Goal: Task Accomplishment & Management: Complete application form

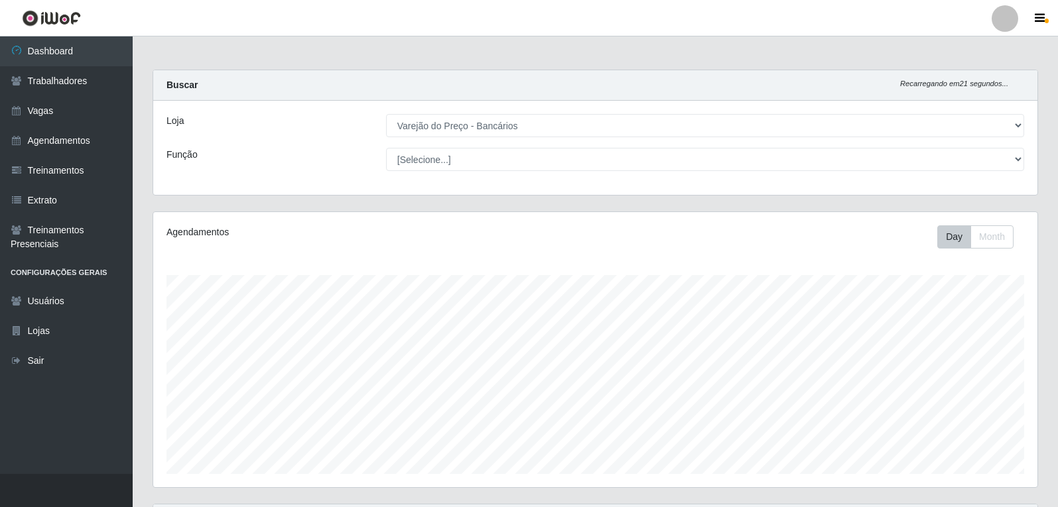
select select "157"
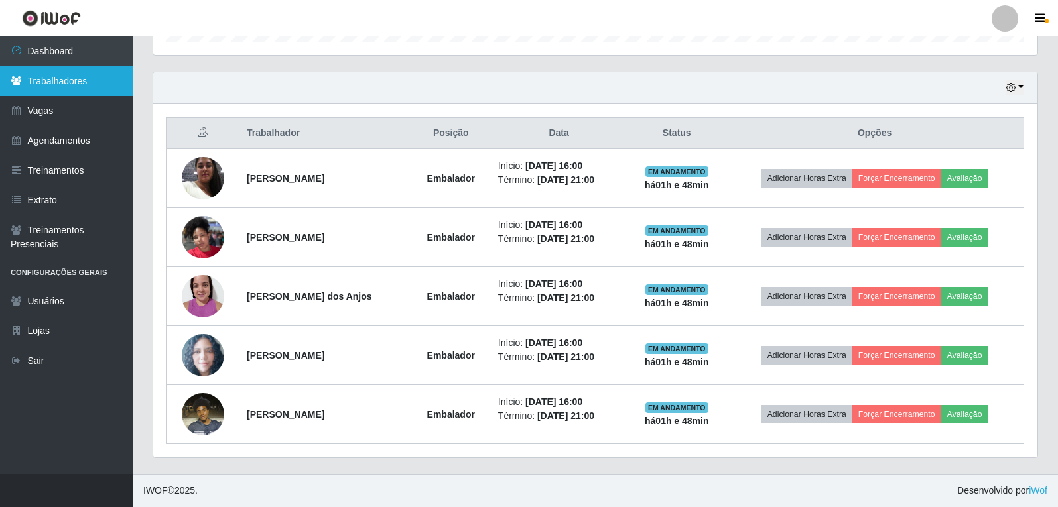
scroll to position [275, 884]
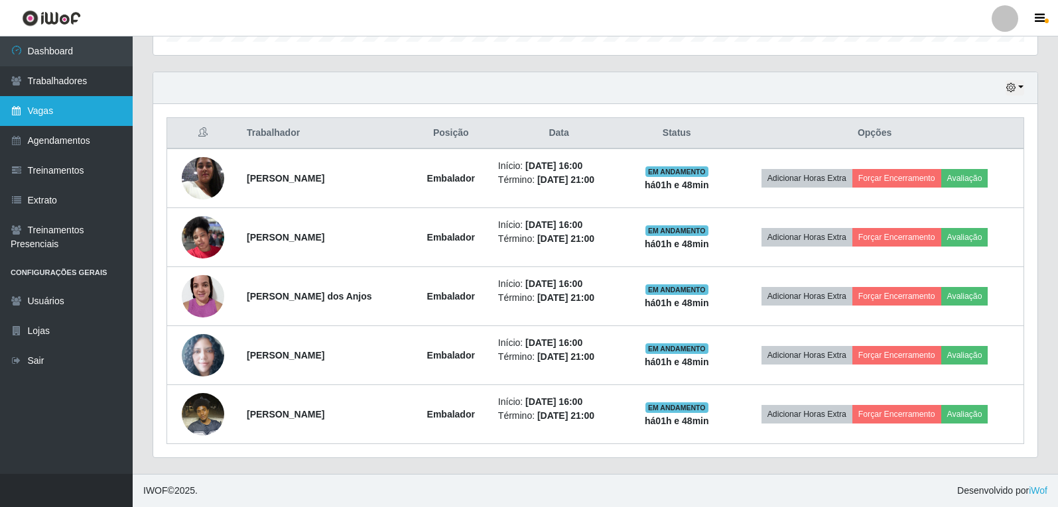
click at [70, 117] on link "Vagas" at bounding box center [66, 111] width 133 height 30
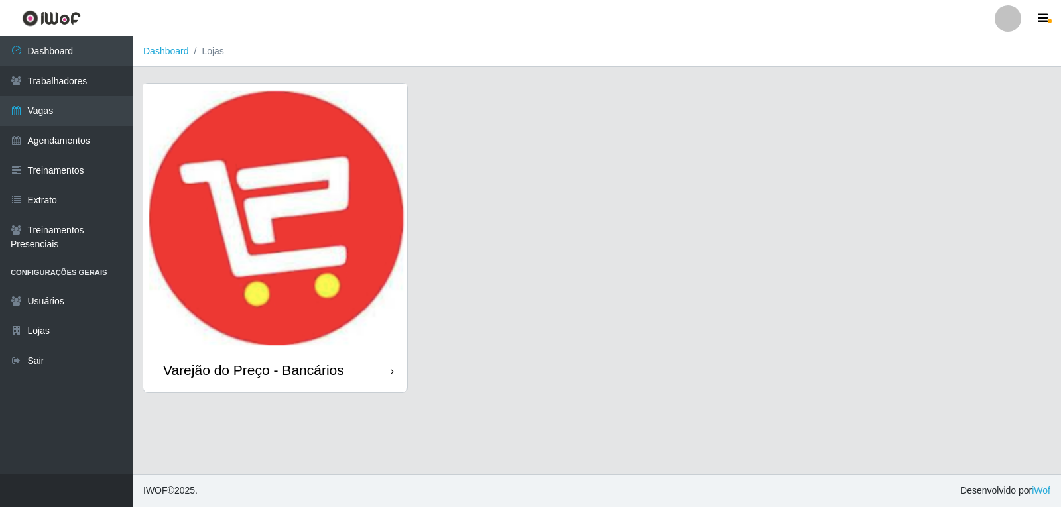
click at [288, 193] on img at bounding box center [275, 216] width 264 height 265
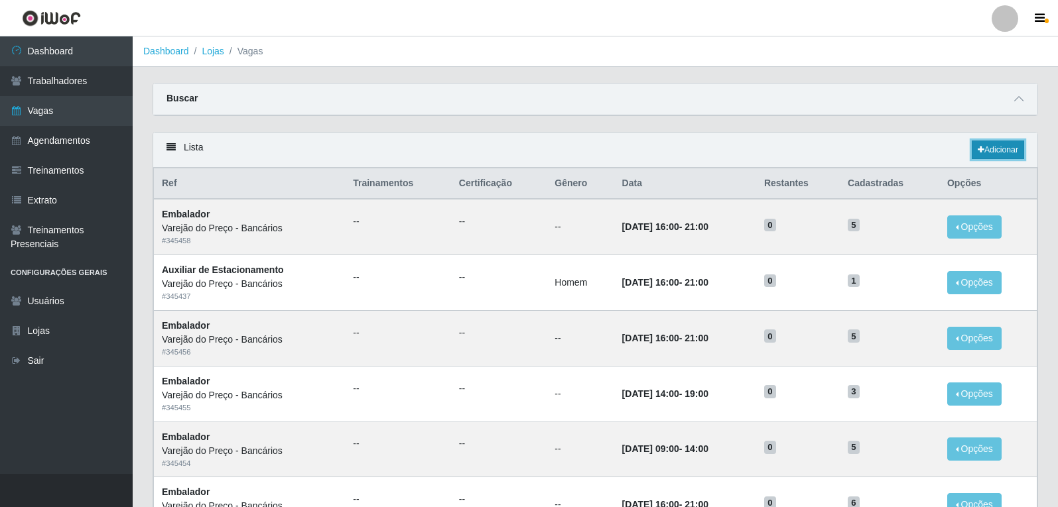
click at [977, 150] on icon at bounding box center [980, 150] width 7 height 8
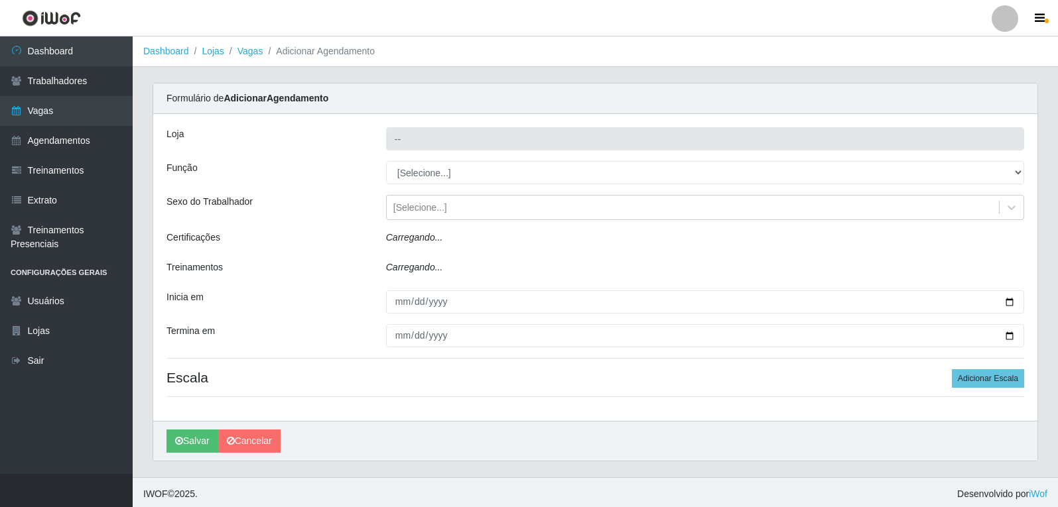
type input "Varejão do Preço - Bancários"
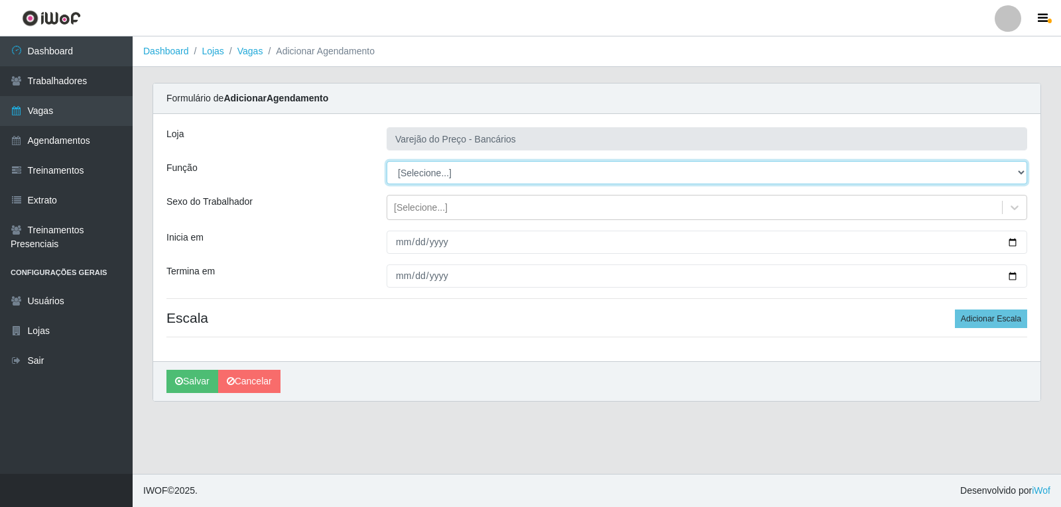
click at [414, 178] on select "[Selecione...] Auxiliar de Estacionamento Auxiliar de Estacionamento + Auxiliar…" at bounding box center [707, 172] width 641 height 23
select select "1"
click at [387, 161] on select "[Selecione...] Auxiliar de Estacionamento Auxiliar de Estacionamento + Auxiliar…" at bounding box center [707, 172] width 641 height 23
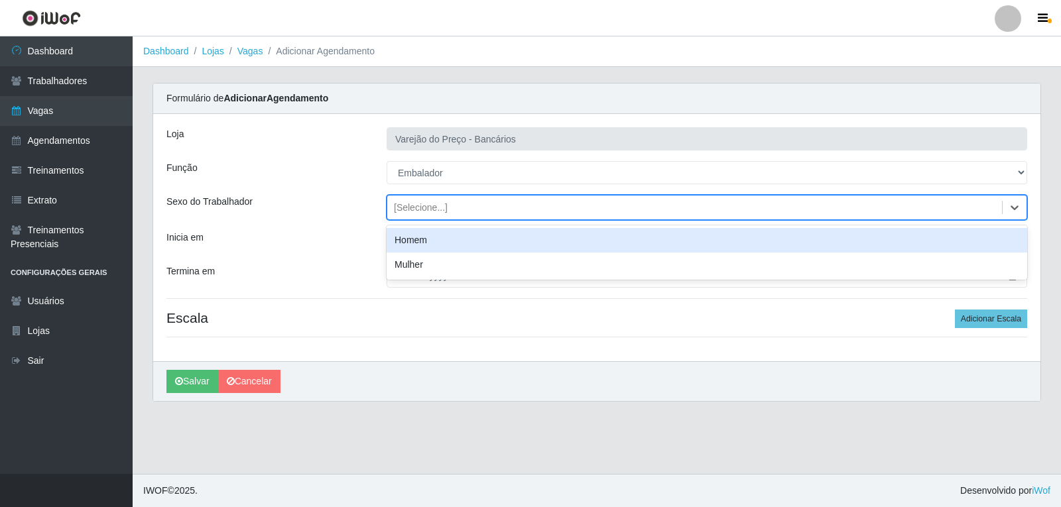
click at [401, 208] on div "[Selecione...]" at bounding box center [421, 208] width 54 height 14
click at [408, 210] on div "[Selecione...]" at bounding box center [421, 208] width 54 height 14
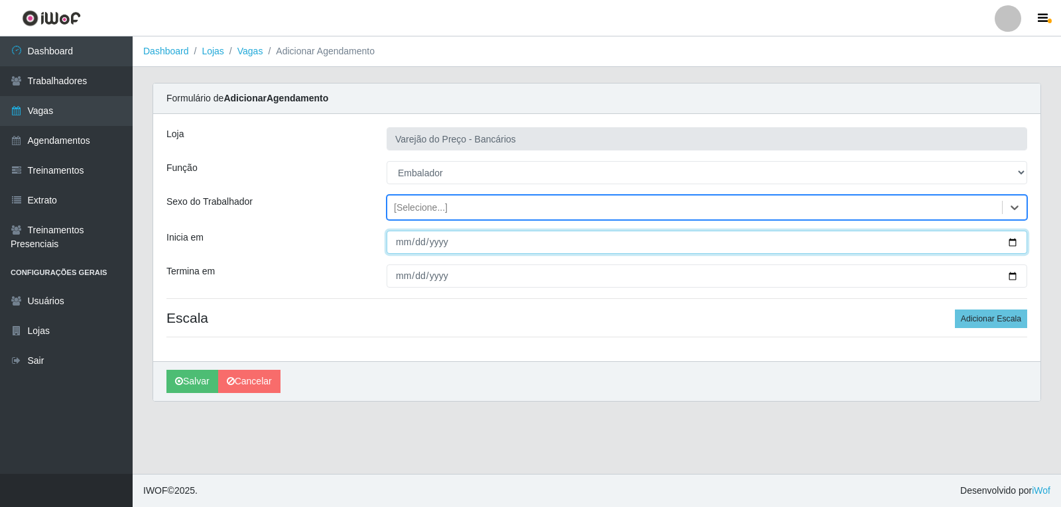
click at [405, 241] on input "Inicia em" at bounding box center [707, 242] width 641 height 23
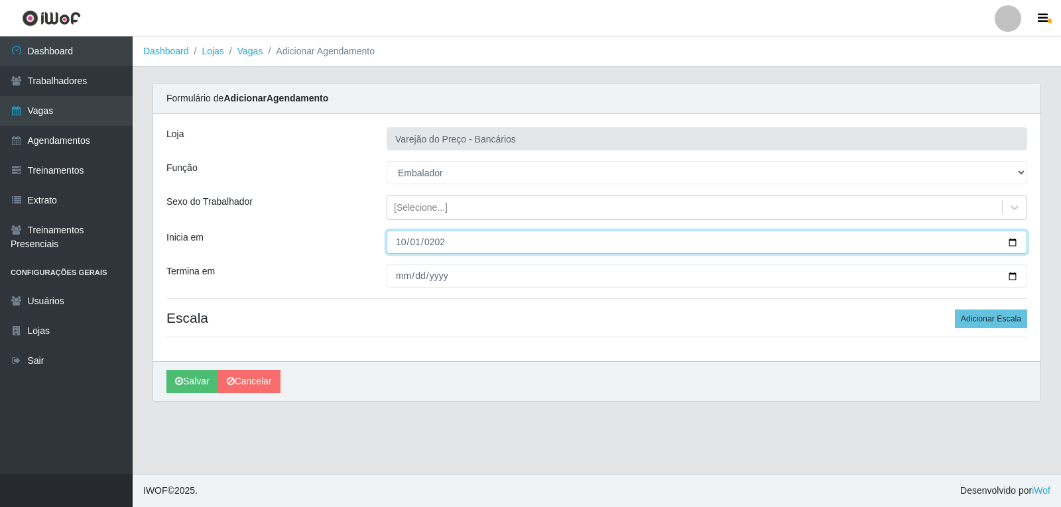
type input "2025-10-01"
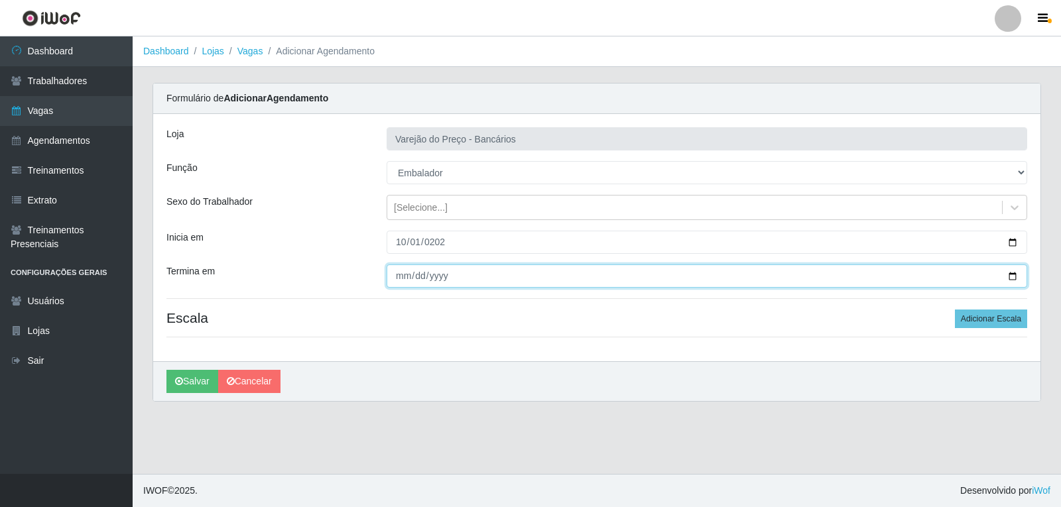
click at [394, 281] on input "Termina em" at bounding box center [707, 276] width 641 height 23
type input "20253-10-01"
click at [166, 370] on button "Salvar" at bounding box center [192, 381] width 52 height 23
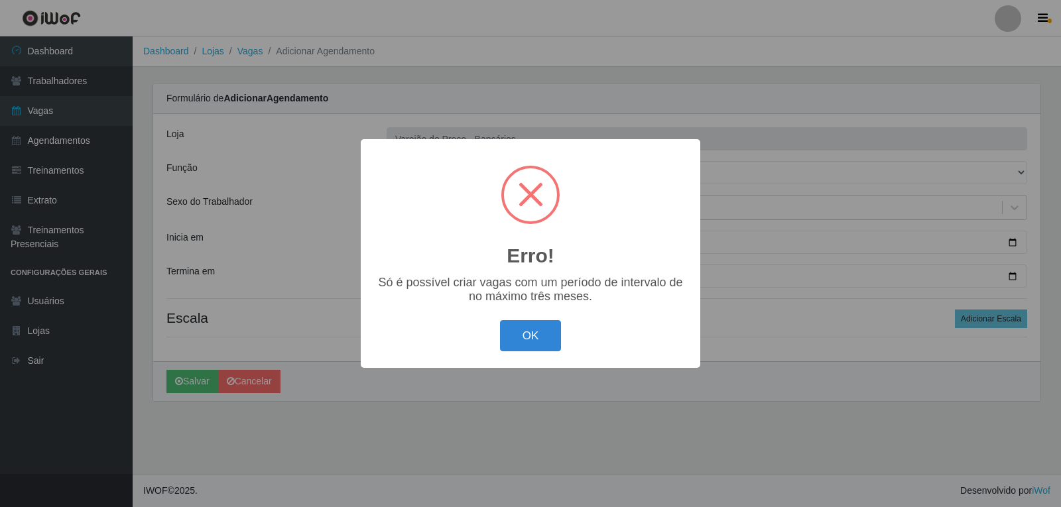
click at [500, 320] on button "OK" at bounding box center [531, 335] width 62 height 31
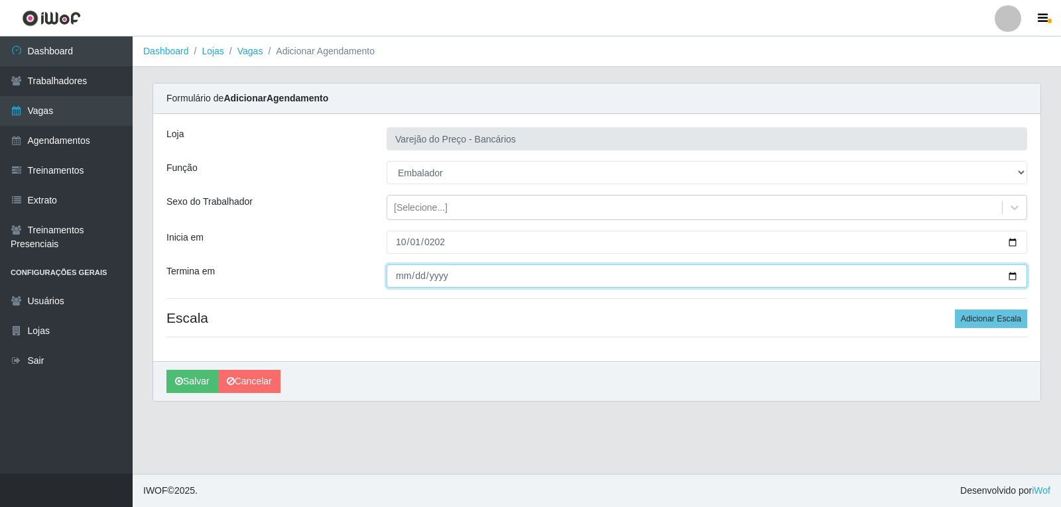
click at [455, 277] on input "20253-10-01" at bounding box center [707, 276] width 641 height 23
click at [449, 275] on input "20253-10-01" at bounding box center [707, 276] width 641 height 23
type input "2025-10-01"
click at [166, 370] on button "Salvar" at bounding box center [192, 381] width 52 height 23
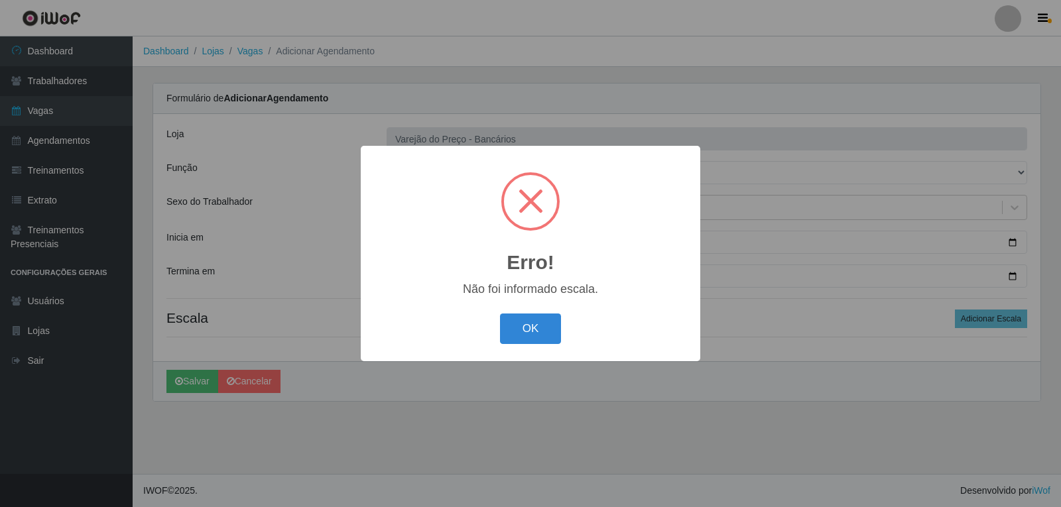
click at [540, 351] on div "Erro! × Não foi informado escala. OK Cancel" at bounding box center [530, 253] width 339 height 215
click at [530, 317] on button "OK" at bounding box center [531, 329] width 62 height 31
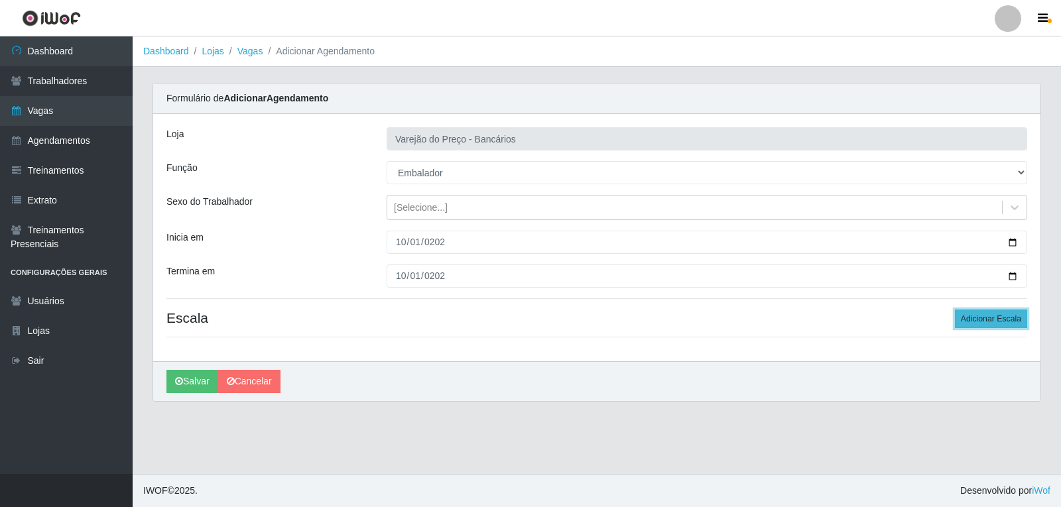
click at [1003, 326] on button "Adicionar Escala" at bounding box center [991, 319] width 72 height 19
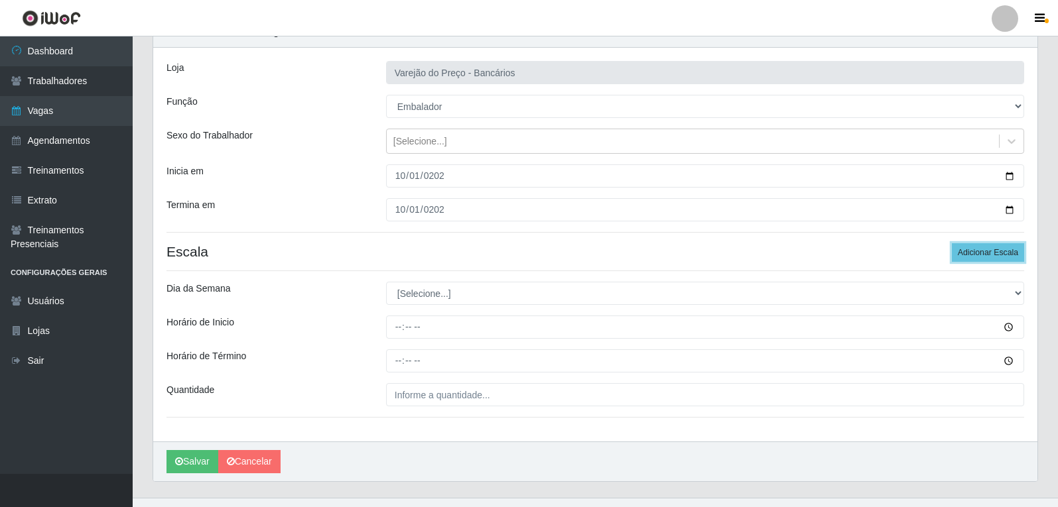
scroll to position [90, 0]
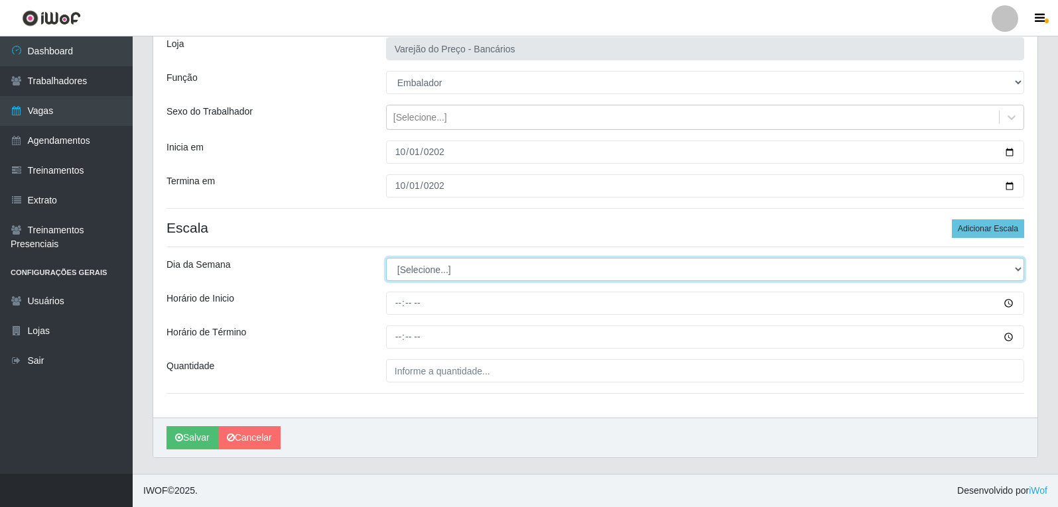
click at [419, 269] on select "[Selecione...] Segunda Terça Quarta Quinta Sexta Sábado Domingo" at bounding box center [705, 269] width 638 height 23
select select "3"
click at [386, 258] on select "[Selecione...] Segunda Terça Quarta Quinta Sexta Sábado Domingo" at bounding box center [705, 269] width 638 height 23
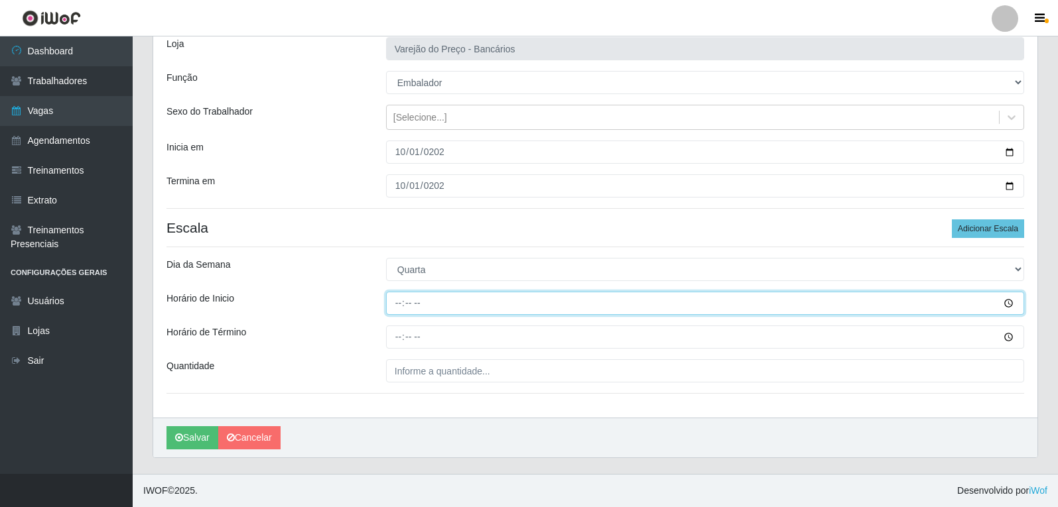
click at [402, 305] on input "Horário de Inicio" at bounding box center [705, 303] width 638 height 23
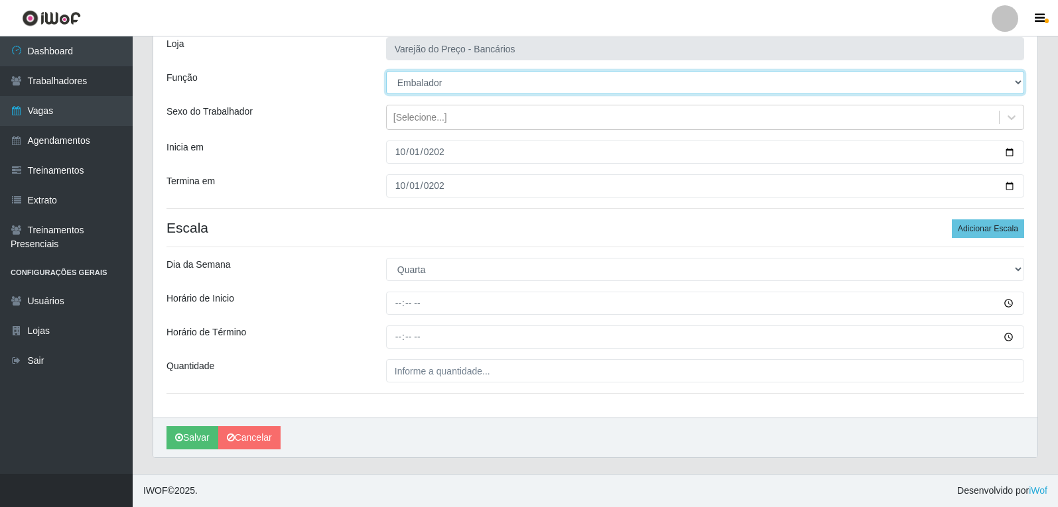
click at [421, 92] on select "[Selecione...] Auxiliar de Estacionamento Auxiliar de Estacionamento + Auxiliar…" at bounding box center [705, 82] width 638 height 23
select select "4"
click at [386, 71] on select "[Selecione...] Auxiliar de Estacionamento Auxiliar de Estacionamento + Auxiliar…" at bounding box center [705, 82] width 638 height 23
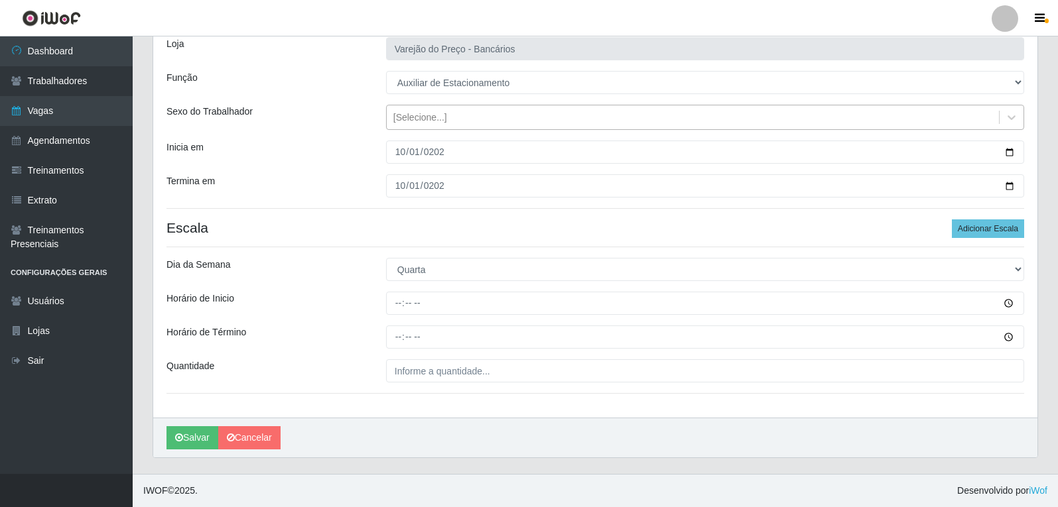
click at [406, 125] on div "[Selecione...]" at bounding box center [693, 118] width 612 height 22
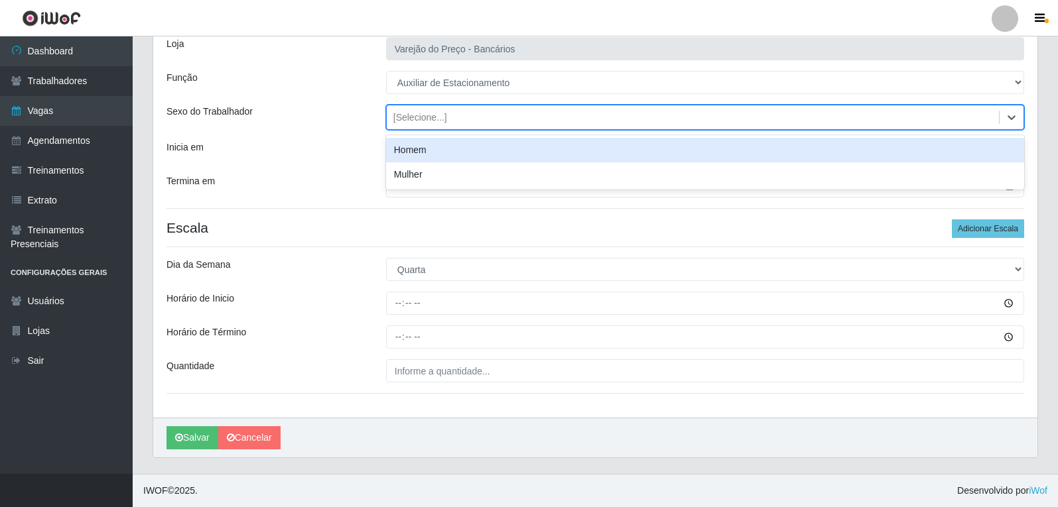
click at [412, 149] on div "Homem" at bounding box center [705, 150] width 638 height 25
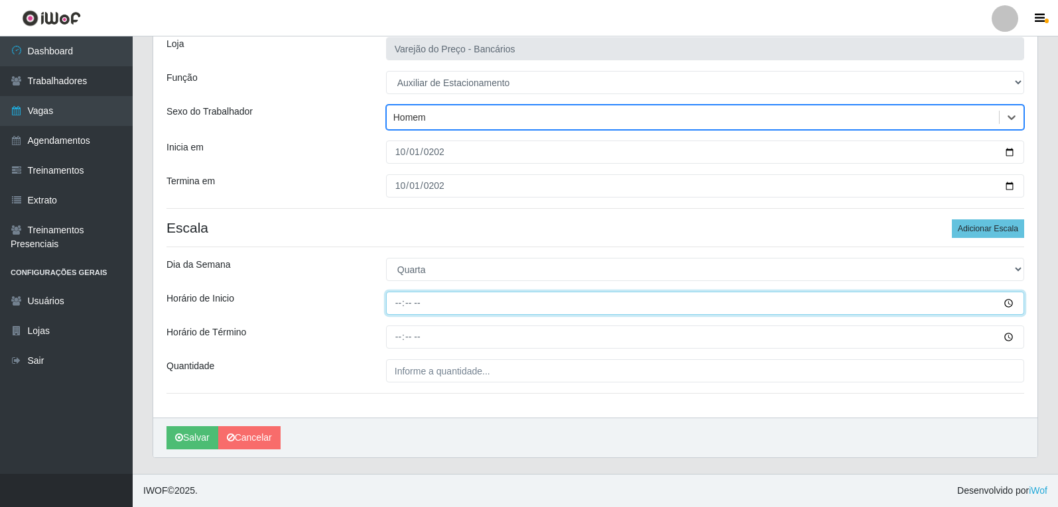
click at [404, 302] on input "Horário de Inicio" at bounding box center [705, 303] width 638 height 23
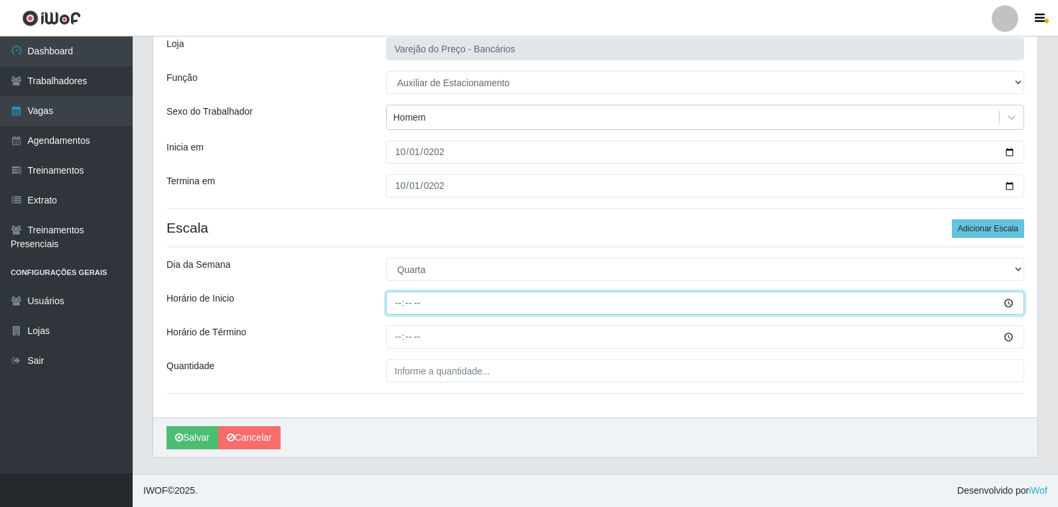
type input "09:00"
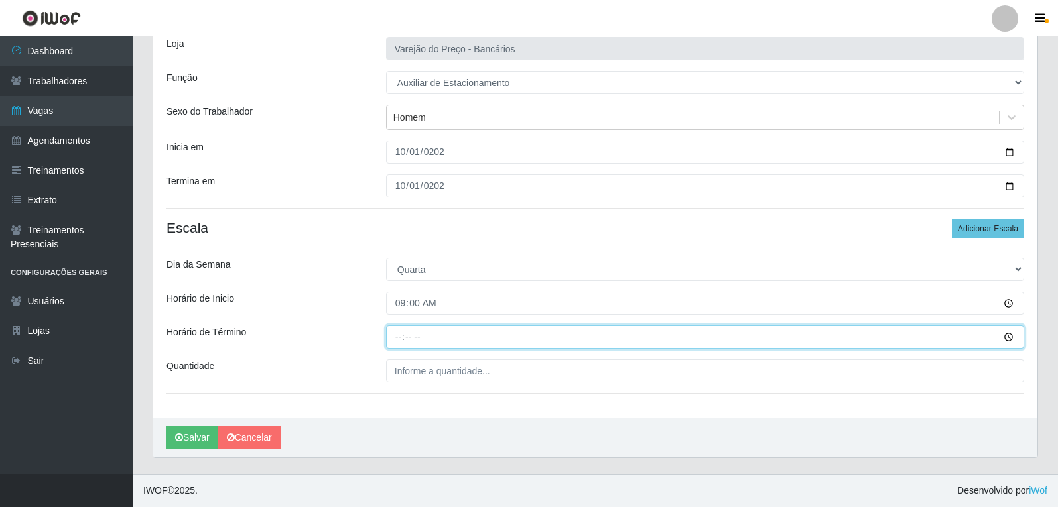
type input "14:00"
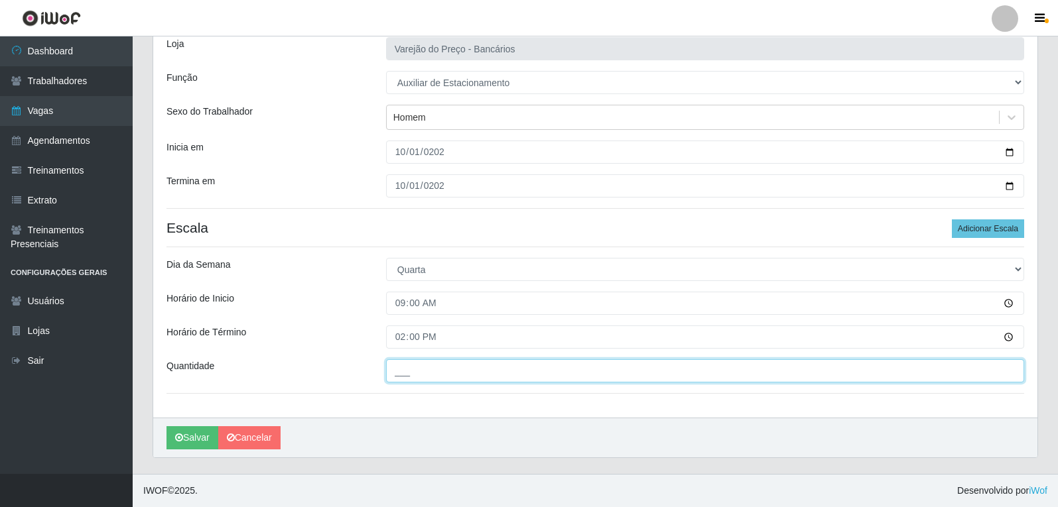
click at [397, 375] on input "___" at bounding box center [705, 370] width 638 height 23
type input "1__"
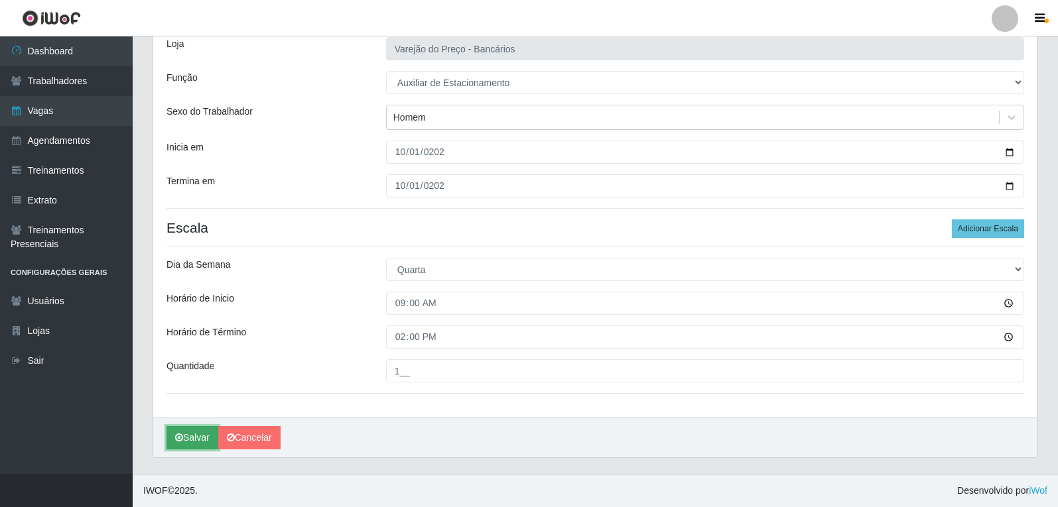
click at [202, 432] on button "Salvar" at bounding box center [192, 437] width 52 height 23
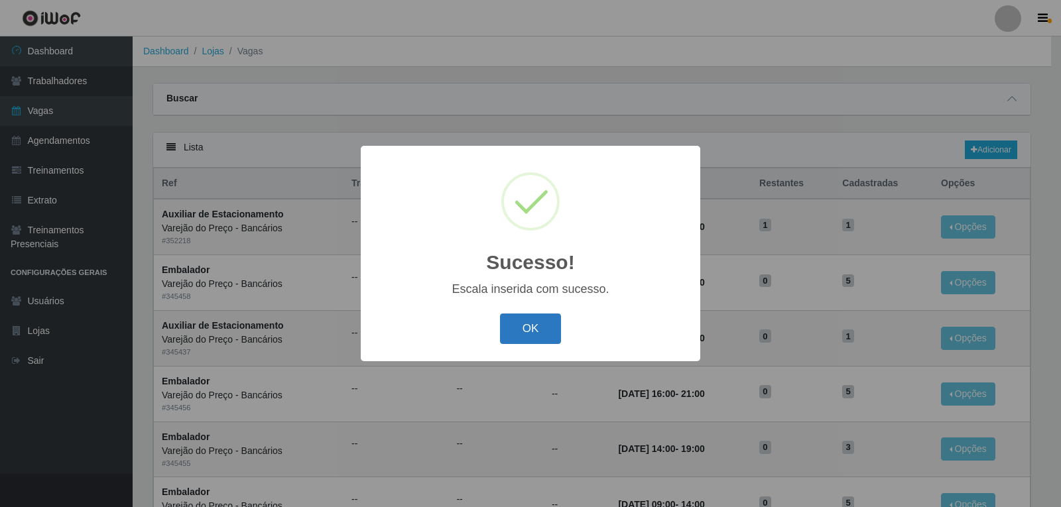
click at [536, 318] on button "OK" at bounding box center [531, 329] width 62 height 31
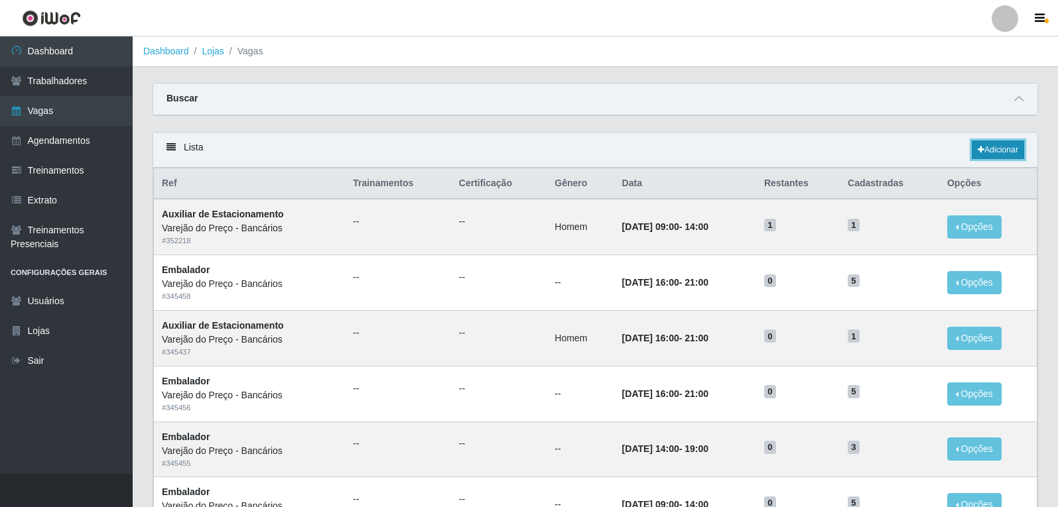
click at [987, 149] on link "Adicionar" at bounding box center [997, 150] width 52 height 19
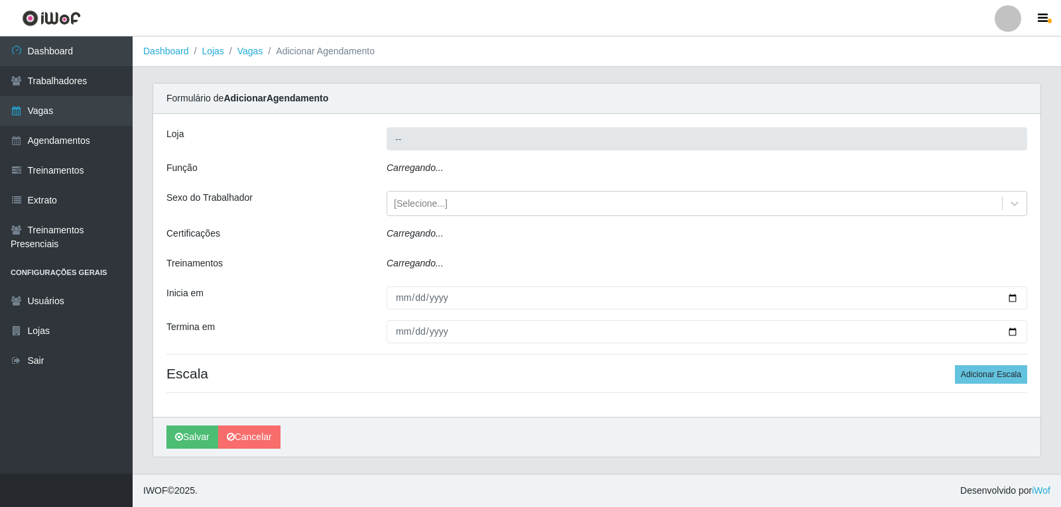
type input "Varejão do Preço - Bancários"
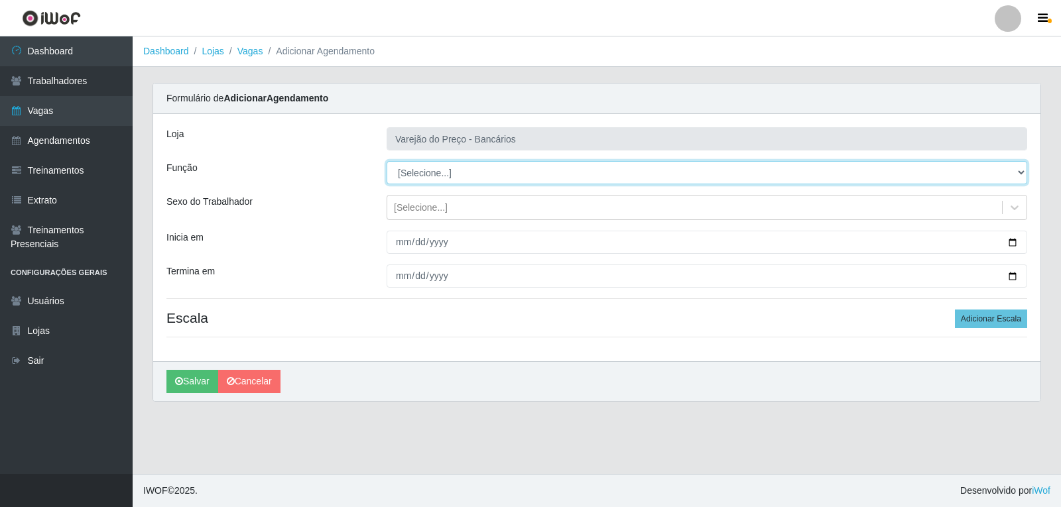
click at [428, 172] on select "[Selecione...] Auxiliar de Estacionamento Auxiliar de Estacionamento + Auxiliar…" at bounding box center [707, 172] width 641 height 23
select select "1"
click at [387, 161] on select "[Selecione...] Auxiliar de Estacionamento Auxiliar de Estacionamento + Auxiliar…" at bounding box center [707, 172] width 641 height 23
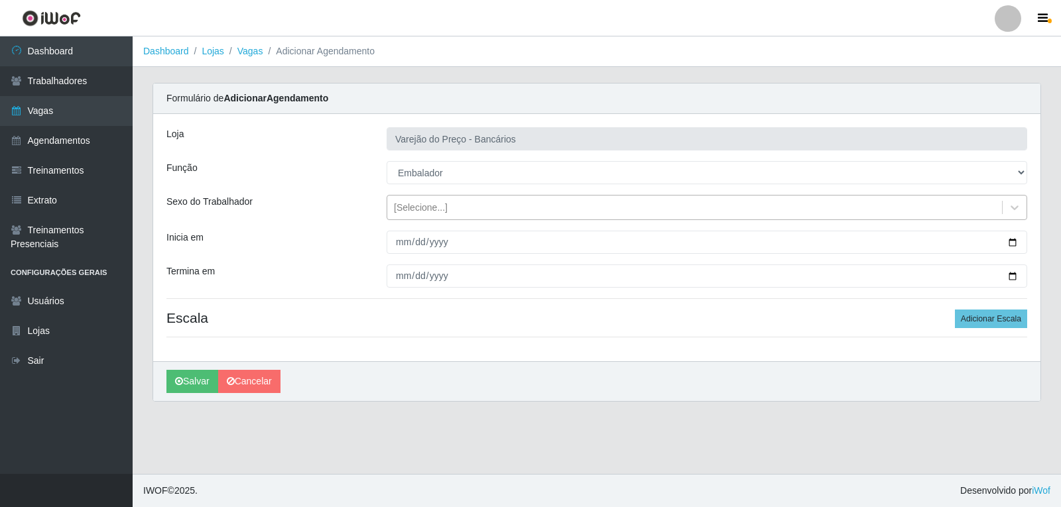
click at [408, 211] on div "[Selecione...]" at bounding box center [421, 208] width 54 height 14
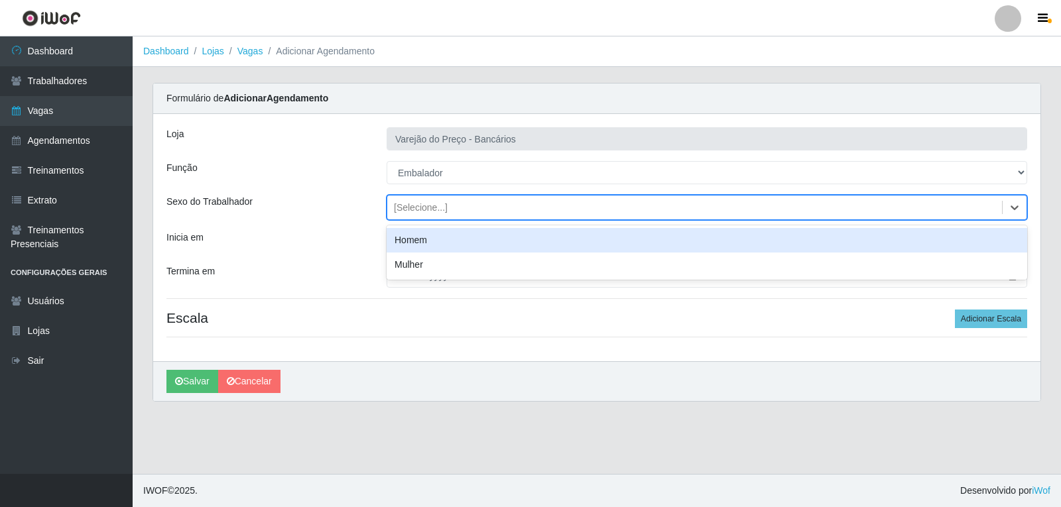
click at [408, 211] on div "[Selecione...]" at bounding box center [421, 208] width 54 height 14
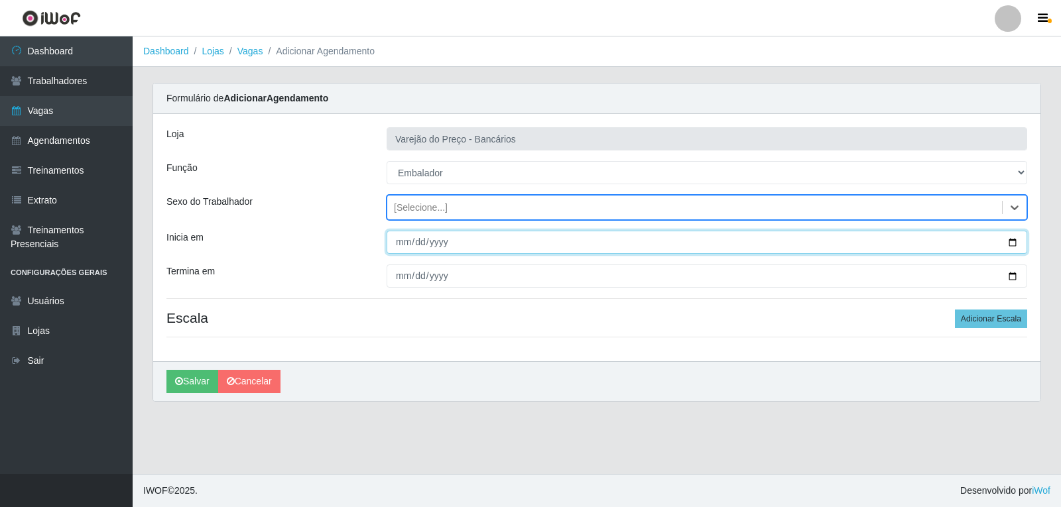
click at [400, 249] on input "Inicia em" at bounding box center [707, 242] width 641 height 23
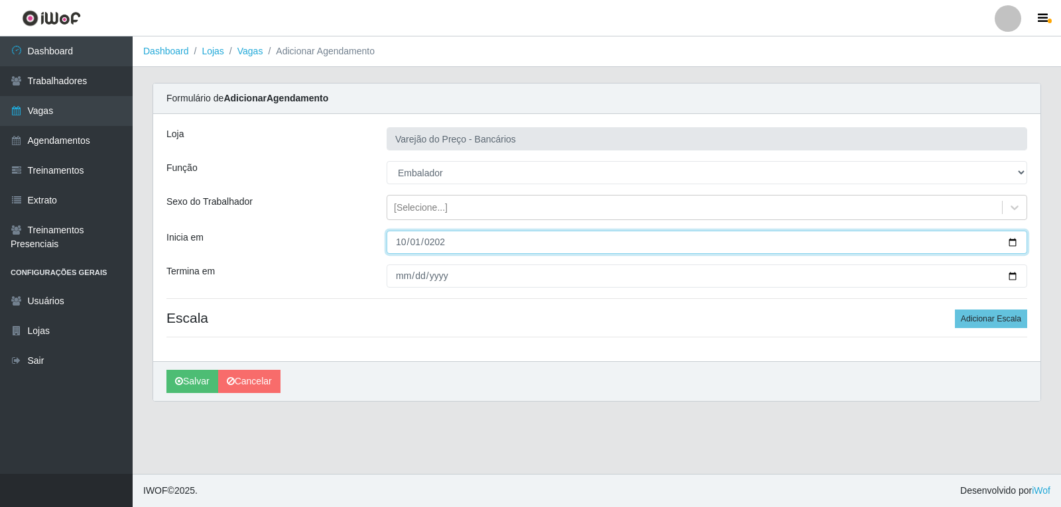
type input "2025-10-01"
click at [166, 370] on button "Salvar" at bounding box center [192, 381] width 52 height 23
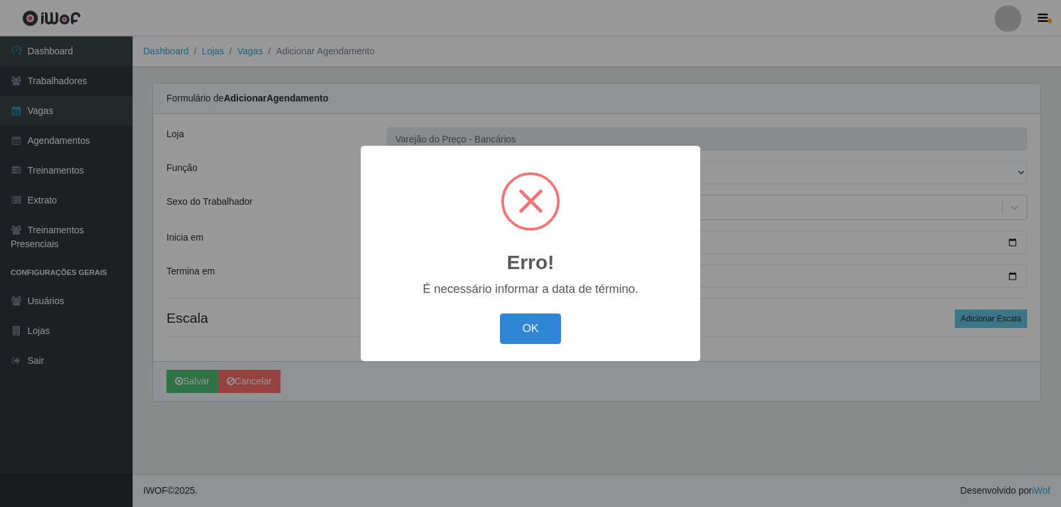
click at [500, 314] on button "OK" at bounding box center [531, 329] width 62 height 31
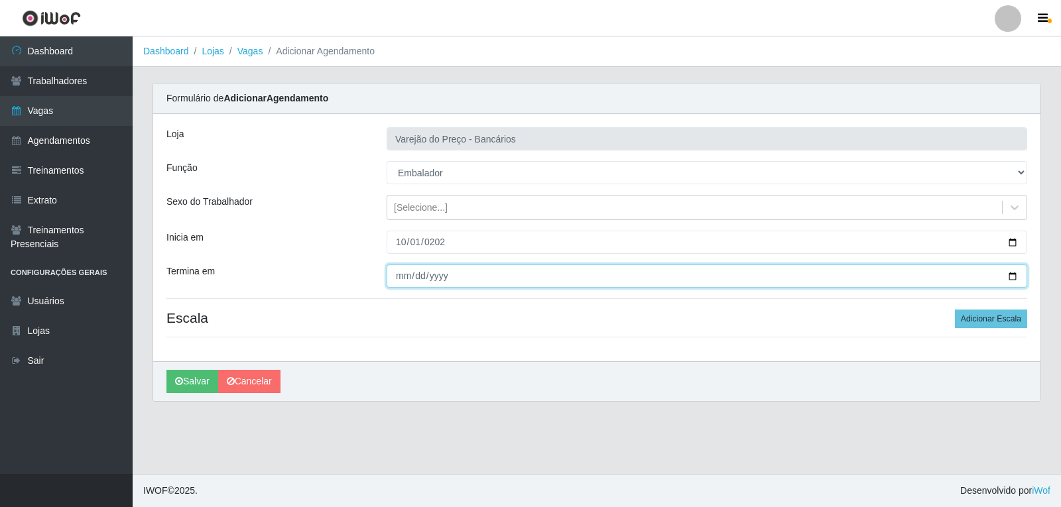
click at [403, 277] on input "Termina em" at bounding box center [707, 276] width 641 height 23
type input "2025-10-01"
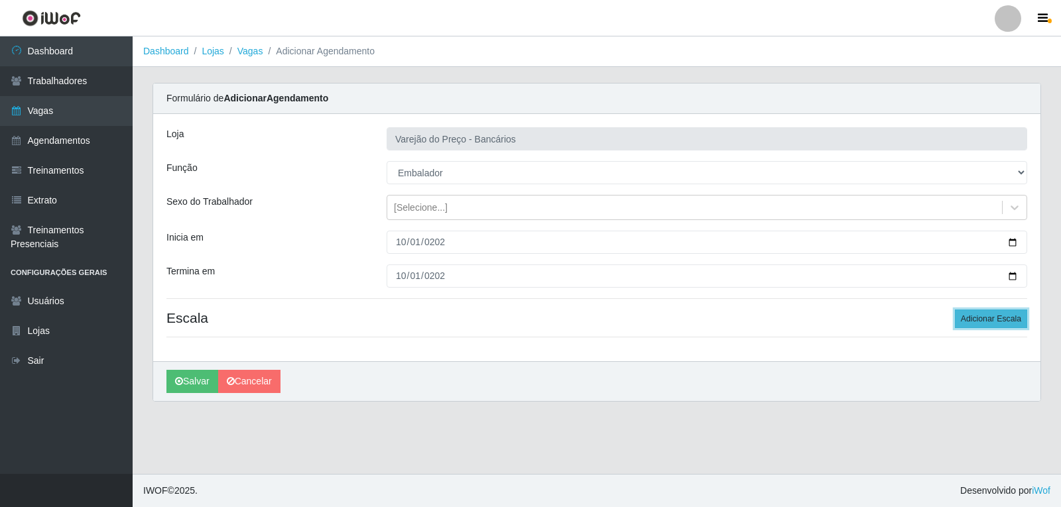
click at [1001, 325] on button "Adicionar Escala" at bounding box center [991, 319] width 72 height 19
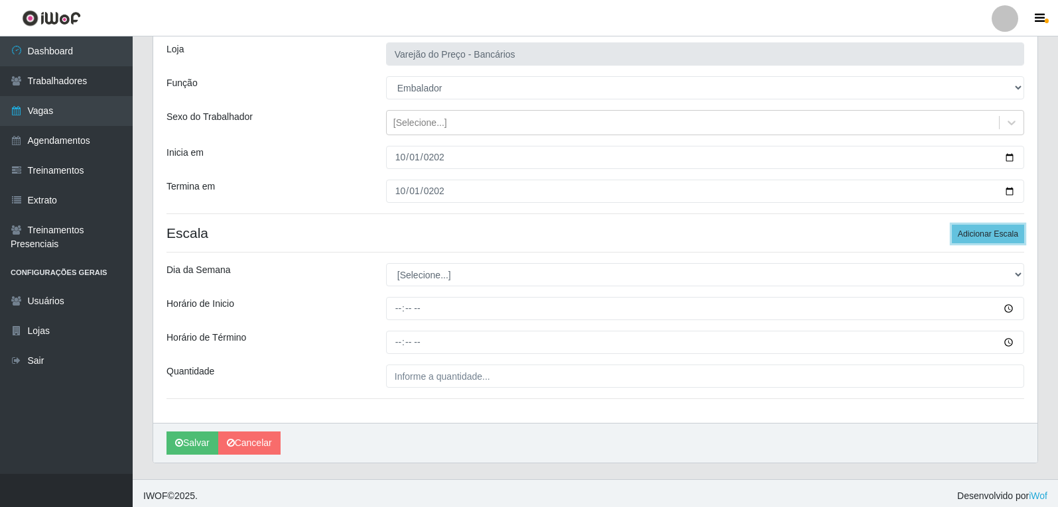
scroll to position [90, 0]
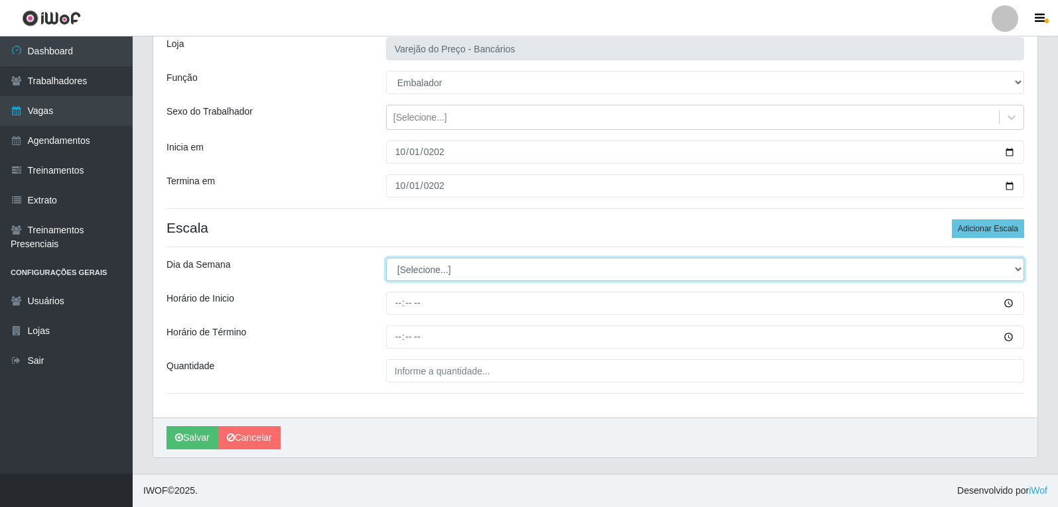
click at [411, 271] on select "[Selecione...] Segunda Terça Quarta Quinta Sexta Sábado Domingo" at bounding box center [705, 269] width 638 height 23
select select "3"
click at [386, 258] on select "[Selecione...] Segunda Terça Quarta Quinta Sexta Sábado Domingo" at bounding box center [705, 269] width 638 height 23
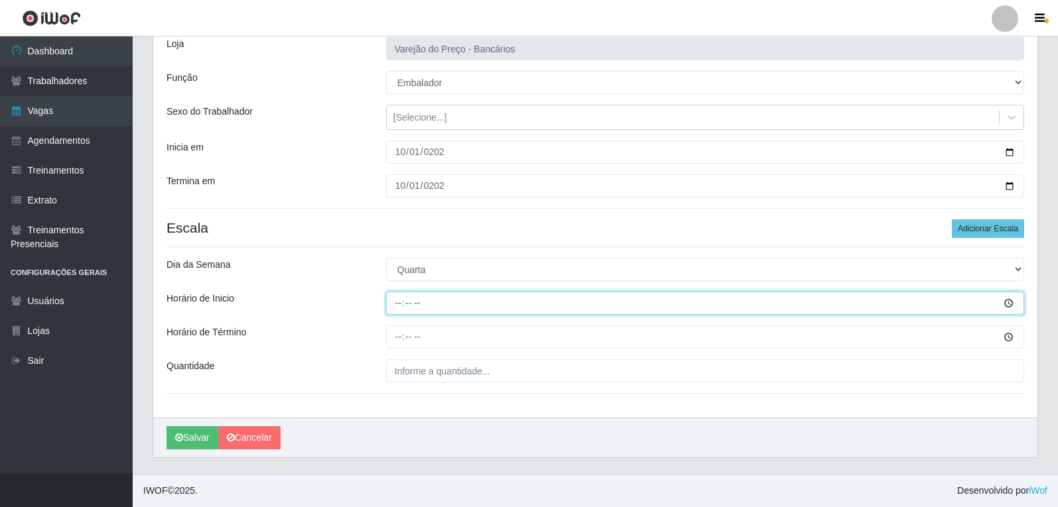
click at [399, 307] on input "Horário de Inicio" at bounding box center [705, 303] width 638 height 23
type input "16:00"
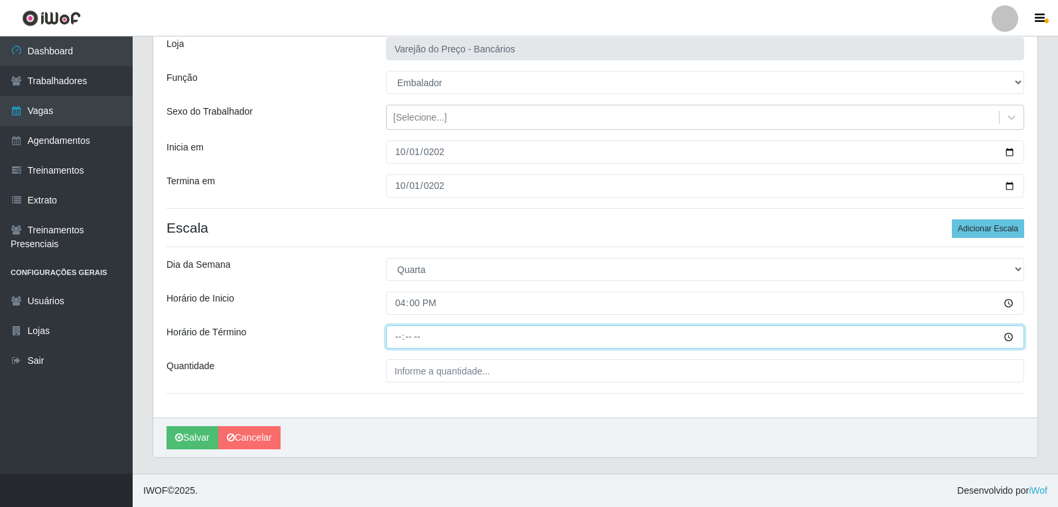
type input "21:00"
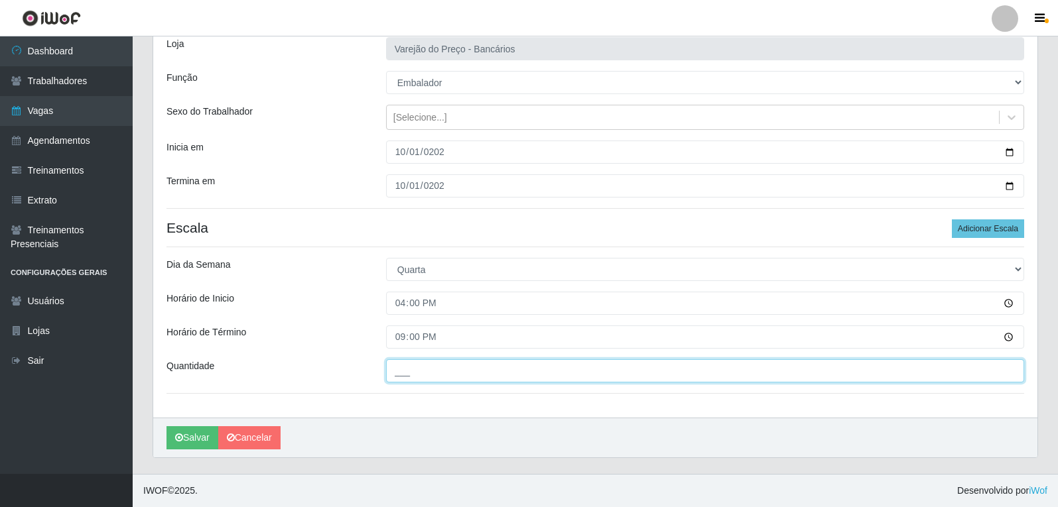
click at [436, 367] on input "___" at bounding box center [705, 370] width 638 height 23
type input "6__"
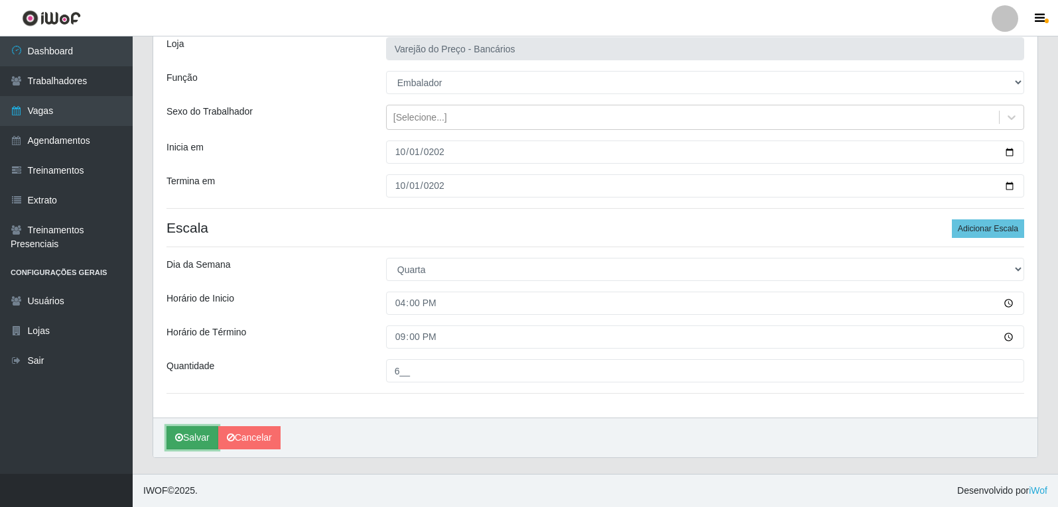
click at [200, 438] on button "Salvar" at bounding box center [192, 437] width 52 height 23
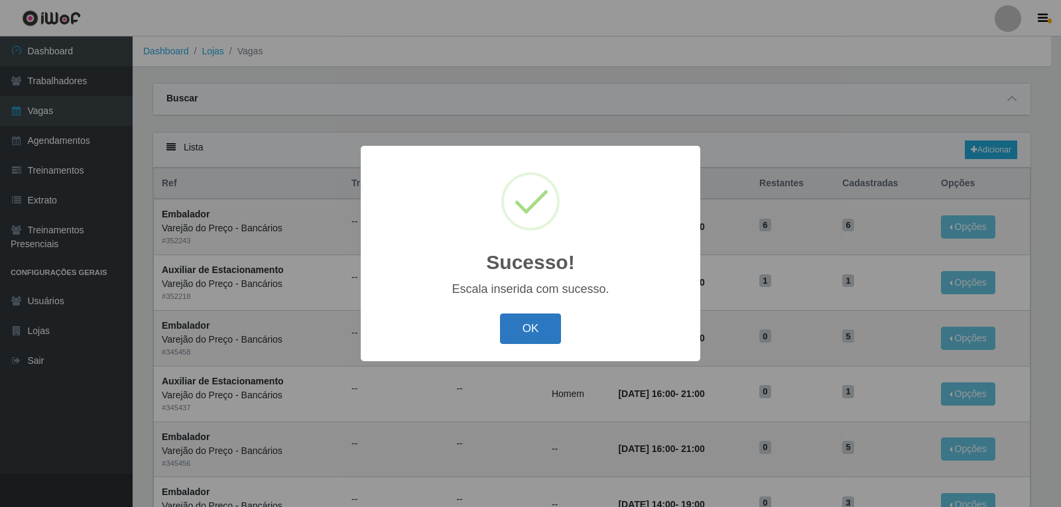
click at [510, 328] on button "OK" at bounding box center [531, 329] width 62 height 31
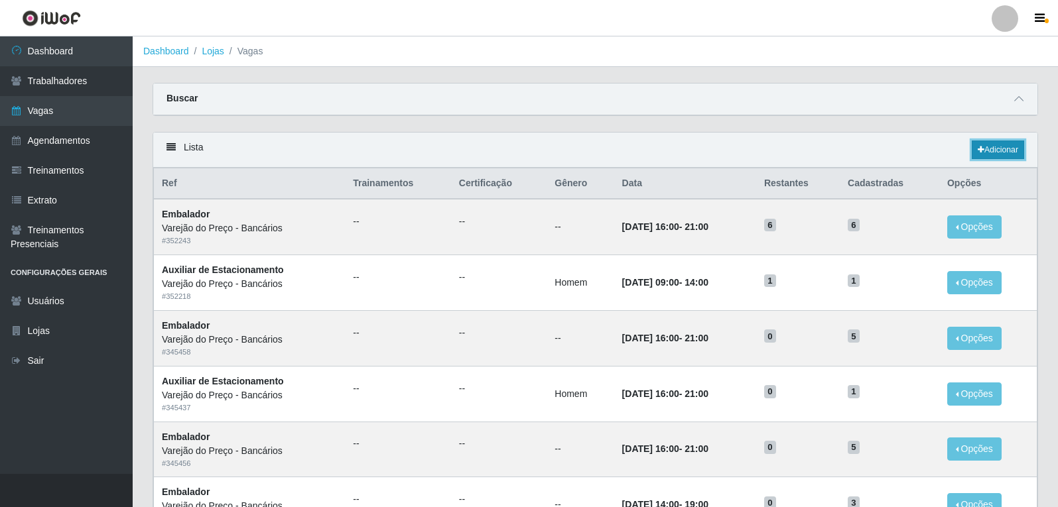
click at [1011, 149] on link "Adicionar" at bounding box center [997, 150] width 52 height 19
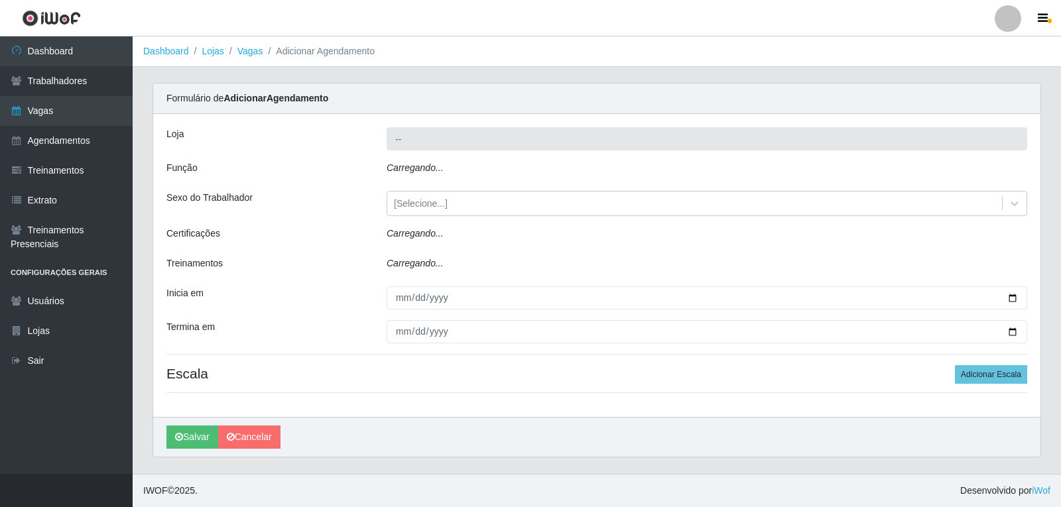
type input "Varejão do Preço - Bancários"
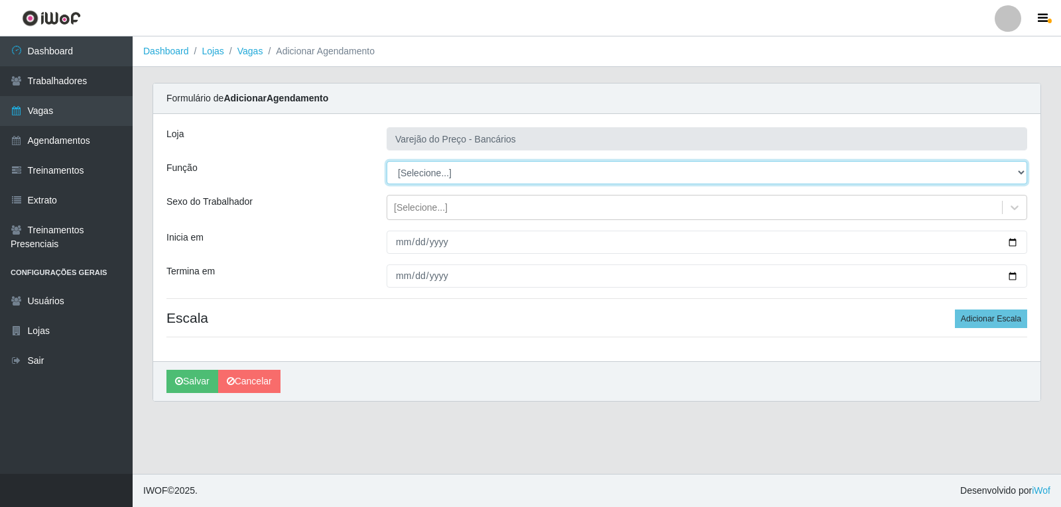
click at [418, 174] on select "[Selecione...] Auxiliar de Estacionamento Auxiliar de Estacionamento + Auxiliar…" at bounding box center [707, 172] width 641 height 23
select select "1"
click at [387, 161] on select "[Selecione...] Auxiliar de Estacionamento Auxiliar de Estacionamento + Auxiliar…" at bounding box center [707, 172] width 641 height 23
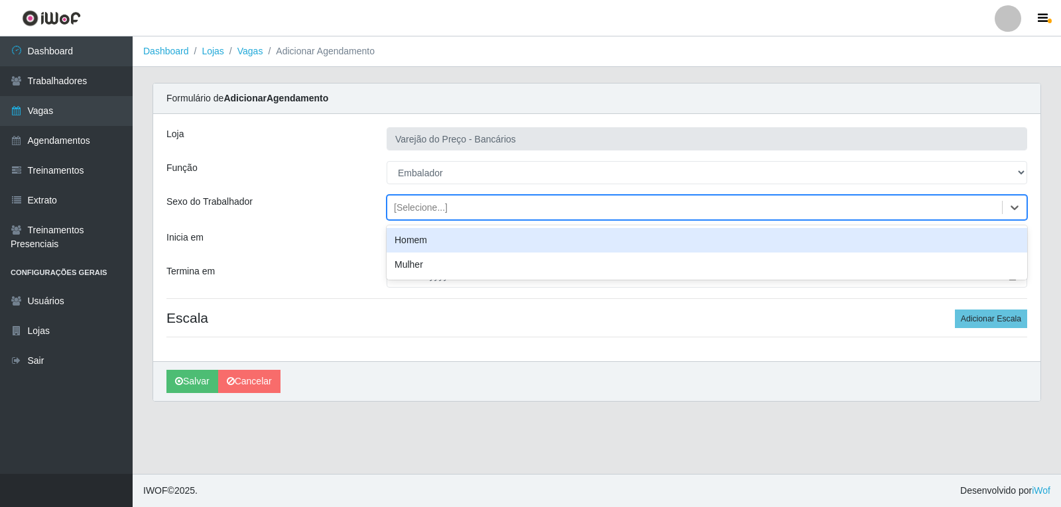
click at [411, 208] on div "[Selecione...]" at bounding box center [421, 208] width 54 height 14
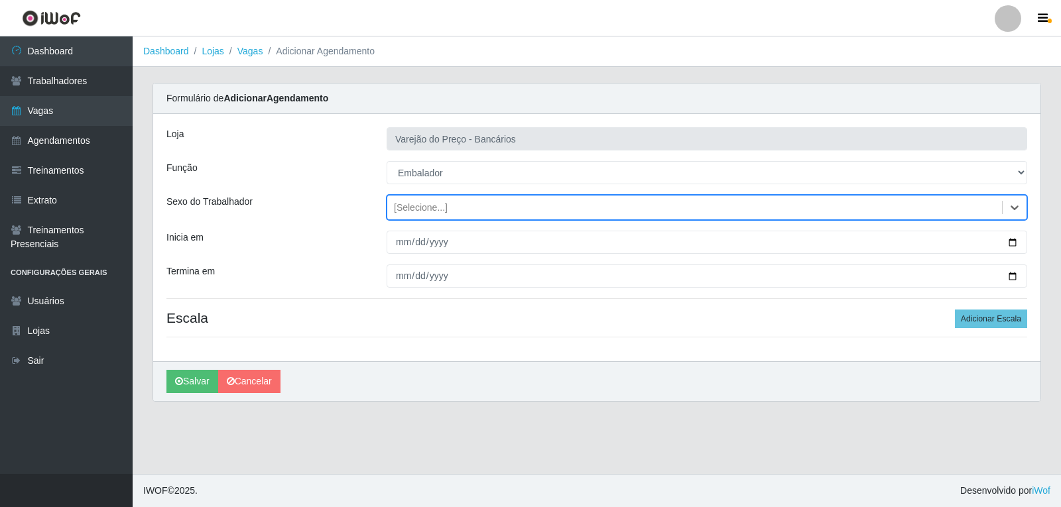
click at [411, 208] on div "[Selecione...]" at bounding box center [421, 208] width 54 height 14
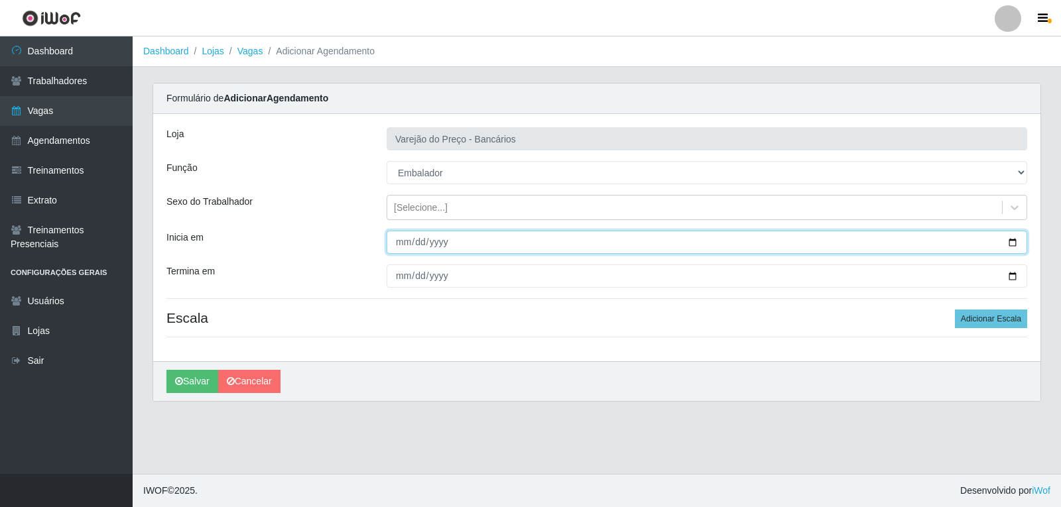
click at [400, 238] on input "Inicia em" at bounding box center [707, 242] width 641 height 23
type input "2025-10-02"
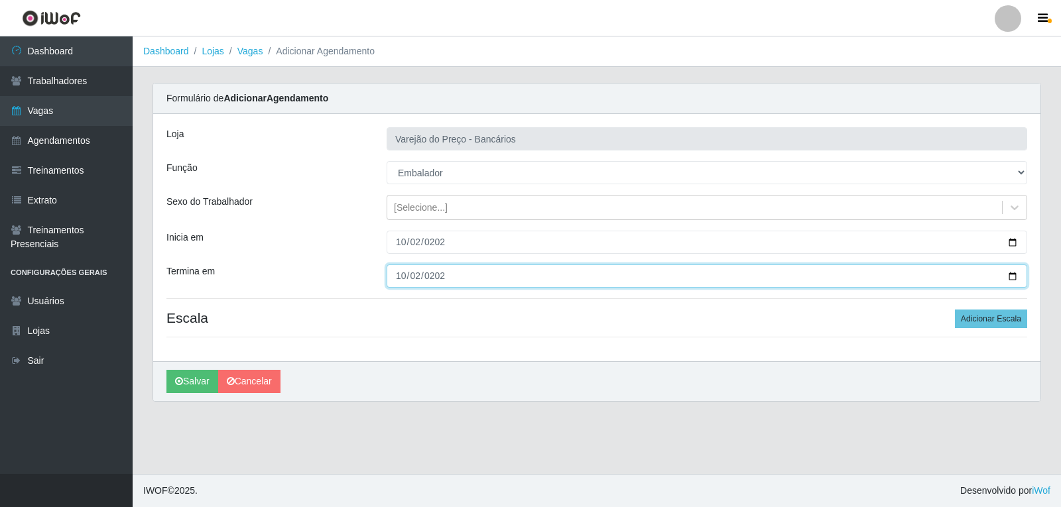
type input "2025-10-02"
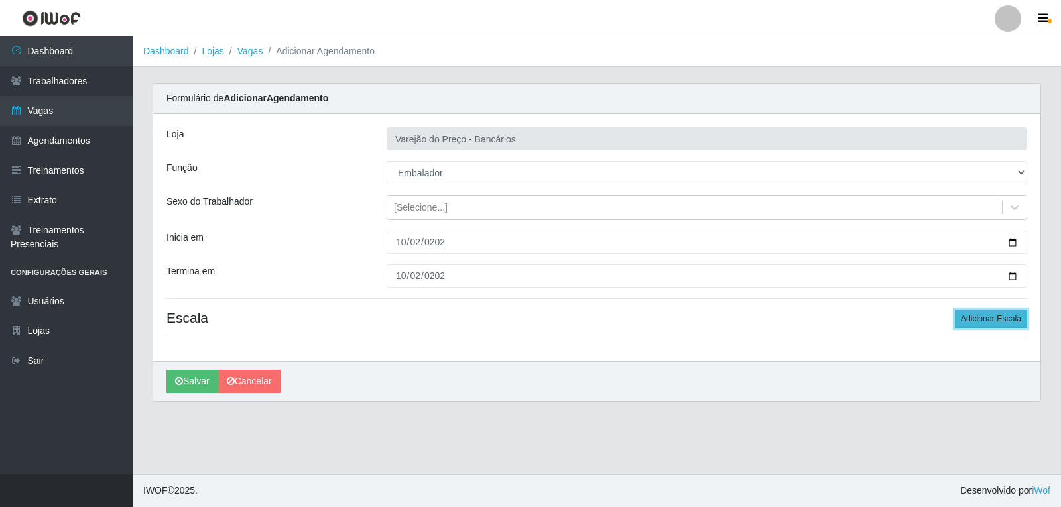
click at [1000, 323] on button "Adicionar Escala" at bounding box center [991, 319] width 72 height 19
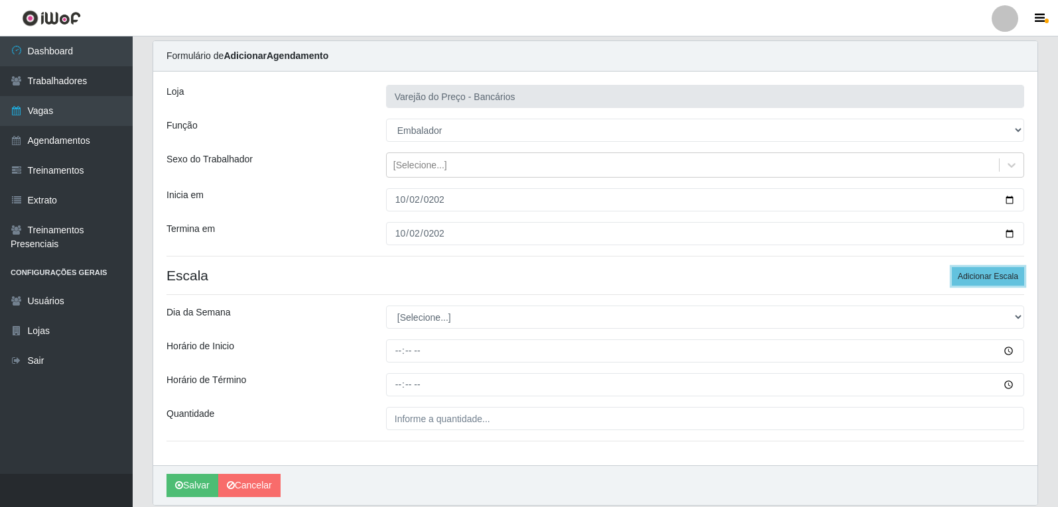
scroll to position [66, 0]
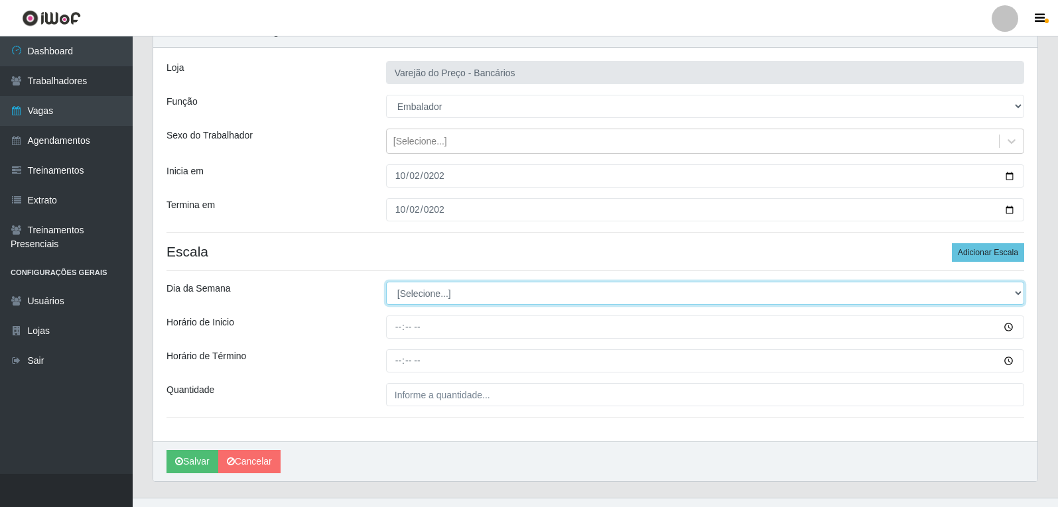
click at [410, 294] on select "[Selecione...] Segunda Terça Quarta Quinta Sexta Sábado Domingo" at bounding box center [705, 293] width 638 height 23
click at [386, 282] on select "[Selecione...] Segunda Terça Quarta Quinta Sexta Sábado Domingo" at bounding box center [705, 293] width 638 height 23
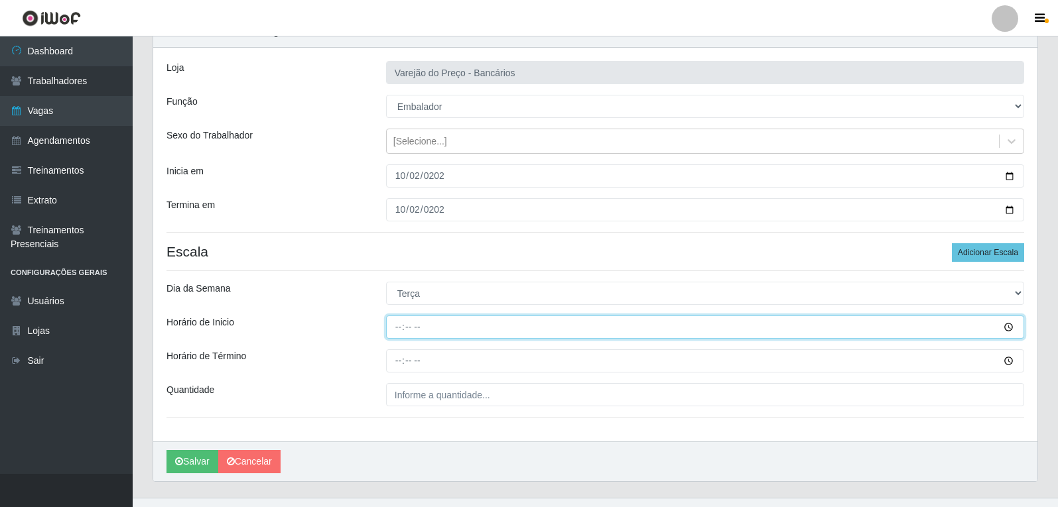
click at [401, 328] on input "Horário de Inicio" at bounding box center [705, 327] width 638 height 23
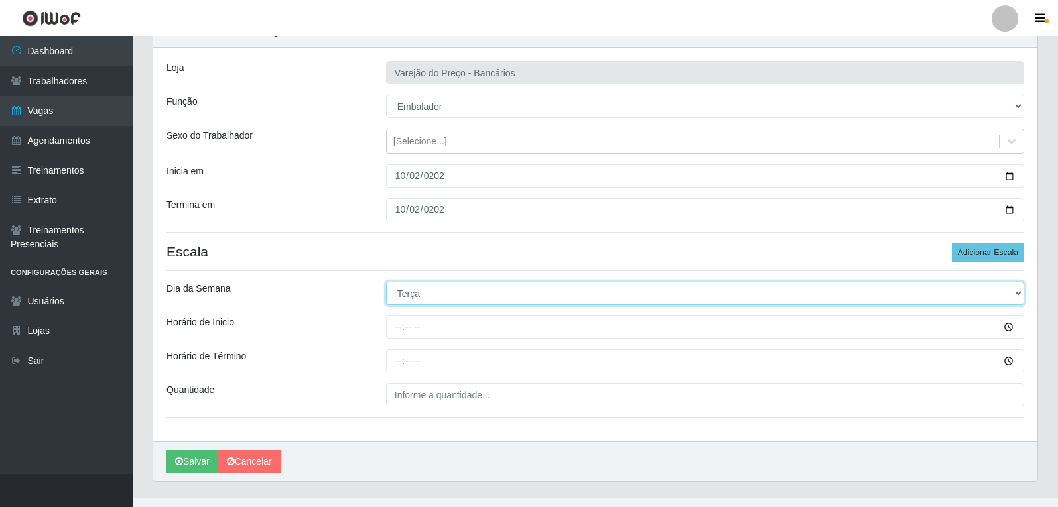
click at [423, 298] on select "[Selecione...] Segunda Terça Quarta Quinta Sexta Sábado Domingo" at bounding box center [705, 293] width 638 height 23
click at [386, 282] on select "[Selecione...] Segunda Terça Quarta Quinta Sexta Sábado Domingo" at bounding box center [705, 293] width 638 height 23
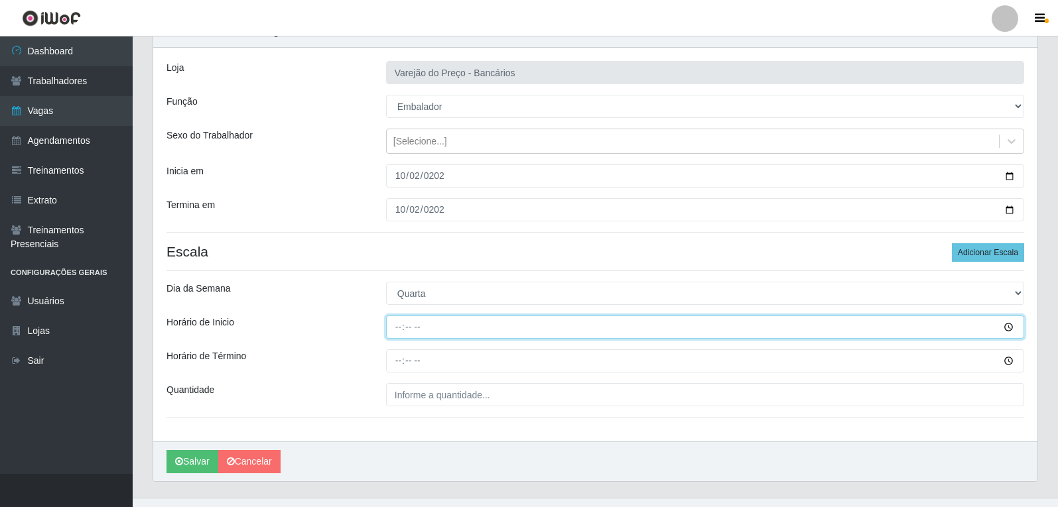
click at [406, 329] on input "Horário de Inicio" at bounding box center [705, 327] width 638 height 23
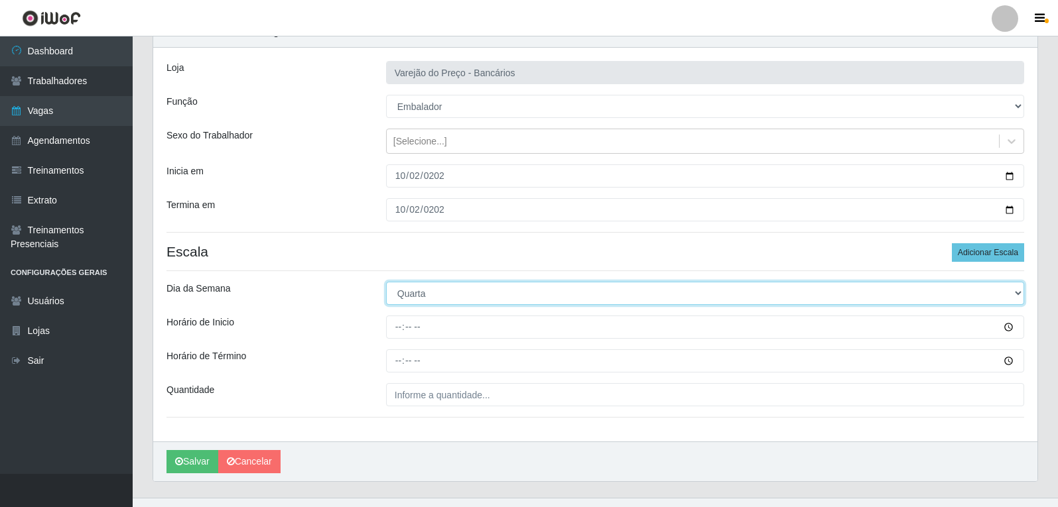
click at [423, 298] on select "[Selecione...] Segunda Terça Quarta Quinta Sexta Sábado Domingo" at bounding box center [705, 293] width 638 height 23
select select "4"
click at [386, 282] on select "[Selecione...] Segunda Terça Quarta Quinta Sexta Sábado Domingo" at bounding box center [705, 293] width 638 height 23
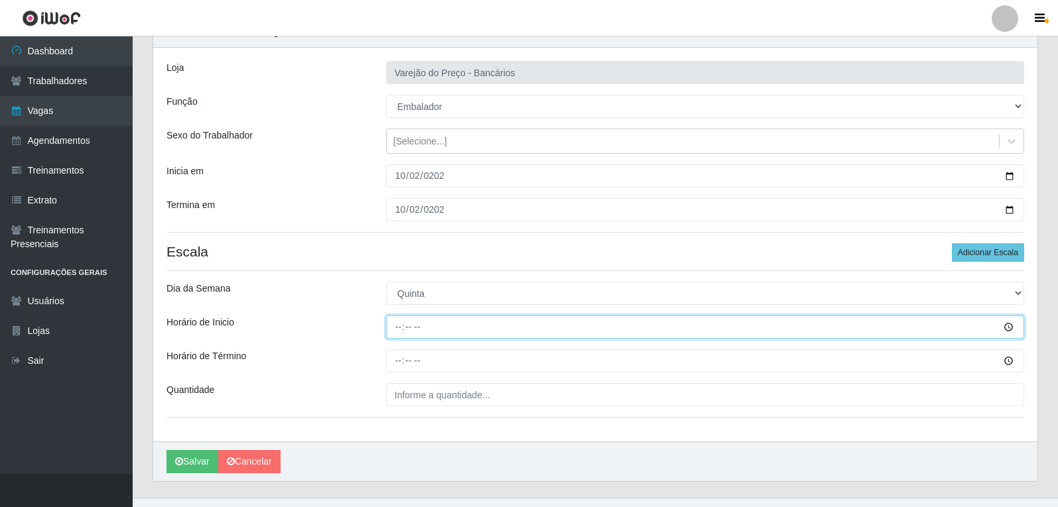
click at [404, 332] on input "Horário de Inicio" at bounding box center [705, 327] width 638 height 23
type input "16:00"
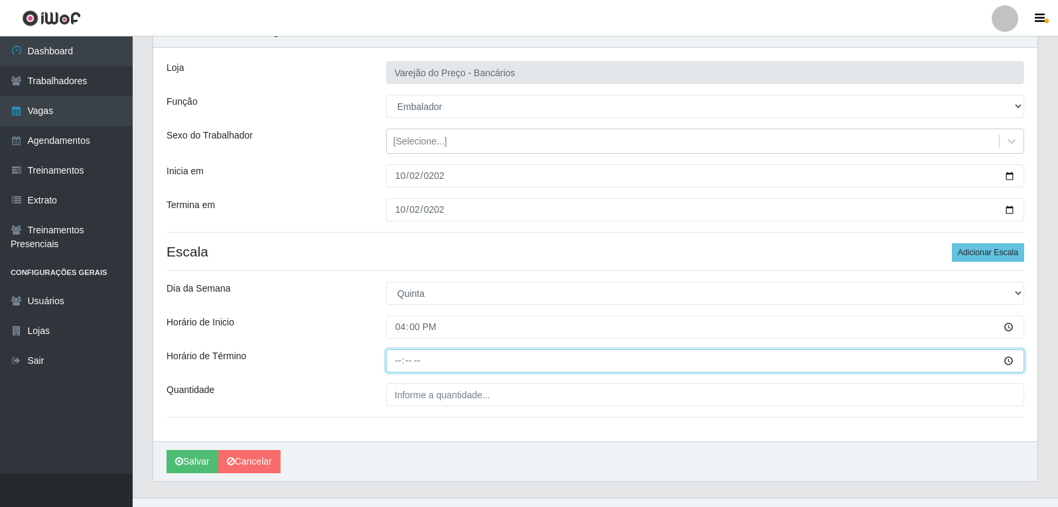
click at [401, 359] on input "Horário de Término" at bounding box center [705, 360] width 638 height 23
type input "21:00"
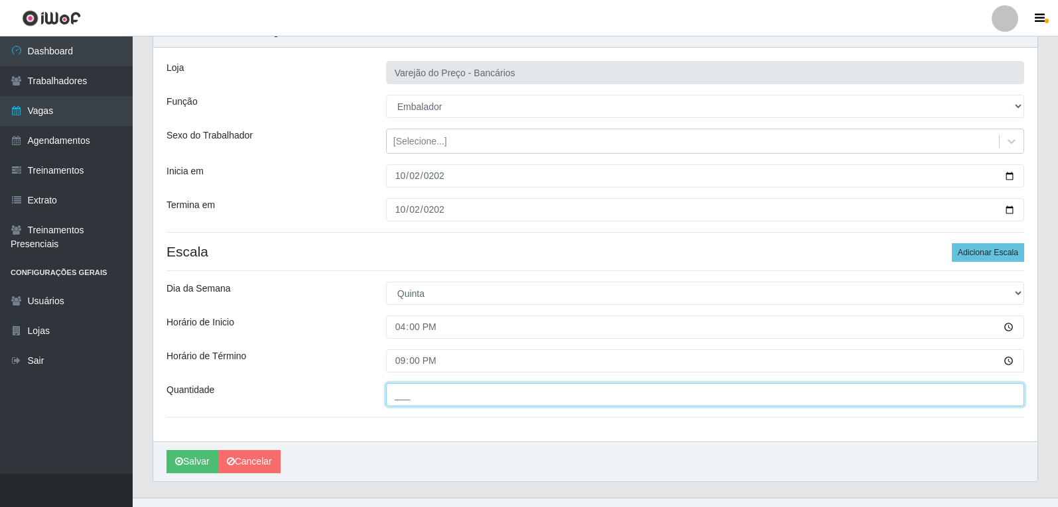
click at [431, 397] on input "___" at bounding box center [705, 394] width 638 height 23
type input "6__"
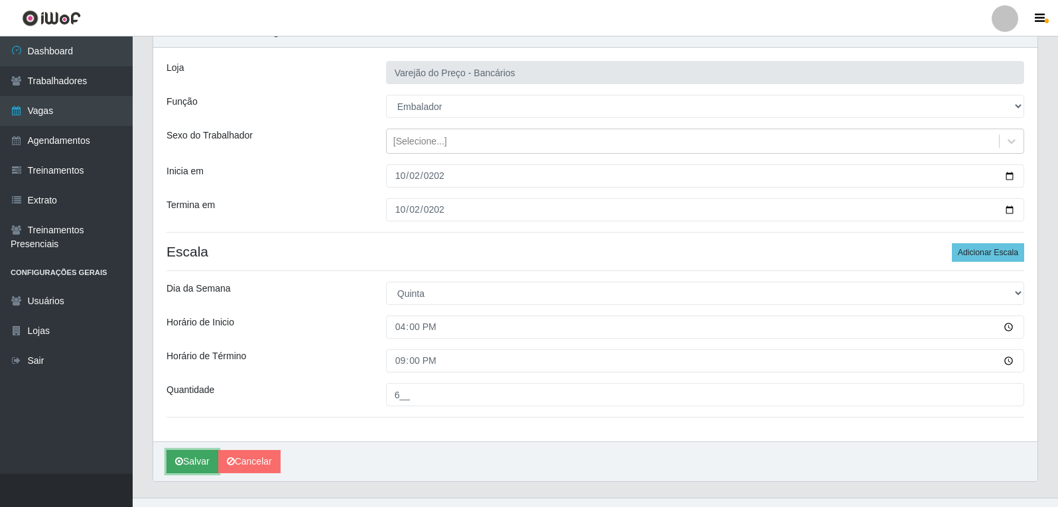
click at [198, 462] on button "Salvar" at bounding box center [192, 461] width 52 height 23
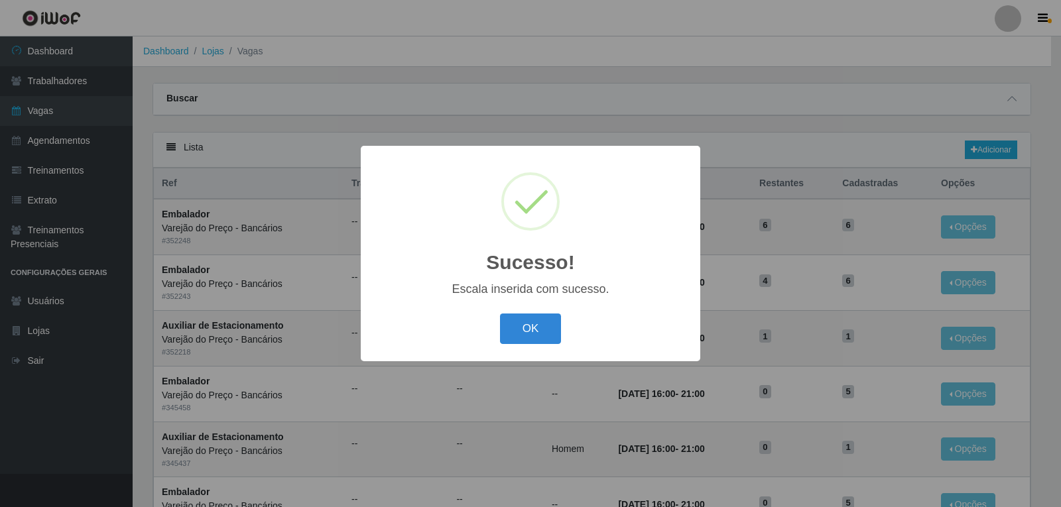
click at [500, 314] on button "OK" at bounding box center [531, 329] width 62 height 31
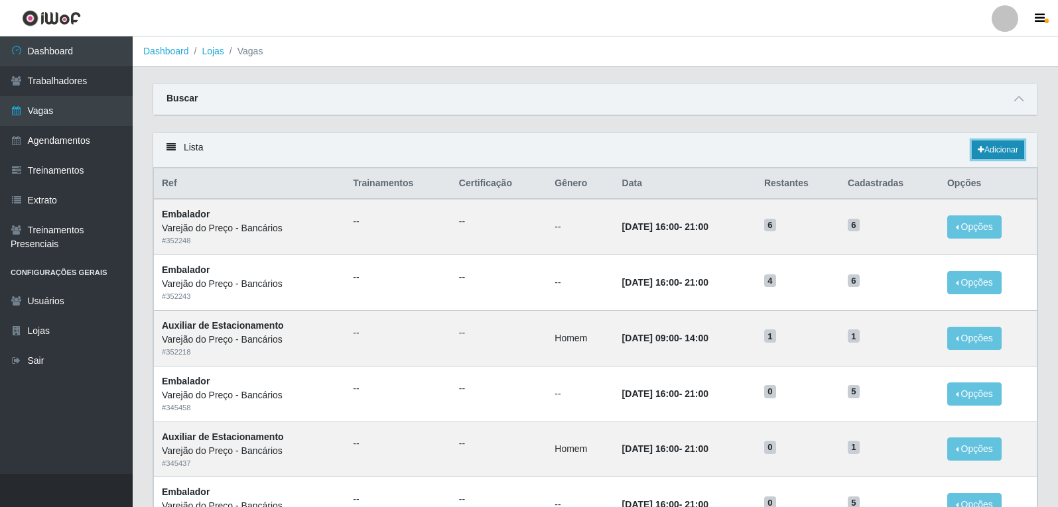
click at [980, 145] on link "Adicionar" at bounding box center [997, 150] width 52 height 19
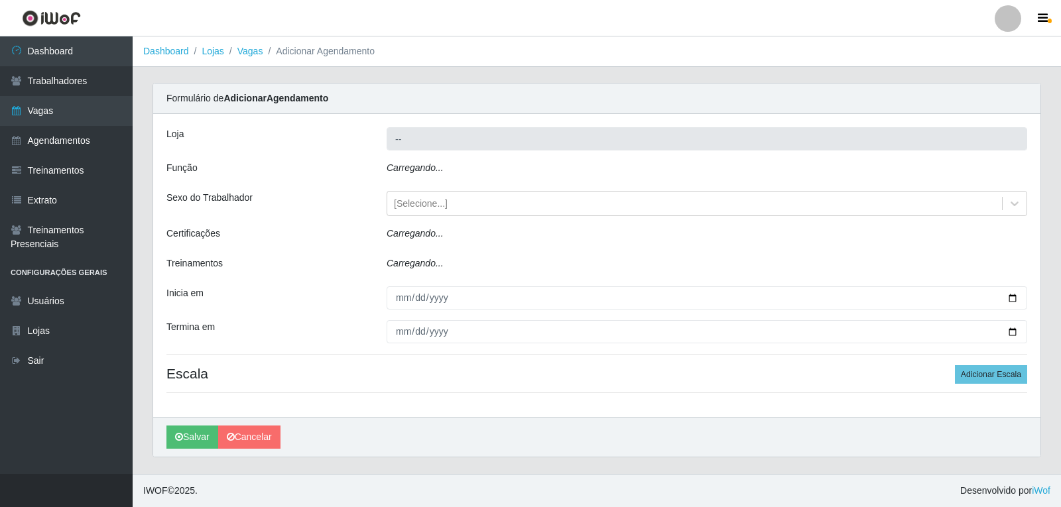
type input "Varejão do Preço - Bancários"
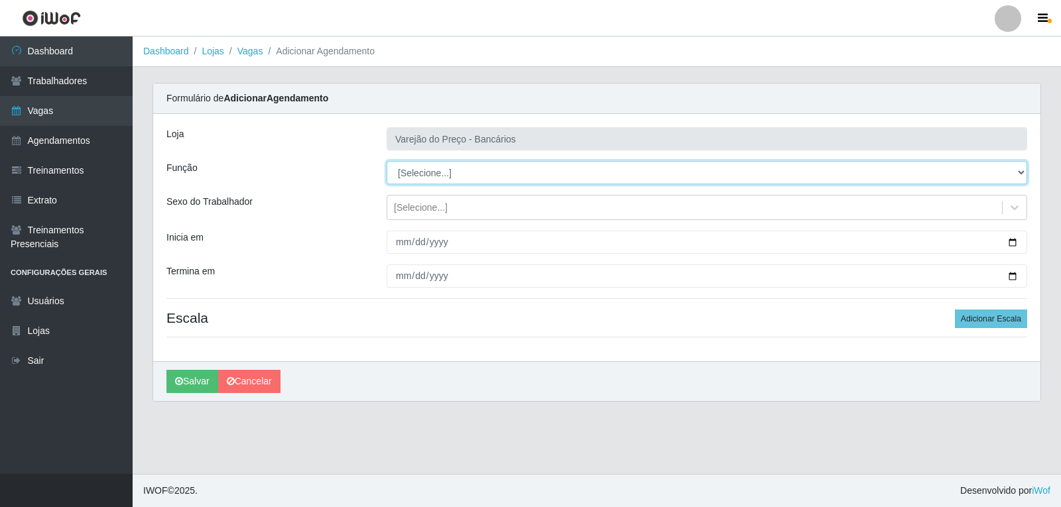
click at [393, 170] on select "[Selecione...] Auxiliar de Estacionamento Auxiliar de Estacionamento + Auxiliar…" at bounding box center [707, 172] width 641 height 23
select select "4"
click at [387, 161] on select "[Selecione...] Auxiliar de Estacionamento Auxiliar de Estacionamento + Auxiliar…" at bounding box center [707, 172] width 641 height 23
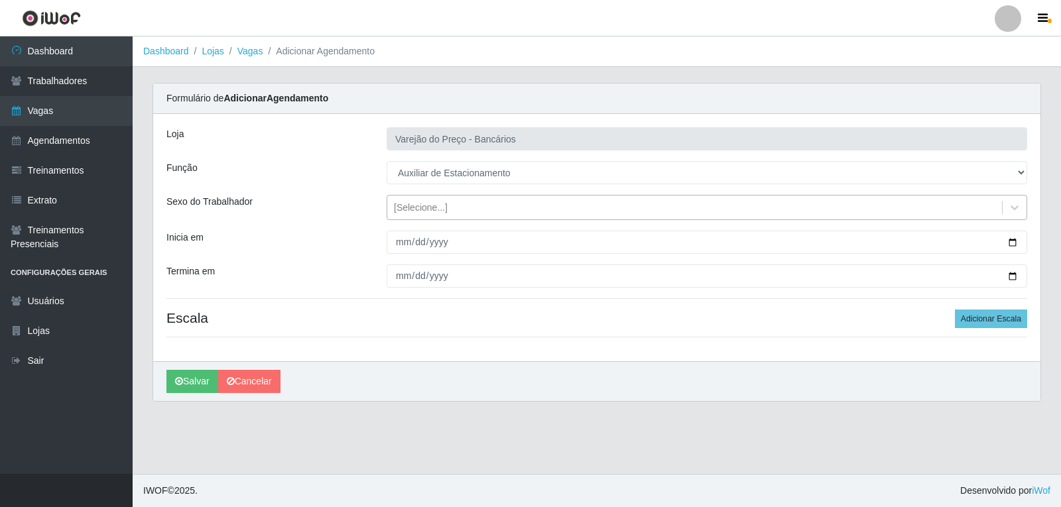
click at [416, 213] on div "[Selecione...]" at bounding box center [421, 208] width 54 height 14
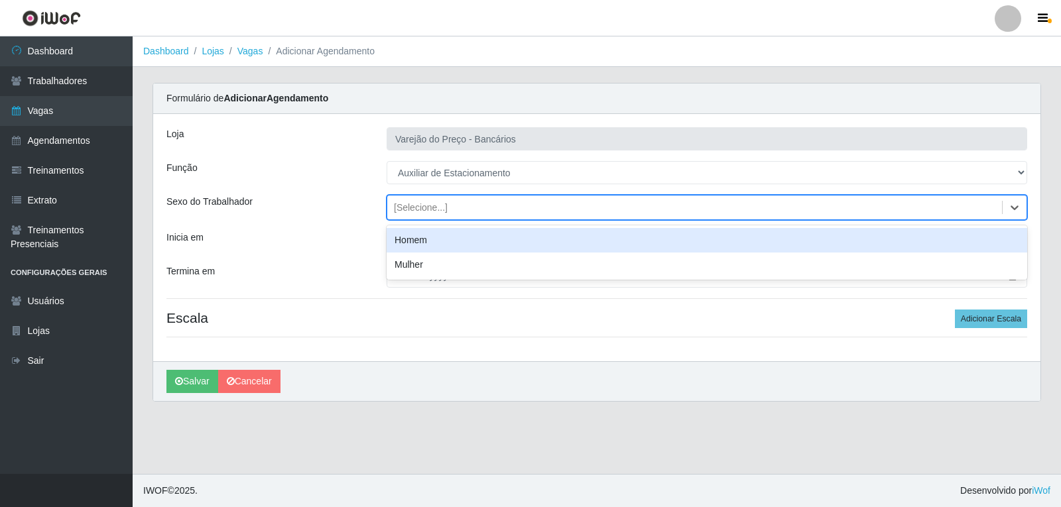
click at [418, 240] on div "Homem" at bounding box center [707, 240] width 641 height 25
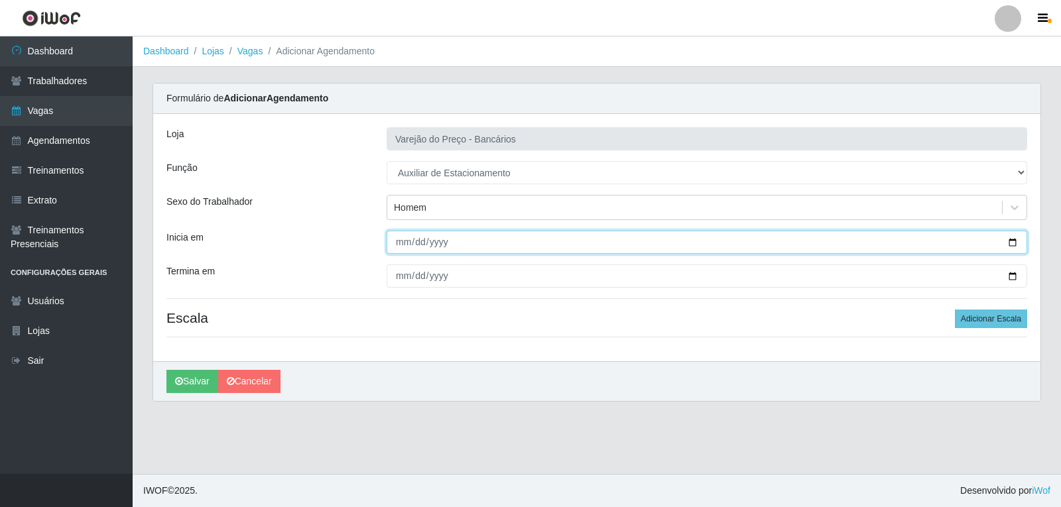
click at [402, 244] on input "Inicia em" at bounding box center [707, 242] width 641 height 23
type input "2025-10-02"
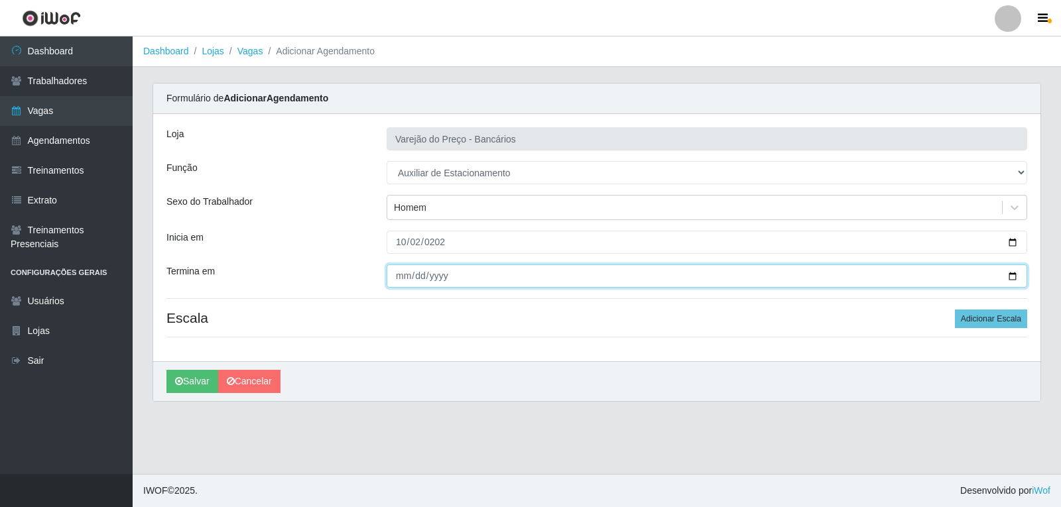
click at [403, 278] on input "Termina em" at bounding box center [707, 276] width 641 height 23
type input "2025-10-02"
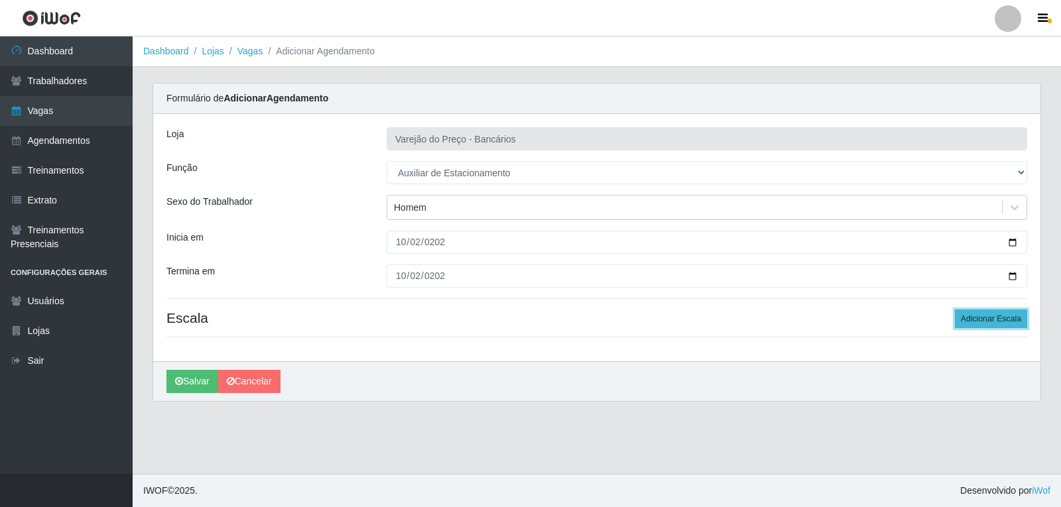
click at [969, 323] on button "Adicionar Escala" at bounding box center [991, 319] width 72 height 19
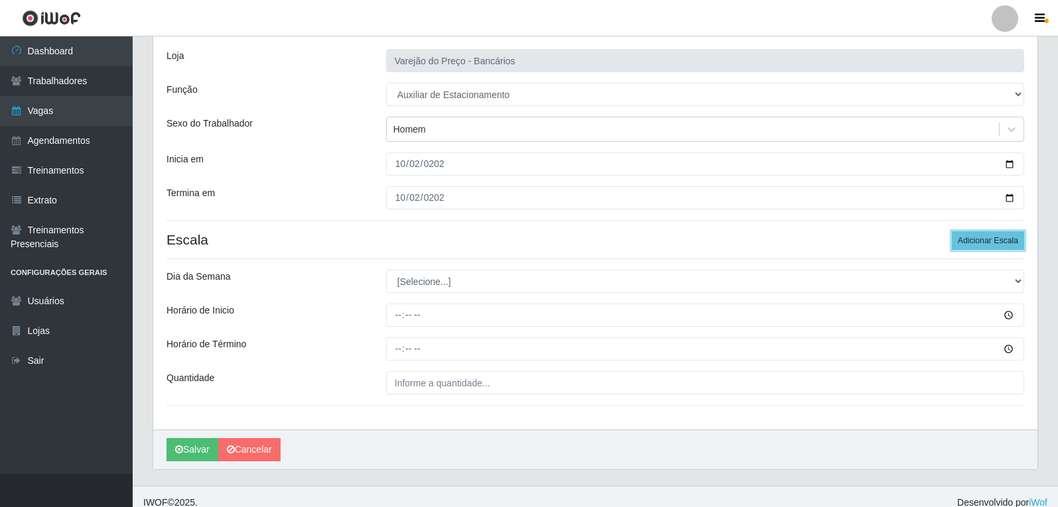
scroll to position [90, 0]
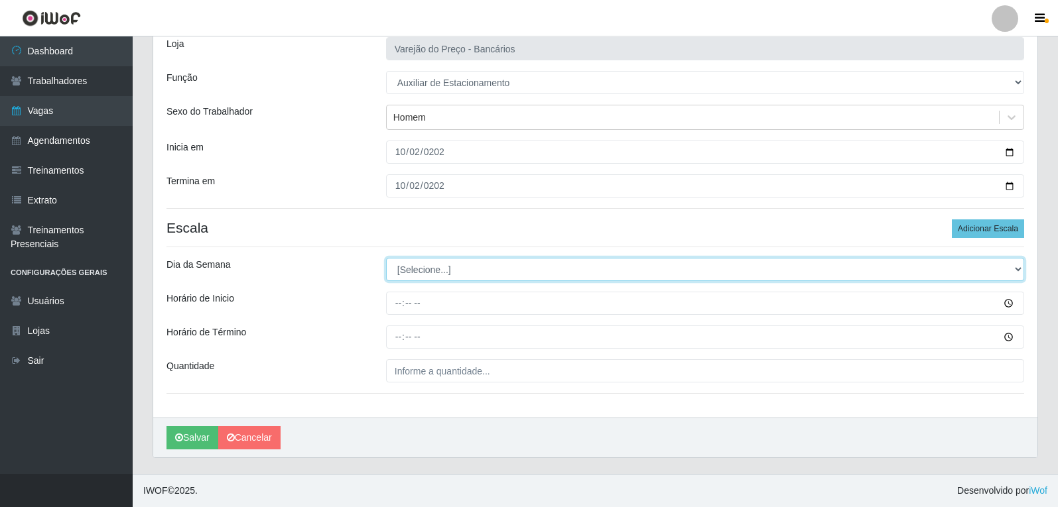
click at [407, 270] on select "[Selecione...] Segunda Terça Quarta Quinta Sexta Sábado Domingo" at bounding box center [705, 269] width 638 height 23
select select "4"
click at [386, 258] on select "[Selecione...] Segunda Terça Quarta Quinta Sexta Sábado Domingo" at bounding box center [705, 269] width 638 height 23
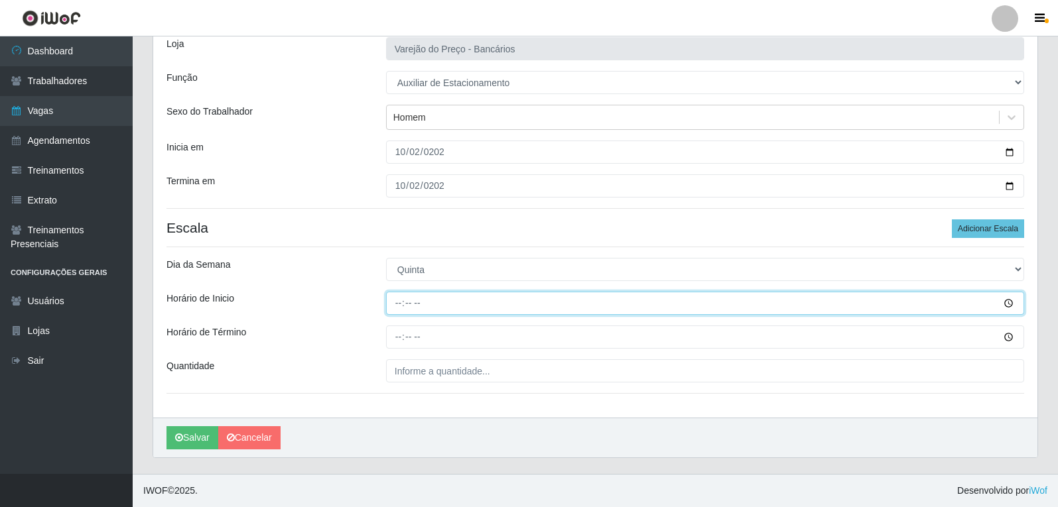
click at [403, 306] on input "Horário de Inicio" at bounding box center [705, 303] width 638 height 23
type input "09:00"
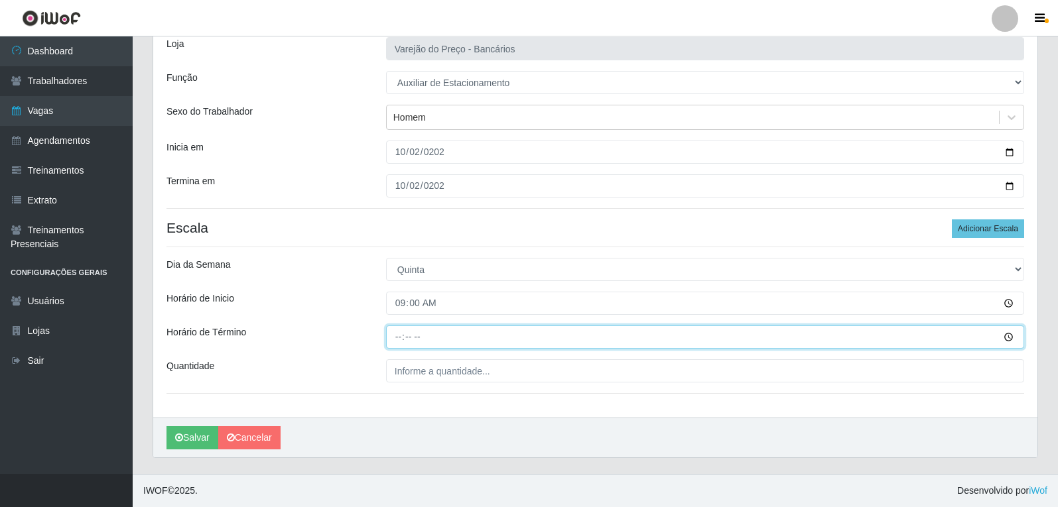
click at [395, 339] on input "Horário de Término" at bounding box center [705, 337] width 638 height 23
type input "14:00"
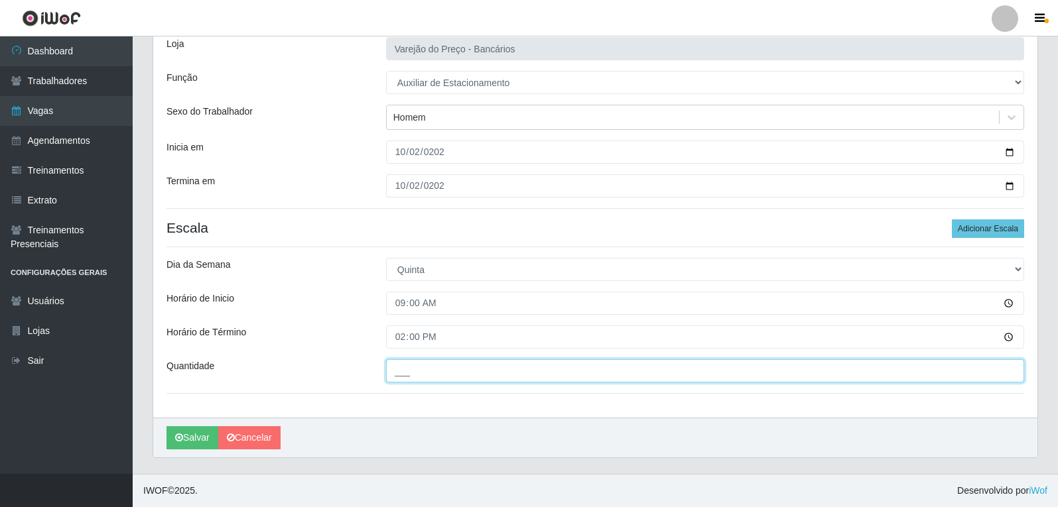
click at [419, 374] on input "___" at bounding box center [705, 370] width 638 height 23
type input "1__"
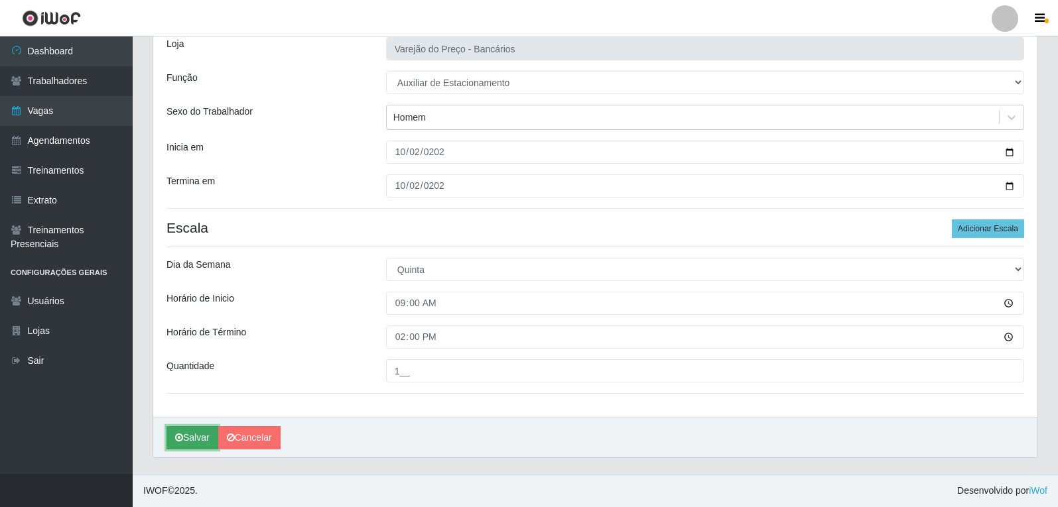
click at [180, 444] on button "Salvar" at bounding box center [192, 437] width 52 height 23
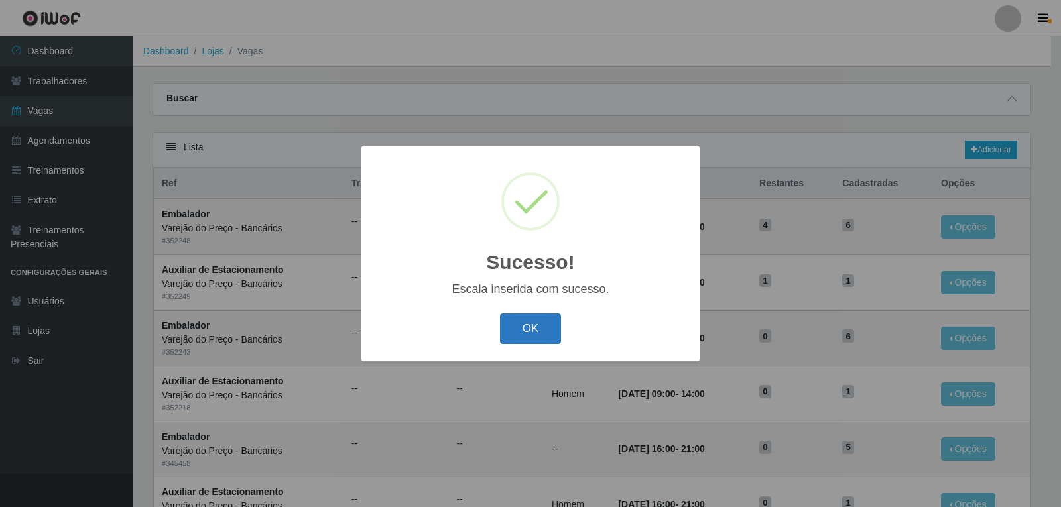
click at [534, 320] on button "OK" at bounding box center [531, 329] width 62 height 31
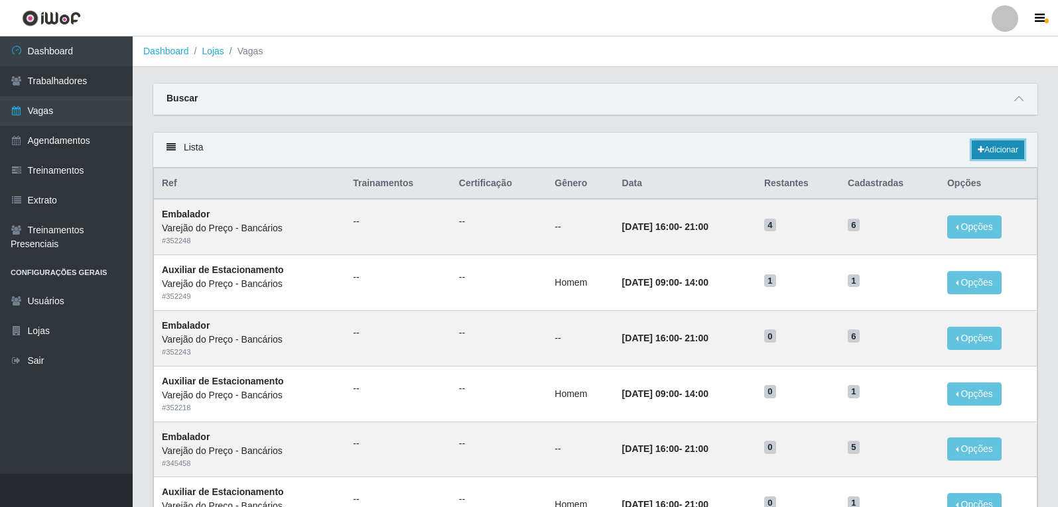
click at [999, 153] on link "Adicionar" at bounding box center [997, 150] width 52 height 19
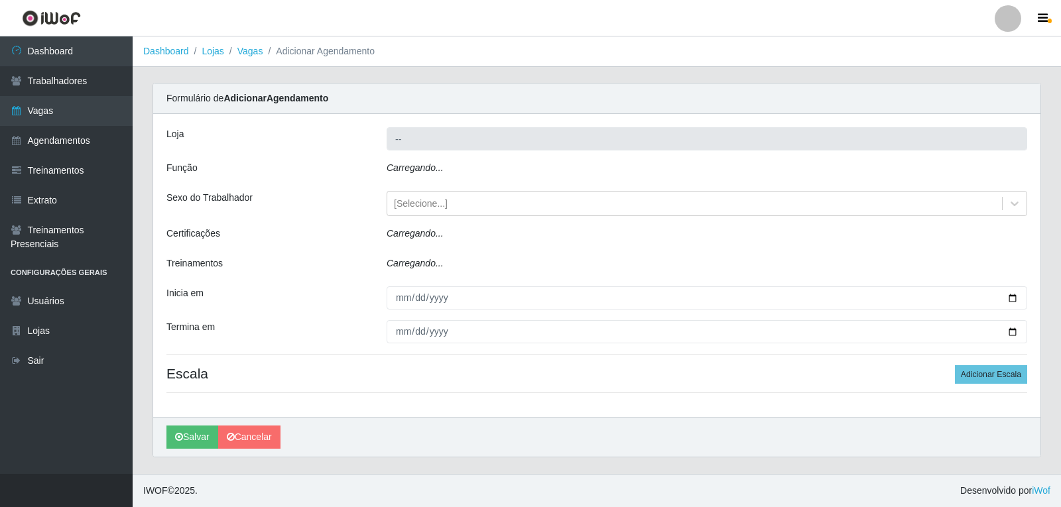
type input "Varejão do Preço - Bancários"
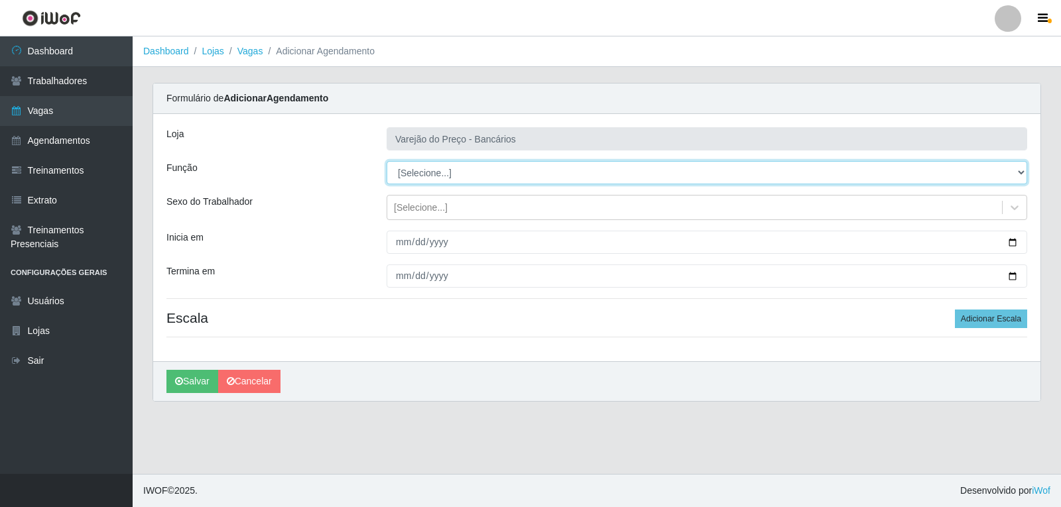
click at [417, 176] on select "[Selecione...] Auxiliar de Estacionamento Auxiliar de Estacionamento + Auxiliar…" at bounding box center [707, 172] width 641 height 23
select select "1"
click at [387, 161] on select "[Selecione...] Auxiliar de Estacionamento Auxiliar de Estacionamento + Auxiliar…" at bounding box center [707, 172] width 641 height 23
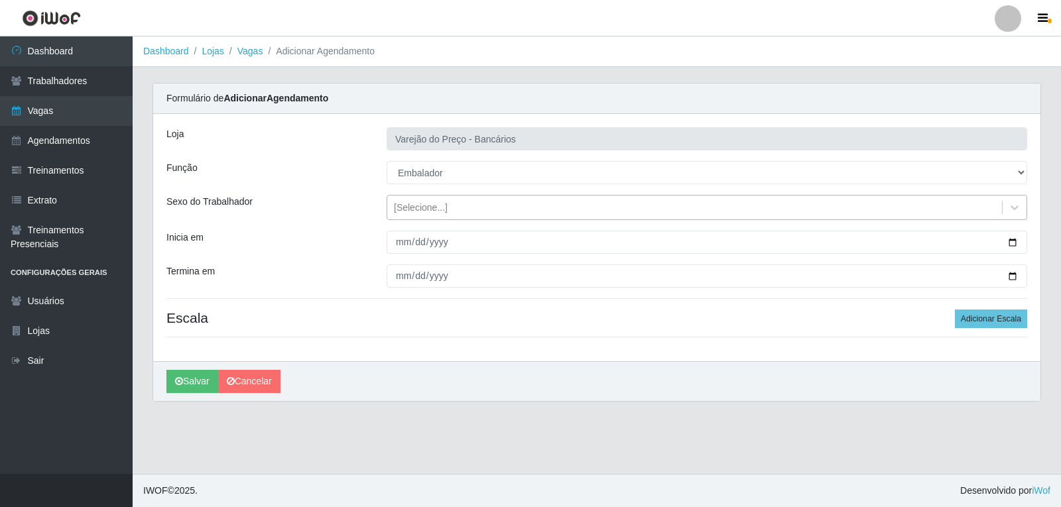
click at [422, 212] on div "[Selecione...]" at bounding box center [421, 208] width 54 height 14
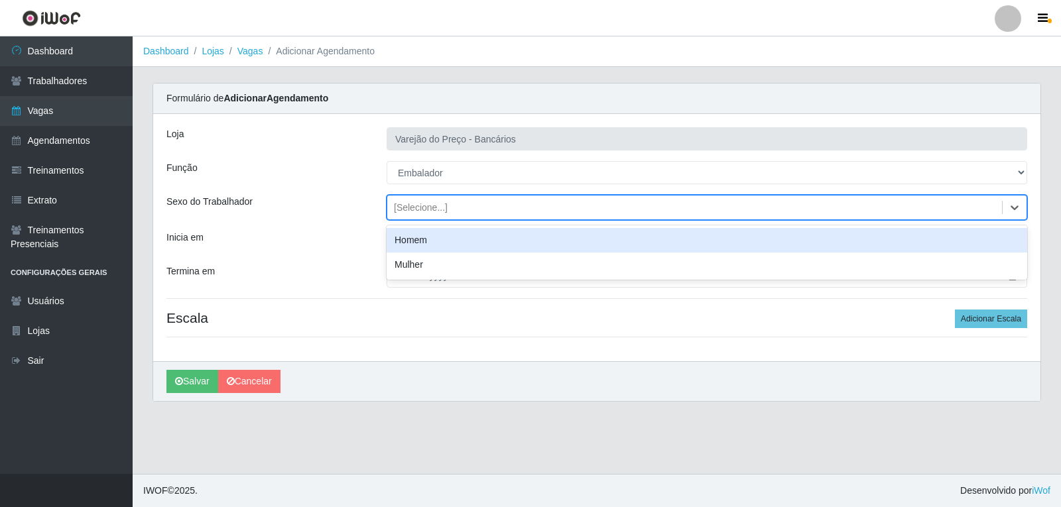
click at [409, 212] on div "[Selecione...]" at bounding box center [421, 208] width 54 height 14
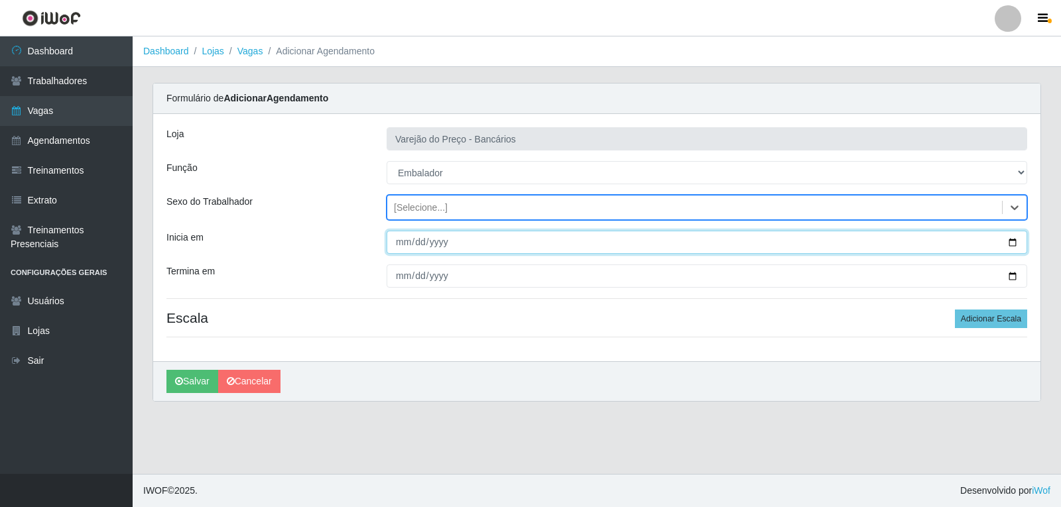
click at [404, 245] on input "Inicia em" at bounding box center [707, 242] width 641 height 23
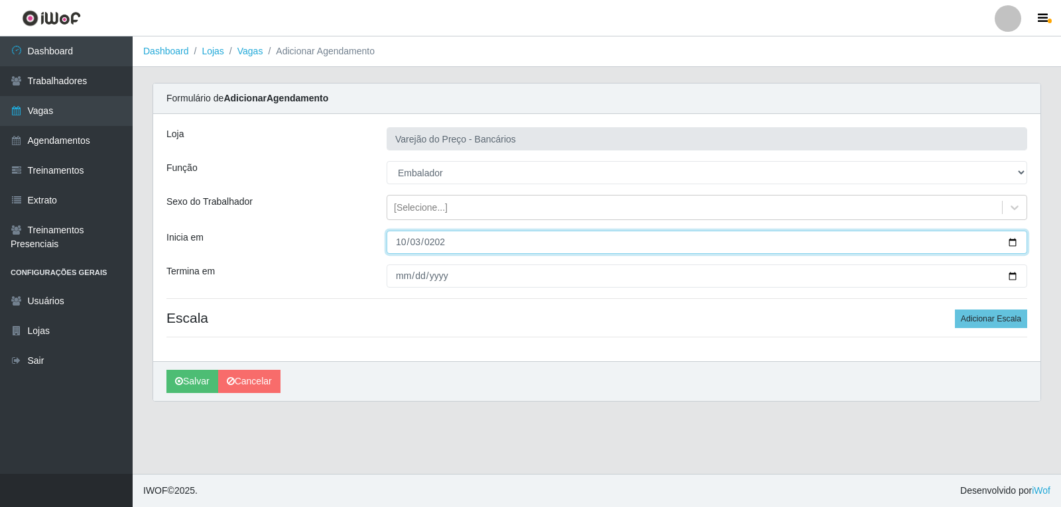
type input "2025-10-03"
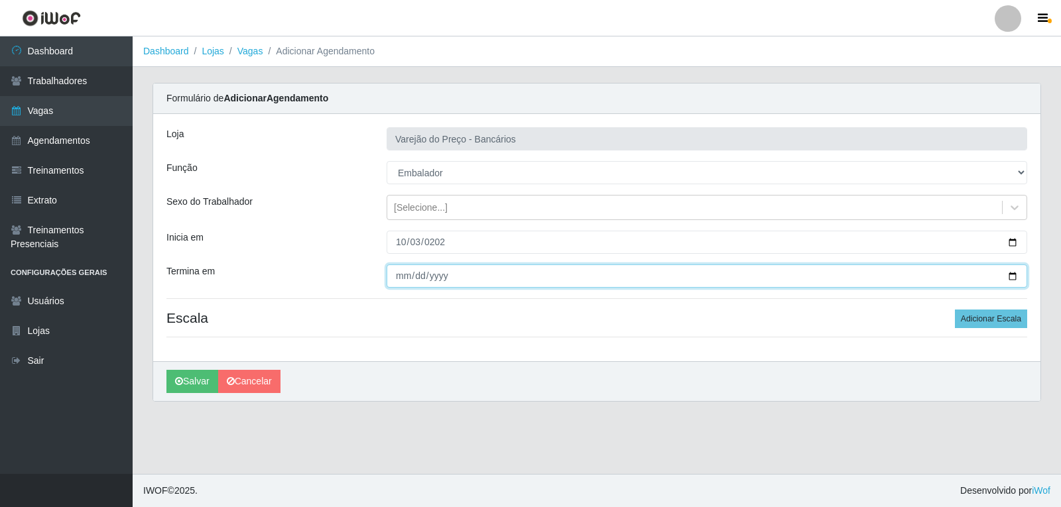
click at [400, 277] on input "Termina em" at bounding box center [707, 276] width 641 height 23
type input "2025-10-03"
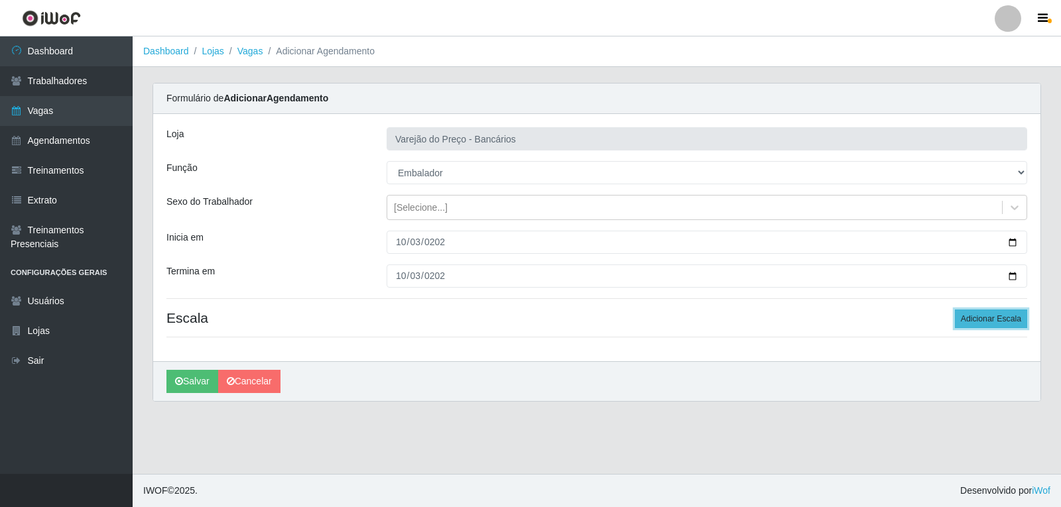
click at [1004, 322] on button "Adicionar Escala" at bounding box center [991, 319] width 72 height 19
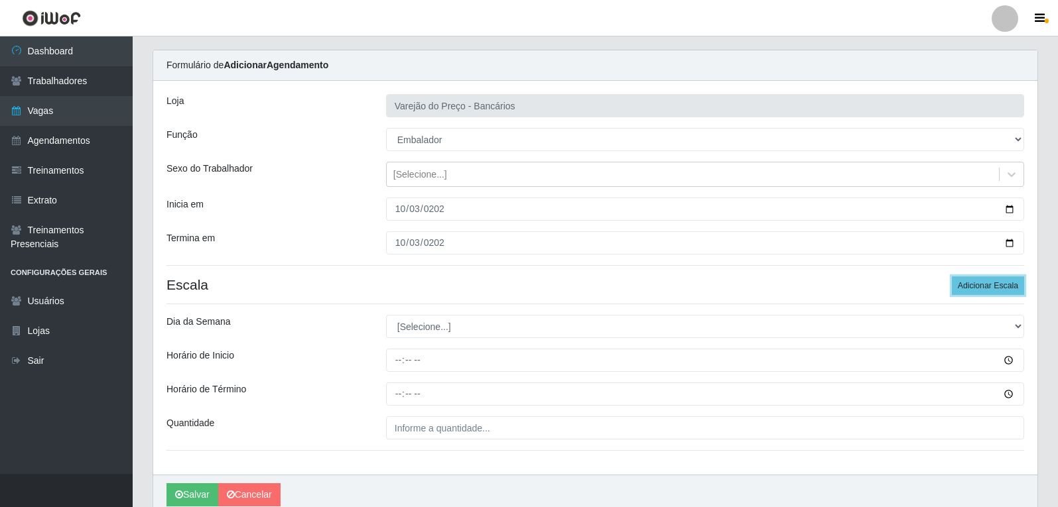
scroll to position [90, 0]
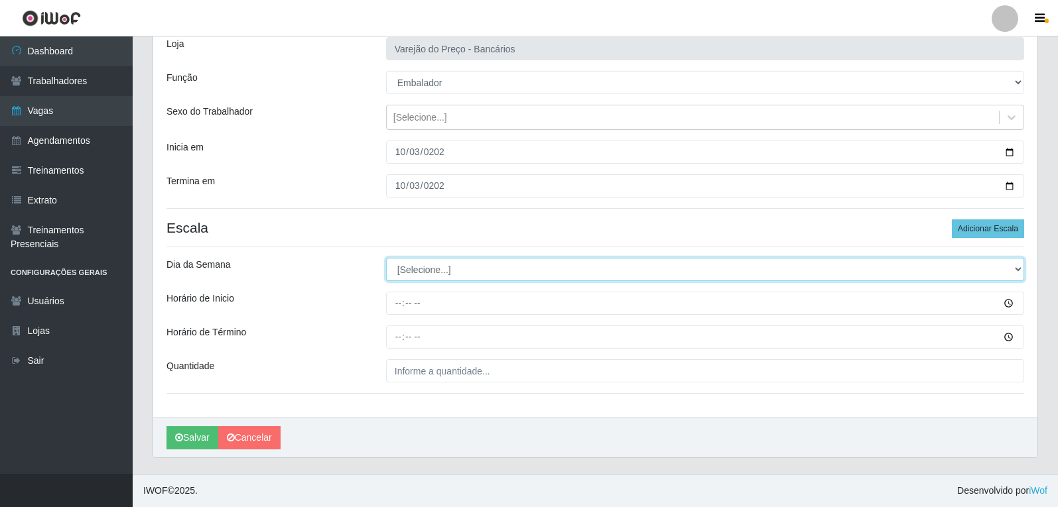
click at [419, 274] on select "[Selecione...] Segunda Terça Quarta Quinta Sexta Sábado Domingo" at bounding box center [705, 269] width 638 height 23
select select "5"
click at [386, 258] on select "[Selecione...] Segunda Terça Quarta Quinta Sexta Sábado Domingo" at bounding box center [705, 269] width 638 height 23
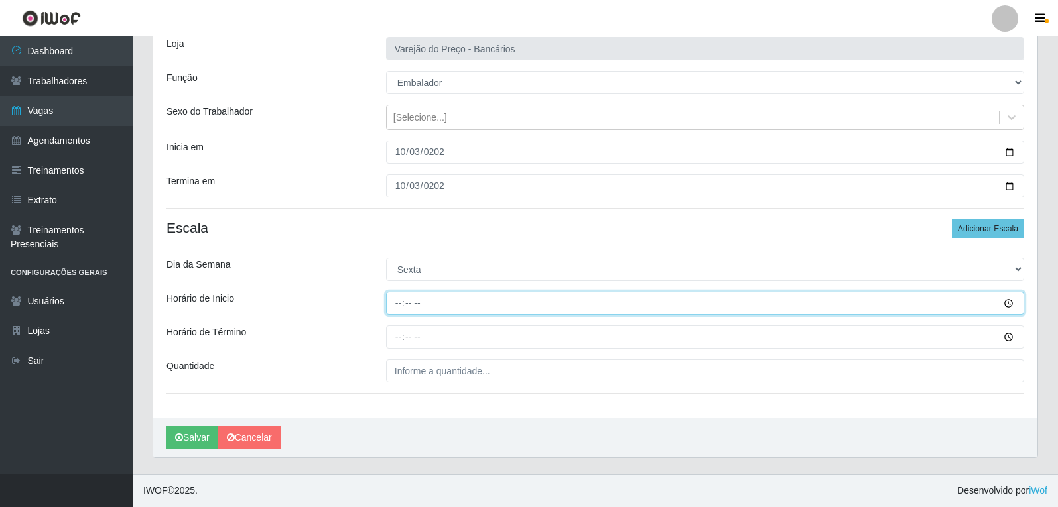
click at [402, 306] on input "Horário de Inicio" at bounding box center [705, 303] width 638 height 23
type input "09:00"
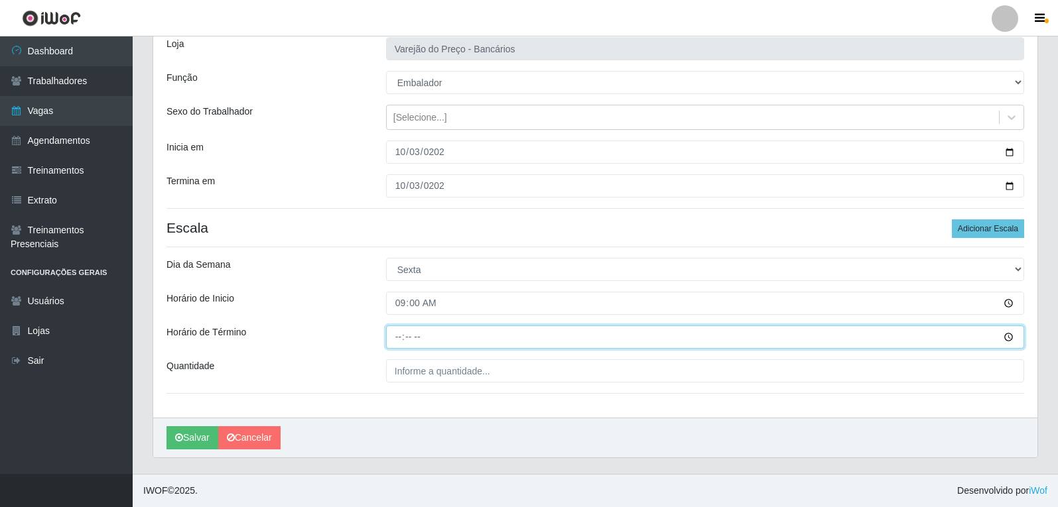
click at [406, 339] on input "Horário de Término" at bounding box center [705, 337] width 638 height 23
click at [397, 336] on input "Horário de Término" at bounding box center [705, 337] width 638 height 23
type input "14:00"
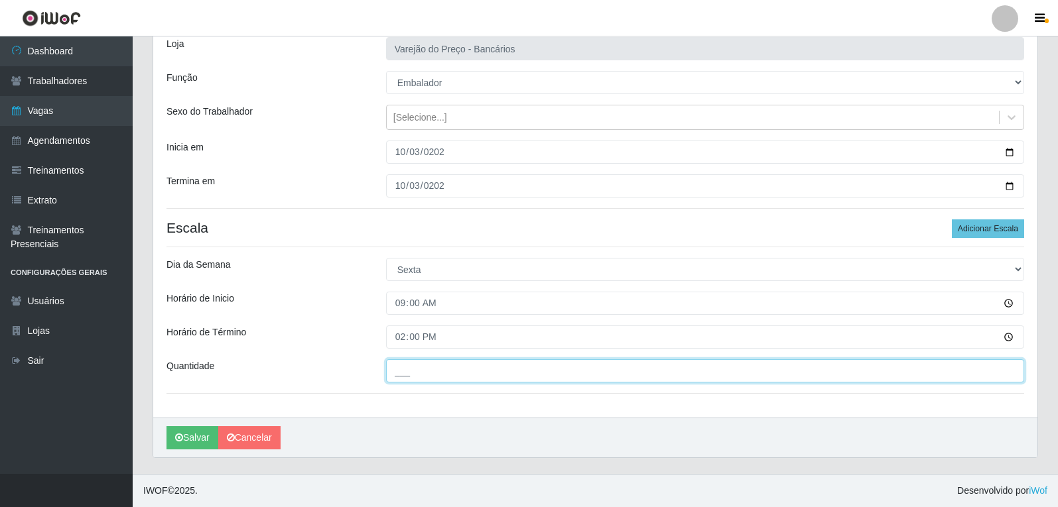
click at [414, 379] on input "___" at bounding box center [705, 370] width 638 height 23
type input "5__"
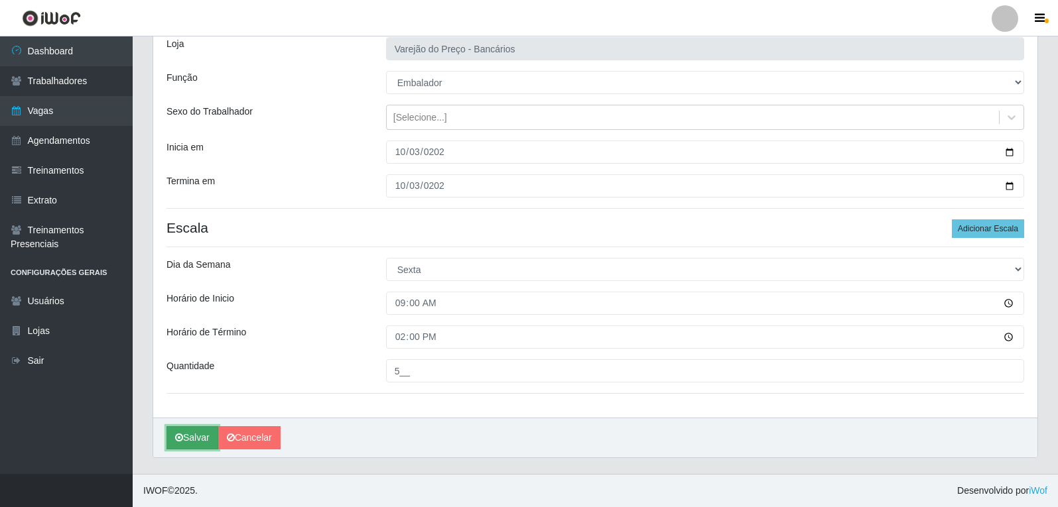
click at [198, 436] on button "Salvar" at bounding box center [192, 437] width 52 height 23
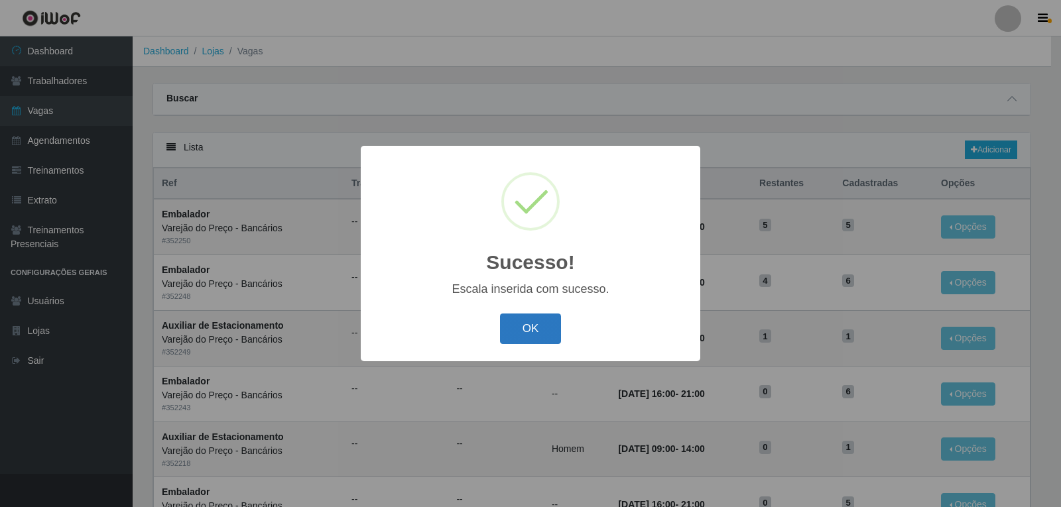
click at [542, 318] on button "OK" at bounding box center [531, 329] width 62 height 31
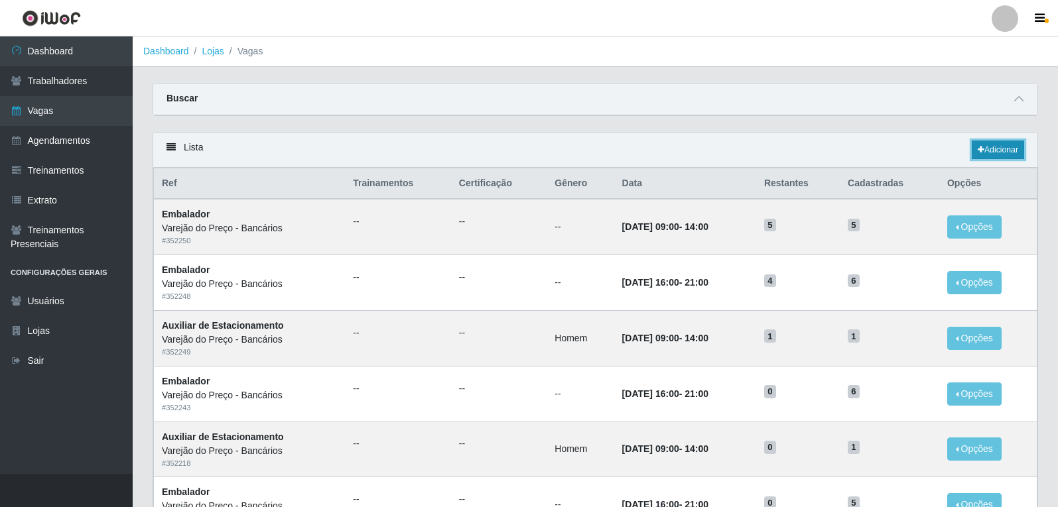
click at [987, 147] on link "Adicionar" at bounding box center [997, 150] width 52 height 19
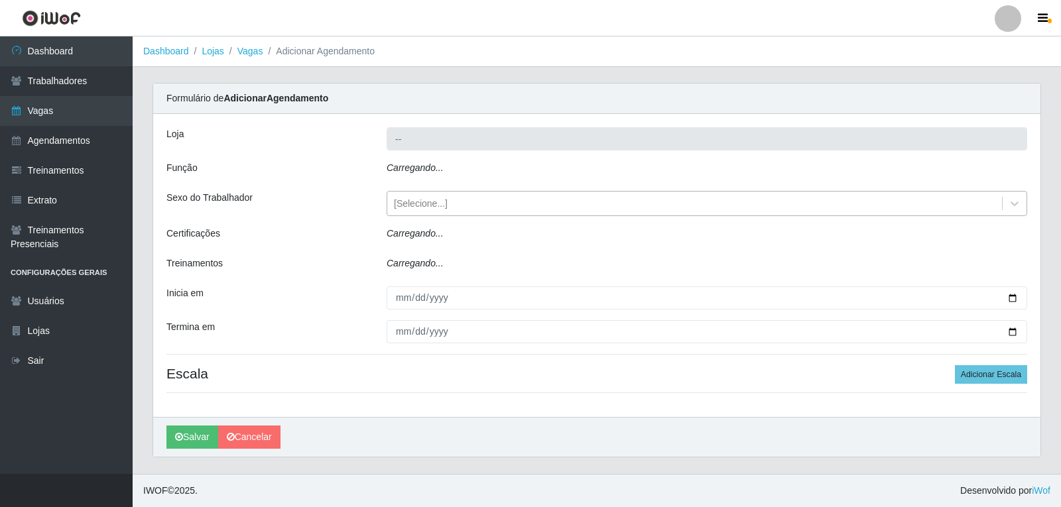
type input "Varejão do Preço - Bancários"
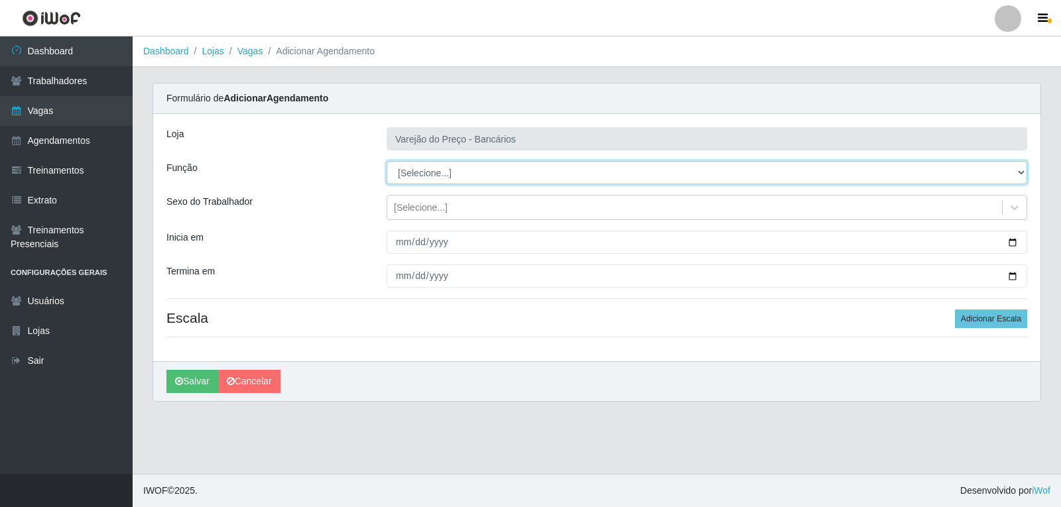
click at [418, 175] on select "[Selecione...] Auxiliar de Estacionamento Auxiliar de Estacionamento + Auxiliar…" at bounding box center [707, 172] width 641 height 23
select select "1"
click at [387, 161] on select "[Selecione...] Auxiliar de Estacionamento Auxiliar de Estacionamento + Auxiliar…" at bounding box center [707, 172] width 641 height 23
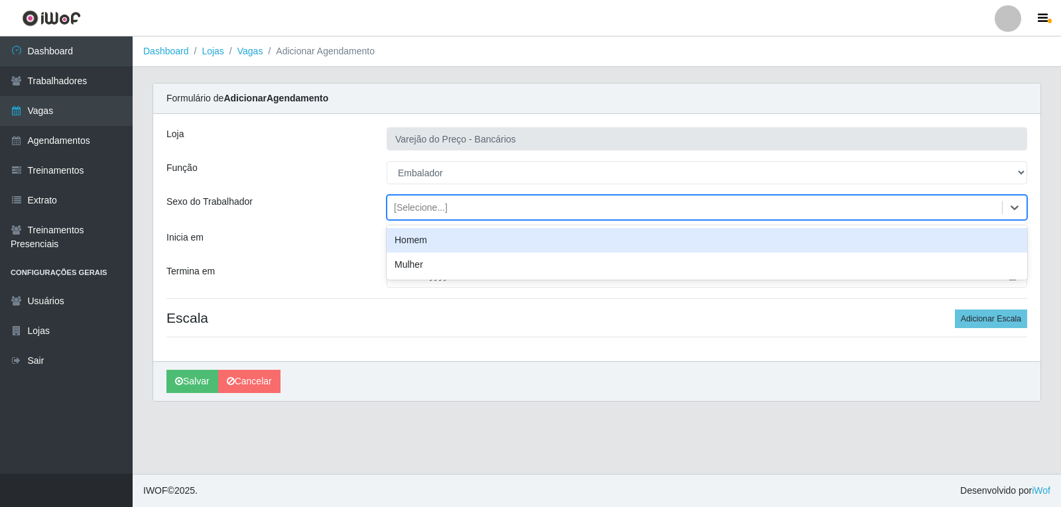
click at [412, 202] on div "[Selecione...]" at bounding box center [421, 208] width 54 height 14
click at [412, 214] on div "[Selecione...]" at bounding box center [421, 208] width 54 height 14
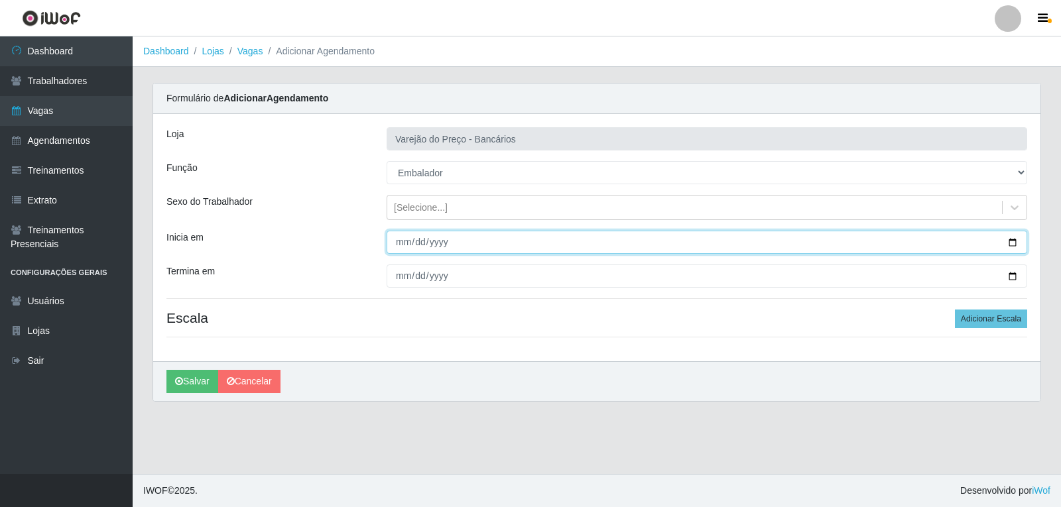
click at [399, 245] on input "Inicia em" at bounding box center [707, 242] width 641 height 23
type input "2025-10-03"
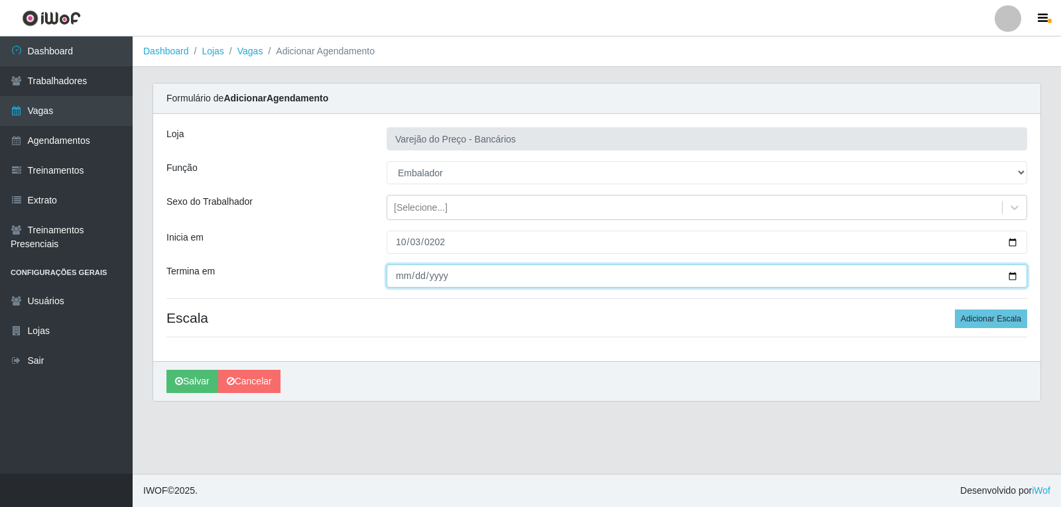
click at [395, 277] on input "Termina em" at bounding box center [707, 276] width 641 height 23
type input "2025-10-03"
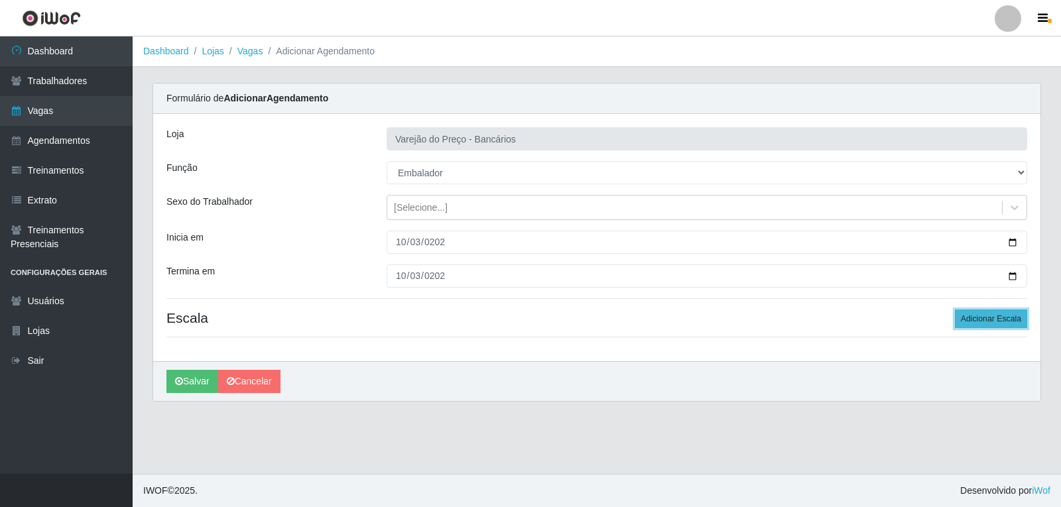
click at [980, 316] on button "Adicionar Escala" at bounding box center [991, 319] width 72 height 19
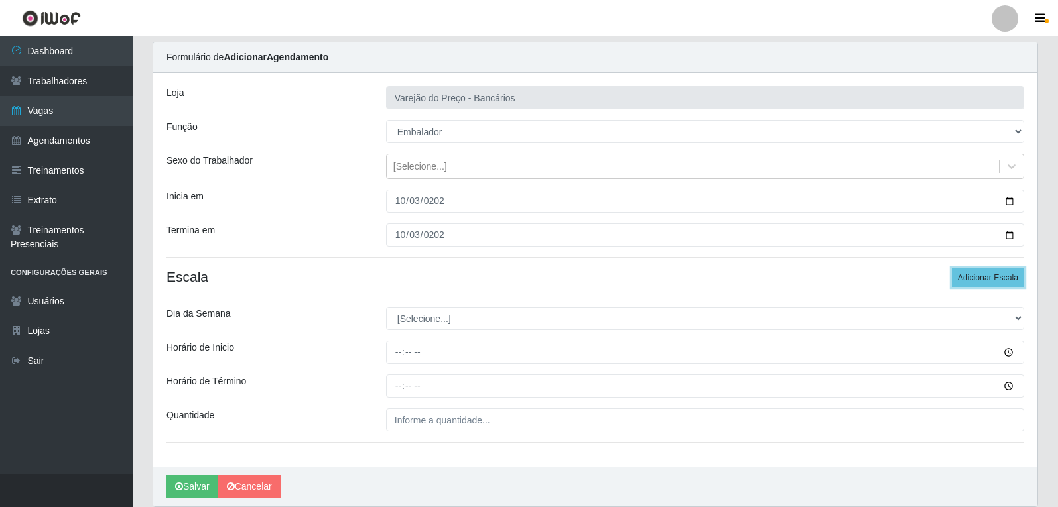
scroll to position [90, 0]
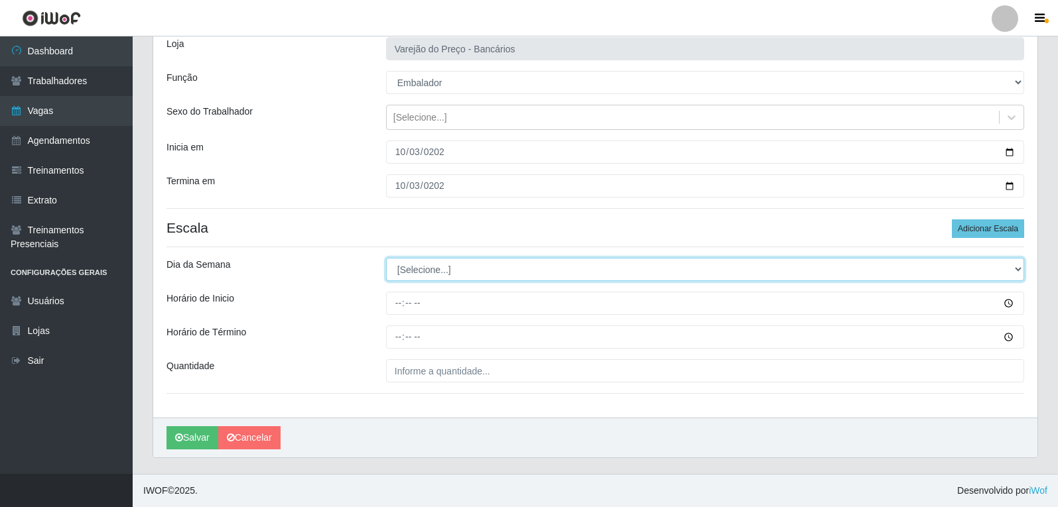
click at [408, 278] on select "[Selecione...] Segunda Terça Quarta Quinta Sexta Sábado Domingo" at bounding box center [705, 269] width 638 height 23
select select "5"
click at [386, 258] on select "[Selecione...] Segunda Terça Quarta Quinta Sexta Sábado Domingo" at bounding box center [705, 269] width 638 height 23
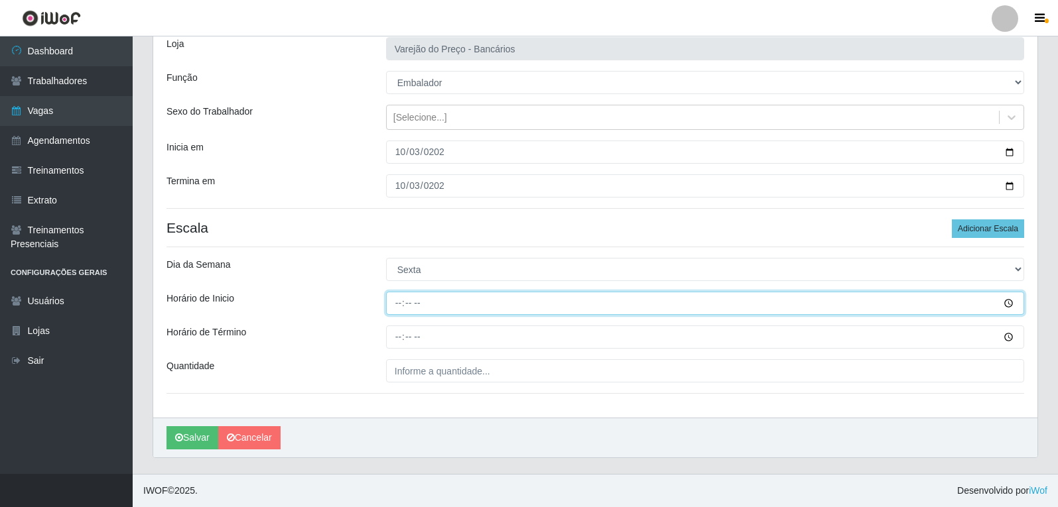
click at [395, 305] on input "Horário de Inicio" at bounding box center [705, 303] width 638 height 23
type input "16:00"
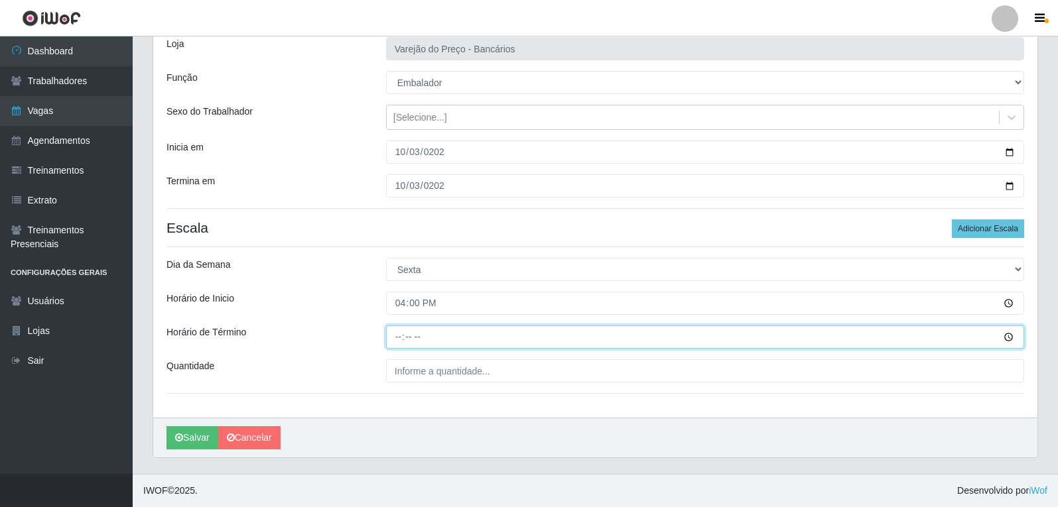
type input "21:00"
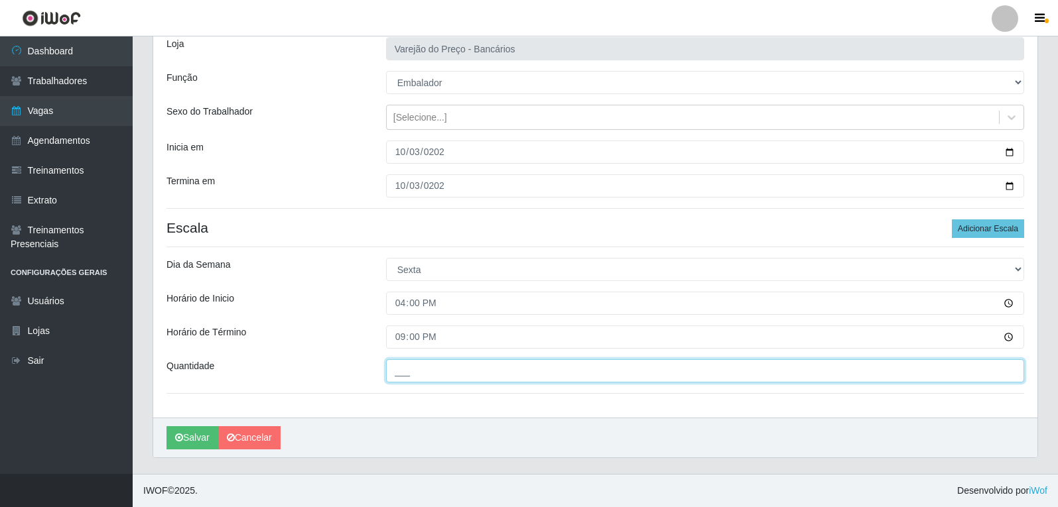
click at [404, 369] on input "___" at bounding box center [705, 370] width 638 height 23
type input "6__"
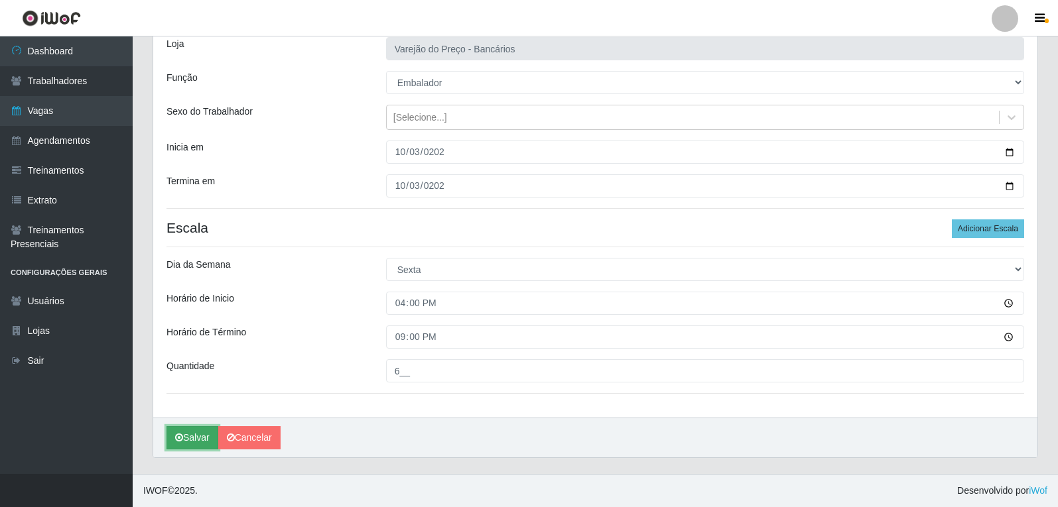
click at [199, 436] on button "Salvar" at bounding box center [192, 437] width 52 height 23
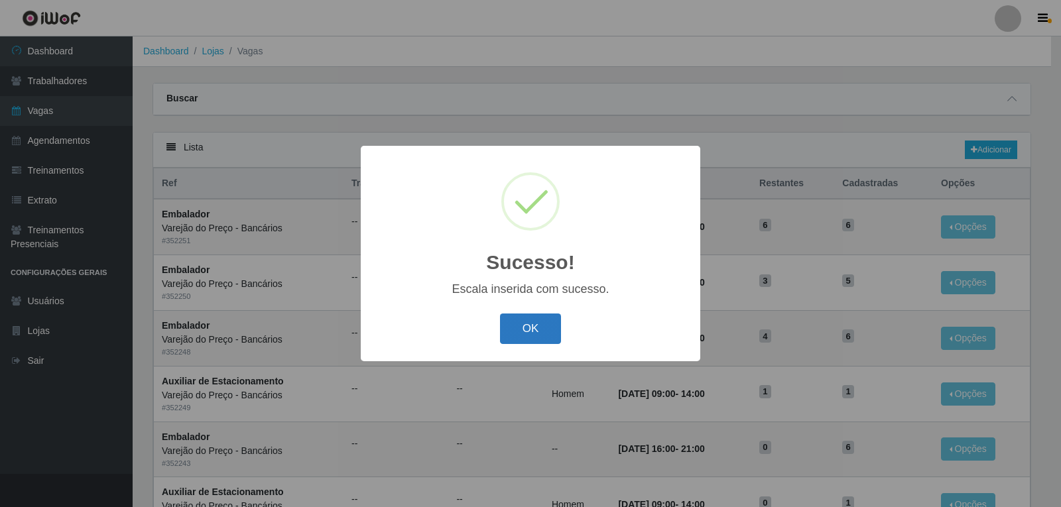
click at [536, 324] on button "OK" at bounding box center [531, 329] width 62 height 31
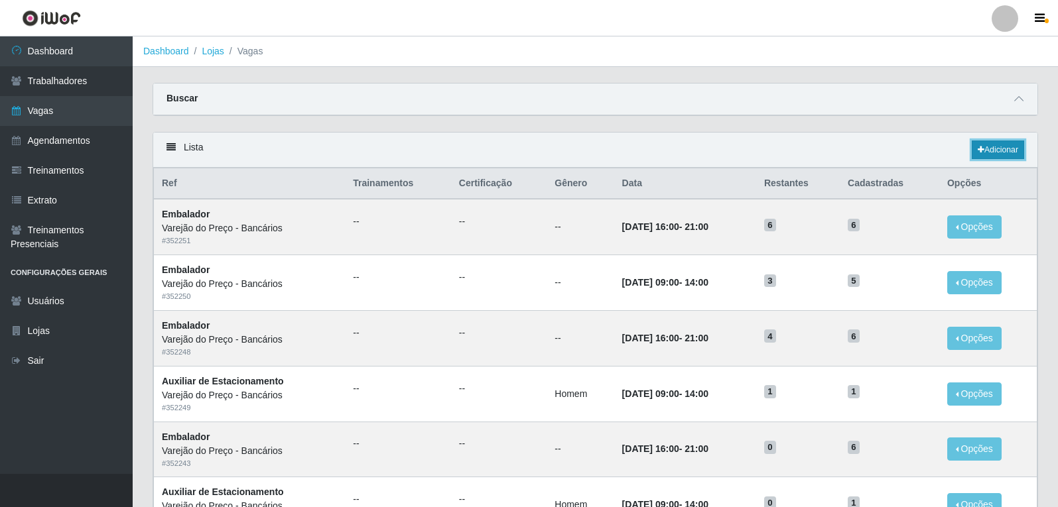
click at [1010, 149] on link "Adicionar" at bounding box center [997, 150] width 52 height 19
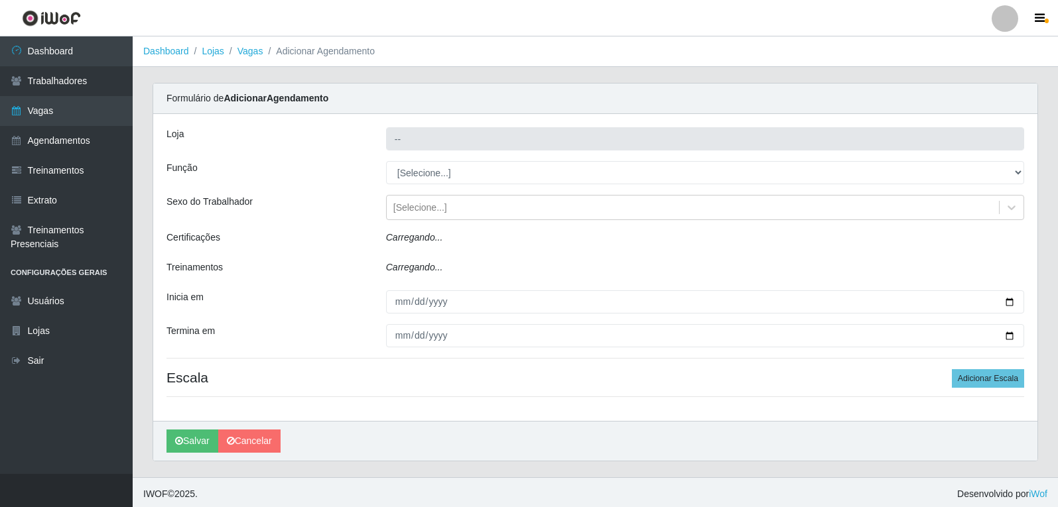
type input "Varejão do Preço - Bancários"
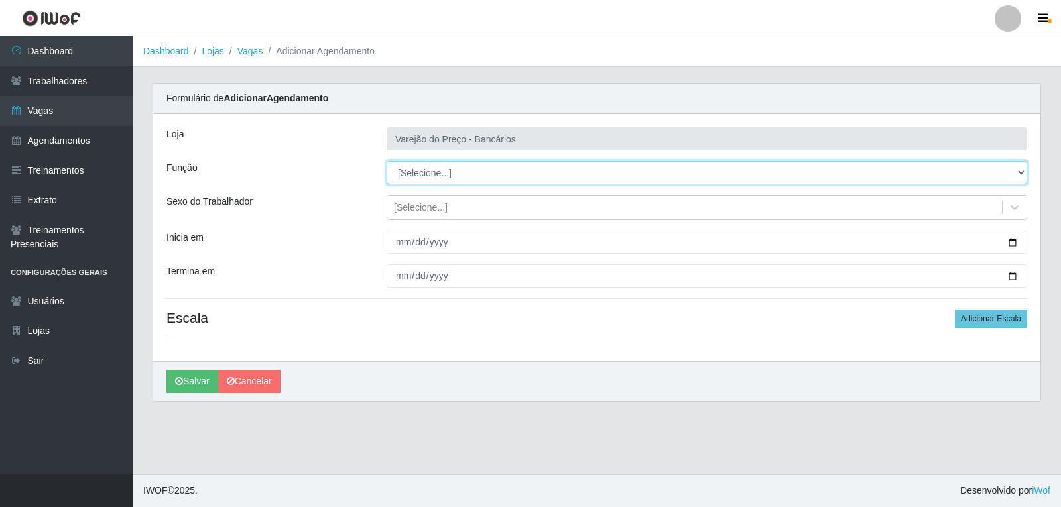
click at [397, 173] on select "[Selecione...] Auxiliar de Estacionamento Auxiliar de Estacionamento + Auxiliar…" at bounding box center [707, 172] width 641 height 23
select select "4"
click at [387, 161] on select "[Selecione...] Auxiliar de Estacionamento Auxiliar de Estacionamento + Auxiliar…" at bounding box center [707, 172] width 641 height 23
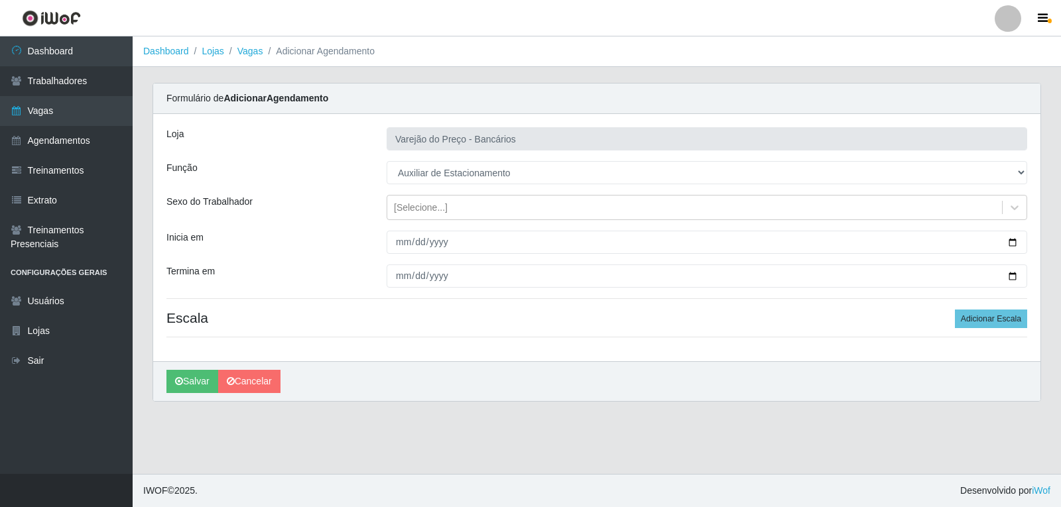
click at [137, 123] on div "Carregando... Formulário de Adicionar Agendamento Loja Varejão do Preço - Bancá…" at bounding box center [597, 250] width 928 height 335
click at [109, 109] on link "Vagas" at bounding box center [66, 111] width 133 height 30
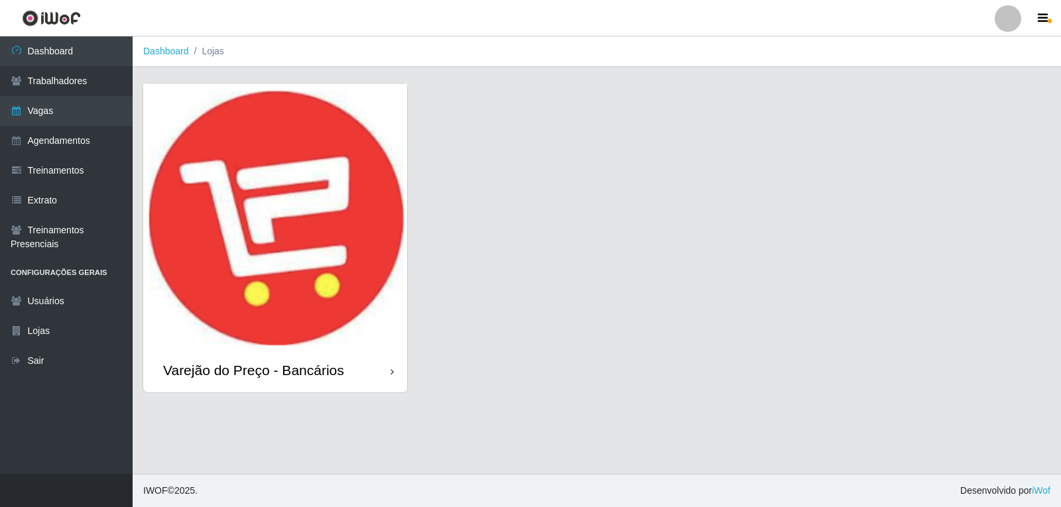
click at [304, 220] on img at bounding box center [275, 216] width 264 height 265
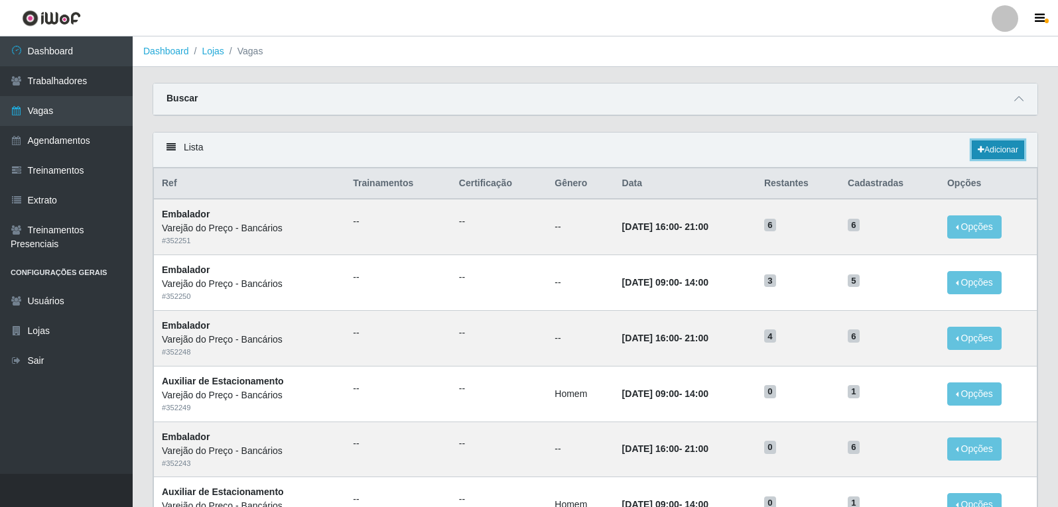
click at [992, 151] on link "Adicionar" at bounding box center [997, 150] width 52 height 19
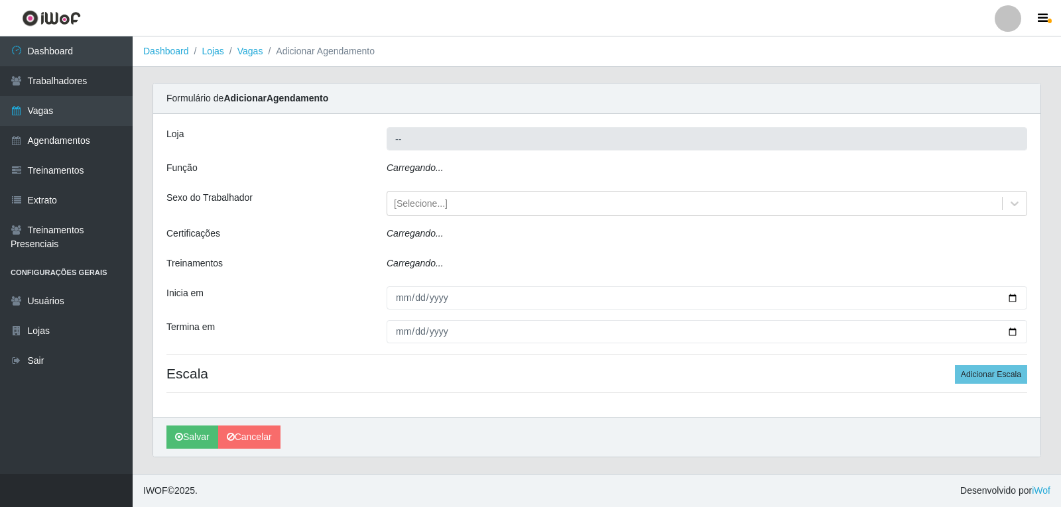
type input "Varejão do Preço - Bancários"
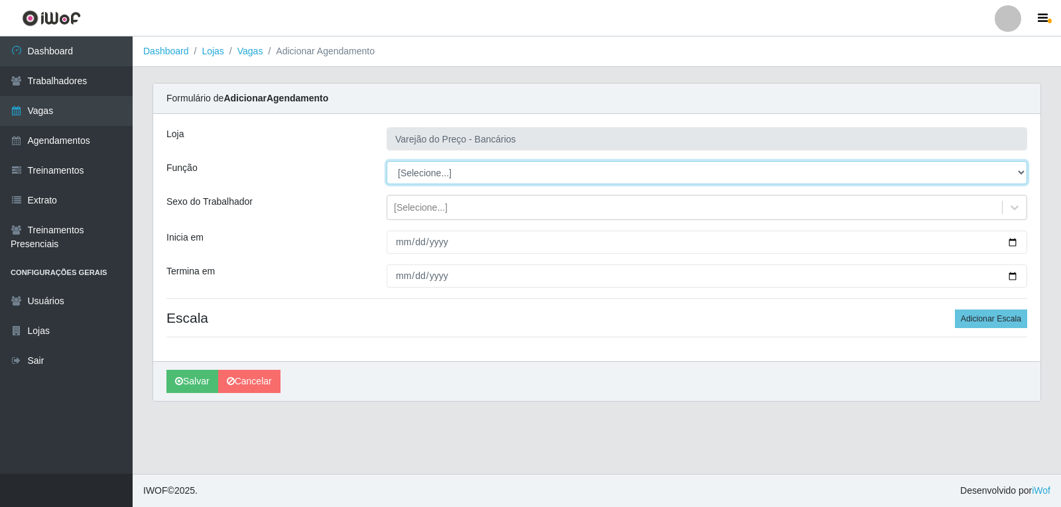
click at [424, 172] on select "[Selecione...] Auxiliar de Estacionamento Auxiliar de Estacionamento + Auxiliar…" at bounding box center [707, 172] width 641 height 23
select select "4"
click at [387, 161] on select "[Selecione...] Auxiliar de Estacionamento Auxiliar de Estacionamento + Auxiliar…" at bounding box center [707, 172] width 641 height 23
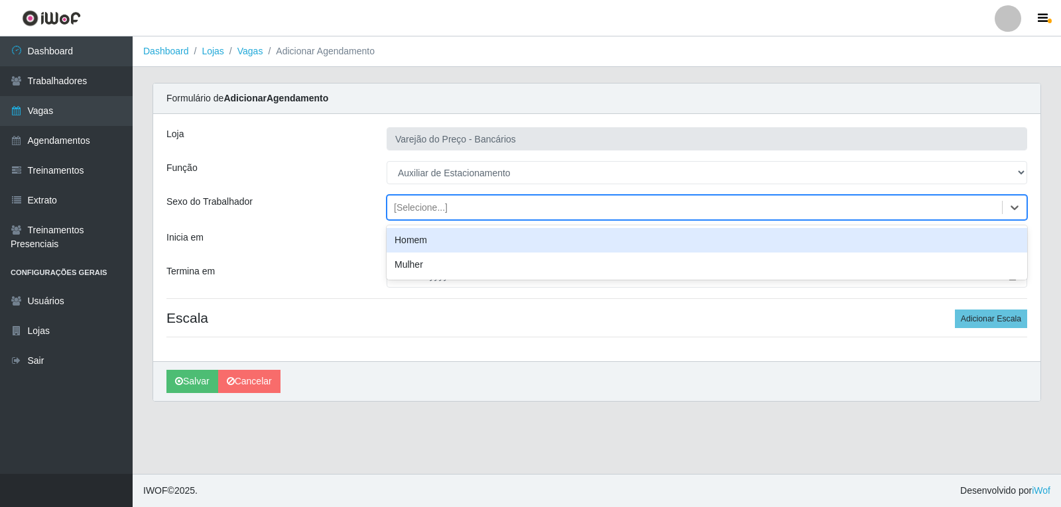
click at [411, 206] on div "[Selecione...]" at bounding box center [421, 208] width 54 height 14
click at [420, 238] on div "Homem" at bounding box center [707, 240] width 641 height 25
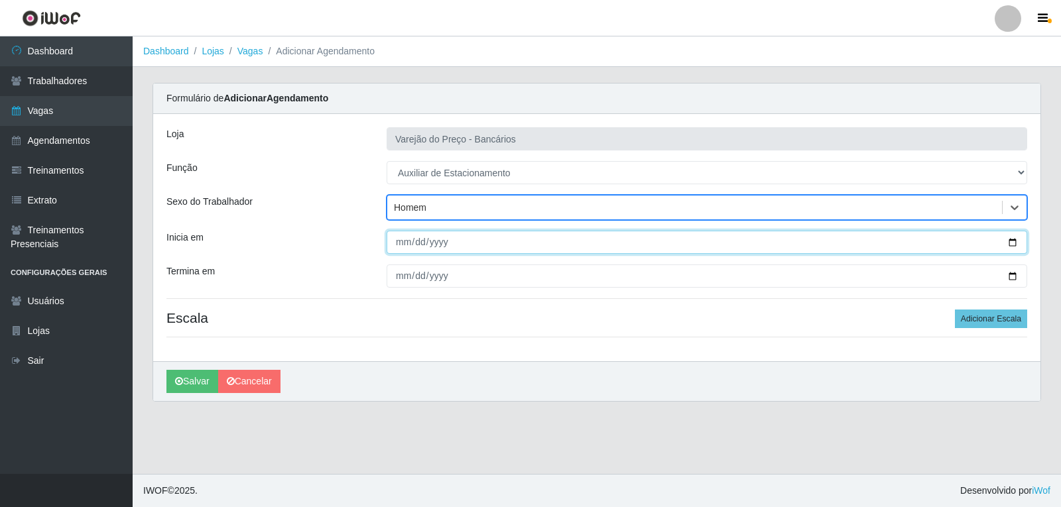
click at [403, 241] on input "Inicia em" at bounding box center [707, 242] width 641 height 23
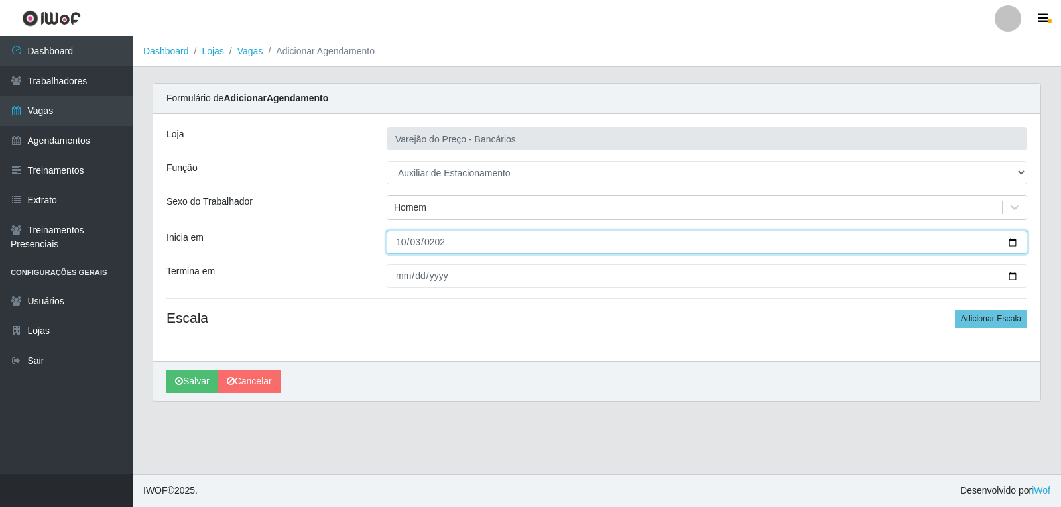
type input "2025-10-03"
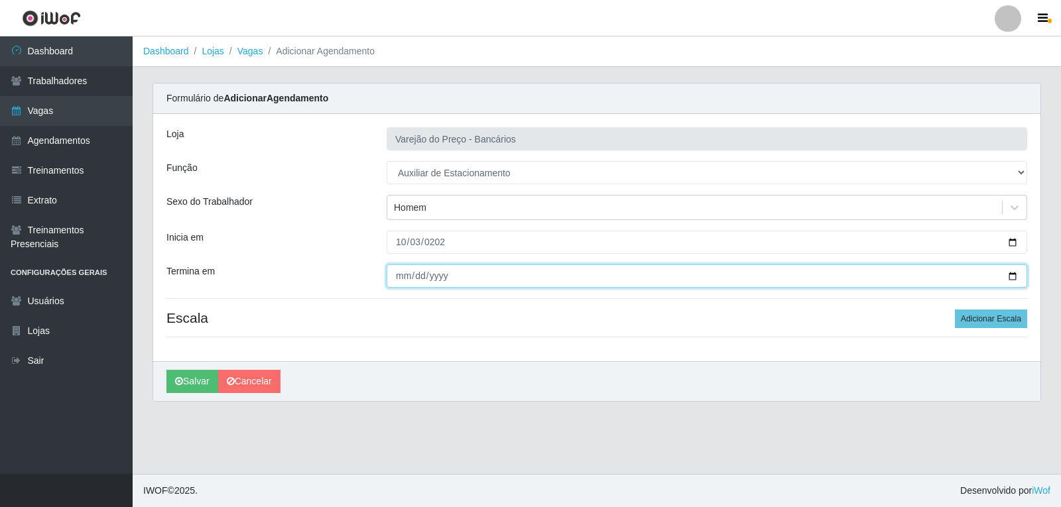
click at [403, 280] on input "Termina em" at bounding box center [707, 276] width 641 height 23
type input "2025-10-03"
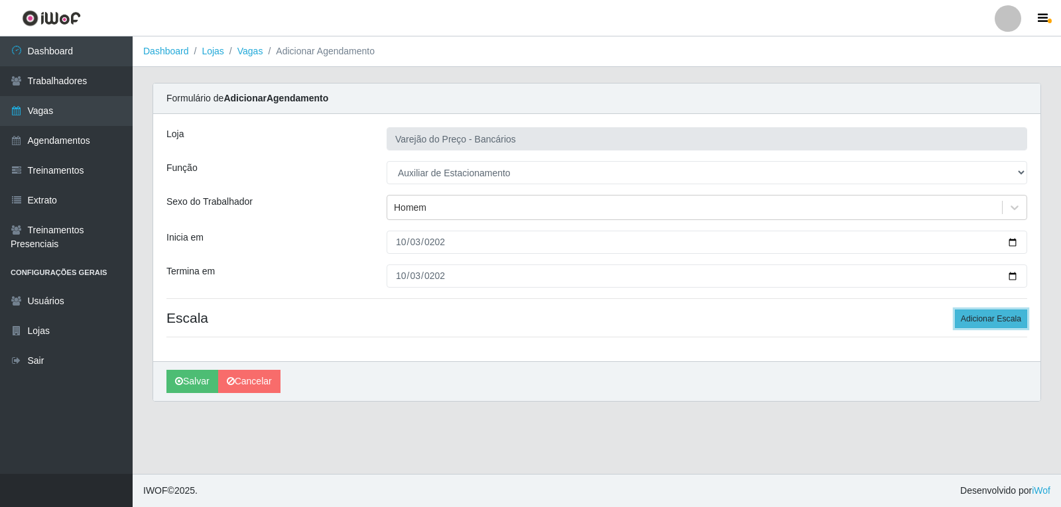
click at [995, 317] on button "Adicionar Escala" at bounding box center [991, 319] width 72 height 19
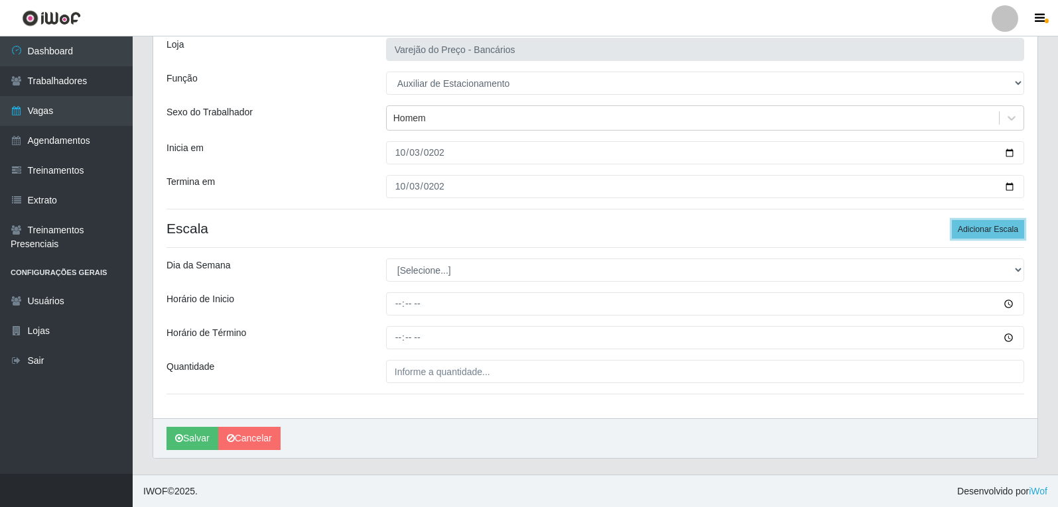
scroll to position [90, 0]
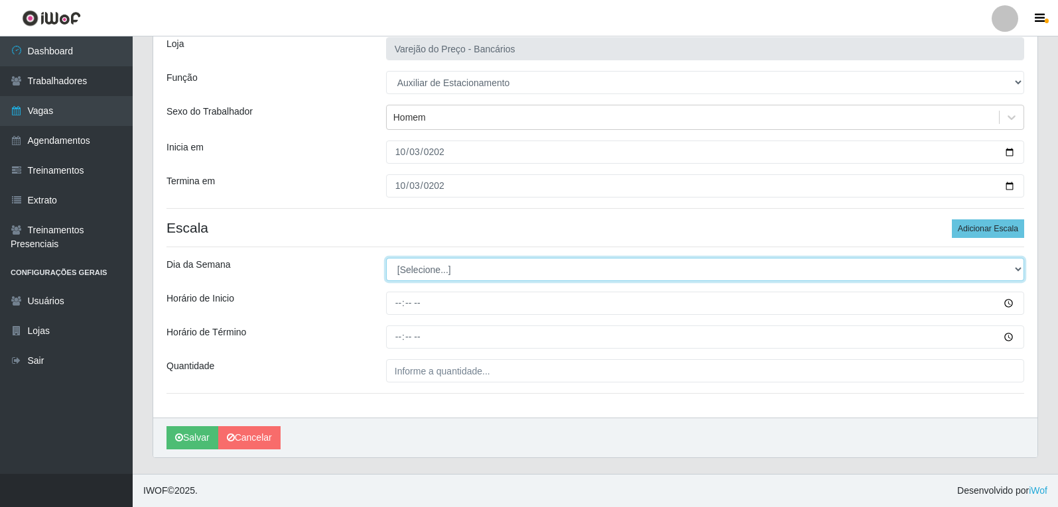
click at [426, 268] on select "[Selecione...] Segunda Terça Quarta Quinta Sexta Sábado Domingo" at bounding box center [705, 269] width 638 height 23
select select "5"
click at [386, 258] on select "[Selecione...] Segunda Terça Quarta Quinta Sexta Sábado Domingo" at bounding box center [705, 269] width 638 height 23
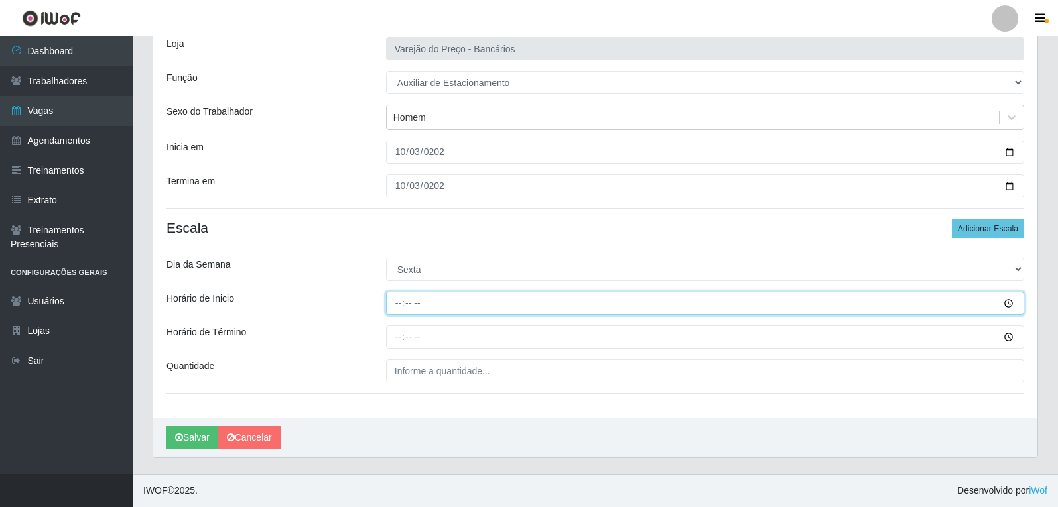
click at [401, 304] on input "Horário de Inicio" at bounding box center [705, 303] width 638 height 23
type input "09:00"
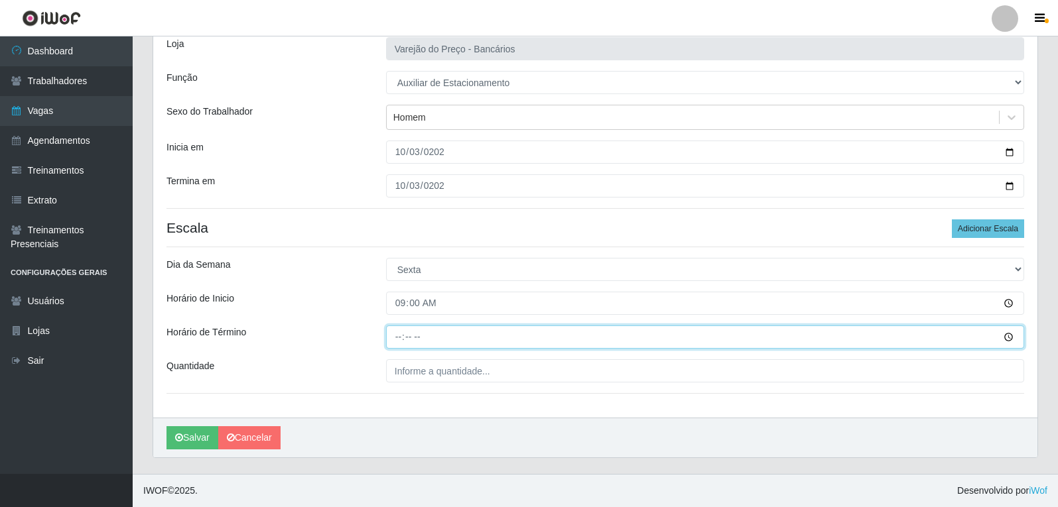
type input "14:00"
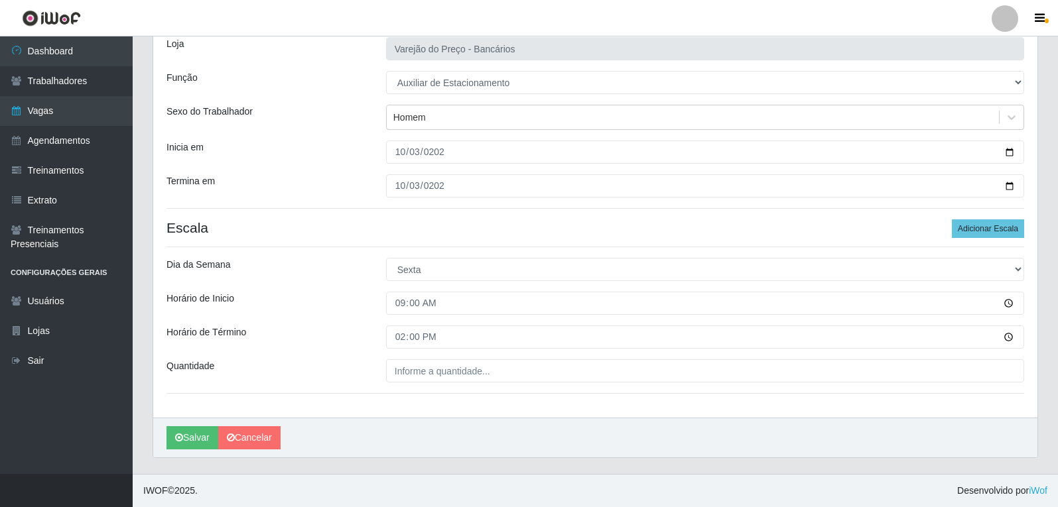
click at [442, 387] on div "Loja Varejão do Preço - Bancários Função [Selecione...] Auxiliar de Estacioname…" at bounding box center [595, 221] width 884 height 394
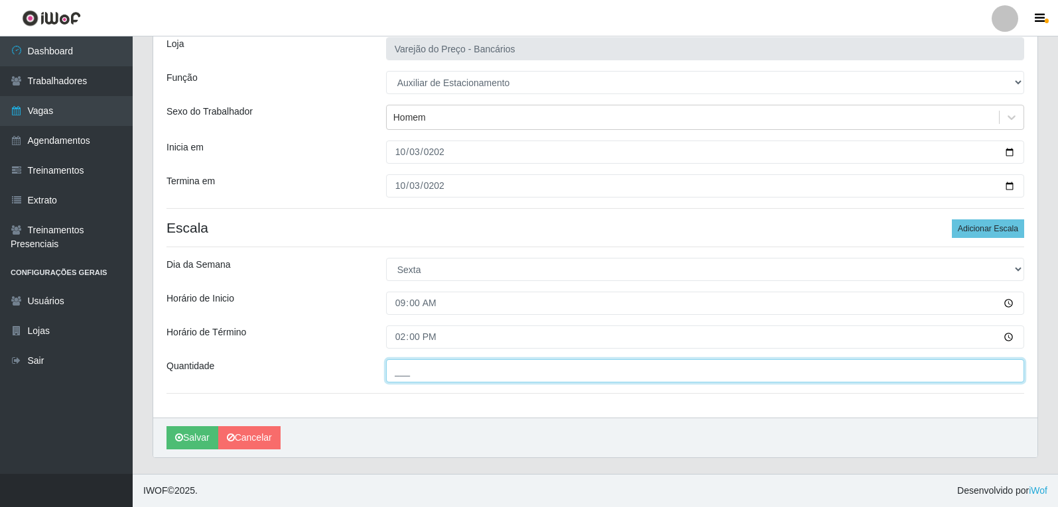
click at [436, 362] on input "___" at bounding box center [705, 370] width 638 height 23
type input "1__"
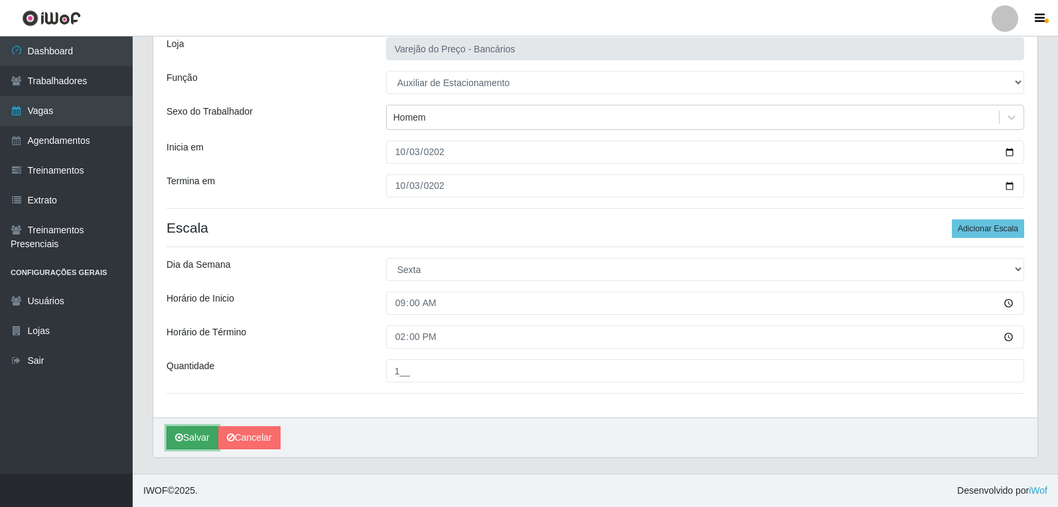
click at [196, 440] on button "Salvar" at bounding box center [192, 437] width 52 height 23
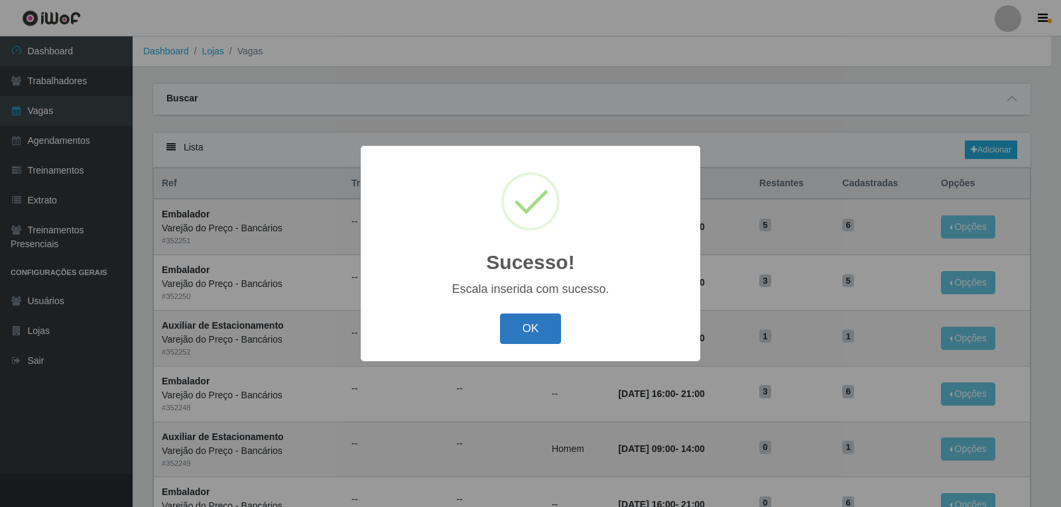
click at [525, 327] on button "OK" at bounding box center [531, 329] width 62 height 31
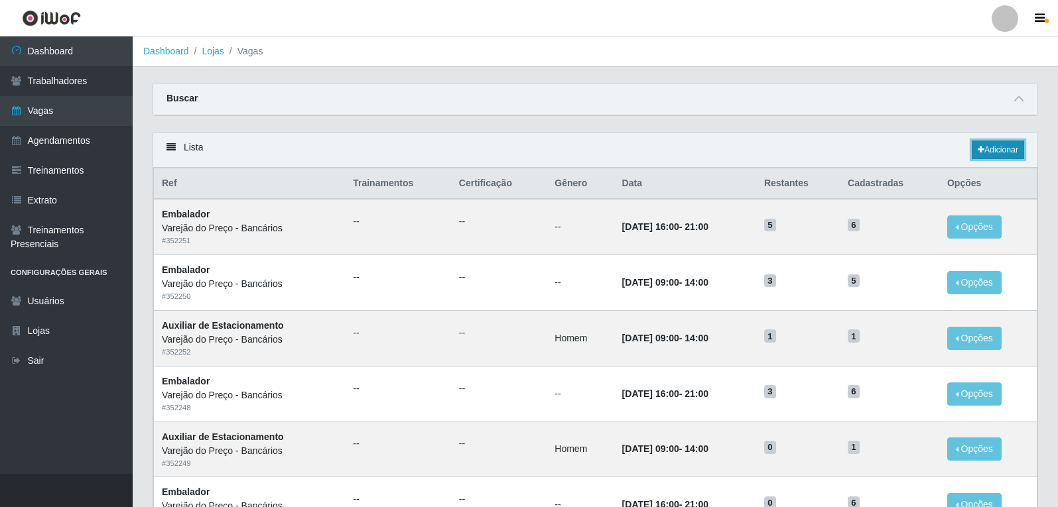
click at [994, 147] on link "Adicionar" at bounding box center [997, 150] width 52 height 19
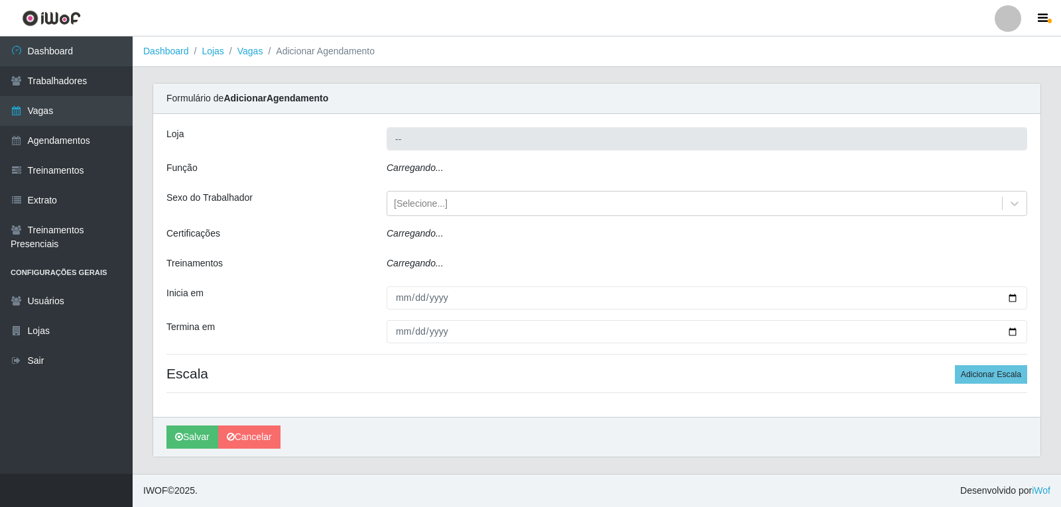
type input "Varejão do Preço - Bancários"
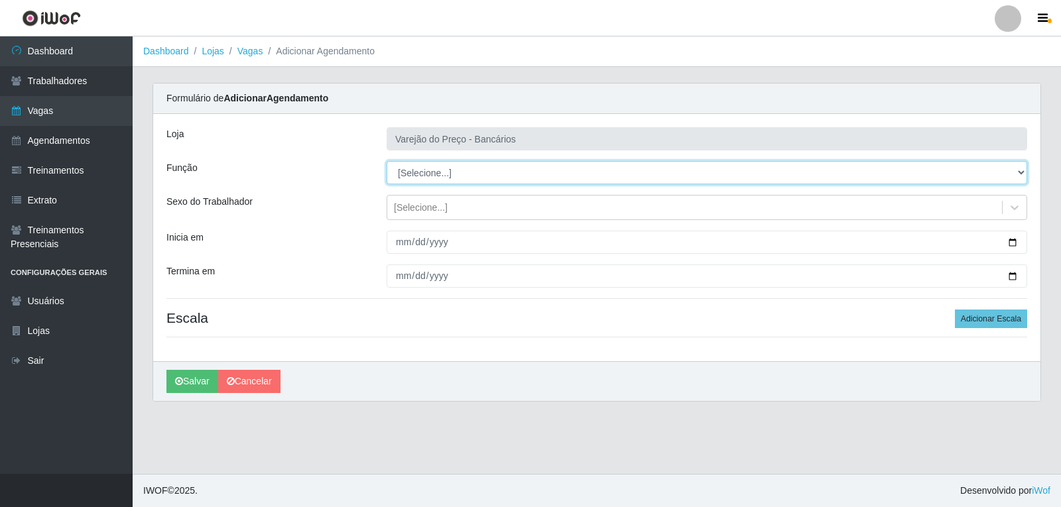
click at [418, 178] on select "[Selecione...] Auxiliar de Estacionamento Auxiliar de Estacionamento + Auxiliar…" at bounding box center [707, 172] width 641 height 23
select select "1"
click at [387, 161] on select "[Selecione...] Auxiliar de Estacionamento Auxiliar de Estacionamento + Auxiliar…" at bounding box center [707, 172] width 641 height 23
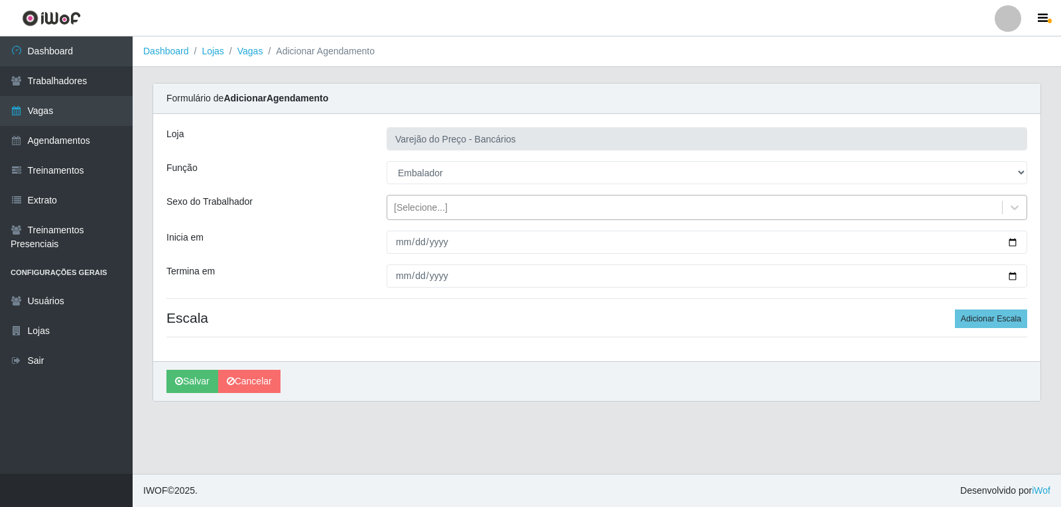
click at [418, 211] on div "[Selecione...]" at bounding box center [421, 208] width 54 height 14
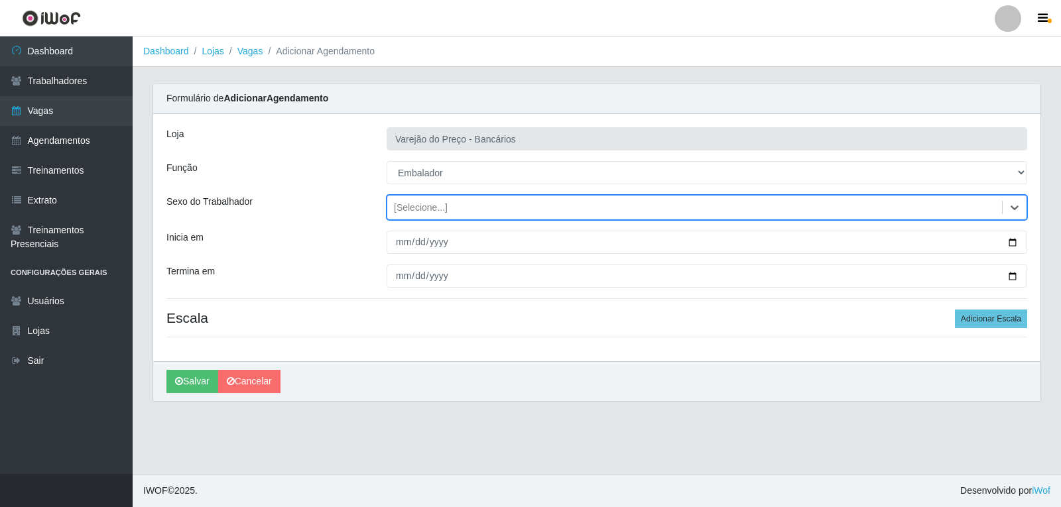
click at [418, 209] on div "[Selecione...]" at bounding box center [421, 208] width 54 height 14
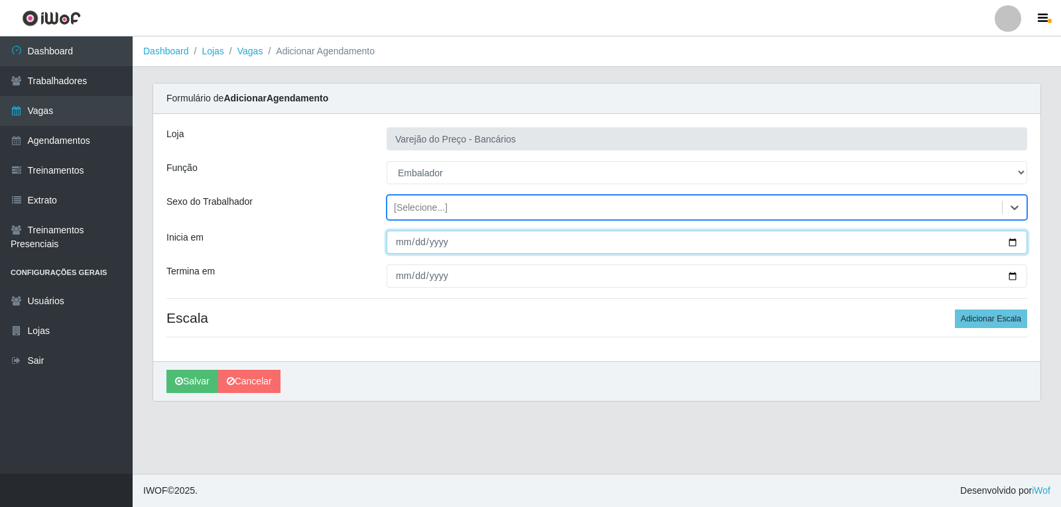
click at [405, 243] on input "Inicia em" at bounding box center [707, 242] width 641 height 23
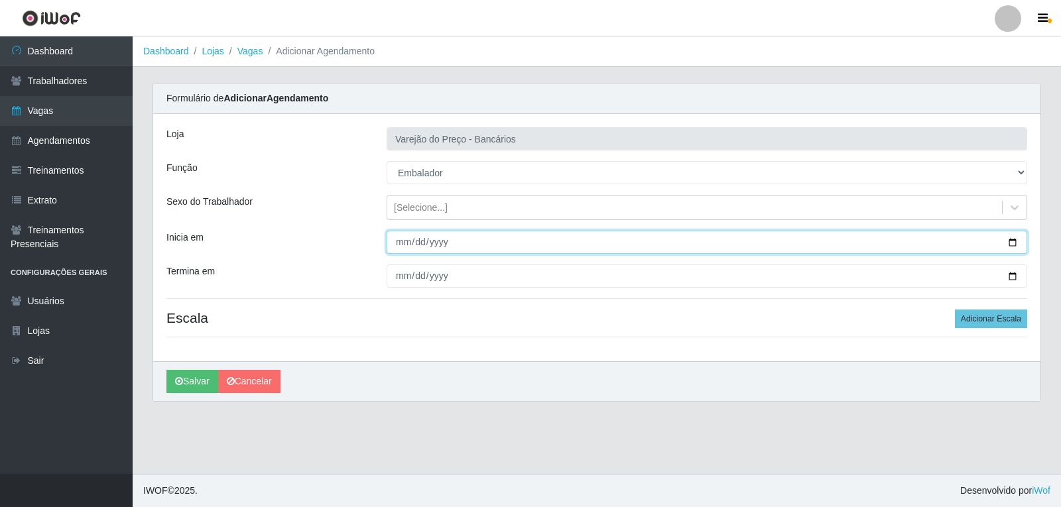
type input "252000-10-04"
type input "200000-10-04"
type input "2025-10-04"
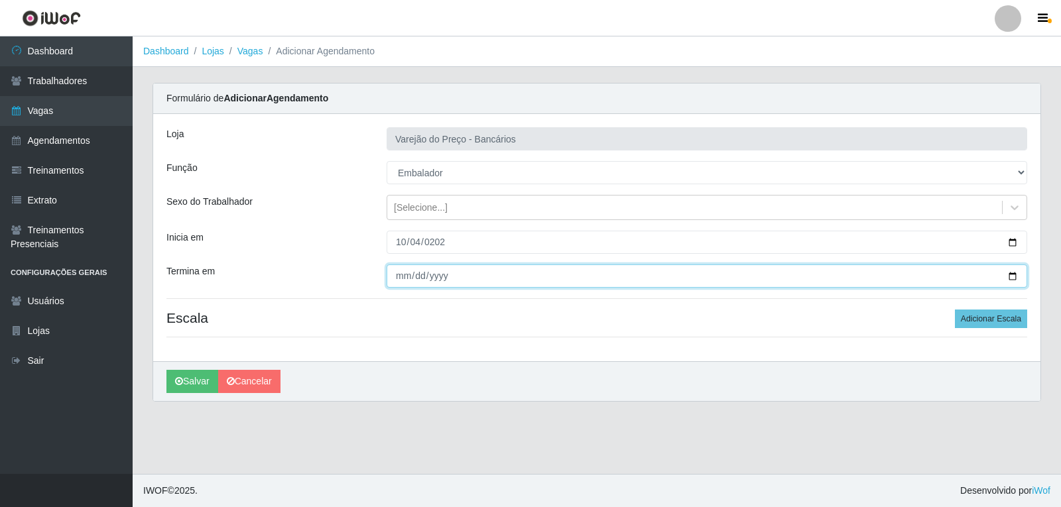
click at [393, 279] on input "Termina em" at bounding box center [707, 276] width 641 height 23
type input "2025-10-04"
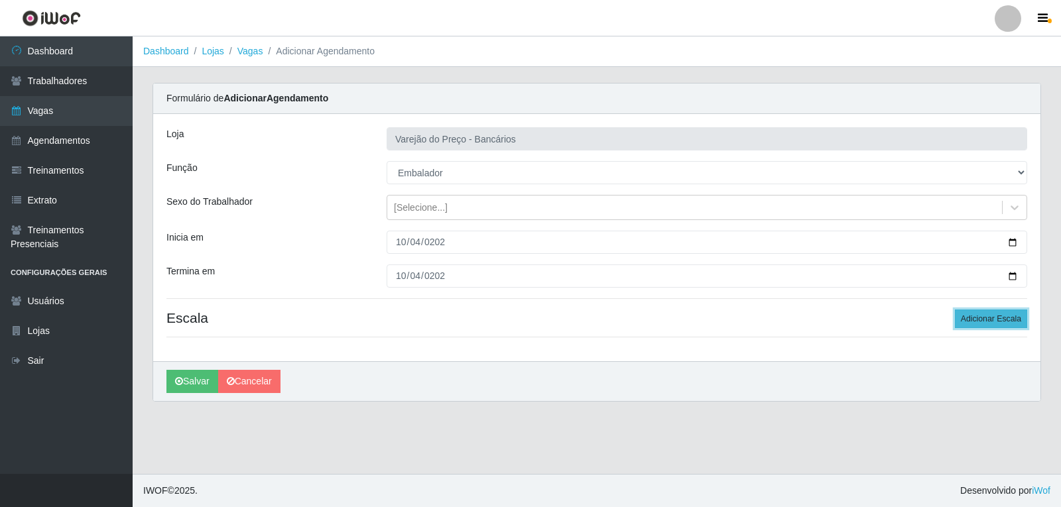
click at [1010, 319] on button "Adicionar Escala" at bounding box center [991, 319] width 72 height 19
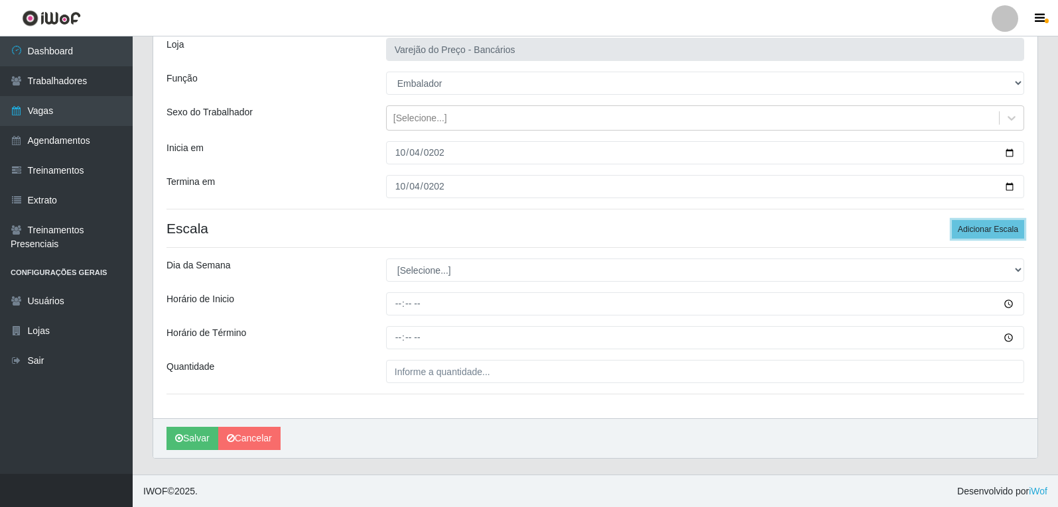
scroll to position [90, 0]
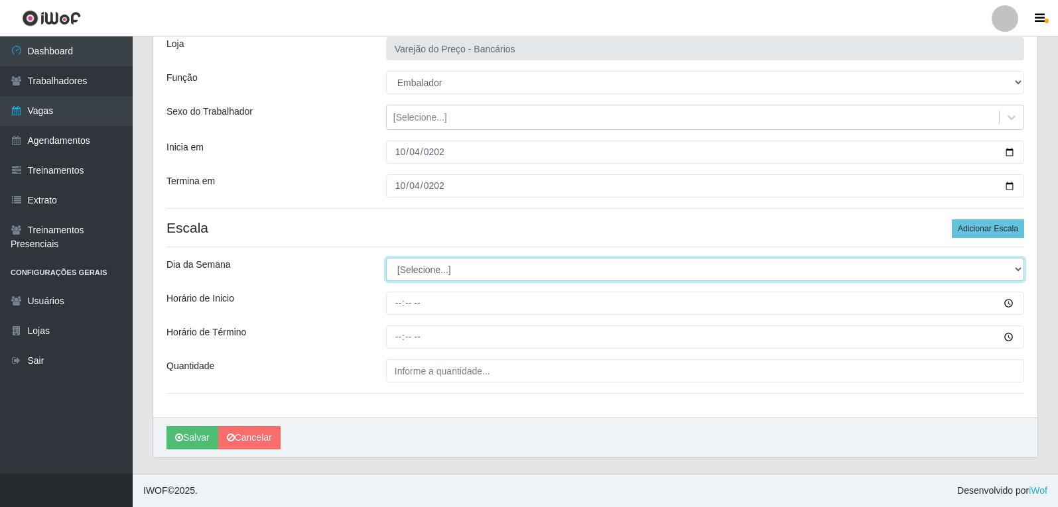
click at [423, 276] on select "[Selecione...] Segunda Terça Quarta Quinta Sexta Sábado Domingo" at bounding box center [705, 269] width 638 height 23
select select "6"
click at [386, 258] on select "[Selecione...] Segunda Terça Quarta Quinta Sexta Sábado Domingo" at bounding box center [705, 269] width 638 height 23
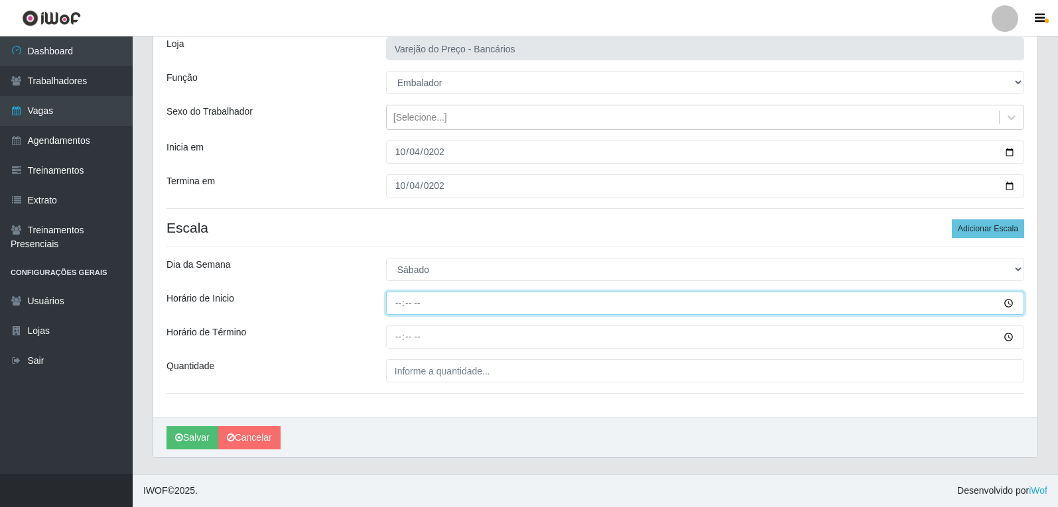
click at [397, 307] on input "Horário de Inicio" at bounding box center [705, 303] width 638 height 23
type input "16:00"
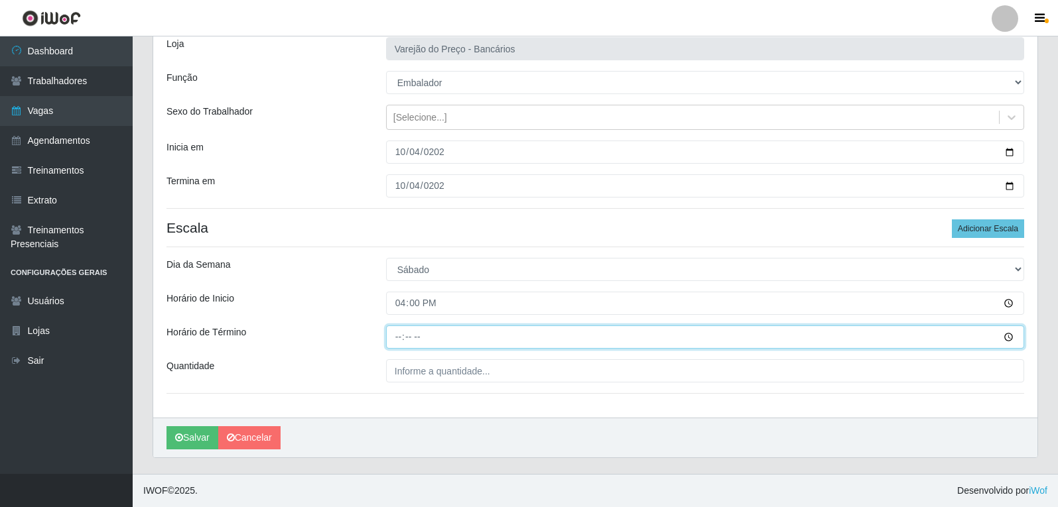
type input "21:00"
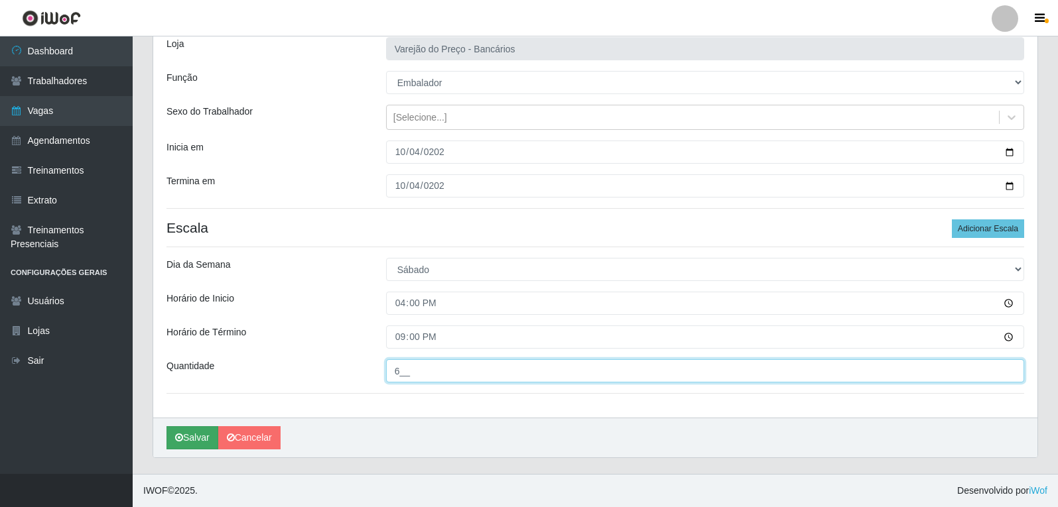
type input "6__"
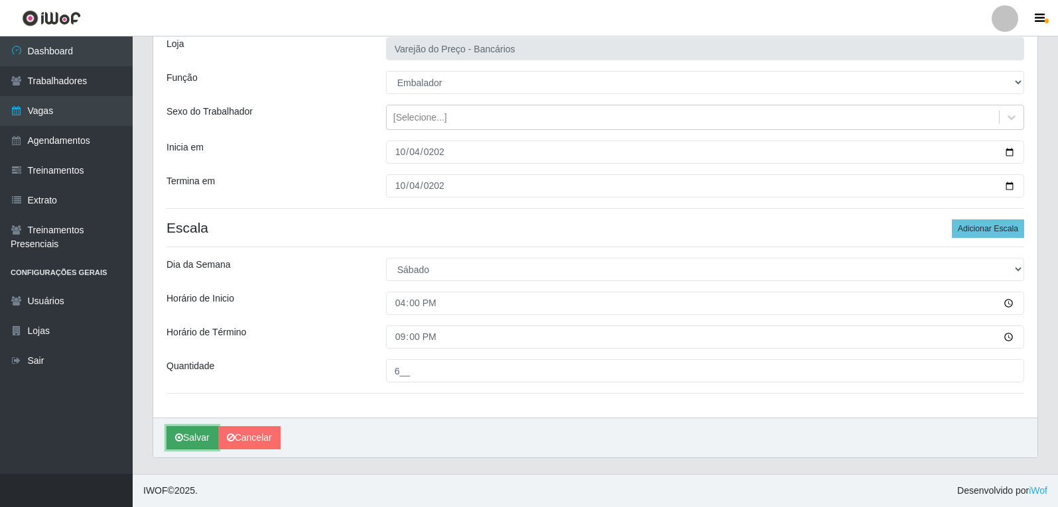
click at [205, 434] on button "Salvar" at bounding box center [192, 437] width 52 height 23
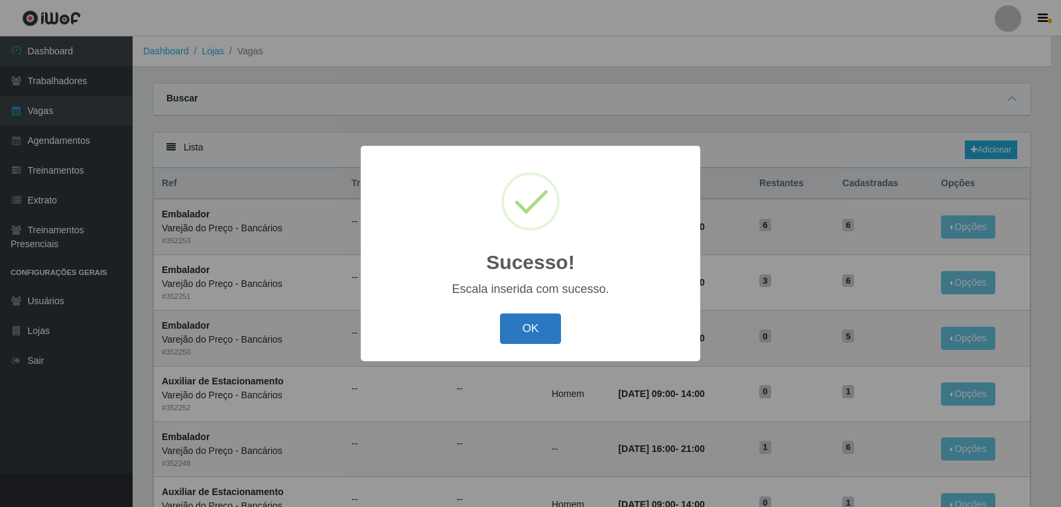
click at [553, 332] on button "OK" at bounding box center [531, 329] width 62 height 31
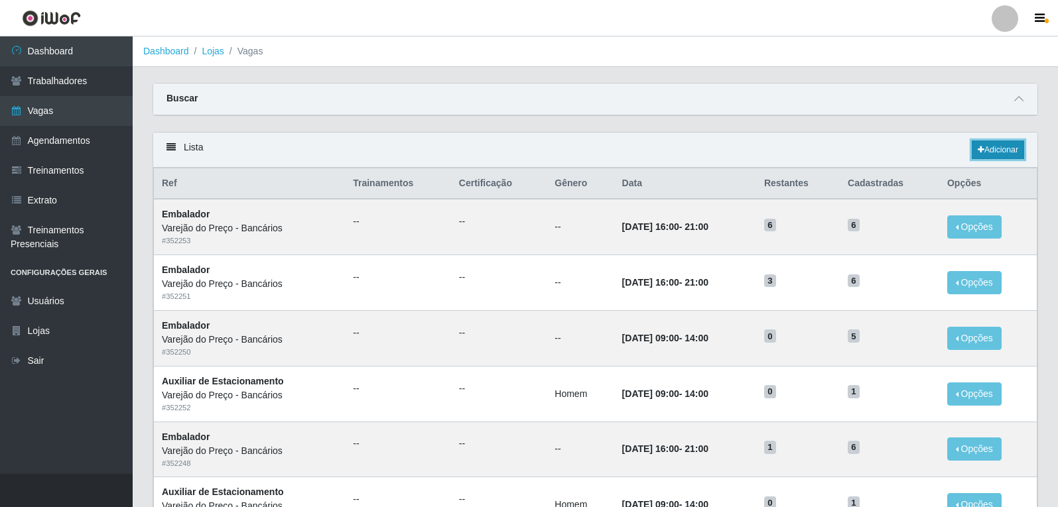
click at [1003, 145] on link "Adicionar" at bounding box center [997, 150] width 52 height 19
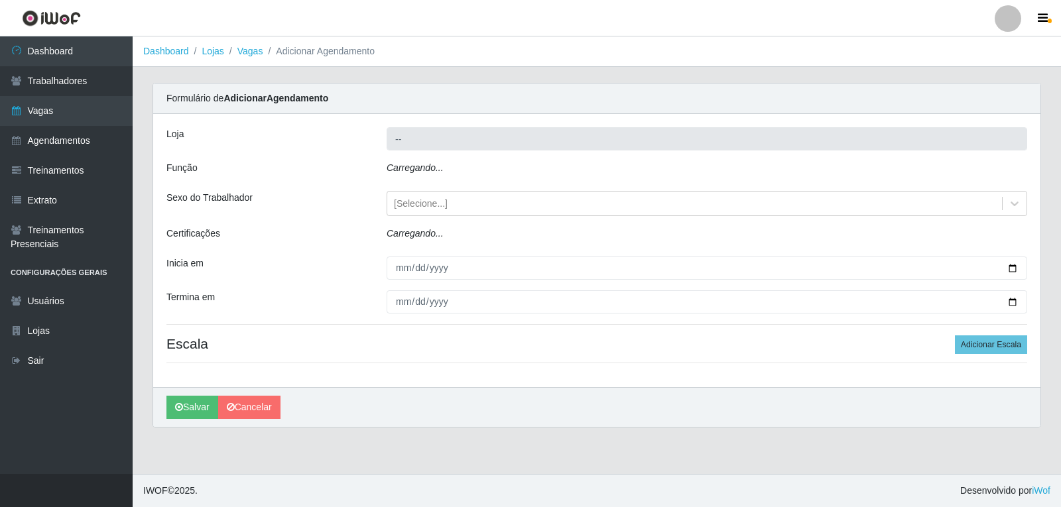
type input "Varejão do Preço - Bancários"
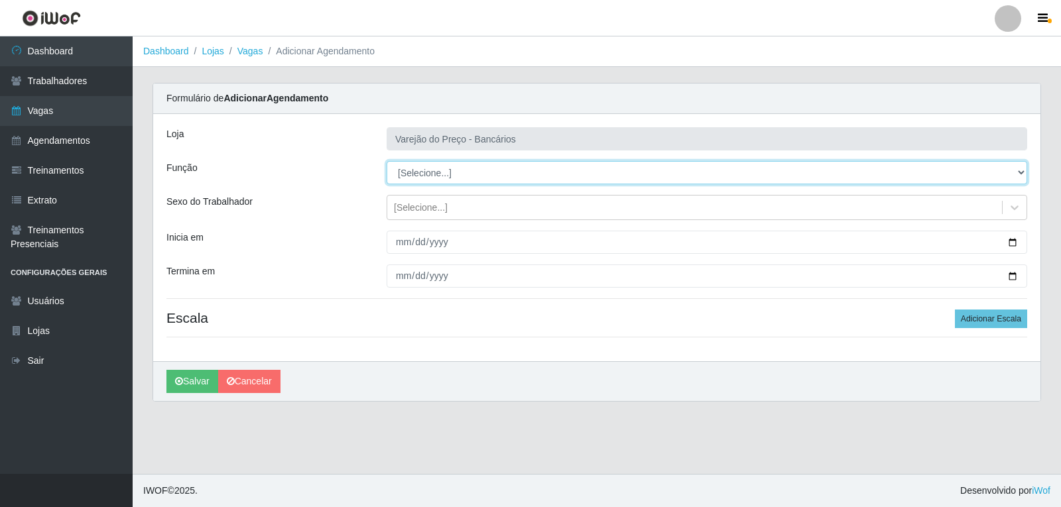
click at [440, 174] on select "[Selecione...] Auxiliar de Estacionamento Auxiliar de Estacionamento + Auxiliar…" at bounding box center [707, 172] width 641 height 23
select select "1"
click at [387, 161] on select "[Selecione...] Auxiliar de Estacionamento Auxiliar de Estacionamento + Auxiliar…" at bounding box center [707, 172] width 641 height 23
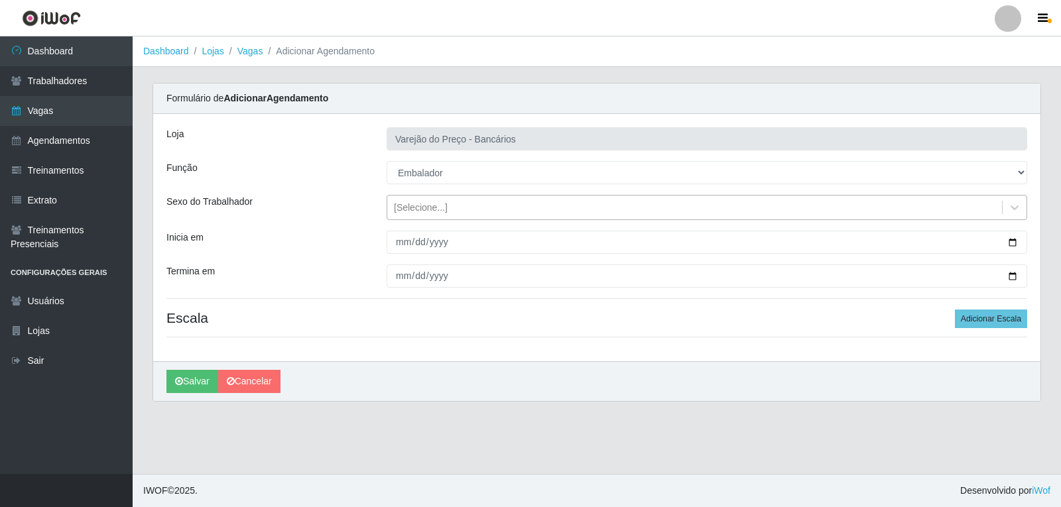
click at [425, 210] on div "[Selecione...]" at bounding box center [421, 208] width 54 height 14
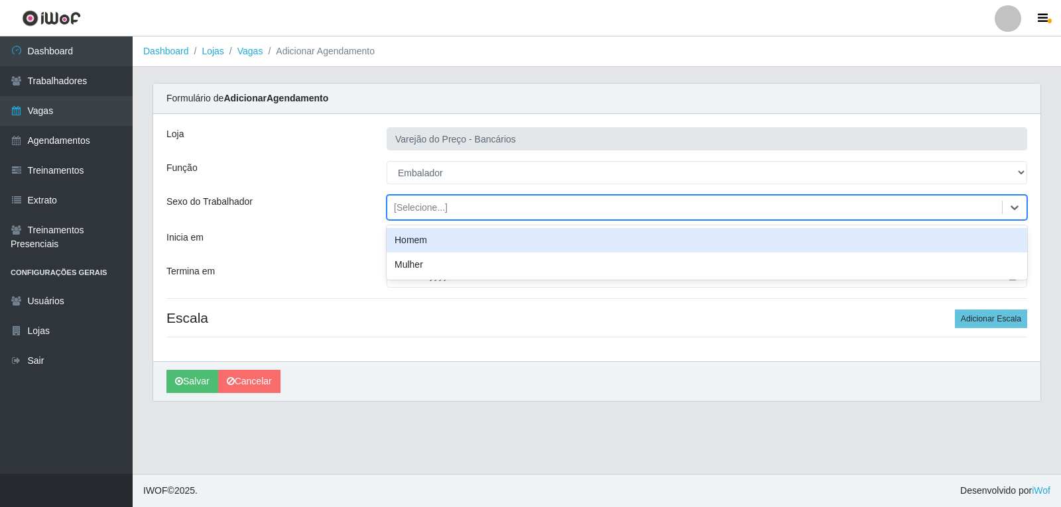
click at [415, 210] on div "[Selecione...]" at bounding box center [421, 208] width 54 height 14
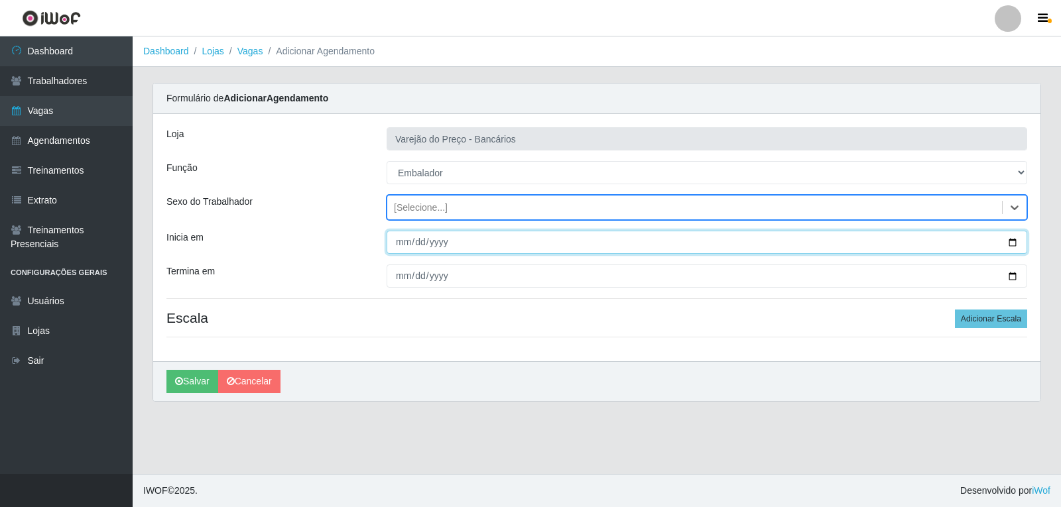
click at [401, 241] on input "Inicia em" at bounding box center [707, 242] width 641 height 23
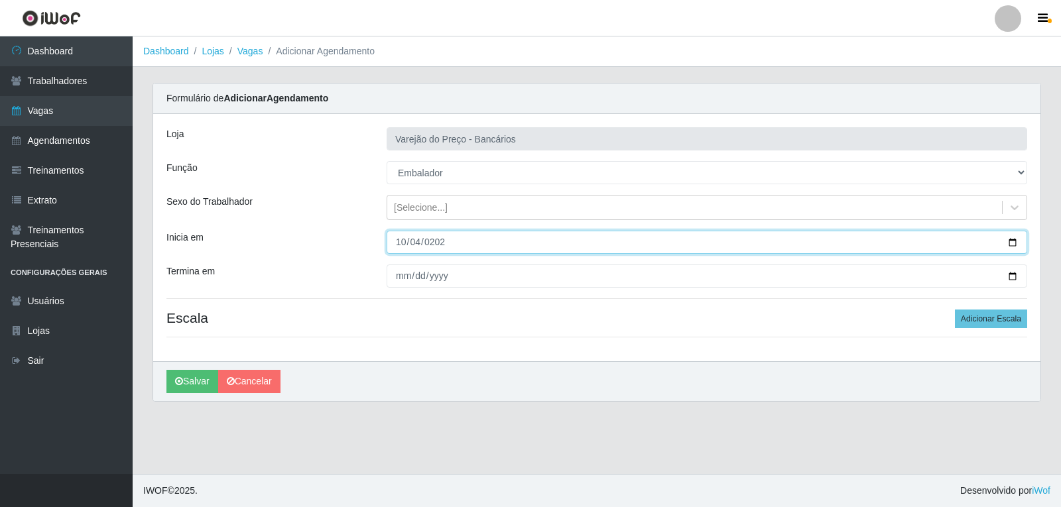
type input "2025-10-04"
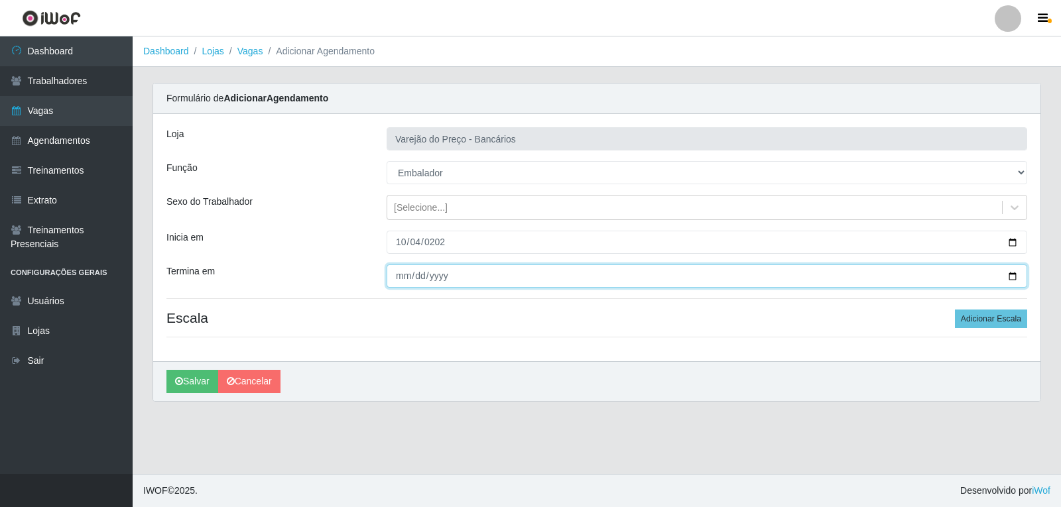
click at [402, 281] on input "Termina em" at bounding box center [707, 276] width 641 height 23
type input "2025-10-04"
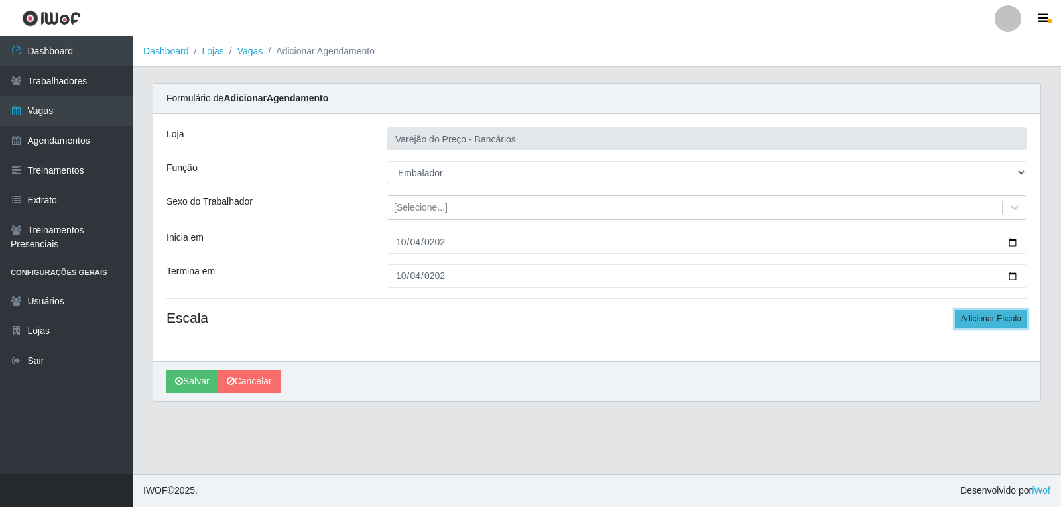
click at [971, 318] on button "Adicionar Escala" at bounding box center [991, 319] width 72 height 19
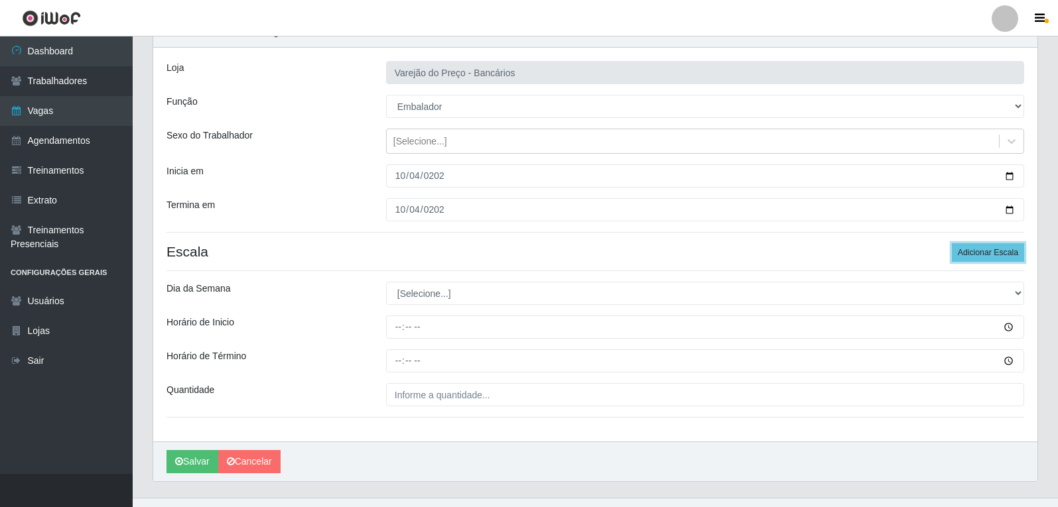
scroll to position [90, 0]
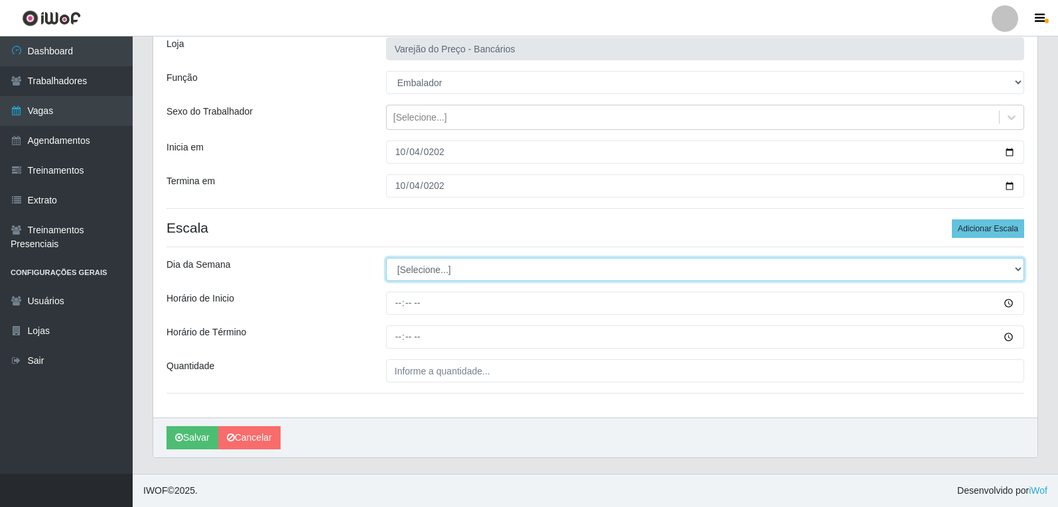
click at [402, 267] on select "[Selecione...] Segunda Terça Quarta Quinta Sexta Sábado Domingo" at bounding box center [705, 269] width 638 height 23
select select "6"
click at [386, 258] on select "[Selecione...] Segunda Terça Quarta Quinta Sexta Sábado Domingo" at bounding box center [705, 269] width 638 height 23
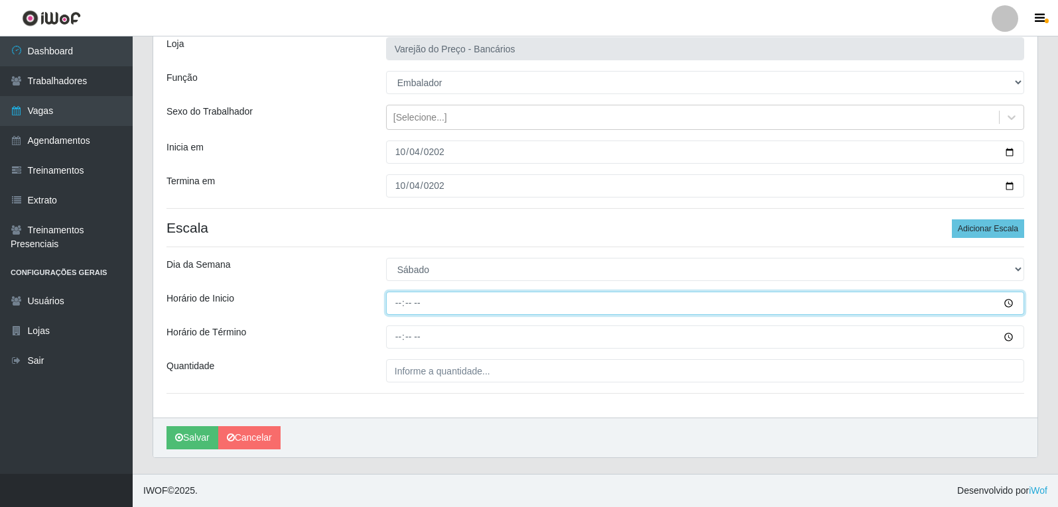
click at [401, 302] on input "Horário de Inicio" at bounding box center [705, 303] width 638 height 23
type input "09:00"
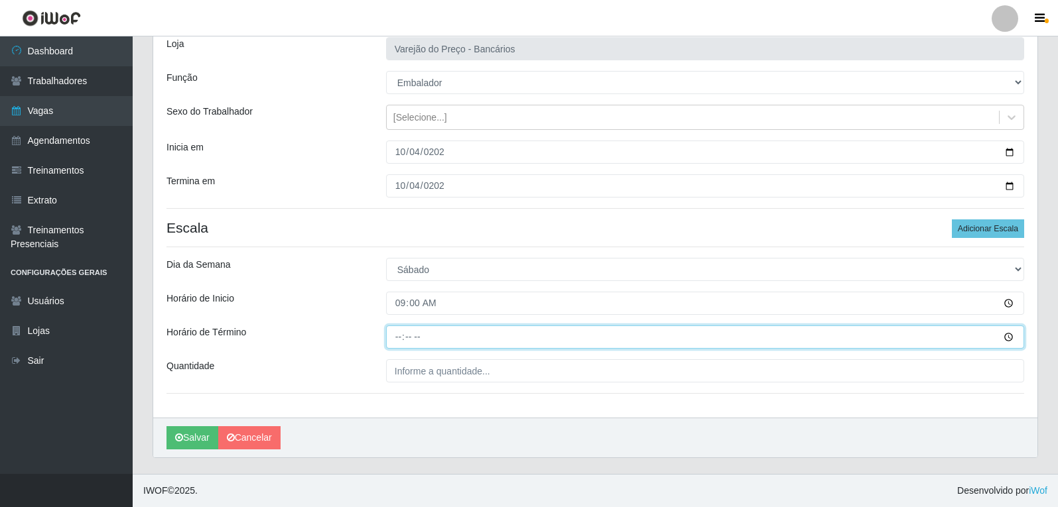
click at [400, 335] on input "Horário de Término" at bounding box center [705, 337] width 638 height 23
type input "14:00"
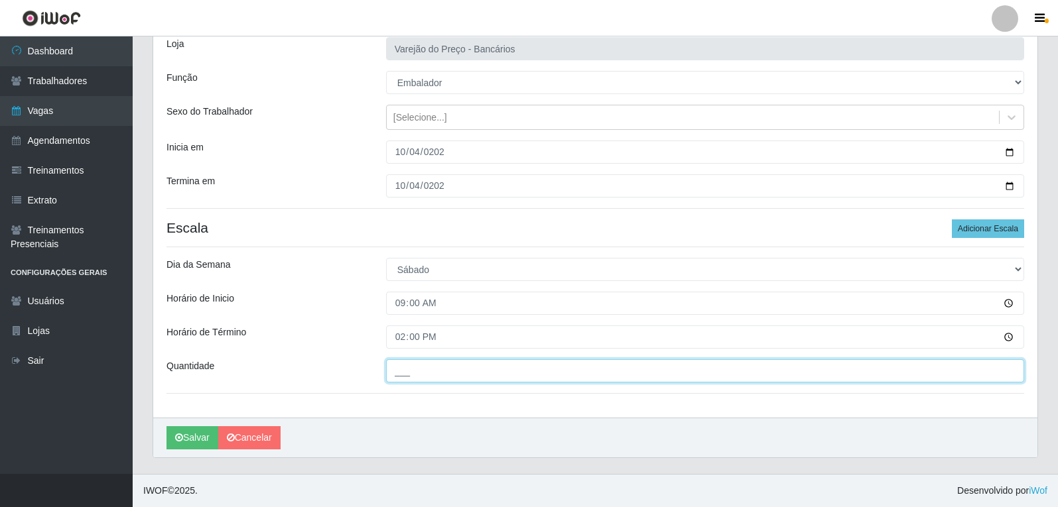
click at [399, 370] on input "___" at bounding box center [705, 370] width 638 height 23
type input "5__"
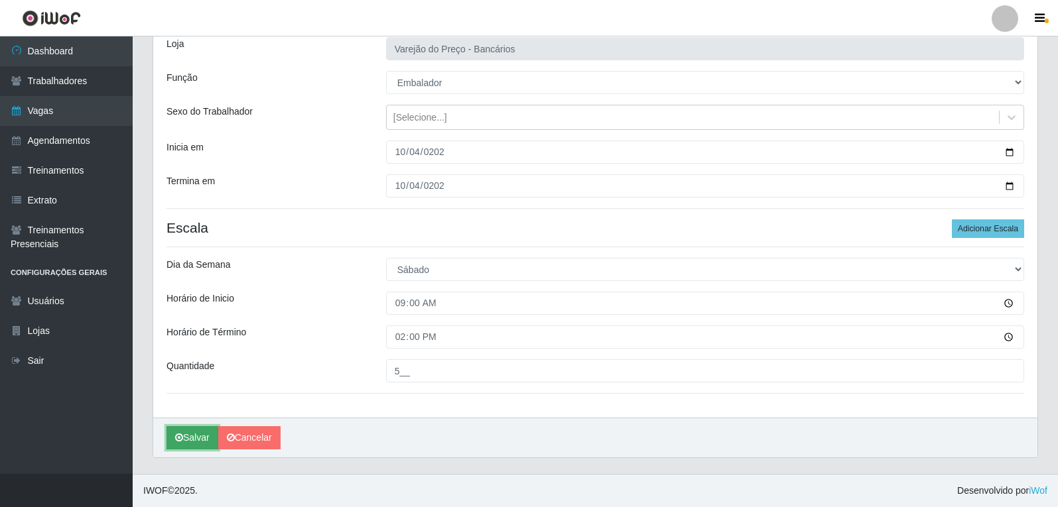
click at [200, 436] on button "Salvar" at bounding box center [192, 437] width 52 height 23
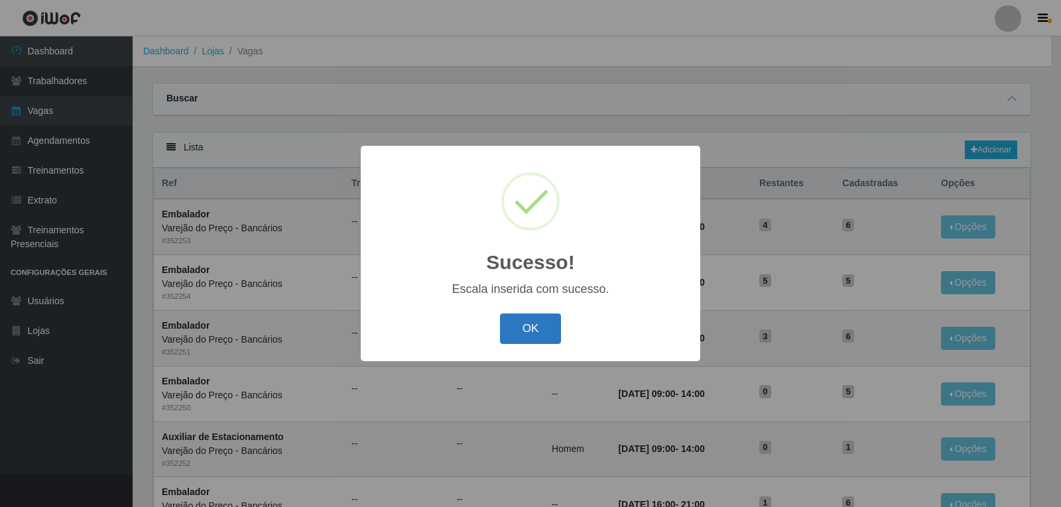
click at [521, 320] on button "OK" at bounding box center [531, 329] width 62 height 31
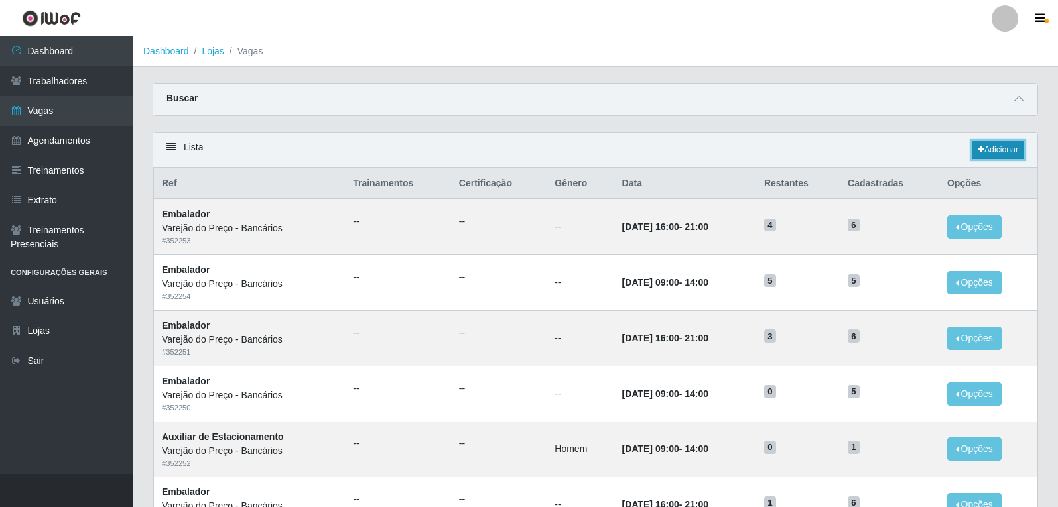
click at [987, 153] on link "Adicionar" at bounding box center [997, 150] width 52 height 19
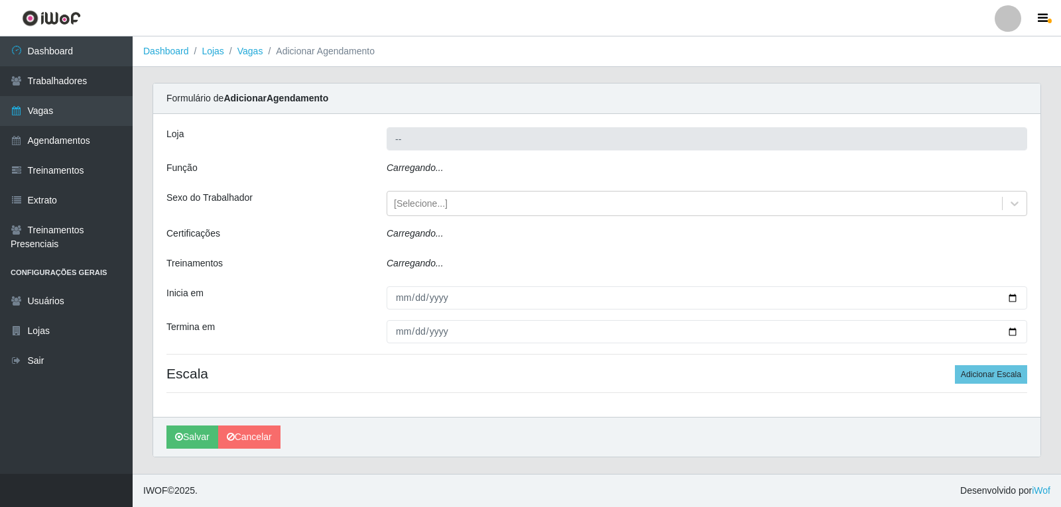
type input "Varejão do Preço - Bancários"
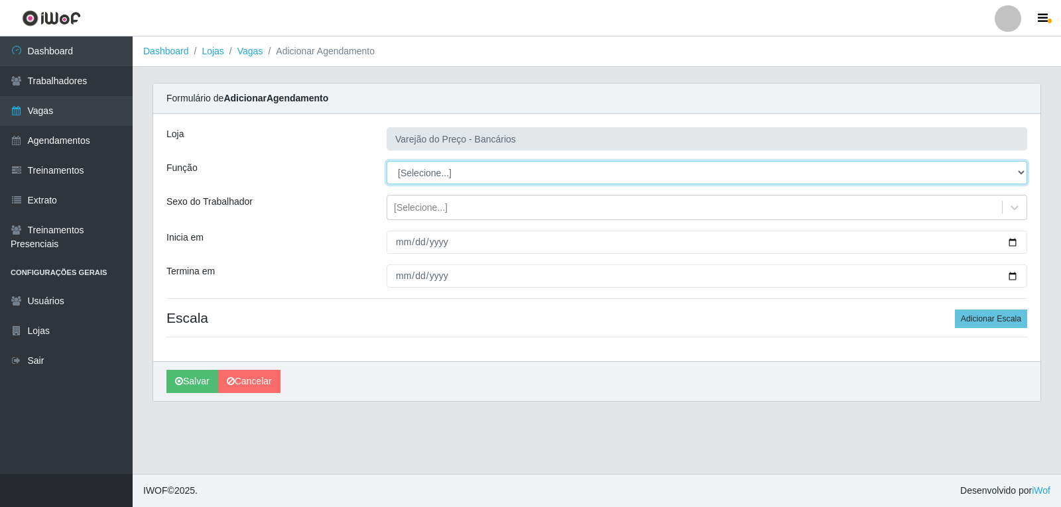
click at [440, 178] on select "[Selecione...] Auxiliar de Estacionamento Auxiliar de Estacionamento + Auxiliar…" at bounding box center [707, 172] width 641 height 23
select select "4"
click at [387, 161] on select "[Selecione...] Auxiliar de Estacionamento Auxiliar de Estacionamento + Auxiliar…" at bounding box center [707, 172] width 641 height 23
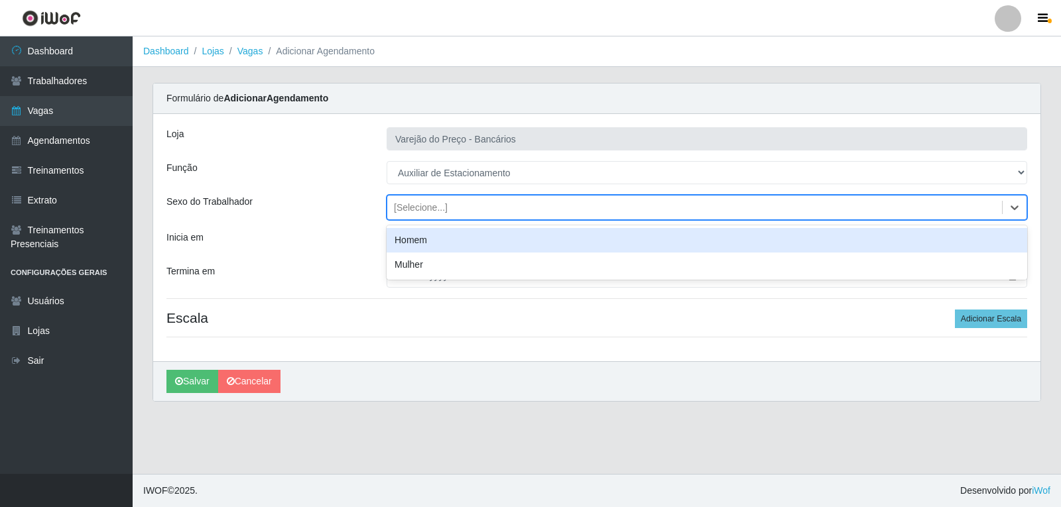
click at [442, 210] on div "[Selecione...]" at bounding box center [421, 208] width 54 height 14
click at [417, 231] on div "Homem" at bounding box center [707, 240] width 641 height 25
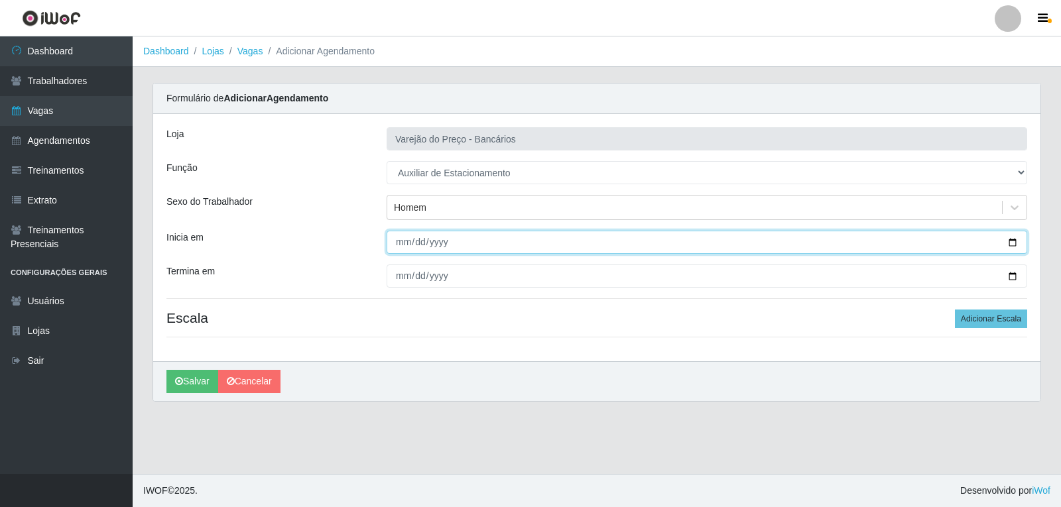
click at [391, 243] on input "Inicia em" at bounding box center [707, 242] width 641 height 23
type input "2025-10-04"
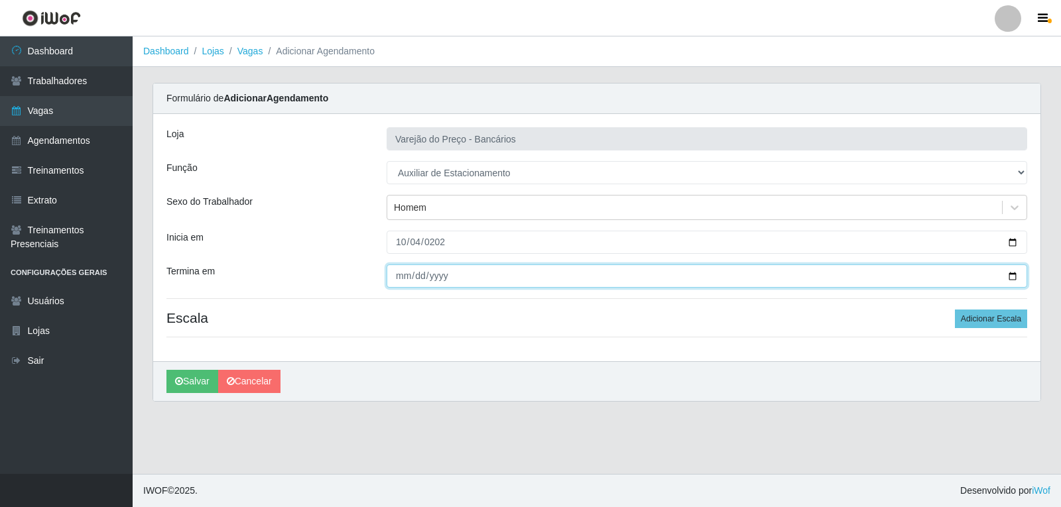
click at [405, 284] on input "Termina em" at bounding box center [707, 276] width 641 height 23
type input "2025-10-04"
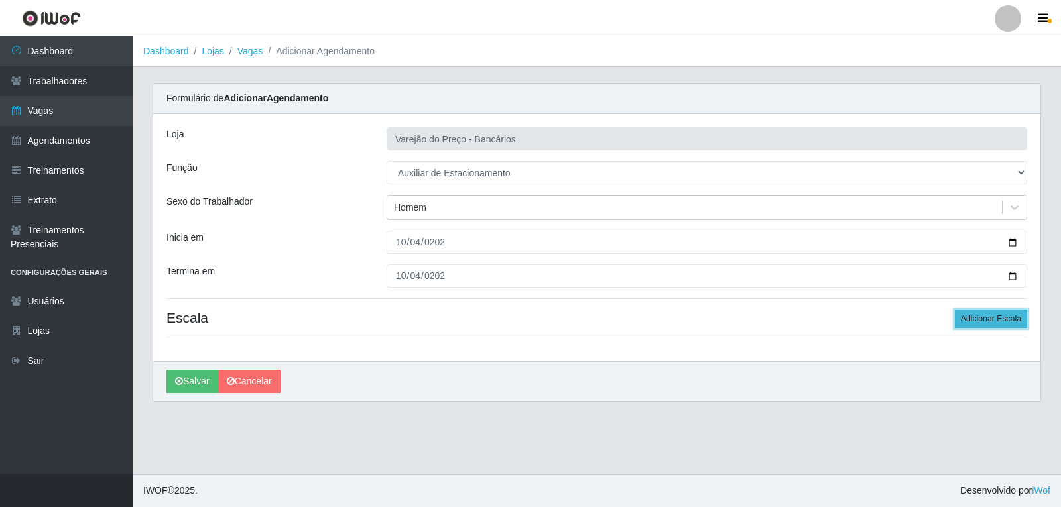
click at [979, 317] on button "Adicionar Escala" at bounding box center [991, 319] width 72 height 19
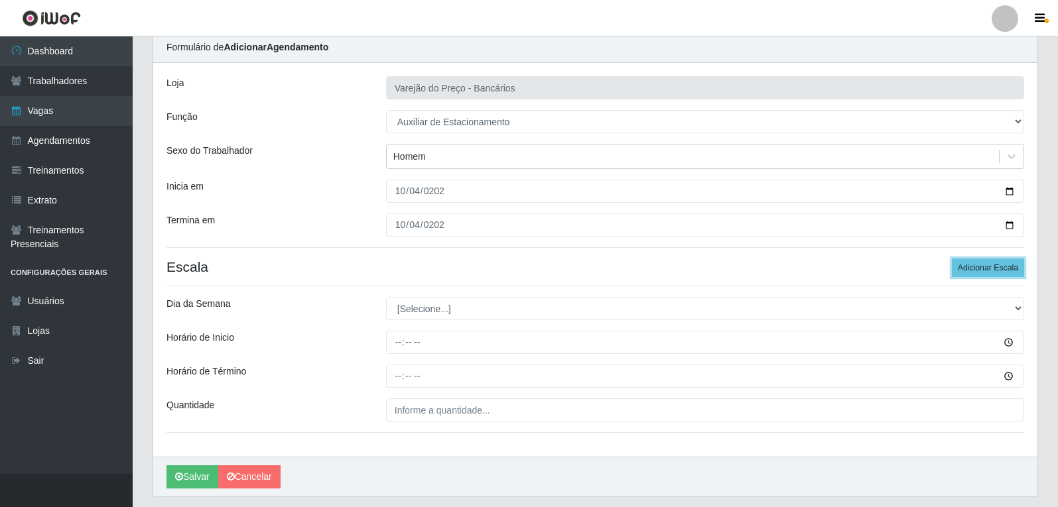
scroll to position [90, 0]
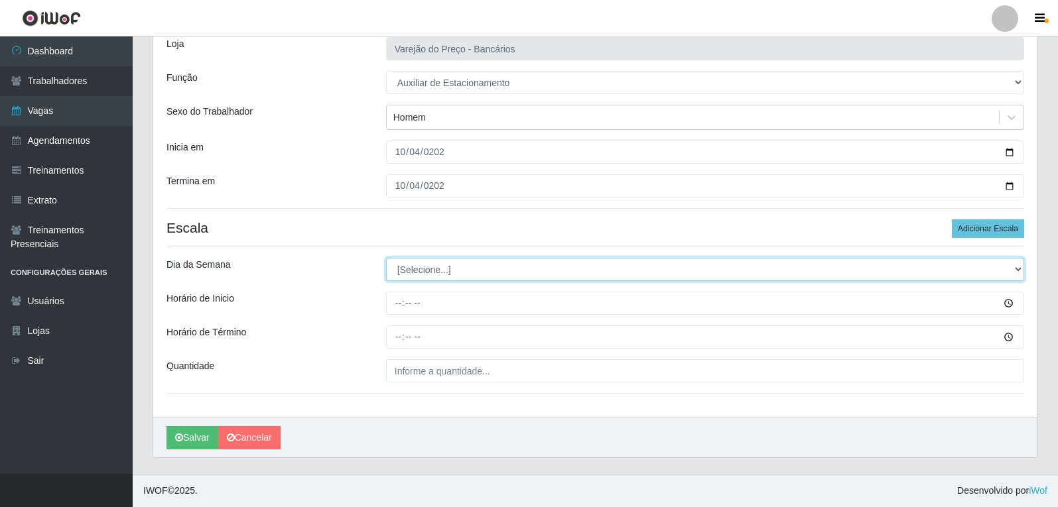
click at [416, 266] on select "[Selecione...] Segunda Terça Quarta Quinta Sexta Sábado Domingo" at bounding box center [705, 269] width 638 height 23
select select "6"
click at [386, 258] on select "[Selecione...] Segunda Terça Quarta Quinta Sexta Sábado Domingo" at bounding box center [705, 269] width 638 height 23
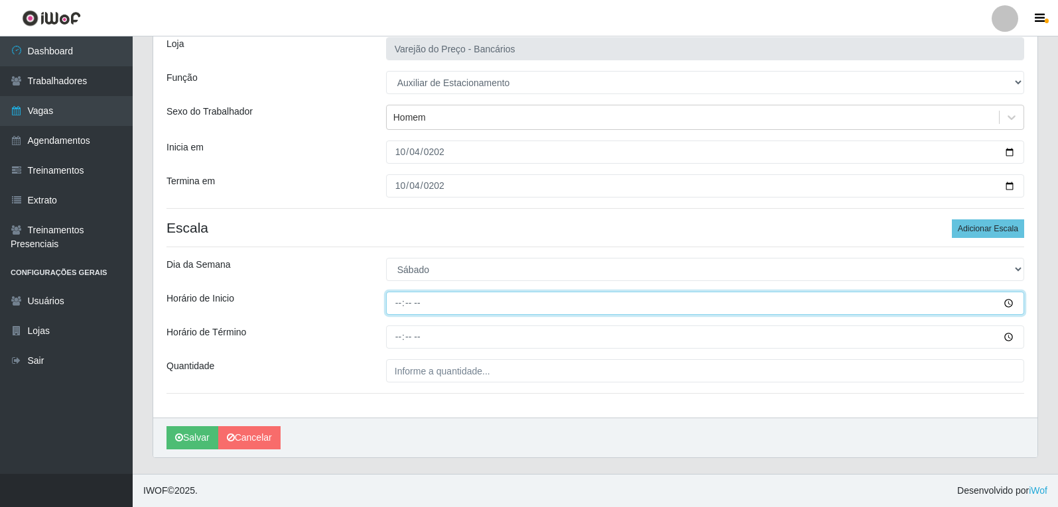
click at [395, 303] on input "Horário de Inicio" at bounding box center [705, 303] width 638 height 23
type input "09:00"
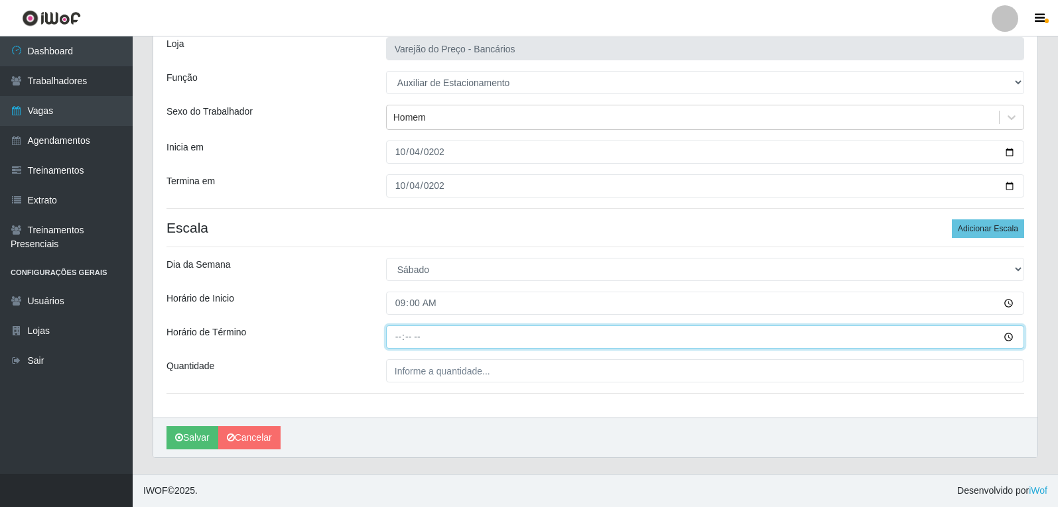
click at [399, 338] on input "Horário de Término" at bounding box center [705, 337] width 638 height 23
type input "14:00"
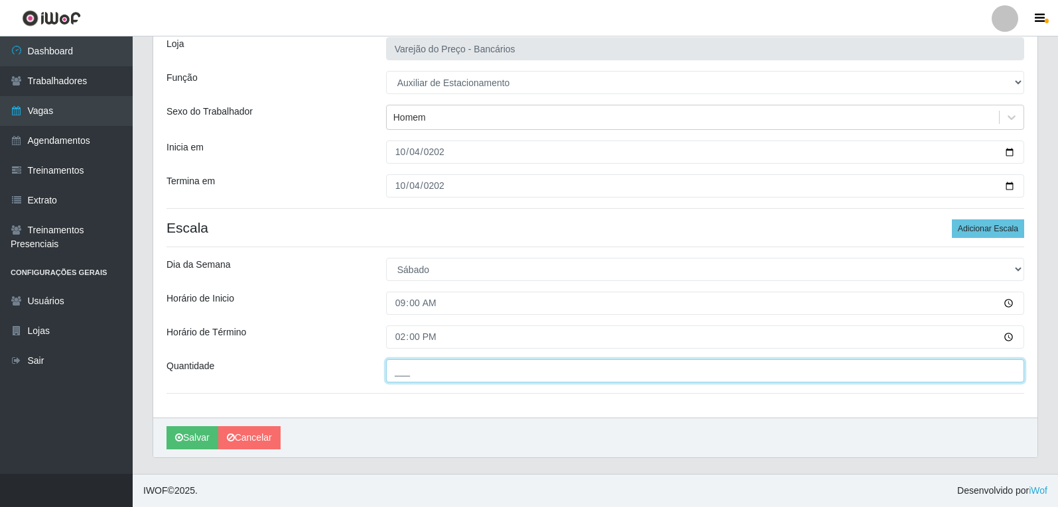
click at [404, 375] on input "___" at bounding box center [705, 370] width 638 height 23
type input "1__"
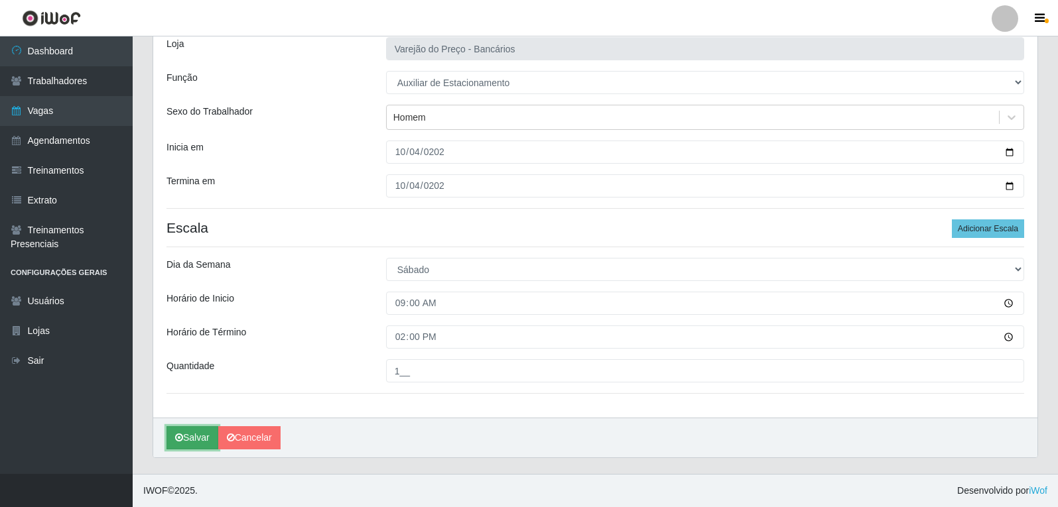
click at [181, 435] on icon "submit" at bounding box center [179, 437] width 8 height 9
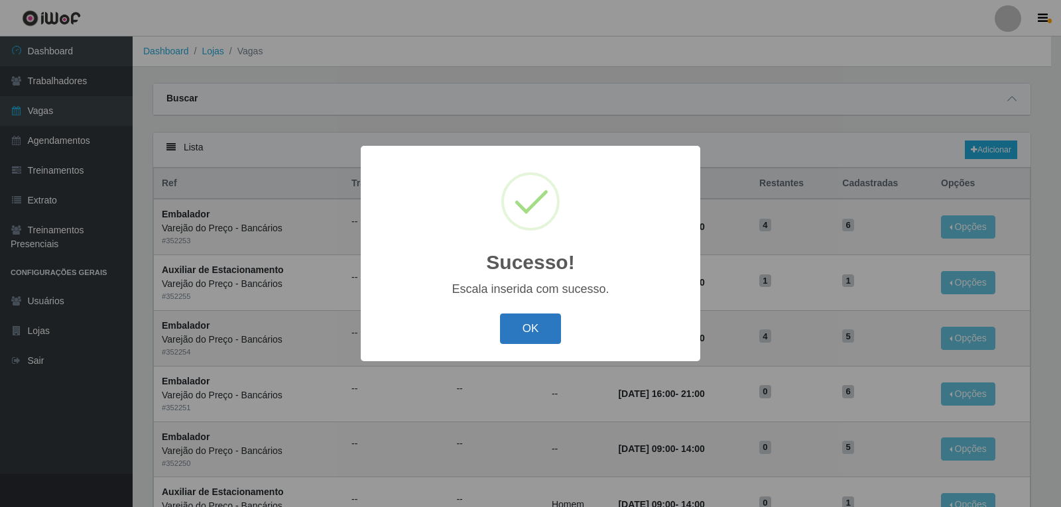
click at [529, 334] on button "OK" at bounding box center [531, 329] width 62 height 31
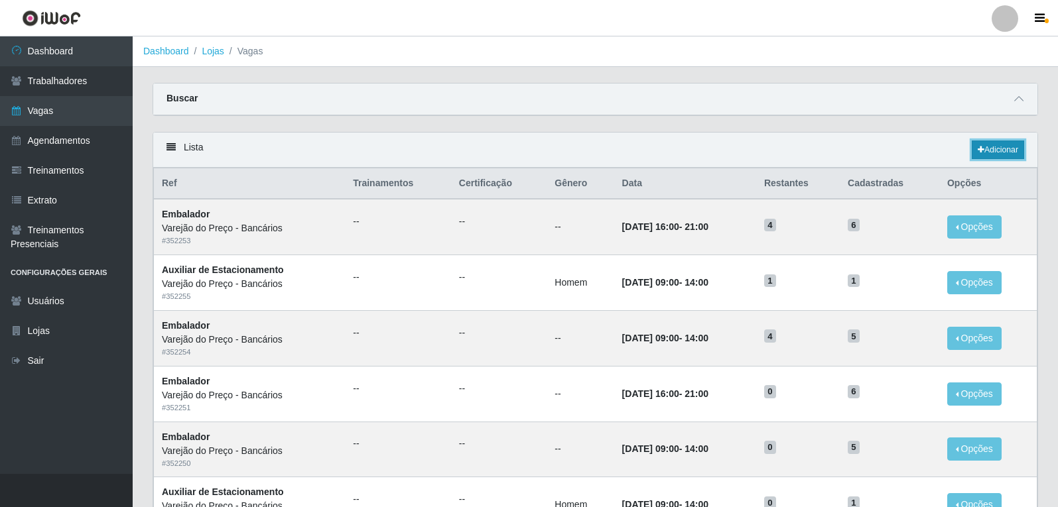
click at [1002, 145] on link "Adicionar" at bounding box center [997, 150] width 52 height 19
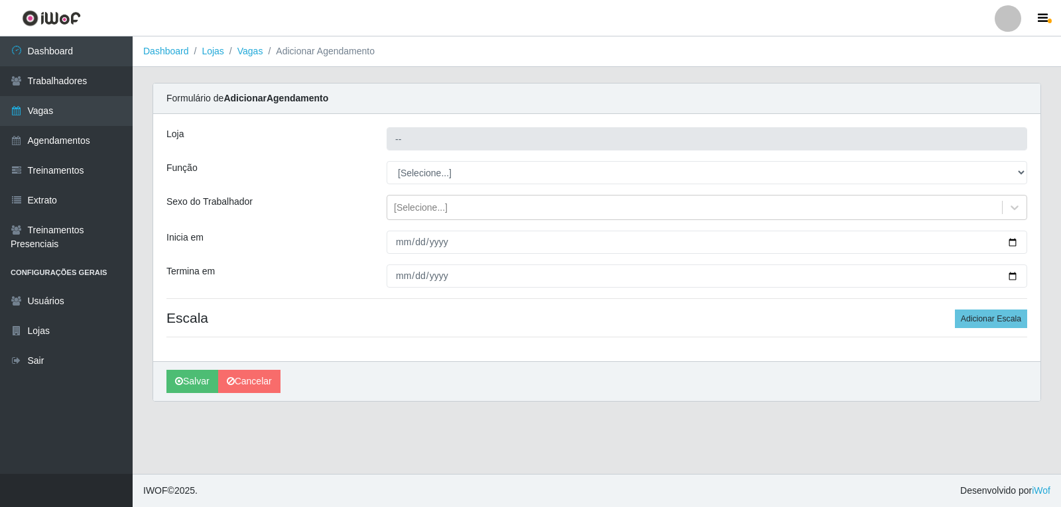
type input "Varejão do Preço - Bancários"
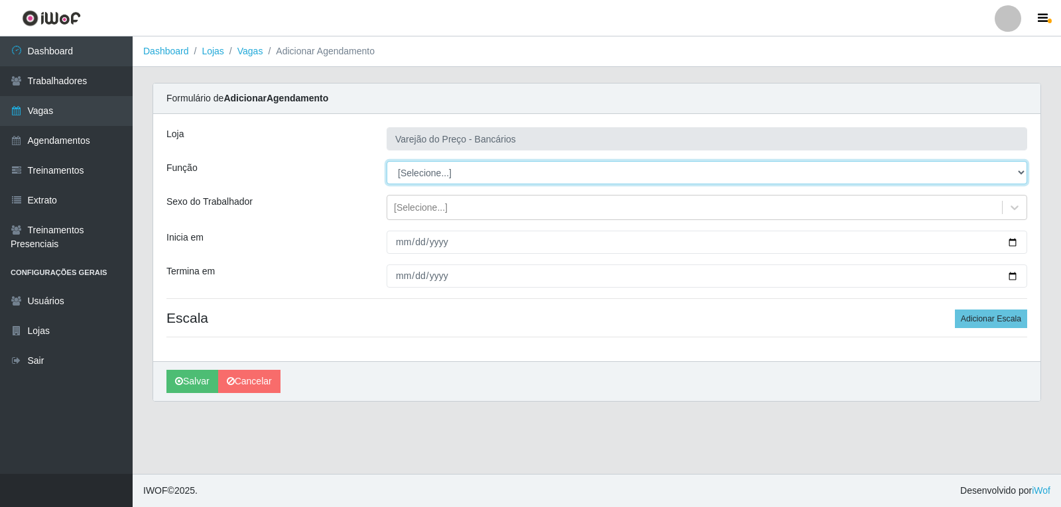
click at [422, 174] on select "[Selecione...] Auxiliar de Estacionamento Auxiliar de Estacionamento + Auxiliar…" at bounding box center [707, 172] width 641 height 23
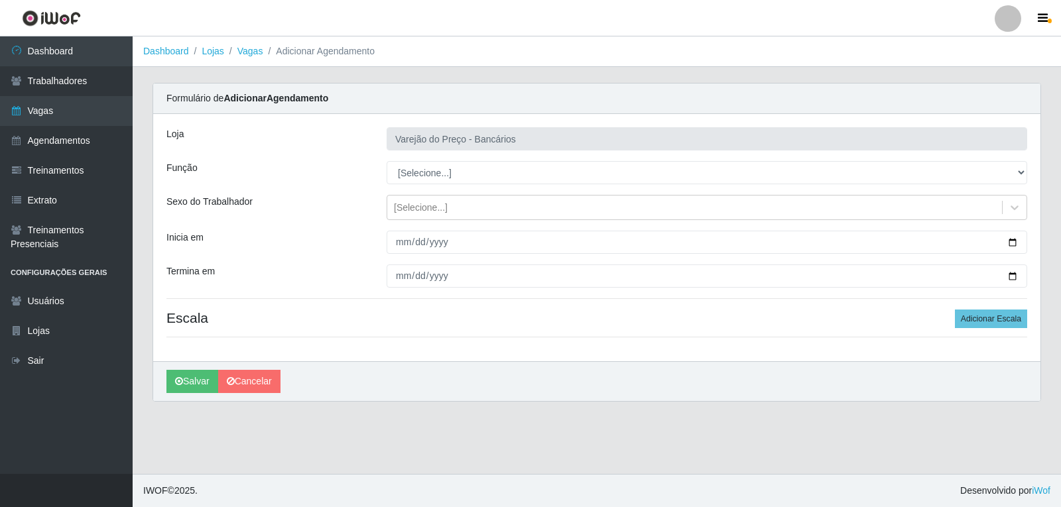
click at [379, 448] on main "Dashboard Lojas Vagas Adicionar Agendamento Carregando... Formulário de Adicion…" at bounding box center [597, 255] width 928 height 438
click at [29, 109] on link "Vagas" at bounding box center [66, 111] width 133 height 30
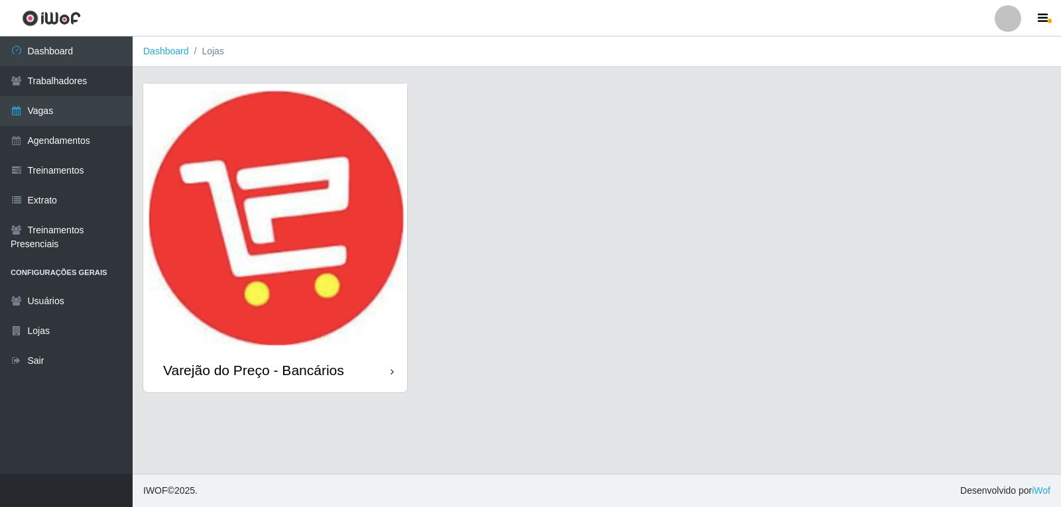
click at [207, 167] on img at bounding box center [275, 216] width 264 height 265
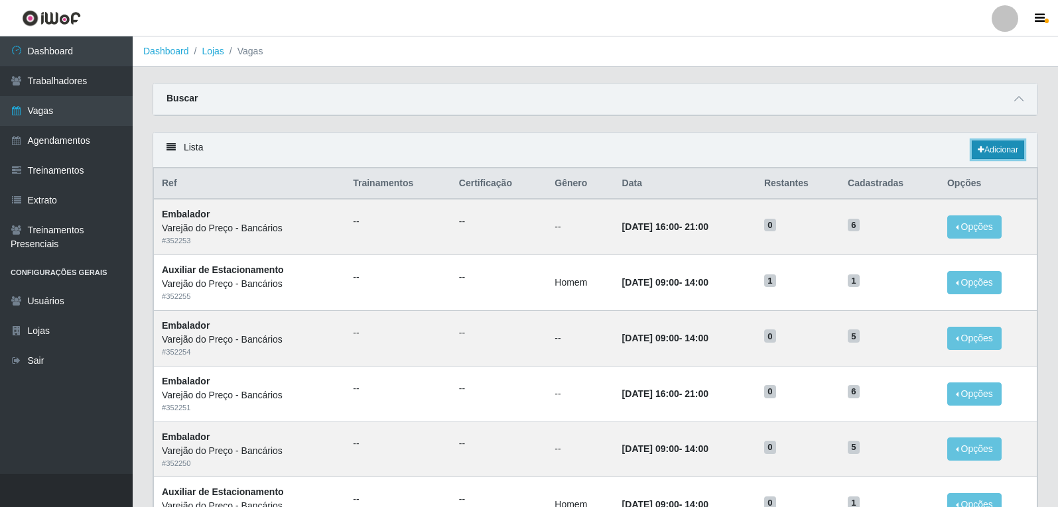
click at [999, 145] on link "Adicionar" at bounding box center [997, 150] width 52 height 19
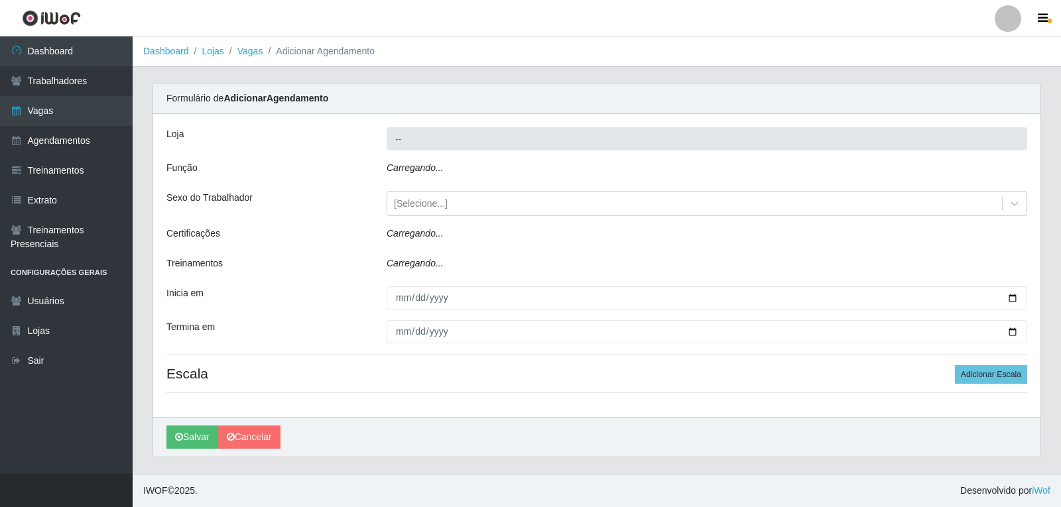
type input "Varejão do Preço - Bancários"
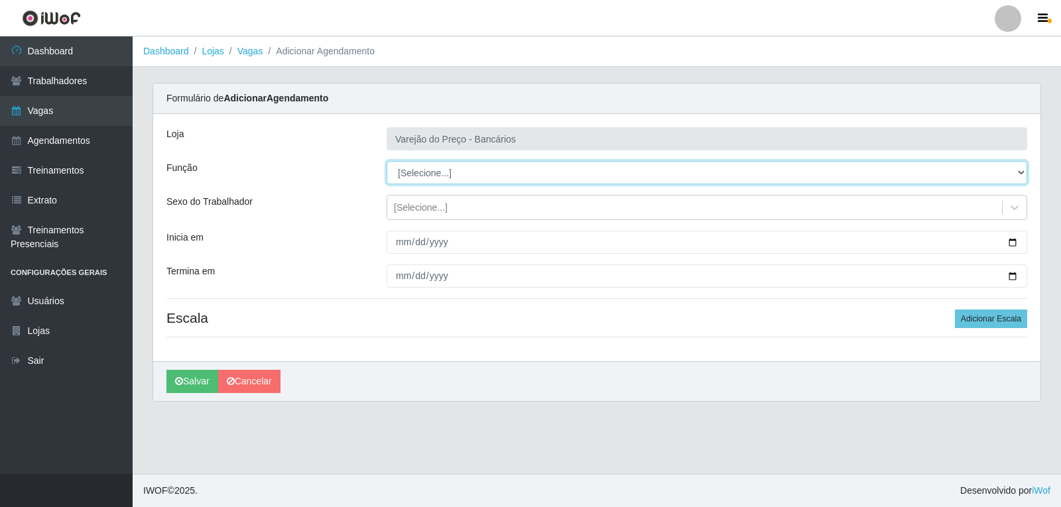
click at [452, 162] on select "[Selecione...] Auxiliar de Estacionamento Auxiliar de Estacionamento + Auxiliar…" at bounding box center [707, 172] width 641 height 23
select select "4"
click at [387, 161] on select "[Selecione...] Auxiliar de Estacionamento Auxiliar de Estacionamento + Auxiliar…" at bounding box center [707, 172] width 641 height 23
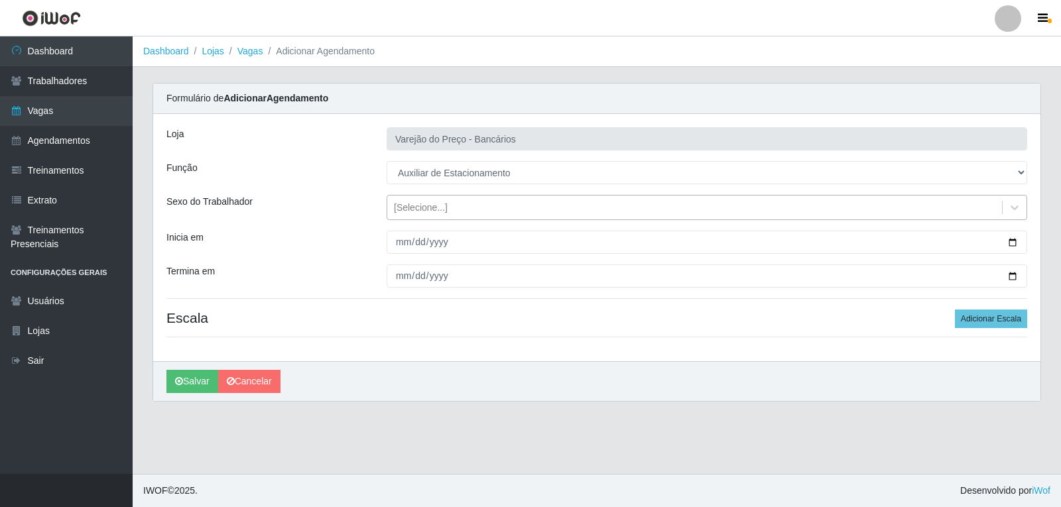
click at [415, 214] on div "[Selecione...]" at bounding box center [421, 208] width 54 height 14
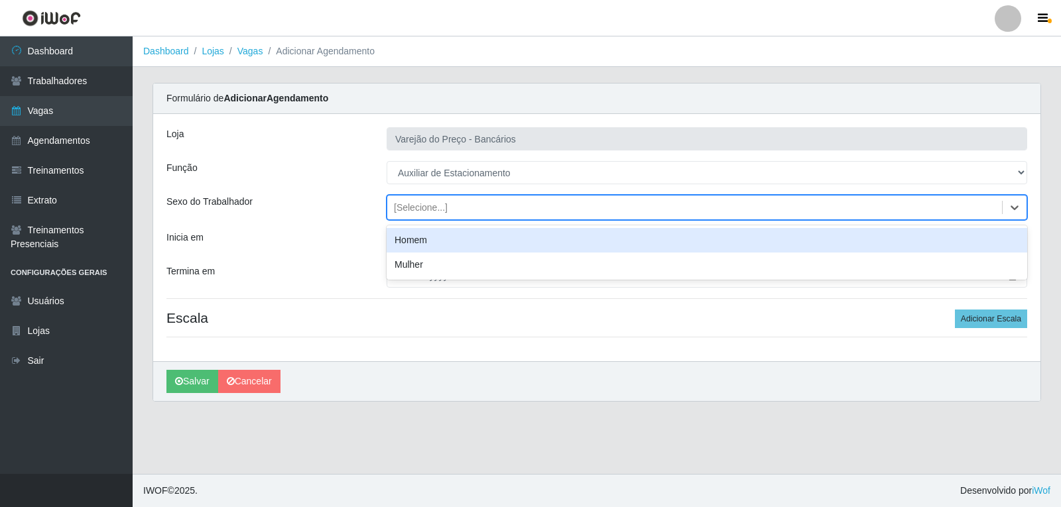
click at [418, 243] on div "Homem" at bounding box center [707, 240] width 641 height 25
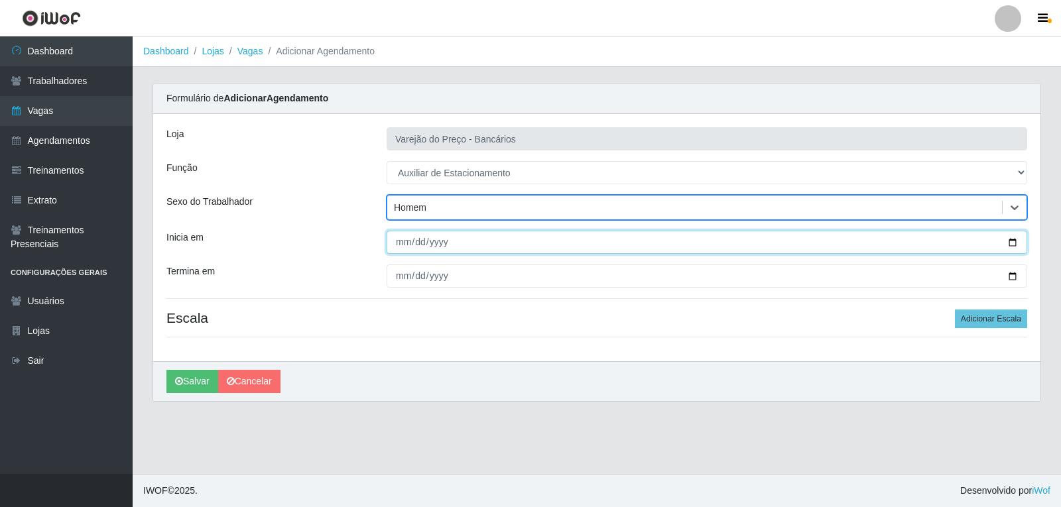
click at [404, 243] on input "Inicia em" at bounding box center [707, 242] width 641 height 23
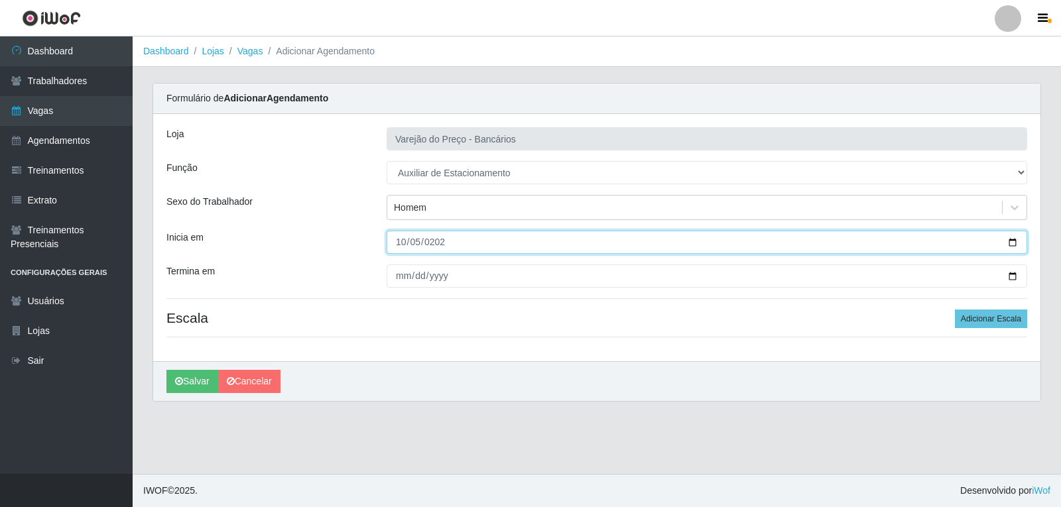
type input "2025-10-05"
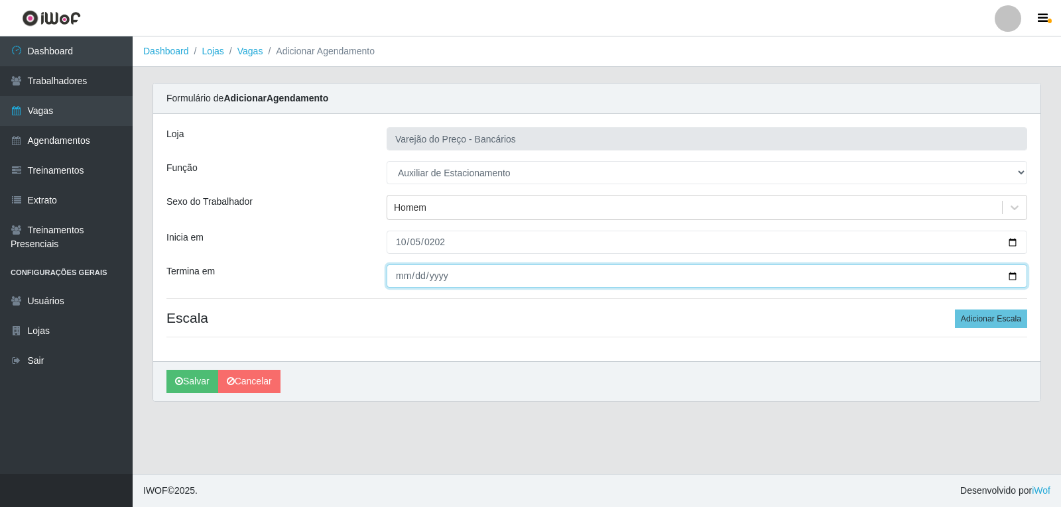
click at [400, 277] on input "Termina em" at bounding box center [707, 276] width 641 height 23
type input "2025-10-05"
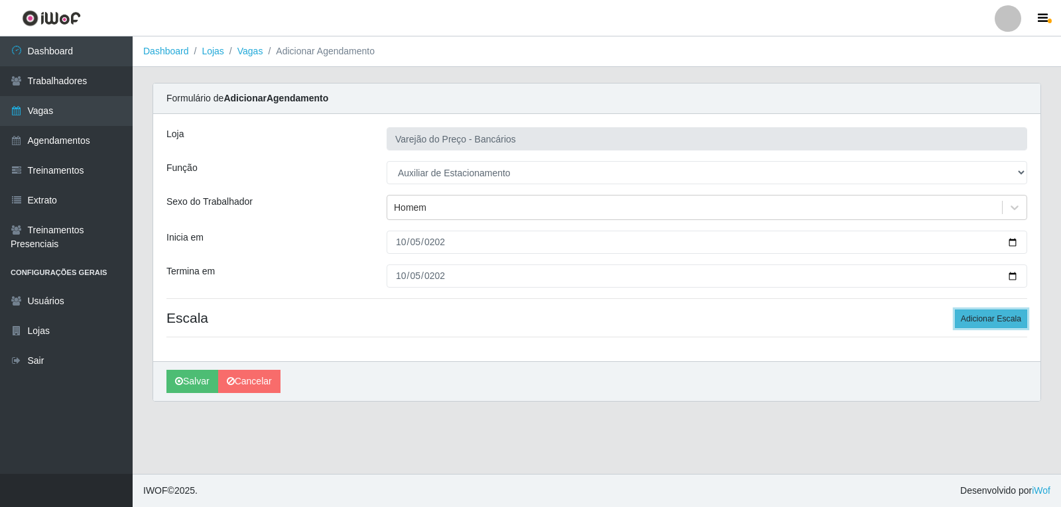
click at [973, 315] on button "Adicionar Escala" at bounding box center [991, 319] width 72 height 19
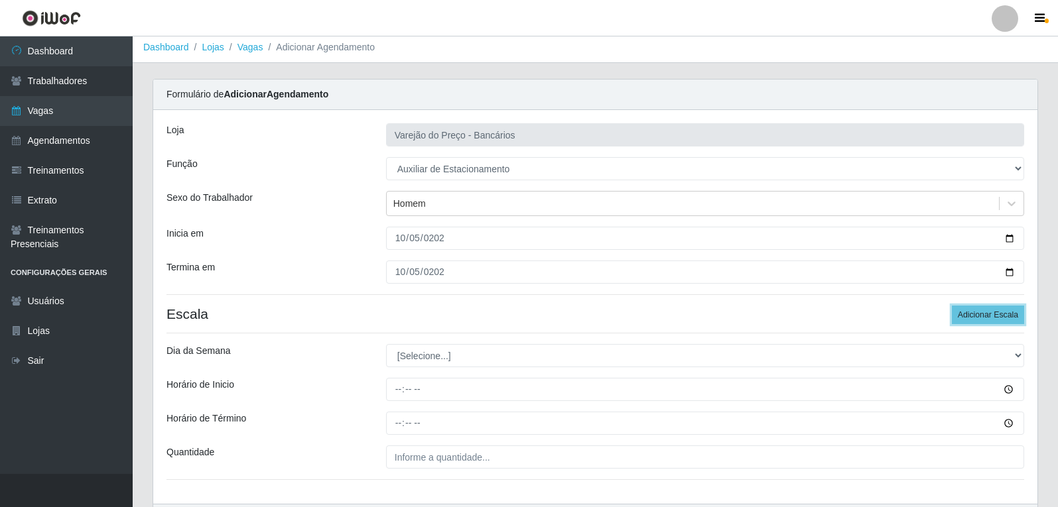
scroll to position [90, 0]
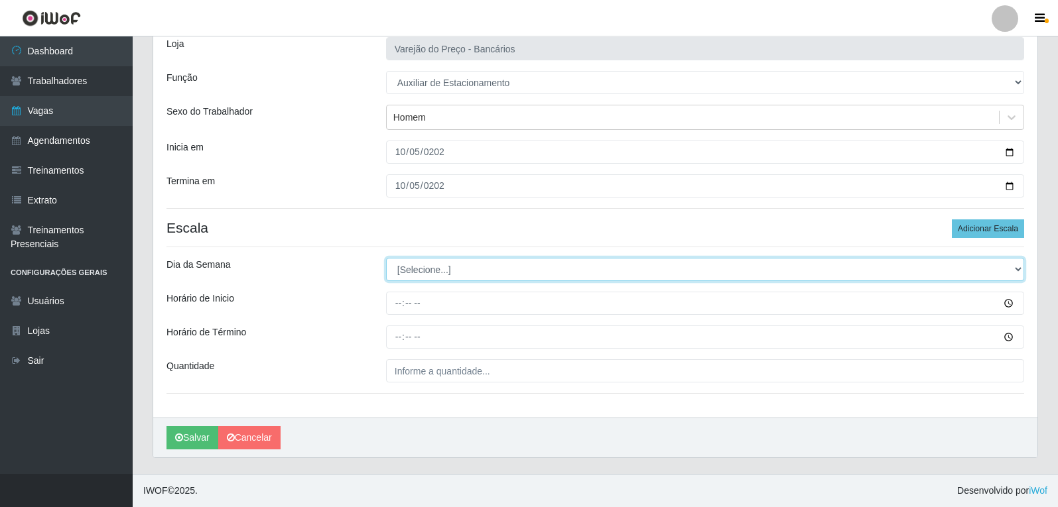
click at [417, 268] on select "[Selecione...] Segunda Terça Quarta Quinta Sexta Sábado Domingo" at bounding box center [705, 269] width 638 height 23
select select "0"
click at [386, 258] on select "[Selecione...] Segunda Terça Quarta Quinta Sexta Sábado Domingo" at bounding box center [705, 269] width 638 height 23
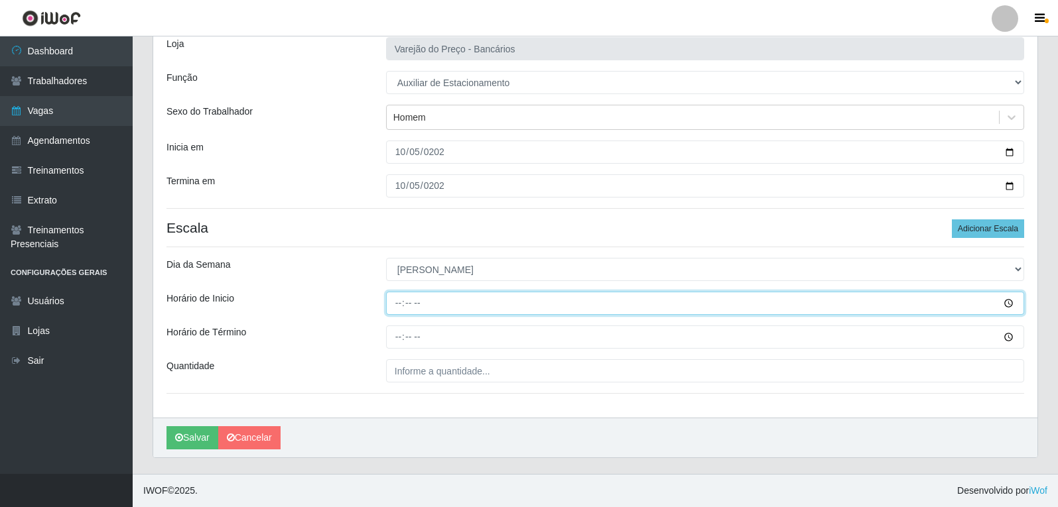
click at [402, 302] on input "Horário de Inicio" at bounding box center [705, 303] width 638 height 23
type input "09:00"
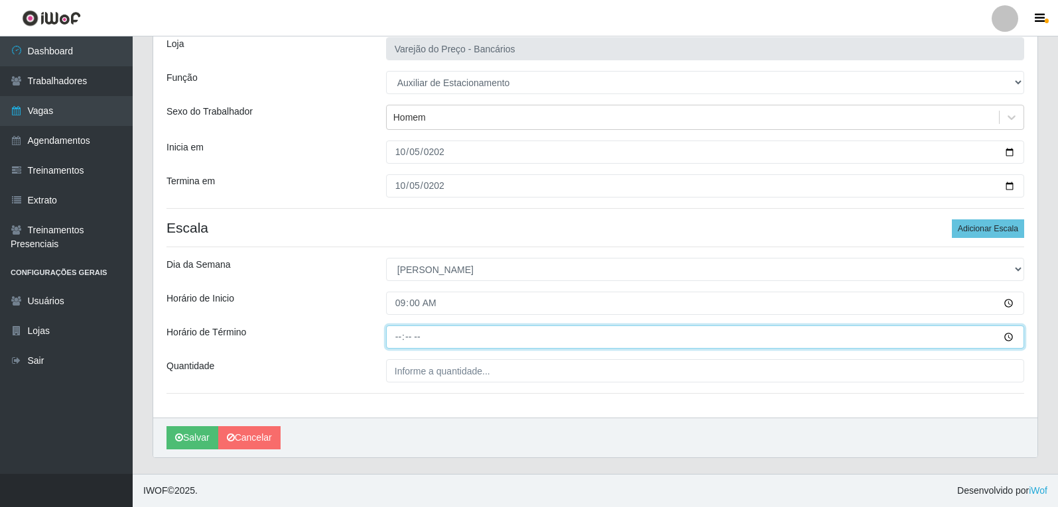
type input "14:00"
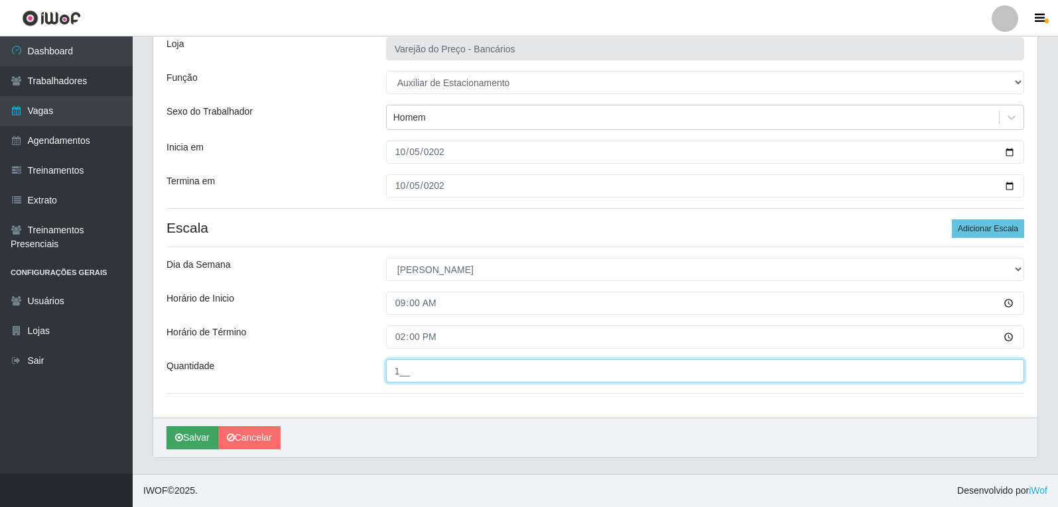
type input "1__"
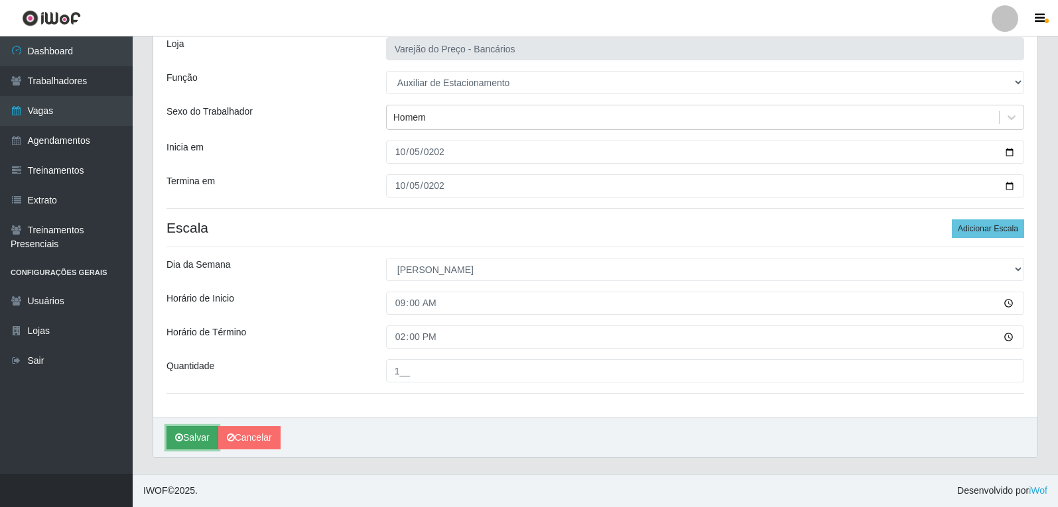
click at [188, 435] on button "Salvar" at bounding box center [192, 437] width 52 height 23
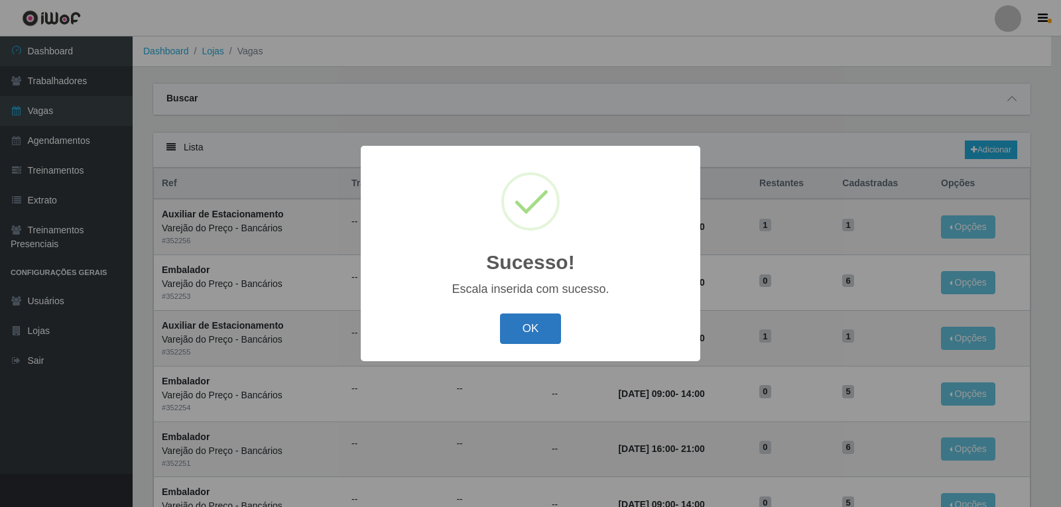
click at [523, 331] on button "OK" at bounding box center [531, 329] width 62 height 31
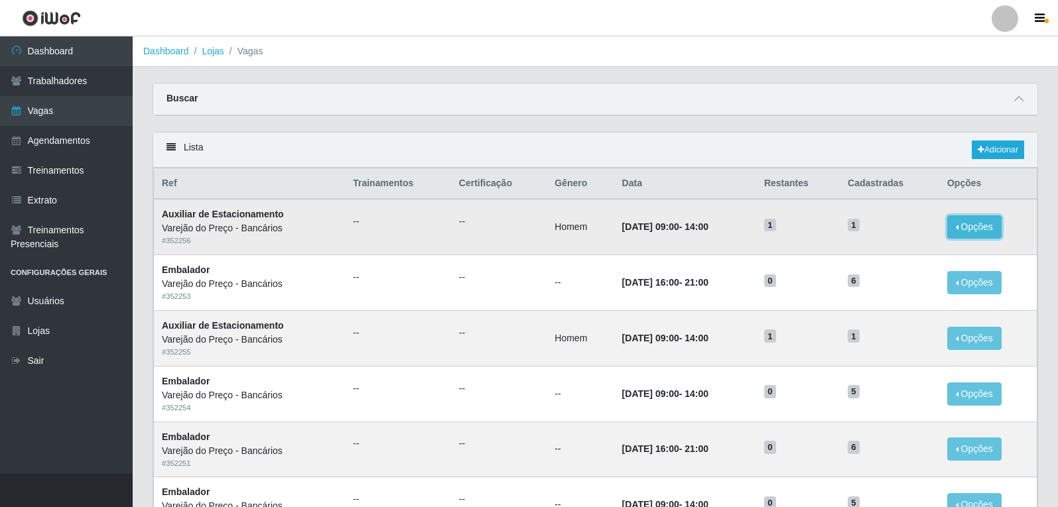
click at [975, 231] on button "Opções" at bounding box center [974, 227] width 54 height 23
click at [879, 255] on div "Deletar" at bounding box center [892, 258] width 78 height 14
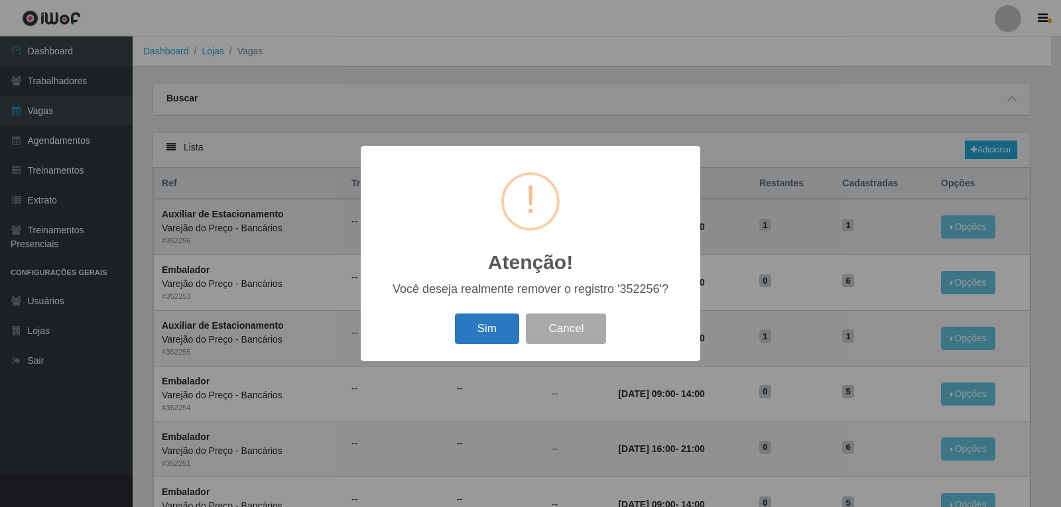
click at [468, 333] on button "Sim" at bounding box center [487, 329] width 64 height 31
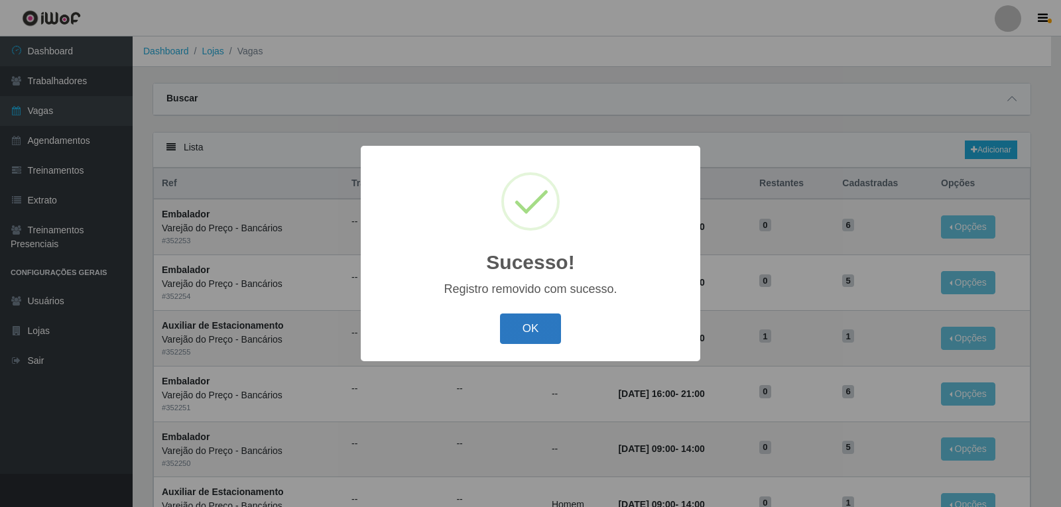
click at [542, 328] on button "OK" at bounding box center [531, 329] width 62 height 31
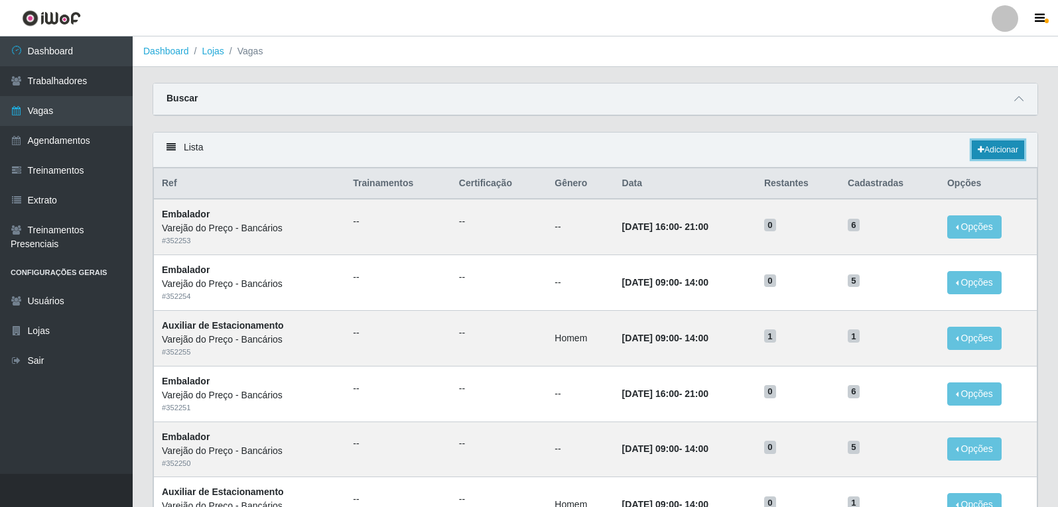
click at [1016, 149] on link "Adicionar" at bounding box center [997, 150] width 52 height 19
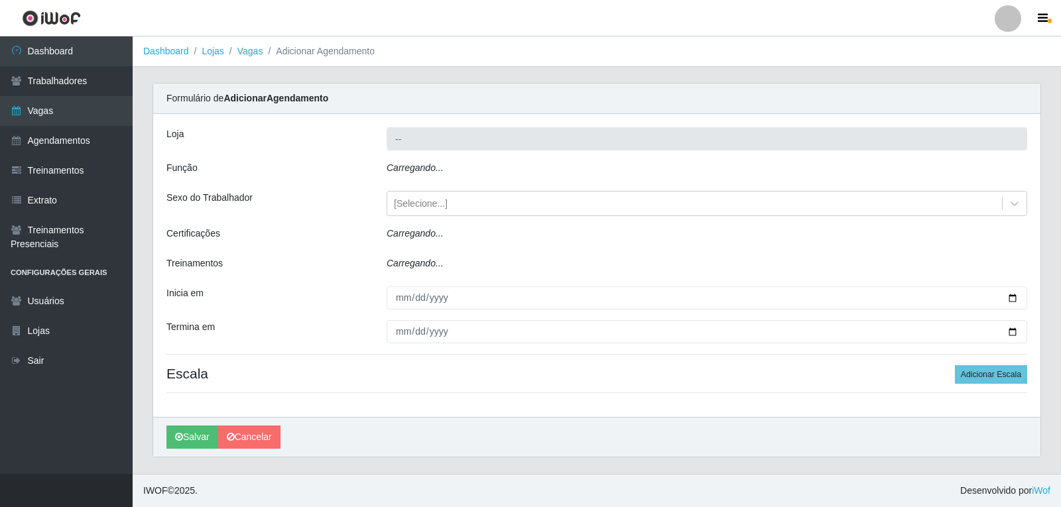
type input "Varejão do Preço - Bancários"
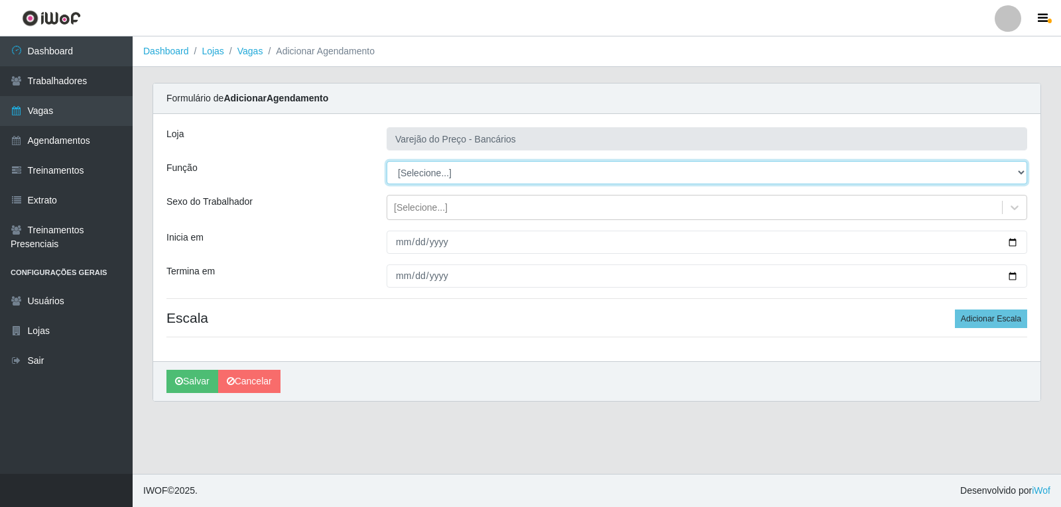
click at [428, 176] on select "[Selecione...] Auxiliar de Estacionamento Auxiliar de Estacionamento + Auxiliar…" at bounding box center [707, 172] width 641 height 23
select select "1"
click at [387, 161] on select "[Selecione...] Auxiliar de Estacionamento Auxiliar de Estacionamento + Auxiliar…" at bounding box center [707, 172] width 641 height 23
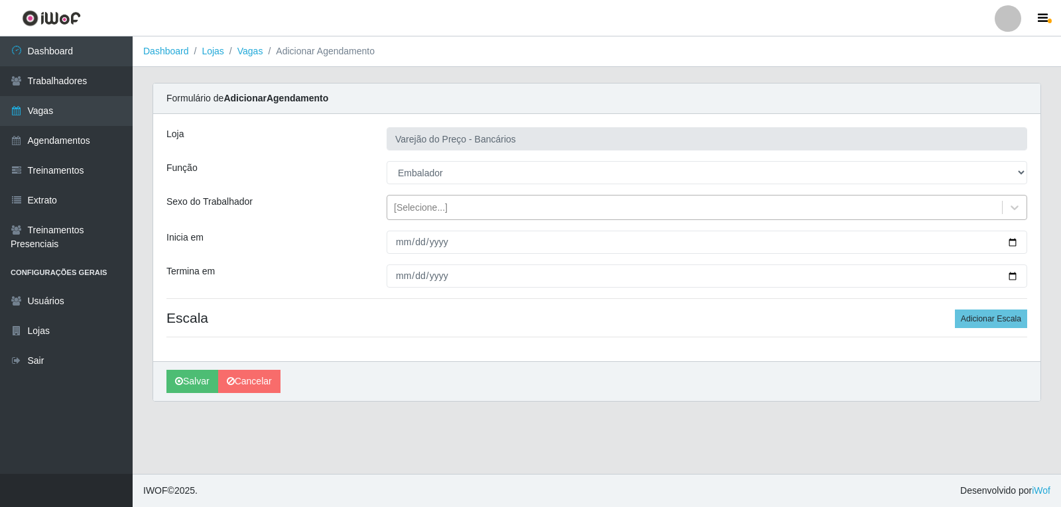
click at [413, 208] on div "[Selecione...]" at bounding box center [421, 208] width 54 height 14
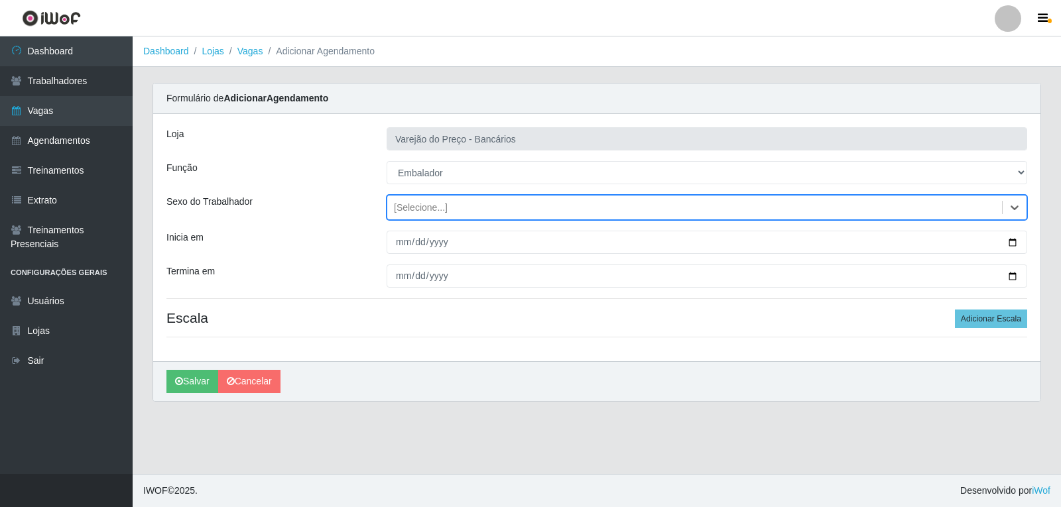
click at [420, 219] on div "[Selecione...]" at bounding box center [707, 207] width 641 height 25
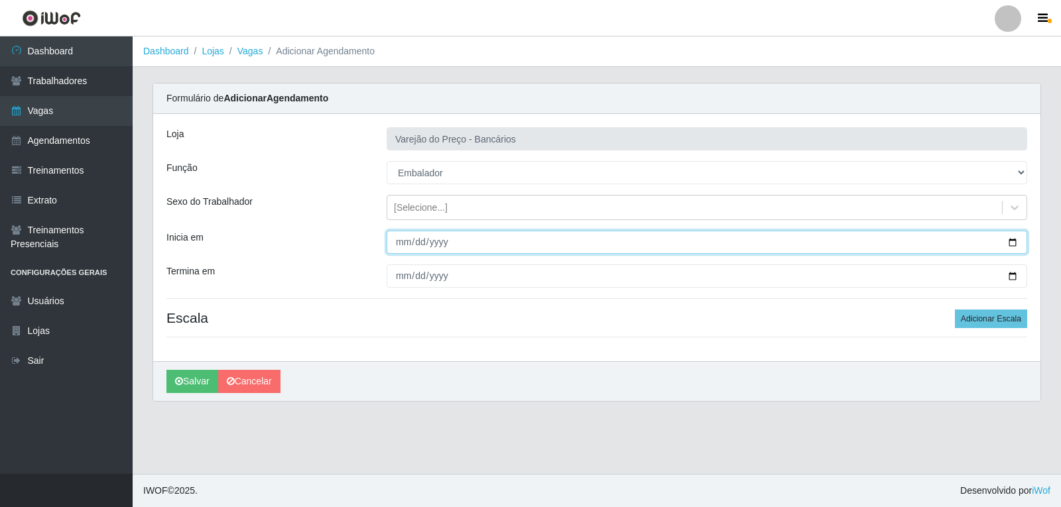
click at [401, 246] on input "Inicia em" at bounding box center [707, 242] width 641 height 23
type input "2025-10-05"
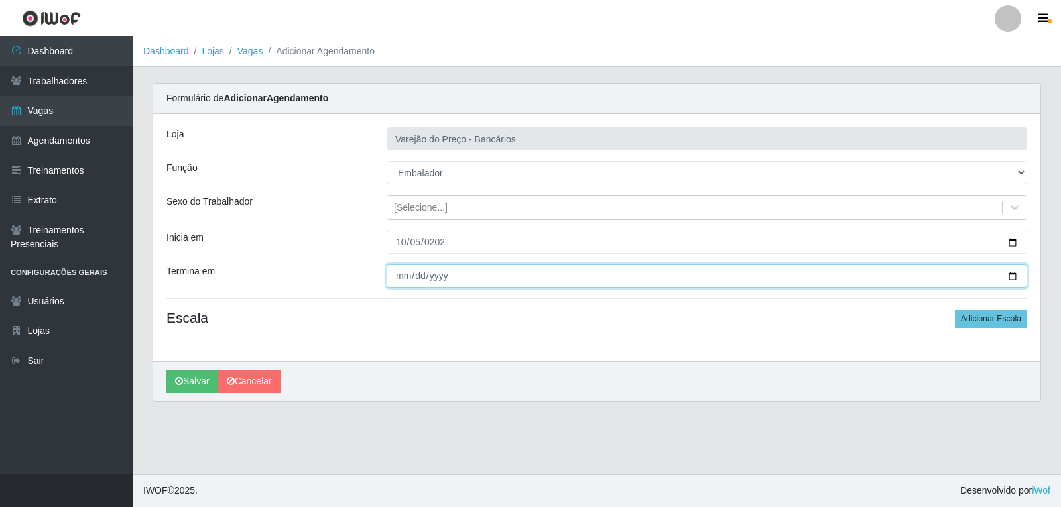
click at [406, 277] on input "Termina em" at bounding box center [707, 276] width 641 height 23
type input "2025-10-05"
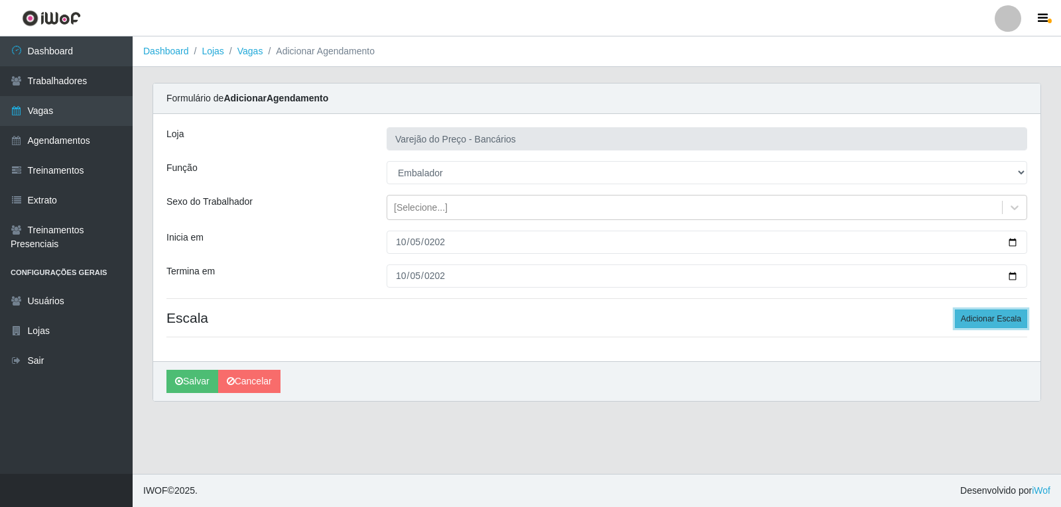
click at [971, 319] on button "Adicionar Escala" at bounding box center [991, 319] width 72 height 19
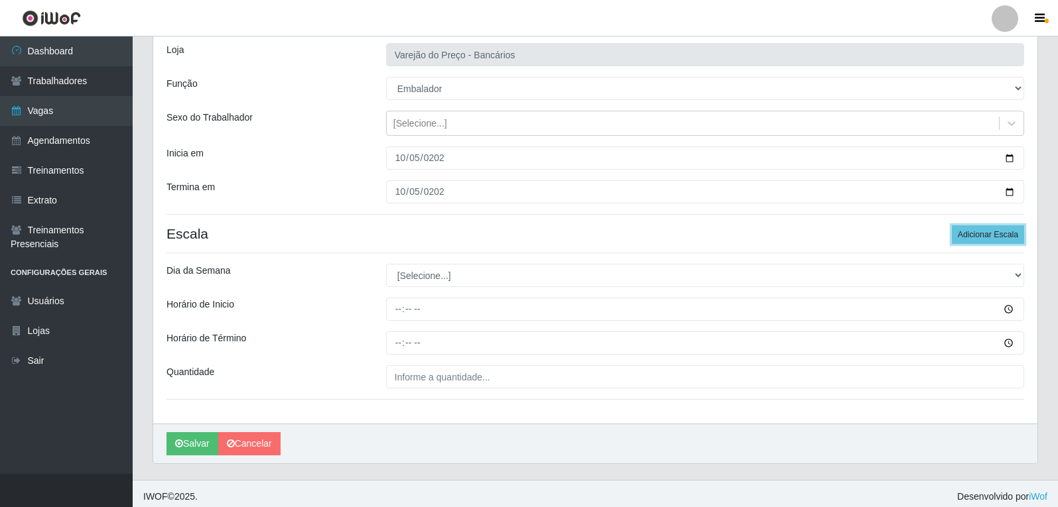
scroll to position [90, 0]
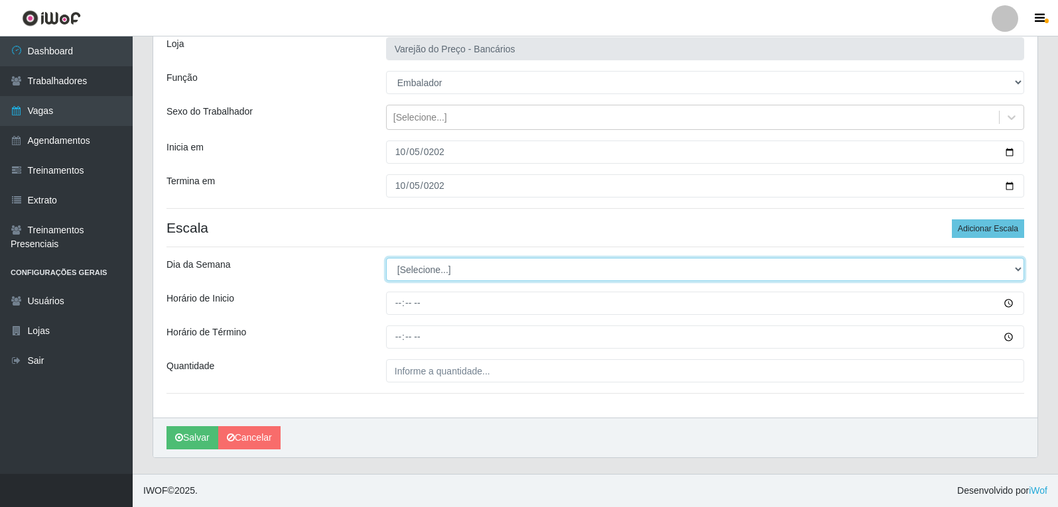
click at [417, 273] on select "[Selecione...] Segunda Terça Quarta Quinta Sexta Sábado Domingo" at bounding box center [705, 269] width 638 height 23
select select "0"
click at [386, 258] on select "[Selecione...] Segunda Terça Quarta Quinta Sexta Sábado Domingo" at bounding box center [705, 269] width 638 height 23
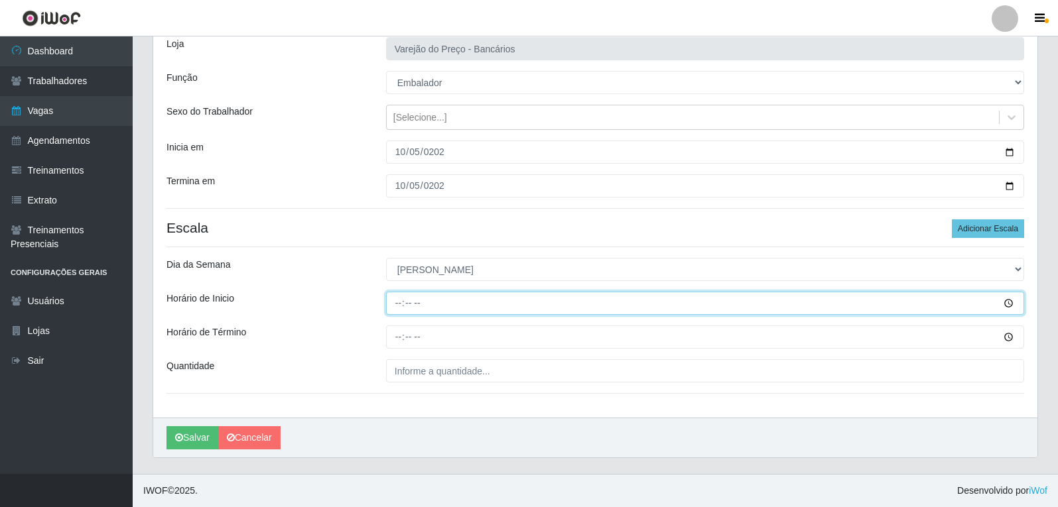
click at [400, 304] on input "Horário de Inicio" at bounding box center [705, 303] width 638 height 23
type input "09:00"
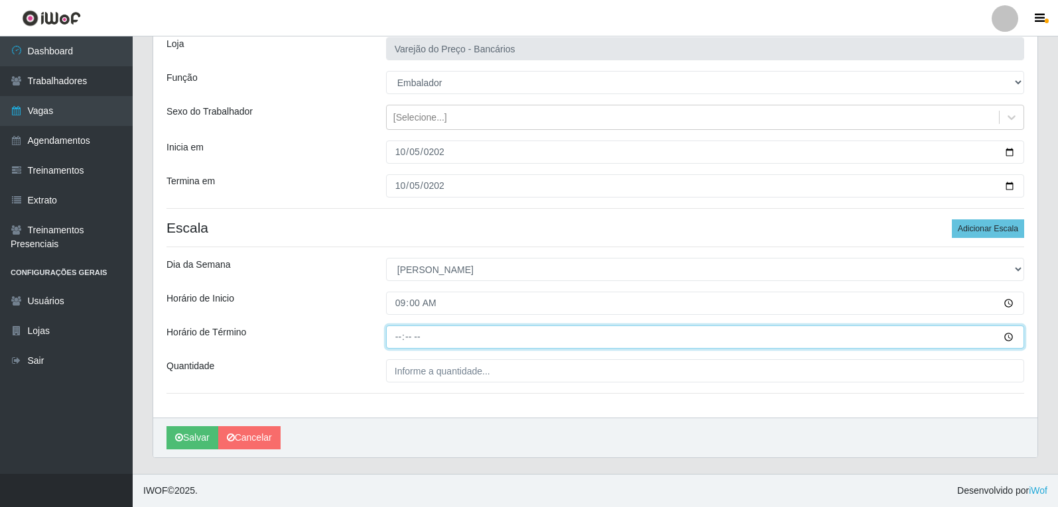
click at [399, 338] on input "Horário de Término" at bounding box center [705, 337] width 638 height 23
type input "14:00"
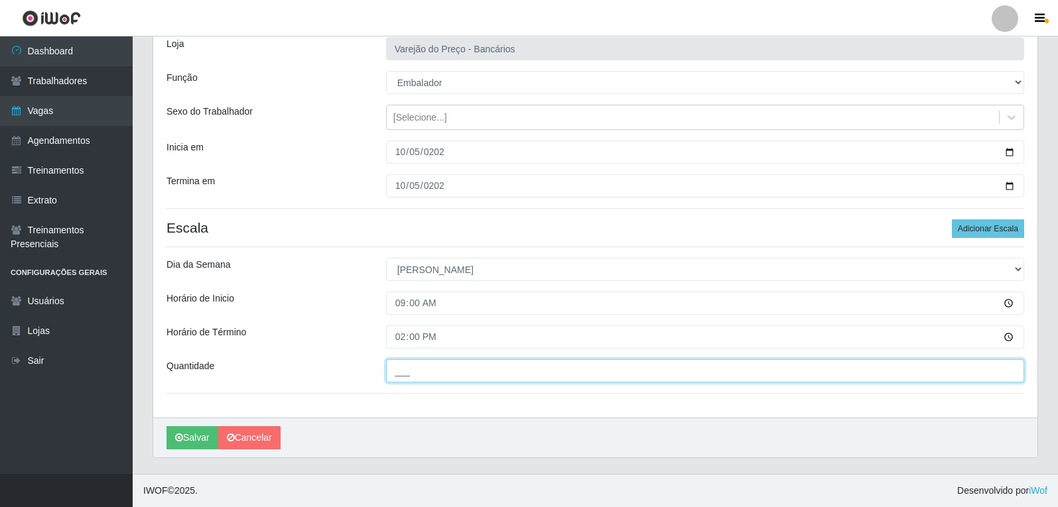
click at [403, 373] on input "___" at bounding box center [705, 370] width 638 height 23
type input "5__"
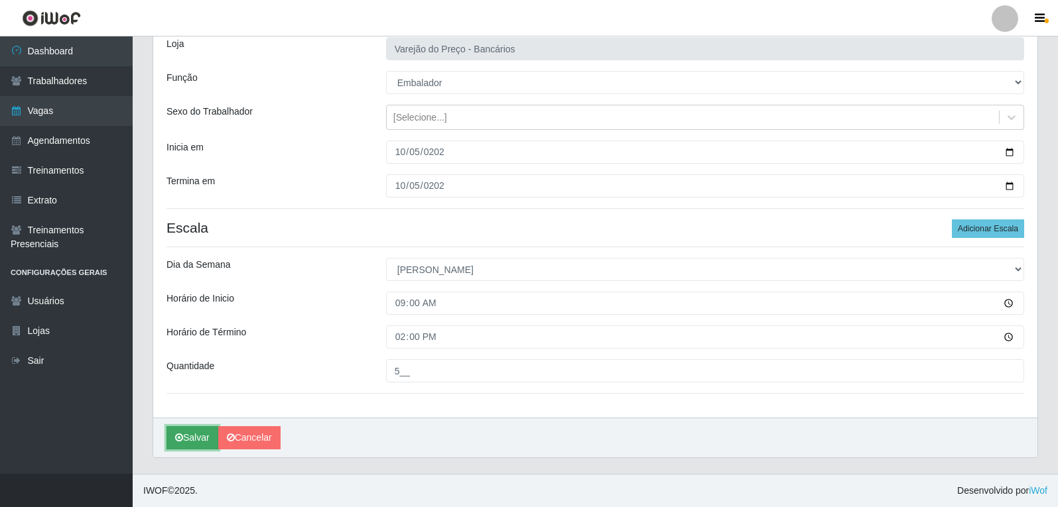
click at [200, 434] on button "Salvar" at bounding box center [192, 437] width 52 height 23
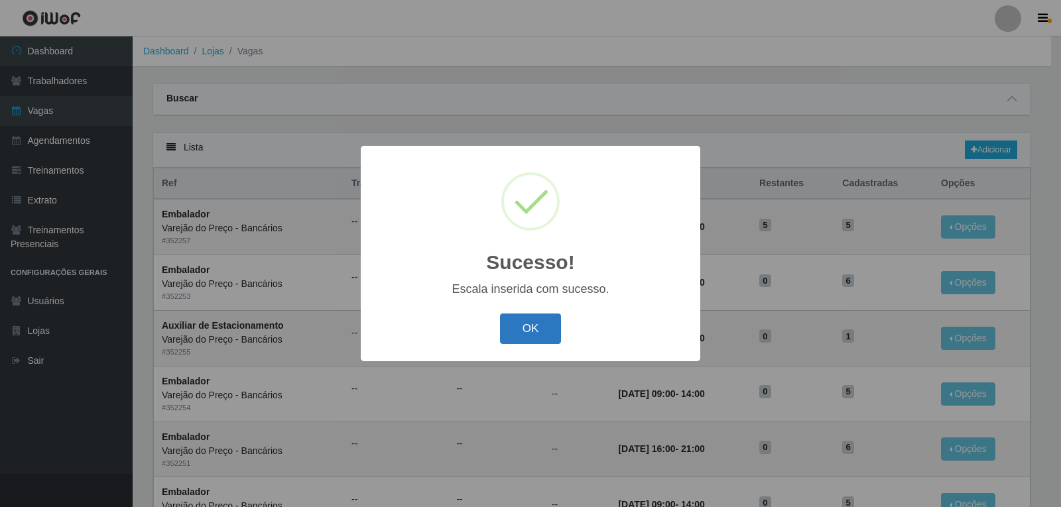
click at [523, 329] on button "OK" at bounding box center [531, 329] width 62 height 31
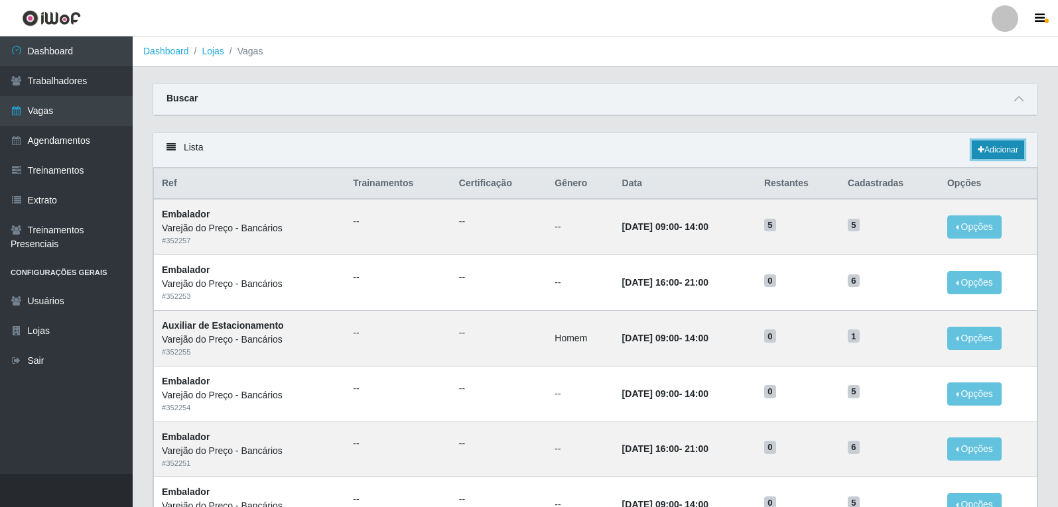
click at [1018, 151] on link "Adicionar" at bounding box center [997, 150] width 52 height 19
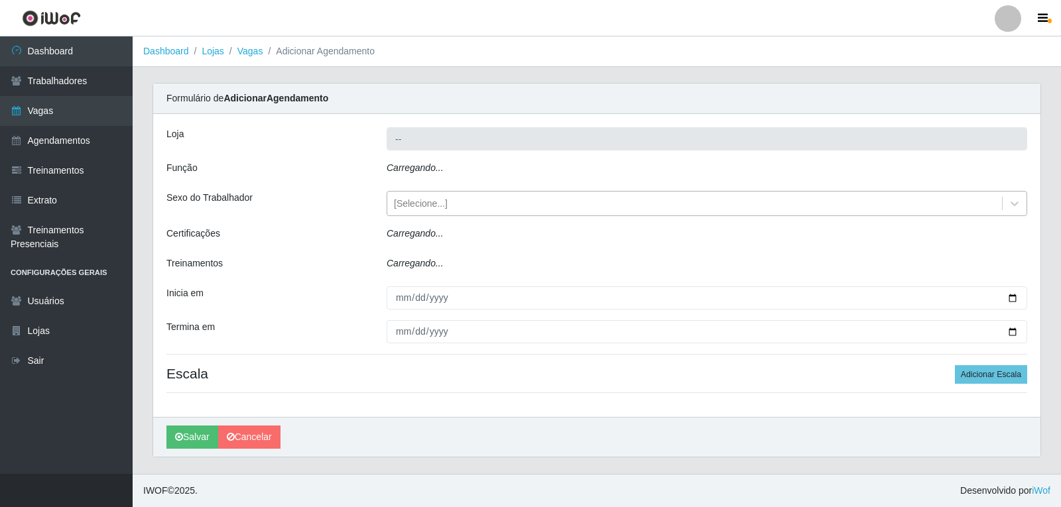
type input "Varejão do Preço - Bancários"
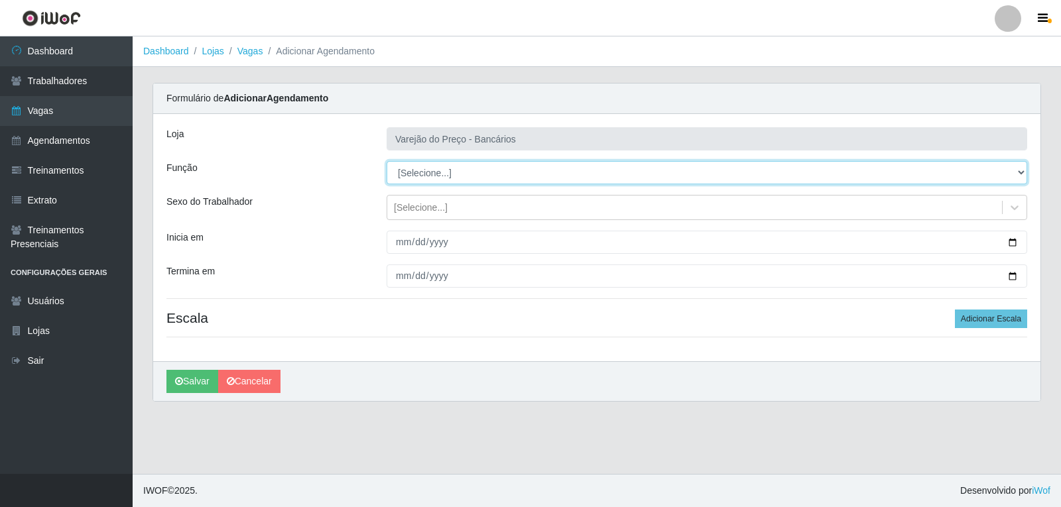
click at [414, 171] on select "[Selecione...] Auxiliar de Estacionamento Auxiliar de Estacionamento + Auxiliar…" at bounding box center [707, 172] width 641 height 23
select select "1"
click at [387, 161] on select "[Selecione...] Auxiliar de Estacionamento Auxiliar de Estacionamento + Auxiliar…" at bounding box center [707, 172] width 641 height 23
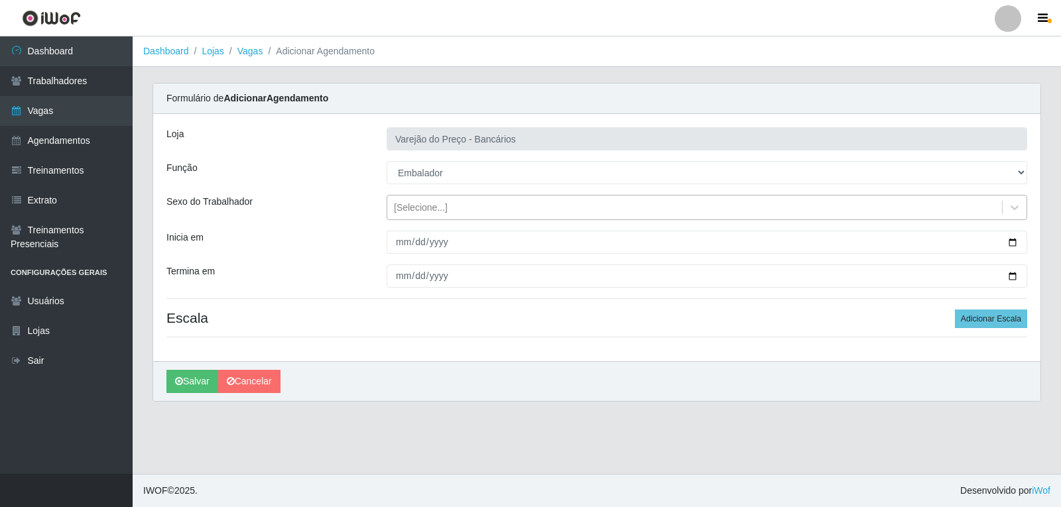
click at [400, 209] on div "[Selecione...]" at bounding box center [421, 208] width 54 height 14
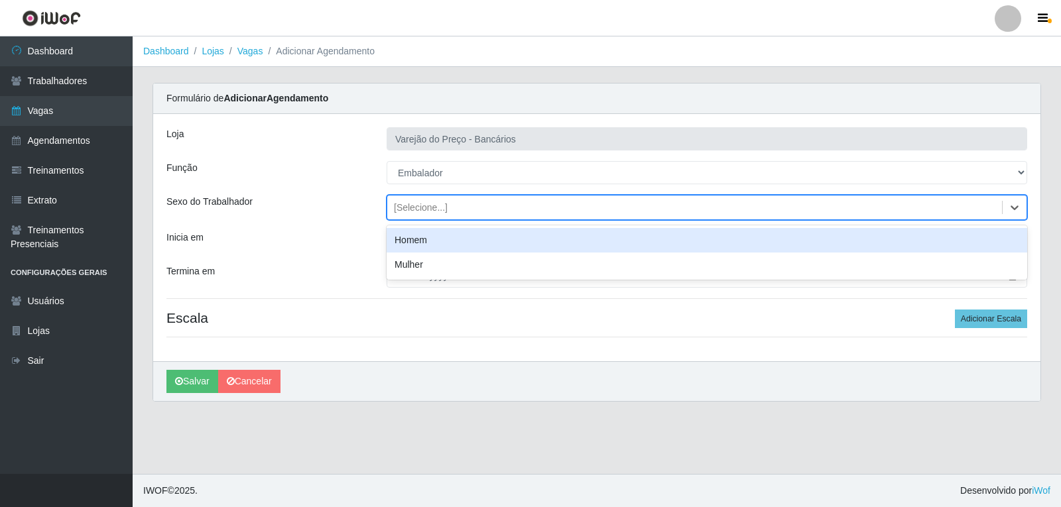
click at [408, 200] on div "[Selecione...]" at bounding box center [694, 208] width 615 height 22
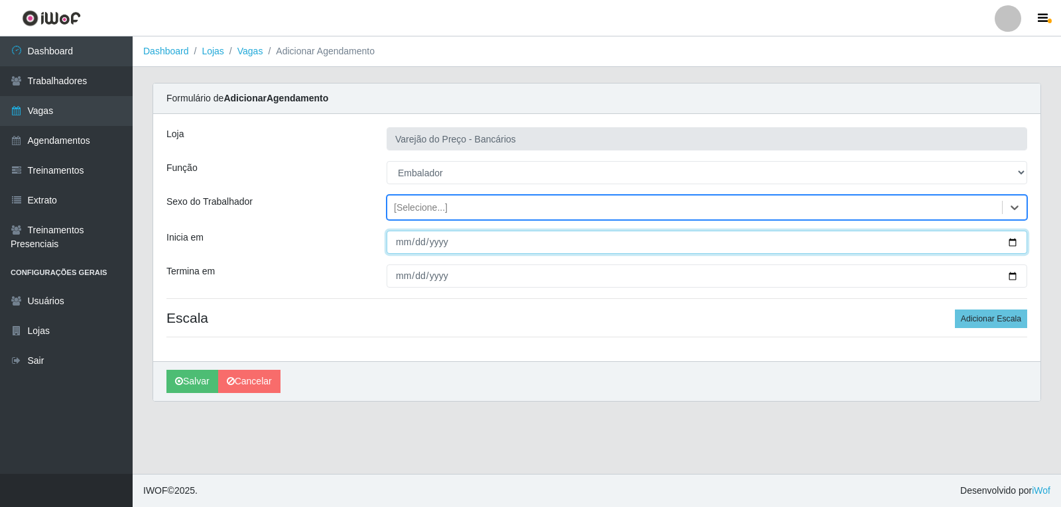
click at [404, 244] on input "Inicia em" at bounding box center [707, 242] width 641 height 23
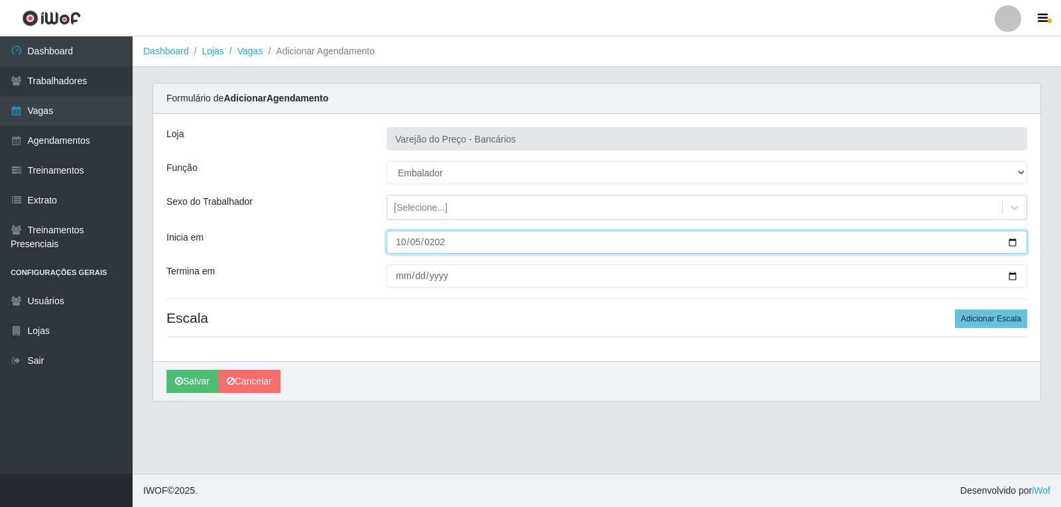
type input "2025-10-05"
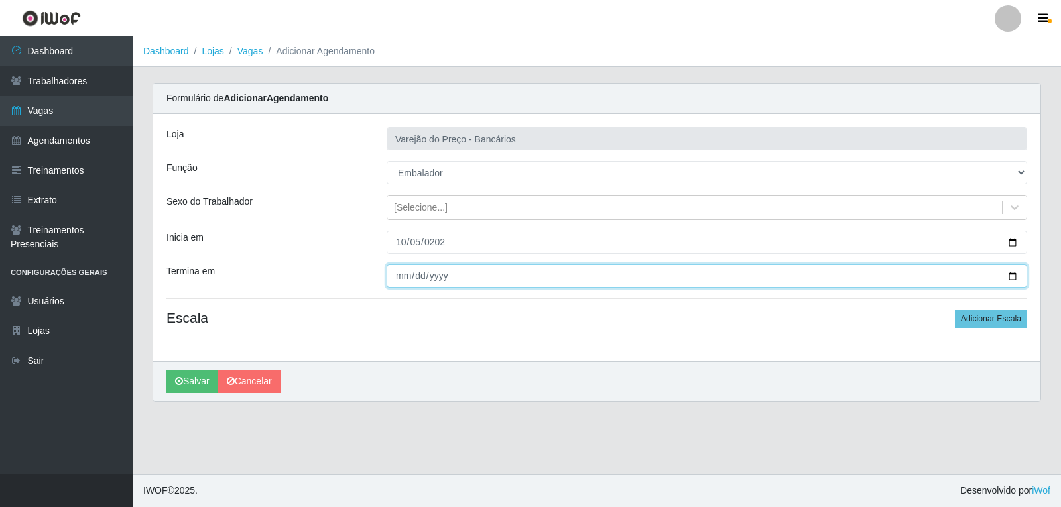
click at [408, 278] on input "Termina em" at bounding box center [707, 276] width 641 height 23
type input "2025-10-05"
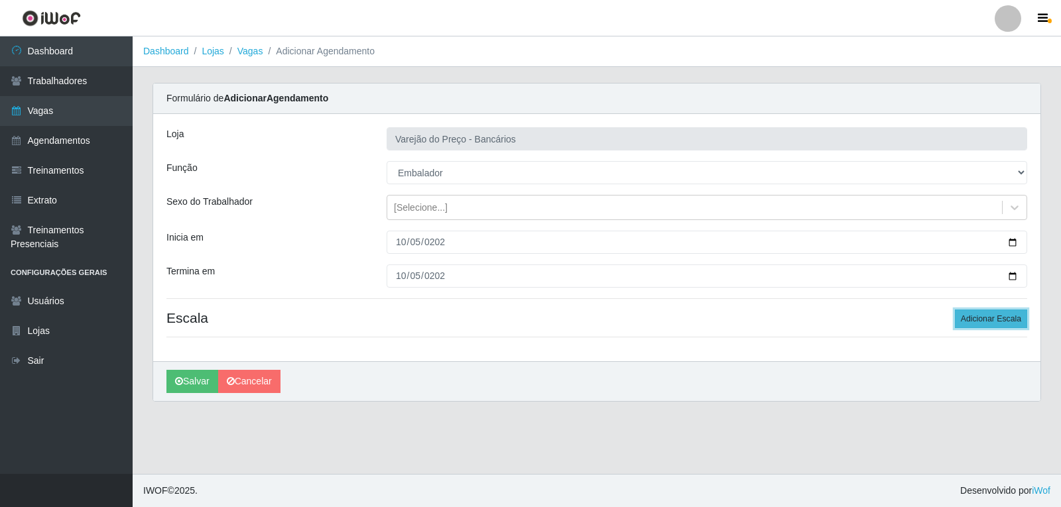
click at [966, 315] on button "Adicionar Escala" at bounding box center [991, 319] width 72 height 19
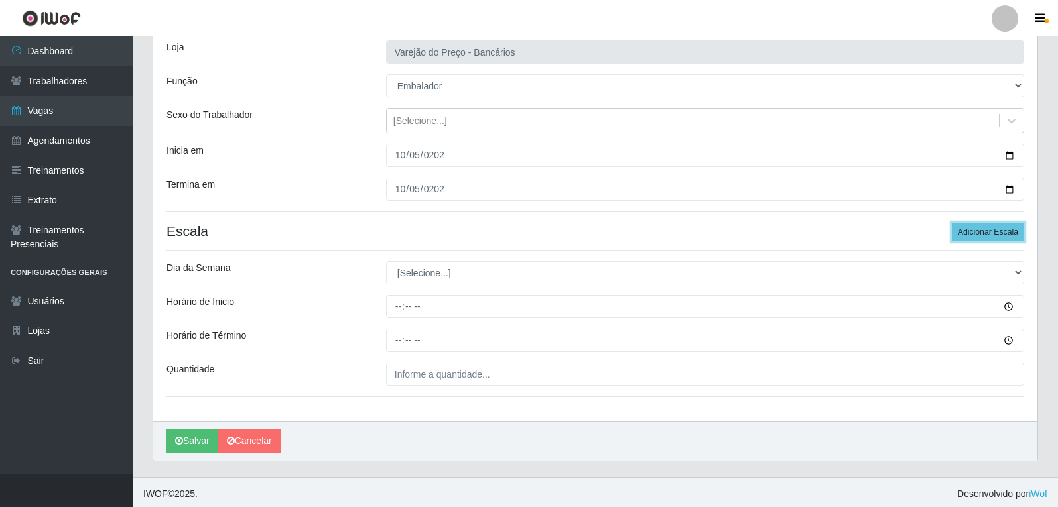
scroll to position [90, 0]
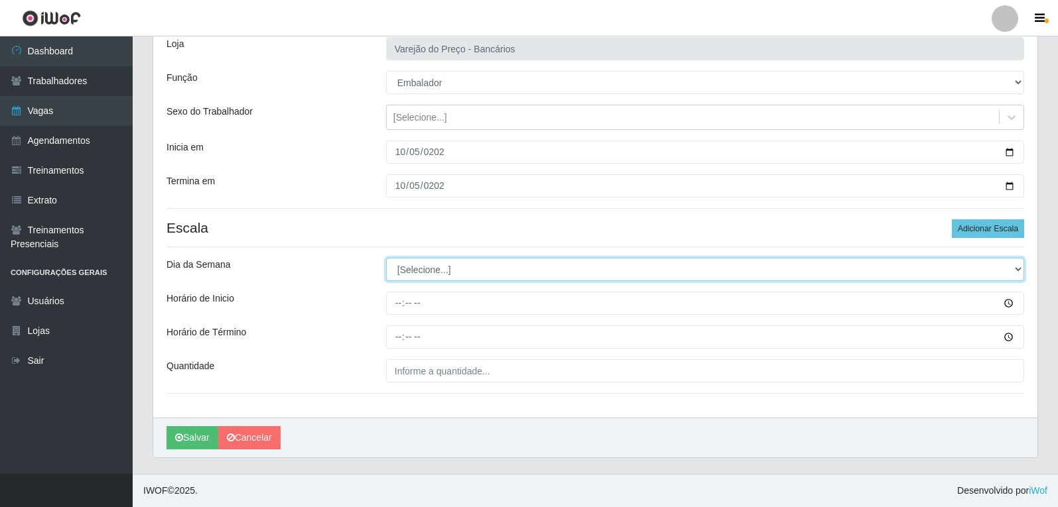
click at [404, 270] on select "[Selecione...] Segunda Terça Quarta Quinta Sexta Sábado Domingo" at bounding box center [705, 269] width 638 height 23
select select "0"
click at [386, 258] on select "[Selecione...] Segunda Terça Quarta Quinta Sexta Sábado Domingo" at bounding box center [705, 269] width 638 height 23
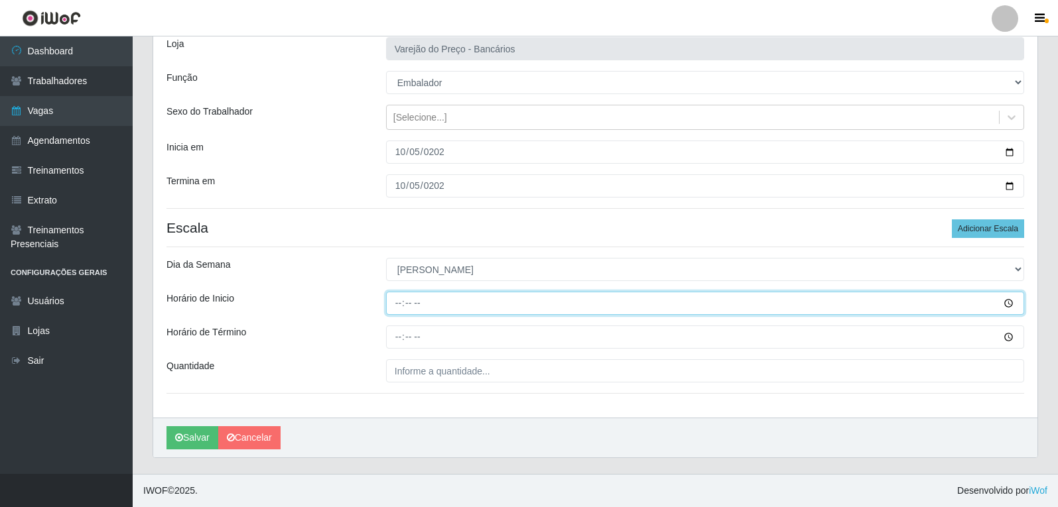
click at [400, 302] on input "Horário de Inicio" at bounding box center [705, 303] width 638 height 23
type input "14:00"
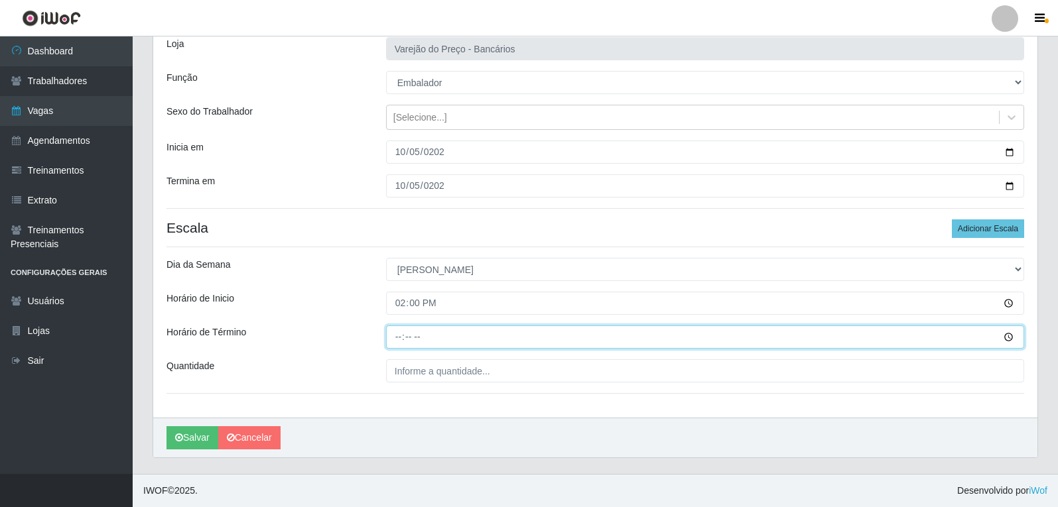
click at [391, 341] on input "Horário de Término" at bounding box center [705, 337] width 638 height 23
type input "19:00"
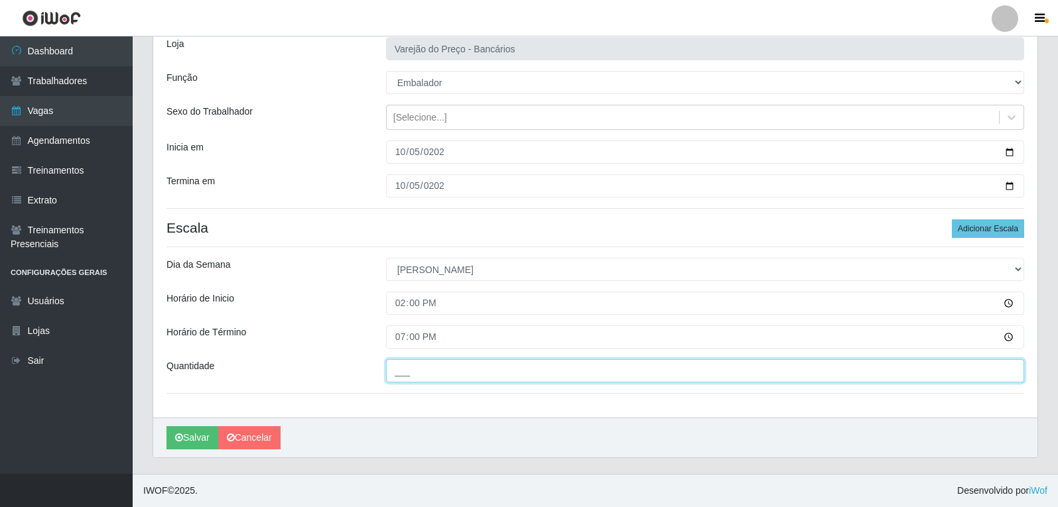
click at [419, 370] on input "___" at bounding box center [705, 370] width 638 height 23
type input "3__"
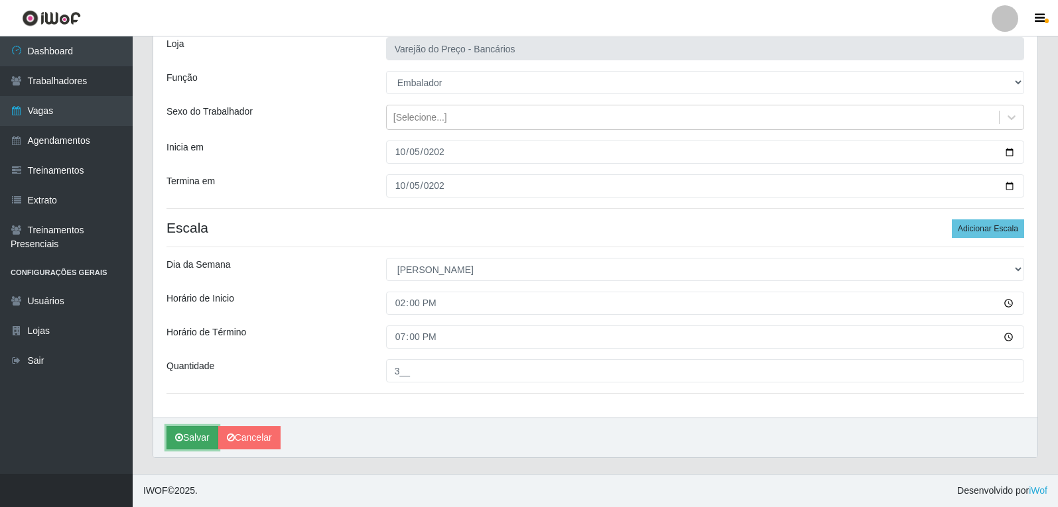
click at [194, 441] on button "Salvar" at bounding box center [192, 437] width 52 height 23
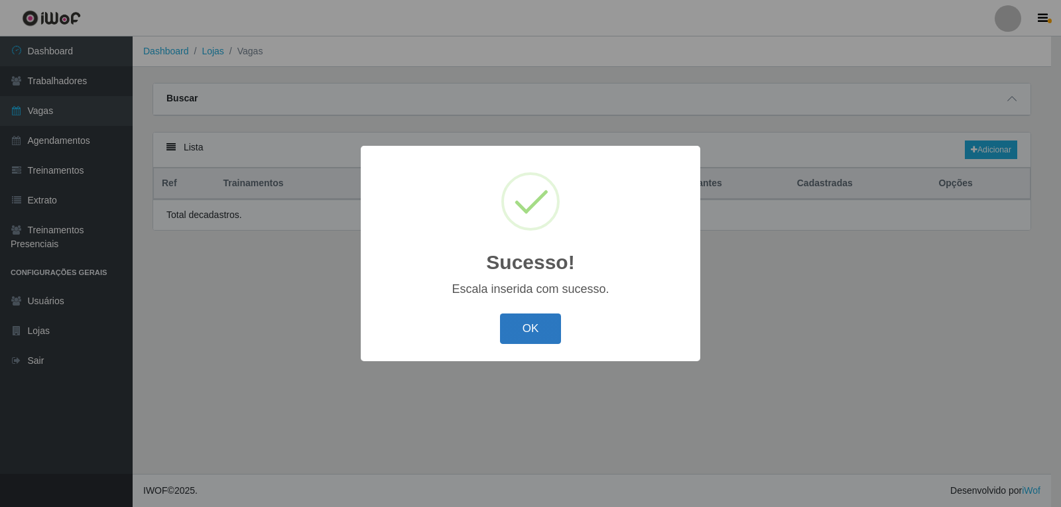
click at [540, 332] on button "OK" at bounding box center [531, 329] width 62 height 31
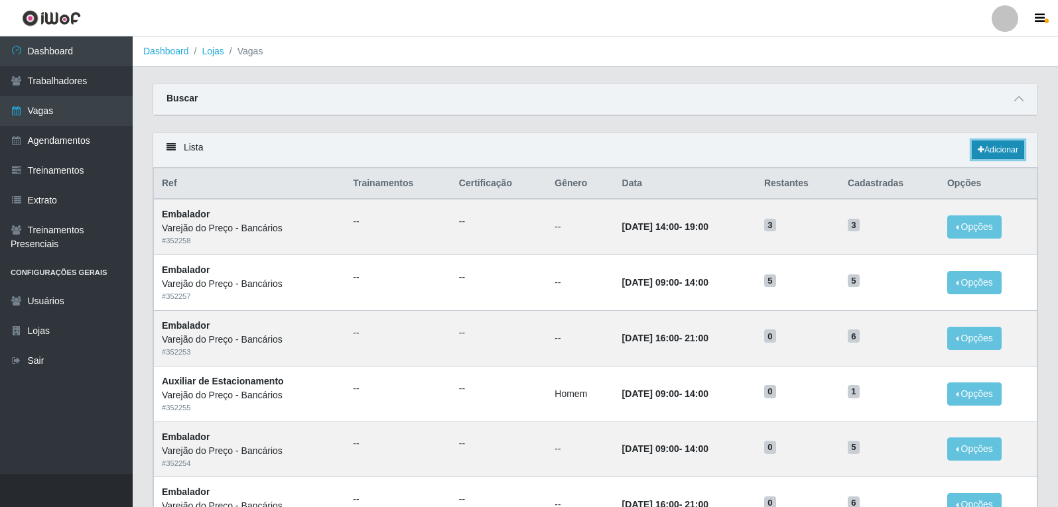
click at [995, 145] on link "Adicionar" at bounding box center [997, 150] width 52 height 19
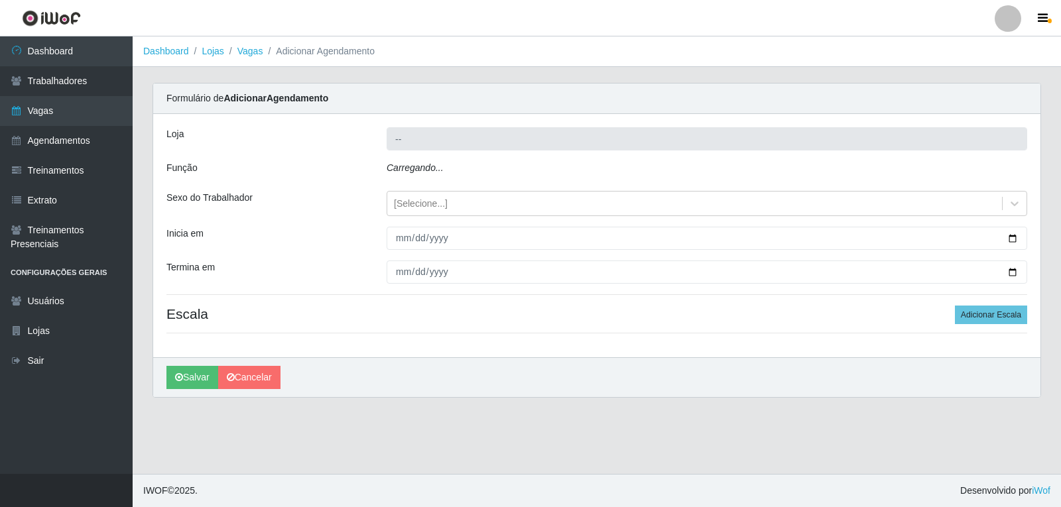
type input "Varejão do Preço - Bancários"
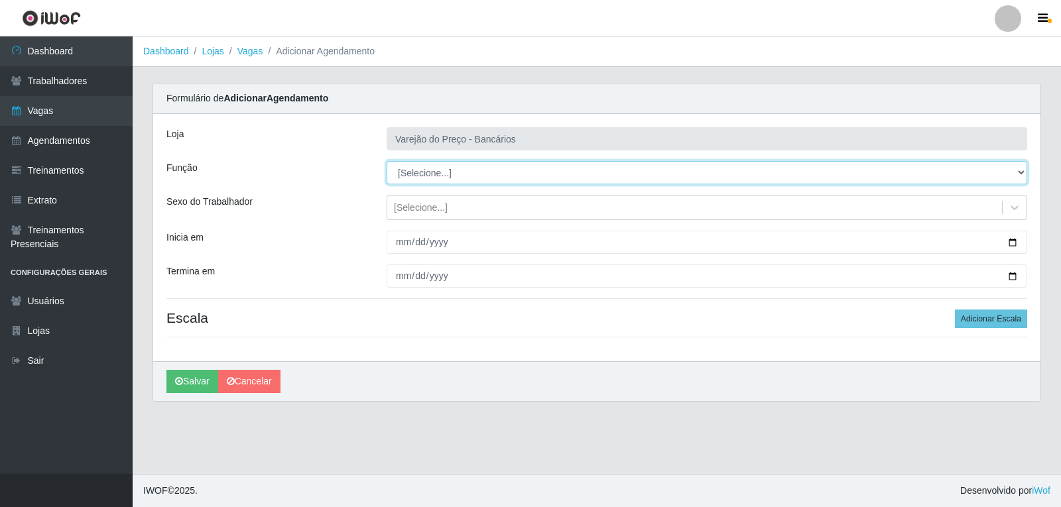
click at [407, 174] on select "[Selecione...] Auxiliar de Estacionamento Auxiliar de Estacionamento + Auxiliar…" at bounding box center [707, 172] width 641 height 23
select select "1"
click at [387, 161] on select "[Selecione...] Auxiliar de Estacionamento Auxiliar de Estacionamento + Auxiliar…" at bounding box center [707, 172] width 641 height 23
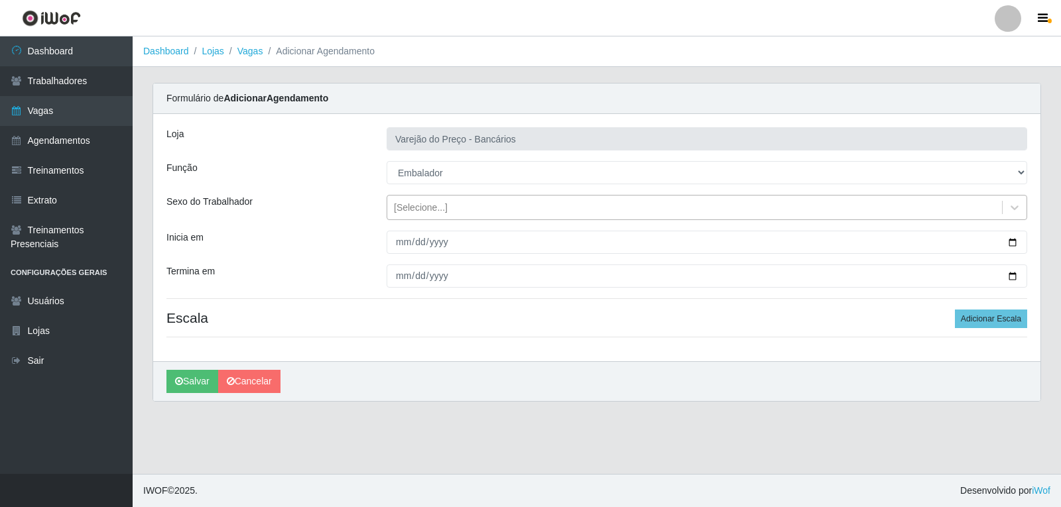
click at [405, 211] on div "[Selecione...]" at bounding box center [421, 208] width 54 height 14
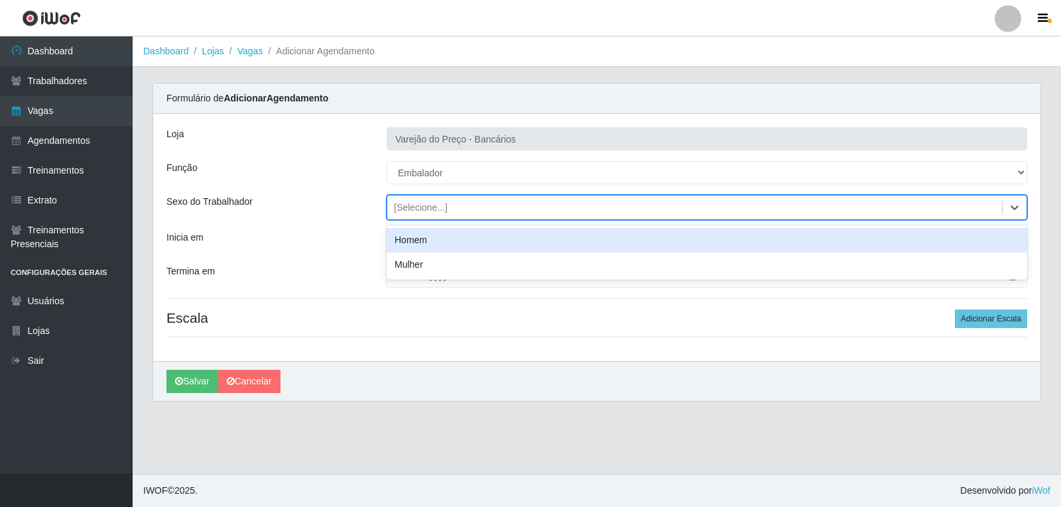
click at [399, 212] on div "[Selecione...]" at bounding box center [421, 208] width 54 height 14
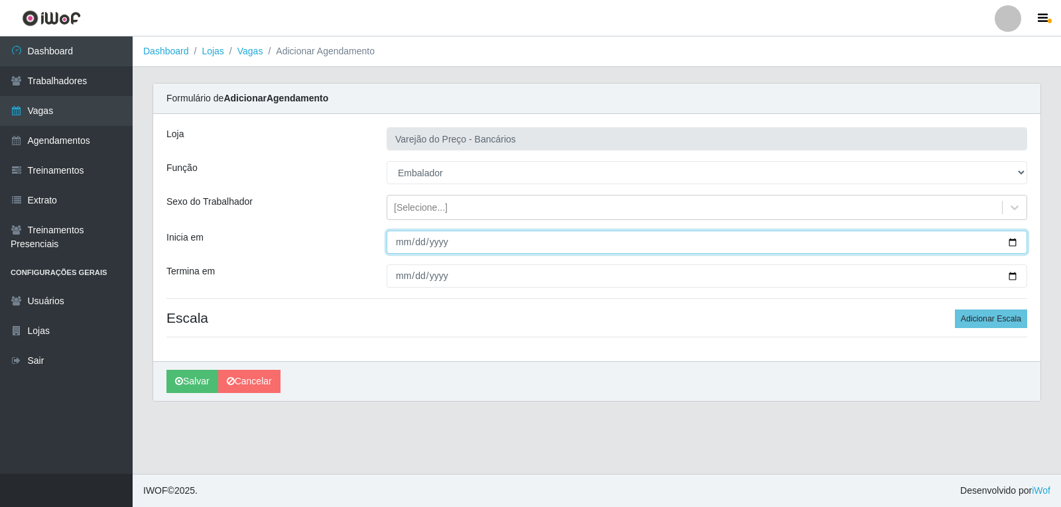
click at [399, 245] on input "Inicia em" at bounding box center [707, 242] width 641 height 23
type input "2025-10-06"
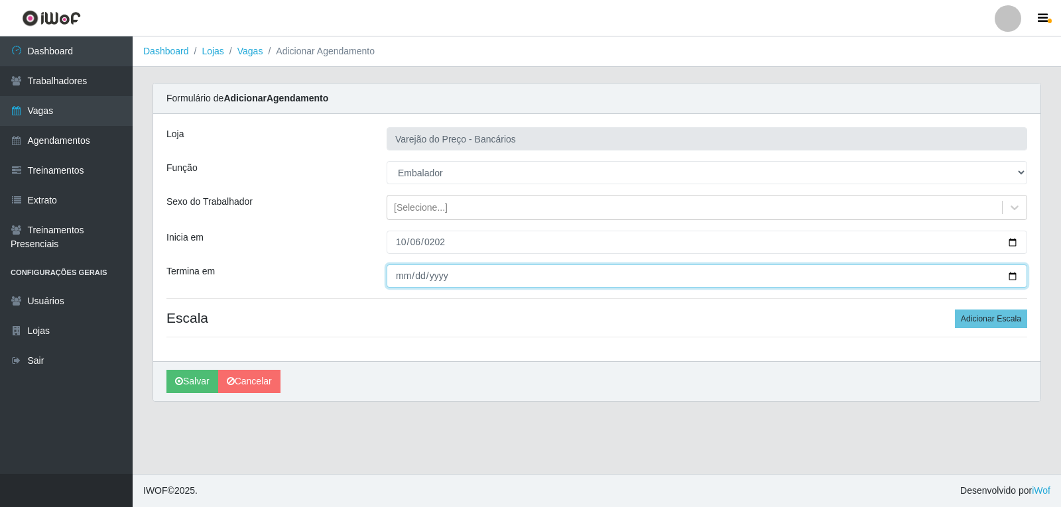
click at [405, 269] on input "Termina em" at bounding box center [707, 276] width 641 height 23
type input "2025-10-06"
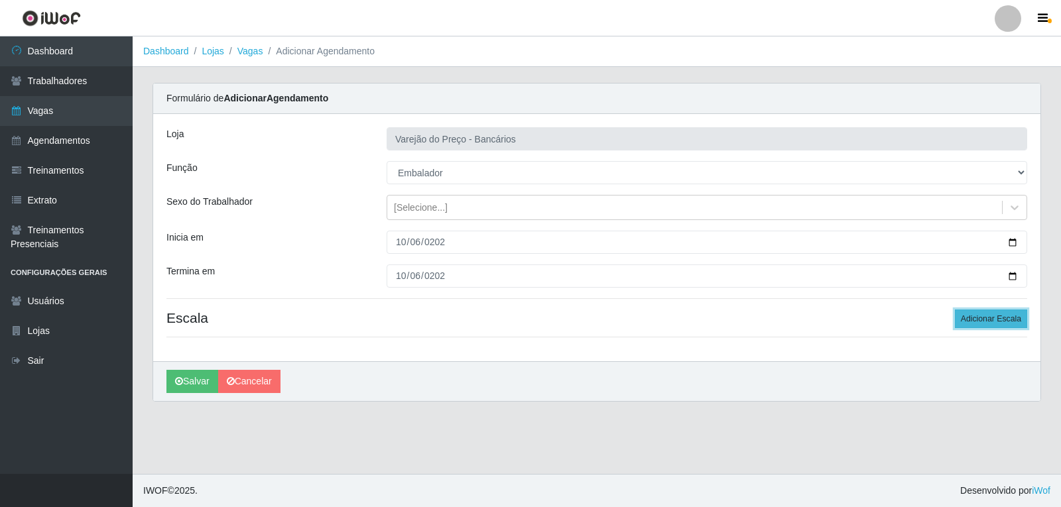
click at [1003, 319] on button "Adicionar Escala" at bounding box center [991, 319] width 72 height 19
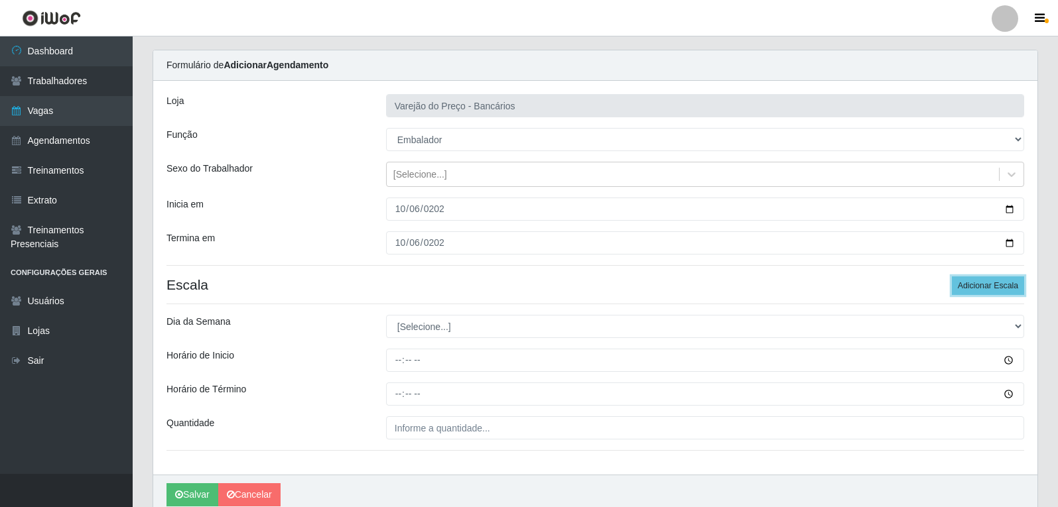
scroll to position [90, 0]
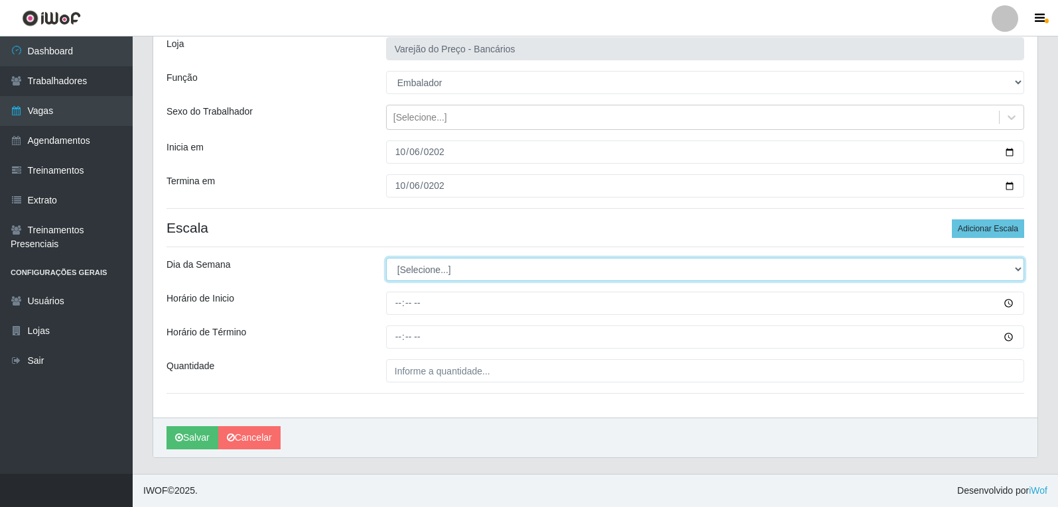
click at [413, 270] on select "[Selecione...] Segunda Terça Quarta Quinta Sexta Sábado Domingo" at bounding box center [705, 269] width 638 height 23
select select "1"
click at [386, 258] on select "[Selecione...] Segunda Terça Quarta Quinta Sexta Sábado Domingo" at bounding box center [705, 269] width 638 height 23
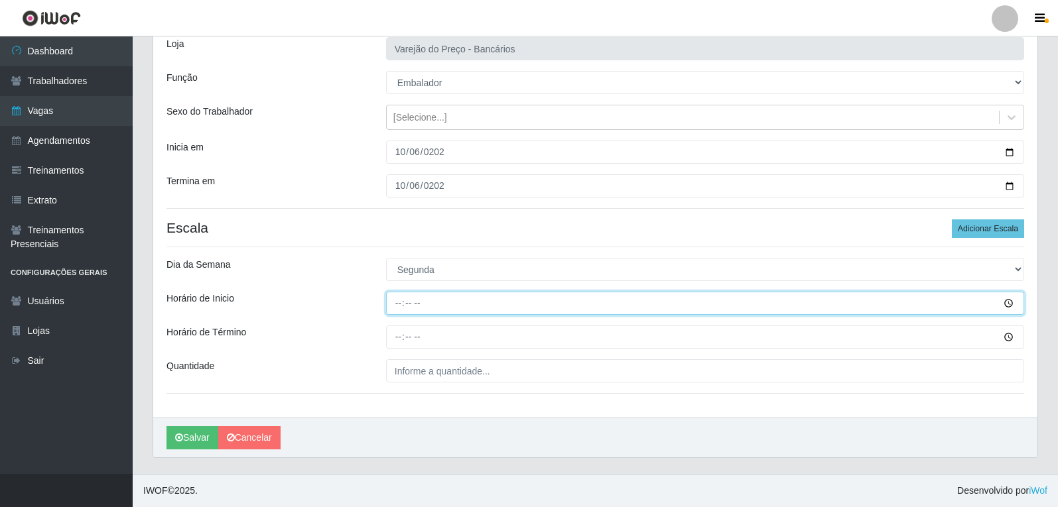
click at [393, 304] on input "Horário de Inicio" at bounding box center [705, 303] width 638 height 23
type input "16:00"
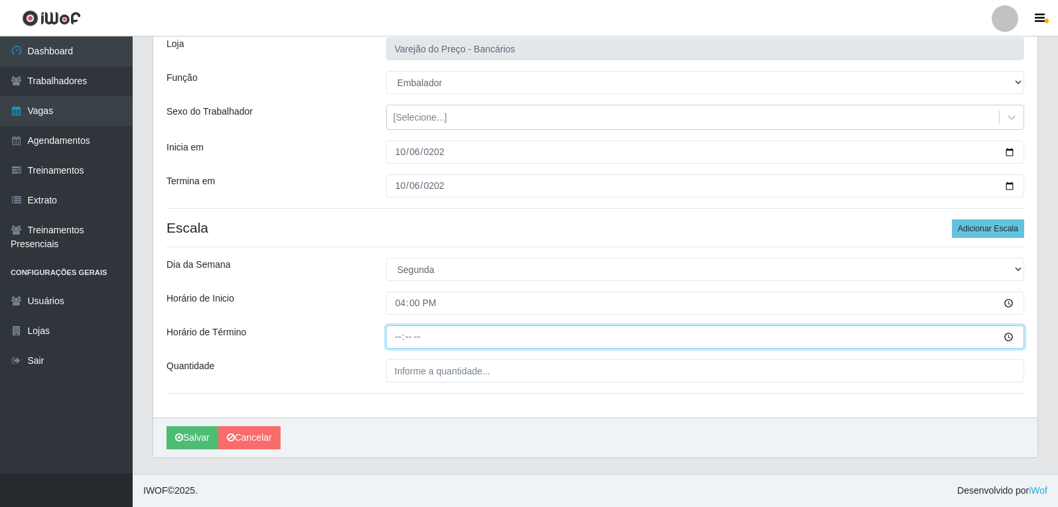
click at [402, 336] on input "Horário de Término" at bounding box center [705, 337] width 638 height 23
type input "21:00"
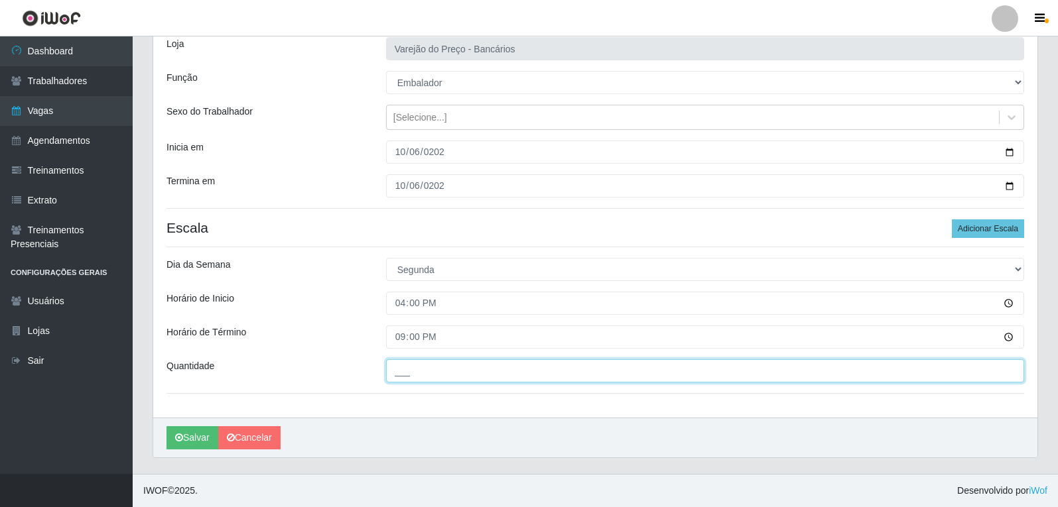
click at [399, 367] on input "___" at bounding box center [705, 370] width 638 height 23
type input "06_"
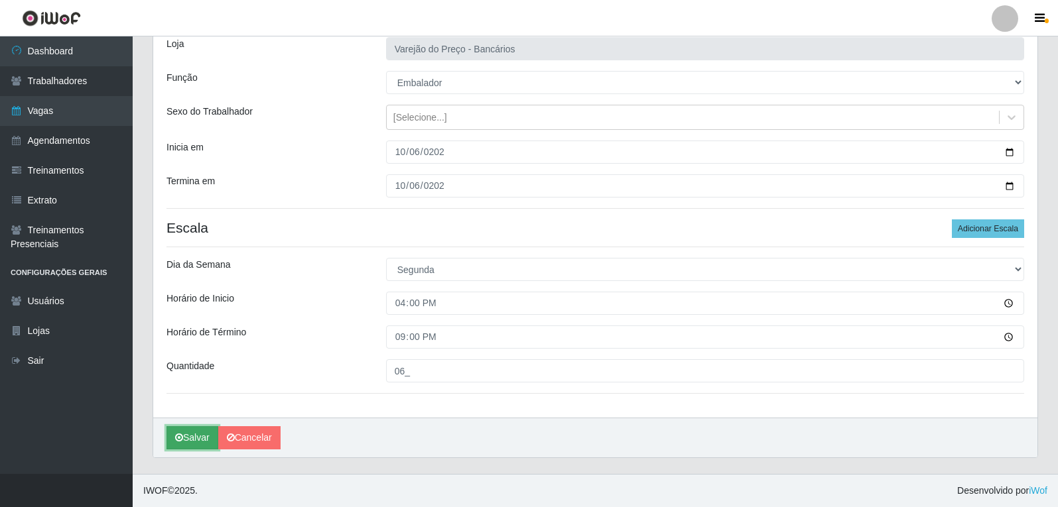
click at [190, 433] on button "Salvar" at bounding box center [192, 437] width 52 height 23
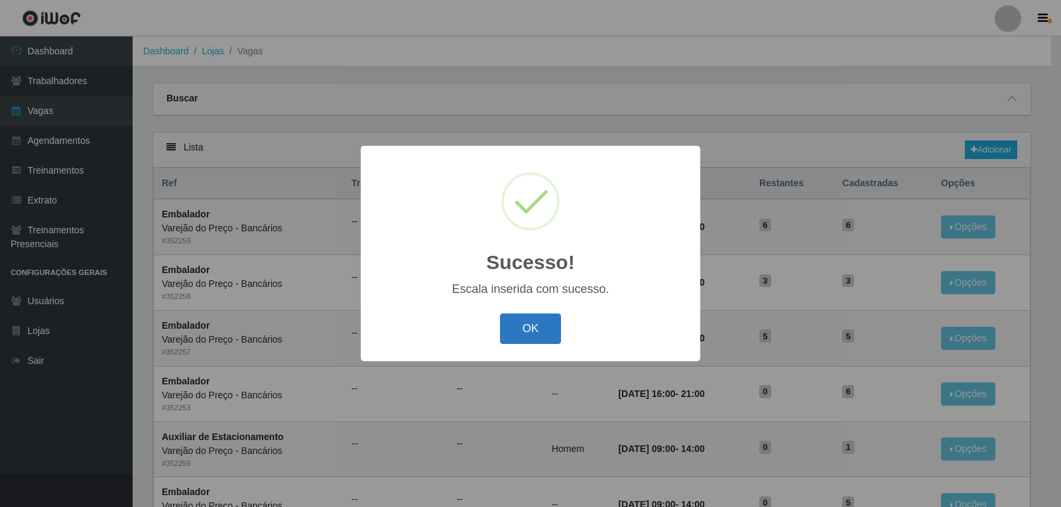
click at [544, 321] on button "OK" at bounding box center [531, 329] width 62 height 31
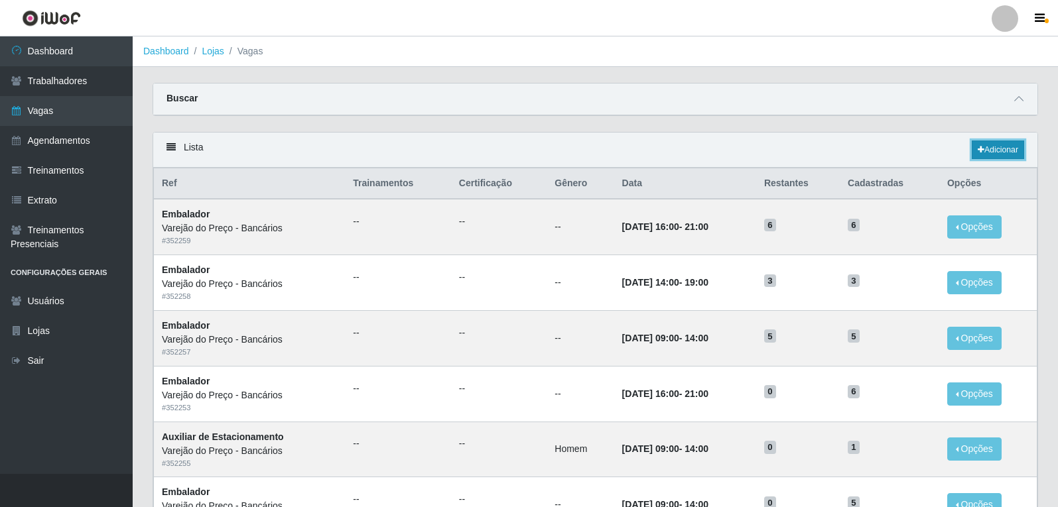
click at [1013, 147] on link "Adicionar" at bounding box center [997, 150] width 52 height 19
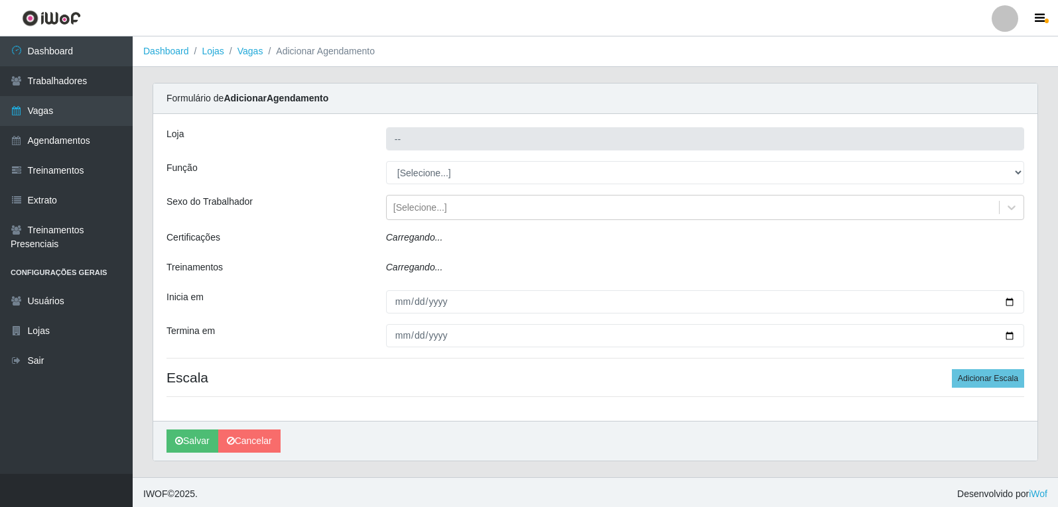
type input "Varejão do Preço - Bancários"
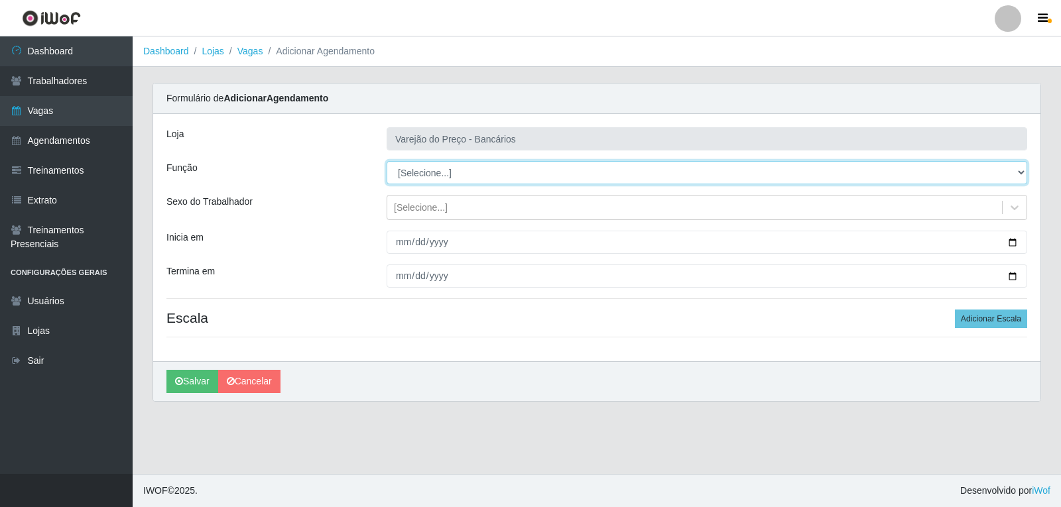
click at [407, 176] on select "[Selecione...] Auxiliar de Estacionamento Auxiliar de Estacionamento + Auxiliar…" at bounding box center [707, 172] width 641 height 23
select select "1"
click at [387, 161] on select "[Selecione...] Auxiliar de Estacionamento Auxiliar de Estacionamento + Auxiliar…" at bounding box center [707, 172] width 641 height 23
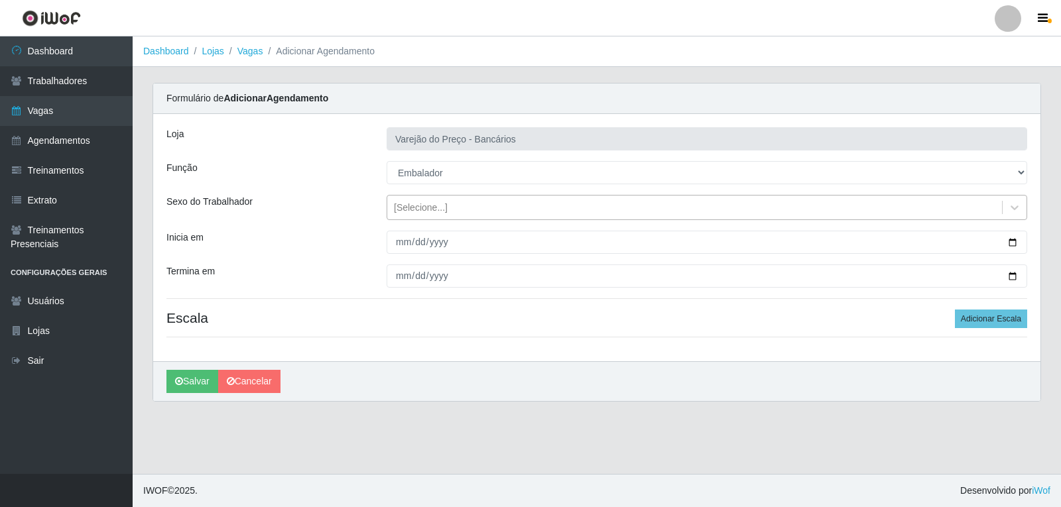
click at [402, 206] on div "[Selecione...]" at bounding box center [421, 208] width 54 height 14
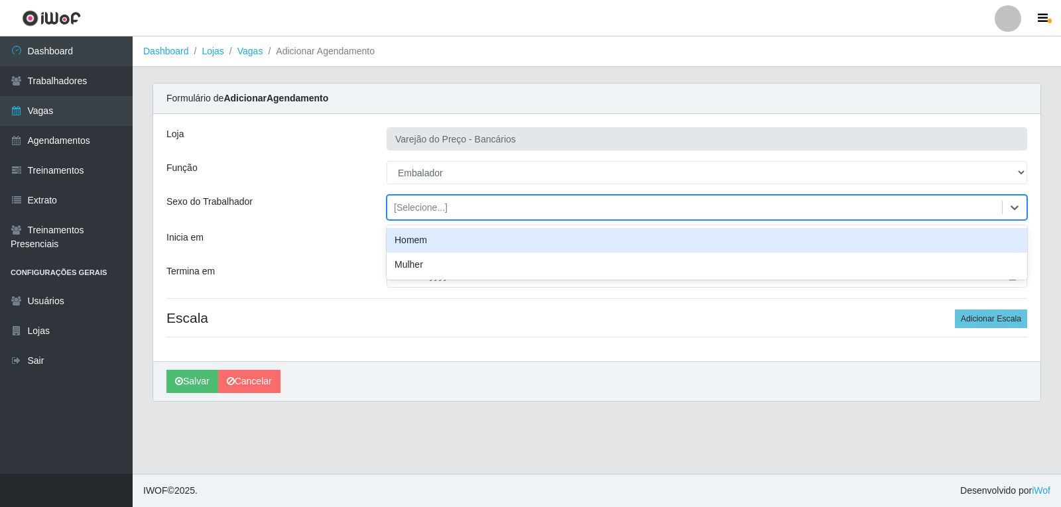
click at [405, 205] on div "[Selecione...]" at bounding box center [421, 208] width 54 height 14
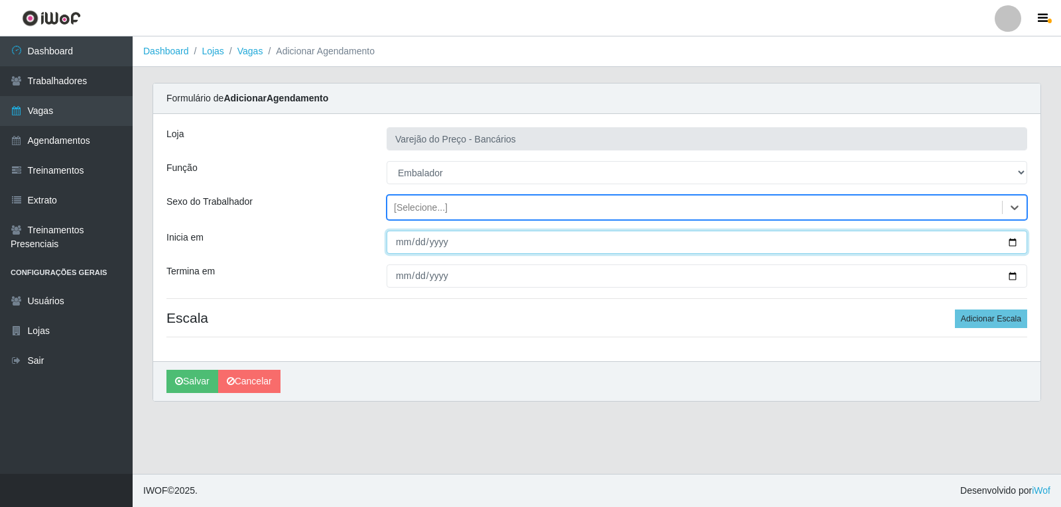
click at [404, 246] on input "Inicia em" at bounding box center [707, 242] width 641 height 23
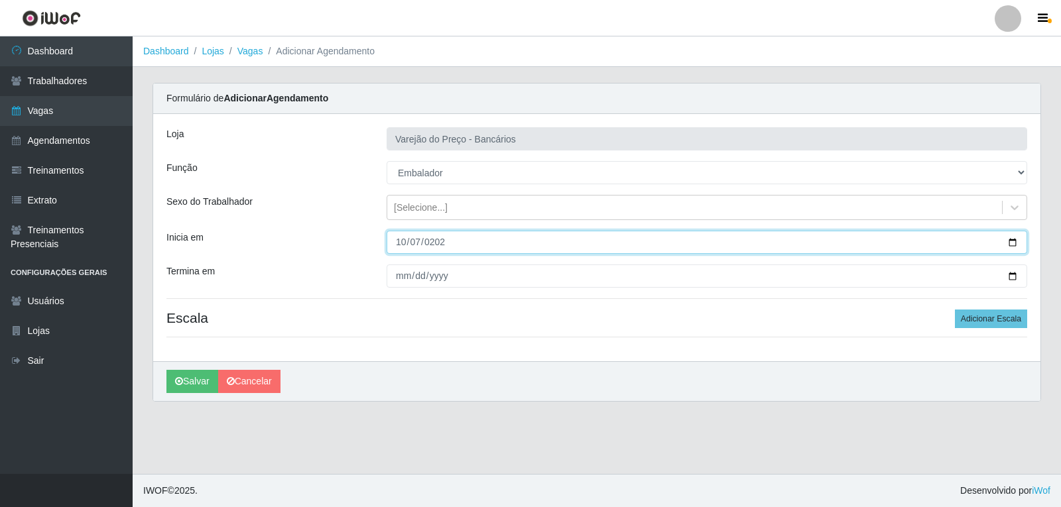
type input "2025-10-07"
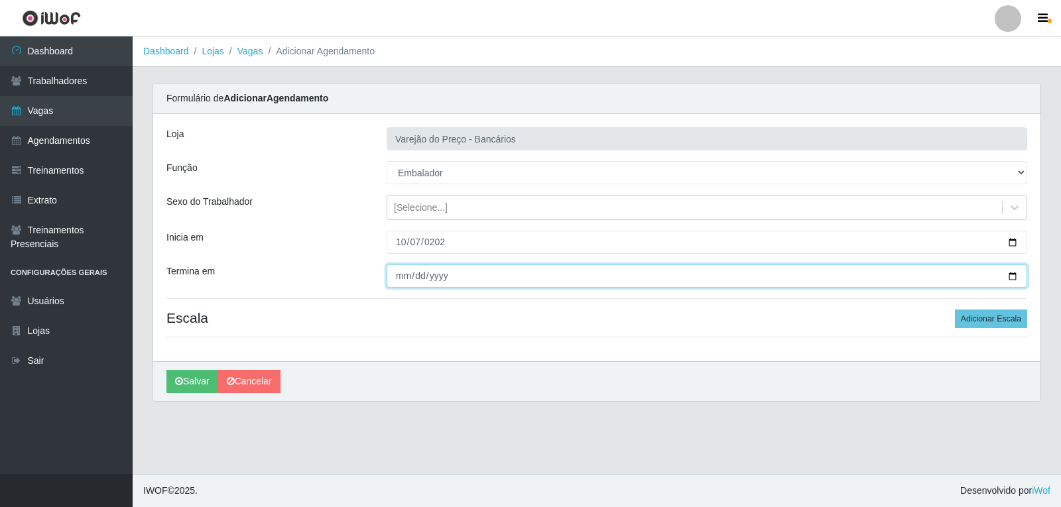
click at [387, 277] on input "Termina em" at bounding box center [707, 276] width 641 height 23
type input "2025-10-07"
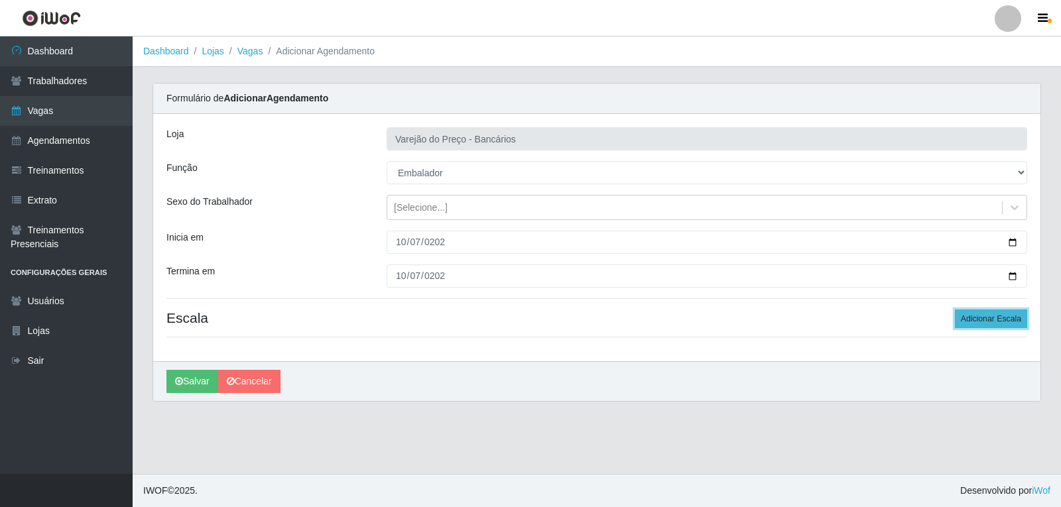
click at [976, 318] on button "Adicionar Escala" at bounding box center [991, 319] width 72 height 19
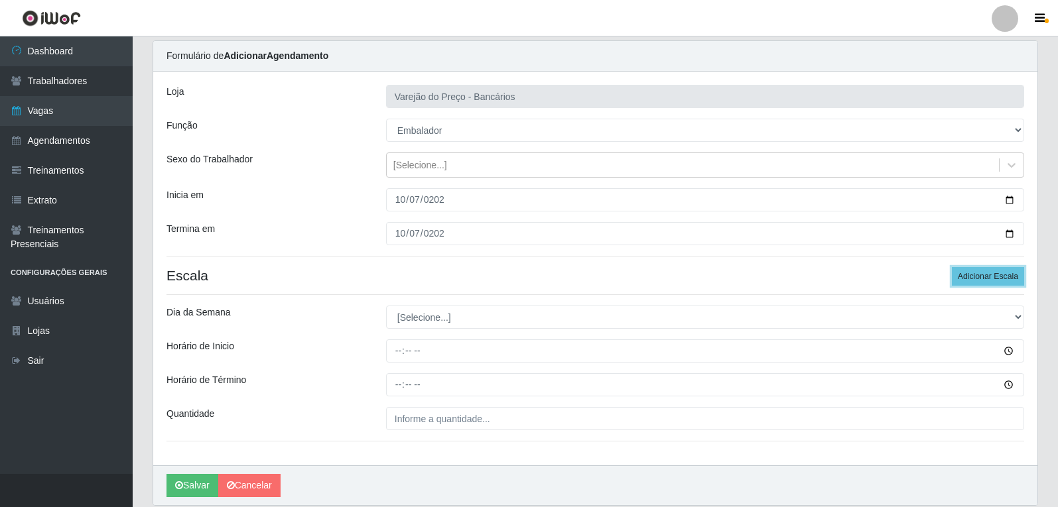
scroll to position [90, 0]
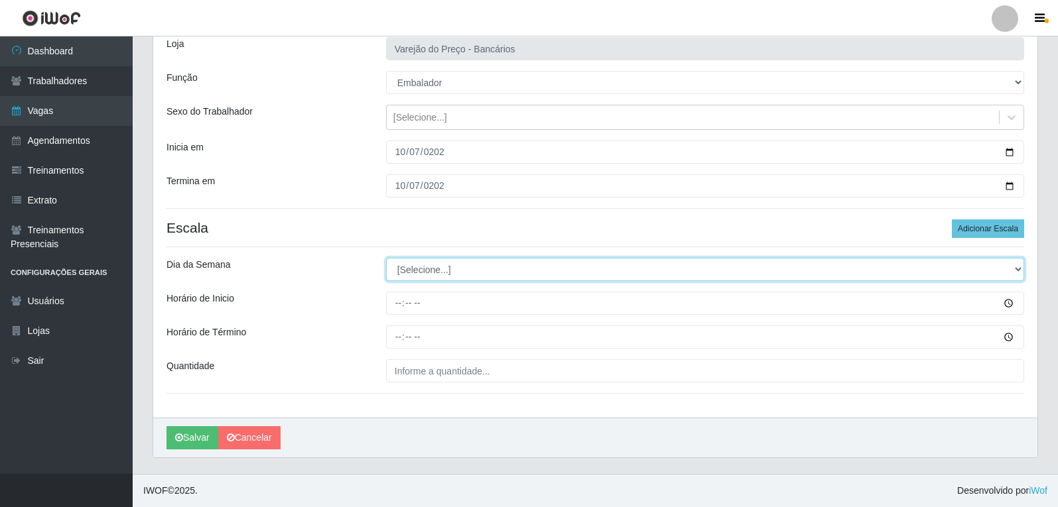
click at [426, 268] on select "[Selecione...] Segunda Terça Quarta Quinta Sexta Sábado Domingo" at bounding box center [705, 269] width 638 height 23
select select "2"
click at [386, 258] on select "[Selecione...] Segunda Terça Quarta Quinta Sexta Sábado Domingo" at bounding box center [705, 269] width 638 height 23
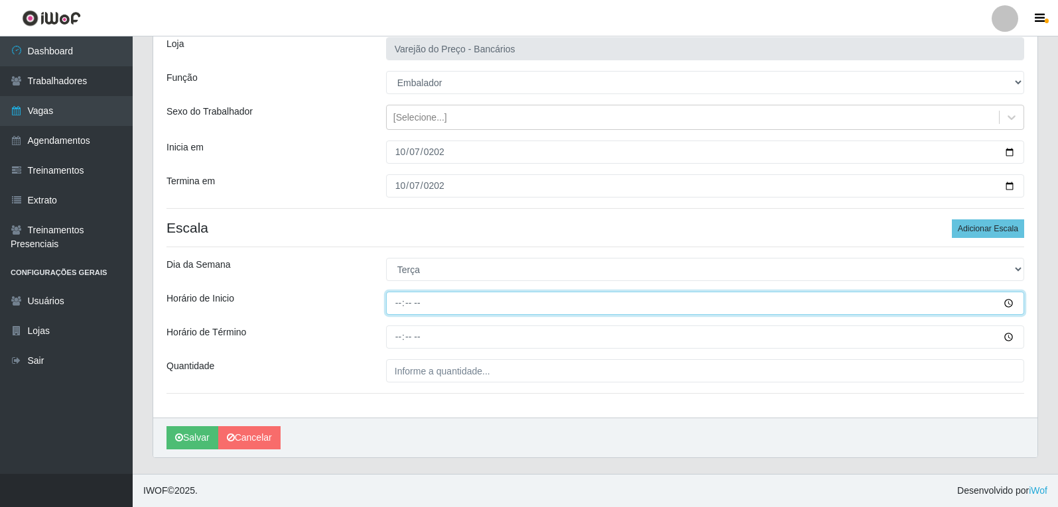
click at [399, 300] on input "Horário de Inicio" at bounding box center [705, 303] width 638 height 23
type input "16:00"
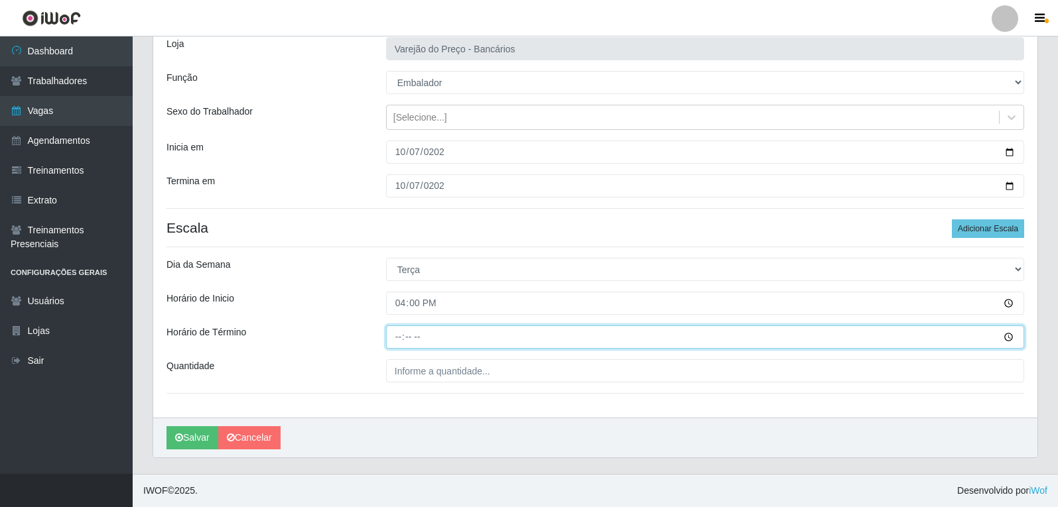
type input "21:00"
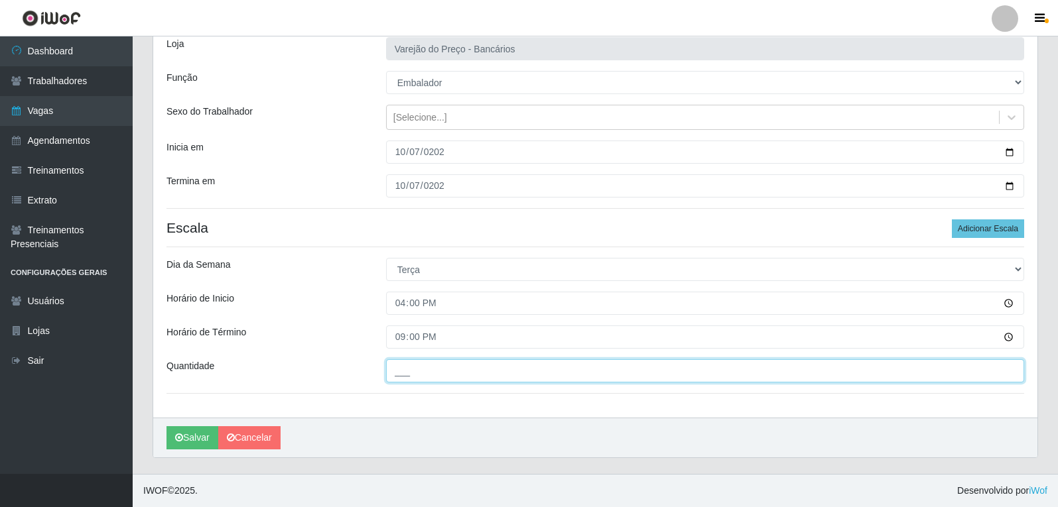
click at [404, 369] on input "___" at bounding box center [705, 370] width 638 height 23
type input "6__"
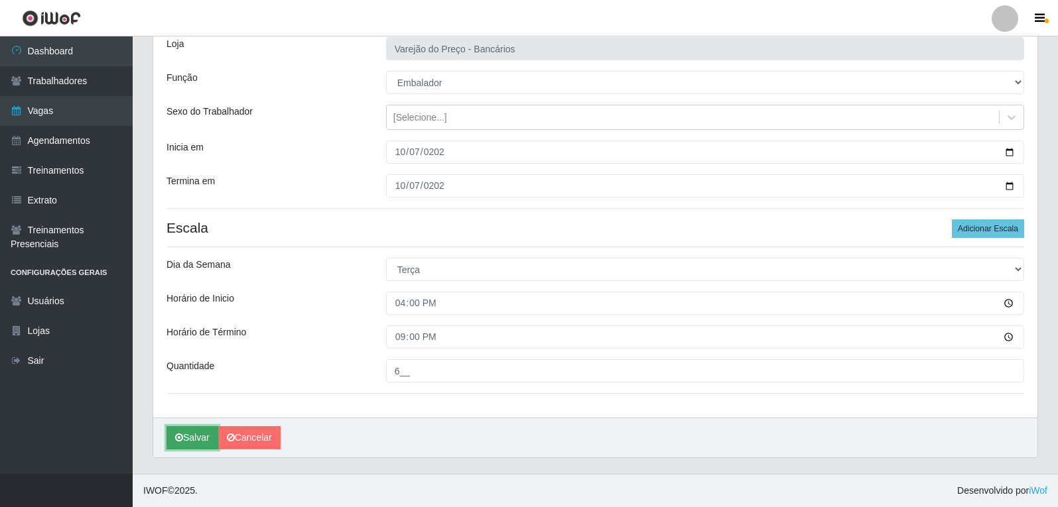
click at [195, 436] on button "Salvar" at bounding box center [192, 437] width 52 height 23
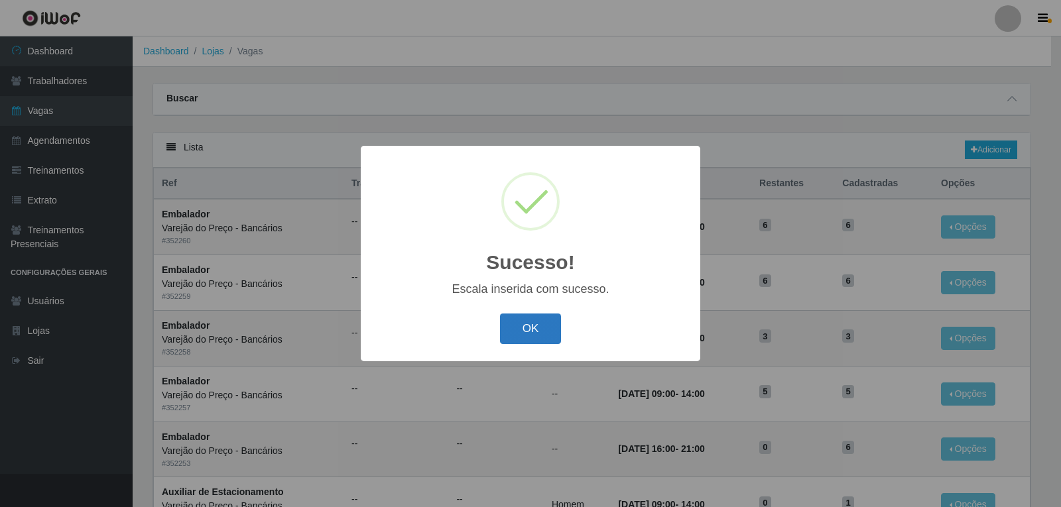
click at [521, 328] on button "OK" at bounding box center [531, 329] width 62 height 31
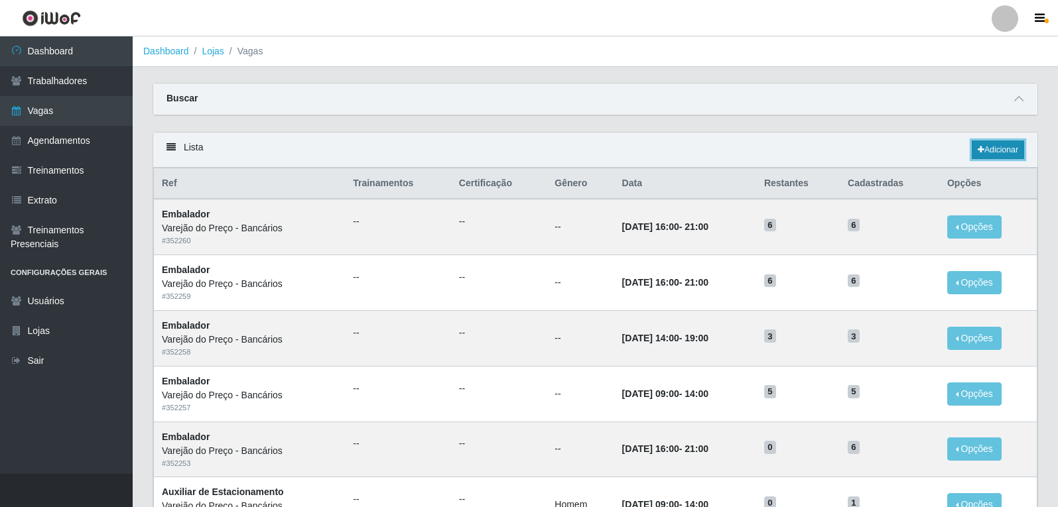
click at [985, 154] on link "Adicionar" at bounding box center [997, 150] width 52 height 19
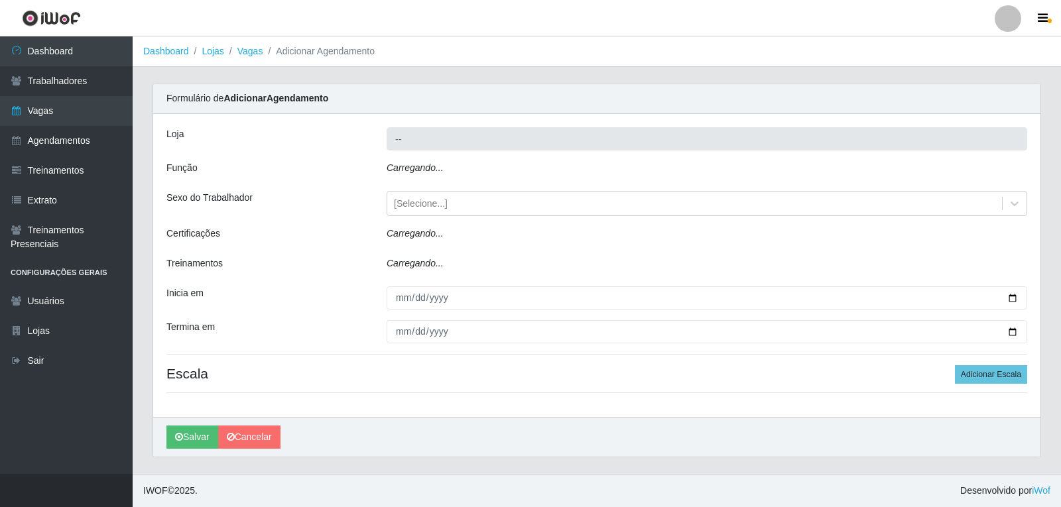
type input "Varejão do Preço - Bancários"
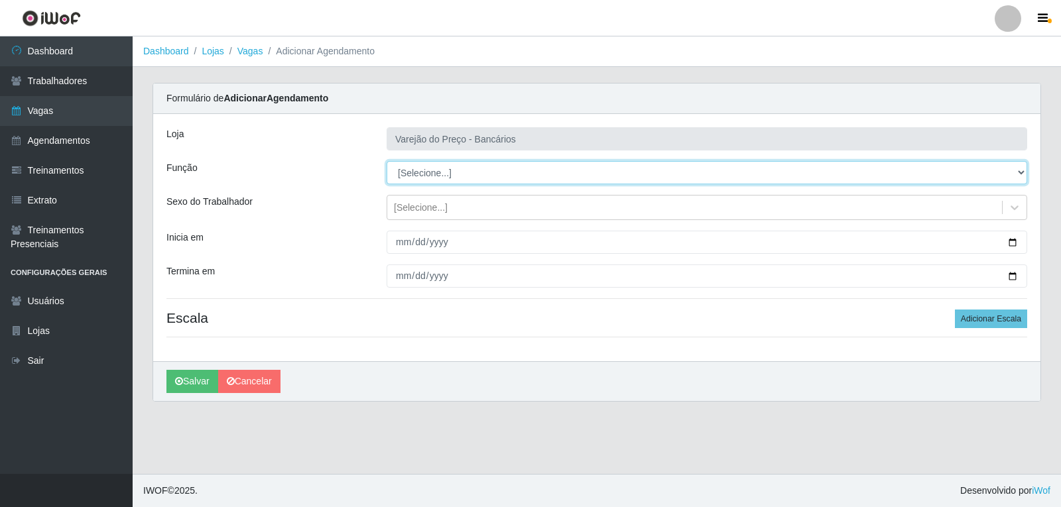
click at [423, 174] on select "[Selecione...] Auxiliar de Estacionamento Auxiliar de Estacionamento + Auxiliar…" at bounding box center [707, 172] width 641 height 23
select select "4"
click at [387, 161] on select "[Selecione...] Auxiliar de Estacionamento Auxiliar de Estacionamento + Auxiliar…" at bounding box center [707, 172] width 641 height 23
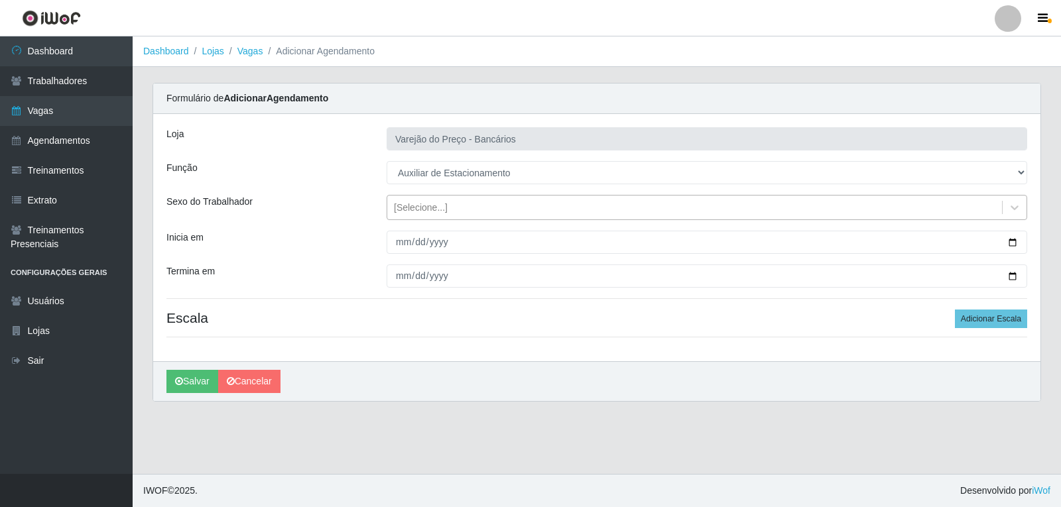
click at [411, 208] on div "[Selecione...]" at bounding box center [421, 208] width 54 height 14
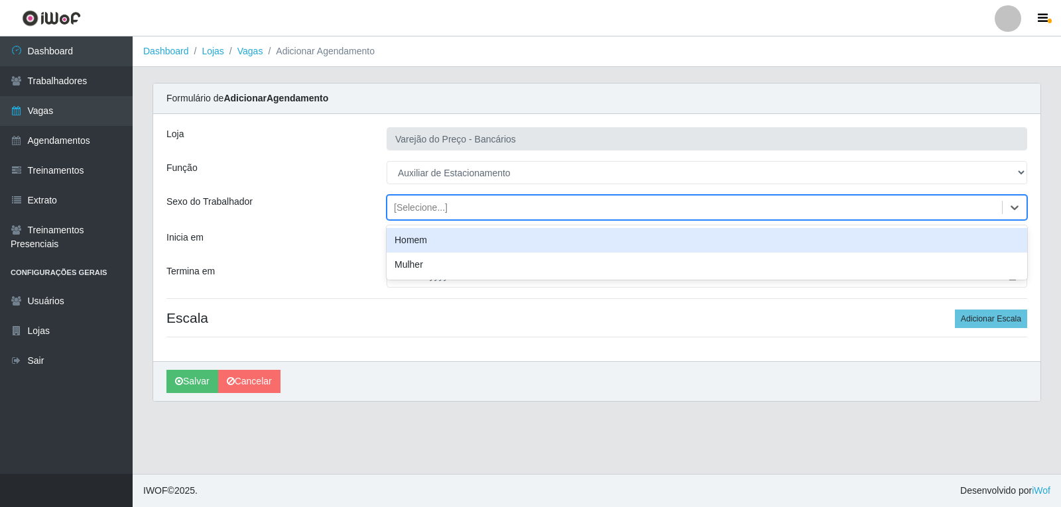
click at [410, 239] on div "Homem" at bounding box center [707, 240] width 641 height 25
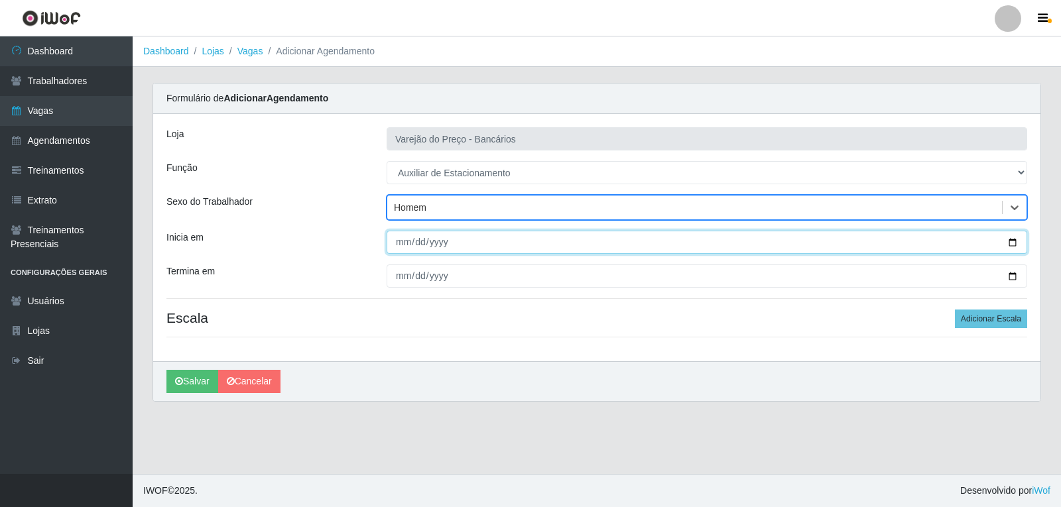
click at [400, 246] on input "Inicia em" at bounding box center [707, 242] width 641 height 23
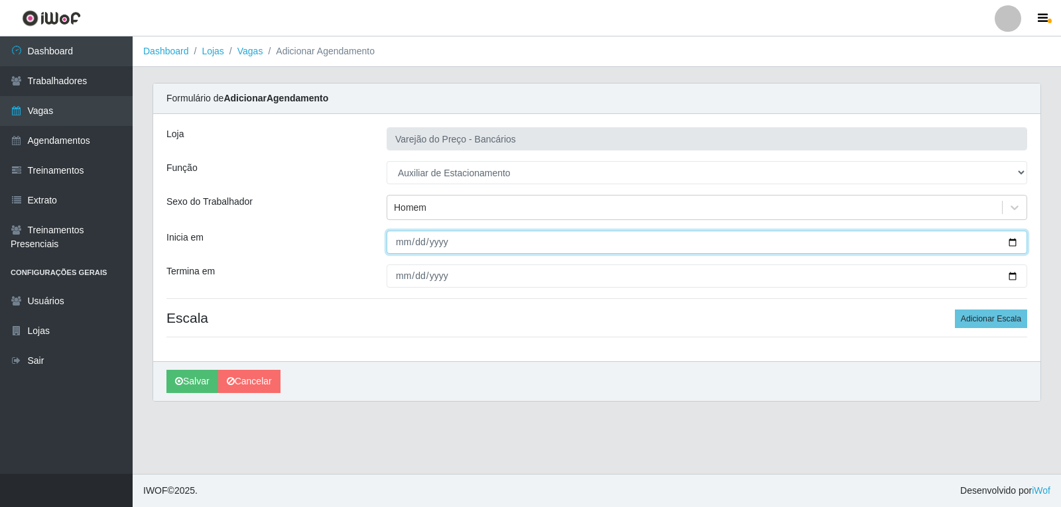
click at [404, 246] on input "Inicia em" at bounding box center [707, 242] width 641 height 23
type input "2025-10-07"
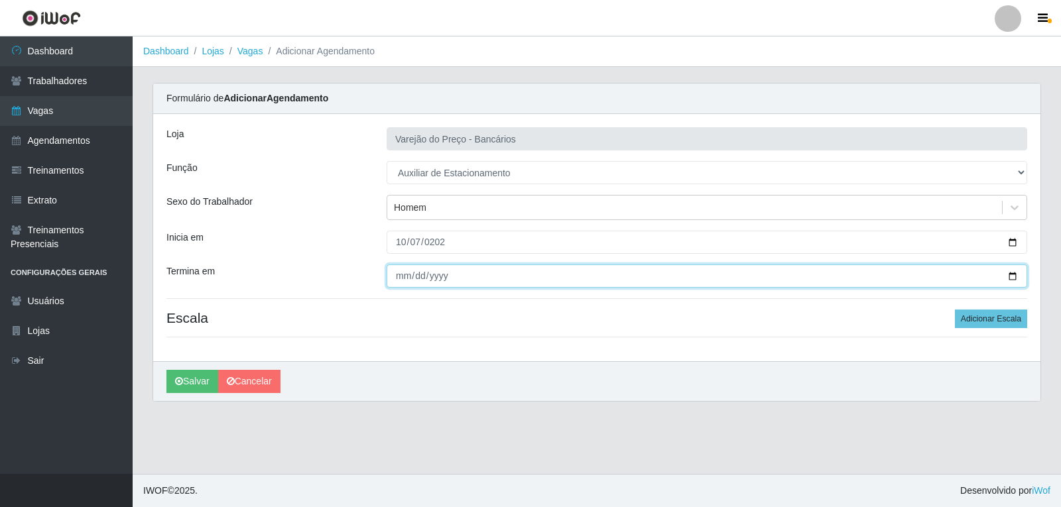
click at [403, 269] on input "Termina em" at bounding box center [707, 276] width 641 height 23
type input "2025-10-07"
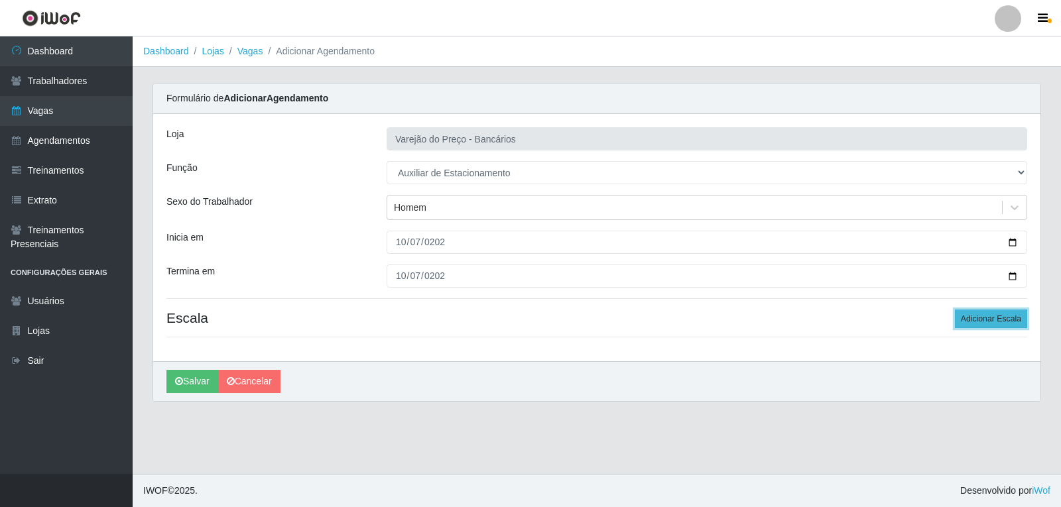
click at [999, 316] on button "Adicionar Escala" at bounding box center [991, 319] width 72 height 19
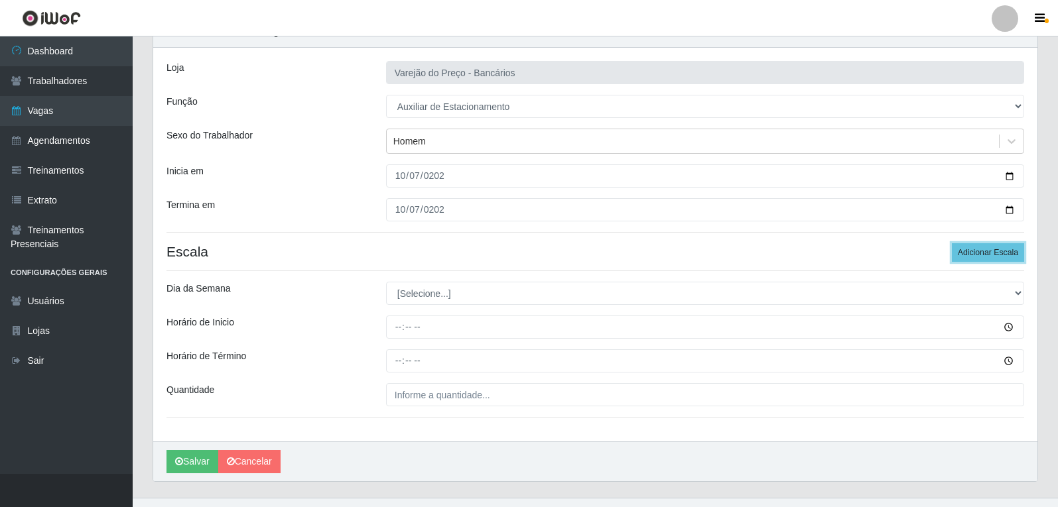
scroll to position [90, 0]
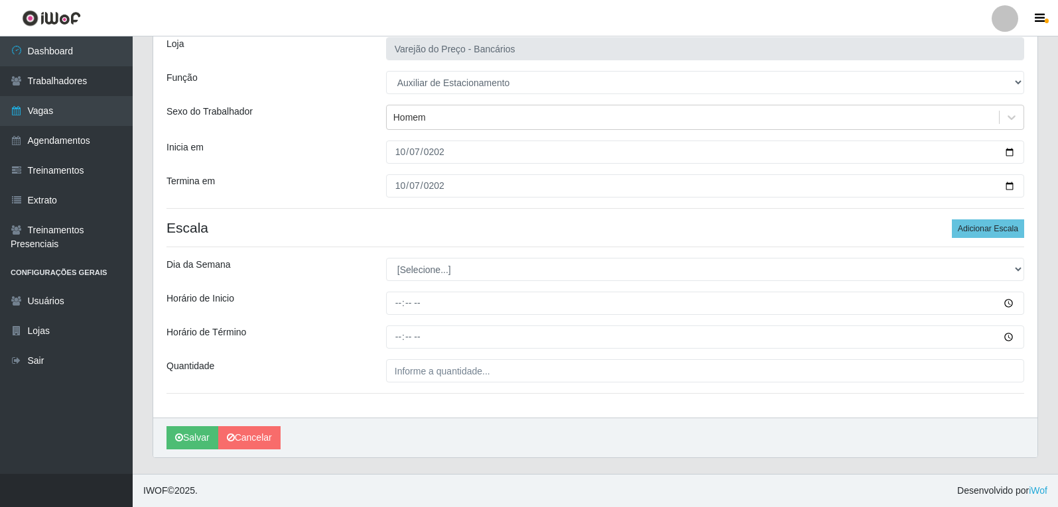
click at [414, 257] on div "Loja Varejão do Preço - Bancários Função [Selecione...] Auxiliar de Estacioname…" at bounding box center [595, 221] width 884 height 394
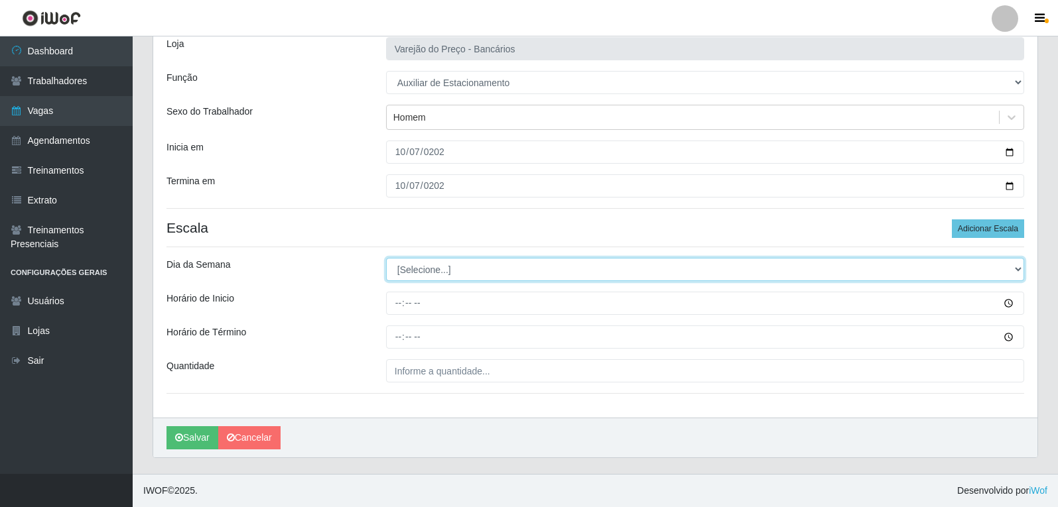
click at [416, 271] on select "[Selecione...] Segunda Terça Quarta Quinta Sexta Sábado Domingo" at bounding box center [705, 269] width 638 height 23
select select "2"
click at [386, 258] on select "[Selecione...] Segunda Terça Quarta Quinta Sexta Sábado Domingo" at bounding box center [705, 269] width 638 height 23
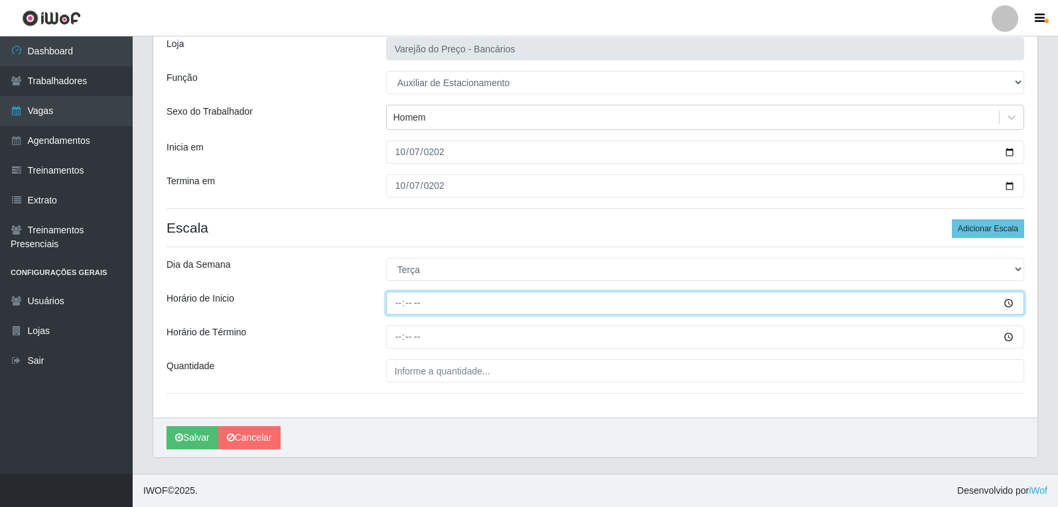
click at [398, 303] on input "Horário de Inicio" at bounding box center [705, 303] width 638 height 23
type input "16:00"
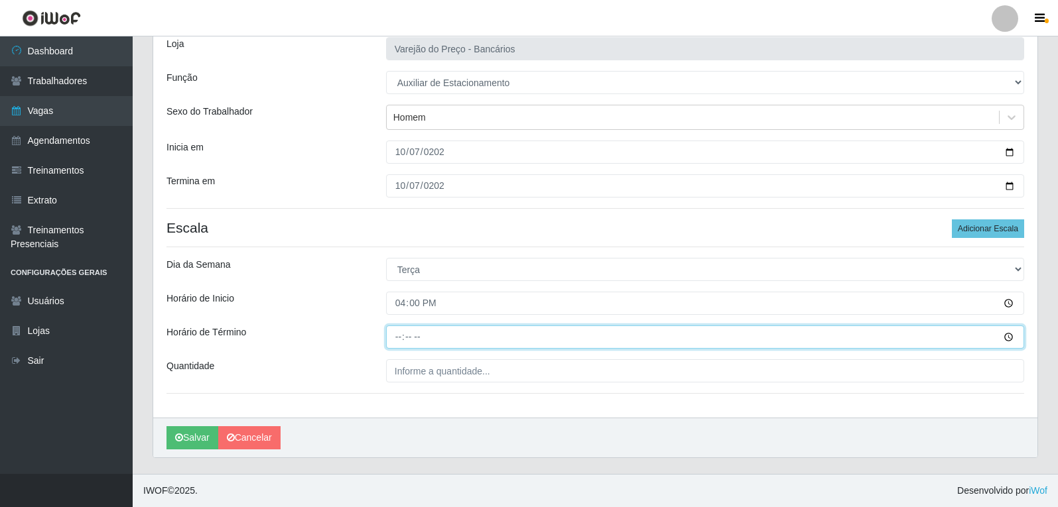
click at [400, 338] on input "Horário de Término" at bounding box center [705, 337] width 638 height 23
type input "21:00"
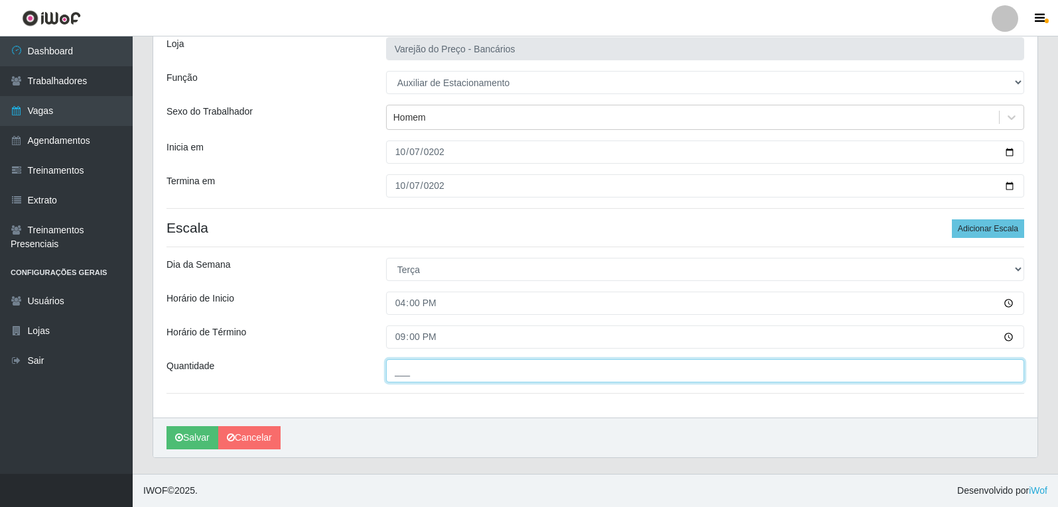
click at [423, 382] on input "___" at bounding box center [705, 370] width 638 height 23
type input "1__"
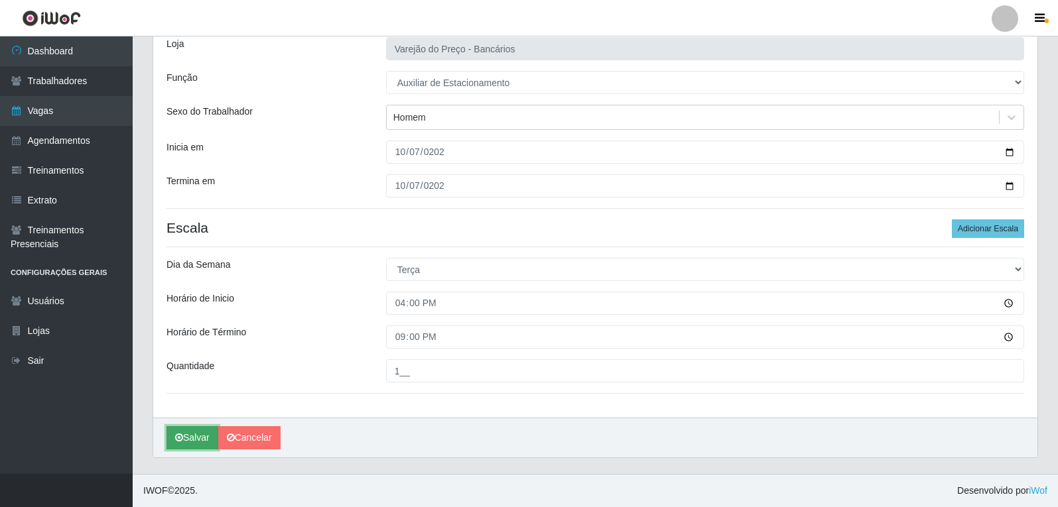
click at [188, 438] on button "Salvar" at bounding box center [192, 437] width 52 height 23
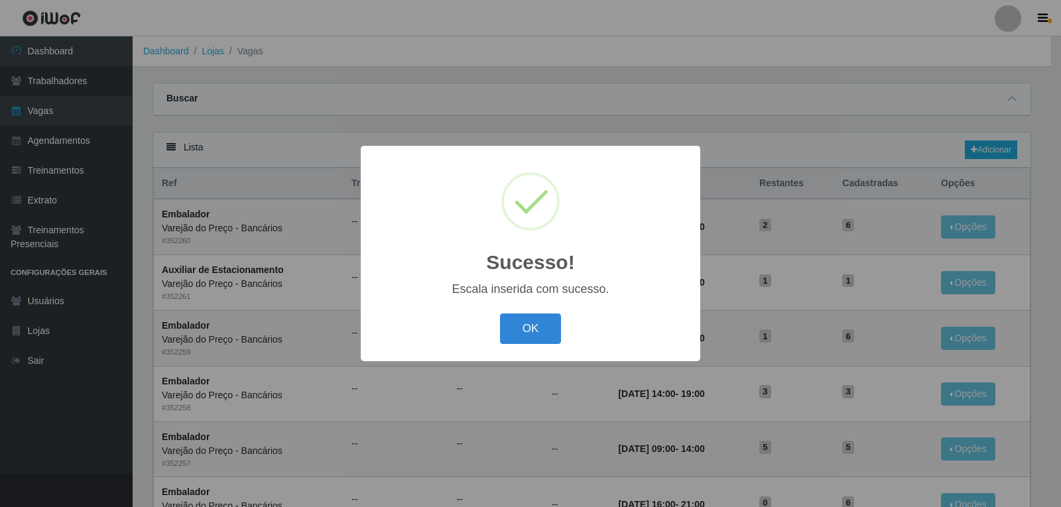
click at [500, 314] on button "OK" at bounding box center [531, 329] width 62 height 31
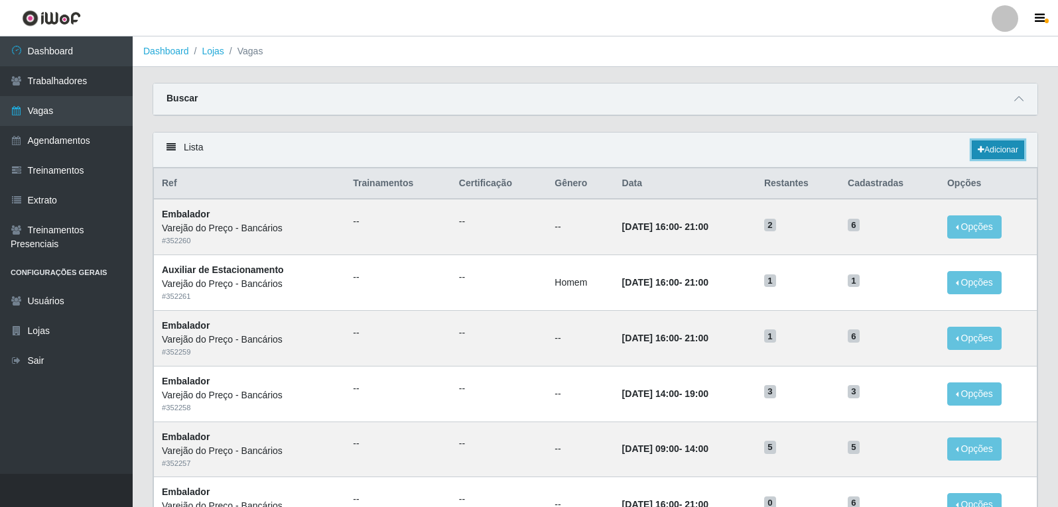
click at [991, 149] on link "Adicionar" at bounding box center [997, 150] width 52 height 19
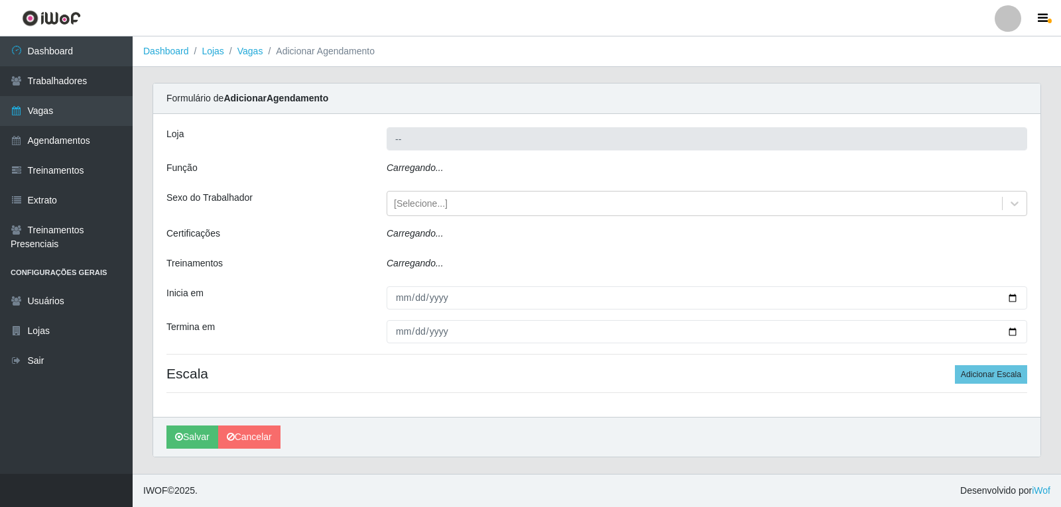
type input "Varejão do Preço - Bancários"
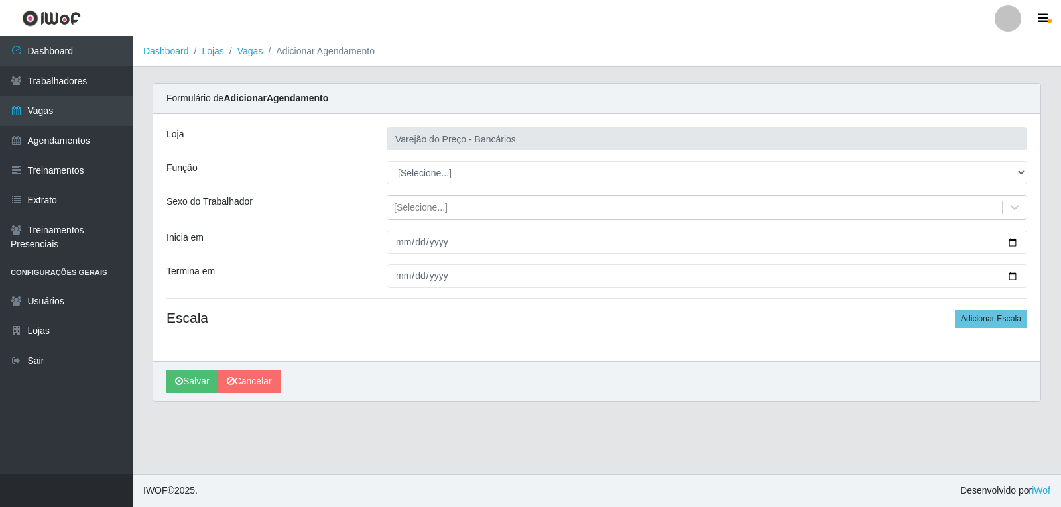
click at [429, 185] on div "Loja Varejão do Preço - Bancários Função [Selecione...] Auxiliar de Estacioname…" at bounding box center [596, 237] width 887 height 247
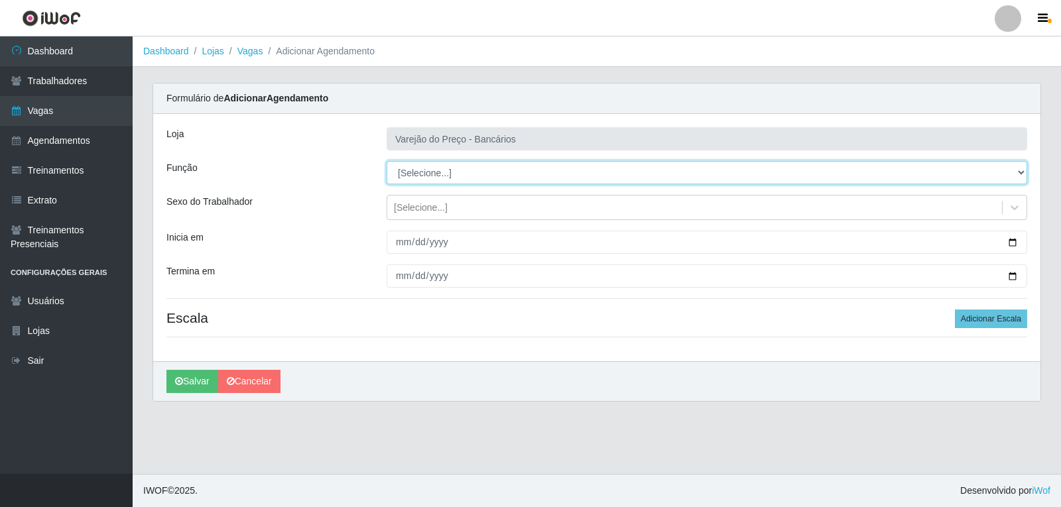
click at [420, 178] on select "[Selecione...] Auxiliar de Estacionamento Auxiliar de Estacionamento + Auxiliar…" at bounding box center [707, 172] width 641 height 23
select select "1"
click at [387, 161] on select "[Selecione...] Auxiliar de Estacionamento Auxiliar de Estacionamento + Auxiliar…" at bounding box center [707, 172] width 641 height 23
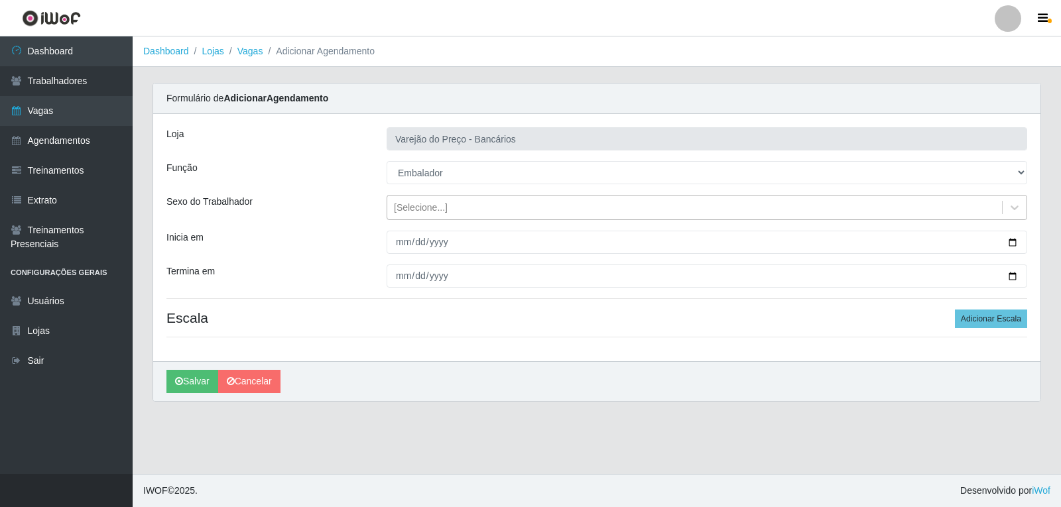
click at [412, 206] on div "[Selecione...]" at bounding box center [421, 208] width 54 height 14
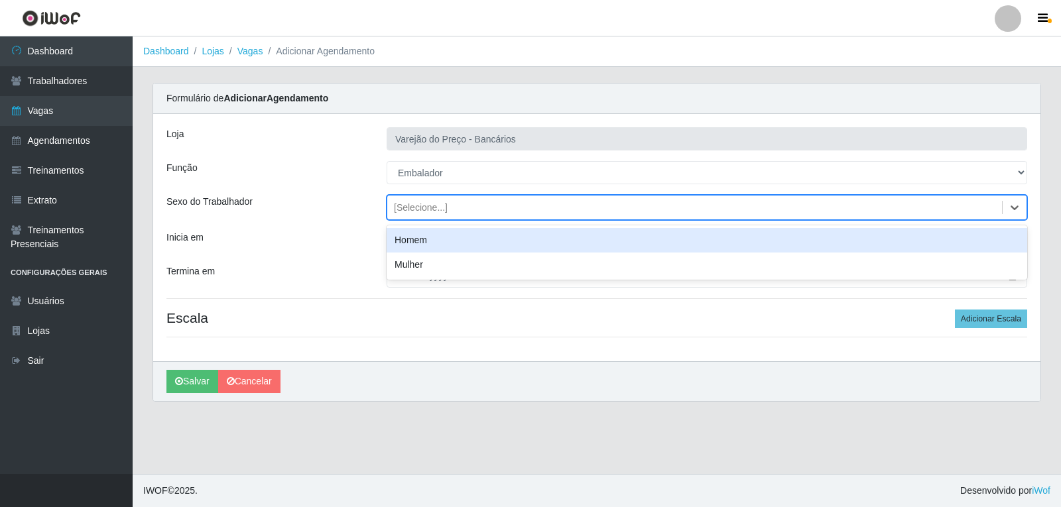
click at [406, 201] on div "[Selecione...]" at bounding box center [421, 208] width 54 height 14
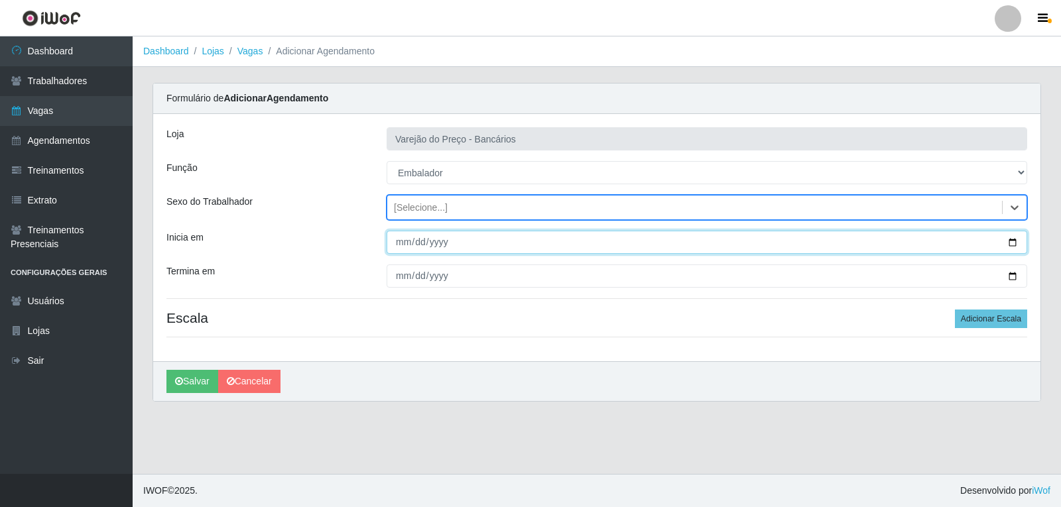
drag, startPoint x: 405, startPoint y: 247, endPoint x: 379, endPoint y: 239, distance: 27.7
click at [399, 244] on input "Inicia em" at bounding box center [707, 242] width 641 height 23
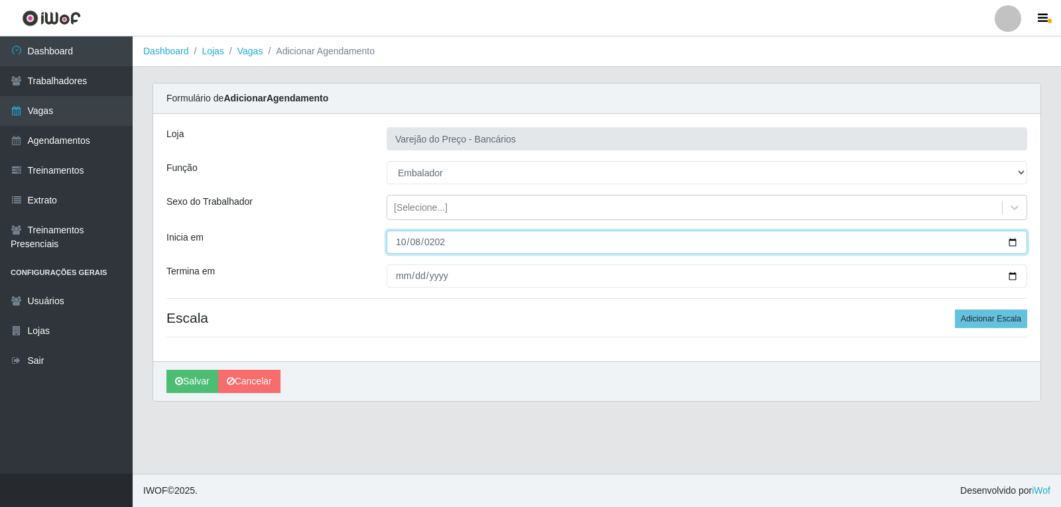
type input "2025-10-08"
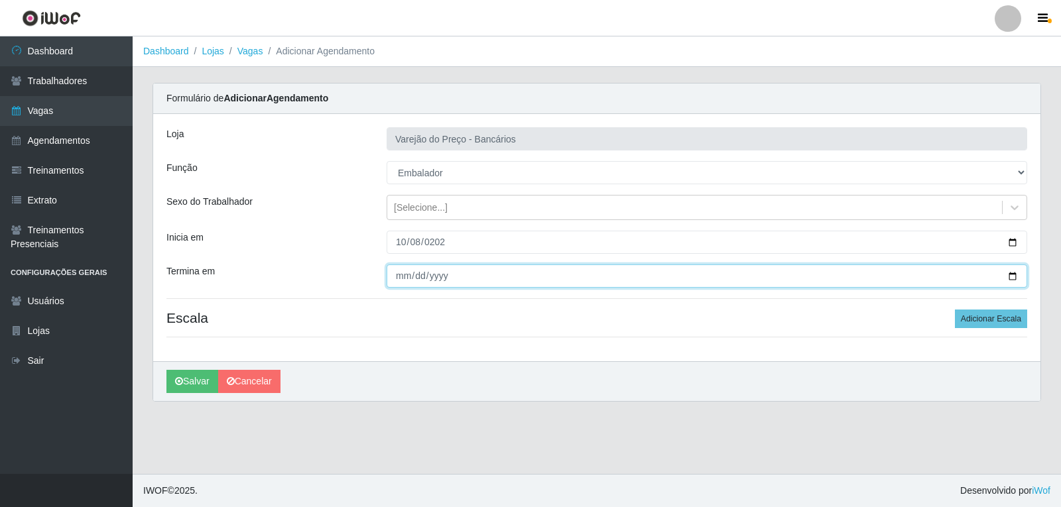
click at [408, 275] on input "Termina em" at bounding box center [707, 276] width 641 height 23
type input "2025-10-08"
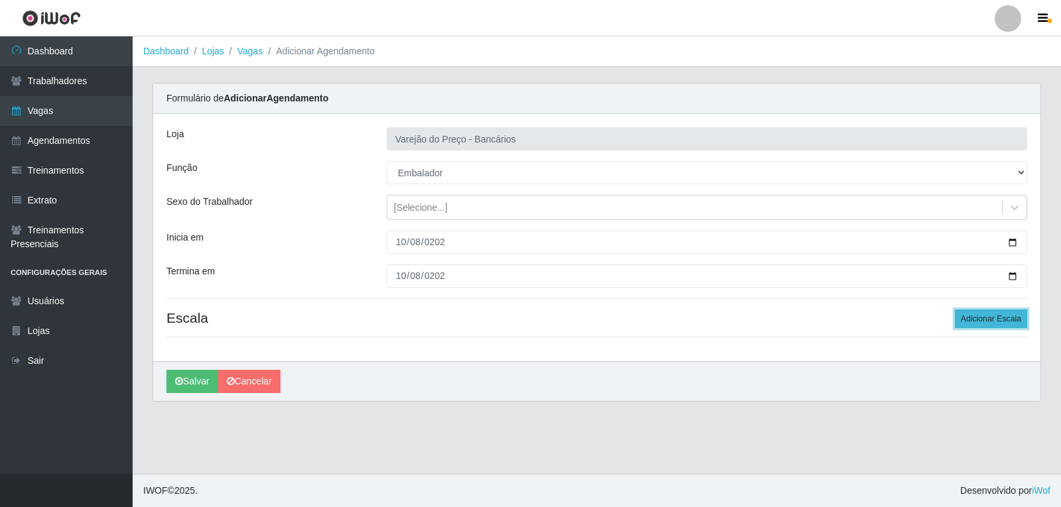
click at [984, 316] on button "Adicionar Escala" at bounding box center [991, 319] width 72 height 19
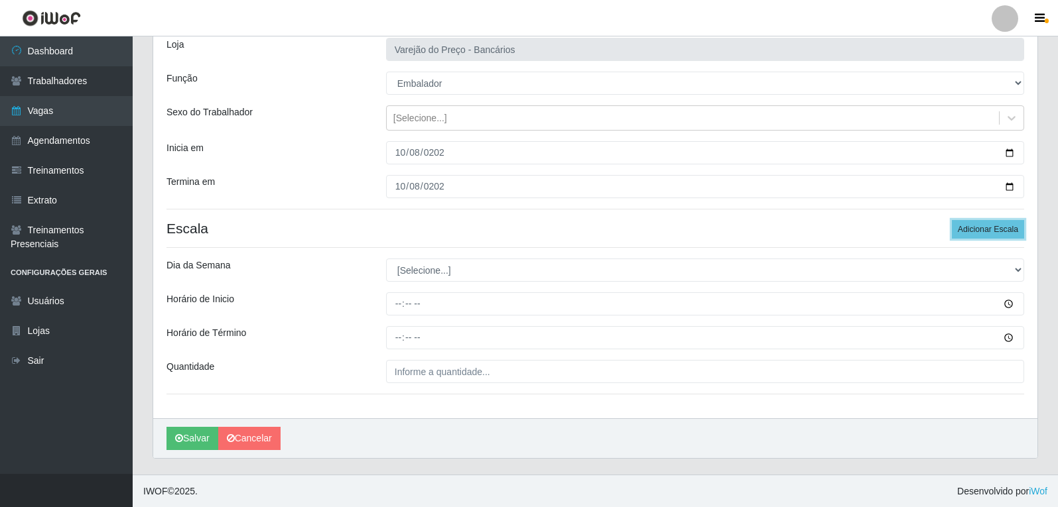
scroll to position [90, 0]
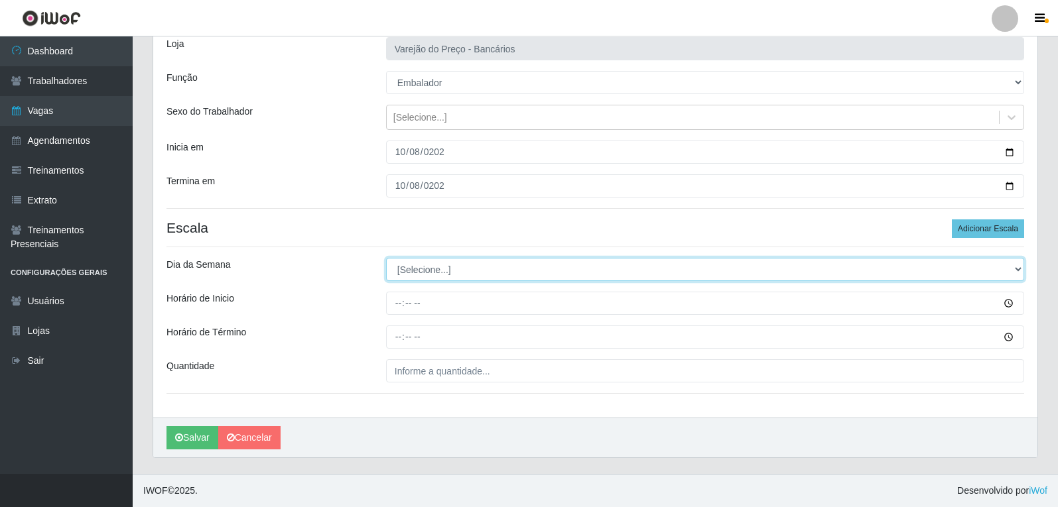
click at [424, 266] on select "[Selecione...] Segunda Terça Quarta Quinta Sexta Sábado Domingo" at bounding box center [705, 269] width 638 height 23
select select "3"
click at [386, 258] on select "[Selecione...] Segunda Terça Quarta Quinta Sexta Sábado Domingo" at bounding box center [705, 269] width 638 height 23
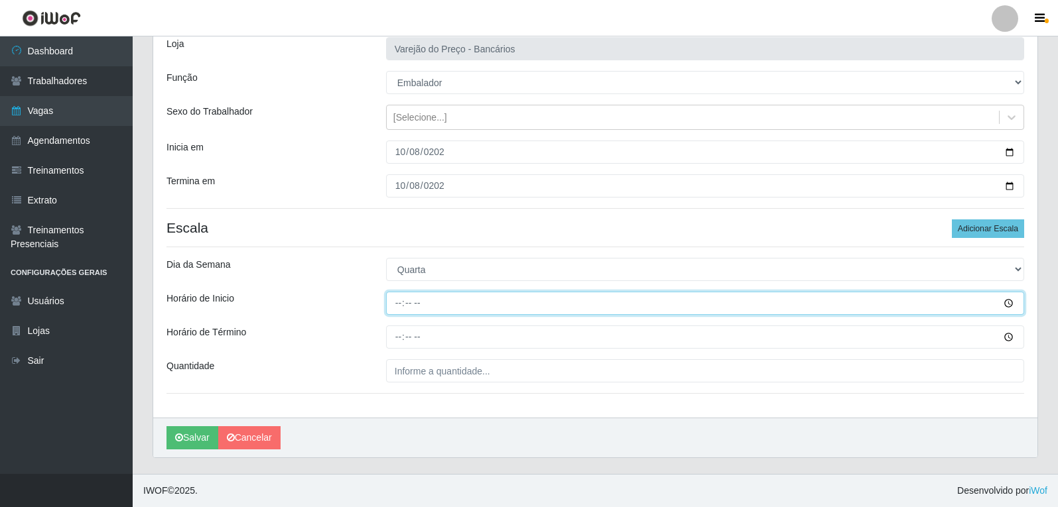
click at [396, 304] on input "Horário de Inicio" at bounding box center [705, 303] width 638 height 23
type input "16:00"
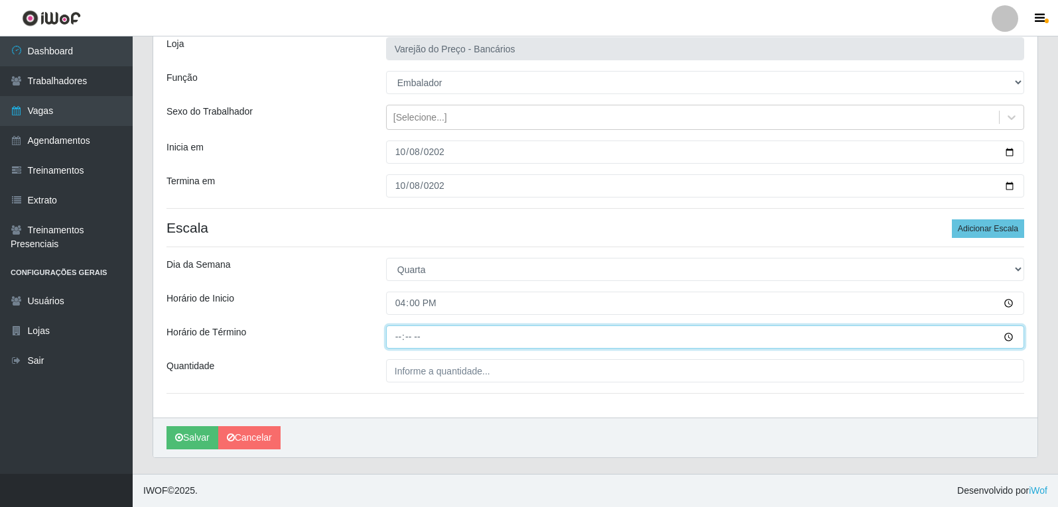
click at [397, 336] on input "Horário de Término" at bounding box center [705, 337] width 638 height 23
type input "21:00"
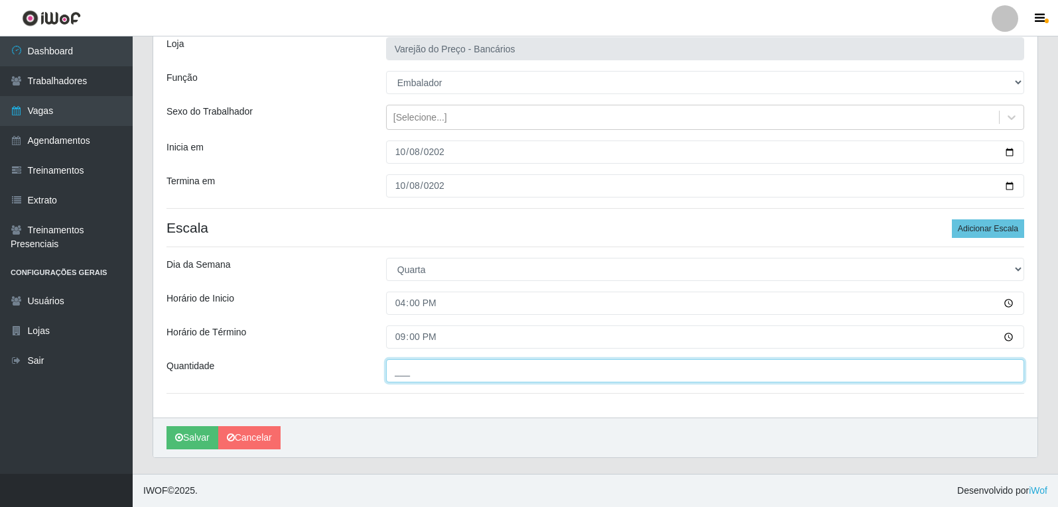
click at [404, 373] on input "___" at bounding box center [705, 370] width 638 height 23
type input "6__"
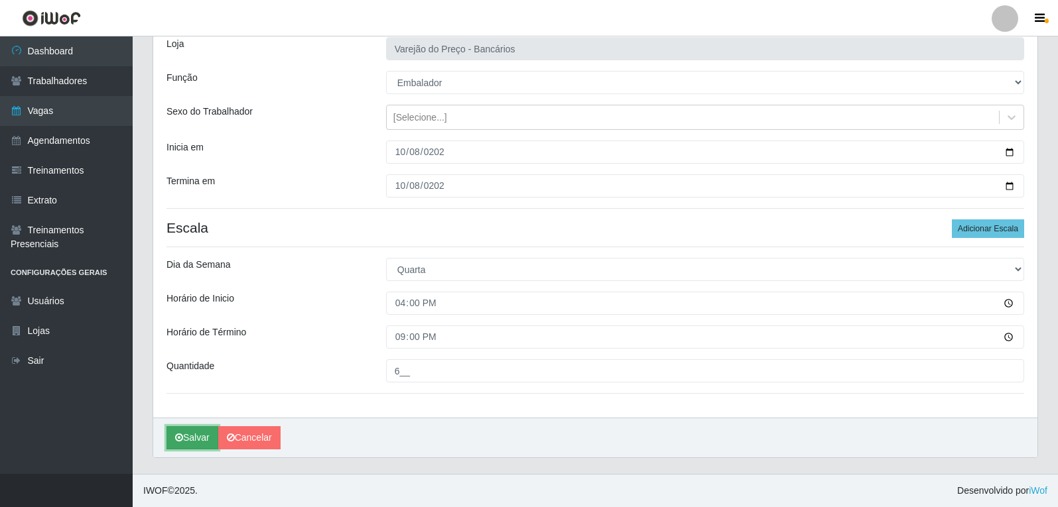
click at [196, 432] on button "Salvar" at bounding box center [192, 437] width 52 height 23
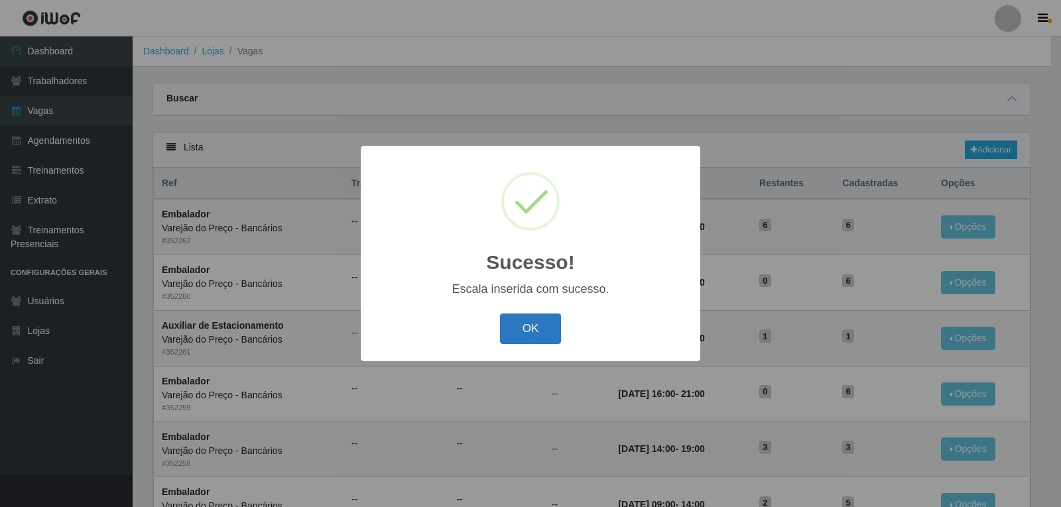
click at [537, 334] on button "OK" at bounding box center [531, 329] width 62 height 31
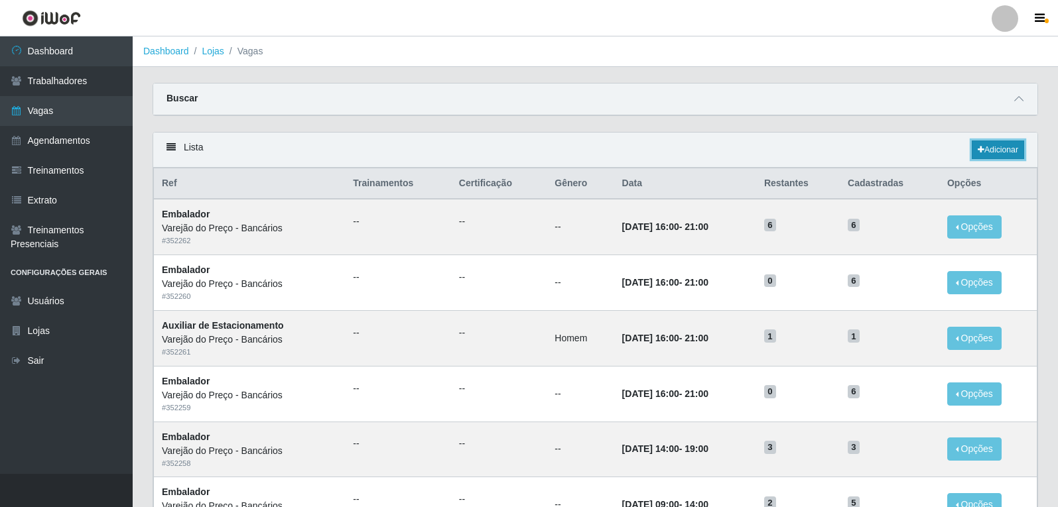
click at [1016, 147] on link "Adicionar" at bounding box center [997, 150] width 52 height 19
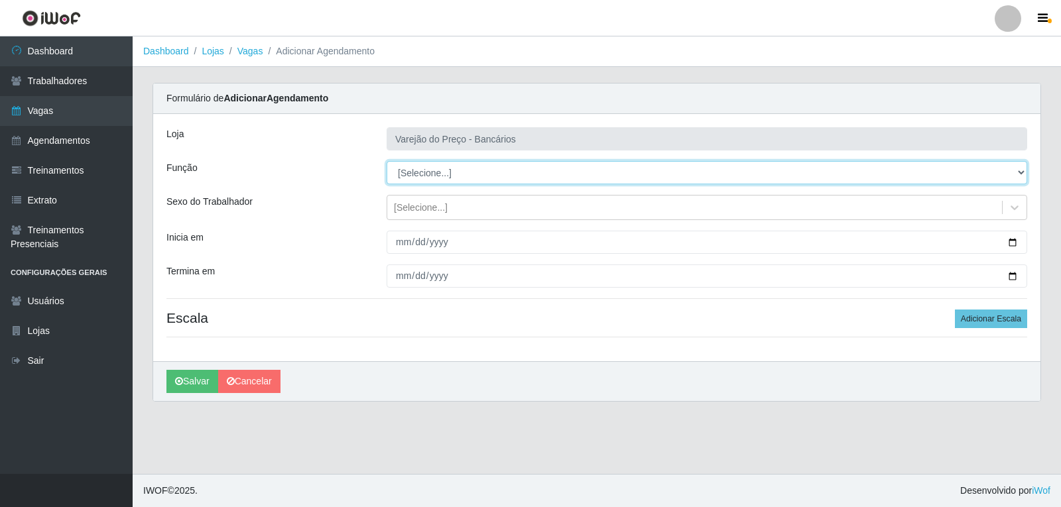
click at [412, 170] on select "[Selecione...] Auxiliar de Estacionamento Auxiliar de Estacionamento + Auxiliar…" at bounding box center [707, 172] width 641 height 23
select select "4"
click at [387, 161] on select "[Selecione...] Auxiliar de Estacionamento Auxiliar de Estacionamento + Auxiliar…" at bounding box center [707, 172] width 641 height 23
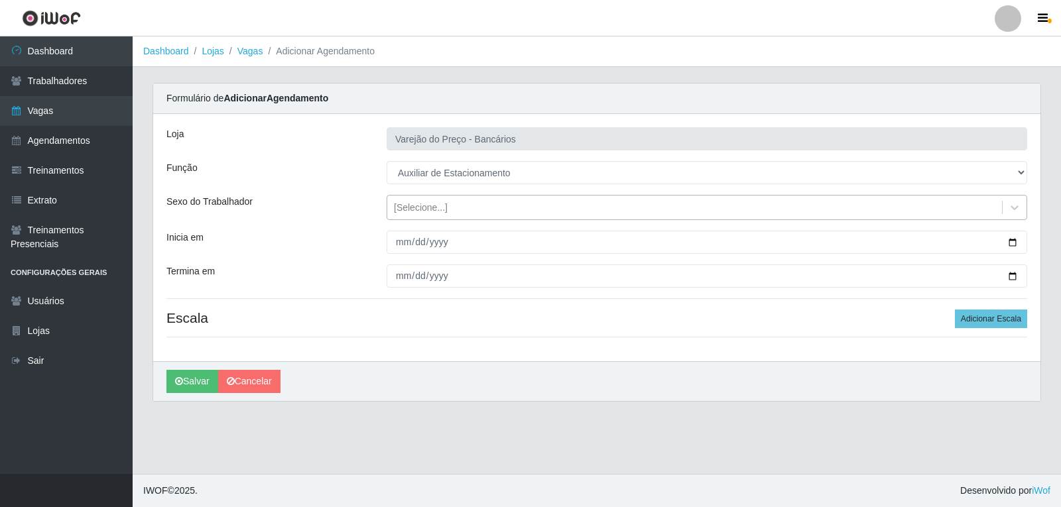
click at [398, 206] on div "[Selecione...]" at bounding box center [421, 208] width 54 height 14
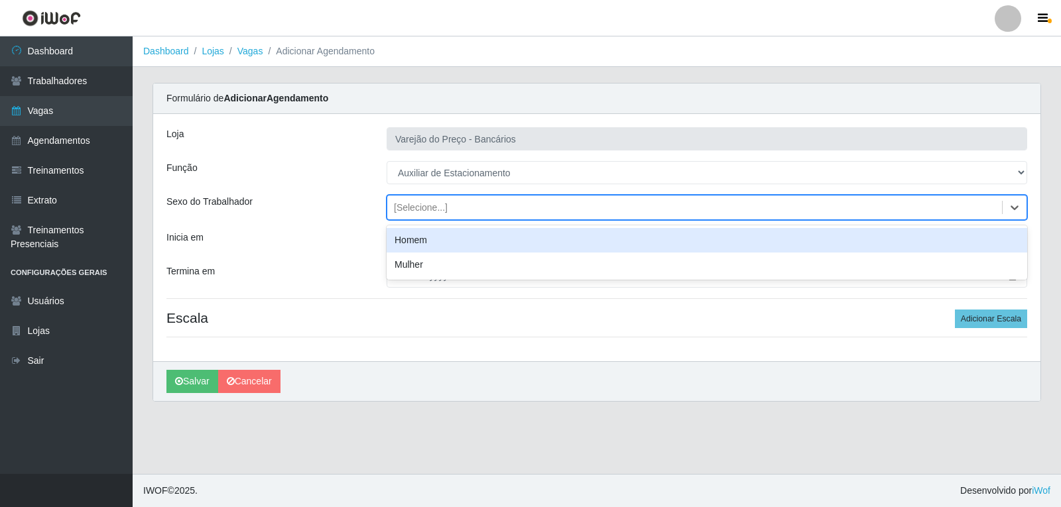
click at [403, 245] on div "Homem" at bounding box center [707, 240] width 641 height 25
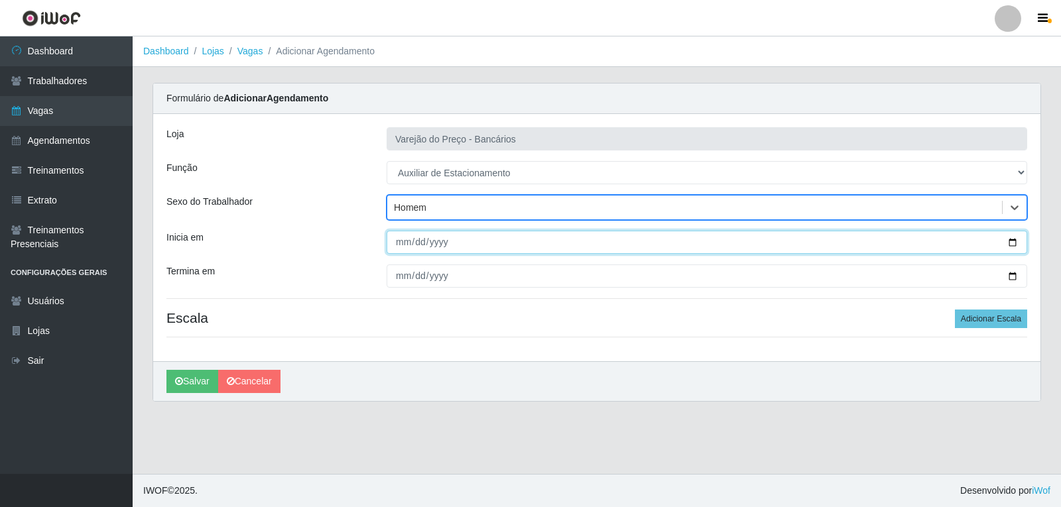
click at [399, 237] on input "Inicia em" at bounding box center [707, 242] width 641 height 23
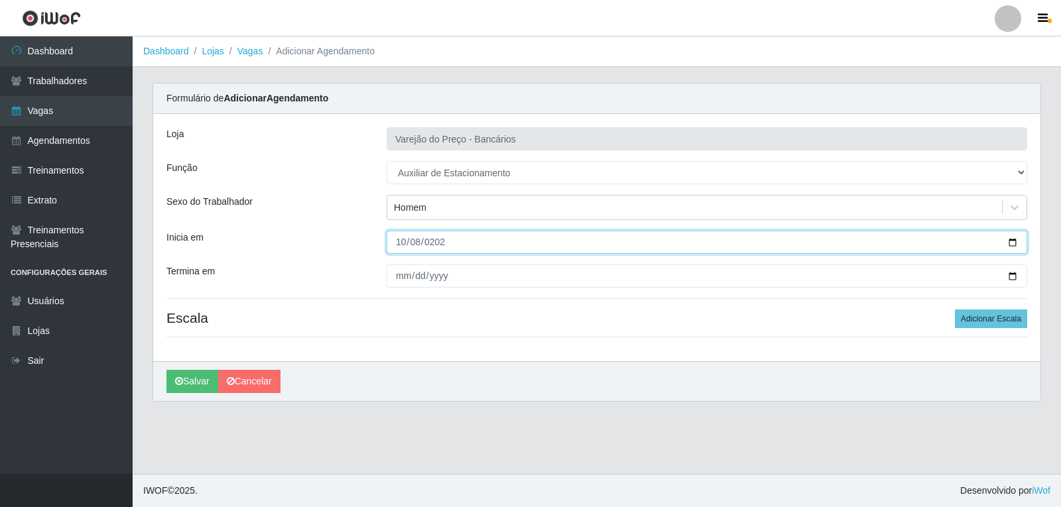
type input "2025-10-08"
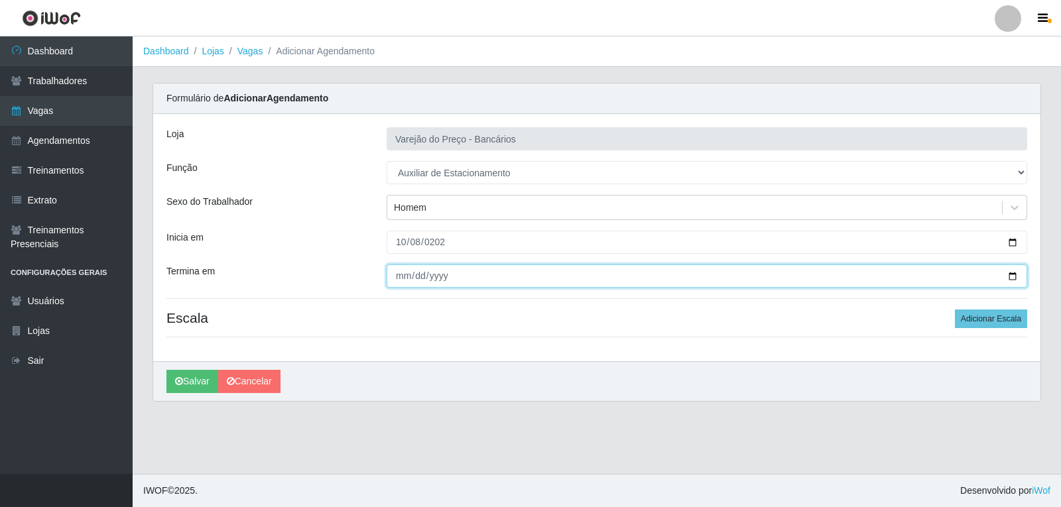
click at [403, 269] on input "Termina em" at bounding box center [707, 276] width 641 height 23
type input "2025-10-08"
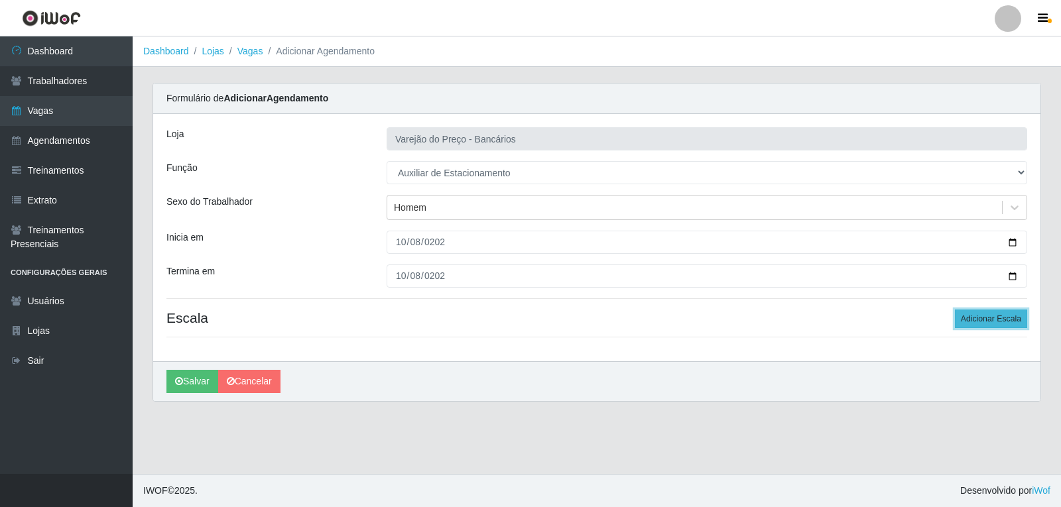
click at [963, 312] on button "Adicionar Escala" at bounding box center [991, 319] width 72 height 19
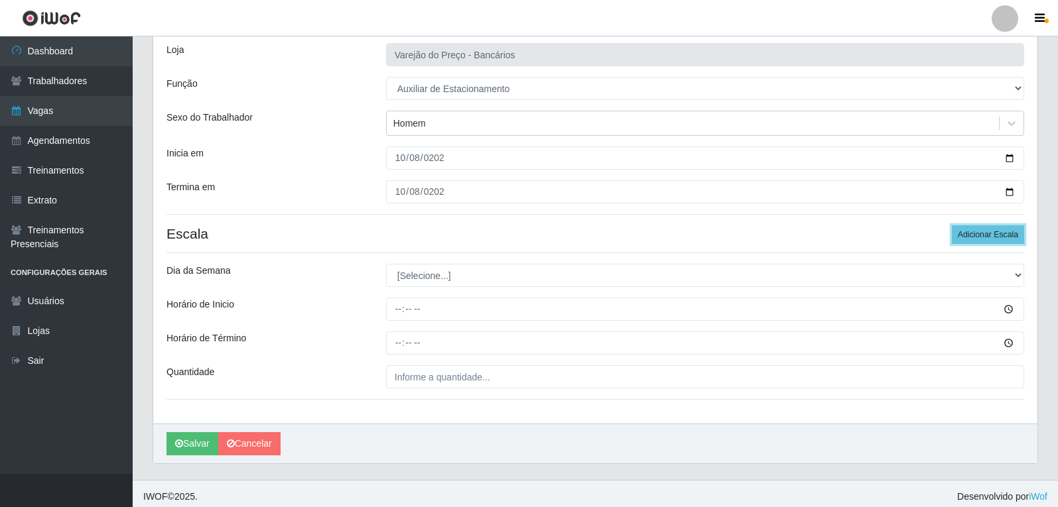
scroll to position [90, 0]
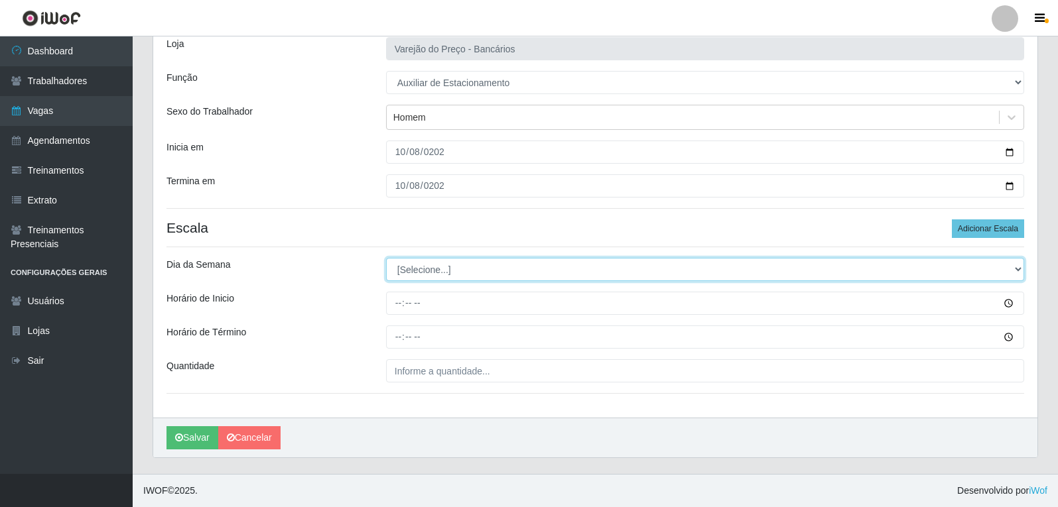
click at [414, 270] on select "[Selecione...] Segunda Terça Quarta Quinta Sexta Sábado Domingo" at bounding box center [705, 269] width 638 height 23
select select "3"
click at [386, 258] on select "[Selecione...] Segunda Terça Quarta Quinta Sexta Sábado Domingo" at bounding box center [705, 269] width 638 height 23
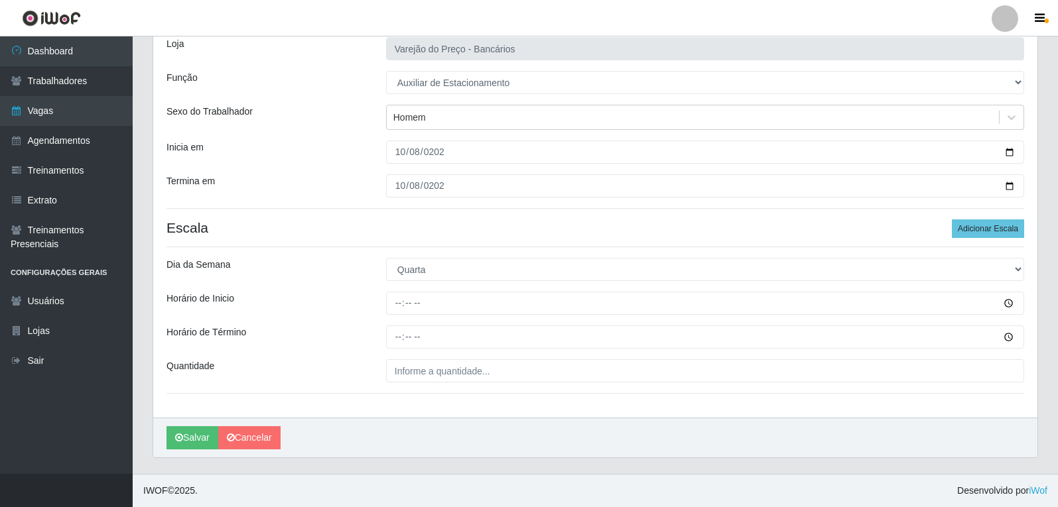
click at [780, 465] on div "Carregando... Formulário de Adicionar Agendamento Loja Varejão do Preço - Bancá…" at bounding box center [595, 233] width 905 height 481
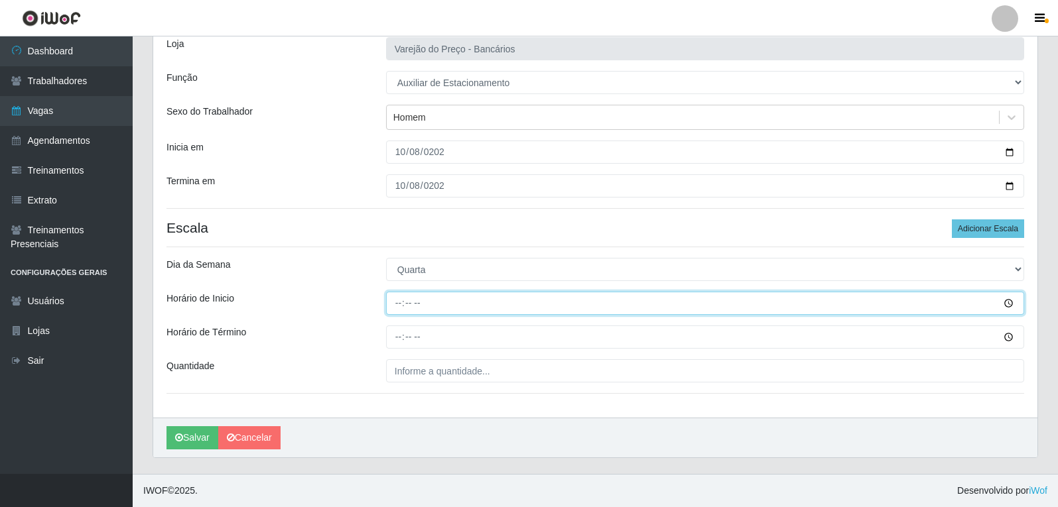
click at [400, 306] on input "Horário de Inicio" at bounding box center [705, 303] width 638 height 23
type input "09:00"
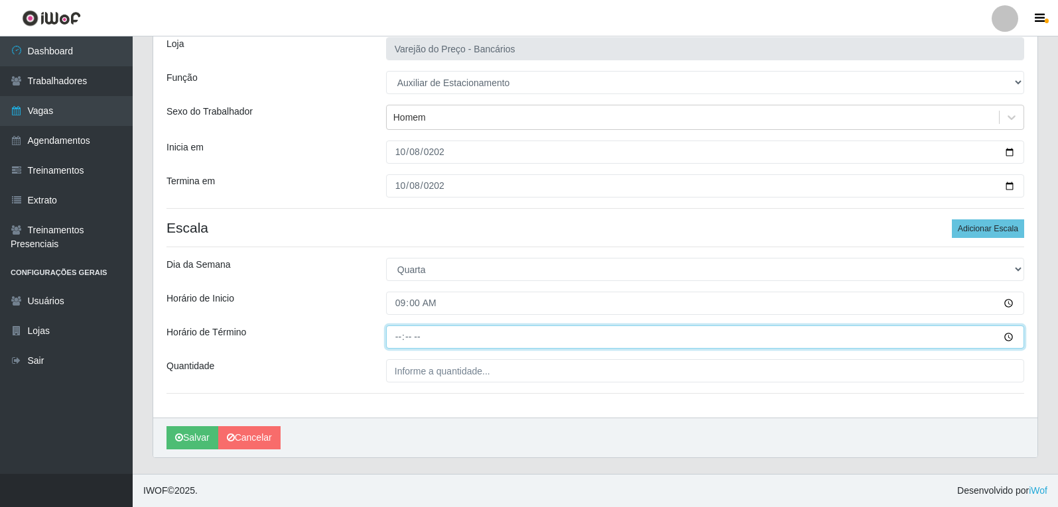
type input "14:00"
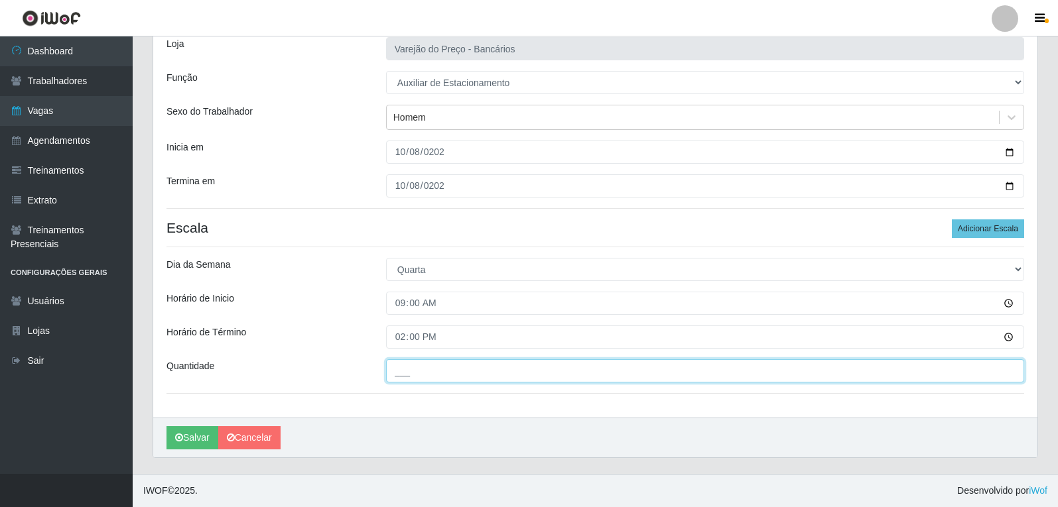
click at [403, 377] on input "___" at bounding box center [705, 370] width 638 height 23
type input "1__"
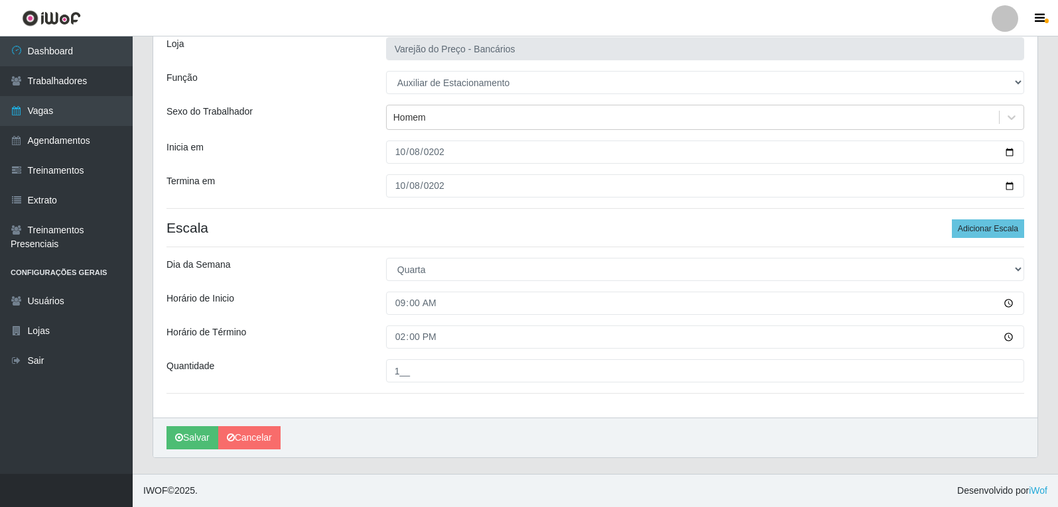
click at [248, 413] on div "Loja Varejão do Preço - Bancários Função [Selecione...] Auxiliar de Estacioname…" at bounding box center [595, 221] width 884 height 394
click at [202, 434] on button "Salvar" at bounding box center [192, 437] width 52 height 23
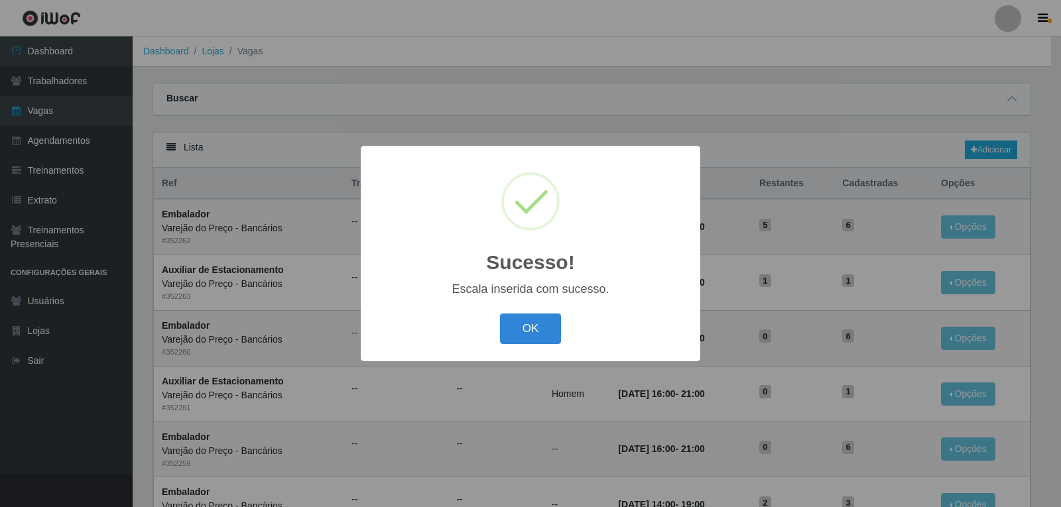
click at [500, 314] on button "OK" at bounding box center [531, 329] width 62 height 31
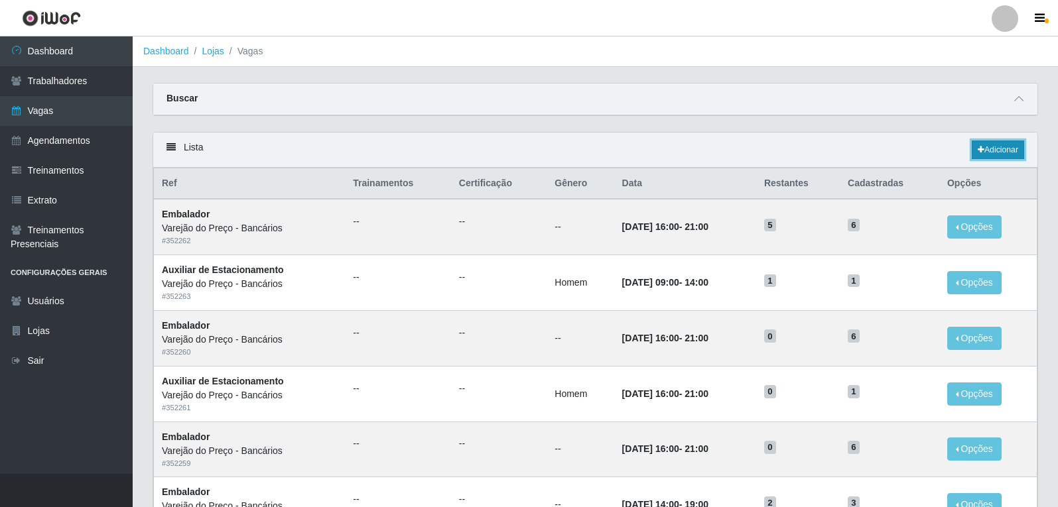
click at [991, 151] on link "Adicionar" at bounding box center [997, 150] width 52 height 19
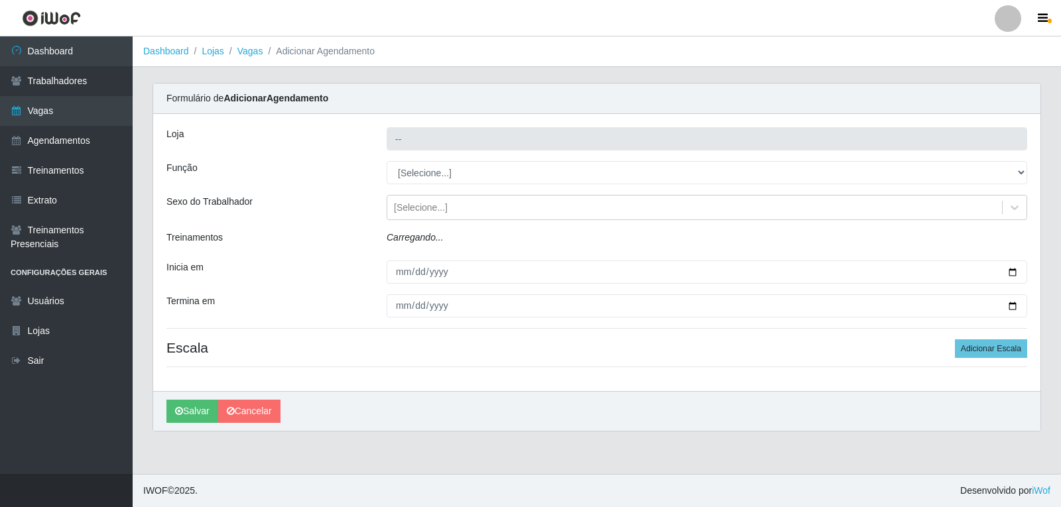
type input "Varejão do Preço - Bancários"
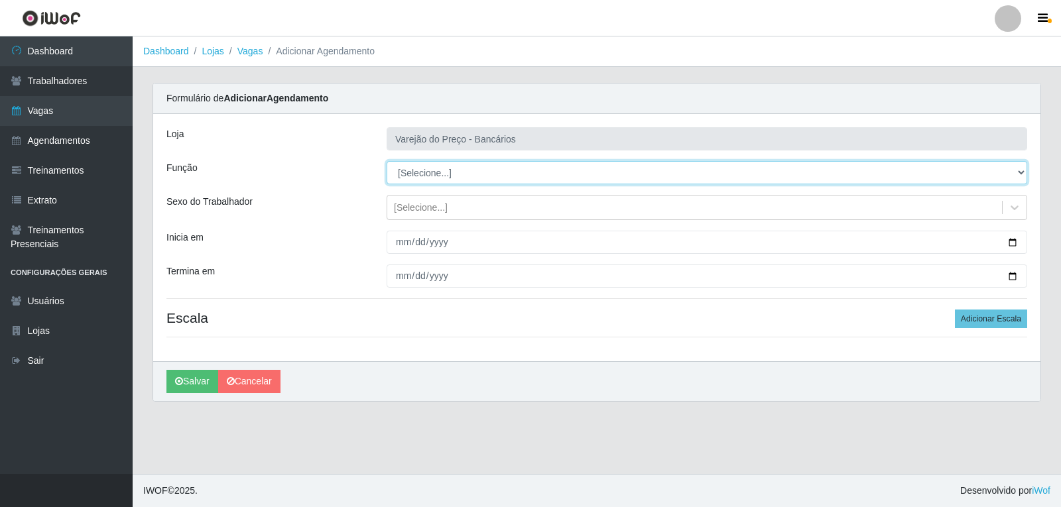
click at [432, 170] on select "[Selecione...] Auxiliar de Estacionamento Auxiliar de Estacionamento + Auxiliar…" at bounding box center [707, 172] width 641 height 23
select select "1"
click at [387, 161] on select "[Selecione...] Auxiliar de Estacionamento Auxiliar de Estacionamento + Auxiliar…" at bounding box center [707, 172] width 641 height 23
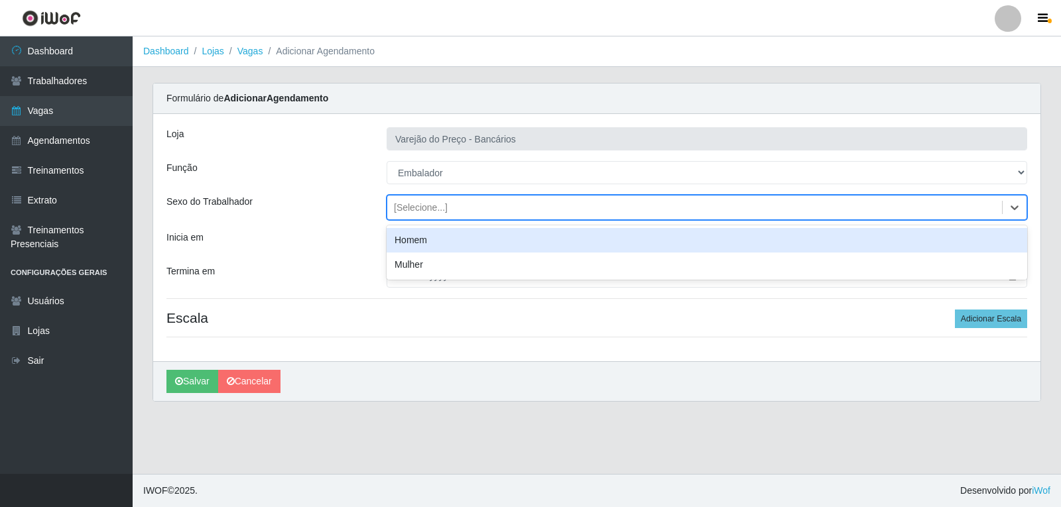
click at [415, 207] on div "[Selecione...]" at bounding box center [421, 208] width 54 height 14
click at [408, 201] on div "[Selecione...]" at bounding box center [421, 208] width 54 height 14
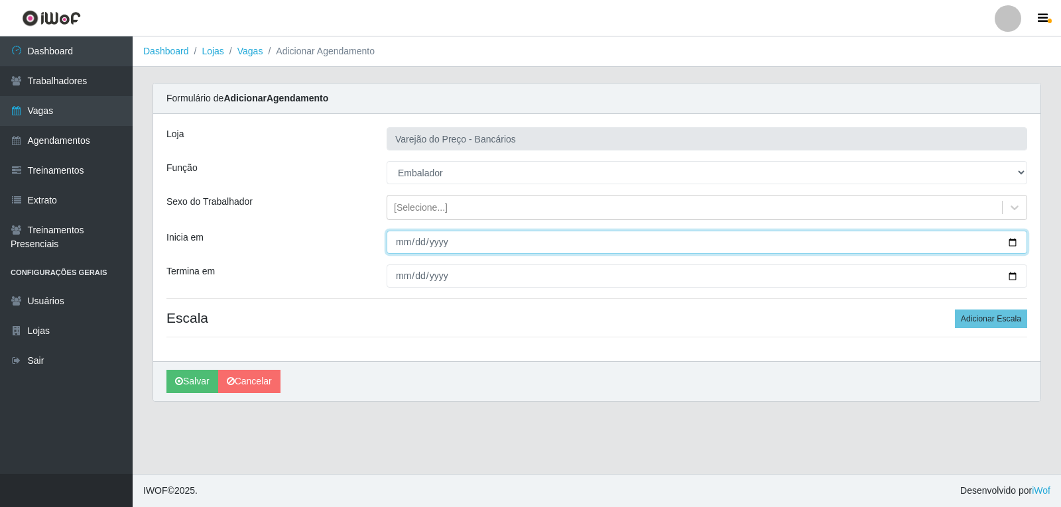
click at [406, 243] on input "Inicia em" at bounding box center [707, 242] width 641 height 23
type input "2025-10-09"
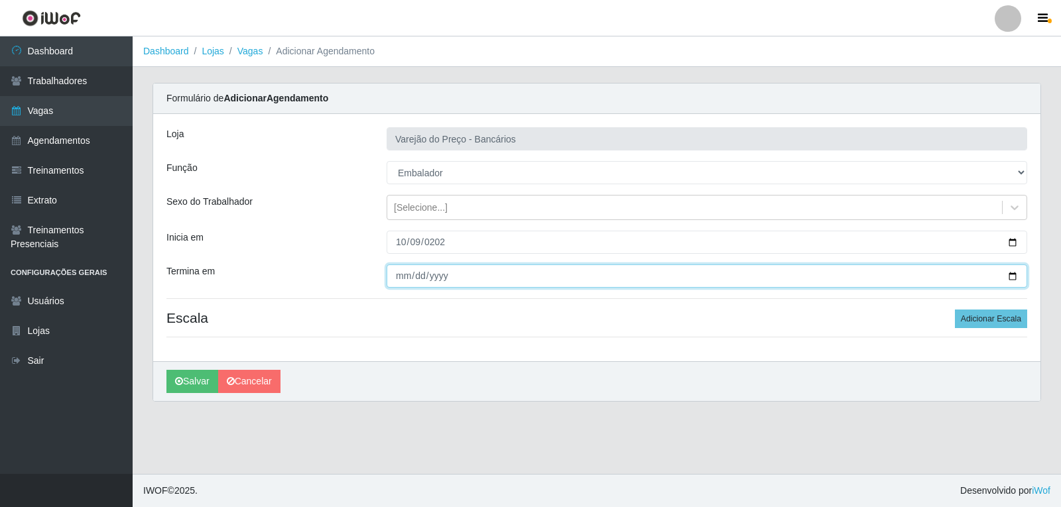
click at [395, 279] on input "Termina em" at bounding box center [707, 276] width 641 height 23
type input "2025-10-09"
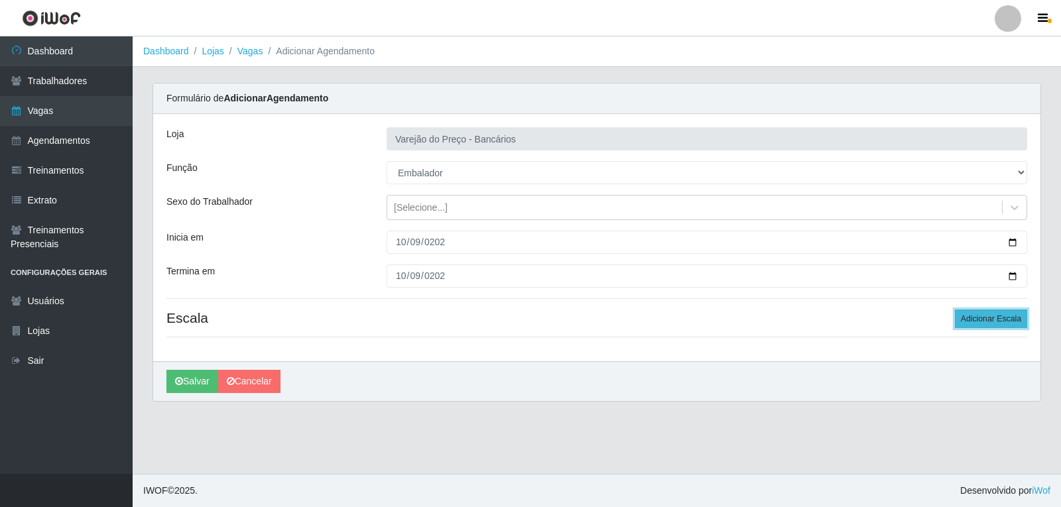
click at [1002, 326] on button "Adicionar Escala" at bounding box center [991, 319] width 72 height 19
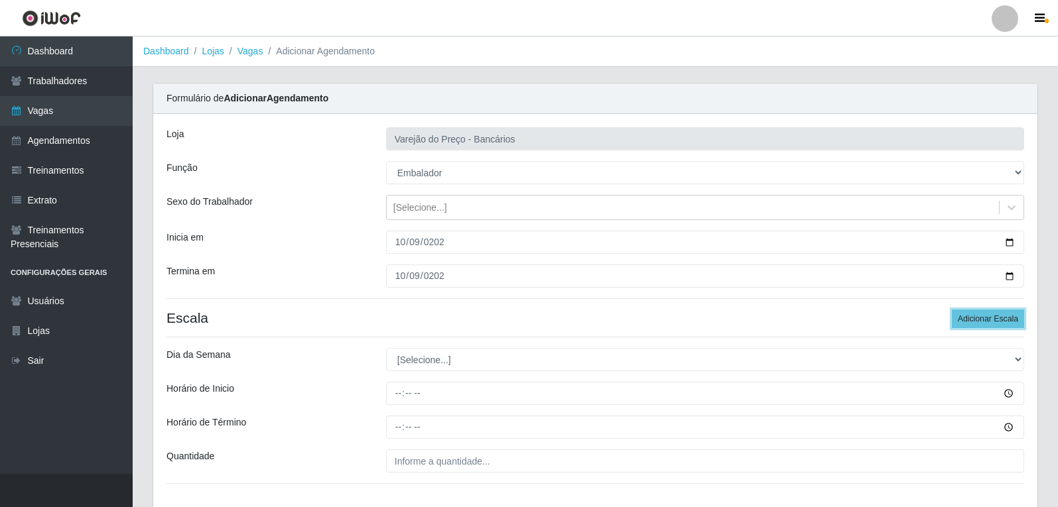
scroll to position [90, 0]
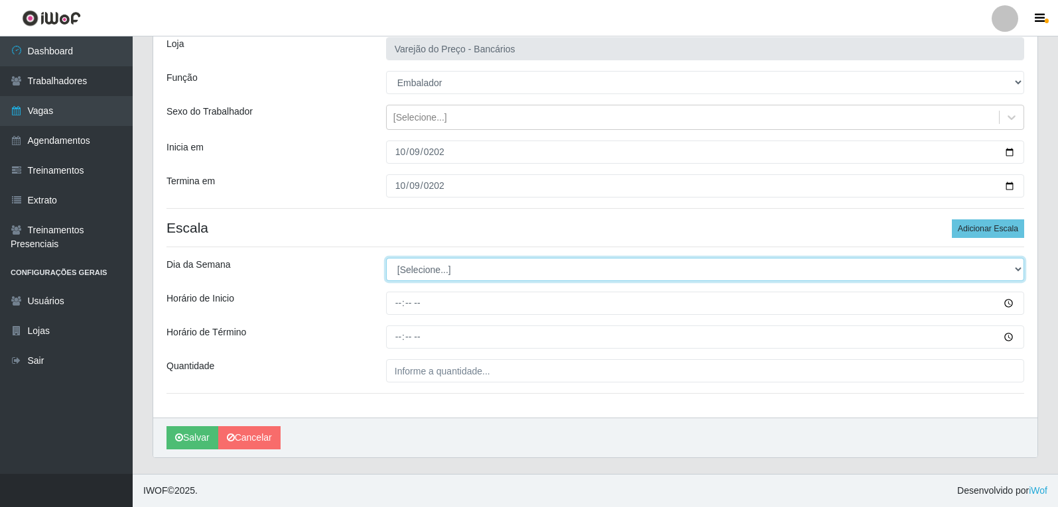
click at [410, 269] on select "[Selecione...] Segunda Terça Quarta Quinta Sexta Sábado Domingo" at bounding box center [705, 269] width 638 height 23
select select "4"
click at [386, 258] on select "[Selecione...] Segunda Terça Quarta Quinta Sexta Sábado Domingo" at bounding box center [705, 269] width 638 height 23
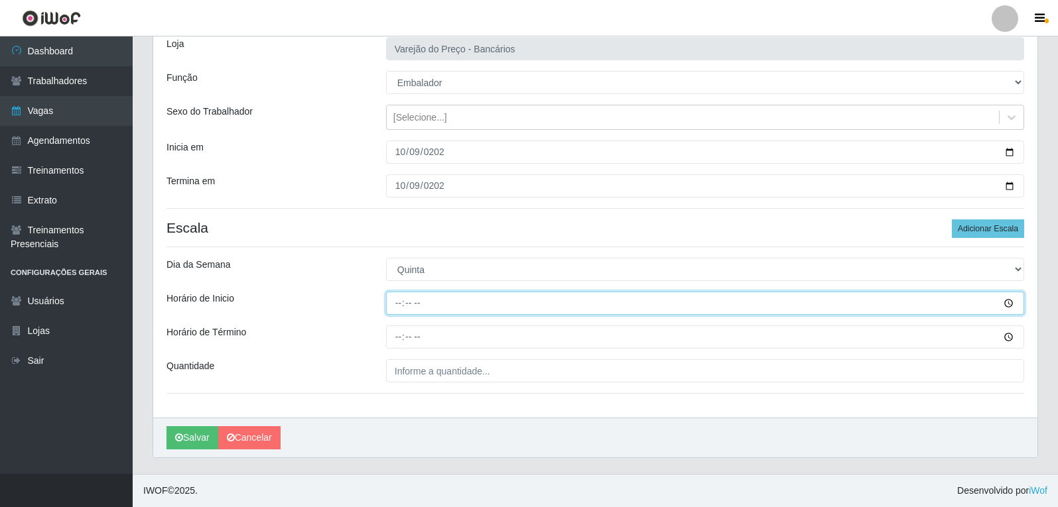
click at [416, 302] on input "Horário de Inicio" at bounding box center [705, 303] width 638 height 23
type input "16:00"
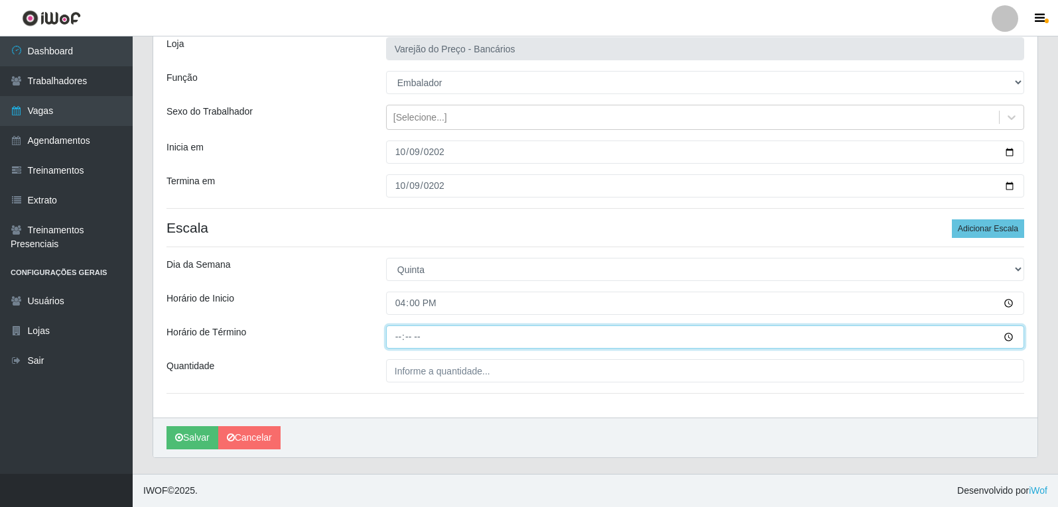
type input "21:00"
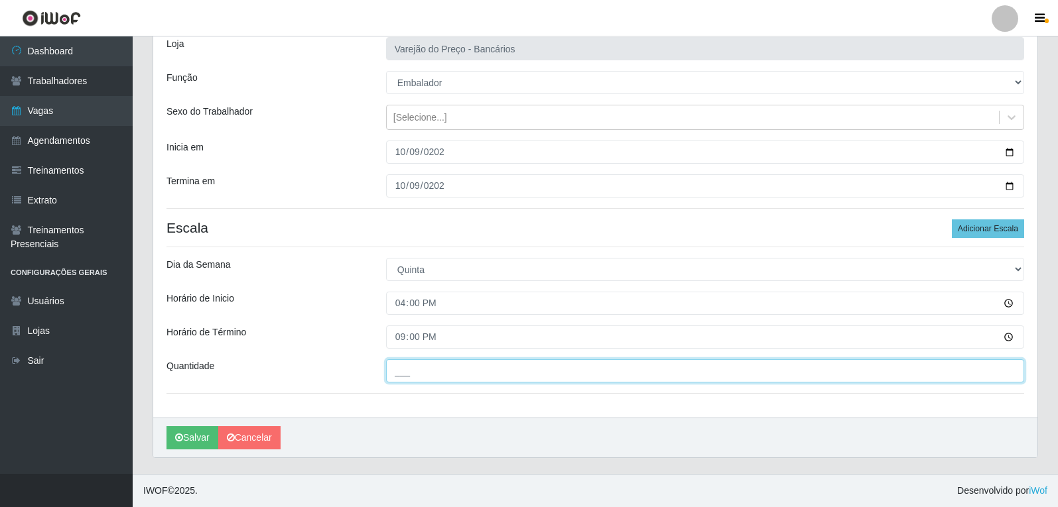
click at [443, 365] on input "___" at bounding box center [705, 370] width 638 height 23
click at [426, 375] on input "6__" at bounding box center [705, 370] width 638 height 23
type input "5__"
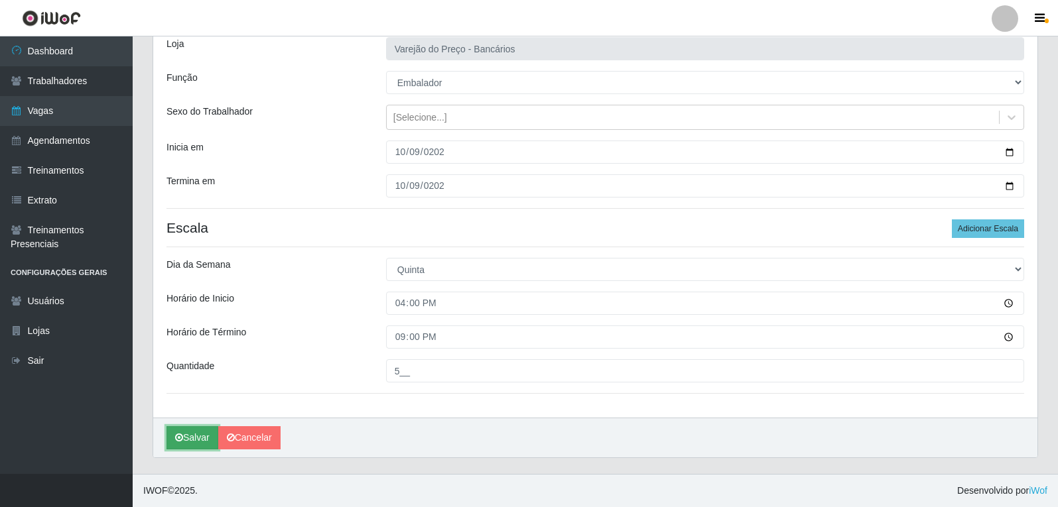
click at [181, 431] on button "Salvar" at bounding box center [192, 437] width 52 height 23
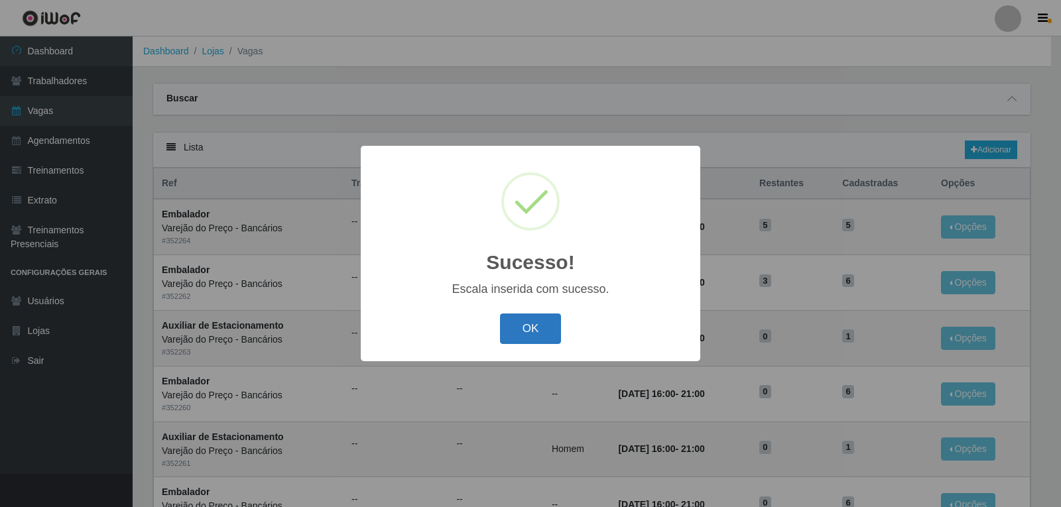
click at [530, 328] on button "OK" at bounding box center [531, 329] width 62 height 31
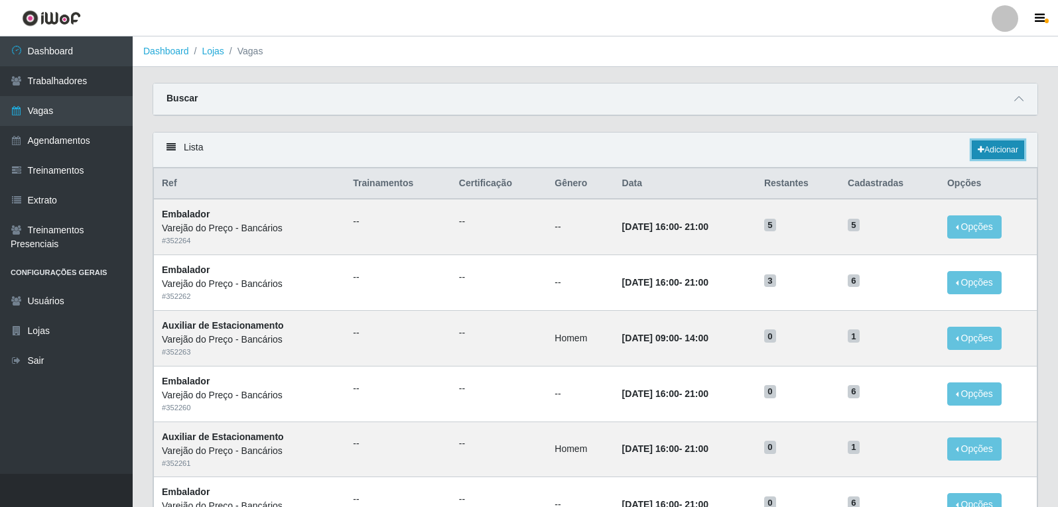
click at [982, 150] on link "Adicionar" at bounding box center [997, 150] width 52 height 19
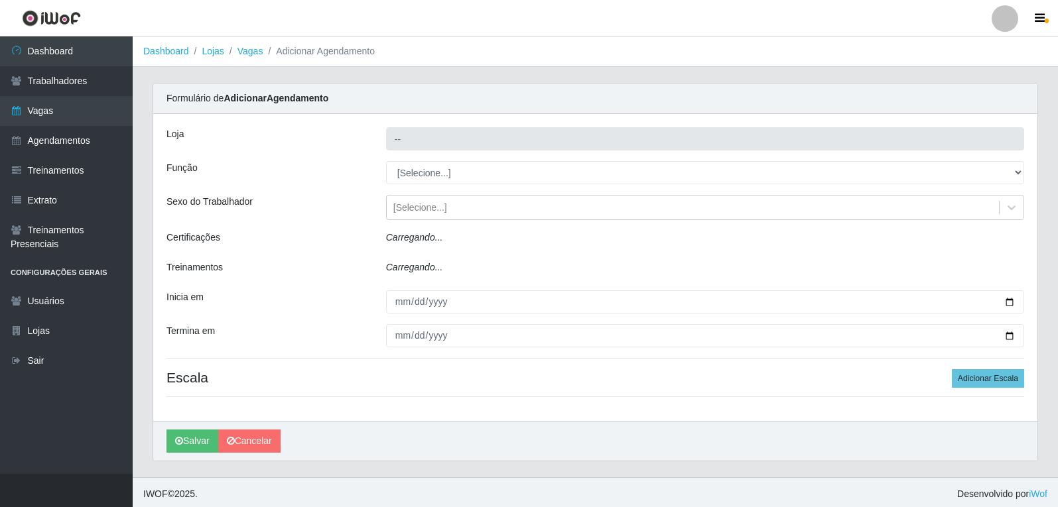
type input "Varejão do Preço - Bancários"
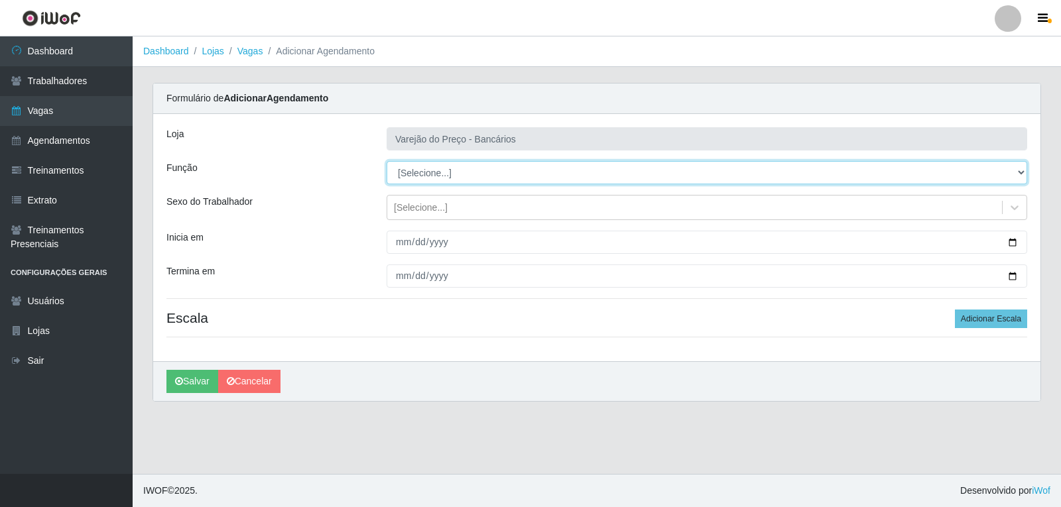
click at [416, 172] on select "[Selecione...] Auxiliar de Estacionamento Auxiliar de Estacionamento + Auxiliar…" at bounding box center [707, 172] width 641 height 23
select select "4"
click at [387, 161] on select "[Selecione...] Auxiliar de Estacionamento Auxiliar de Estacionamento + Auxiliar…" at bounding box center [707, 172] width 641 height 23
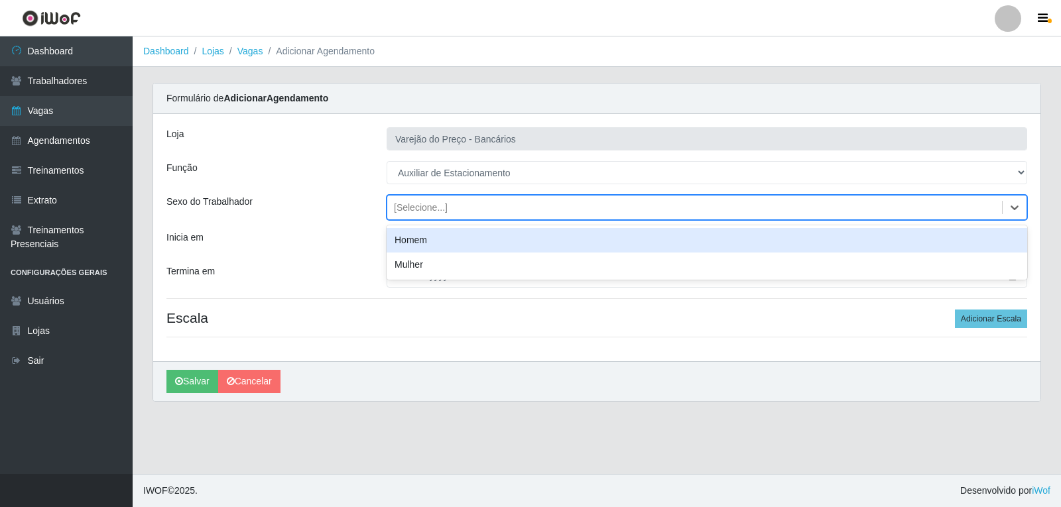
click at [414, 210] on div "[Selecione...]" at bounding box center [421, 208] width 54 height 14
click at [416, 242] on div "Homem" at bounding box center [707, 240] width 641 height 25
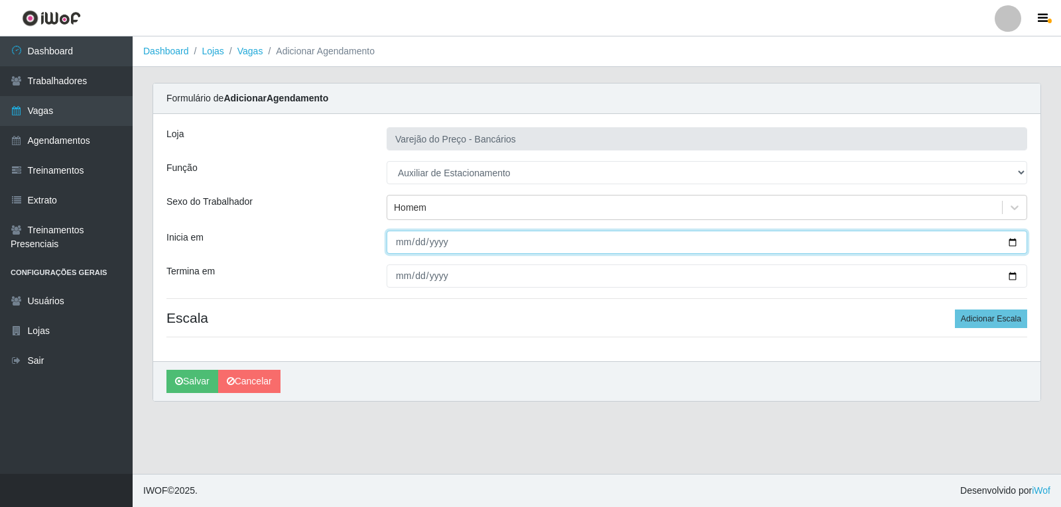
click at [406, 244] on input "Inicia em" at bounding box center [707, 242] width 641 height 23
type input "2025-10-09"
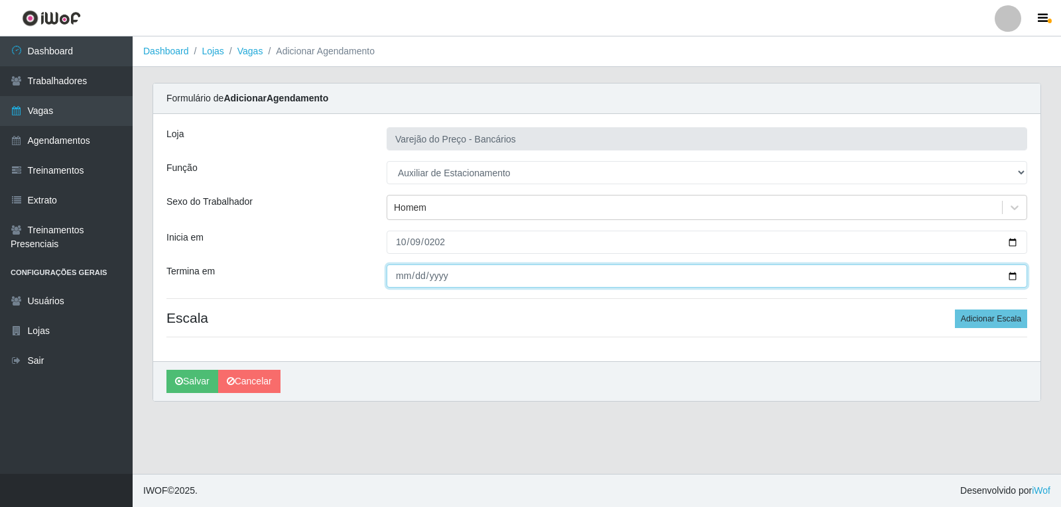
click at [398, 282] on input "Termina em" at bounding box center [707, 276] width 641 height 23
type input "2025-10-09"
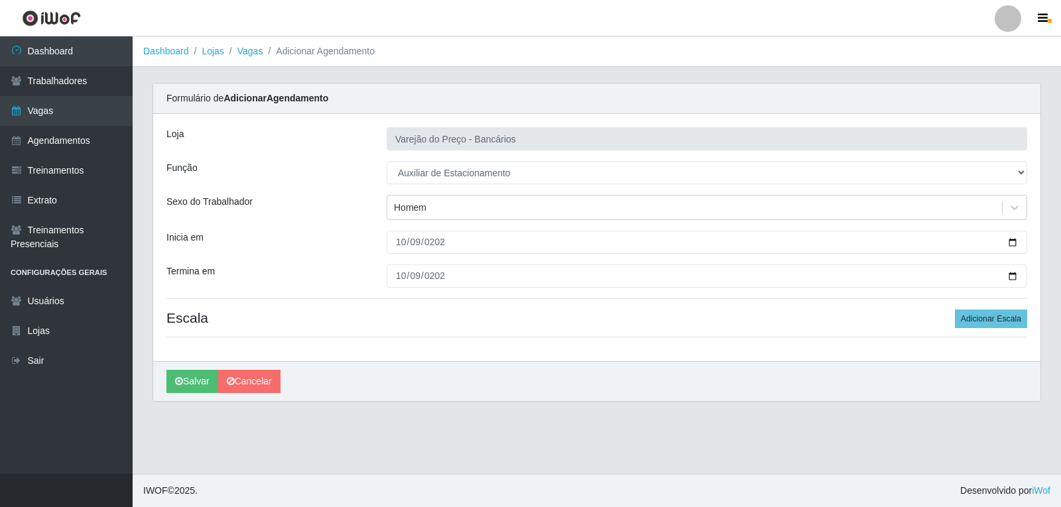
click at [1030, 326] on div "Loja Varejão do Preço - Bancários Função [Selecione...] Auxiliar de Estacioname…" at bounding box center [596, 237] width 887 height 247
click at [1018, 320] on button "Adicionar Escala" at bounding box center [991, 319] width 72 height 19
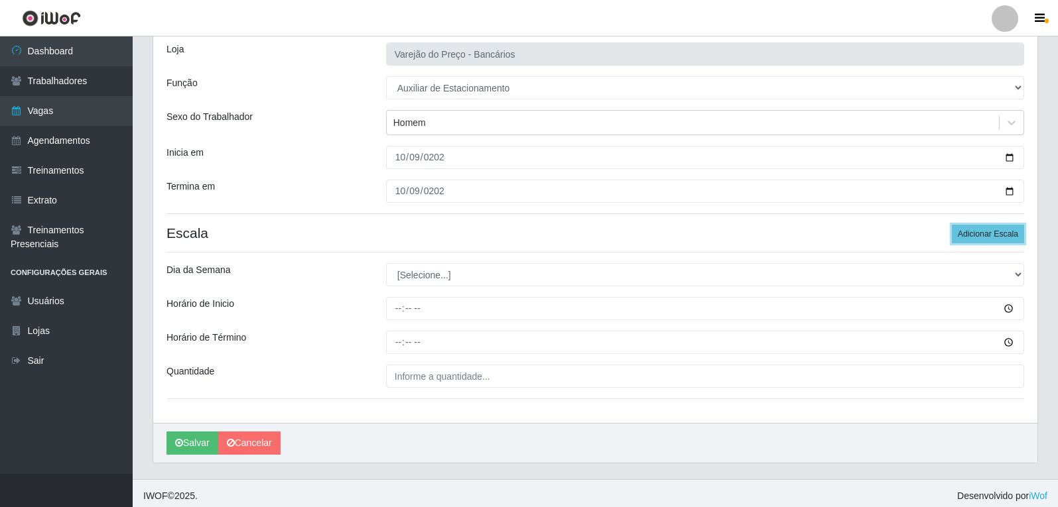
scroll to position [90, 0]
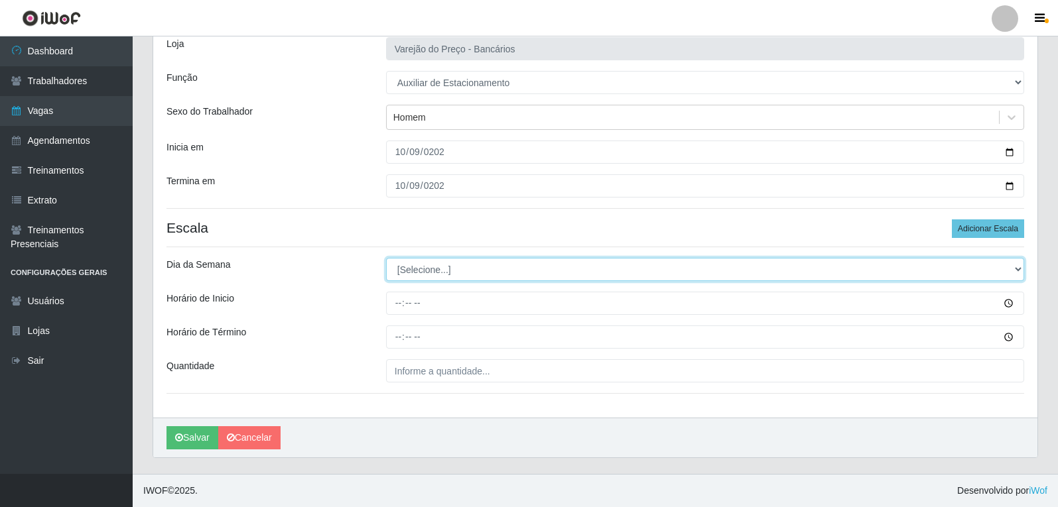
click at [408, 271] on select "[Selecione...] Segunda Terça Quarta Quinta Sexta Sábado Domingo" at bounding box center [705, 269] width 638 height 23
click at [425, 270] on select "[Selecione...] Segunda Terça Quarta Quinta Sexta Sábado Domingo" at bounding box center [705, 269] width 638 height 23
select select "4"
click at [386, 258] on select "[Selecione...] Segunda Terça Quarta Quinta Sexta Sábado Domingo" at bounding box center [705, 269] width 638 height 23
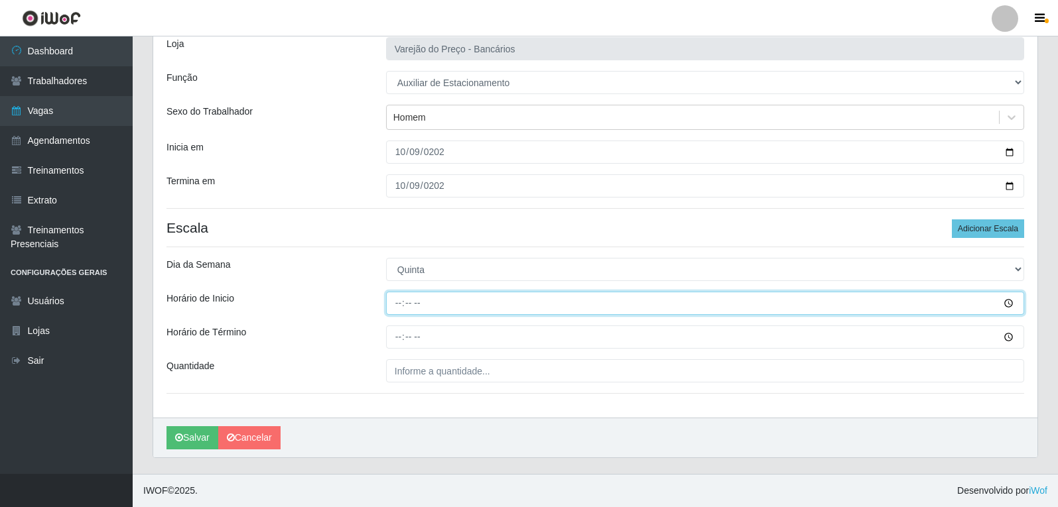
click at [412, 303] on input "Horário de Inicio" at bounding box center [705, 303] width 638 height 23
click at [392, 303] on input "Horário de Inicio" at bounding box center [705, 303] width 638 height 23
click at [429, 307] on input "09:01" at bounding box center [705, 303] width 638 height 23
type input "09:00"
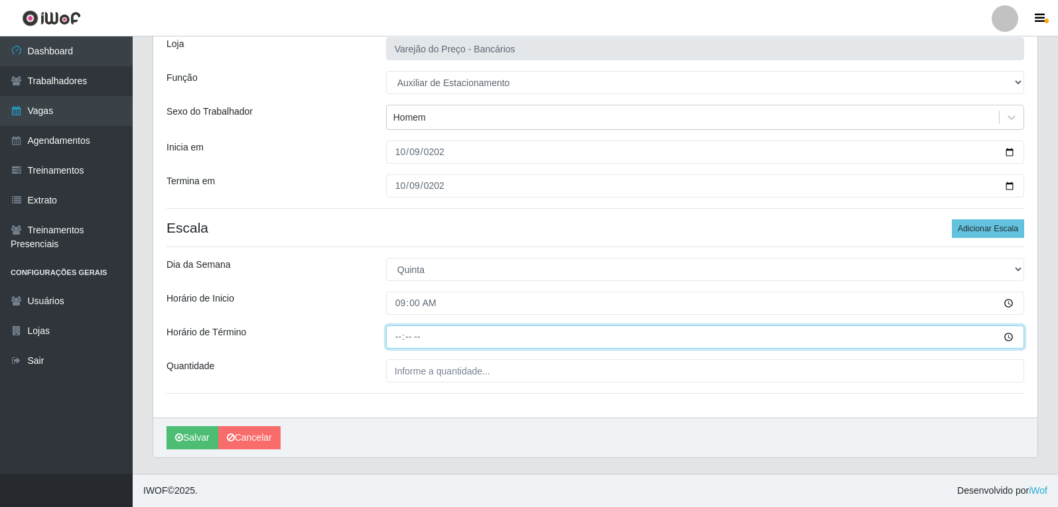
click at [394, 338] on input "Horário de Término" at bounding box center [705, 337] width 638 height 23
type input "14:00"
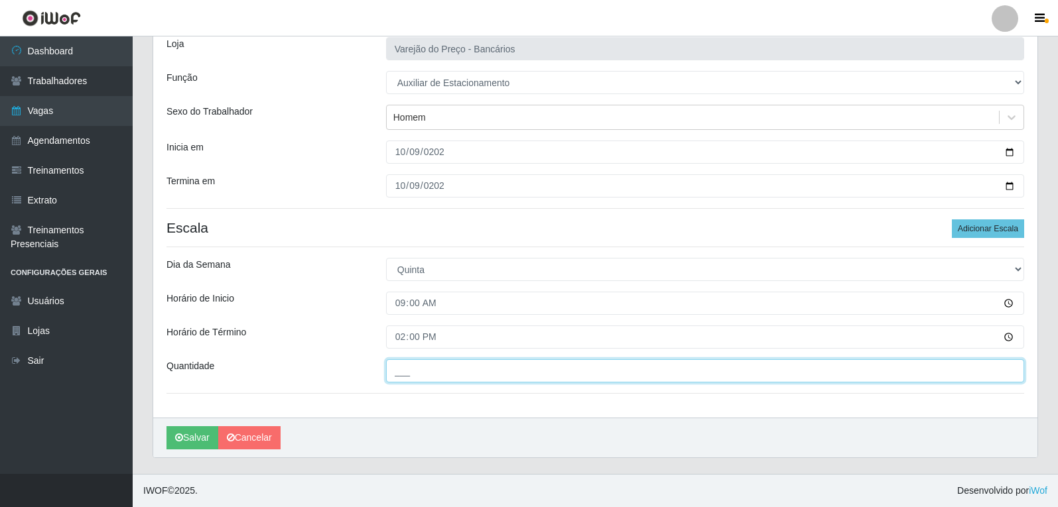
click at [407, 372] on input "___" at bounding box center [705, 370] width 638 height 23
type input "1__"
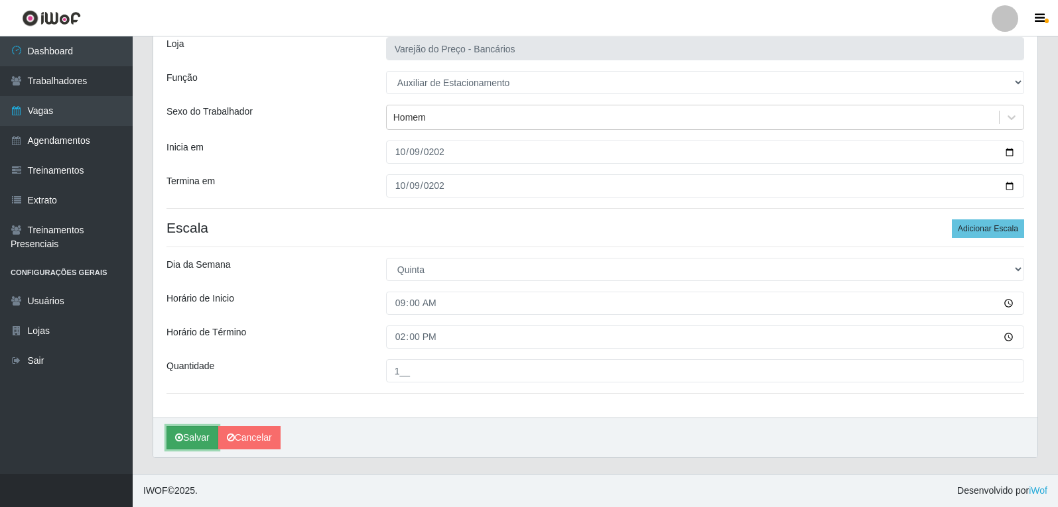
click at [190, 440] on button "Salvar" at bounding box center [192, 437] width 52 height 23
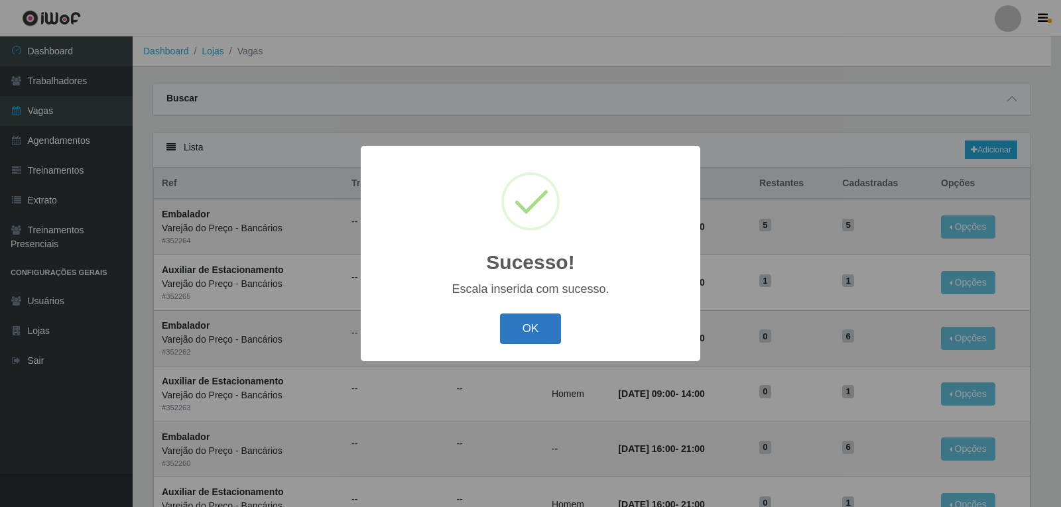
click at [526, 330] on button "OK" at bounding box center [531, 329] width 62 height 31
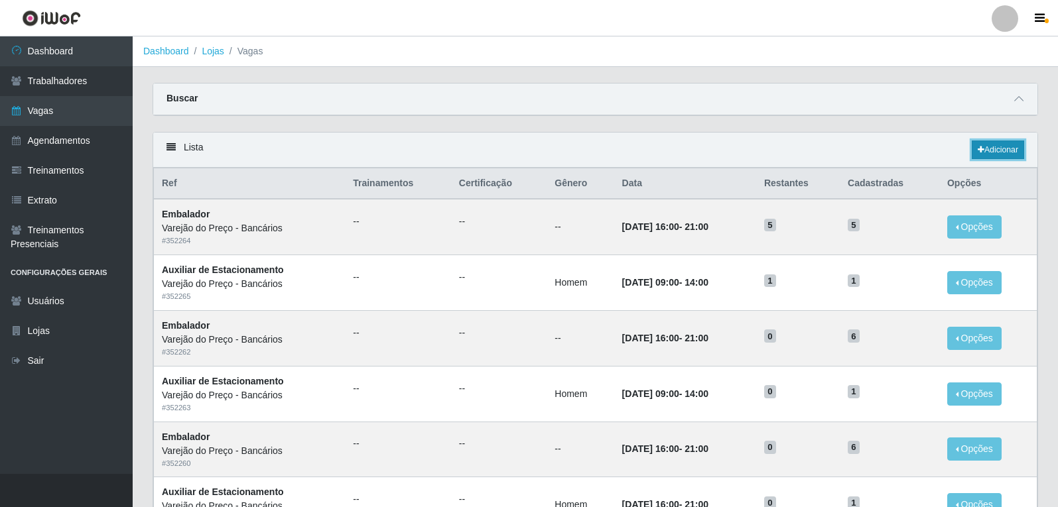
click at [995, 156] on link "Adicionar" at bounding box center [997, 150] width 52 height 19
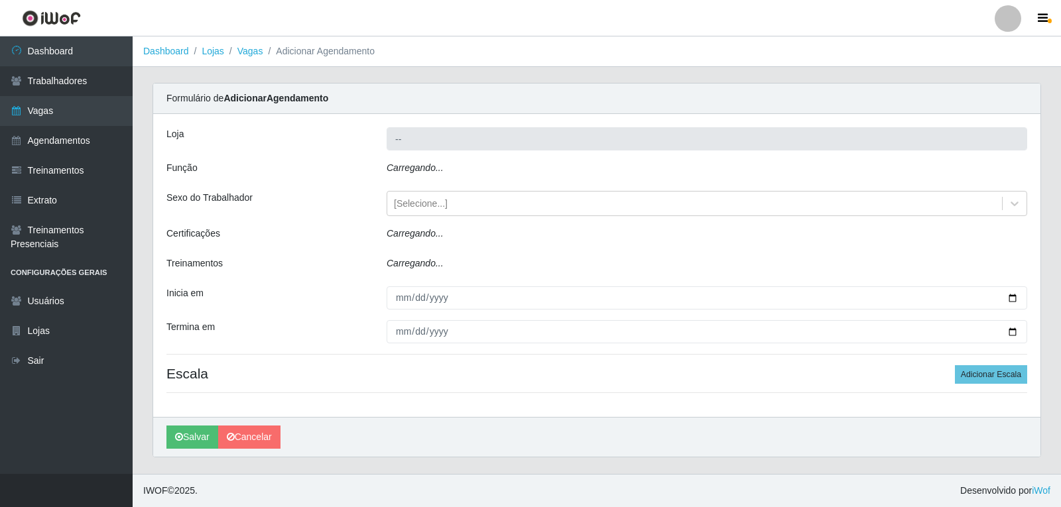
type input "Varejão do Preço - Bancários"
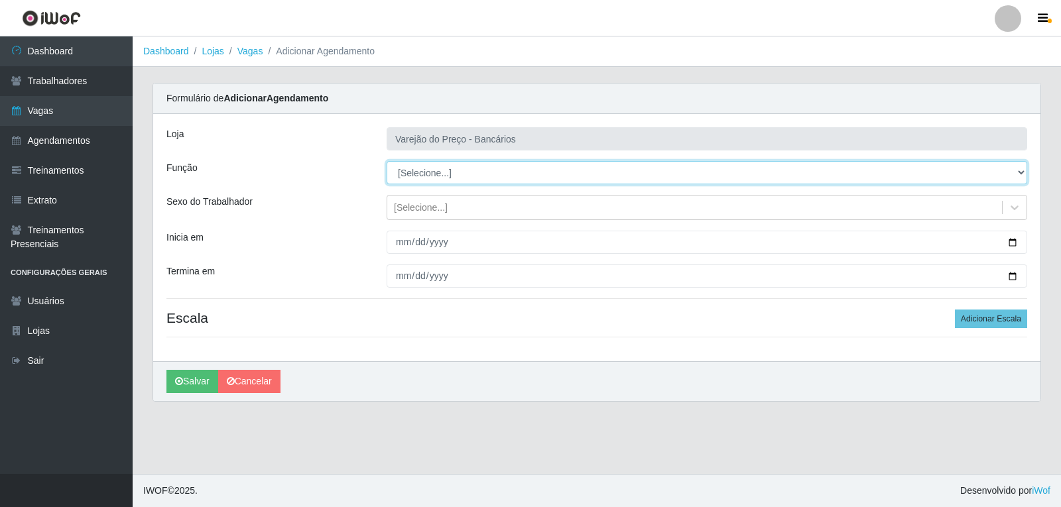
click at [416, 173] on select "[Selecione...] Auxiliar de Estacionamento Auxiliar de Estacionamento + Auxiliar…" at bounding box center [707, 172] width 641 height 23
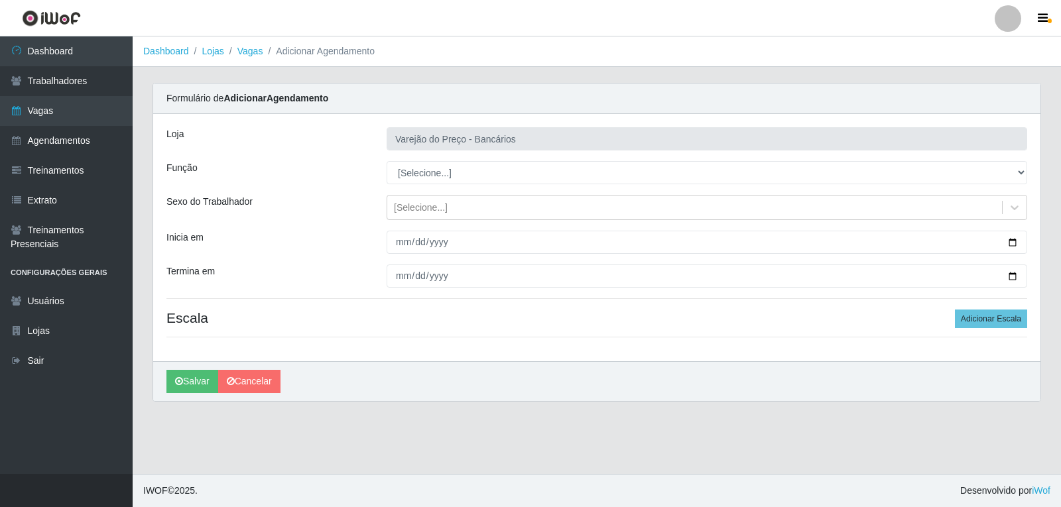
click at [480, 447] on main "Dashboard Lojas Vagas Adicionar Agendamento Carregando... Formulário de Adicion…" at bounding box center [597, 255] width 928 height 438
click at [36, 99] on link "Vagas" at bounding box center [66, 111] width 133 height 30
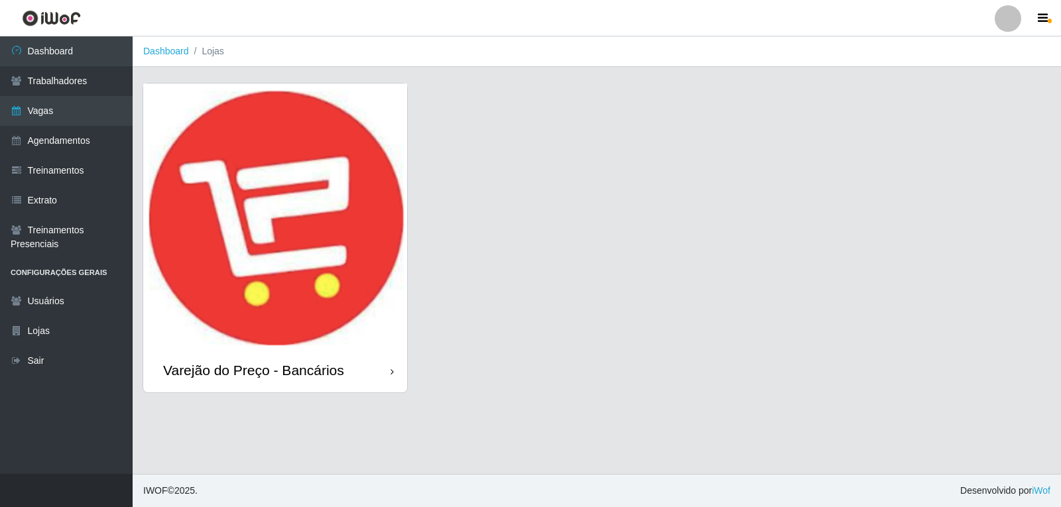
click at [369, 188] on img at bounding box center [275, 216] width 264 height 265
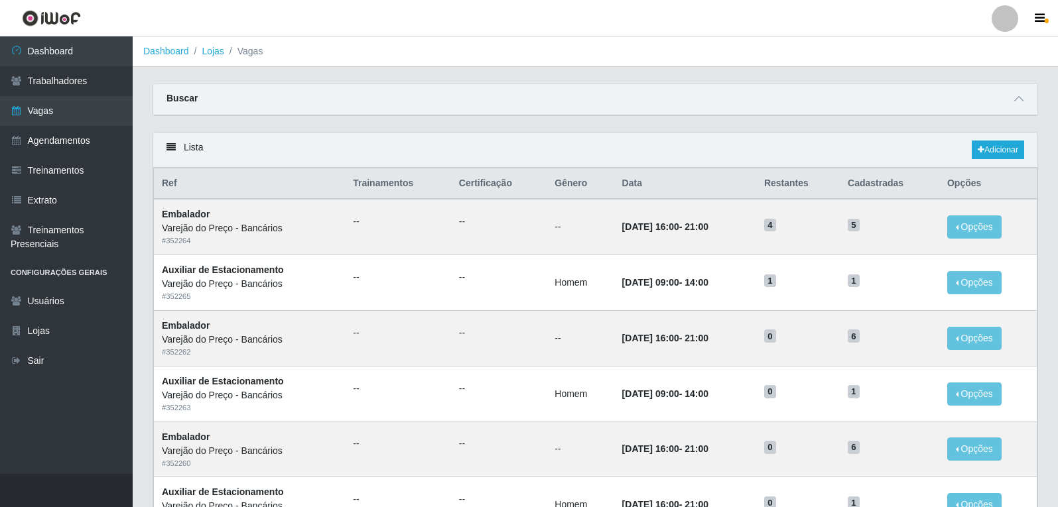
click at [999, 138] on div "Lista Adicionar" at bounding box center [595, 150] width 884 height 35
click at [996, 145] on link "Adicionar" at bounding box center [997, 150] width 52 height 19
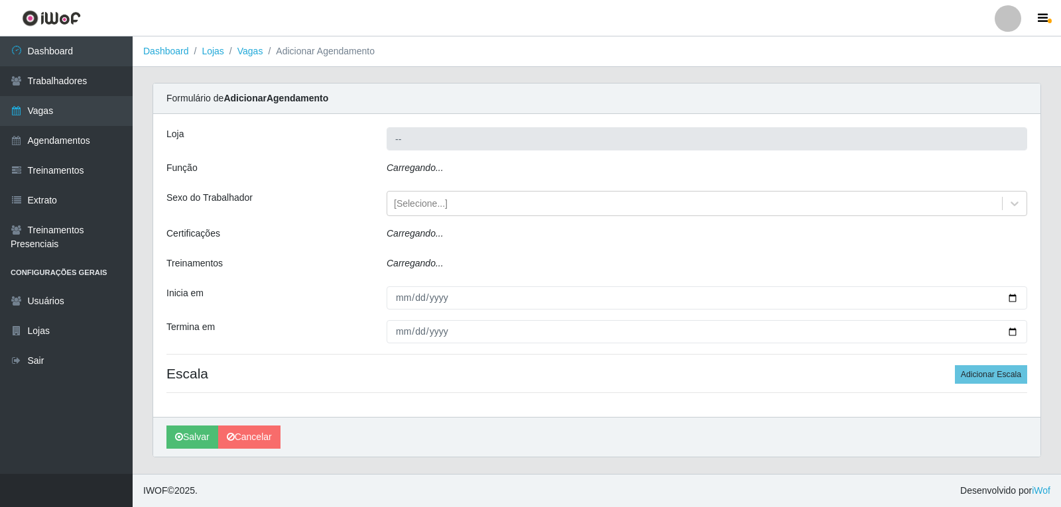
type input "Varejão do Preço - Bancários"
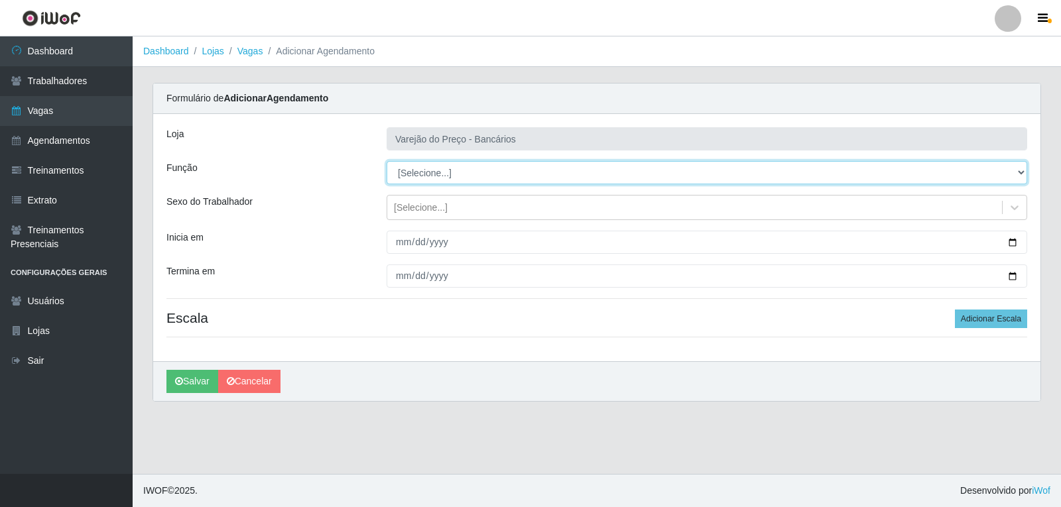
click at [415, 172] on select "[Selecione...] Auxiliar de Estacionamento Auxiliar de Estacionamento + Auxiliar…" at bounding box center [707, 172] width 641 height 23
select select "4"
click at [387, 161] on select "[Selecione...] Auxiliar de Estacionamento Auxiliar de Estacionamento + Auxiliar…" at bounding box center [707, 172] width 641 height 23
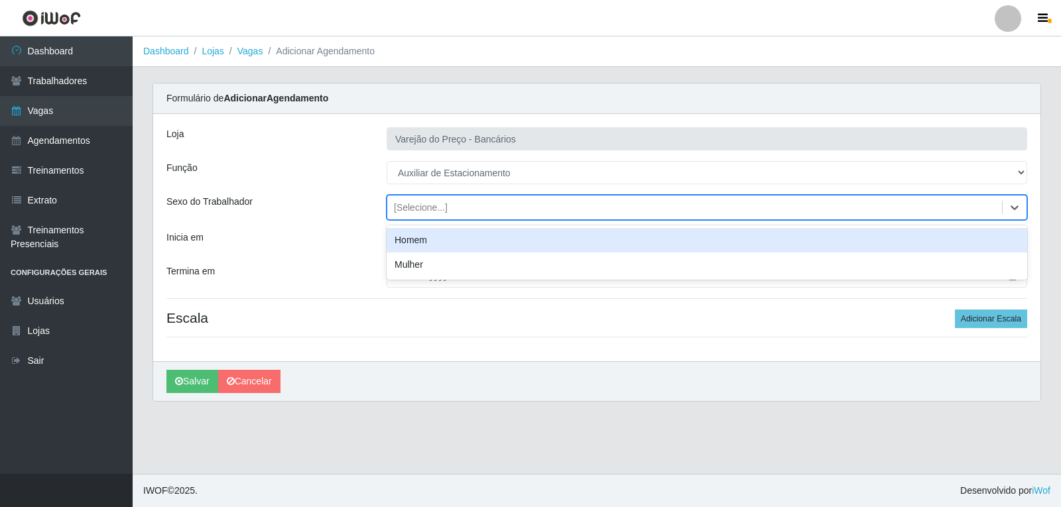
click at [404, 208] on div "[Selecione...]" at bounding box center [421, 208] width 54 height 14
click at [413, 236] on div "Homem" at bounding box center [707, 240] width 641 height 25
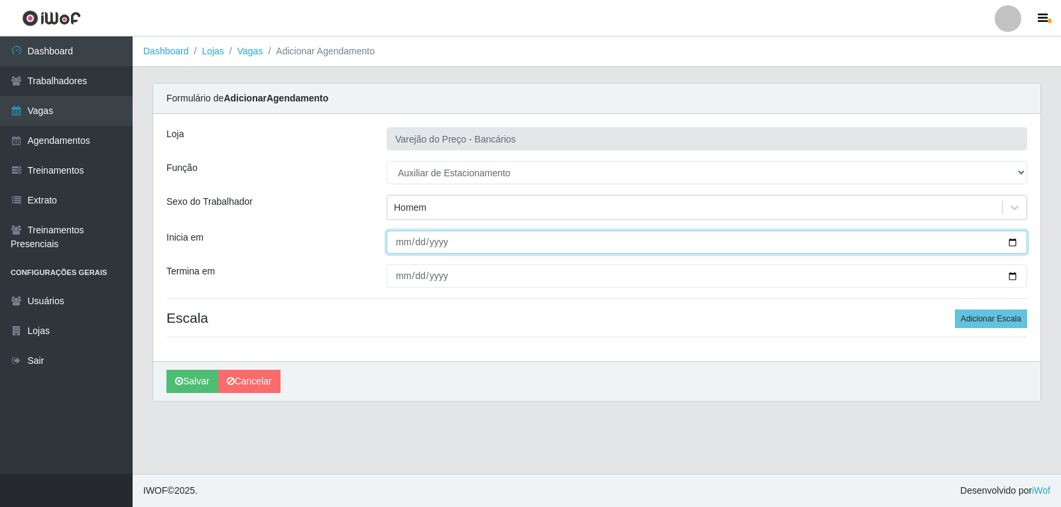
click at [404, 248] on input "Inicia em" at bounding box center [707, 242] width 641 height 23
type input "2025-10-10"
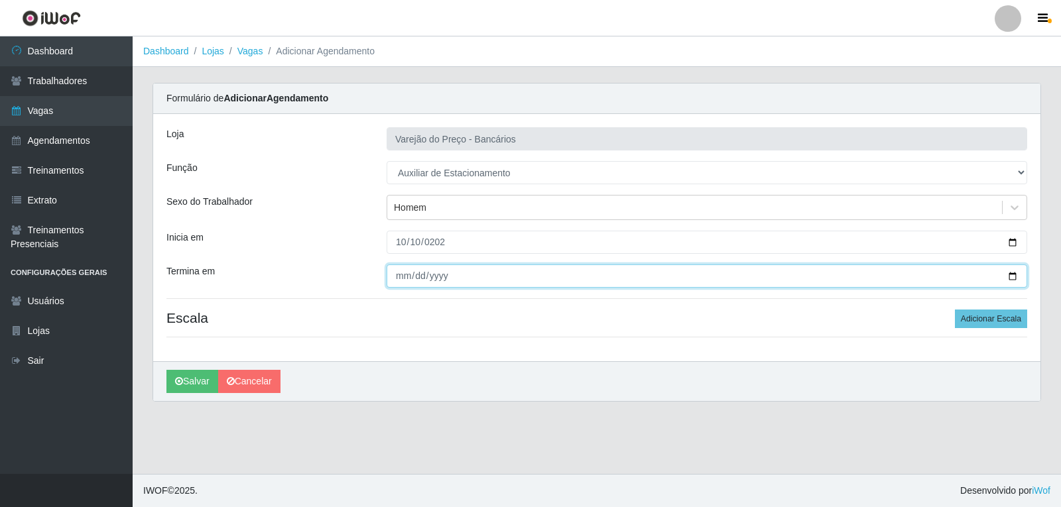
click at [400, 282] on input "Termina em" at bounding box center [707, 276] width 641 height 23
type input "2025-10-10"
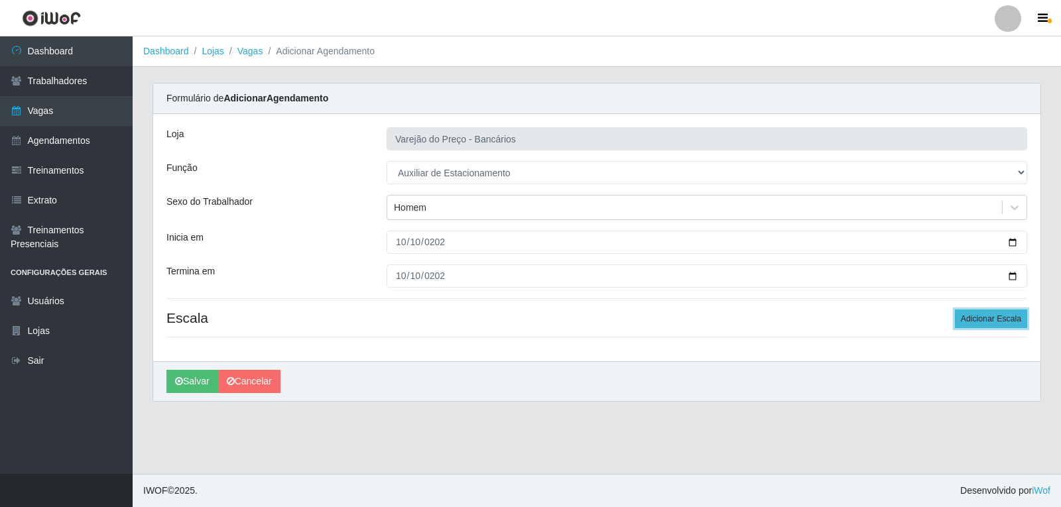
click at [1018, 323] on button "Adicionar Escala" at bounding box center [991, 319] width 72 height 19
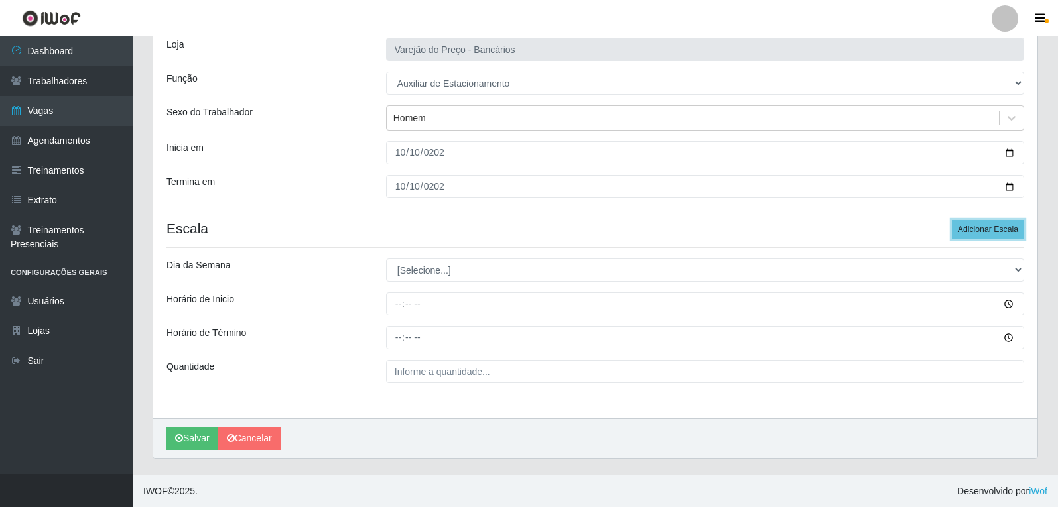
scroll to position [90, 0]
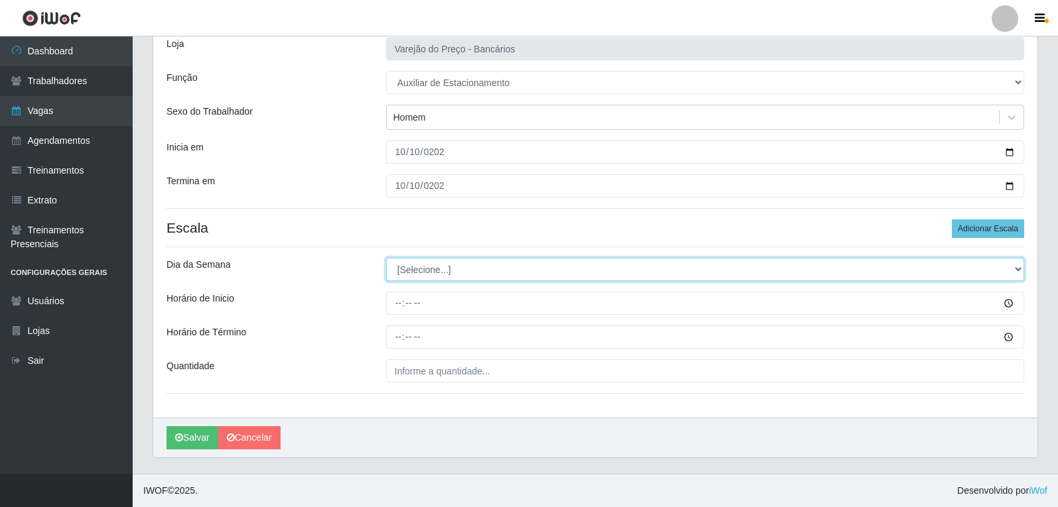
click at [432, 274] on select "[Selecione...] Segunda Terça Quarta Quinta Sexta Sábado Domingo" at bounding box center [705, 269] width 638 height 23
select select "5"
click at [386, 258] on select "[Selecione...] Segunda Terça Quarta Quinta Sexta Sábado Domingo" at bounding box center [705, 269] width 638 height 23
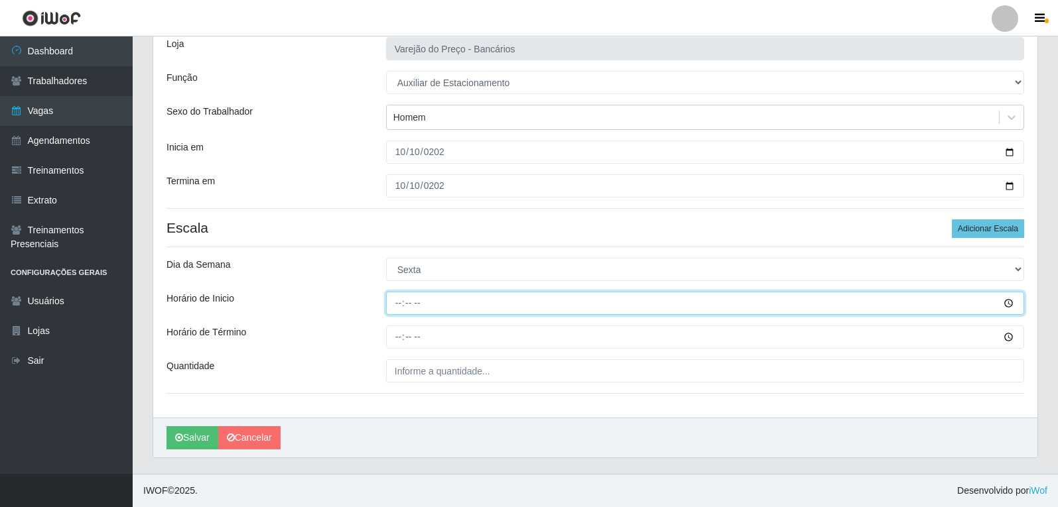
click at [398, 311] on input "Horário de Inicio" at bounding box center [705, 303] width 638 height 23
type input "09:00"
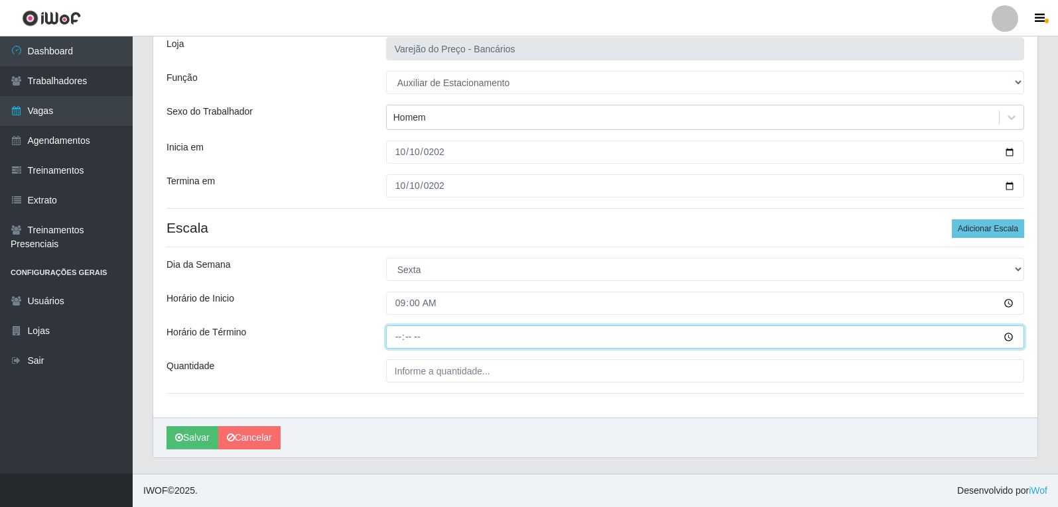
type input "14:00"
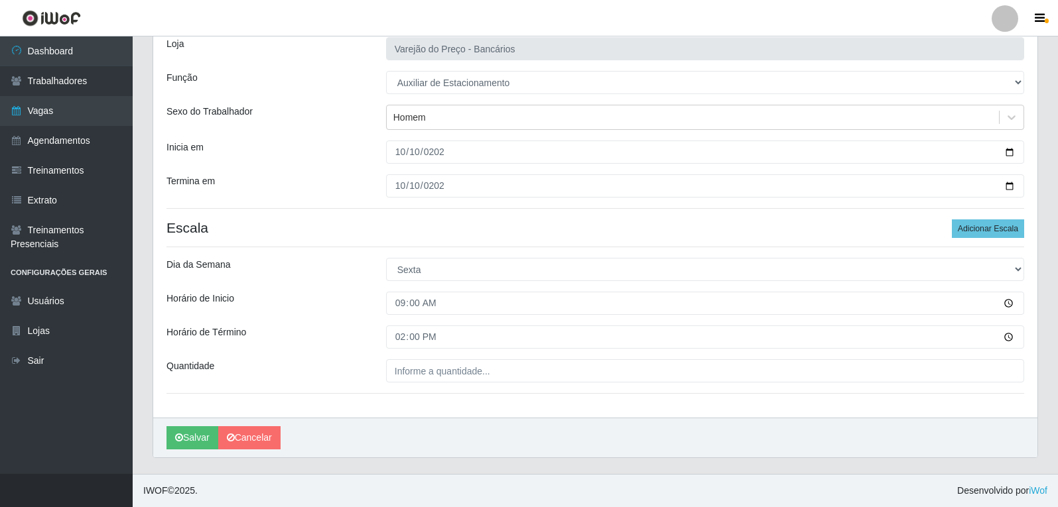
click at [430, 383] on div "Loja Varejão do Preço - Bancários Função [Selecione...] Auxiliar de Estacioname…" at bounding box center [595, 221] width 884 height 394
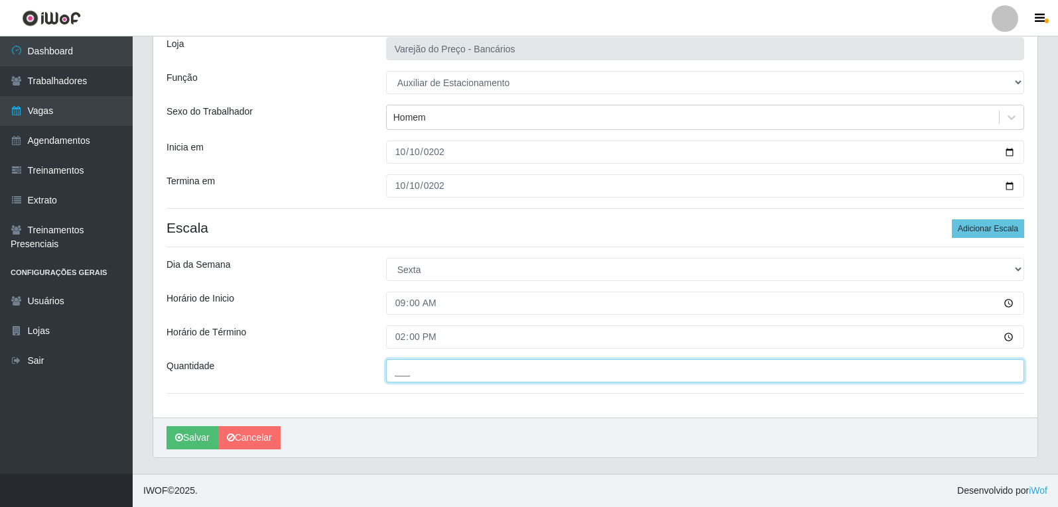
click at [432, 375] on input "___" at bounding box center [705, 370] width 638 height 23
type input "1__"
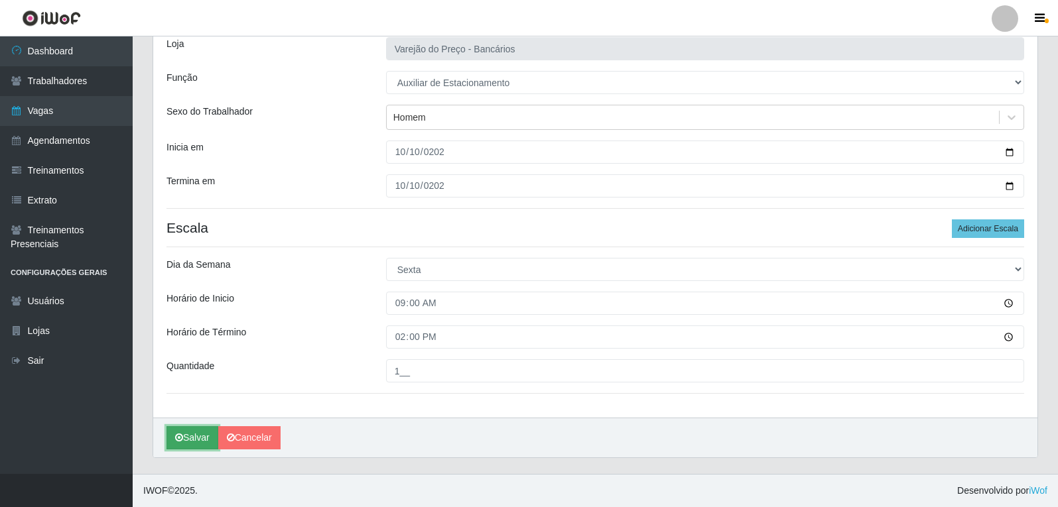
click at [197, 440] on button "Salvar" at bounding box center [192, 437] width 52 height 23
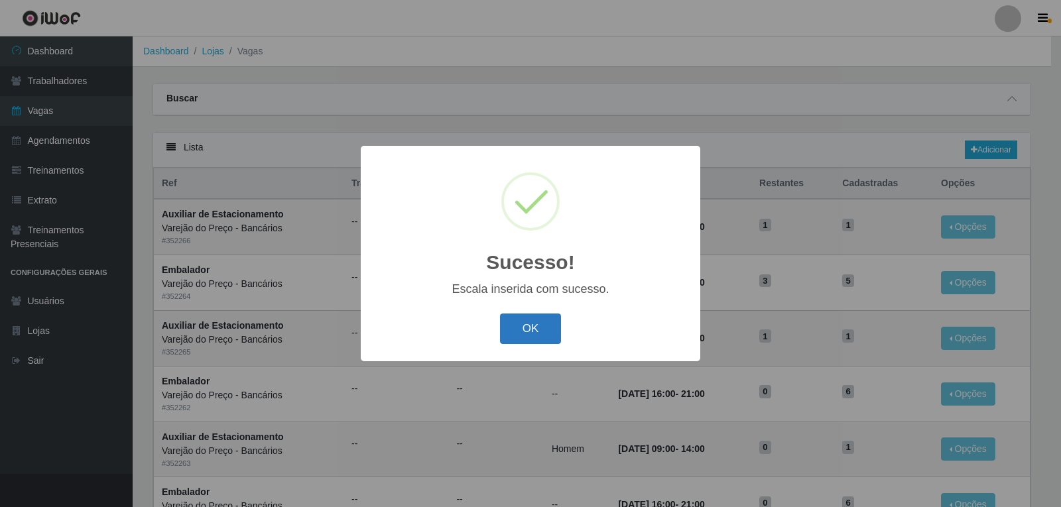
click at [531, 323] on button "OK" at bounding box center [531, 329] width 62 height 31
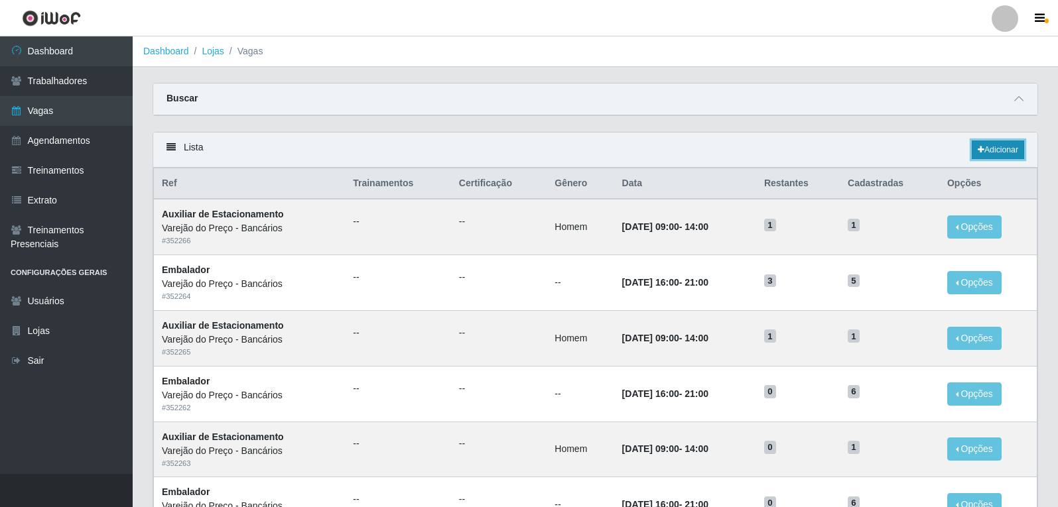
click at [984, 152] on link "Adicionar" at bounding box center [997, 150] width 52 height 19
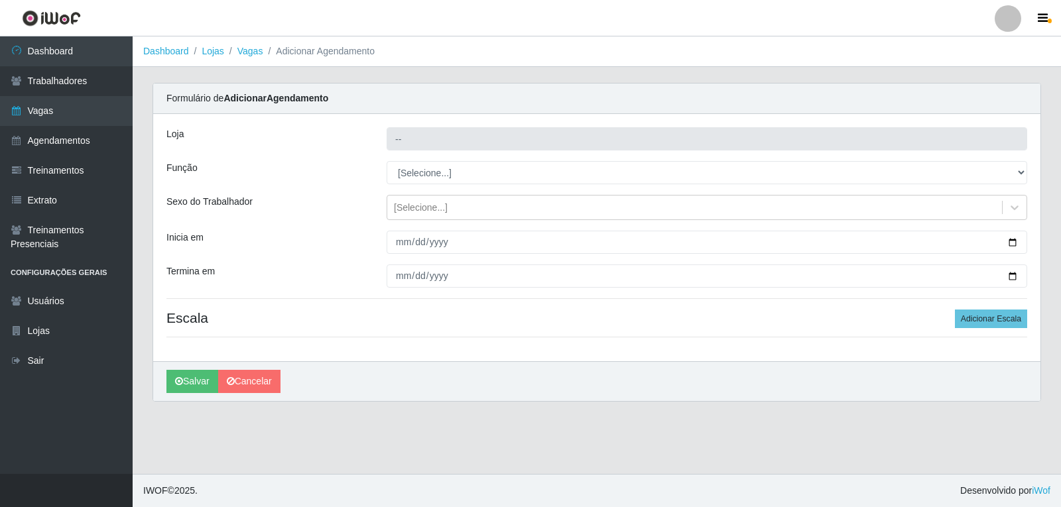
type input "Varejão do Preço - Bancários"
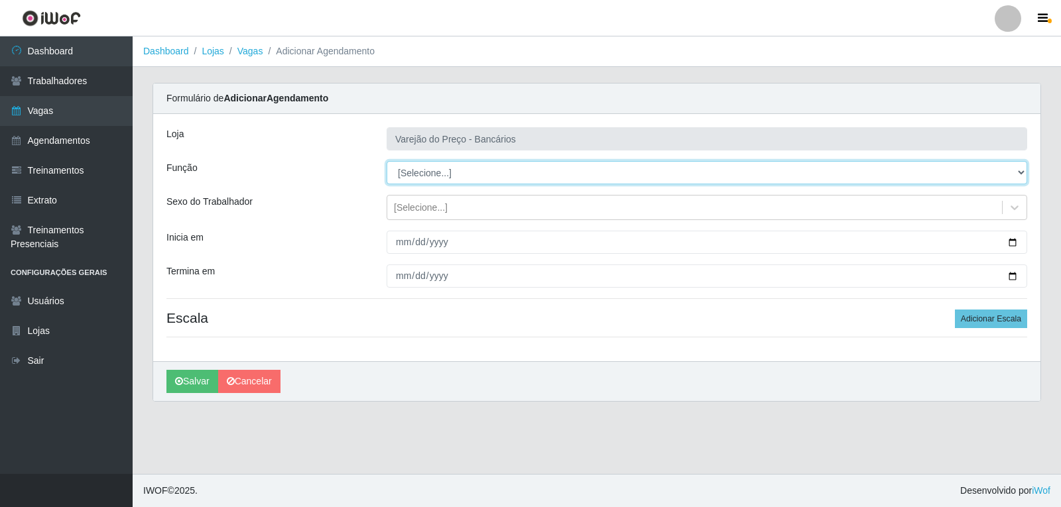
click at [414, 176] on select "[Selecione...] Auxiliar de Estacionamento Auxiliar de Estacionamento + Auxiliar…" at bounding box center [707, 172] width 641 height 23
select select "1"
click at [387, 161] on select "[Selecione...] Auxiliar de Estacionamento Auxiliar de Estacionamento + Auxiliar…" at bounding box center [707, 172] width 641 height 23
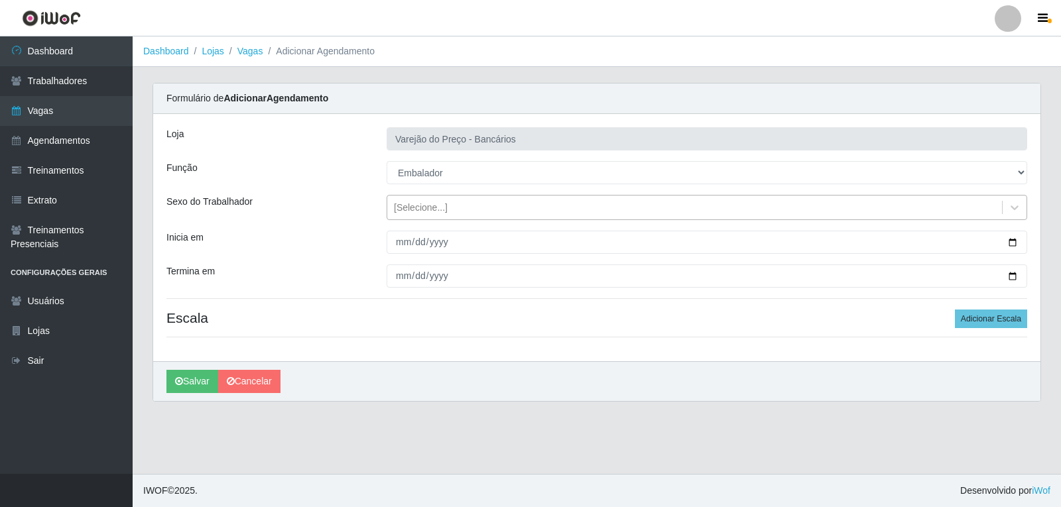
click at [396, 216] on div "[Selecione...]" at bounding box center [694, 208] width 615 height 22
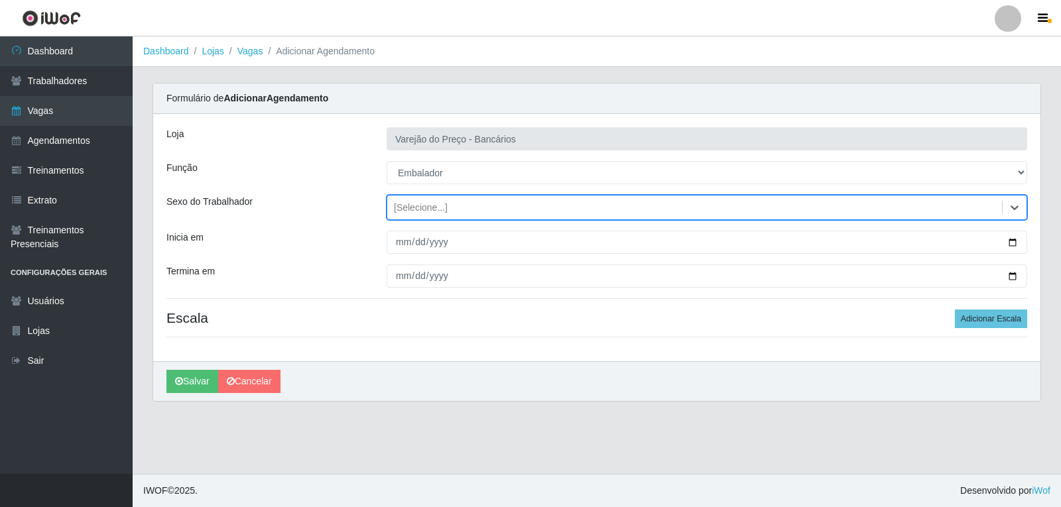
click at [406, 214] on div "[Selecione...]" at bounding box center [421, 208] width 54 height 14
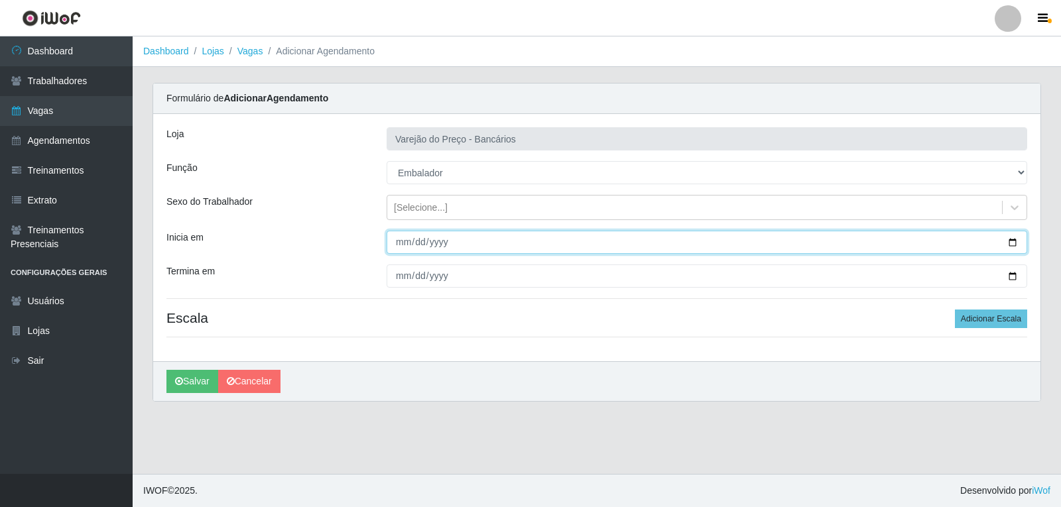
click at [400, 247] on input "Inicia em" at bounding box center [707, 242] width 641 height 23
type input "2025-10-10"
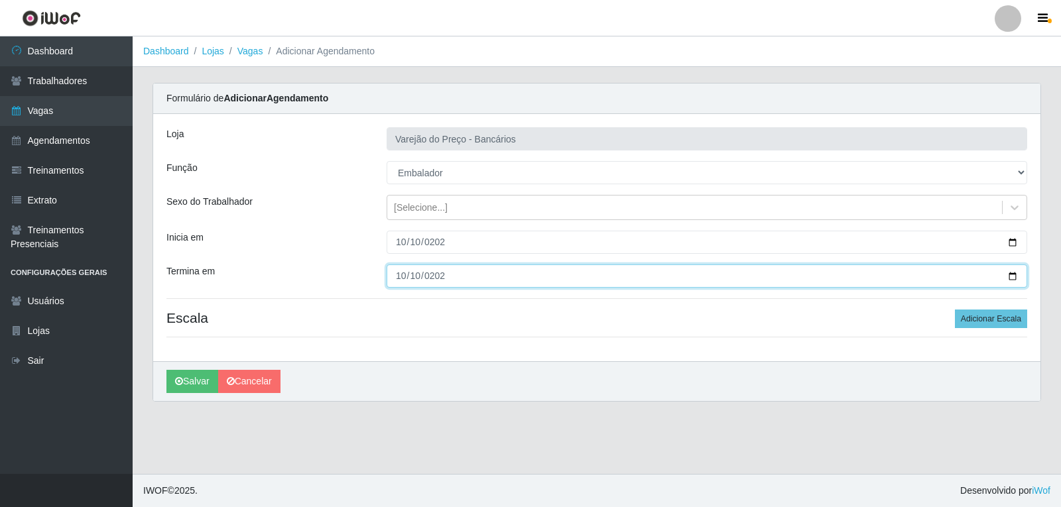
type input "2025-10-10"
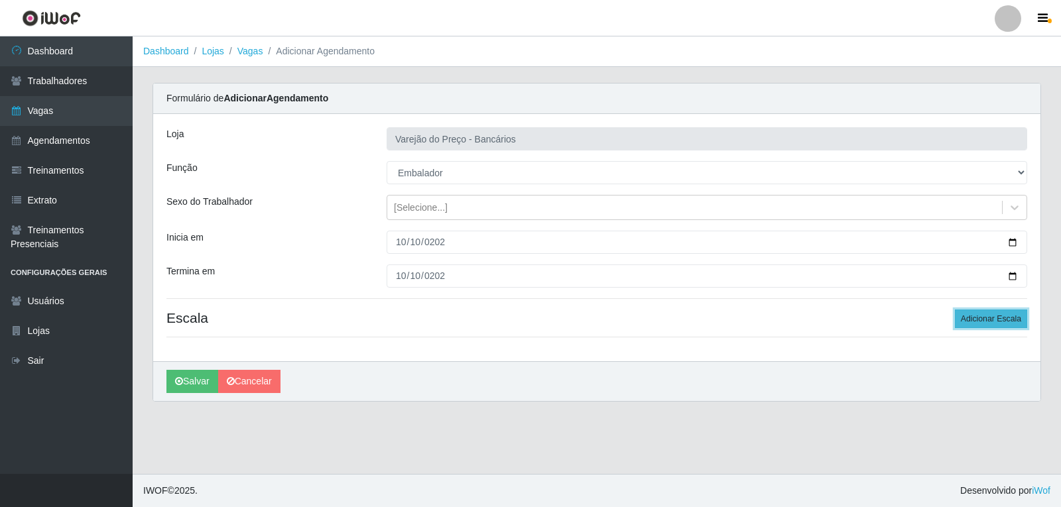
click at [1017, 316] on button "Adicionar Escala" at bounding box center [991, 319] width 72 height 19
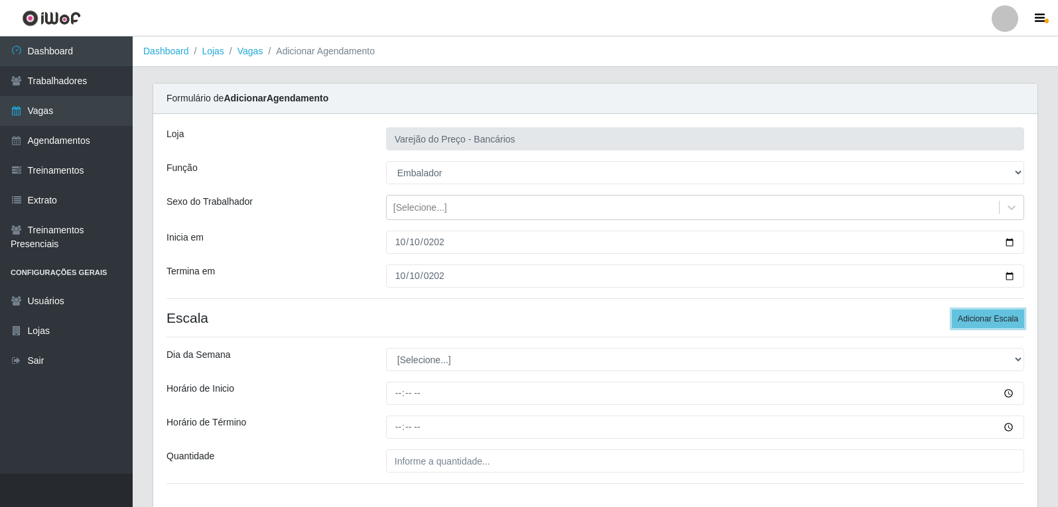
scroll to position [66, 0]
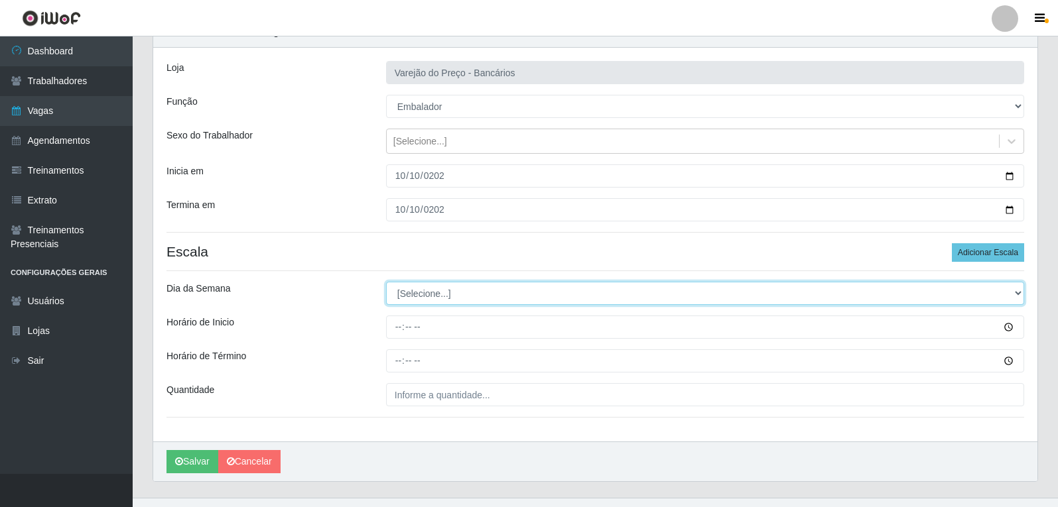
click at [404, 295] on select "[Selecione...] Segunda Terça Quarta Quinta Sexta Sábado Domingo" at bounding box center [705, 293] width 638 height 23
select select "5"
click at [386, 282] on select "[Selecione...] Segunda Terça Quarta Quinta Sexta Sábado Domingo" at bounding box center [705, 293] width 638 height 23
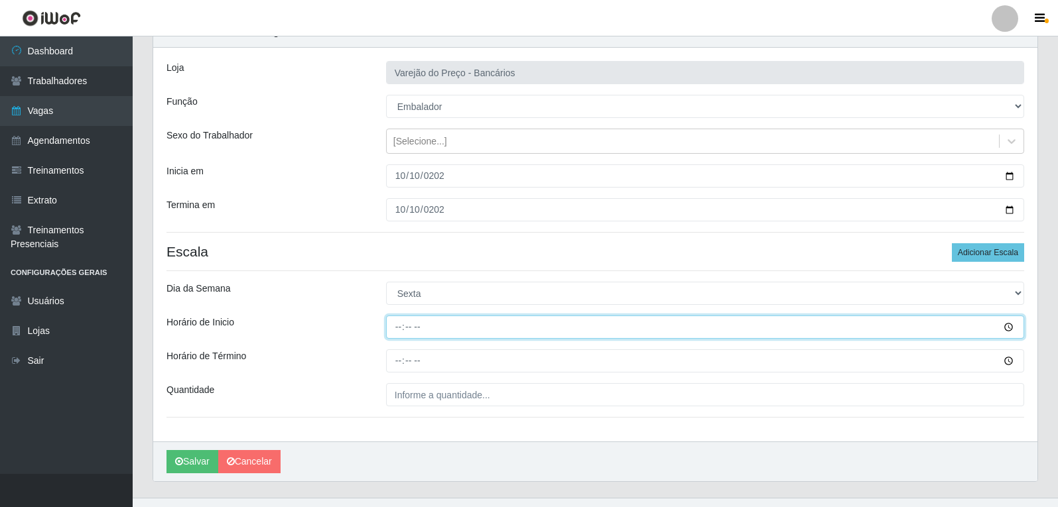
click at [395, 330] on input "Horário de Inicio" at bounding box center [705, 327] width 638 height 23
type input "16:00"
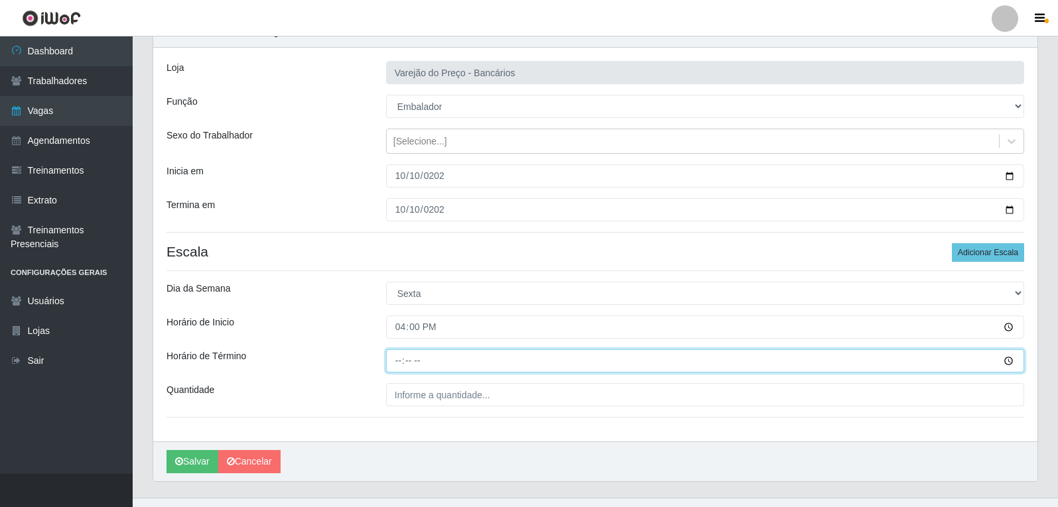
type input "21:00"
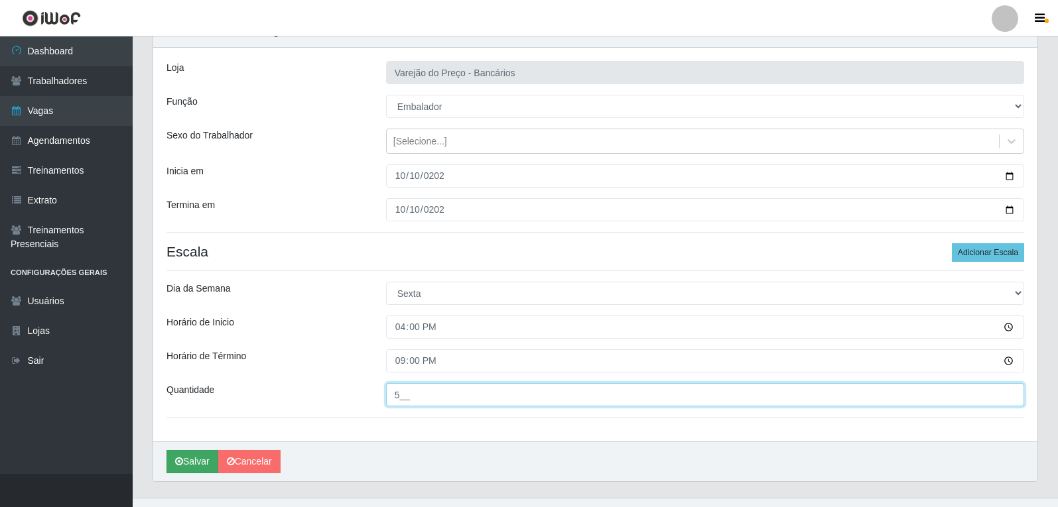
type input "5__"
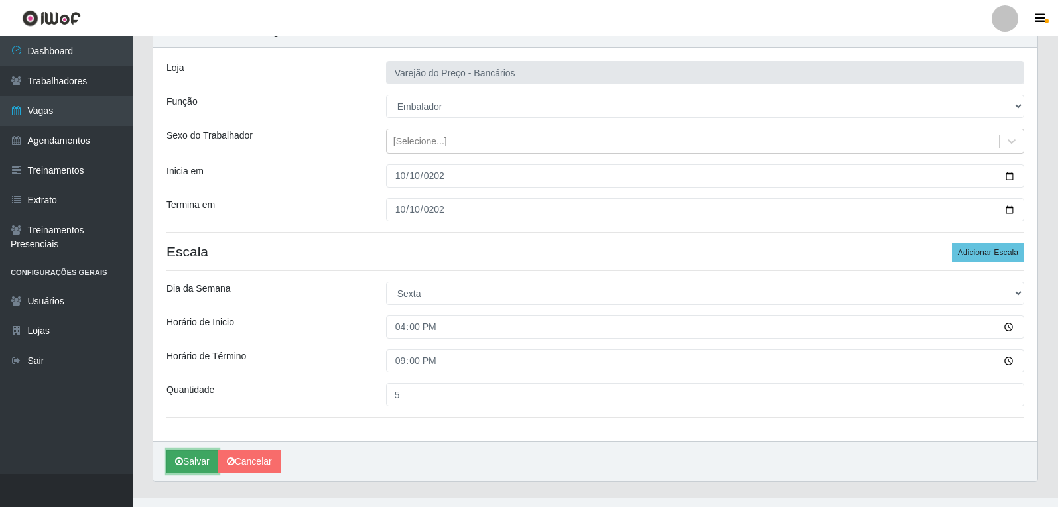
click at [194, 462] on button "Salvar" at bounding box center [192, 461] width 52 height 23
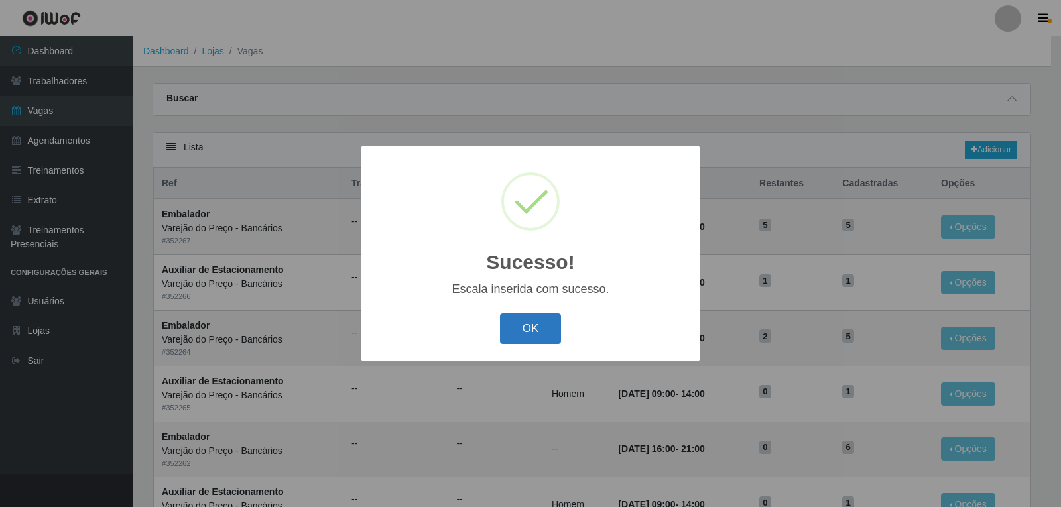
click at [533, 325] on button "OK" at bounding box center [531, 329] width 62 height 31
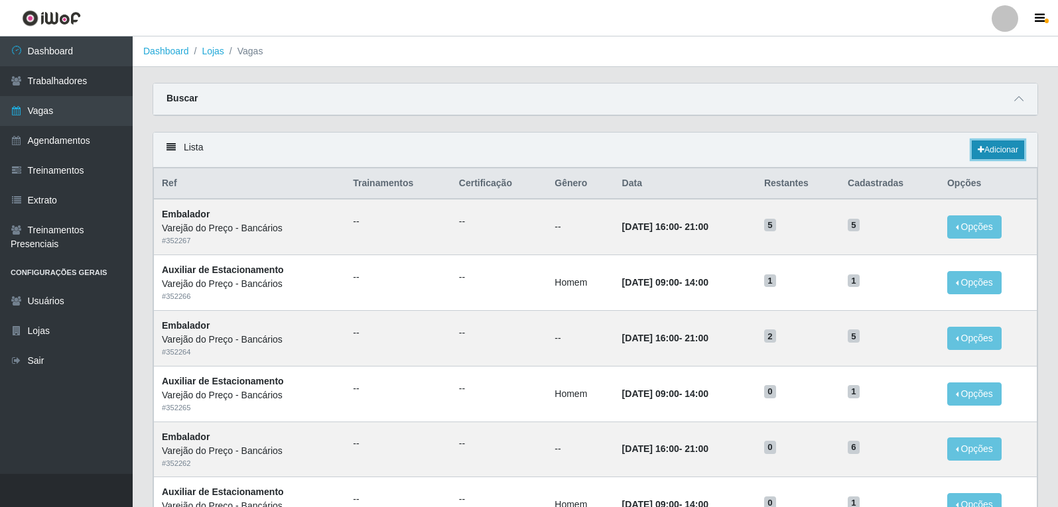
click at [1008, 154] on link "Adicionar" at bounding box center [997, 150] width 52 height 19
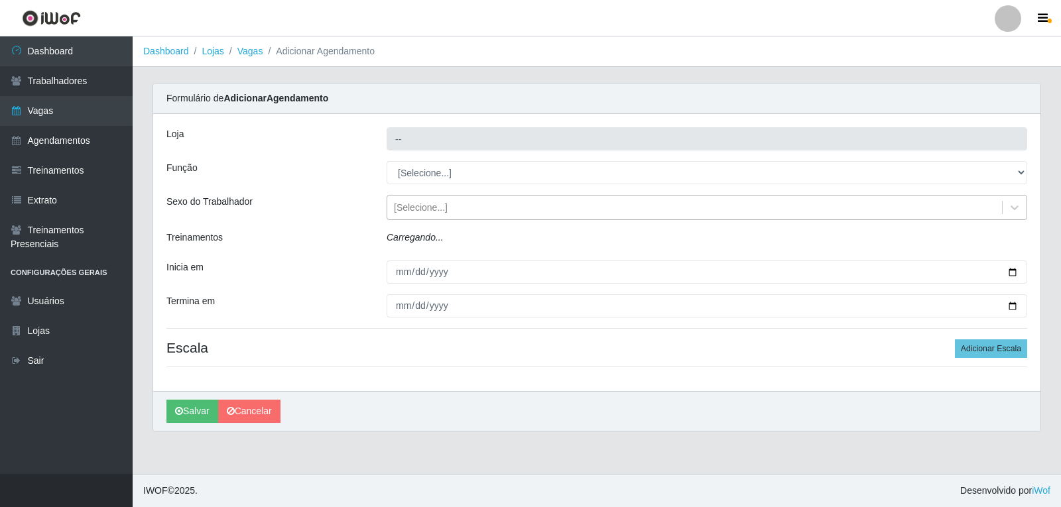
type input "Varejão do Preço - Bancários"
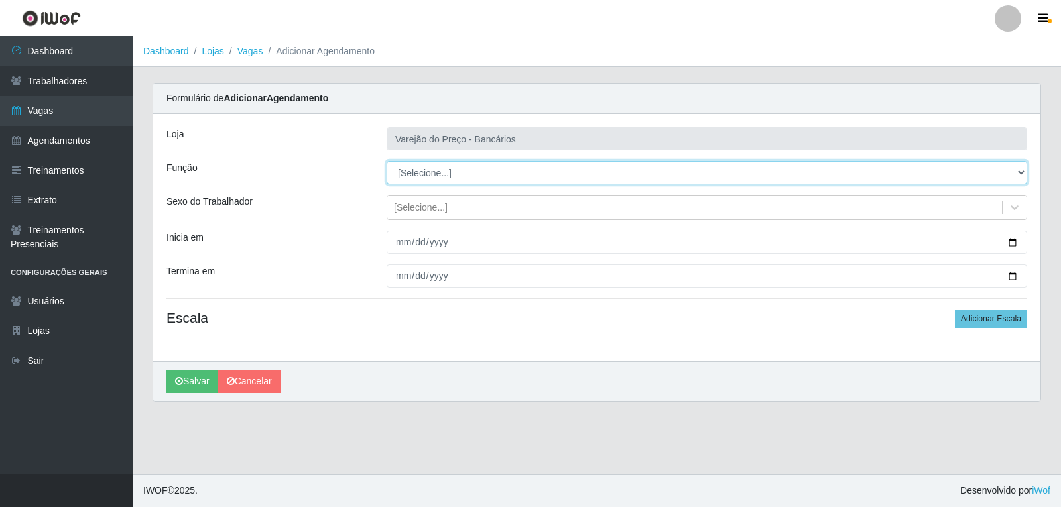
click at [410, 169] on select "[Selecione...] Auxiliar de Estacionamento Auxiliar de Estacionamento + Auxiliar…" at bounding box center [707, 172] width 641 height 23
select select "4"
click at [387, 161] on select "[Selecione...] Auxiliar de Estacionamento Auxiliar de Estacionamento + Auxiliar…" at bounding box center [707, 172] width 641 height 23
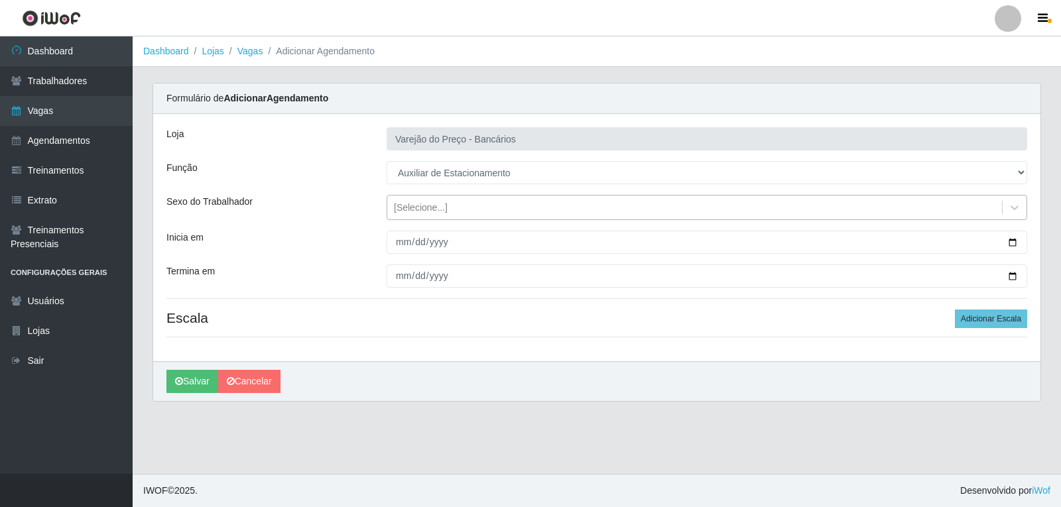
click at [411, 201] on div "[Selecione...]" at bounding box center [421, 208] width 54 height 14
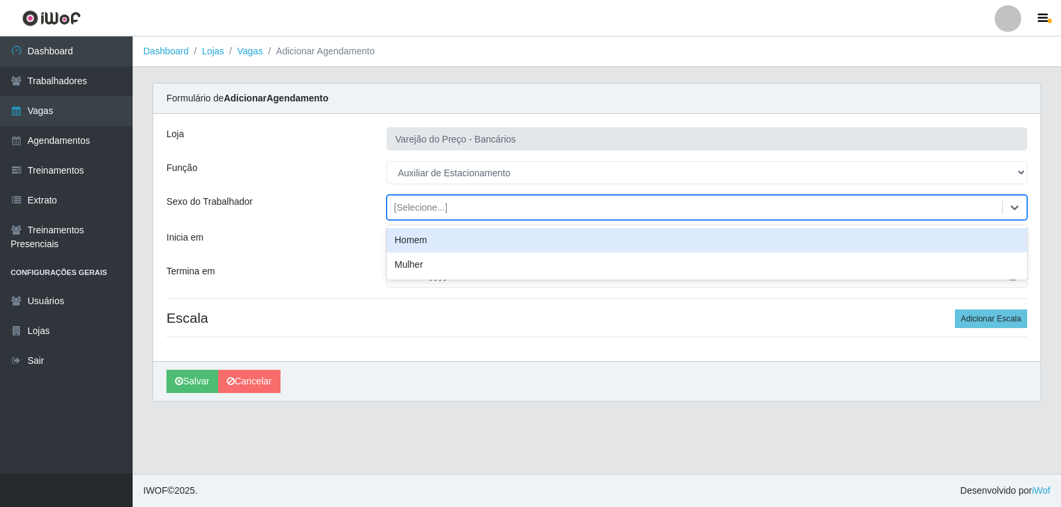
click at [416, 247] on div "Homem" at bounding box center [707, 240] width 641 height 25
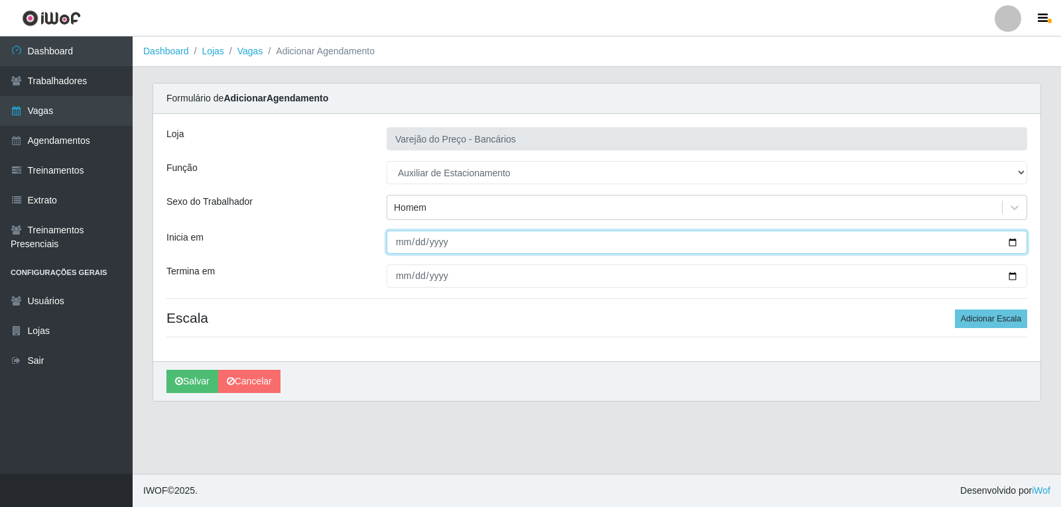
click at [391, 243] on input "Inicia em" at bounding box center [707, 242] width 641 height 23
type input "252022-10-11"
type input "200000-10-11"
type input "2025-10-11"
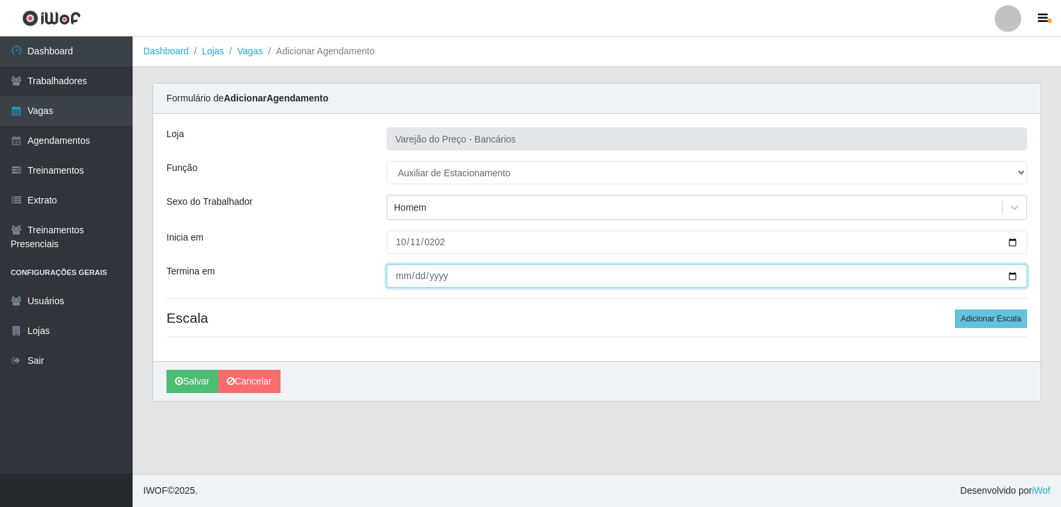
click at [406, 277] on input "Termina em" at bounding box center [707, 276] width 641 height 23
type input "2025-10-11"
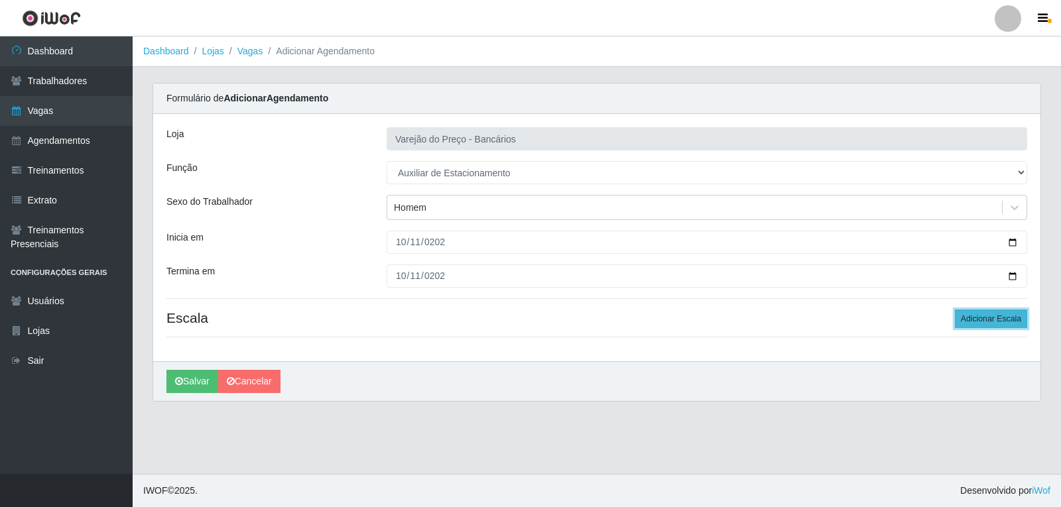
click at [969, 310] on button "Adicionar Escala" at bounding box center [991, 319] width 72 height 19
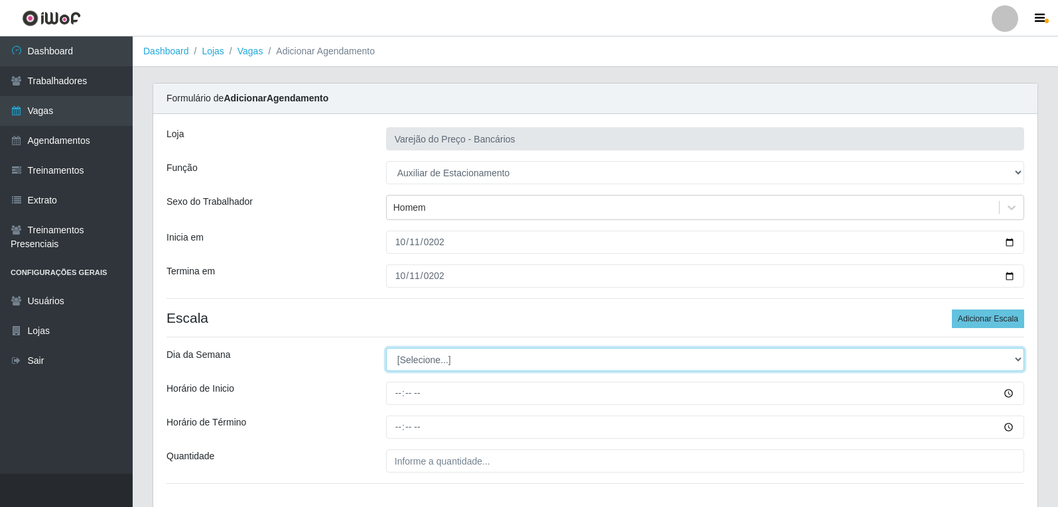
click at [416, 362] on select "[Selecione...] Segunda Terça Quarta Quinta Sexta Sábado Domingo" at bounding box center [705, 359] width 638 height 23
select select "6"
click at [386, 348] on select "[Selecione...] Segunda Terça Quarta Quinta Sexta Sábado Domingo" at bounding box center [705, 359] width 638 height 23
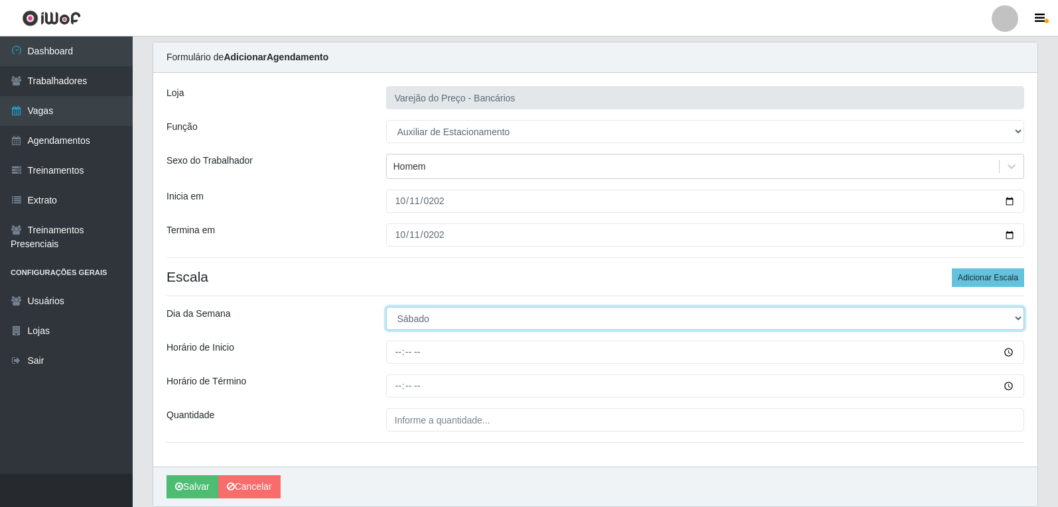
scroll to position [90, 0]
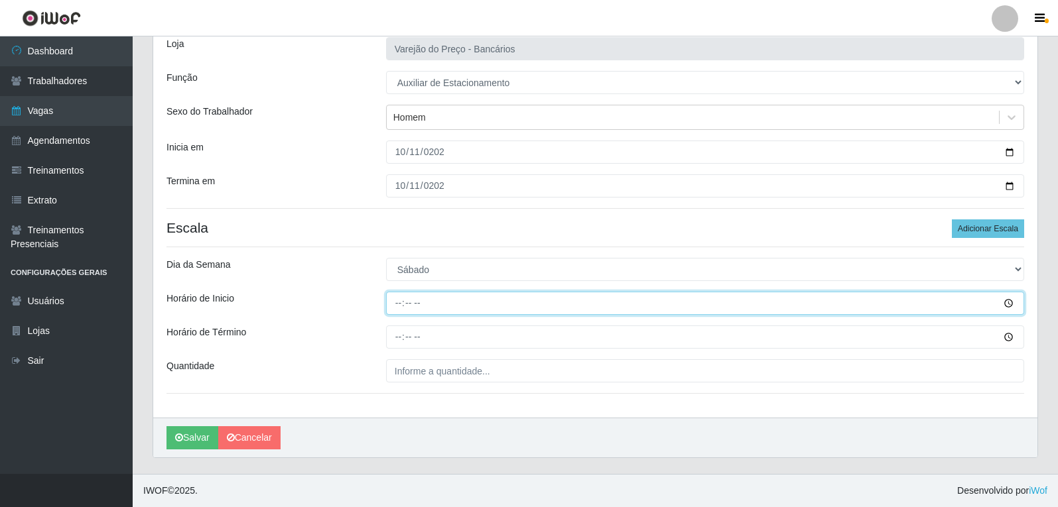
click at [395, 308] on input "Horário de Inicio" at bounding box center [705, 303] width 638 height 23
type input "09:00"
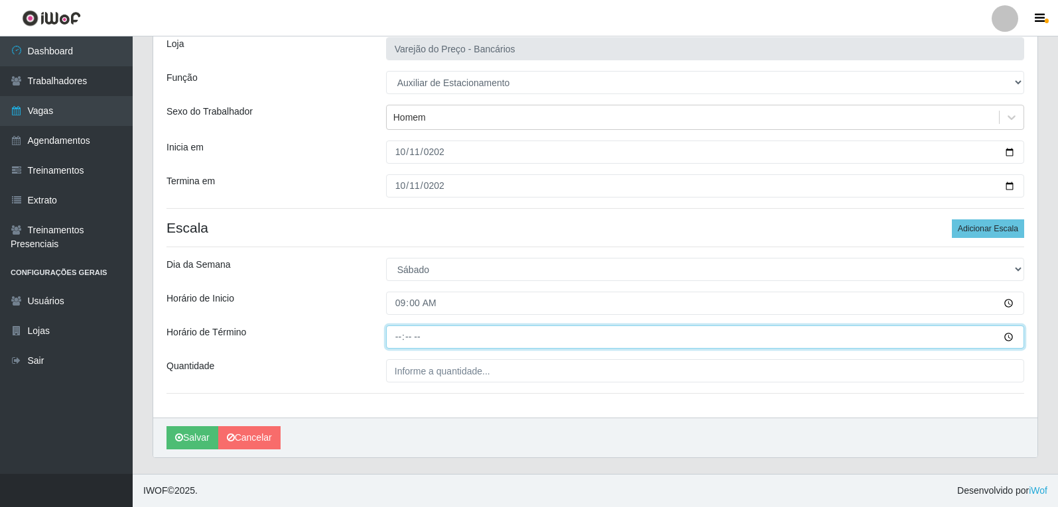
type input "14:00"
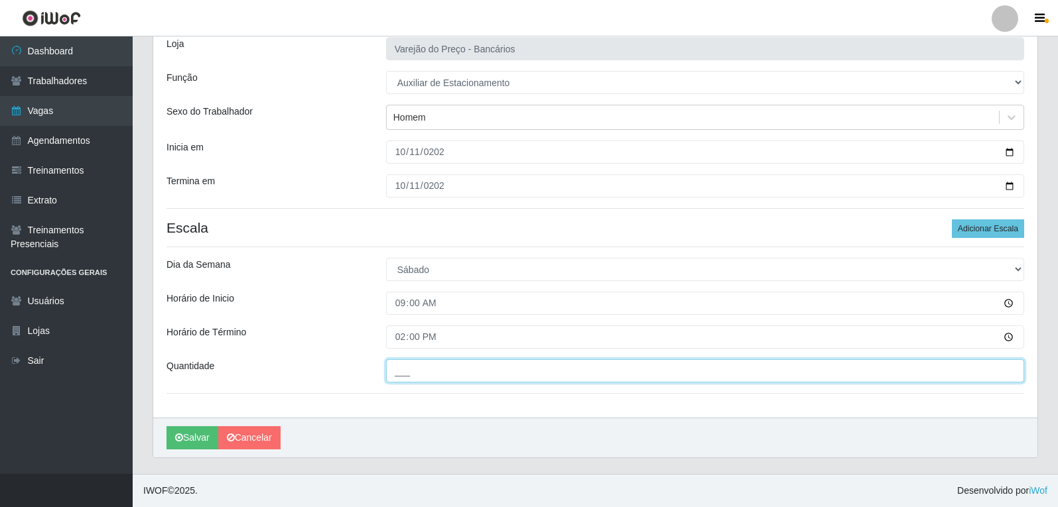
click at [408, 367] on input "___" at bounding box center [705, 370] width 638 height 23
type input "1__"
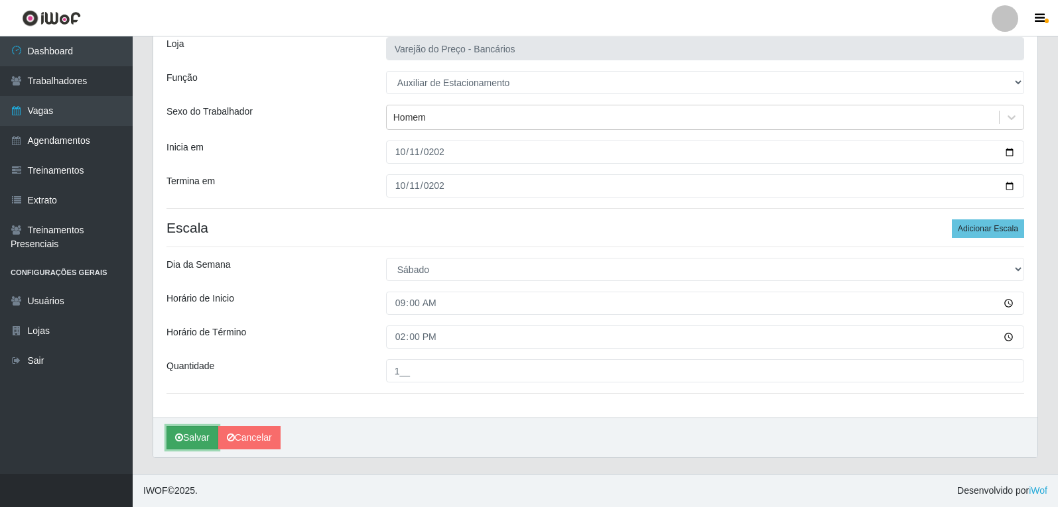
click at [196, 434] on button "Salvar" at bounding box center [192, 437] width 52 height 23
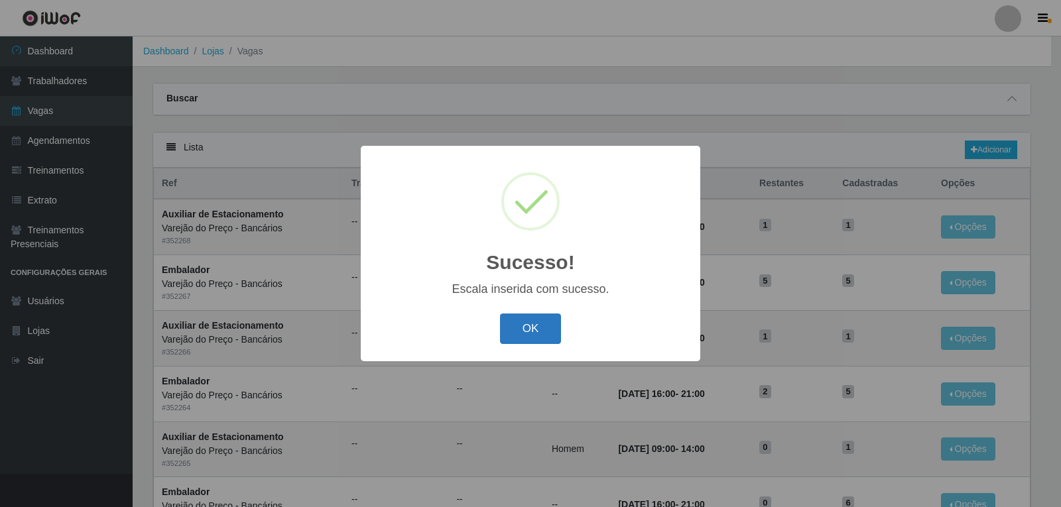
click at [534, 329] on button "OK" at bounding box center [531, 329] width 62 height 31
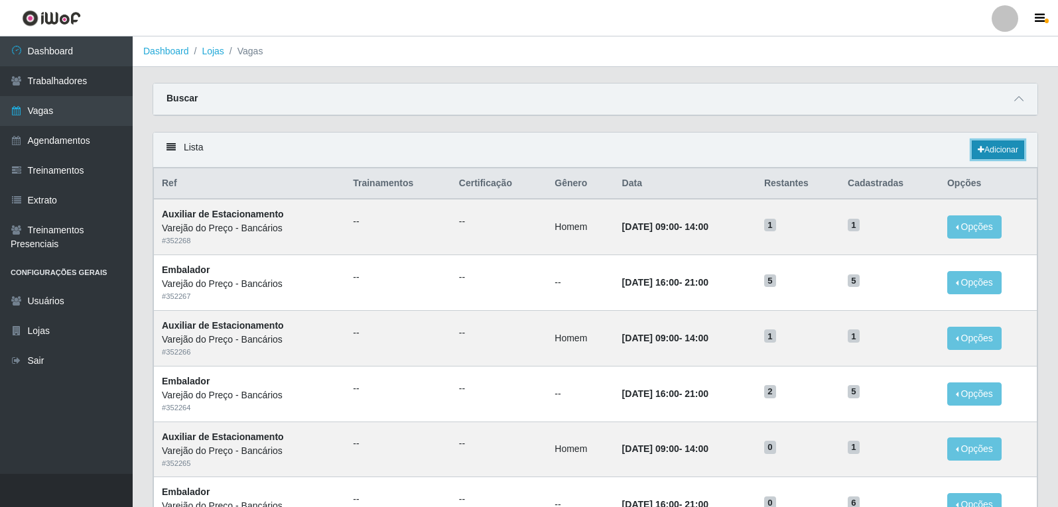
click at [989, 145] on link "Adicionar" at bounding box center [997, 150] width 52 height 19
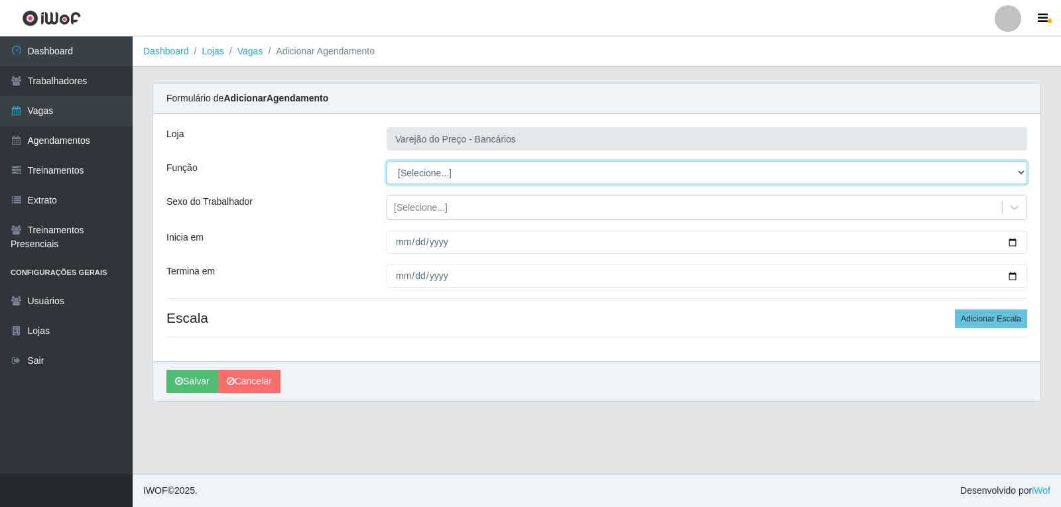
click at [410, 177] on select "[Selecione...] Auxiliar de Estacionamento Auxiliar de Estacionamento + Auxiliar…" at bounding box center [707, 172] width 641 height 23
click at [387, 161] on select "[Selecione...] Auxiliar de Estacionamento Auxiliar de Estacionamento + Auxiliar…" at bounding box center [707, 172] width 641 height 23
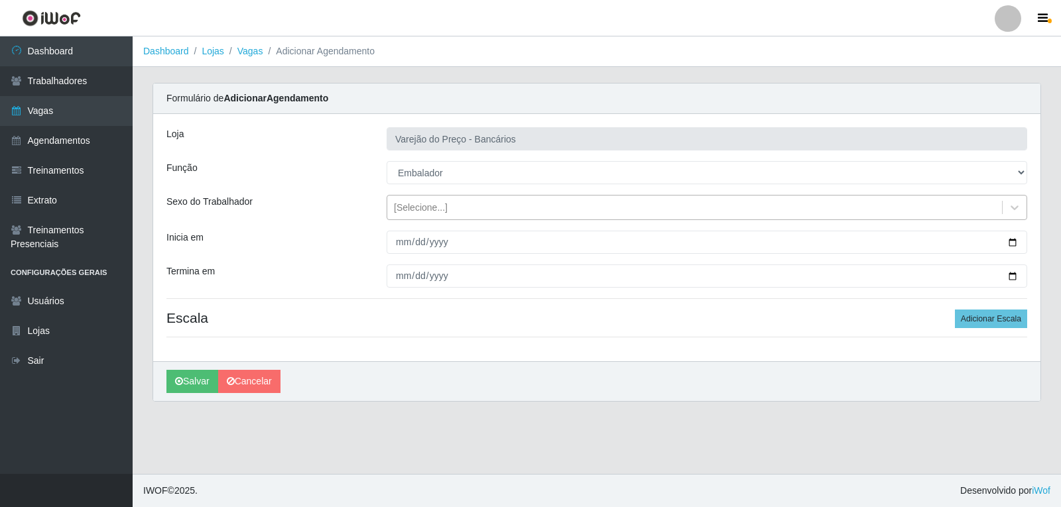
click at [403, 208] on div "[Selecione...]" at bounding box center [421, 208] width 54 height 14
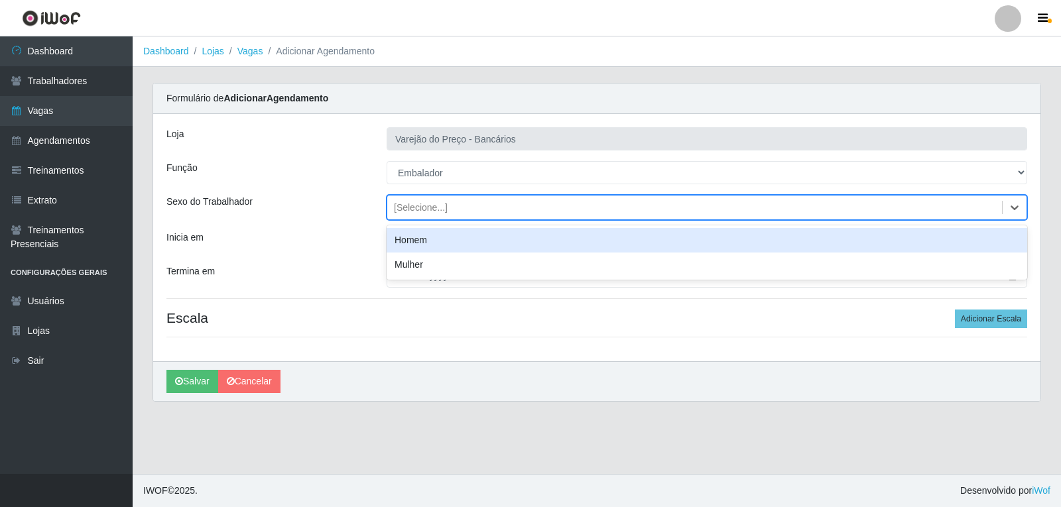
click at [403, 196] on div "[Selecione...]" at bounding box center [707, 207] width 641 height 25
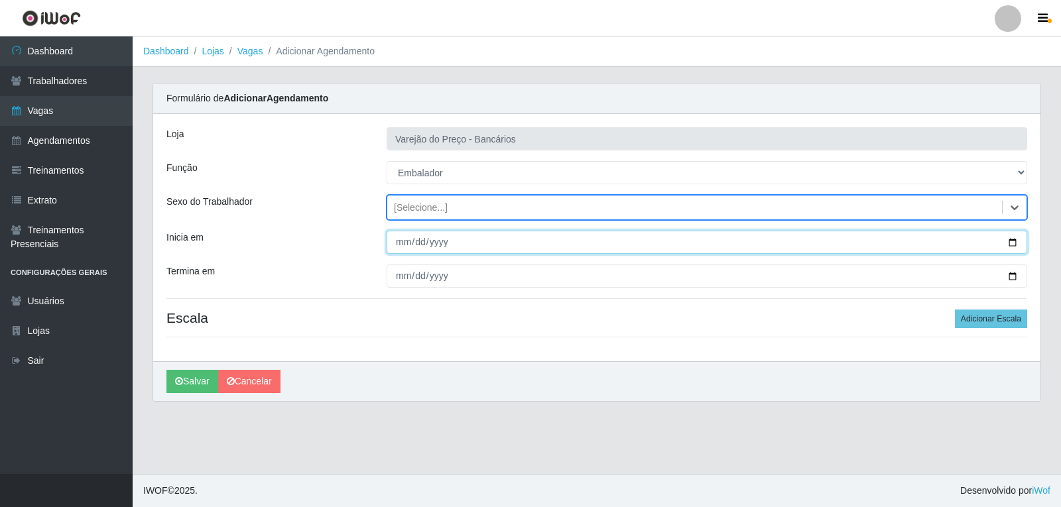
click at [404, 243] on input "Inicia em" at bounding box center [707, 242] width 641 height 23
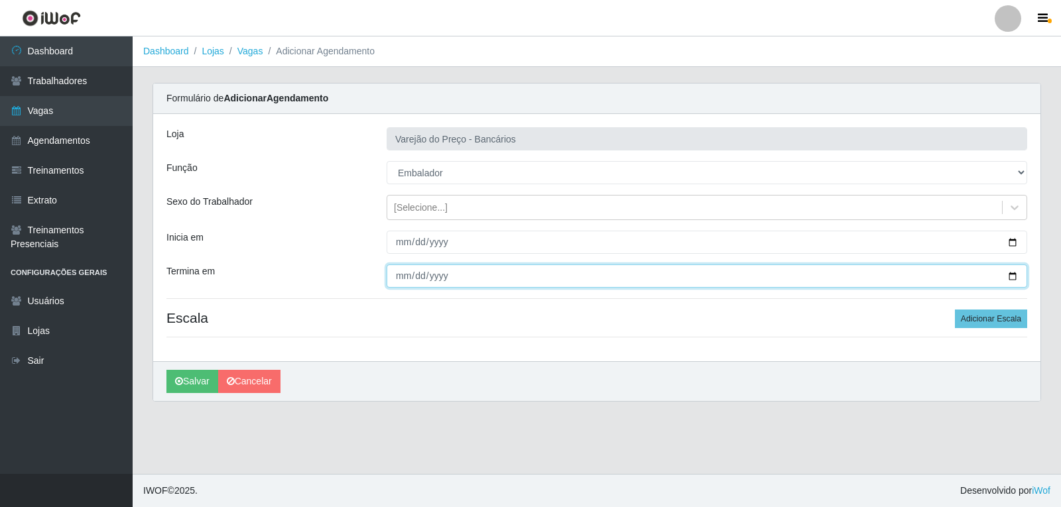
click at [402, 275] on input "Termina em" at bounding box center [707, 276] width 641 height 23
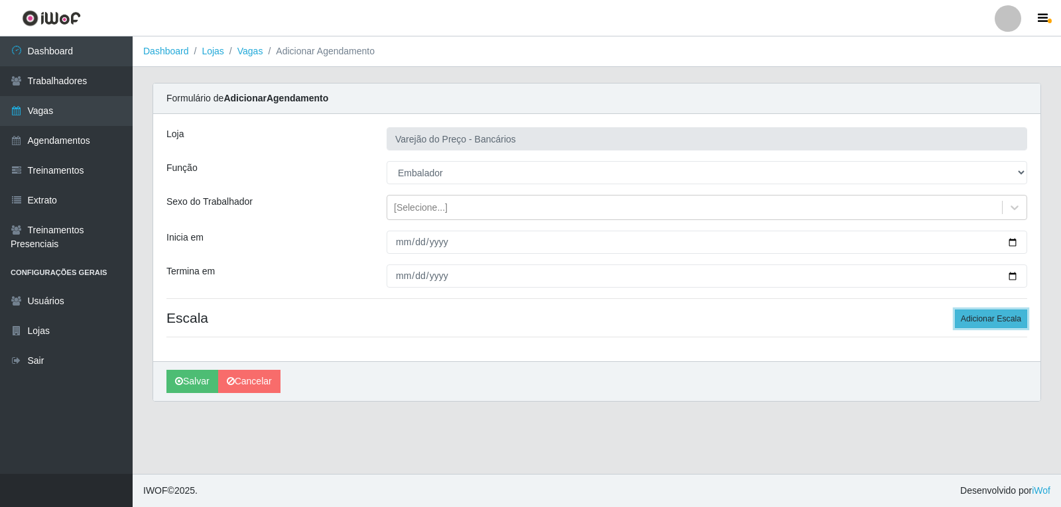
click at [1005, 324] on button "Adicionar Escala" at bounding box center [991, 319] width 72 height 19
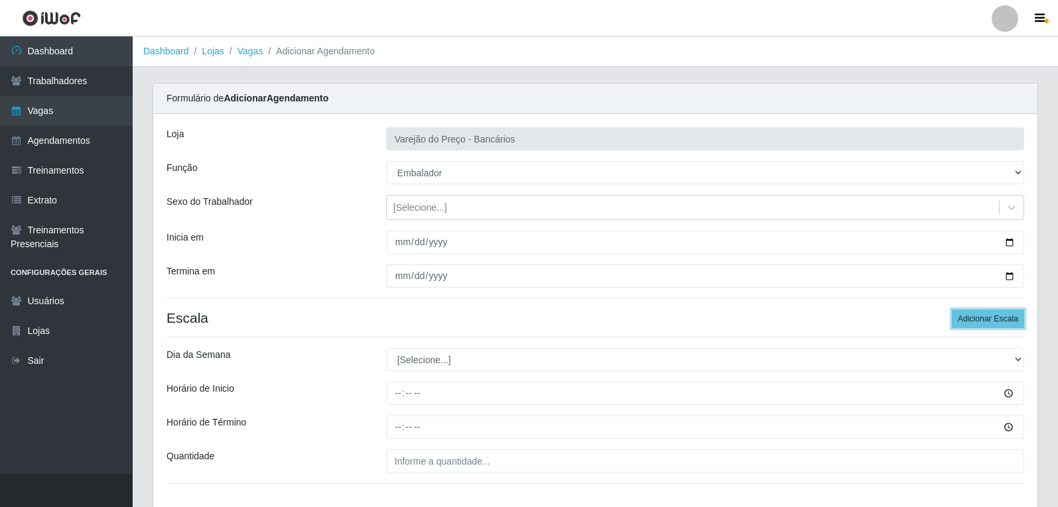
scroll to position [66, 0]
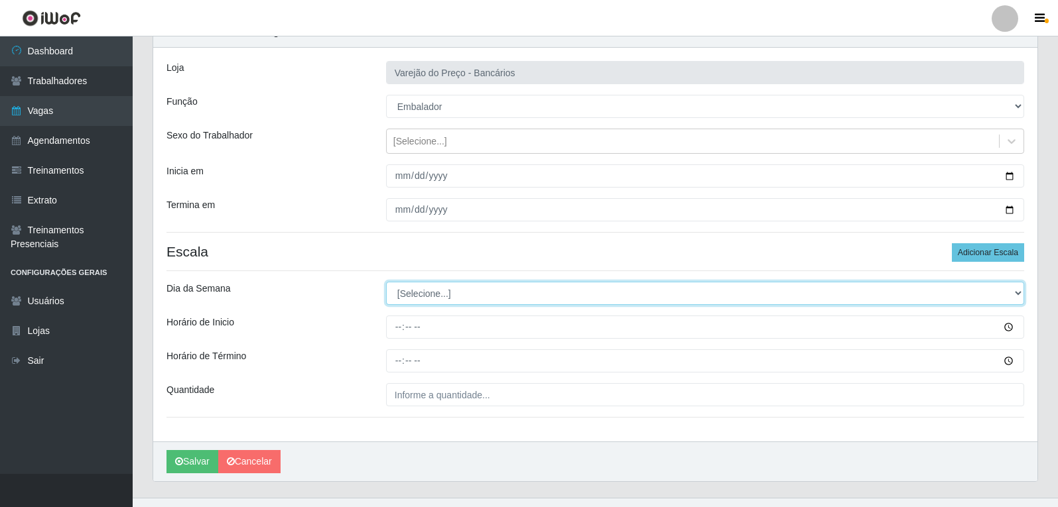
click at [412, 292] on select "[Selecione...] Segunda Terça Quarta Quinta Sexta Sábado Domingo" at bounding box center [705, 293] width 638 height 23
click at [386, 282] on select "[Selecione...] Segunda Terça Quarta Quinta Sexta Sábado Domingo" at bounding box center [705, 293] width 638 height 23
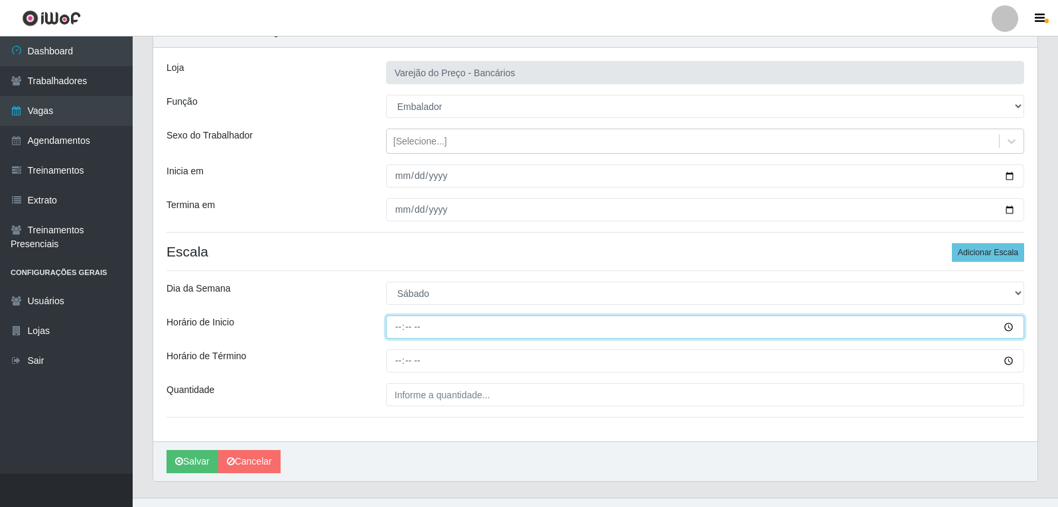
click at [399, 330] on input "Horário de Inicio" at bounding box center [705, 327] width 638 height 23
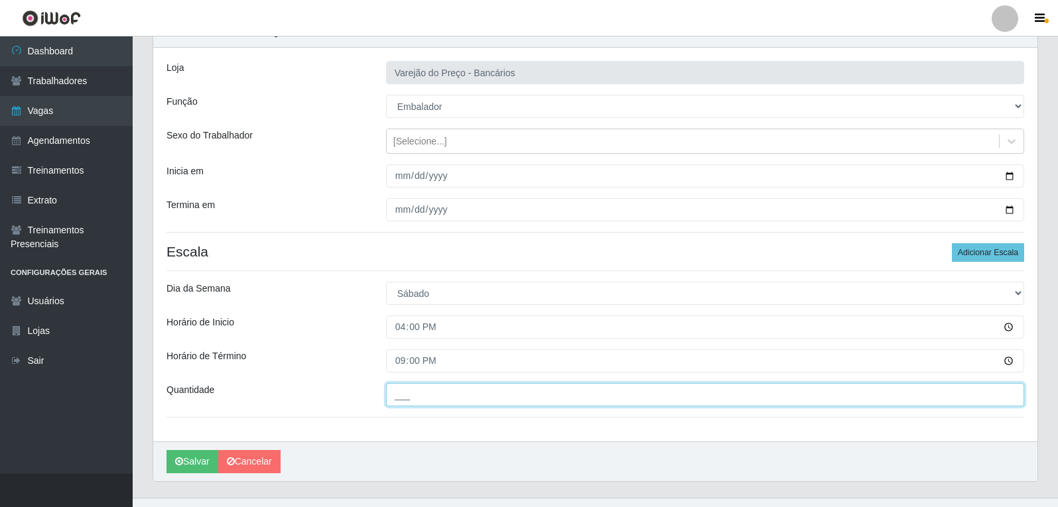
click at [413, 401] on input "___" at bounding box center [705, 394] width 638 height 23
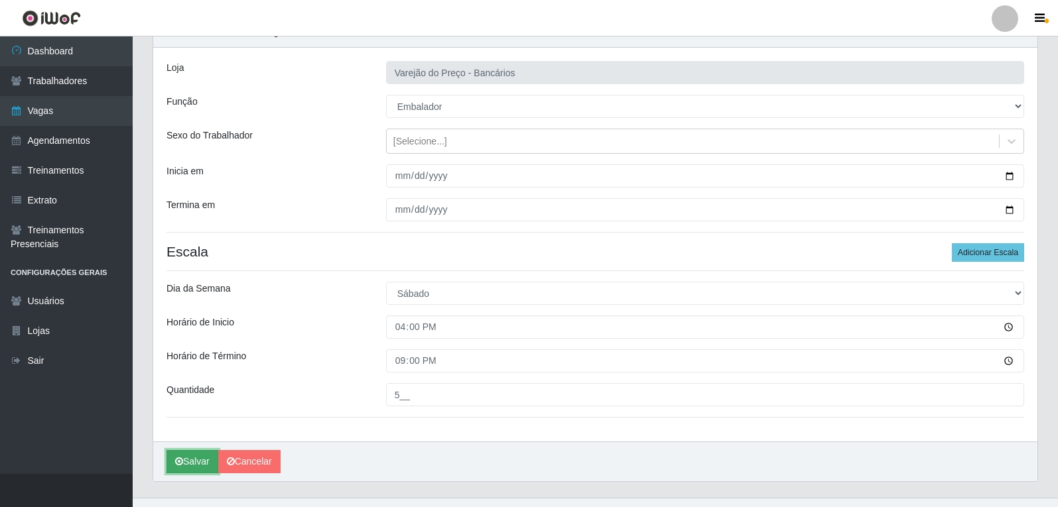
click at [195, 465] on button "Salvar" at bounding box center [192, 461] width 52 height 23
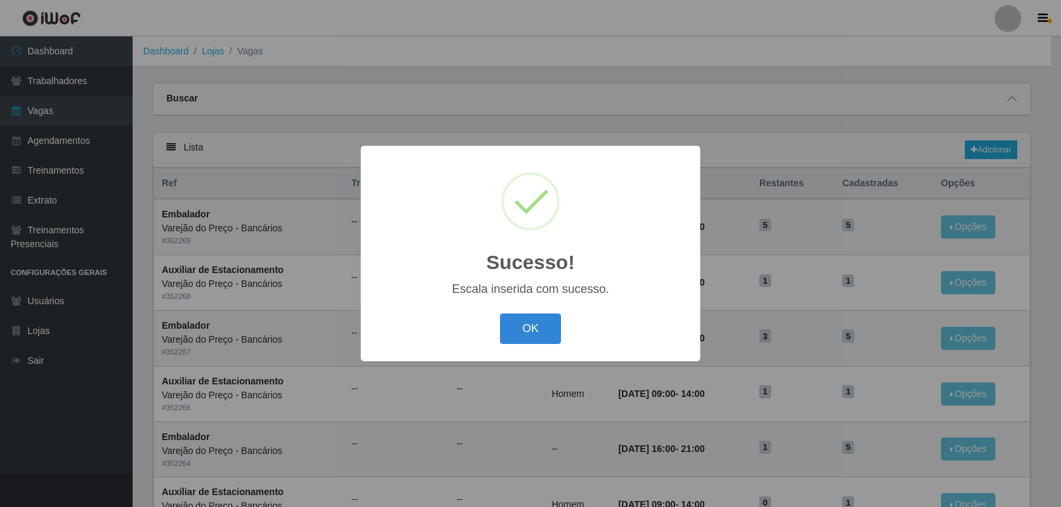
click at [500, 314] on button "OK" at bounding box center [531, 329] width 62 height 31
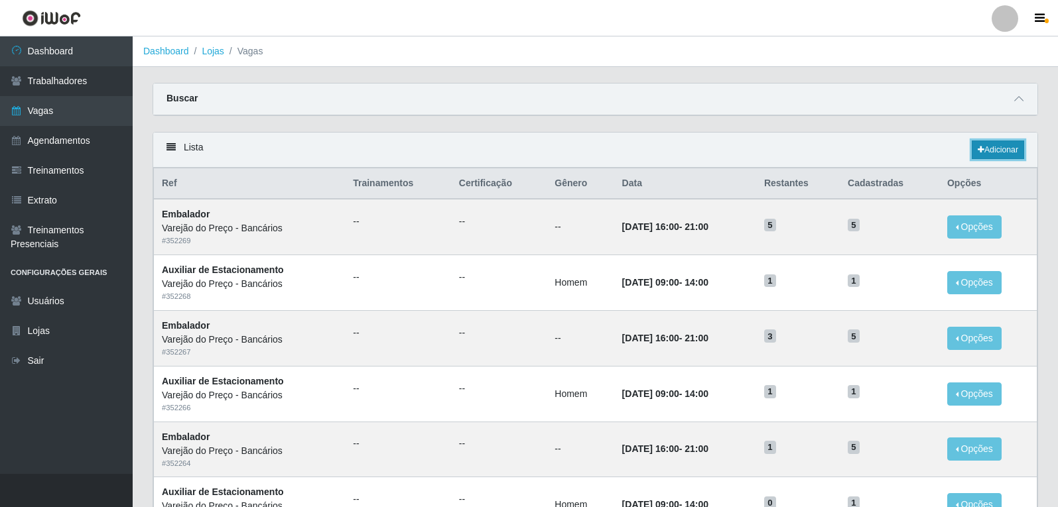
click at [988, 145] on link "Adicionar" at bounding box center [997, 150] width 52 height 19
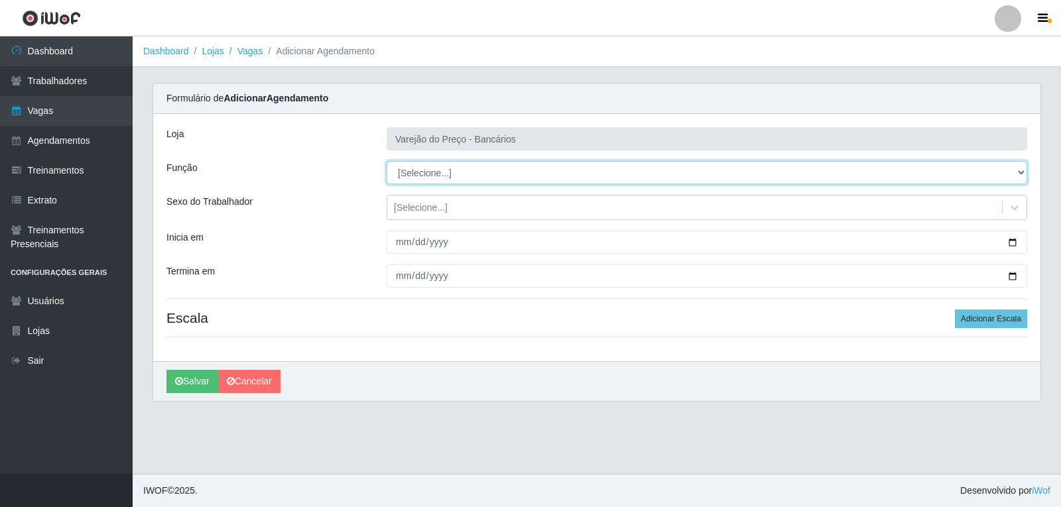
click at [393, 166] on select "[Selecione...] Auxiliar de Estacionamento Auxiliar de Estacionamento + Auxiliar…" at bounding box center [707, 172] width 641 height 23
click at [387, 161] on select "[Selecione...] Auxiliar de Estacionamento Auxiliar de Estacionamento + Auxiliar…" at bounding box center [707, 172] width 641 height 23
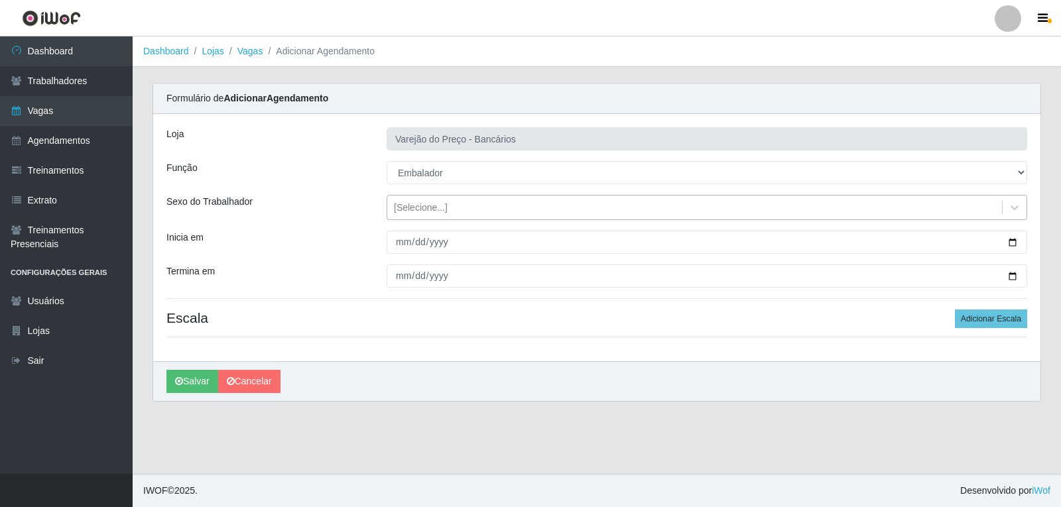
click at [413, 210] on div "[Selecione...]" at bounding box center [421, 208] width 54 height 14
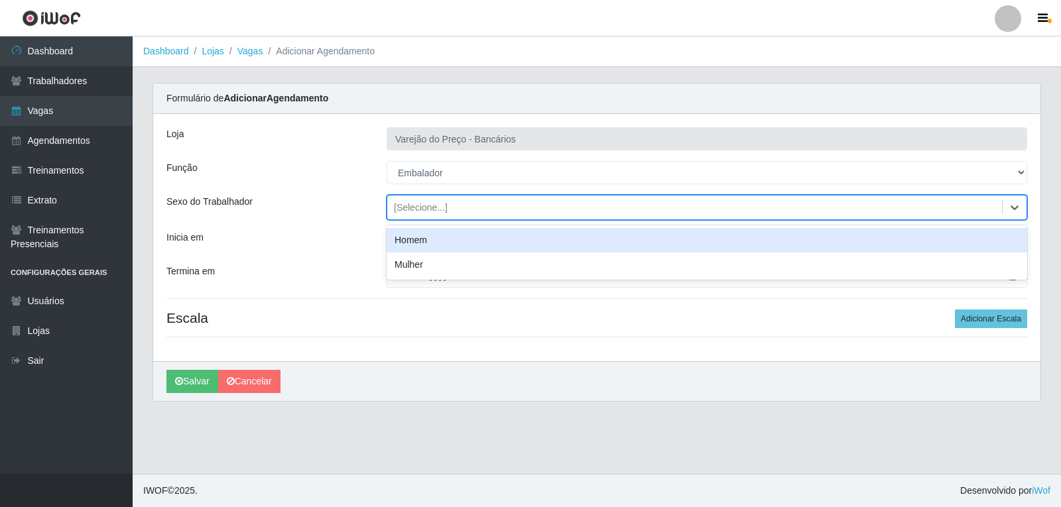
click at [410, 240] on div "Homem" at bounding box center [707, 240] width 641 height 25
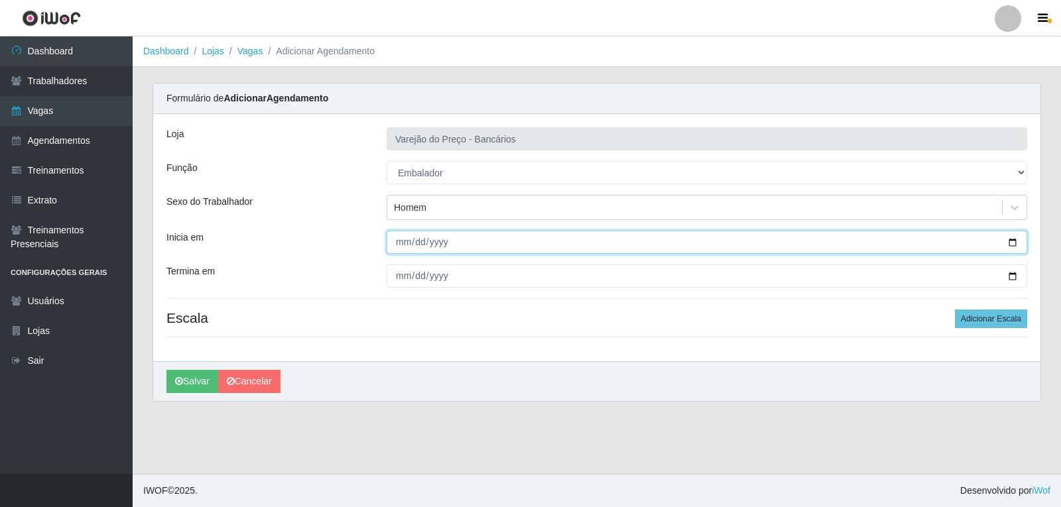
click at [406, 243] on input "Inicia em" at bounding box center [707, 242] width 641 height 23
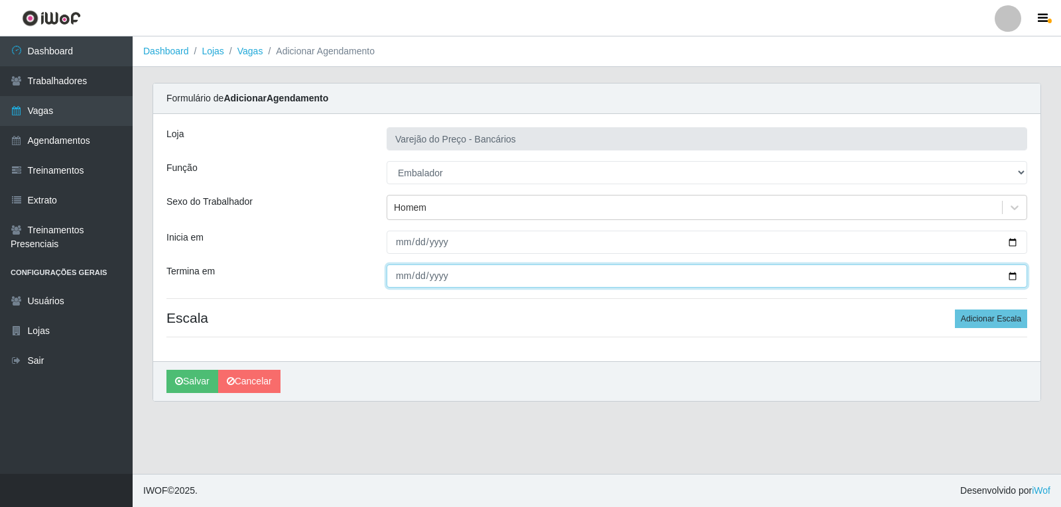
click at [400, 273] on input "Termina em" at bounding box center [707, 276] width 641 height 23
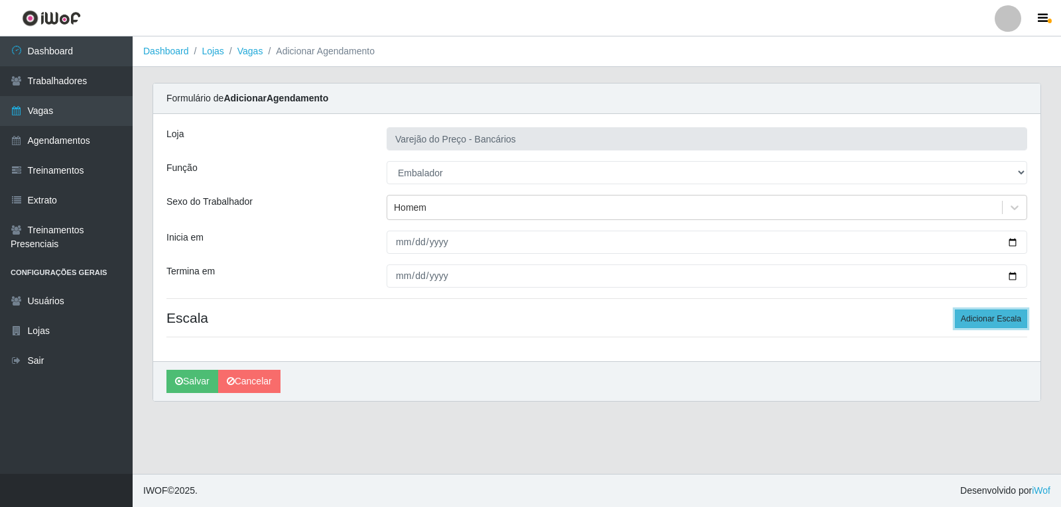
click at [995, 324] on button "Adicionar Escala" at bounding box center [991, 319] width 72 height 19
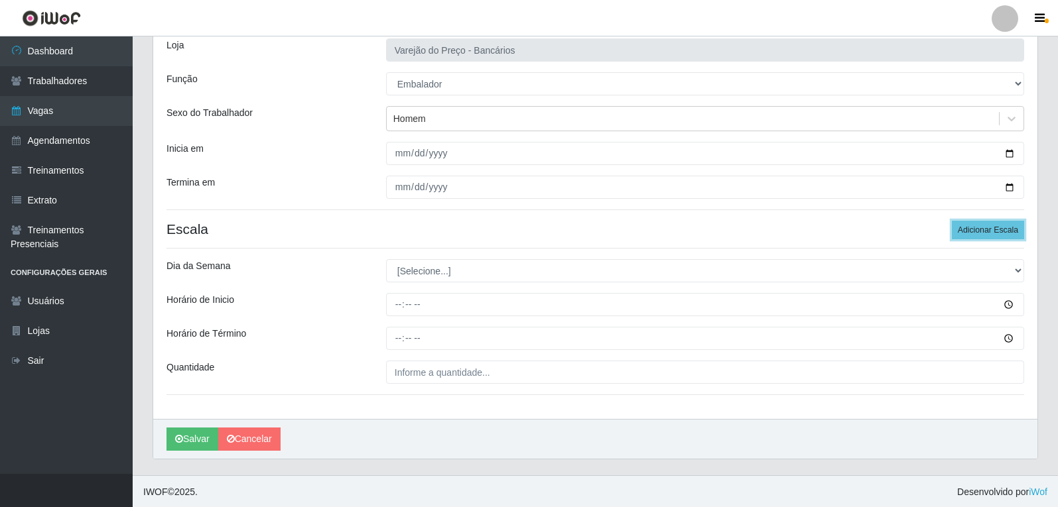
scroll to position [90, 0]
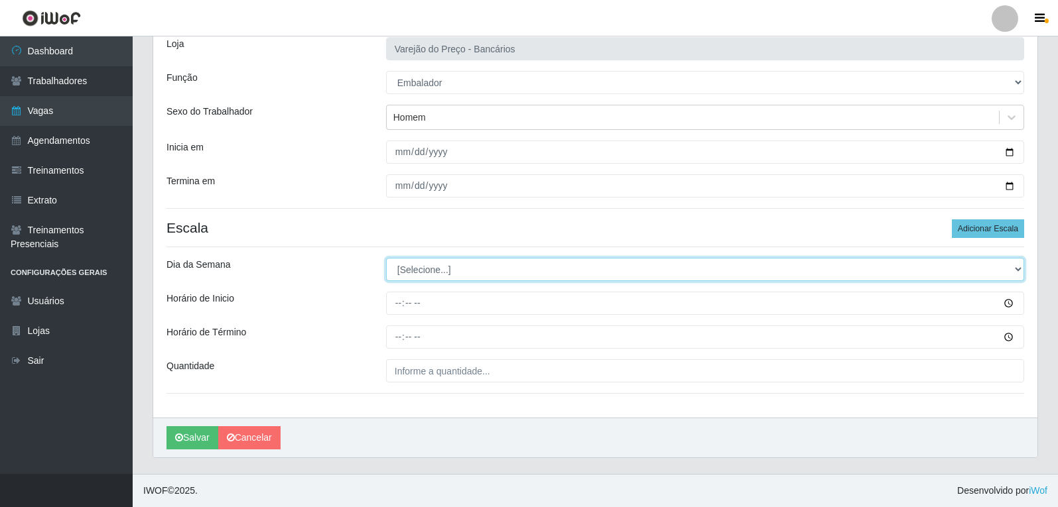
click at [400, 263] on select "[Selecione...] Segunda Terça Quarta Quinta Sexta Sábado Domingo" at bounding box center [705, 269] width 638 height 23
click at [386, 258] on select "[Selecione...] Segunda Terça Quarta Quinta Sexta Sábado Domingo" at bounding box center [705, 269] width 638 height 23
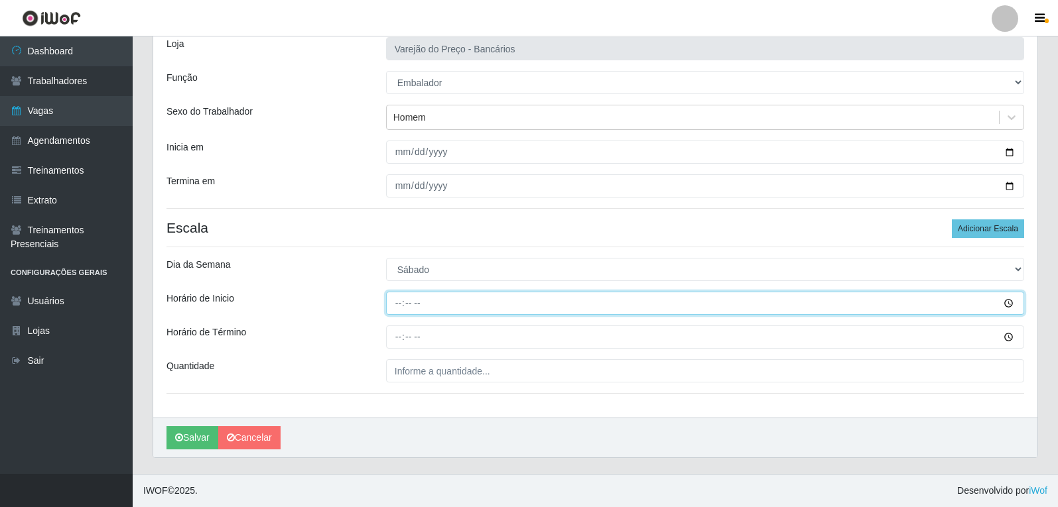
click at [397, 304] on input "Horário de Inicio" at bounding box center [705, 303] width 638 height 23
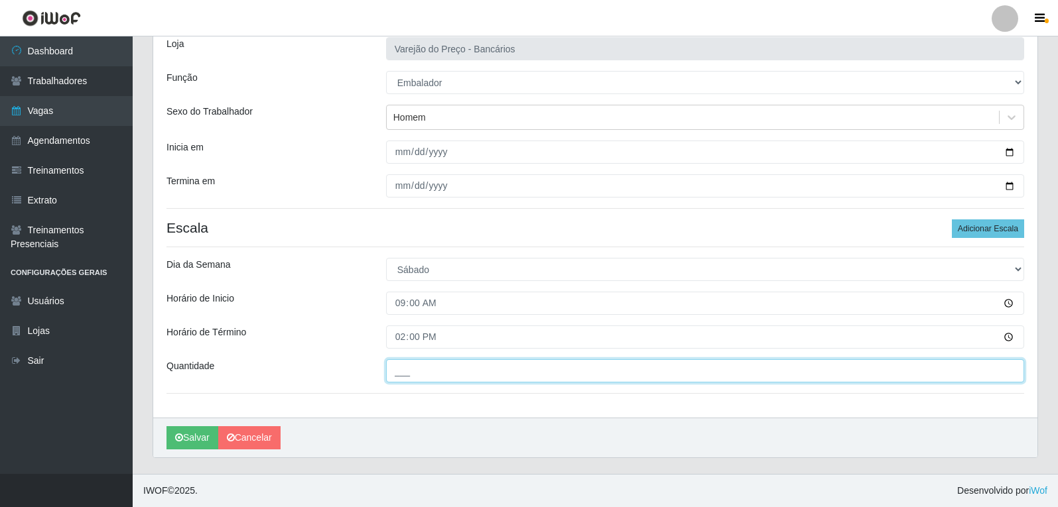
click at [420, 376] on input "___" at bounding box center [705, 370] width 638 height 23
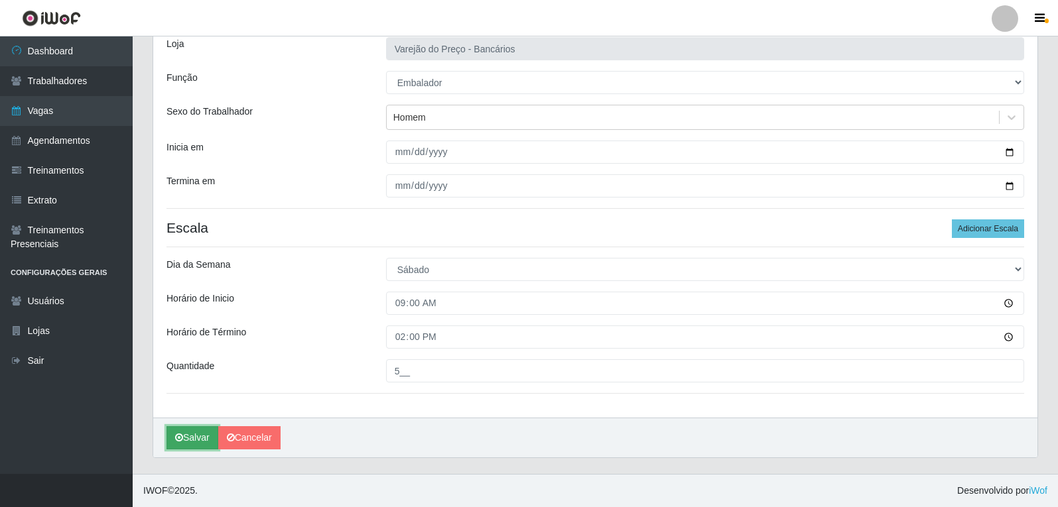
click at [180, 438] on icon "submit" at bounding box center [179, 437] width 8 height 9
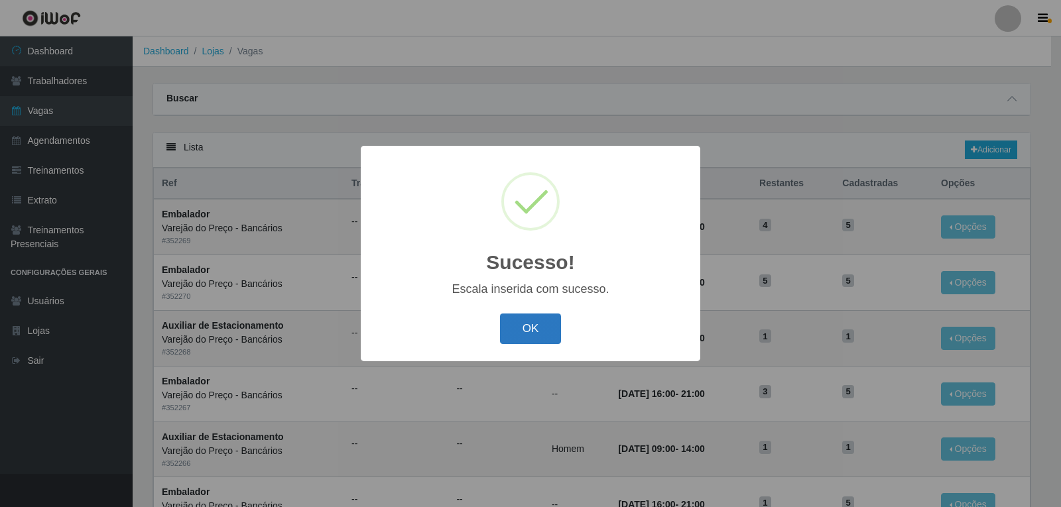
click at [517, 322] on button "OK" at bounding box center [531, 329] width 62 height 31
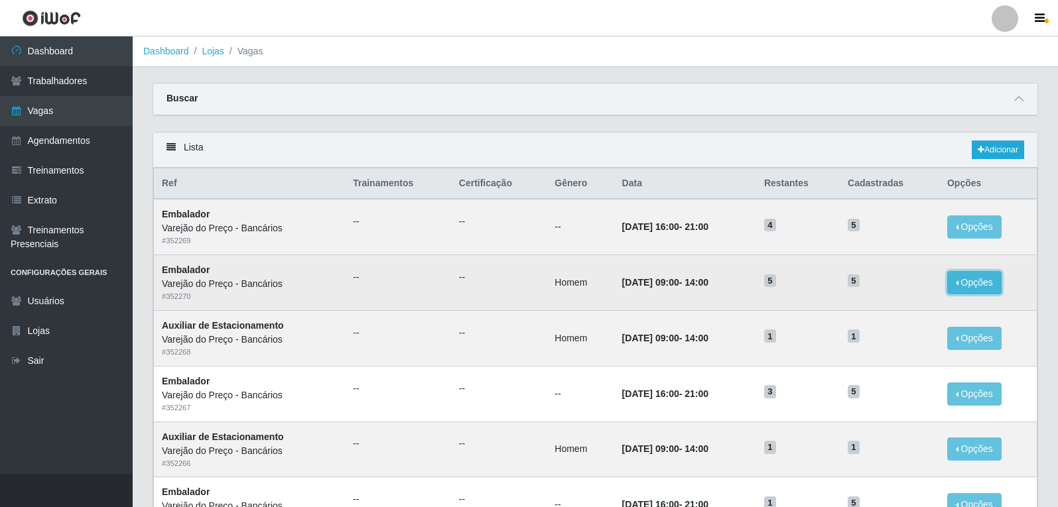
click at [973, 281] on button "Opções" at bounding box center [974, 282] width 54 height 23
click at [877, 316] on div "Deletar" at bounding box center [892, 313] width 78 height 14
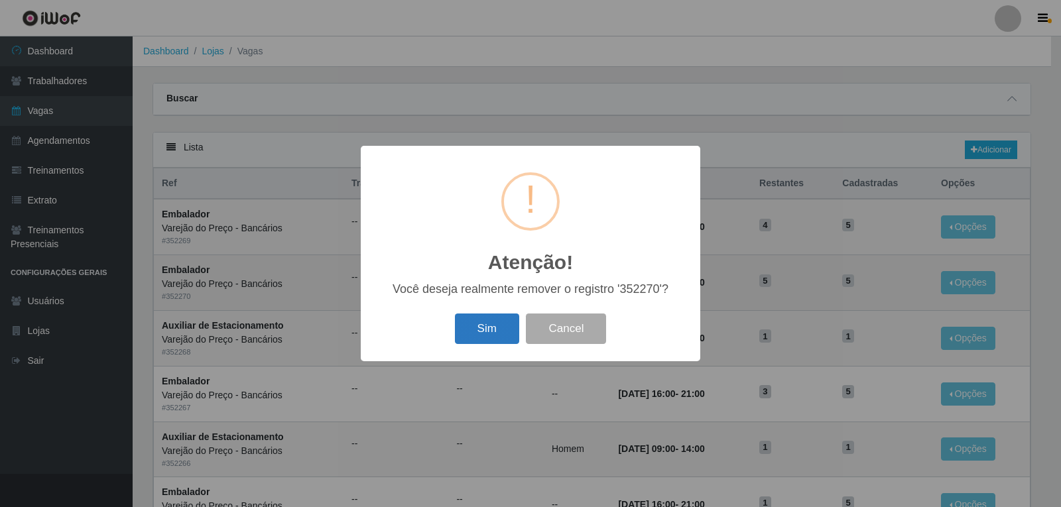
click at [491, 322] on button "Sim" at bounding box center [487, 329] width 64 height 31
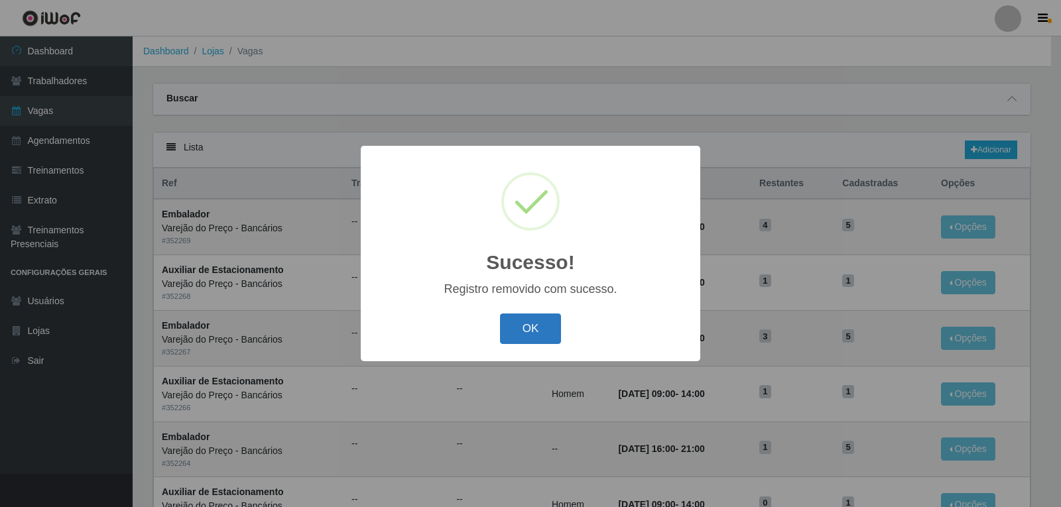
click at [528, 316] on button "OK" at bounding box center [531, 329] width 62 height 31
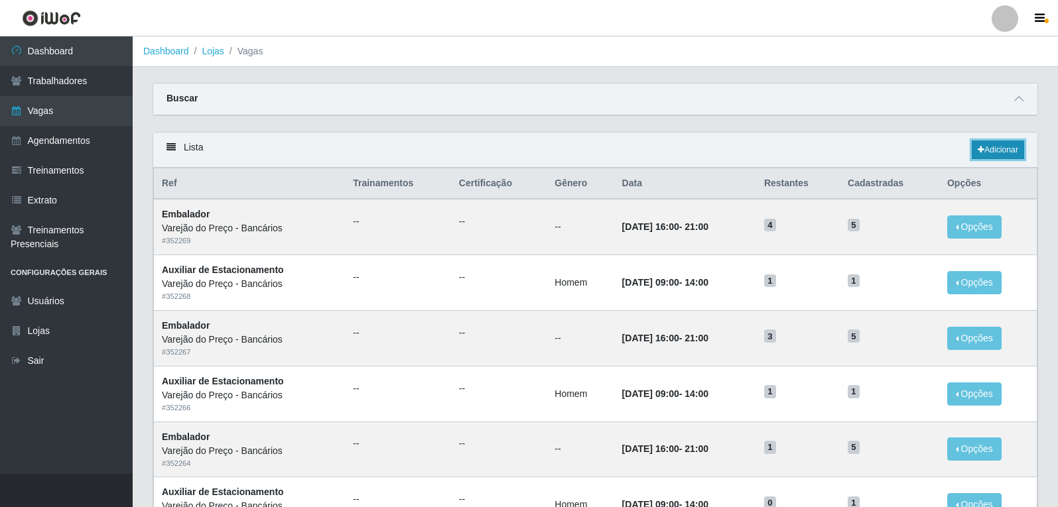
click at [986, 150] on link "Adicionar" at bounding box center [997, 150] width 52 height 19
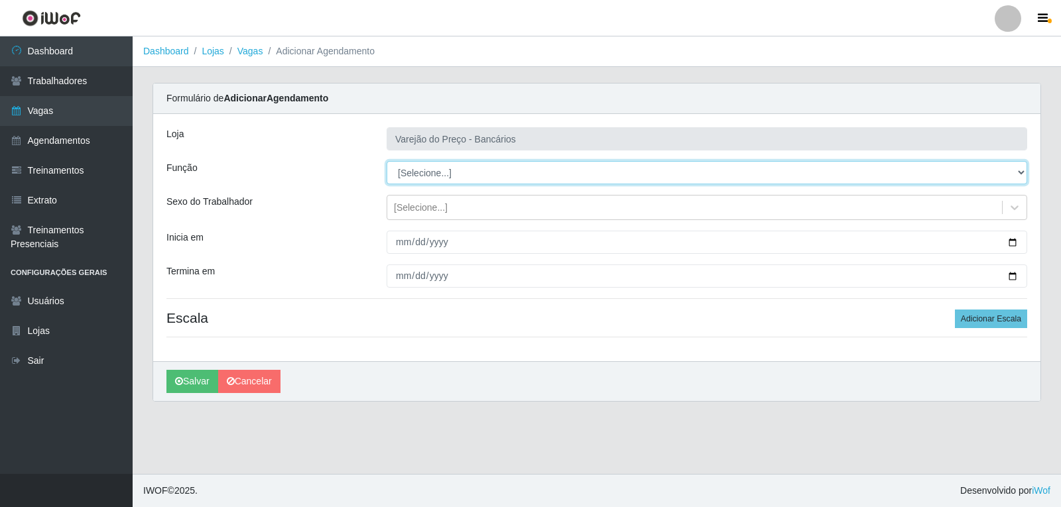
click at [408, 166] on select "[Selecione...] Auxiliar de Estacionamento Auxiliar de Estacionamento + Auxiliar…" at bounding box center [707, 172] width 641 height 23
click at [387, 161] on select "[Selecione...] Auxiliar de Estacionamento Auxiliar de Estacionamento + Auxiliar…" at bounding box center [707, 172] width 641 height 23
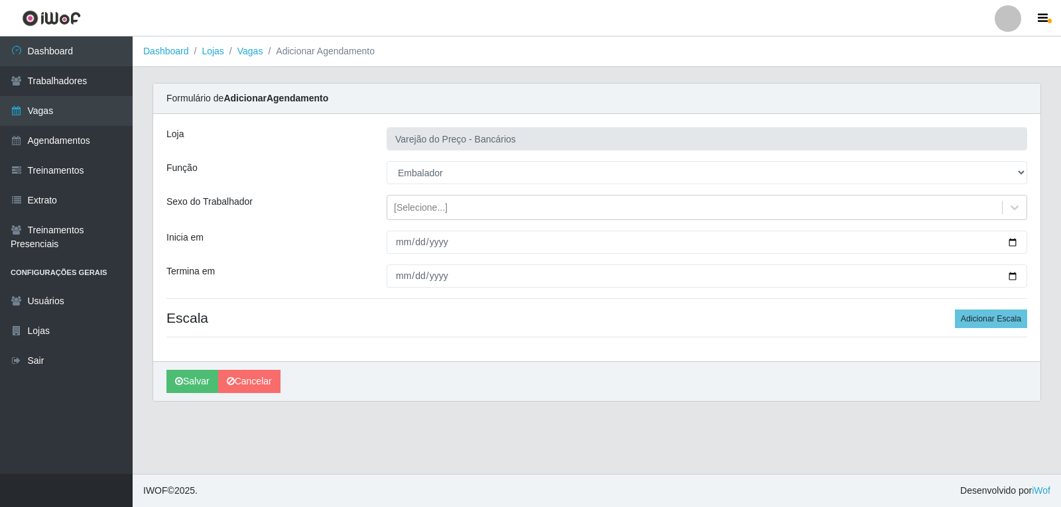
click at [397, 190] on div "Loja Varejão do Preço - Bancários Função [Selecione...] Auxiliar de Estacioname…" at bounding box center [596, 237] width 887 height 247
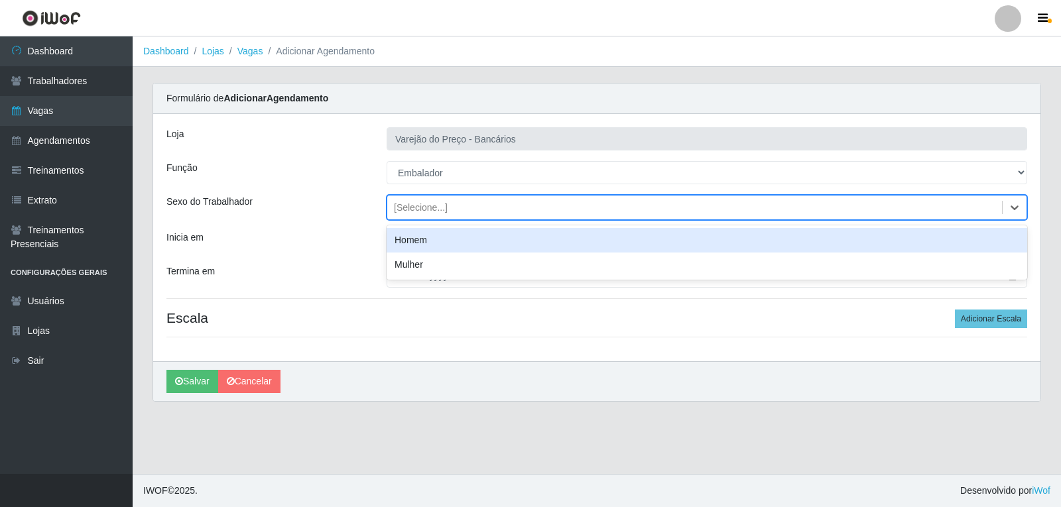
click at [397, 206] on div "[Selecione...]" at bounding box center [421, 208] width 54 height 14
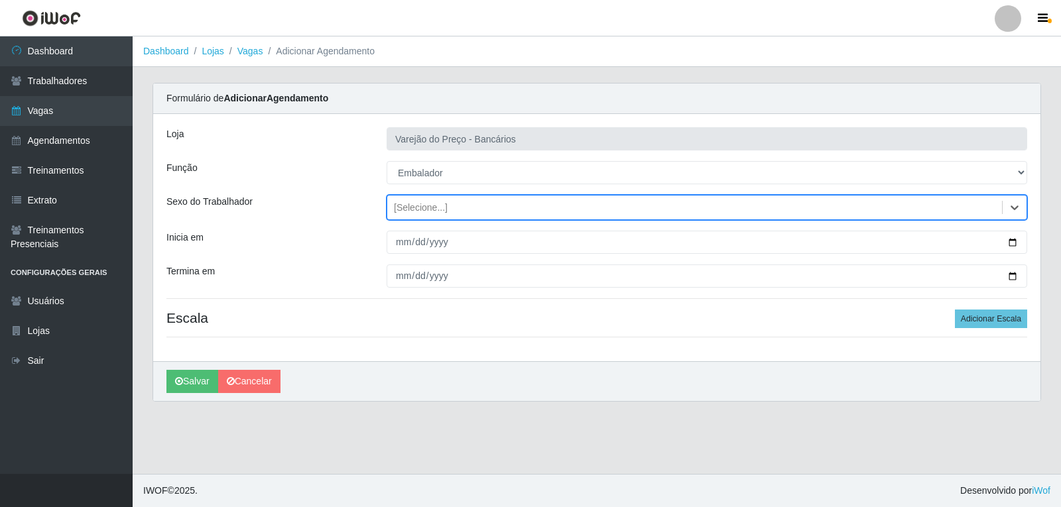
click at [406, 254] on div "Loja Varejão do Preço - Bancários Função [Selecione...] Auxiliar de Estacioname…" at bounding box center [596, 237] width 887 height 247
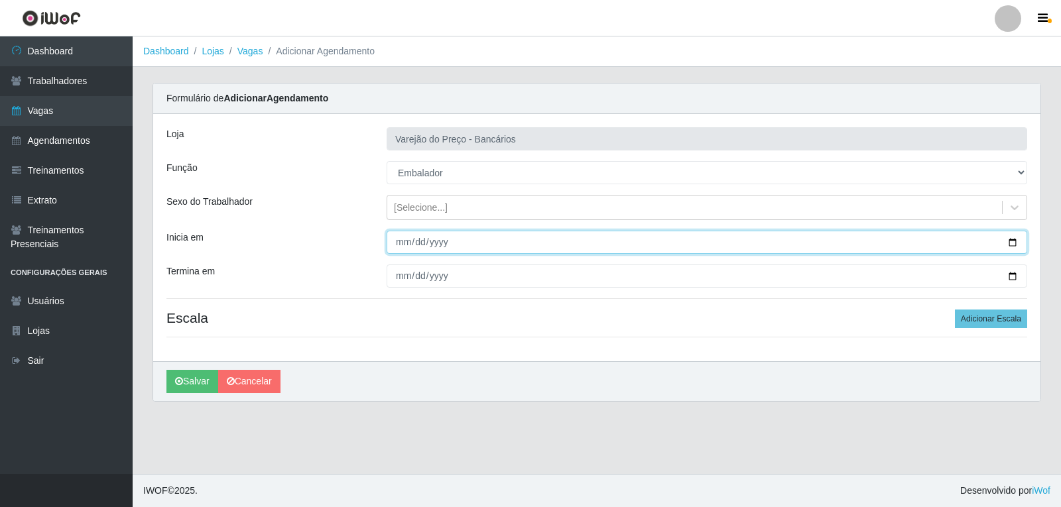
click at [403, 249] on input "Inicia em" at bounding box center [707, 242] width 641 height 23
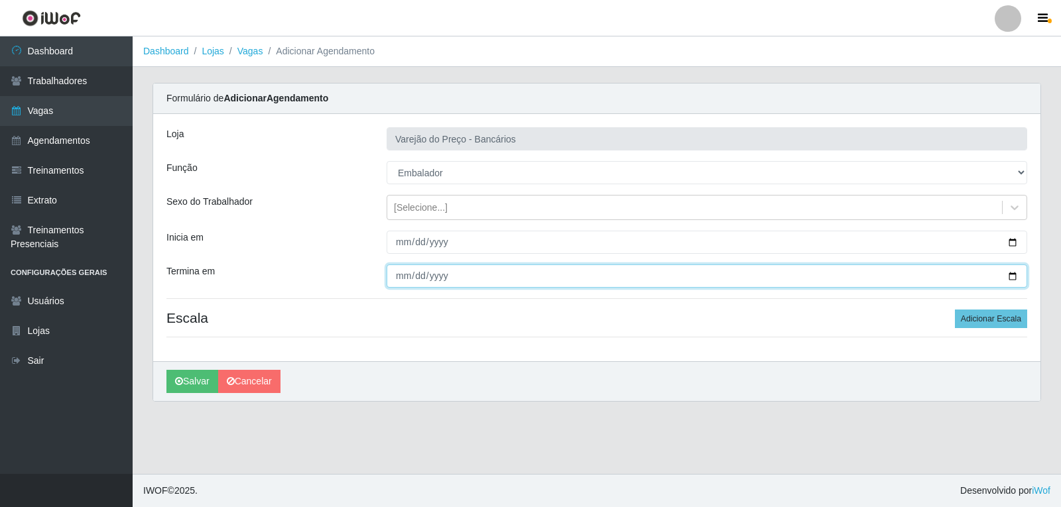
click at [402, 277] on input "Termina em" at bounding box center [707, 276] width 641 height 23
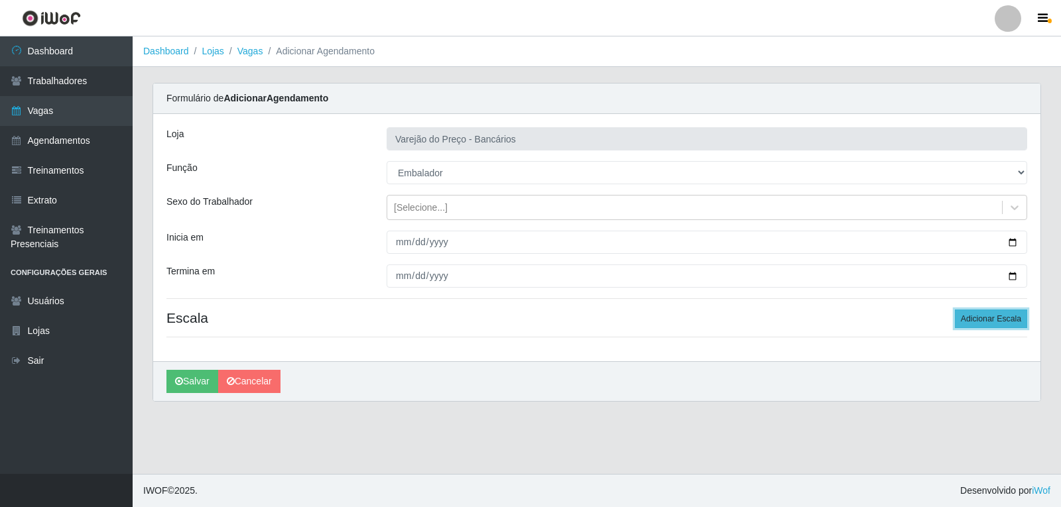
click at [1022, 321] on button "Adicionar Escala" at bounding box center [991, 319] width 72 height 19
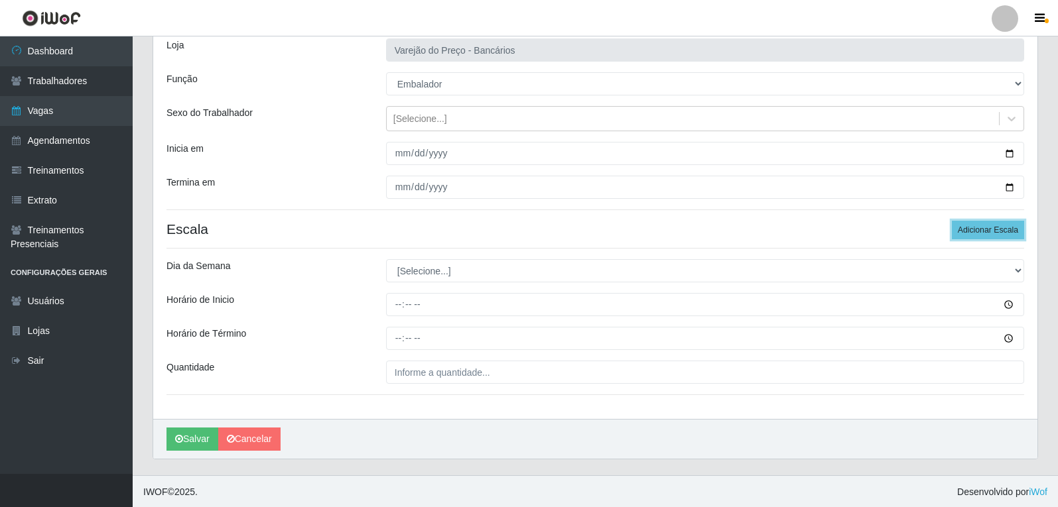
scroll to position [90, 0]
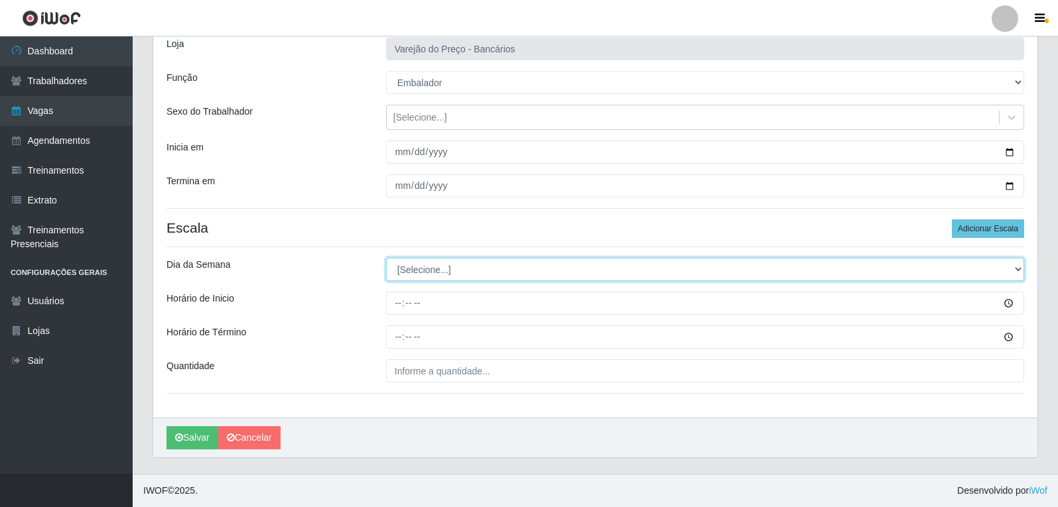
click at [416, 273] on select "[Selecione...] Segunda Terça Quarta Quinta Sexta Sábado Domingo" at bounding box center [705, 269] width 638 height 23
click at [386, 258] on select "[Selecione...] Segunda Terça Quarta Quinta Sexta Sábado Domingo" at bounding box center [705, 269] width 638 height 23
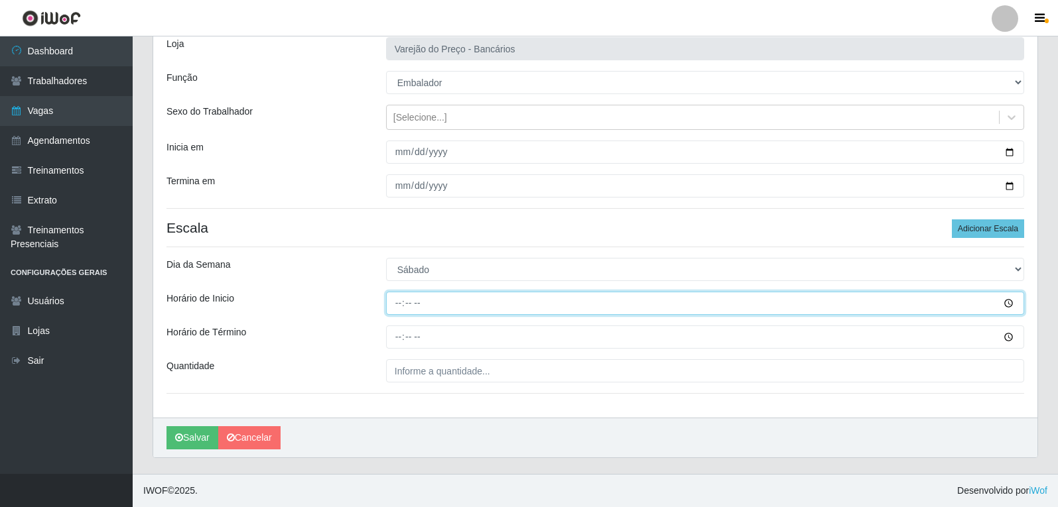
click at [396, 308] on input "Horário de Inicio" at bounding box center [705, 303] width 638 height 23
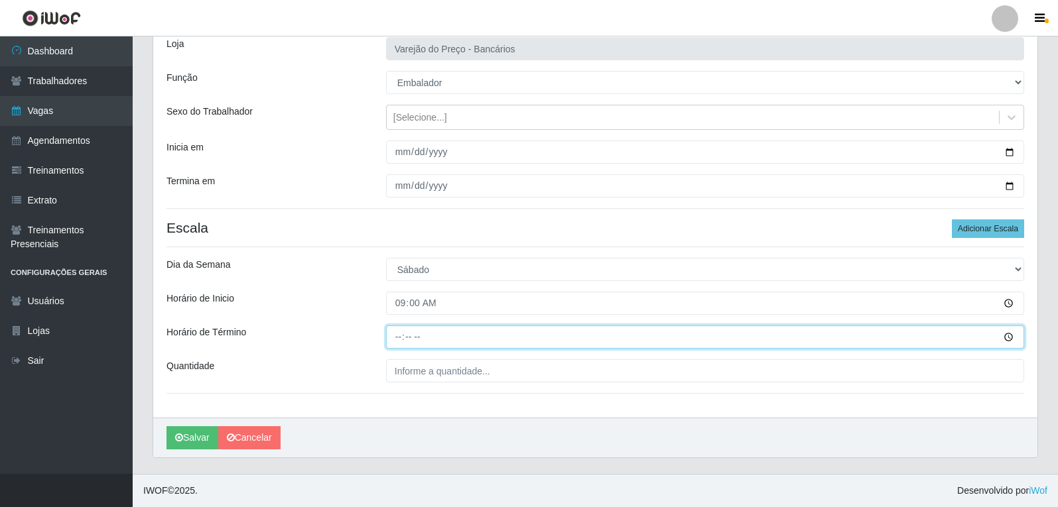
click at [398, 340] on input "Horário de Término" at bounding box center [705, 337] width 638 height 23
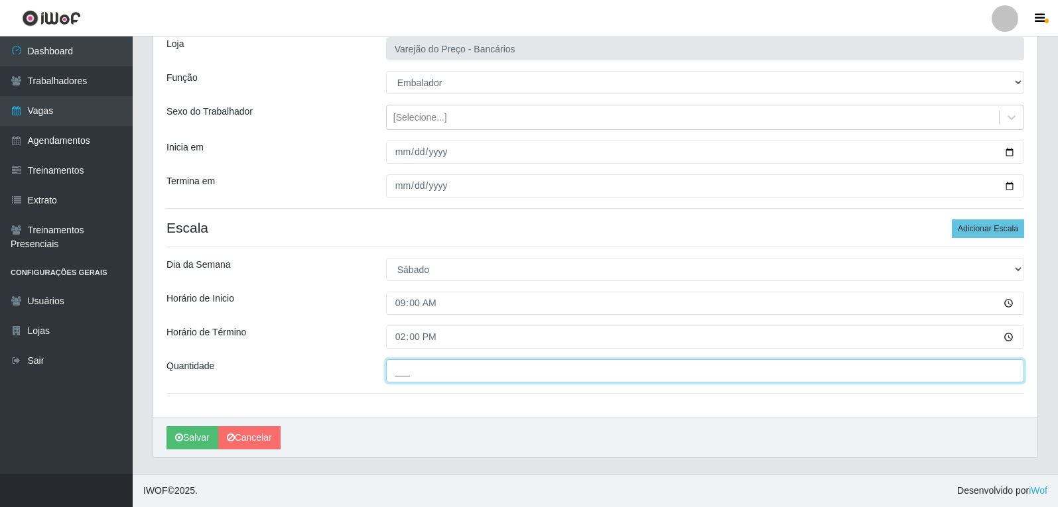
click at [426, 374] on input "___" at bounding box center [705, 370] width 638 height 23
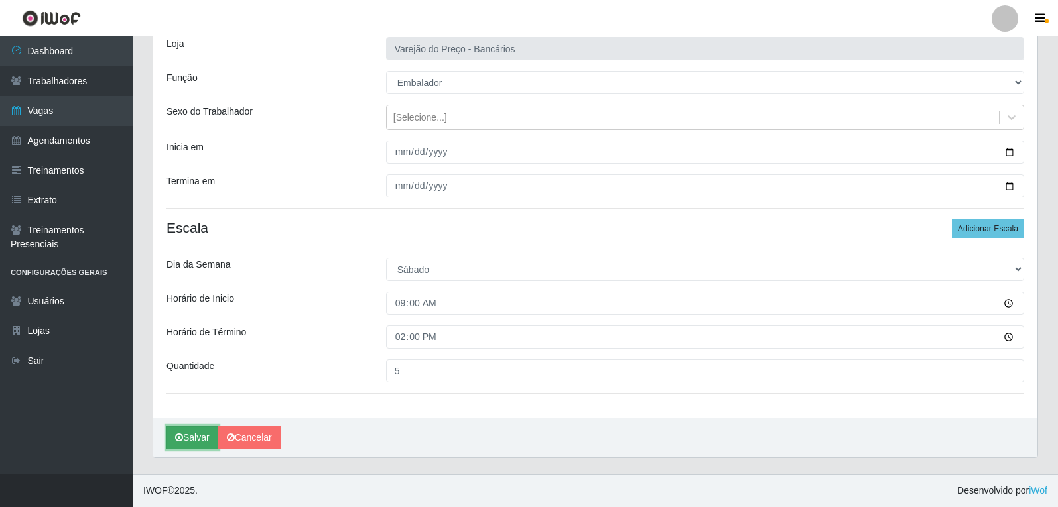
click at [182, 437] on icon "submit" at bounding box center [179, 437] width 8 height 9
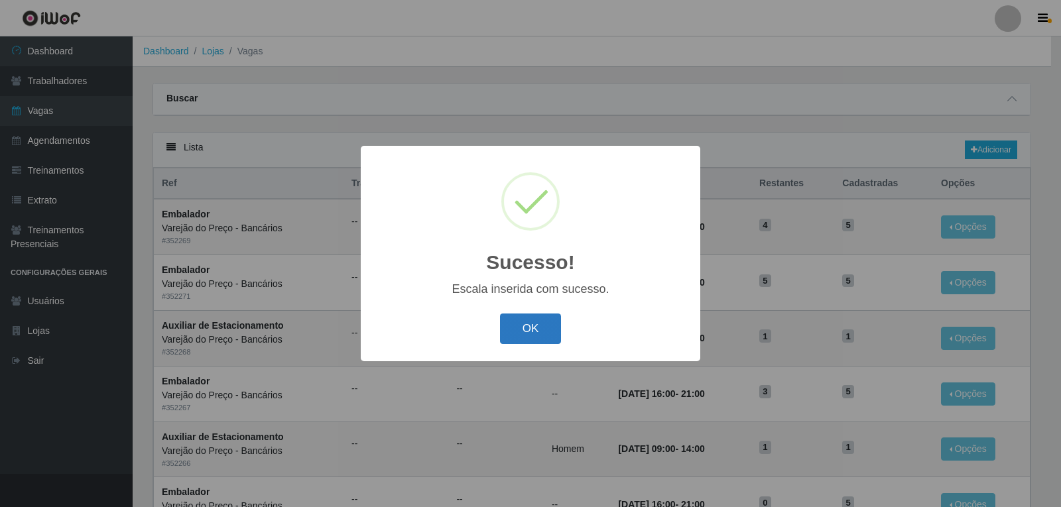
click at [540, 315] on button "OK" at bounding box center [531, 329] width 62 height 31
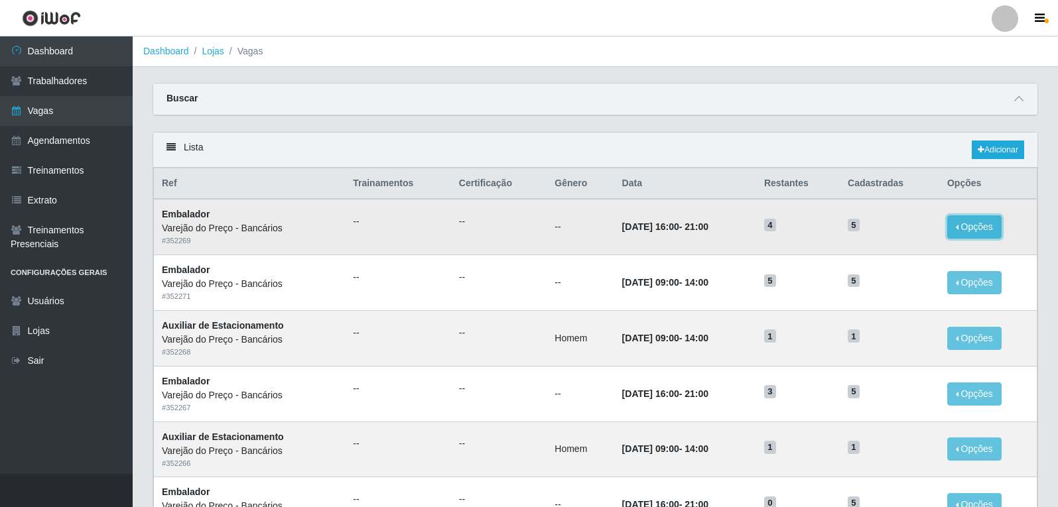
click at [956, 221] on button "Opções" at bounding box center [974, 227] width 54 height 23
click at [957, 221] on button "Opções" at bounding box center [974, 227] width 54 height 23
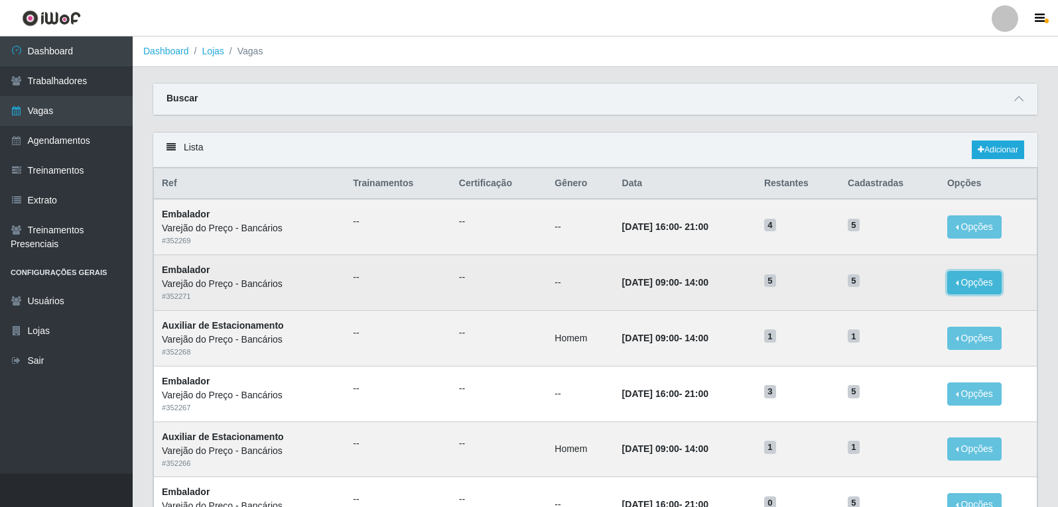
click at [971, 276] on button "Opções" at bounding box center [974, 282] width 54 height 23
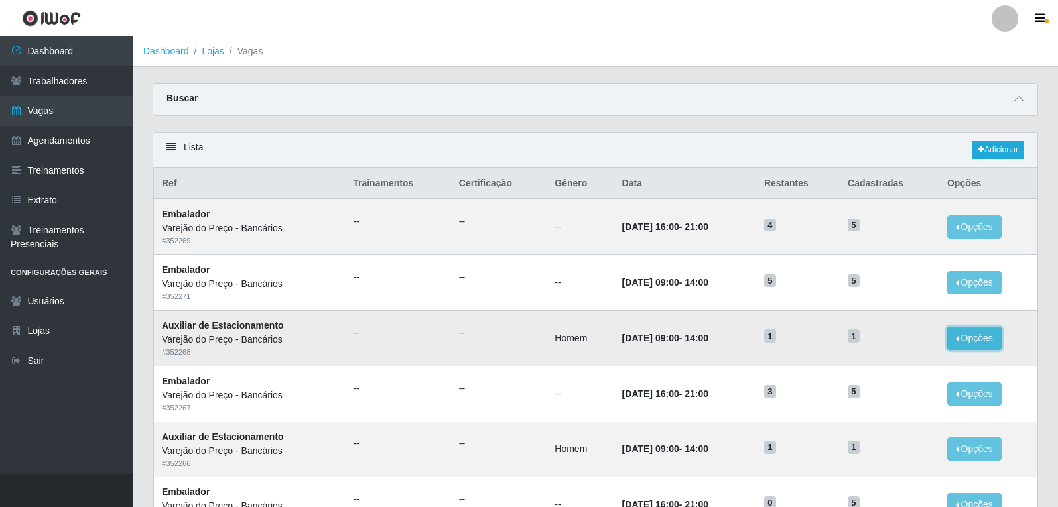
click at [971, 336] on button "Opções" at bounding box center [974, 338] width 54 height 23
click at [1000, 147] on link "Adicionar" at bounding box center [997, 150] width 52 height 19
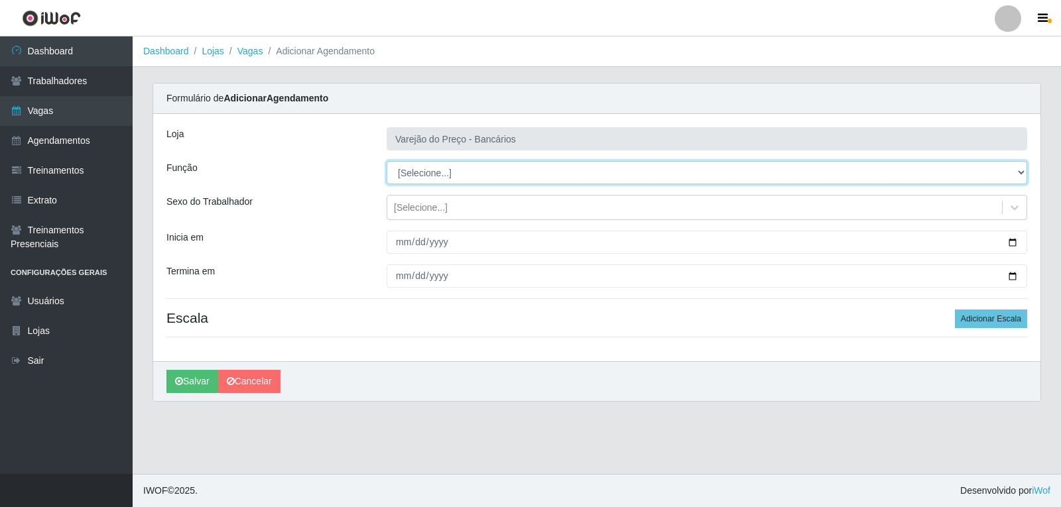
click at [423, 176] on select "[Selecione...] Auxiliar de Estacionamento Auxiliar de Estacionamento + Auxiliar…" at bounding box center [707, 172] width 641 height 23
click at [387, 161] on select "[Selecione...] Auxiliar de Estacionamento Auxiliar de Estacionamento + Auxiliar…" at bounding box center [707, 172] width 641 height 23
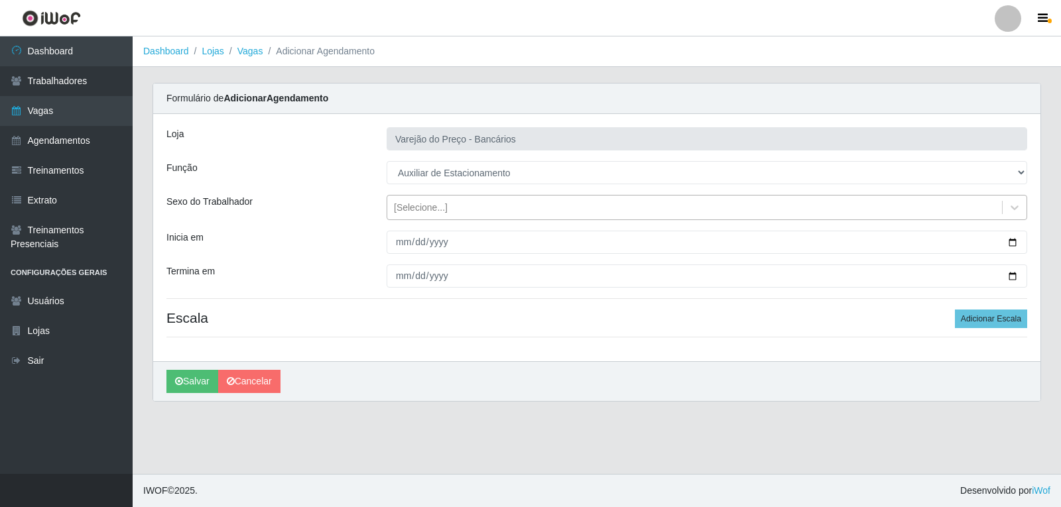
click at [403, 212] on div "[Selecione...]" at bounding box center [421, 208] width 54 height 14
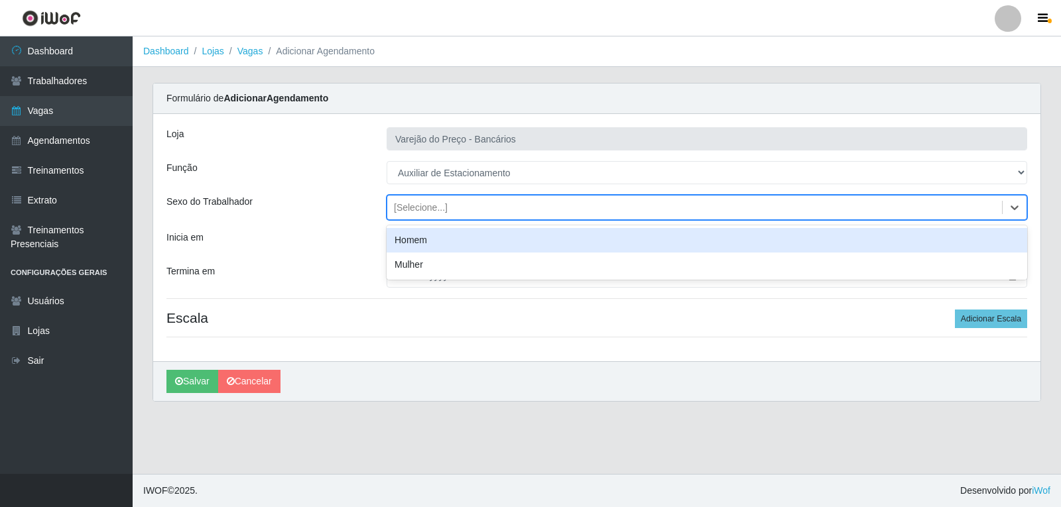
click at [416, 243] on div "Homem" at bounding box center [707, 240] width 641 height 25
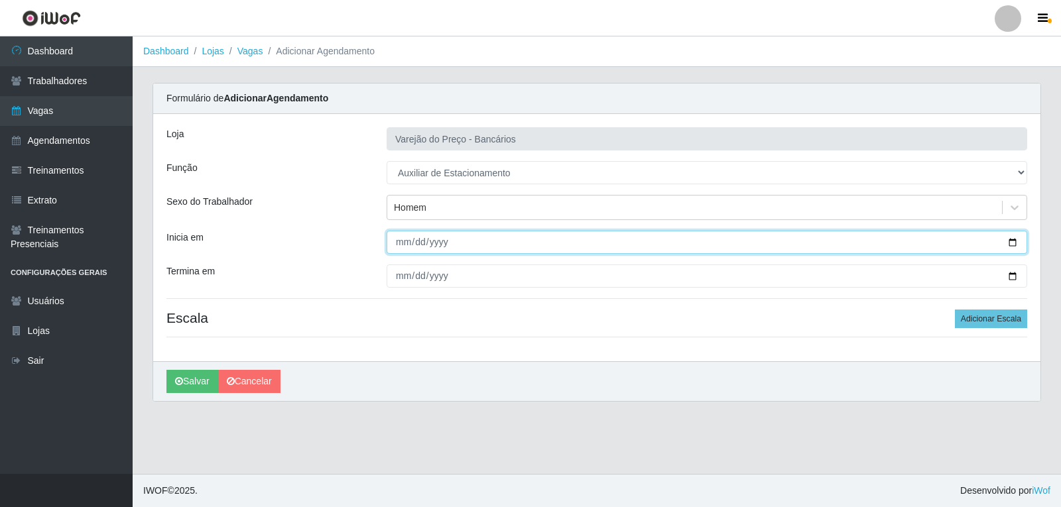
click at [403, 245] on input "Inicia em" at bounding box center [707, 242] width 641 height 23
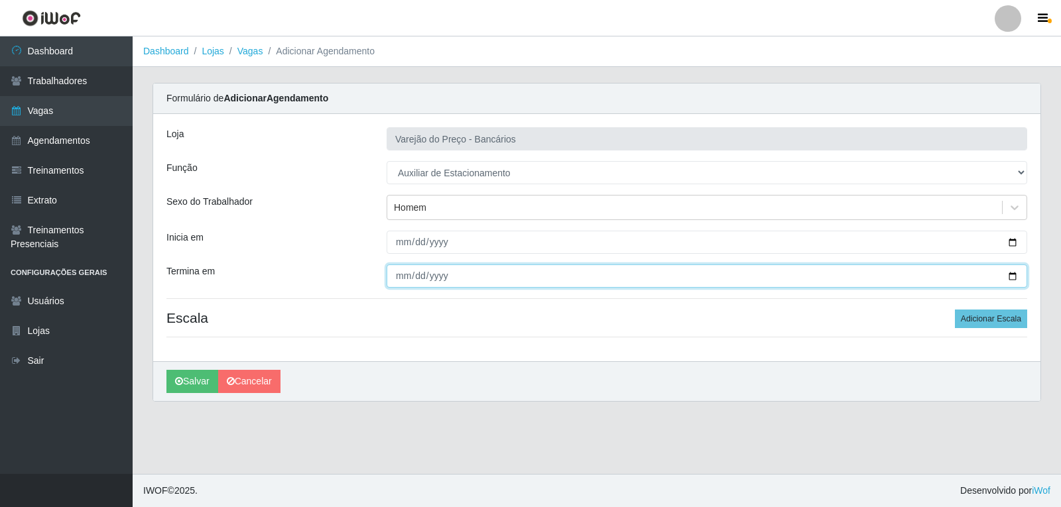
click at [393, 277] on input "Termina em" at bounding box center [707, 276] width 641 height 23
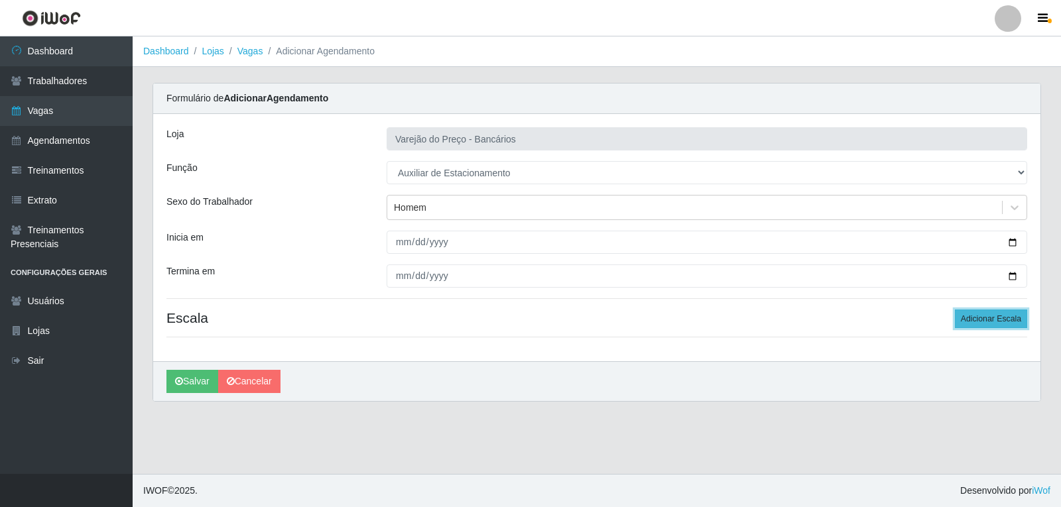
click at [975, 318] on button "Adicionar Escala" at bounding box center [991, 319] width 72 height 19
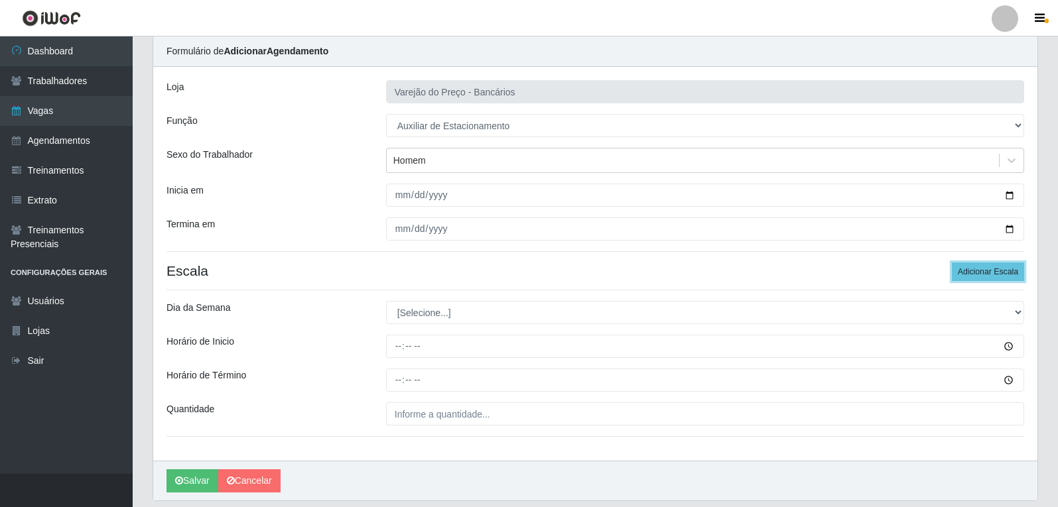
scroll to position [90, 0]
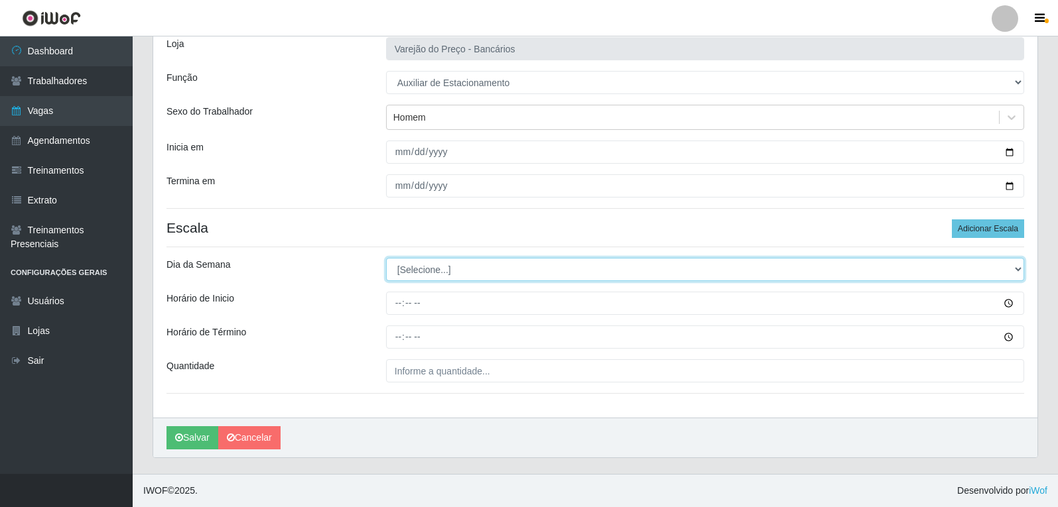
click at [432, 265] on select "[Selecione...] Segunda Terça Quarta Quinta Sexta Sábado Domingo" at bounding box center [705, 269] width 638 height 23
click at [386, 258] on select "[Selecione...] Segunda Terça Quarta Quinta Sexta Sábado Domingo" at bounding box center [705, 269] width 638 height 23
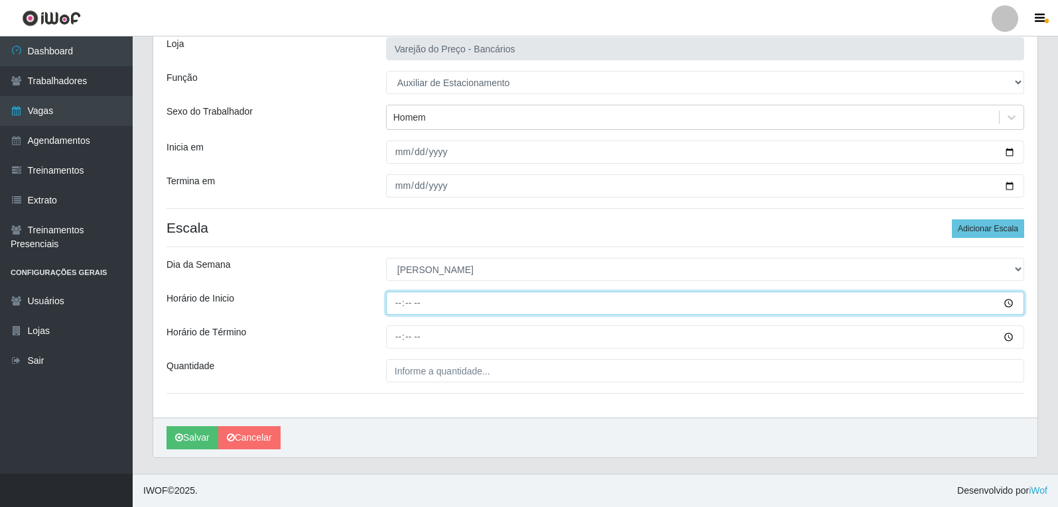
click at [395, 303] on input "Horário de Inicio" at bounding box center [705, 303] width 638 height 23
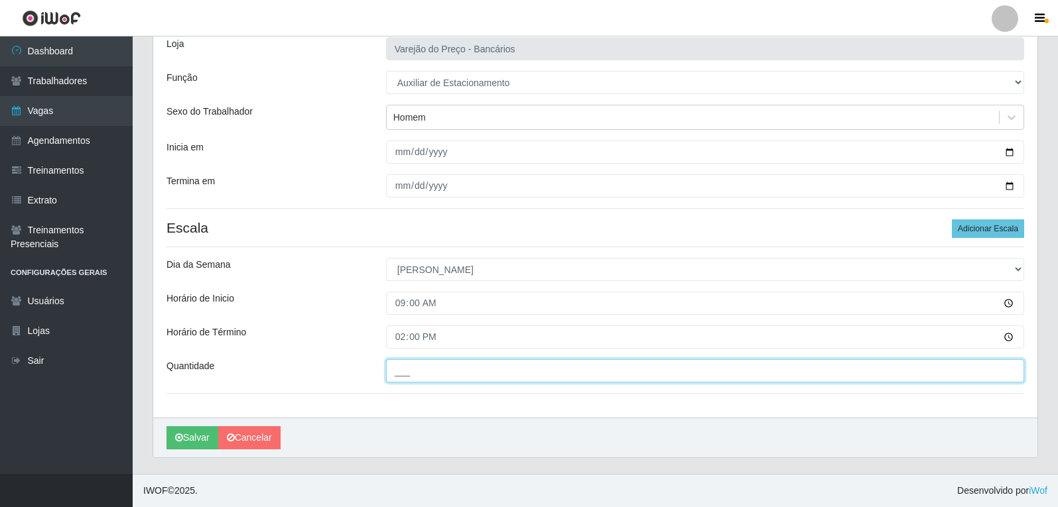
click at [400, 374] on input "___" at bounding box center [705, 370] width 638 height 23
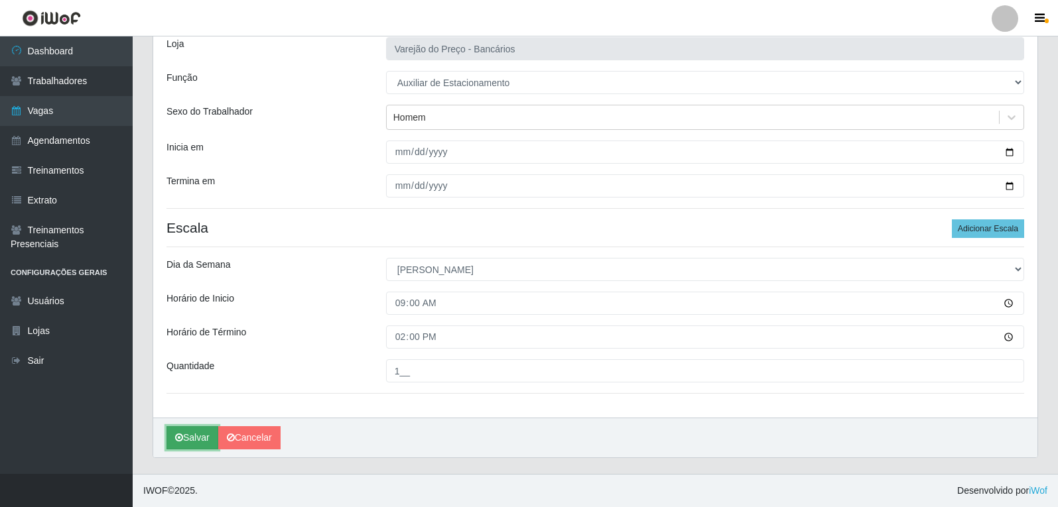
click at [193, 436] on button "Salvar" at bounding box center [192, 437] width 52 height 23
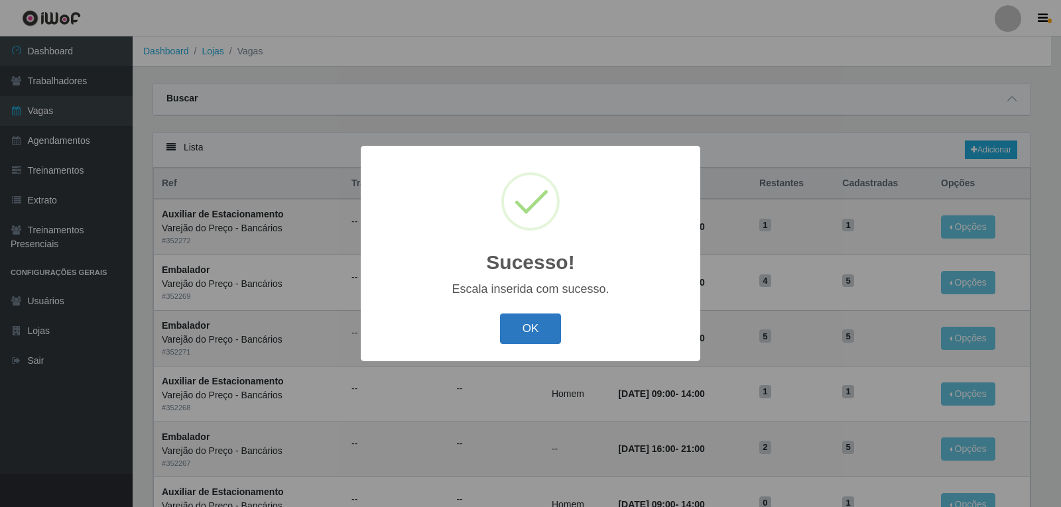
click at [513, 327] on button "OK" at bounding box center [531, 329] width 62 height 31
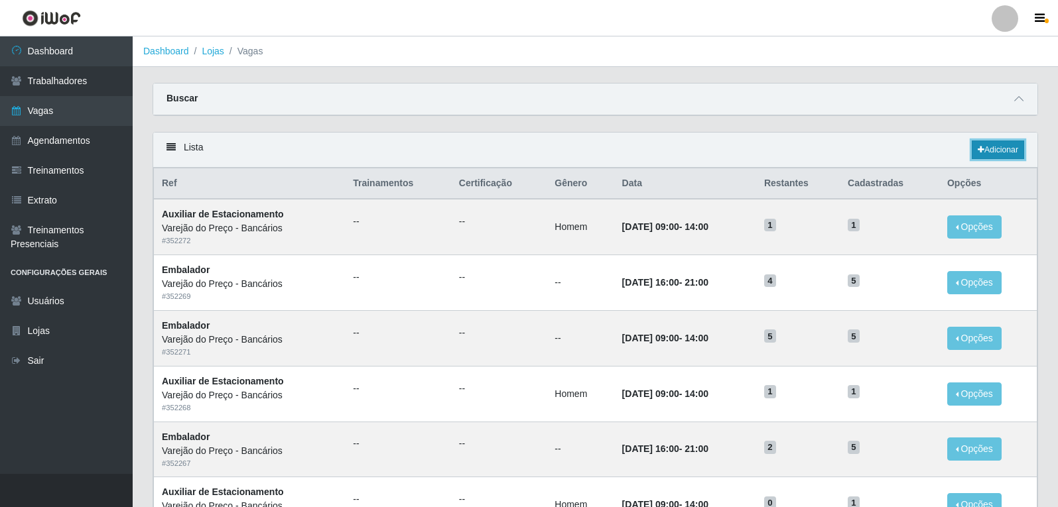
click at [989, 151] on link "Adicionar" at bounding box center [997, 150] width 52 height 19
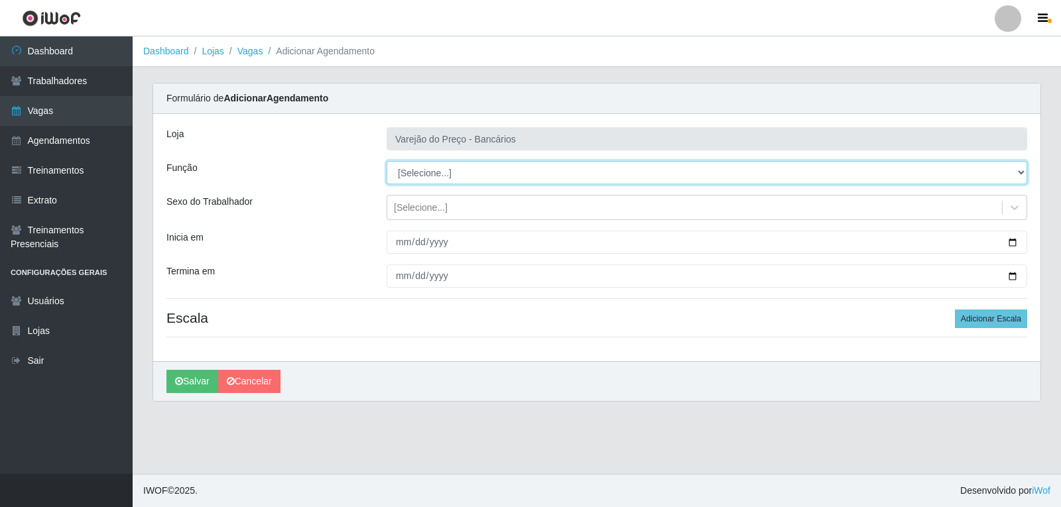
click at [403, 178] on select "[Selecione...] Auxiliar de Estacionamento Auxiliar de Estacionamento + Auxiliar…" at bounding box center [707, 172] width 641 height 23
click at [404, 176] on select "[Selecione...] Auxiliar de Estacionamento Auxiliar de Estacionamento + Auxiliar…" at bounding box center [707, 172] width 641 height 23
click at [417, 175] on select "[Selecione...] Auxiliar de Estacionamento Auxiliar de Estacionamento + Auxiliar…" at bounding box center [707, 172] width 641 height 23
click at [387, 161] on select "[Selecione...] Auxiliar de Estacionamento Auxiliar de Estacionamento + Auxiliar…" at bounding box center [707, 172] width 641 height 23
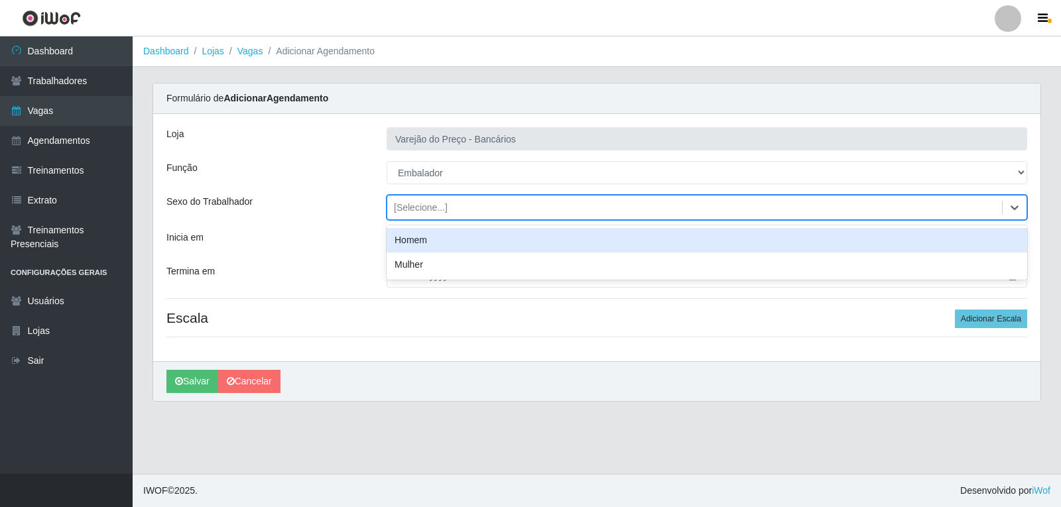
click at [447, 214] on div "[Selecione...]" at bounding box center [694, 208] width 615 height 22
click at [408, 212] on div "[Selecione...]" at bounding box center [421, 208] width 54 height 14
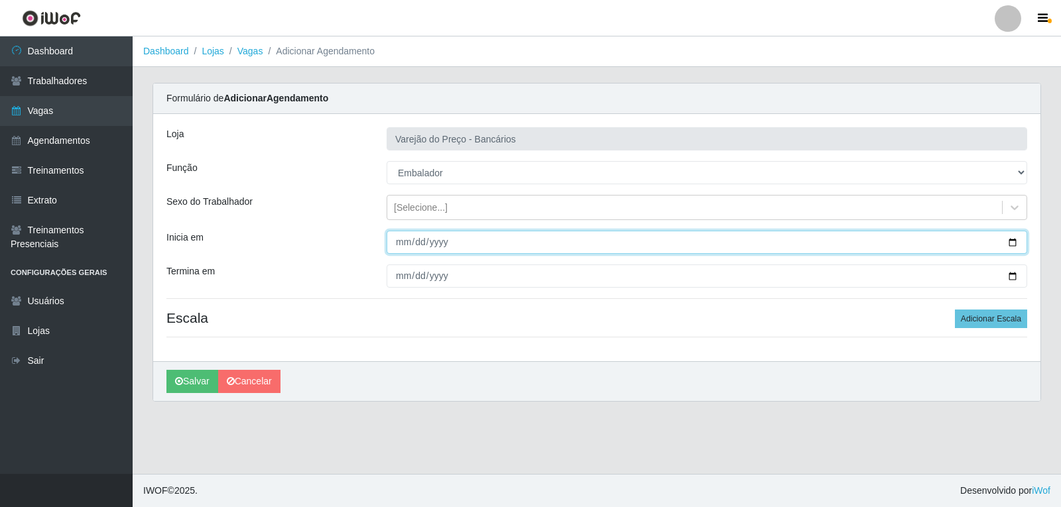
click at [395, 240] on input "Inicia em" at bounding box center [707, 242] width 641 height 23
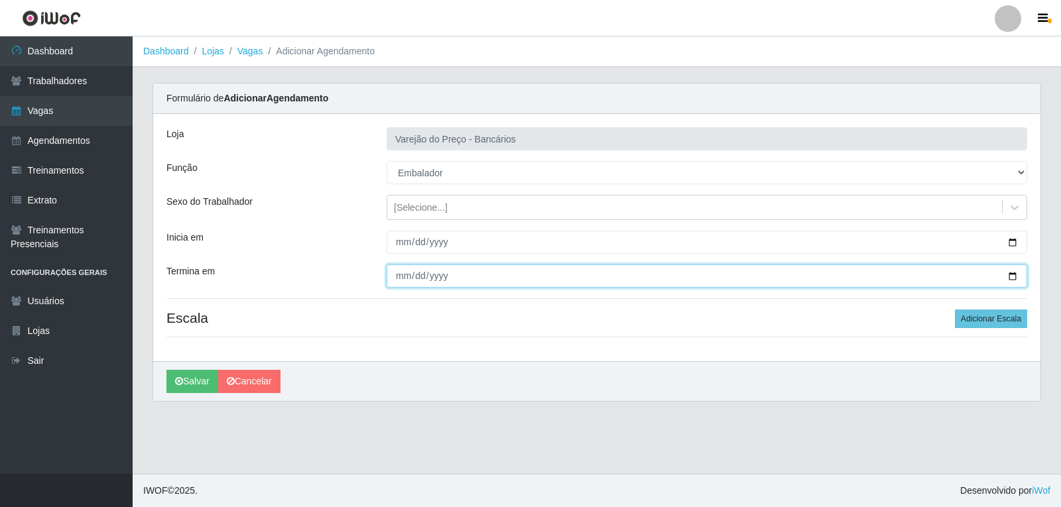
click at [395, 281] on input "Termina em" at bounding box center [707, 276] width 641 height 23
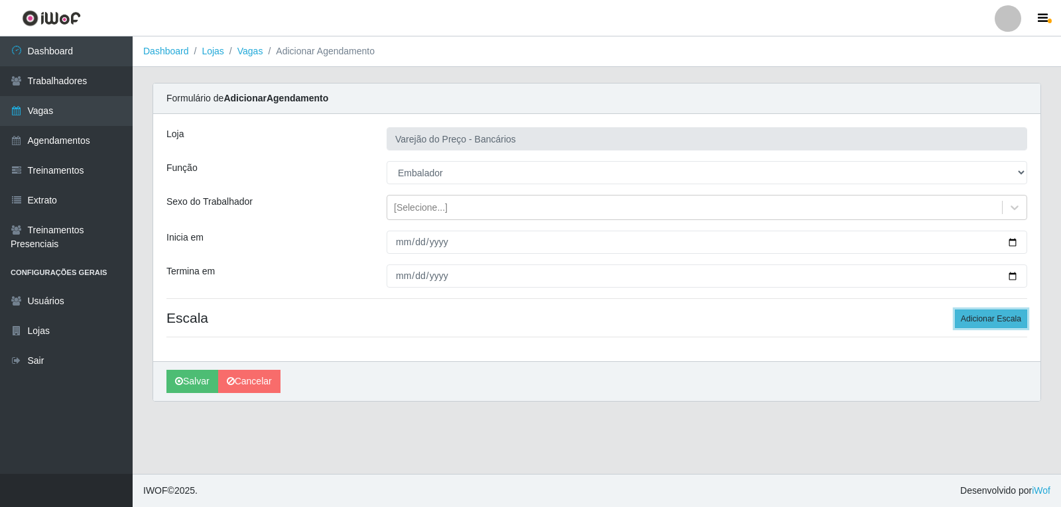
click at [985, 318] on button "Adicionar Escala" at bounding box center [991, 319] width 72 height 19
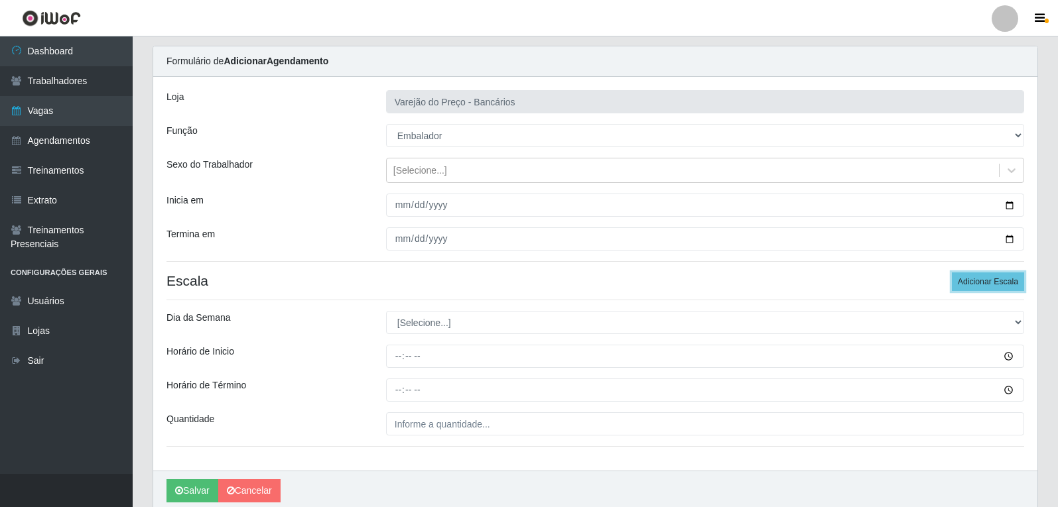
scroll to position [66, 0]
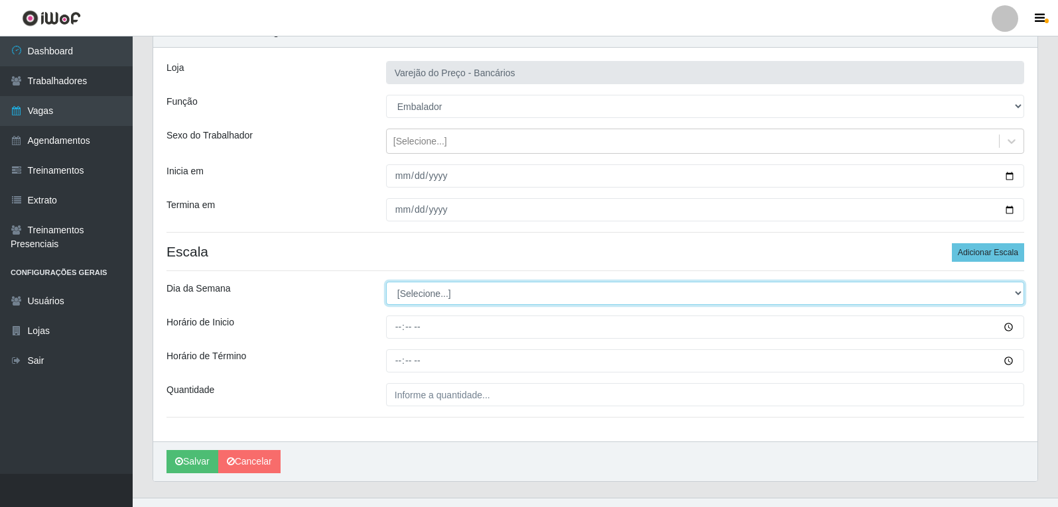
click at [417, 294] on select "[Selecione...] Segunda Terça Quarta Quinta Sexta Sábado Domingo" at bounding box center [705, 293] width 638 height 23
click at [386, 282] on select "[Selecione...] Segunda Terça Quarta Quinta Sexta Sábado Domingo" at bounding box center [705, 293] width 638 height 23
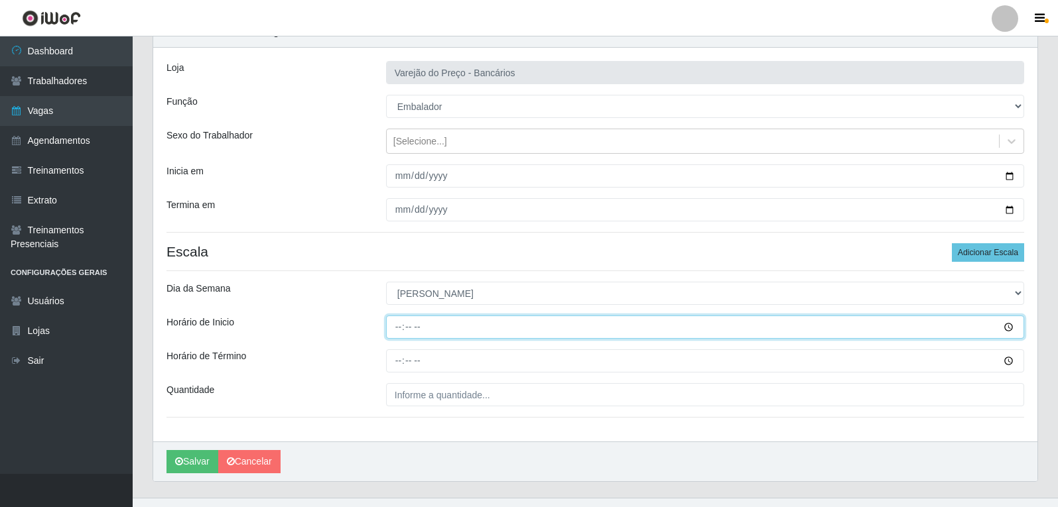
click at [397, 329] on input "Horário de Inicio" at bounding box center [705, 327] width 638 height 23
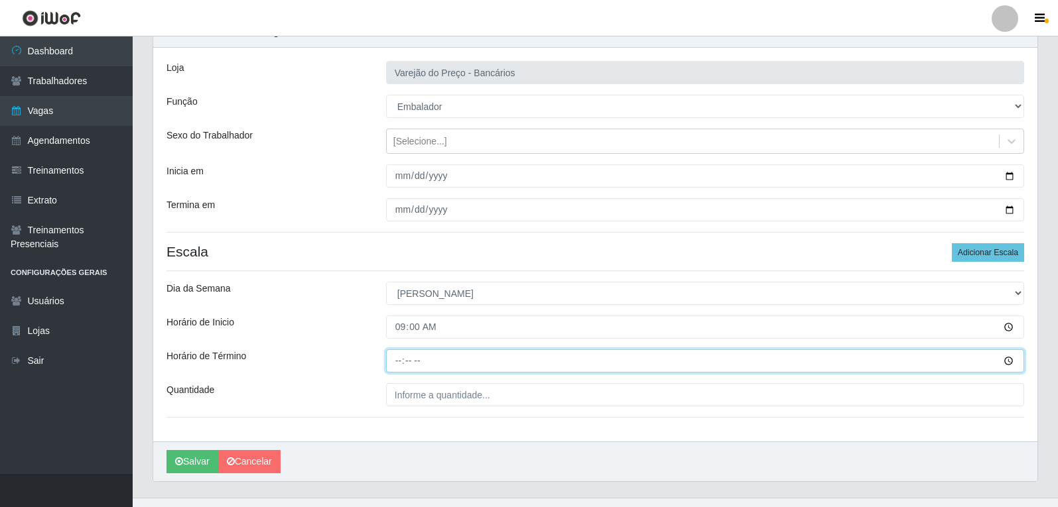
click at [395, 363] on input "Horário de Término" at bounding box center [705, 360] width 638 height 23
click at [400, 367] on input "21:00" at bounding box center [705, 360] width 638 height 23
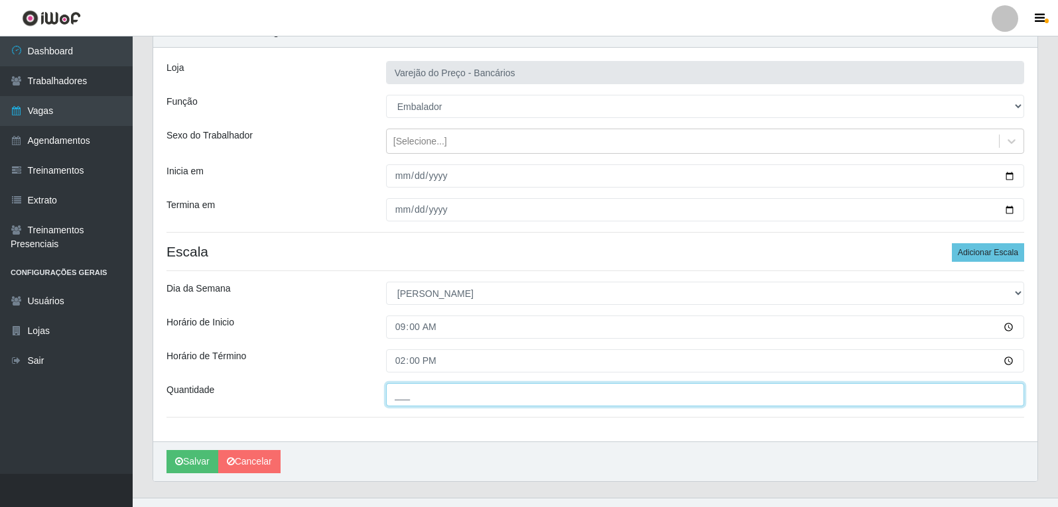
click at [459, 398] on input "___" at bounding box center [705, 394] width 638 height 23
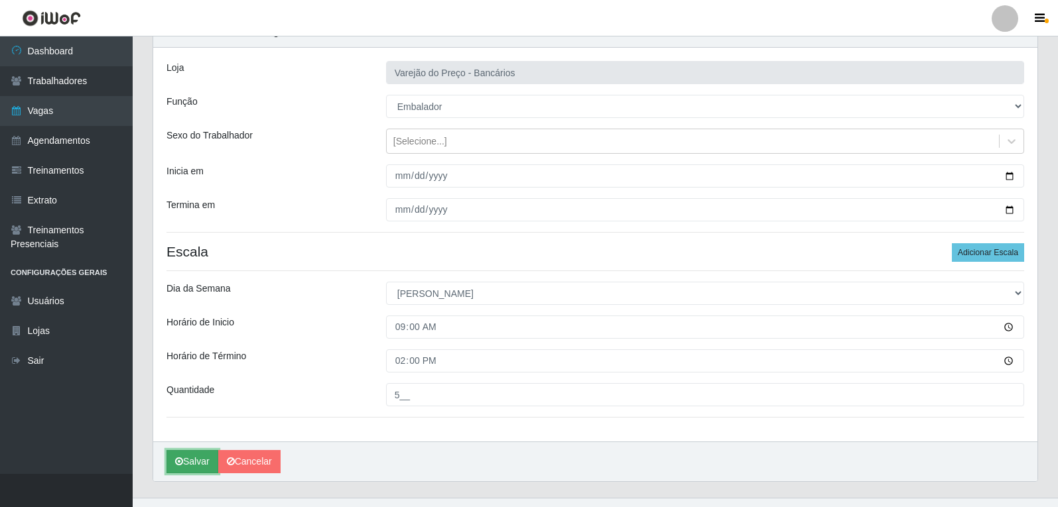
click at [187, 467] on button "Salvar" at bounding box center [192, 461] width 52 height 23
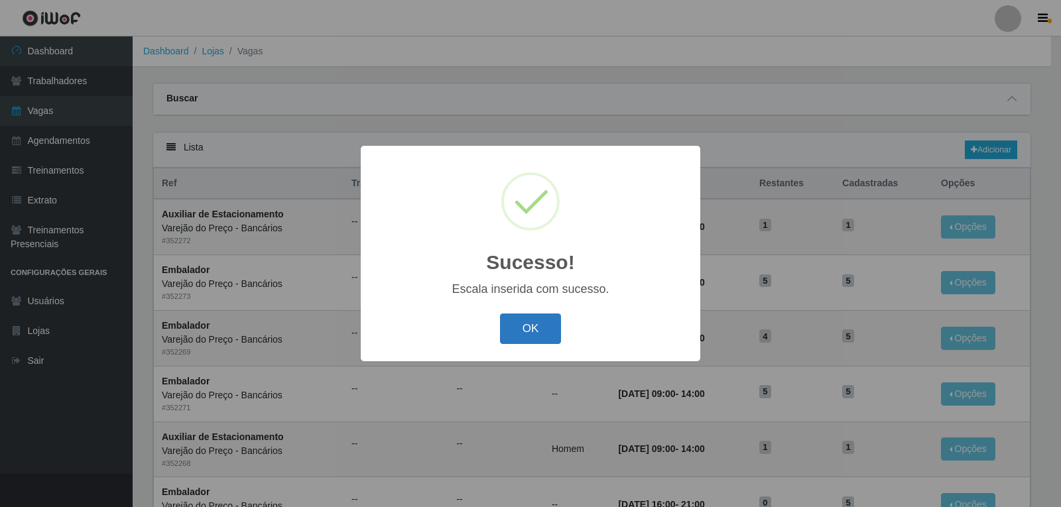
click at [556, 329] on button "OK" at bounding box center [531, 329] width 62 height 31
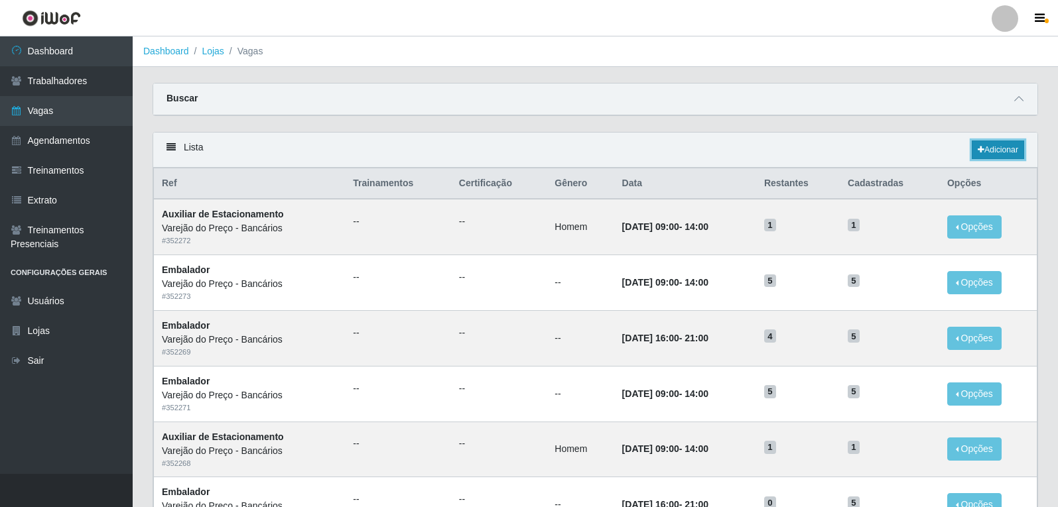
click at [999, 151] on link "Adicionar" at bounding box center [997, 150] width 52 height 19
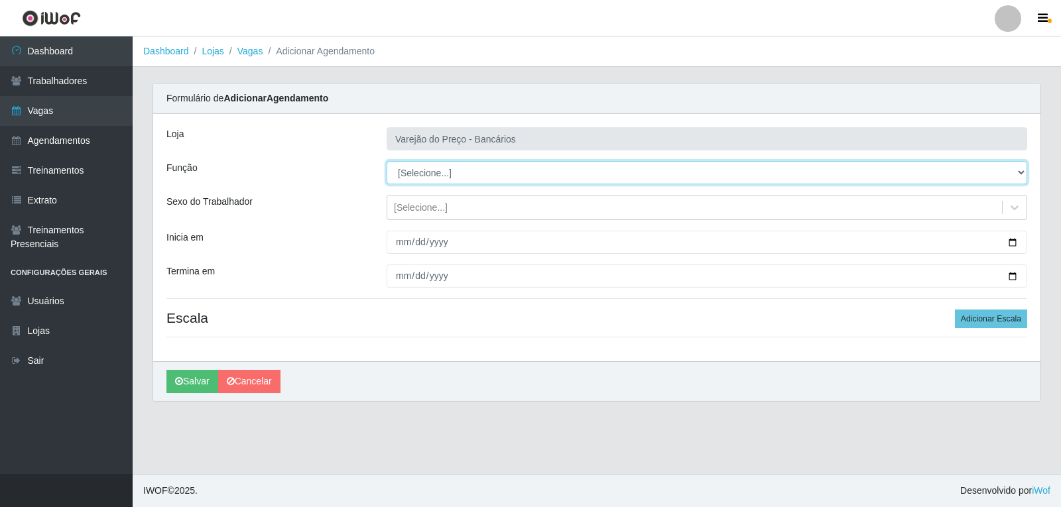
click at [406, 175] on select "[Selecione...] Auxiliar de Estacionamento Auxiliar de Estacionamento + Auxiliar…" at bounding box center [707, 172] width 641 height 23
click at [387, 161] on select "[Selecione...] Auxiliar de Estacionamento Auxiliar de Estacionamento + Auxiliar…" at bounding box center [707, 172] width 641 height 23
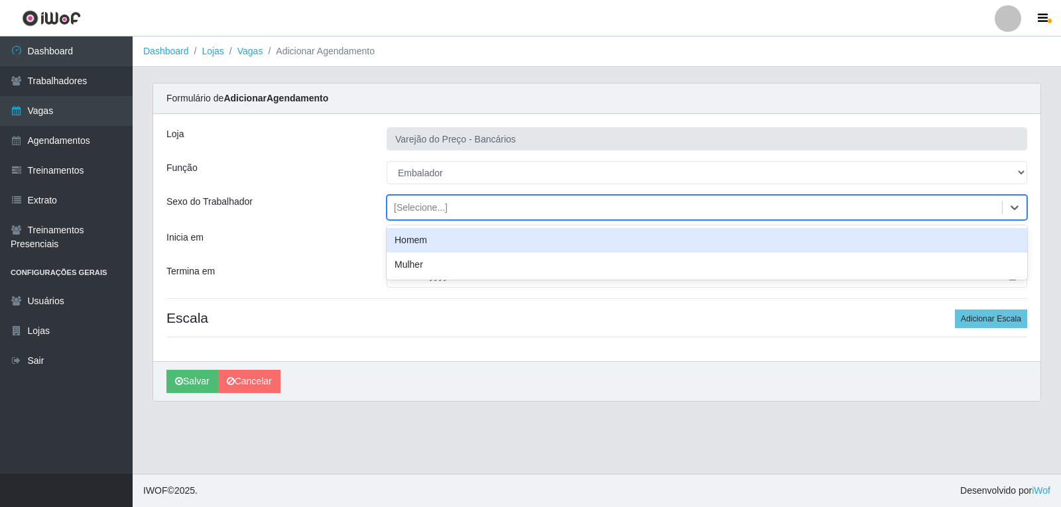
click at [418, 205] on div "[Selecione...]" at bounding box center [421, 208] width 54 height 14
click at [410, 207] on div "[Selecione...]" at bounding box center [421, 208] width 54 height 14
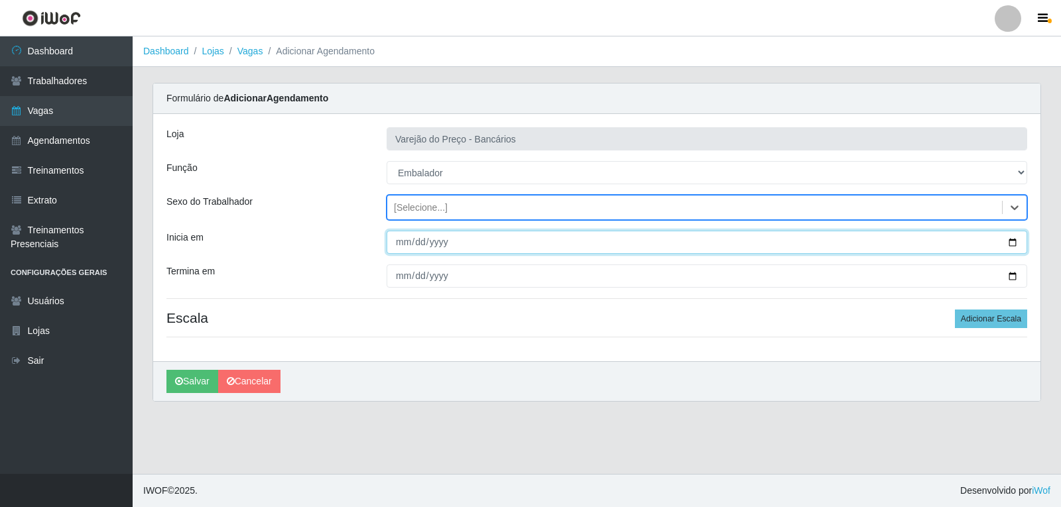
click at [403, 248] on input "Inicia em" at bounding box center [707, 242] width 641 height 23
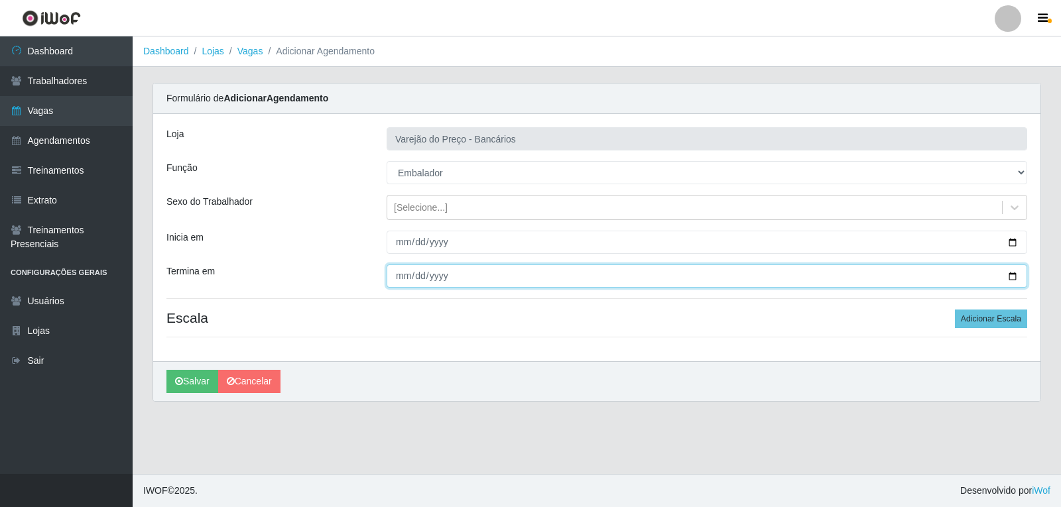
click at [400, 275] on input "Termina em" at bounding box center [707, 276] width 641 height 23
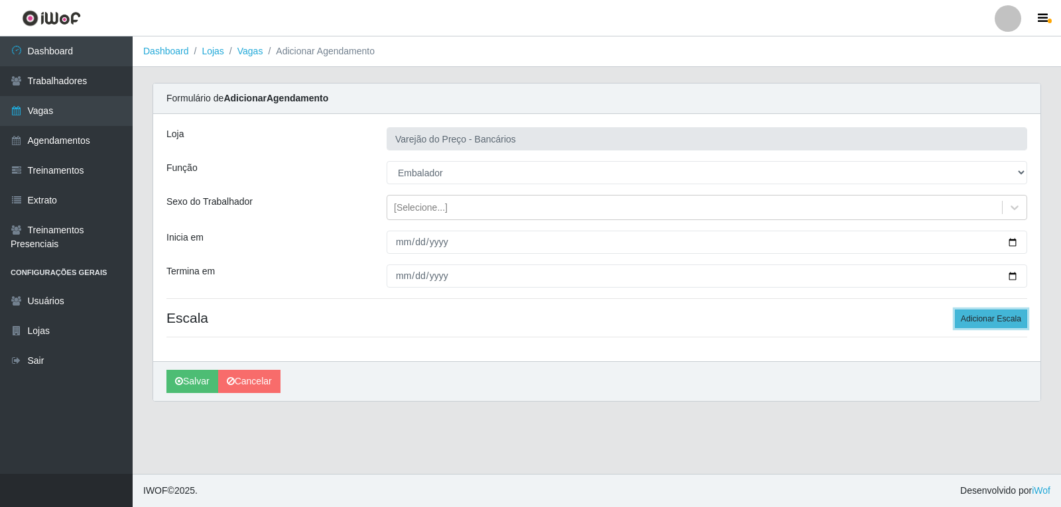
click at [999, 318] on button "Adicionar Escala" at bounding box center [991, 319] width 72 height 19
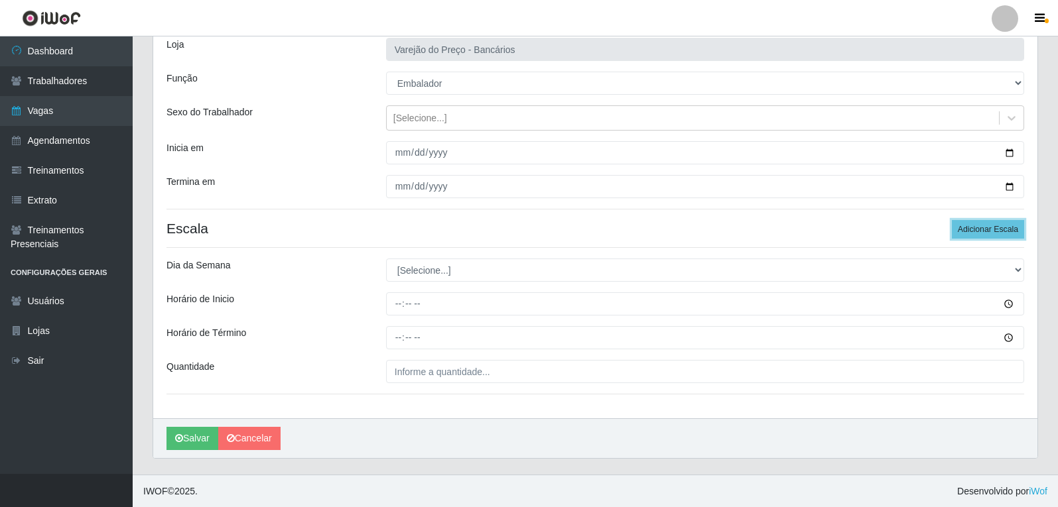
scroll to position [90, 0]
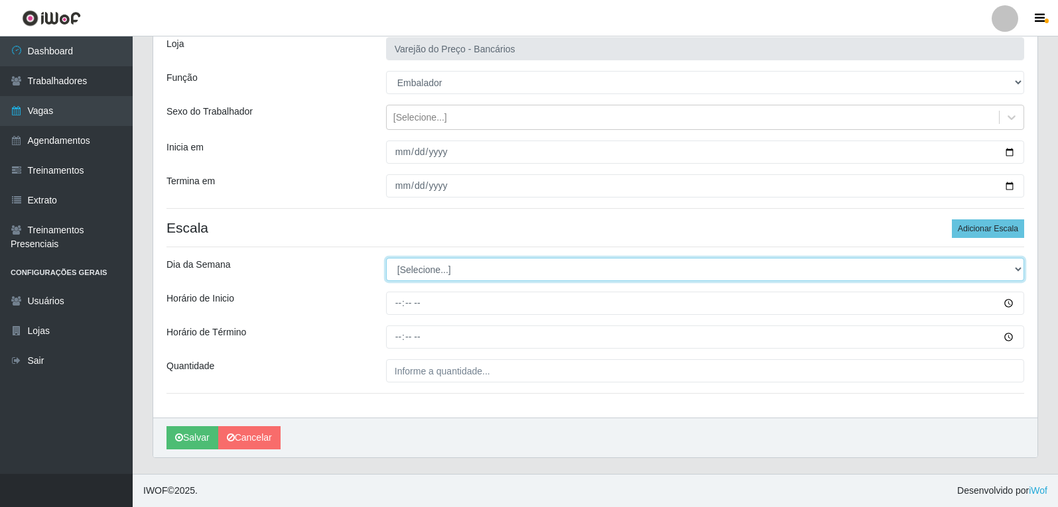
click at [430, 265] on select "[Selecione...] Segunda Terça Quarta Quinta Sexta Sábado Domingo" at bounding box center [705, 269] width 638 height 23
click at [386, 258] on select "[Selecione...] Segunda Terça Quarta Quinta Sexta Sábado Domingo" at bounding box center [705, 269] width 638 height 23
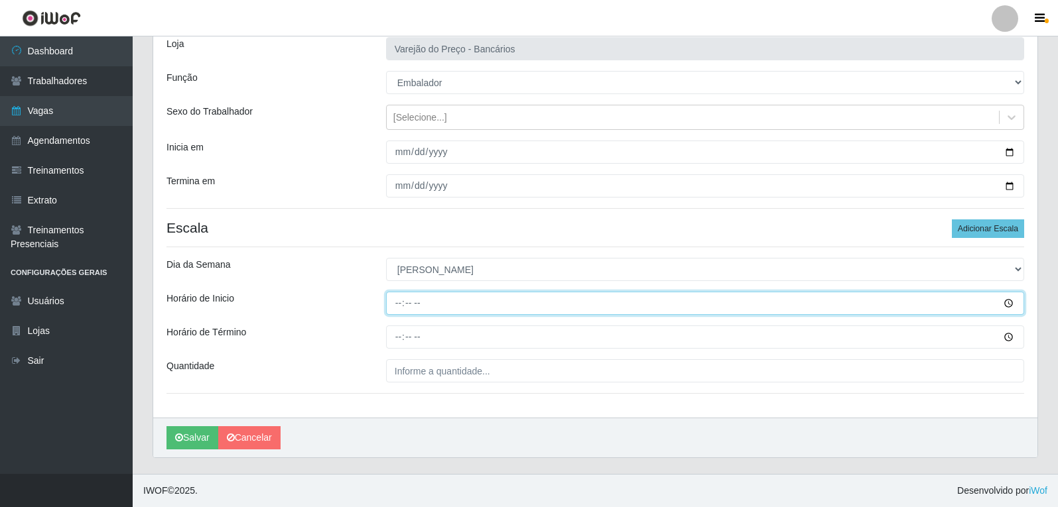
click at [393, 302] on input "Horário de Inicio" at bounding box center [705, 303] width 638 height 23
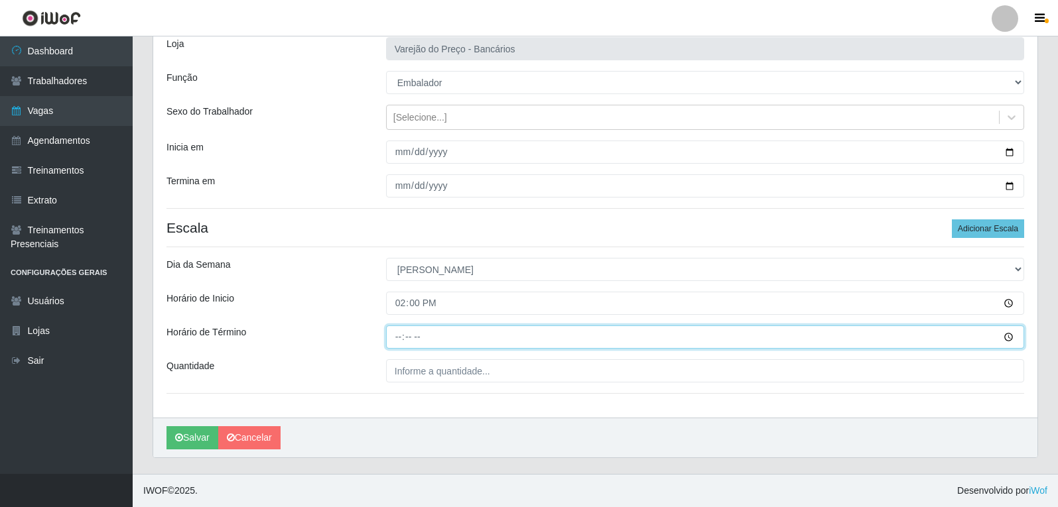
click at [400, 337] on input "Horário de Término" at bounding box center [705, 337] width 638 height 23
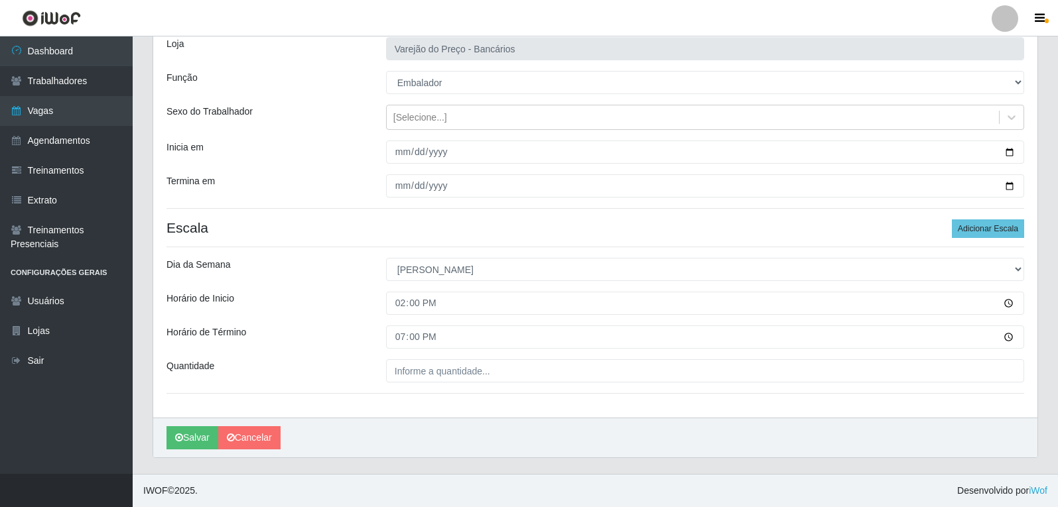
drag, startPoint x: 408, startPoint y: 351, endPoint x: 408, endPoint y: 361, distance: 10.6
click at [408, 351] on div "Loja Varejão do Preço - Bancários Função [Selecione...] Auxiliar de Estacioname…" at bounding box center [595, 221] width 884 height 394
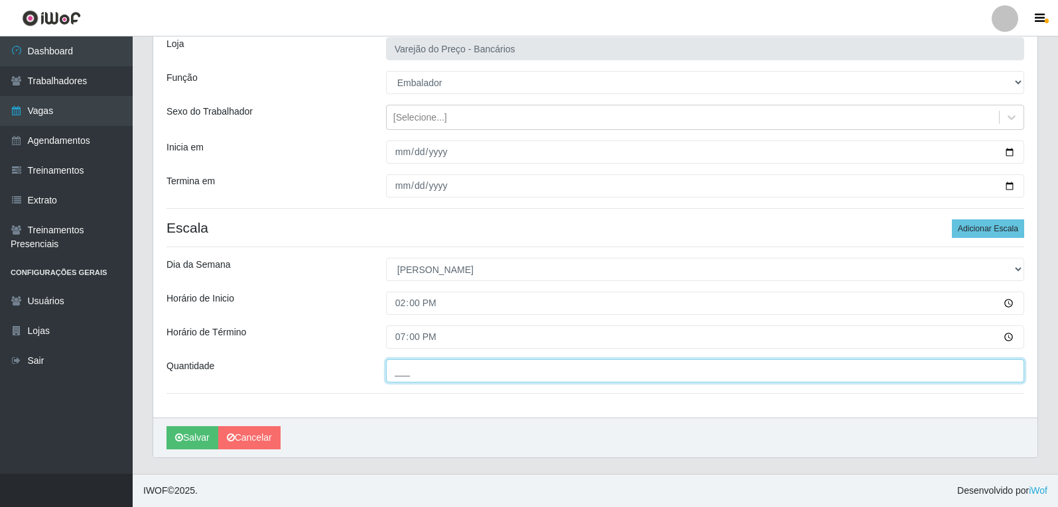
click at [408, 378] on input "___" at bounding box center [705, 370] width 638 height 23
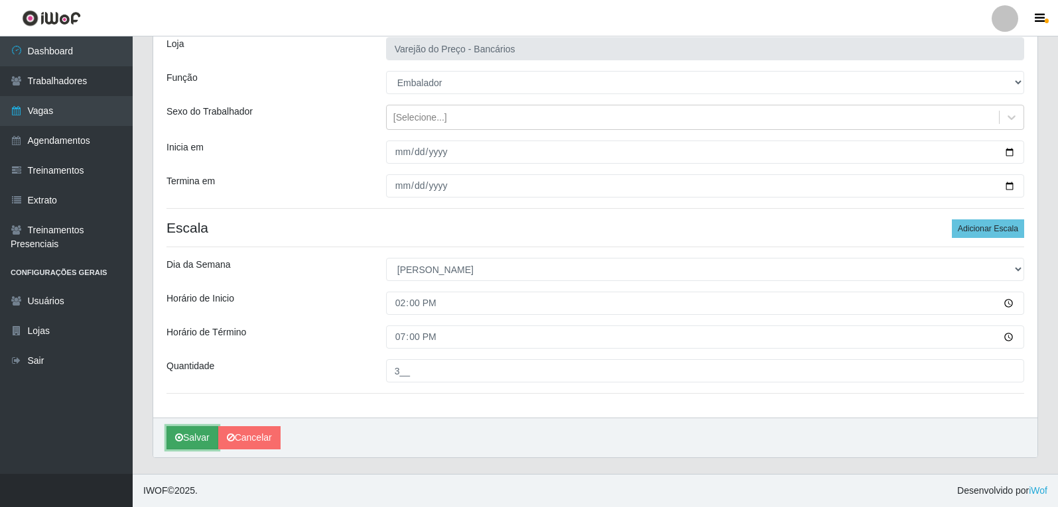
click at [184, 436] on button "Salvar" at bounding box center [192, 437] width 52 height 23
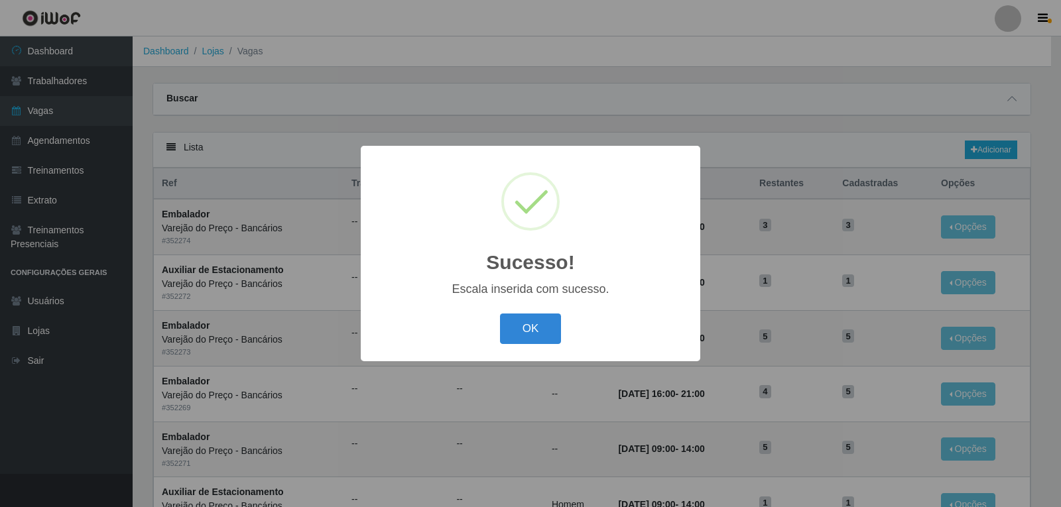
click at [500, 314] on button "OK" at bounding box center [531, 329] width 62 height 31
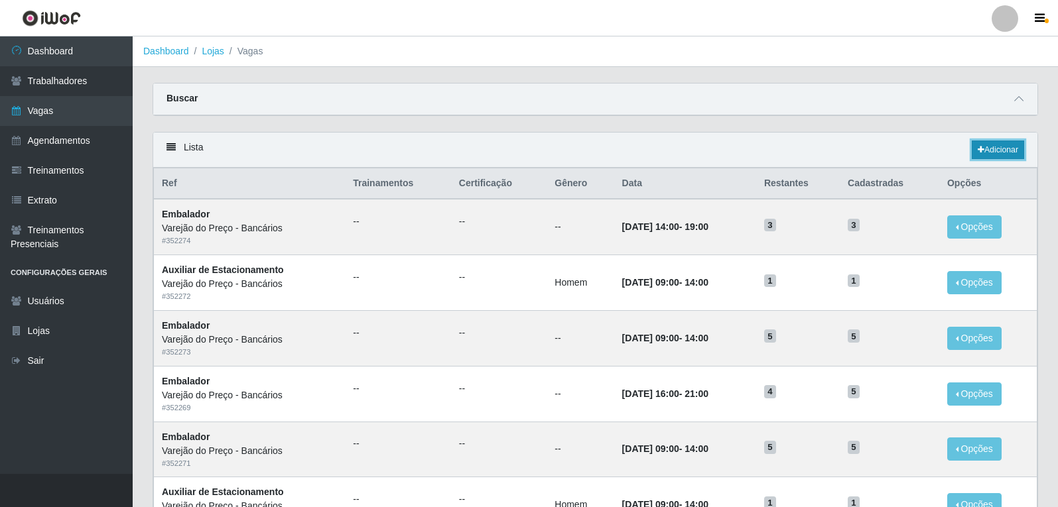
click at [1016, 145] on link "Adicionar" at bounding box center [997, 150] width 52 height 19
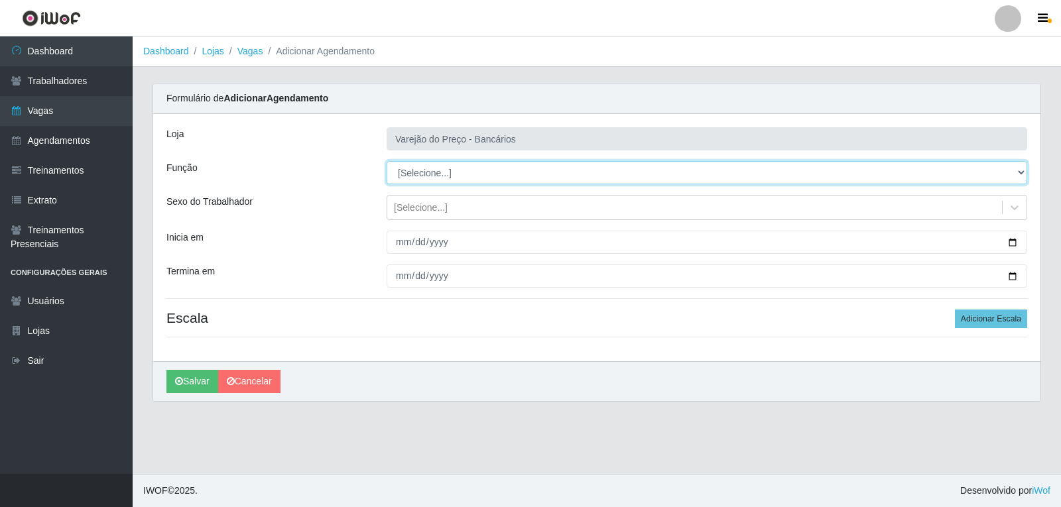
click at [453, 168] on select "[Selecione...] Auxiliar de Estacionamento Auxiliar de Estacionamento + Auxiliar…" at bounding box center [707, 172] width 641 height 23
click at [387, 161] on select "[Selecione...] Auxiliar de Estacionamento Auxiliar de Estacionamento + Auxiliar…" at bounding box center [707, 172] width 641 height 23
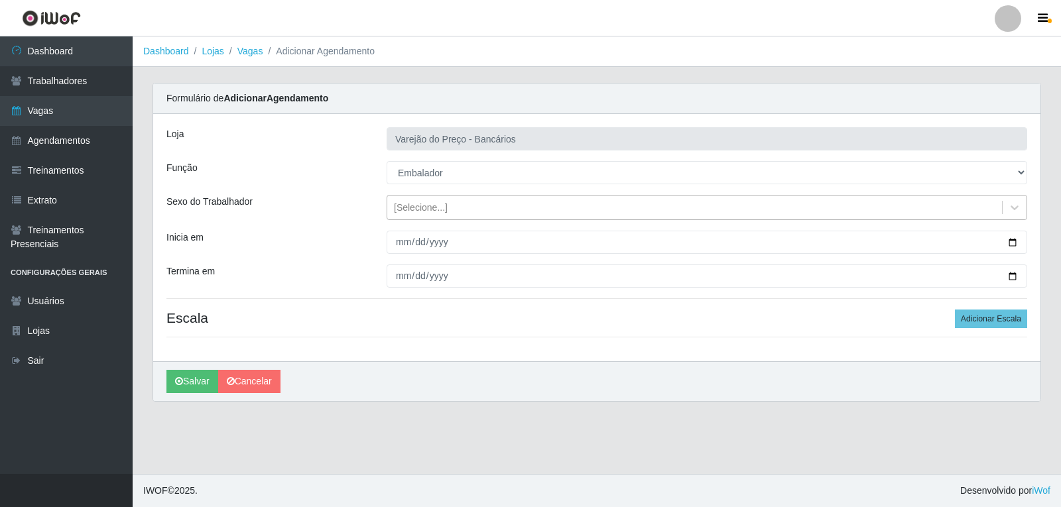
click at [395, 214] on div "[Selecione...]" at bounding box center [421, 208] width 54 height 14
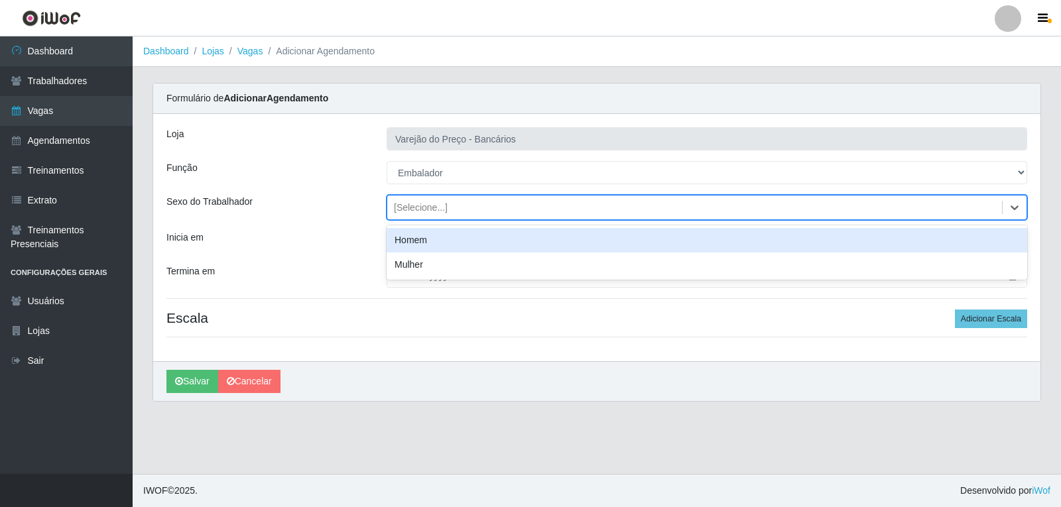
click at [401, 204] on div "[Selecione...]" at bounding box center [421, 208] width 54 height 14
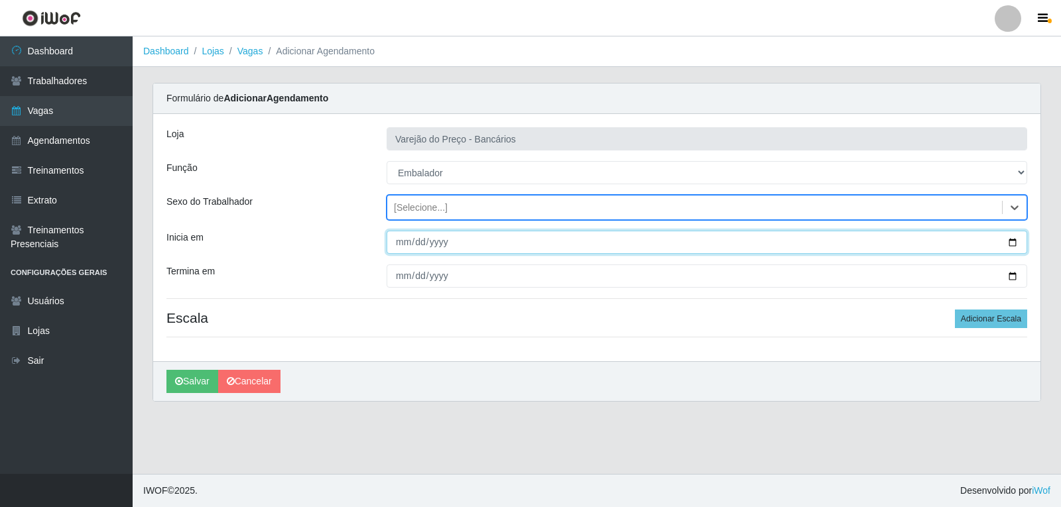
click at [403, 248] on input "Inicia em" at bounding box center [707, 242] width 641 height 23
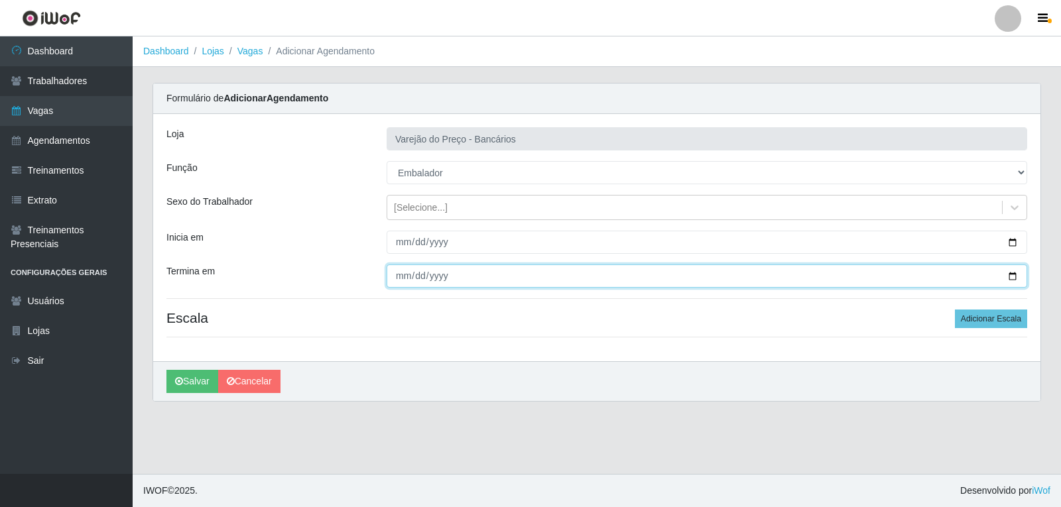
click at [402, 280] on input "Termina em" at bounding box center [707, 276] width 641 height 23
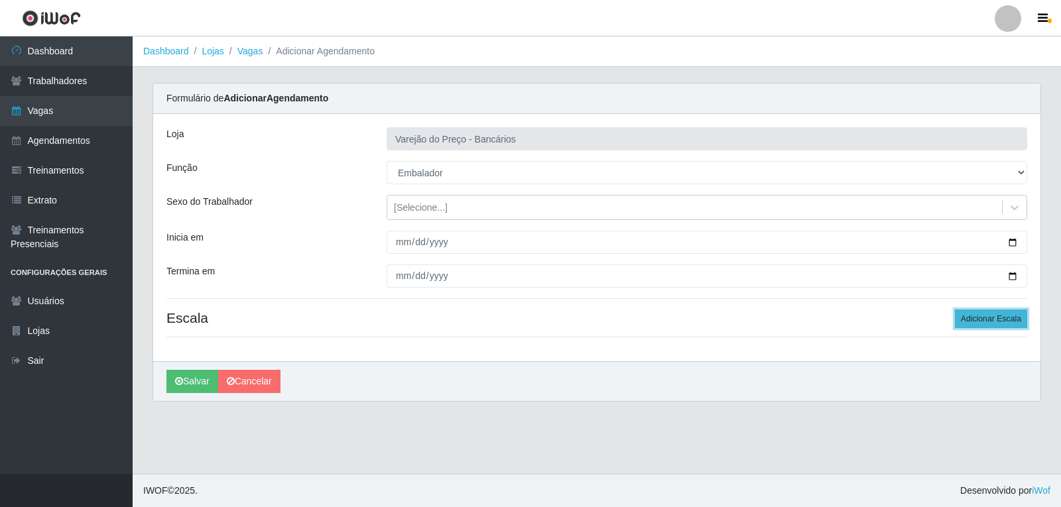
click at [984, 316] on button "Adicionar Escala" at bounding box center [991, 319] width 72 height 19
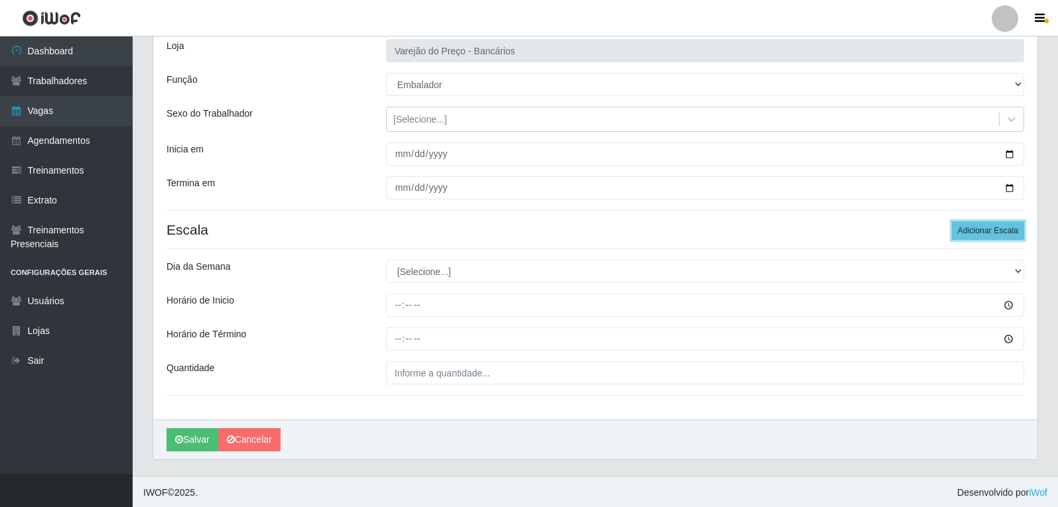
scroll to position [90, 0]
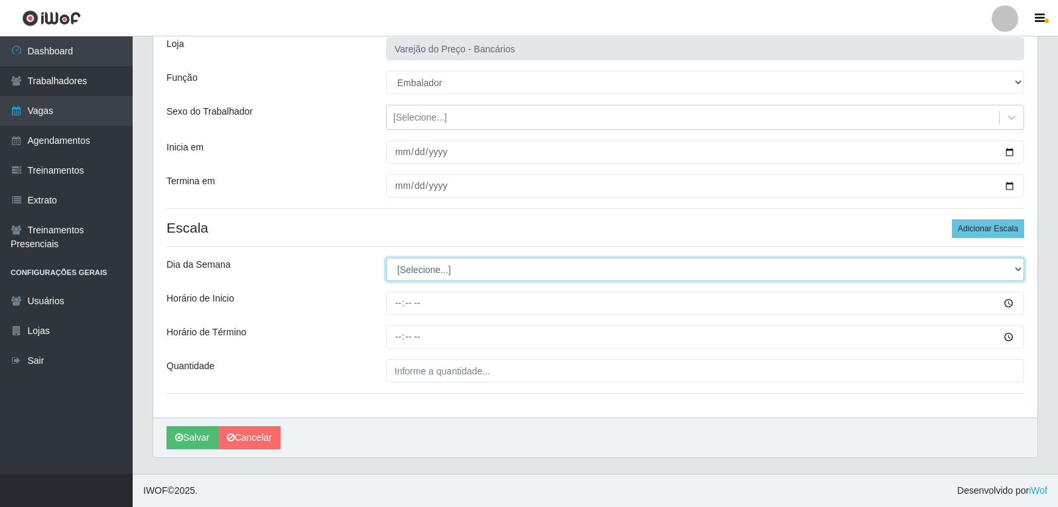
click at [432, 275] on select "[Selecione...] Segunda Terça Quarta Quinta Sexta Sábado Domingo" at bounding box center [705, 269] width 638 height 23
click at [386, 258] on select "[Selecione...] Segunda Terça Quarta Quinta Sexta Sábado Domingo" at bounding box center [705, 269] width 638 height 23
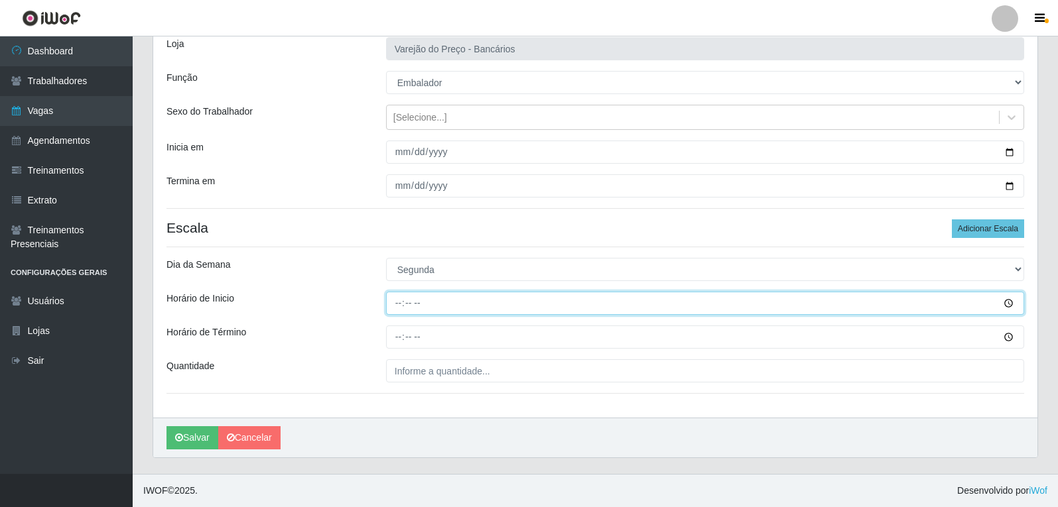
click at [394, 307] on input "Horário de Inicio" at bounding box center [705, 303] width 638 height 23
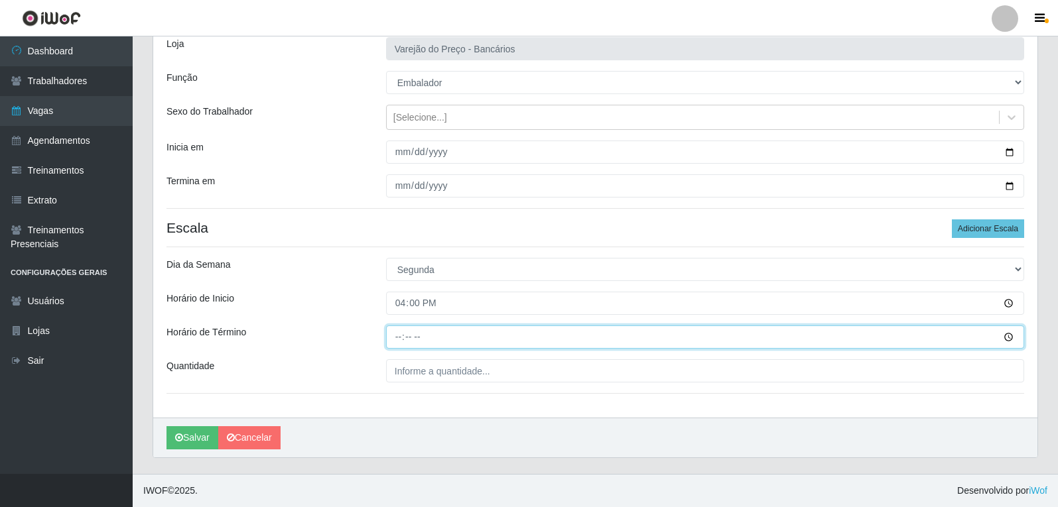
click at [402, 332] on input "Horário de Término" at bounding box center [705, 337] width 638 height 23
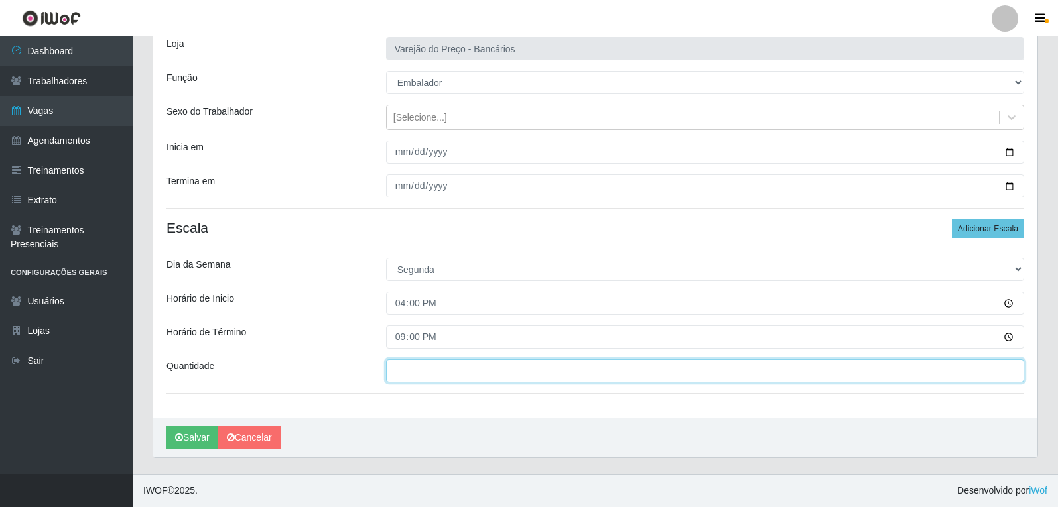
click at [438, 367] on input "___" at bounding box center [705, 370] width 638 height 23
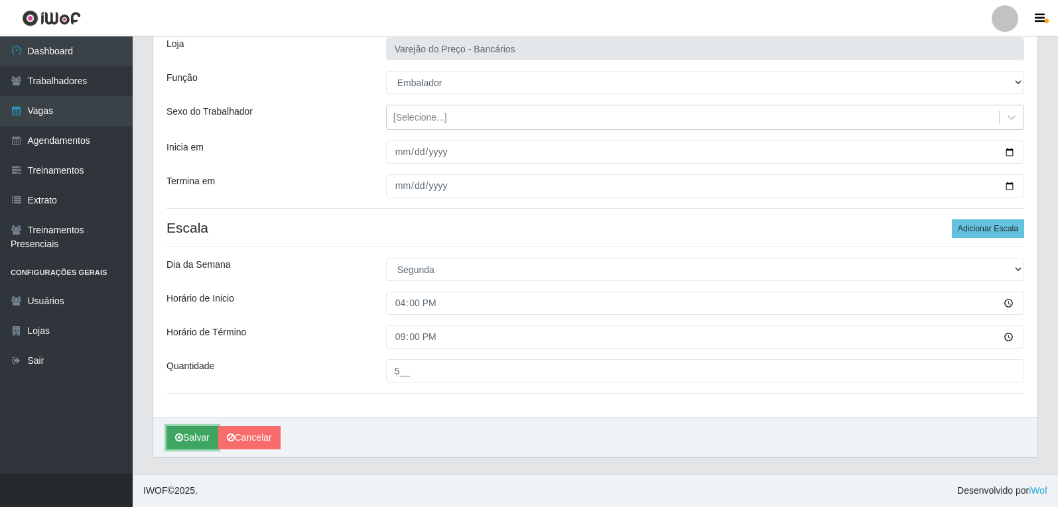
click at [195, 438] on button "Salvar" at bounding box center [192, 437] width 52 height 23
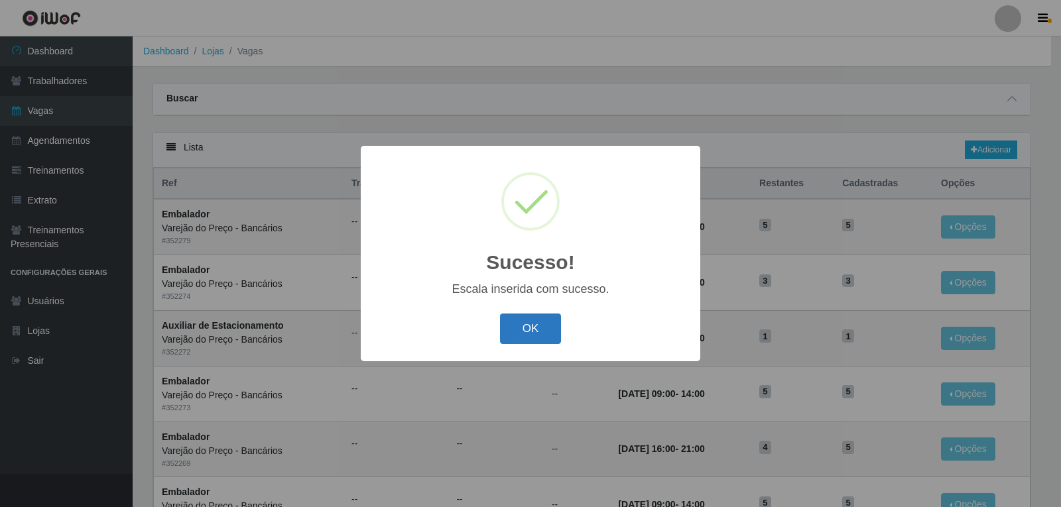
click at [532, 329] on button "OK" at bounding box center [531, 329] width 62 height 31
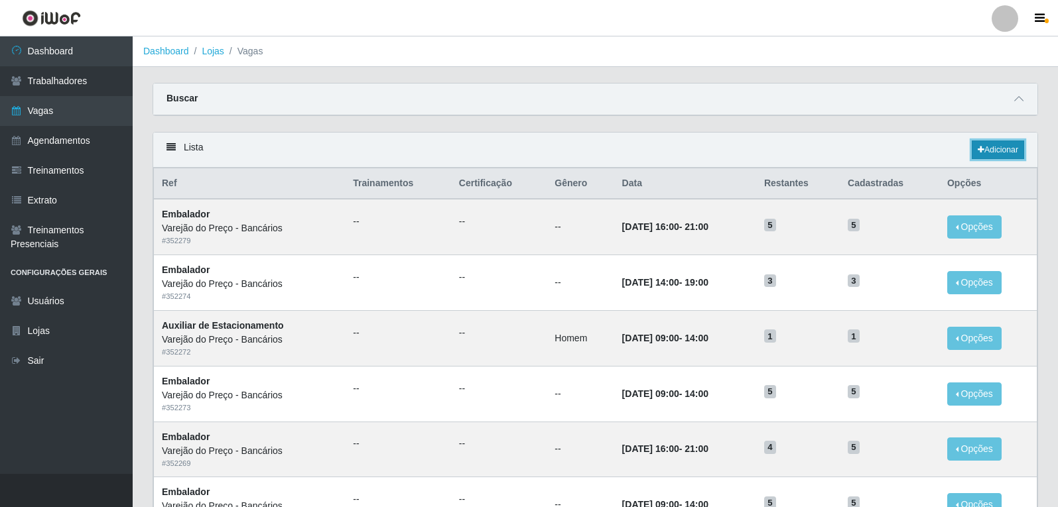
click at [983, 147] on link "Adicionar" at bounding box center [997, 150] width 52 height 19
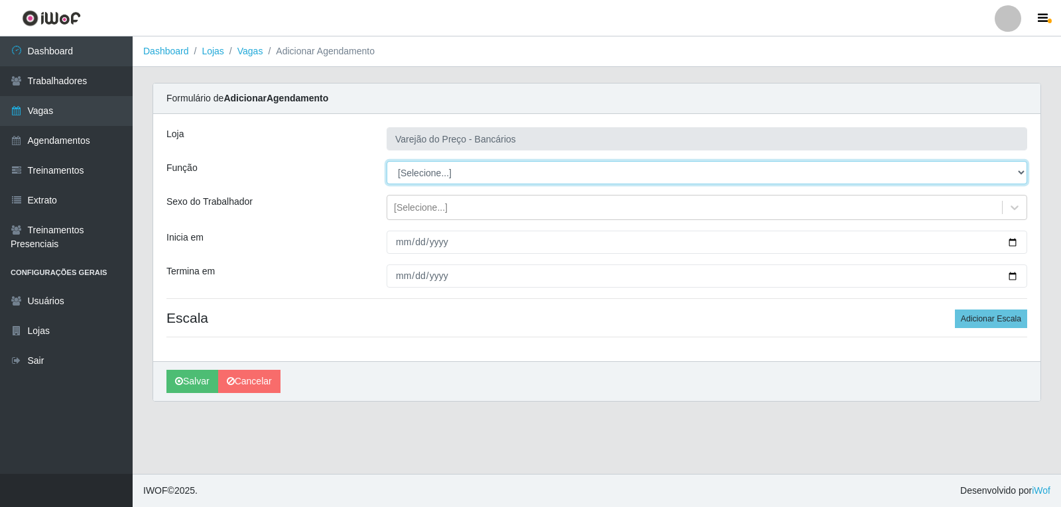
click at [427, 178] on select "[Selecione...] Auxiliar de Estacionamento Auxiliar de Estacionamento + Auxiliar…" at bounding box center [707, 172] width 641 height 23
click at [387, 161] on select "[Selecione...] Auxiliar de Estacionamento Auxiliar de Estacionamento + Auxiliar…" at bounding box center [707, 172] width 641 height 23
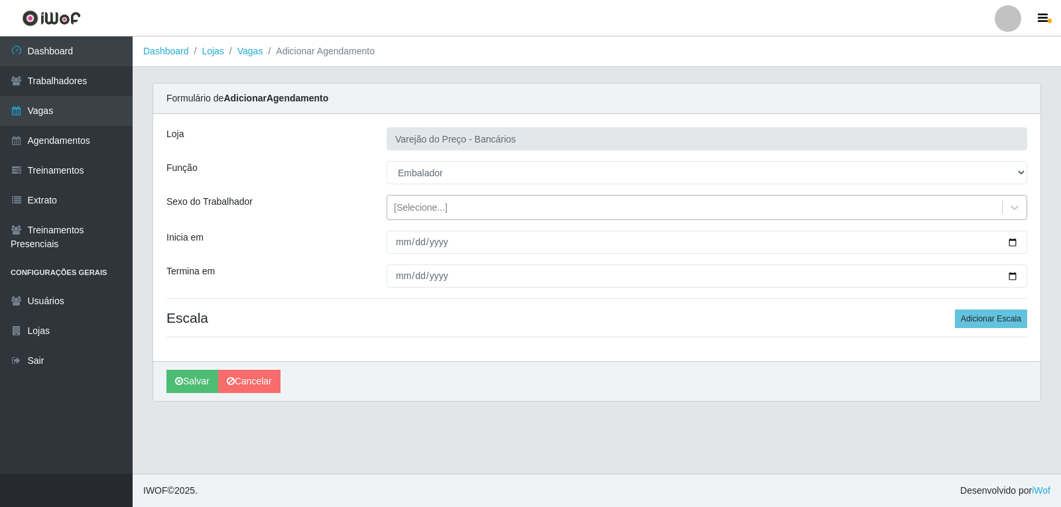
click at [411, 210] on div "[Selecione...]" at bounding box center [421, 208] width 54 height 14
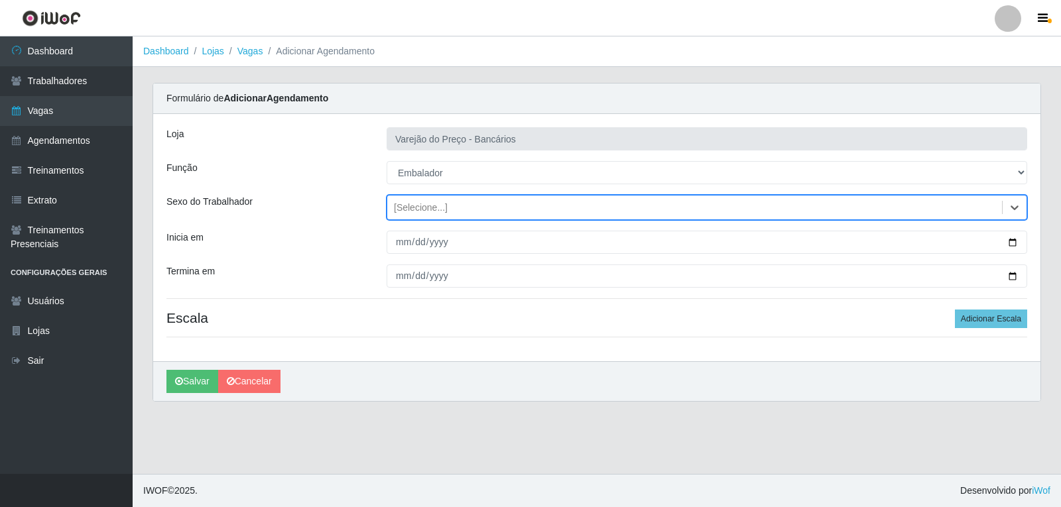
click at [403, 209] on div "[Selecione...]" at bounding box center [421, 208] width 54 height 14
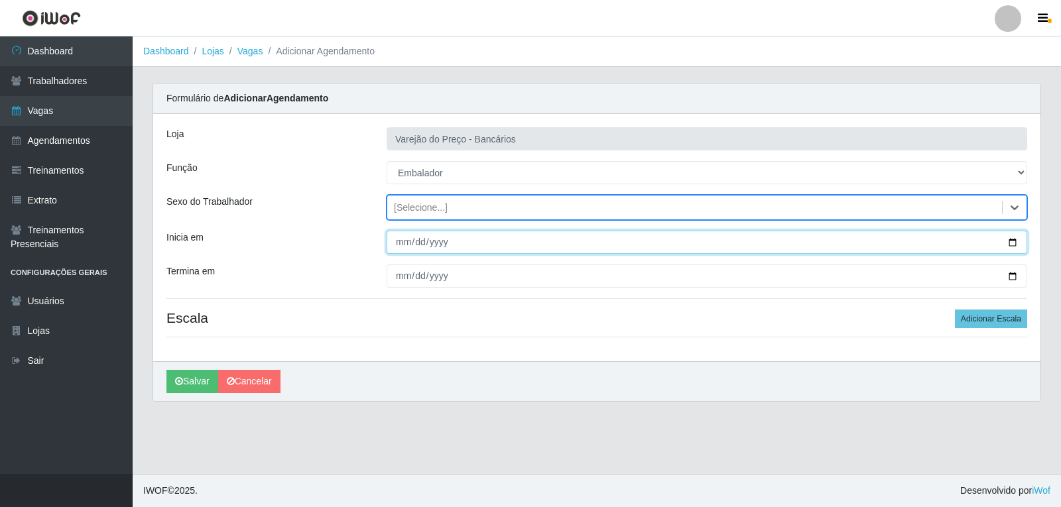
click at [403, 247] on input "Inicia em" at bounding box center [707, 242] width 641 height 23
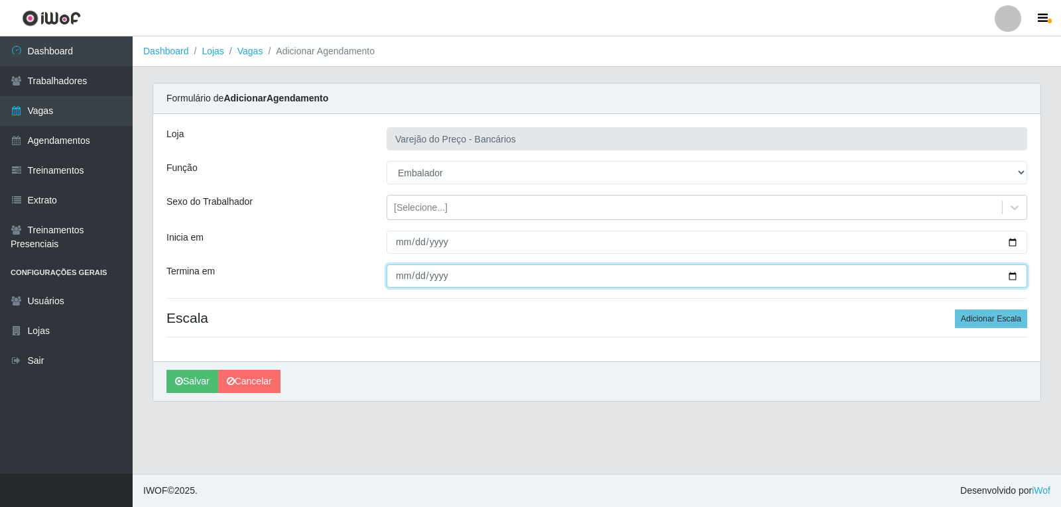
click at [400, 280] on input "Termina em" at bounding box center [707, 276] width 641 height 23
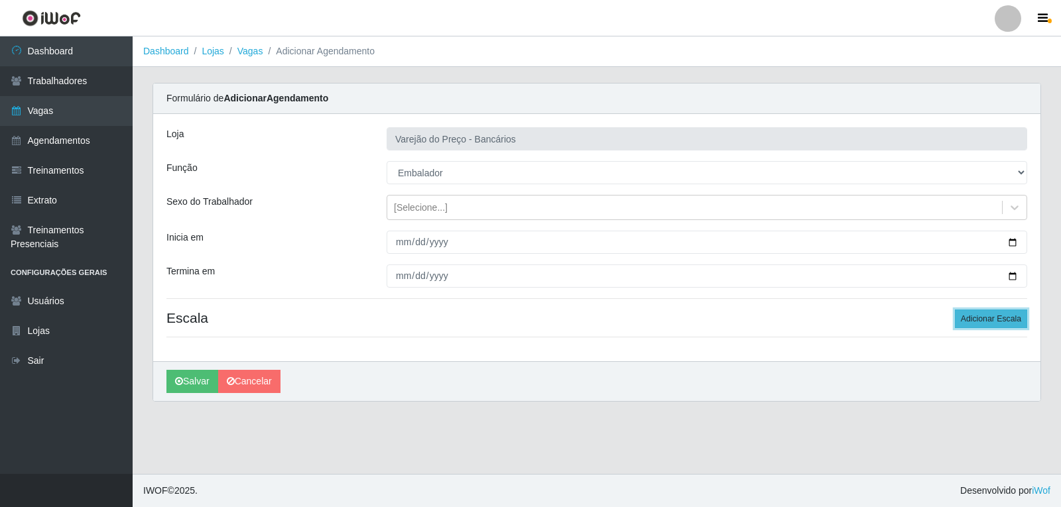
click at [1001, 318] on button "Adicionar Escala" at bounding box center [991, 319] width 72 height 19
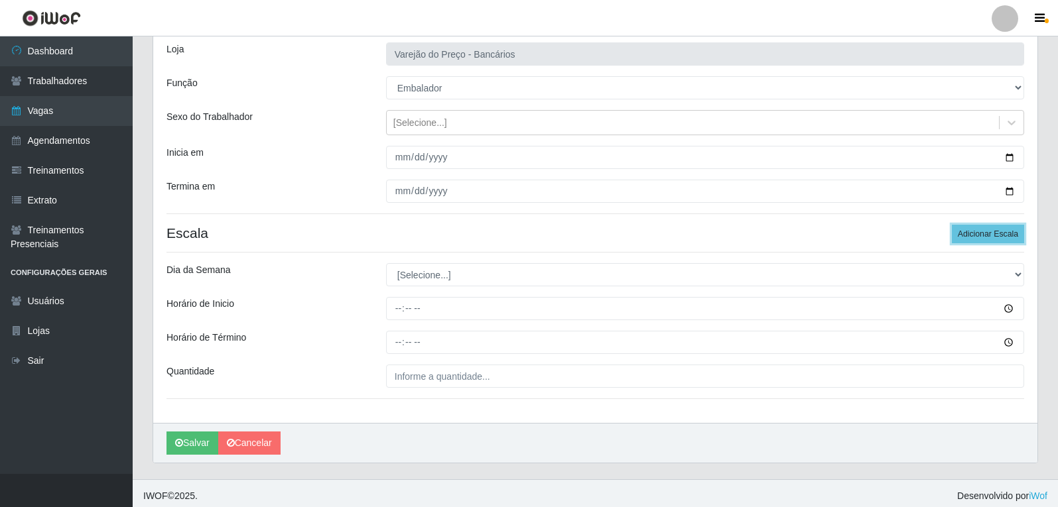
scroll to position [90, 0]
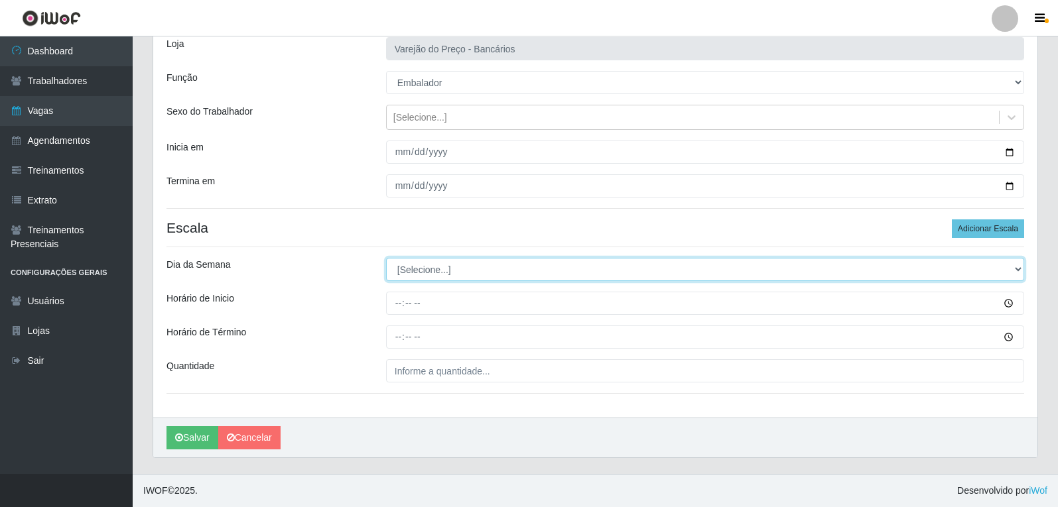
click at [416, 269] on select "[Selecione...] Segunda Terça Quarta Quinta Sexta Sábado Domingo" at bounding box center [705, 269] width 638 height 23
click at [386, 258] on select "[Selecione...] Segunda Terça Quarta Quinta Sexta Sábado Domingo" at bounding box center [705, 269] width 638 height 23
click at [412, 271] on select "[Selecione...] Segunda Terça Quarta Quinta Sexta Sábado Domingo" at bounding box center [705, 269] width 638 height 23
click at [386, 258] on select "[Selecione...] Segunda Terça Quarta Quinta Sexta Sábado Domingo" at bounding box center [705, 269] width 638 height 23
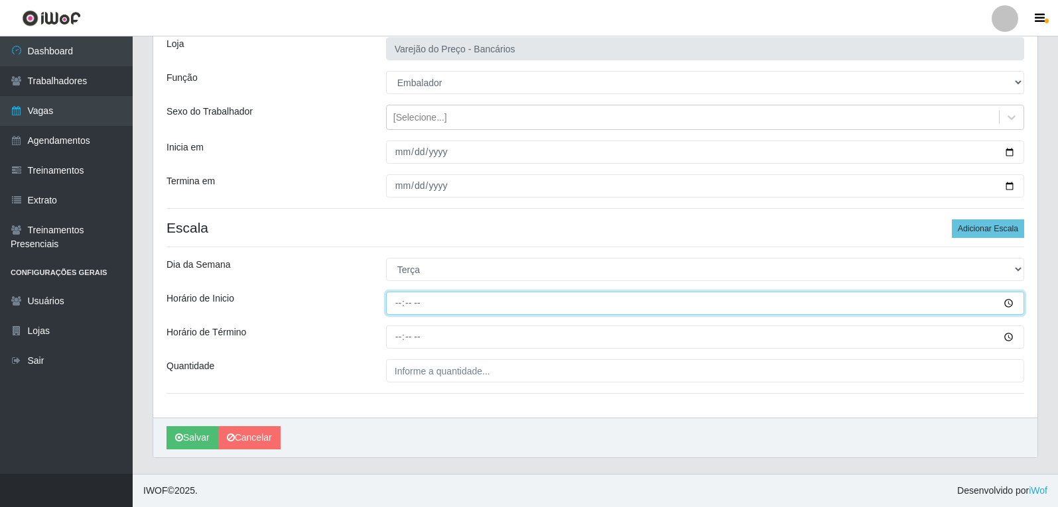
click at [404, 300] on input "Horário de Inicio" at bounding box center [705, 303] width 638 height 23
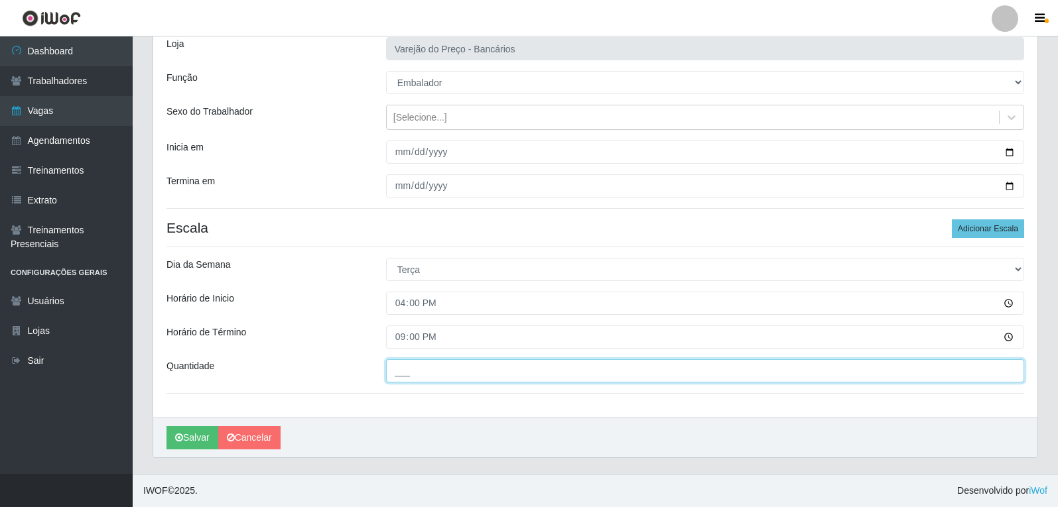
click at [426, 375] on input "___" at bounding box center [705, 370] width 638 height 23
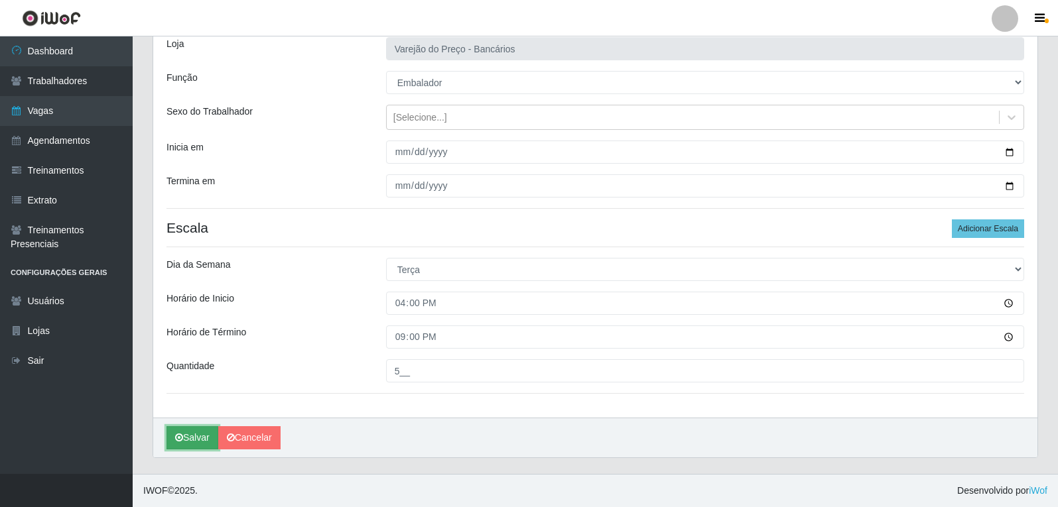
click at [195, 438] on button "Salvar" at bounding box center [192, 437] width 52 height 23
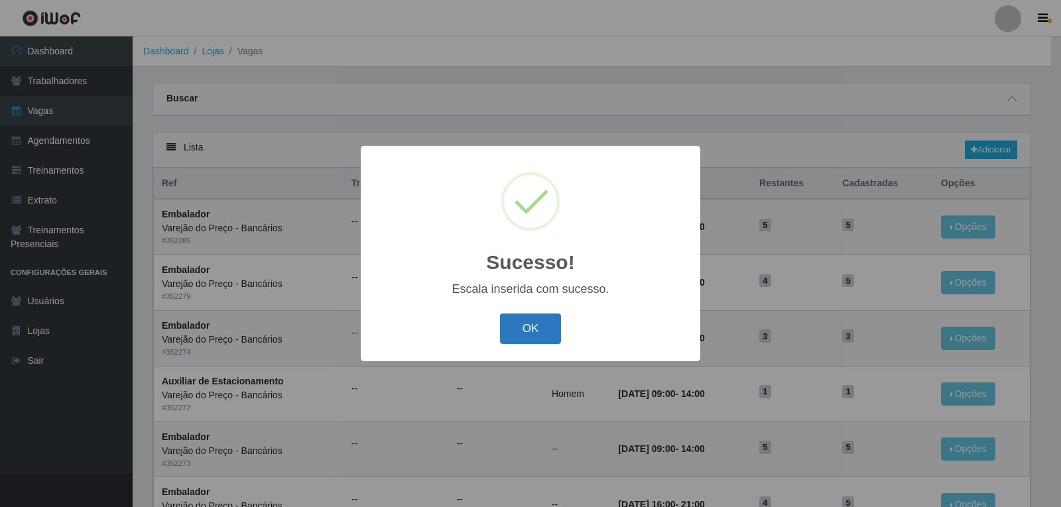
click at [533, 320] on button "OK" at bounding box center [531, 329] width 62 height 31
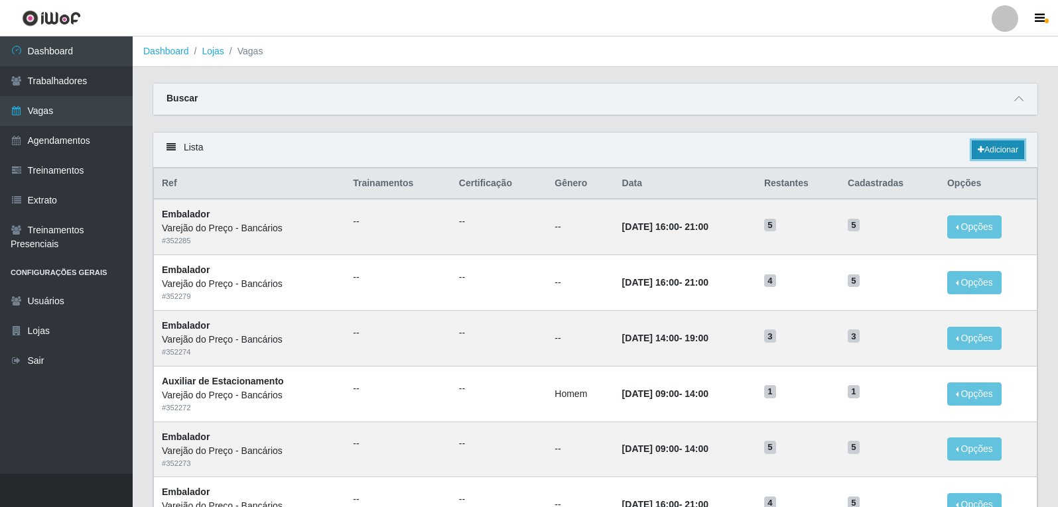
click at [991, 155] on link "Adicionar" at bounding box center [997, 150] width 52 height 19
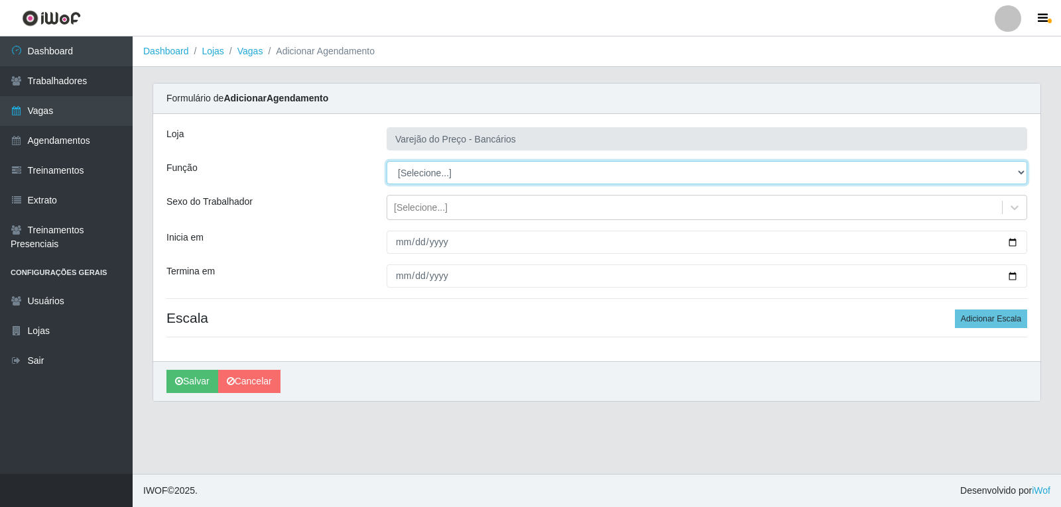
click at [402, 168] on select "[Selecione...] Auxiliar de Estacionamento Auxiliar de Estacionamento + Auxiliar…" at bounding box center [707, 172] width 641 height 23
click at [387, 161] on select "[Selecione...] Auxiliar de Estacionamento Auxiliar de Estacionamento + Auxiliar…" at bounding box center [707, 172] width 641 height 23
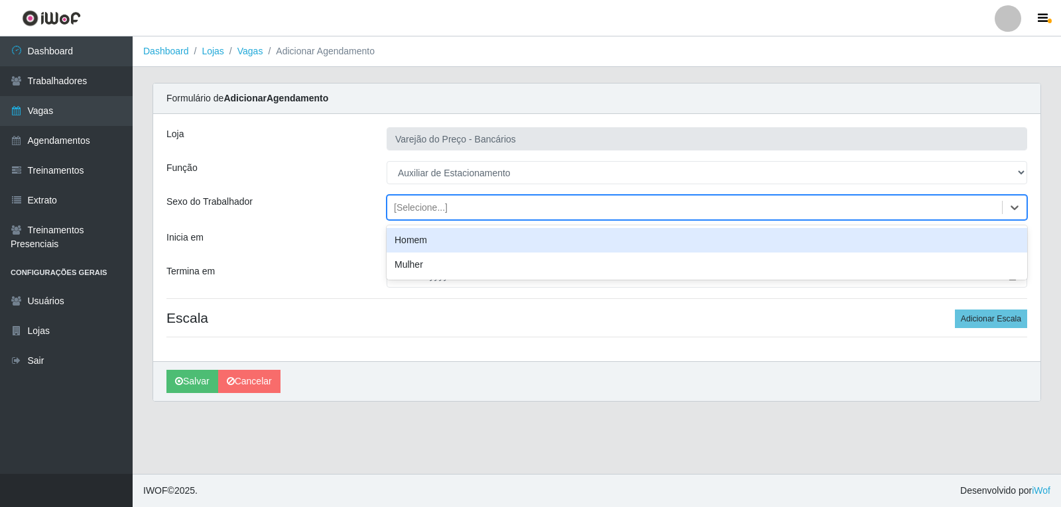
click at [400, 205] on div "[Selecione...]" at bounding box center [421, 208] width 54 height 14
click at [404, 237] on div "Homem" at bounding box center [707, 240] width 641 height 25
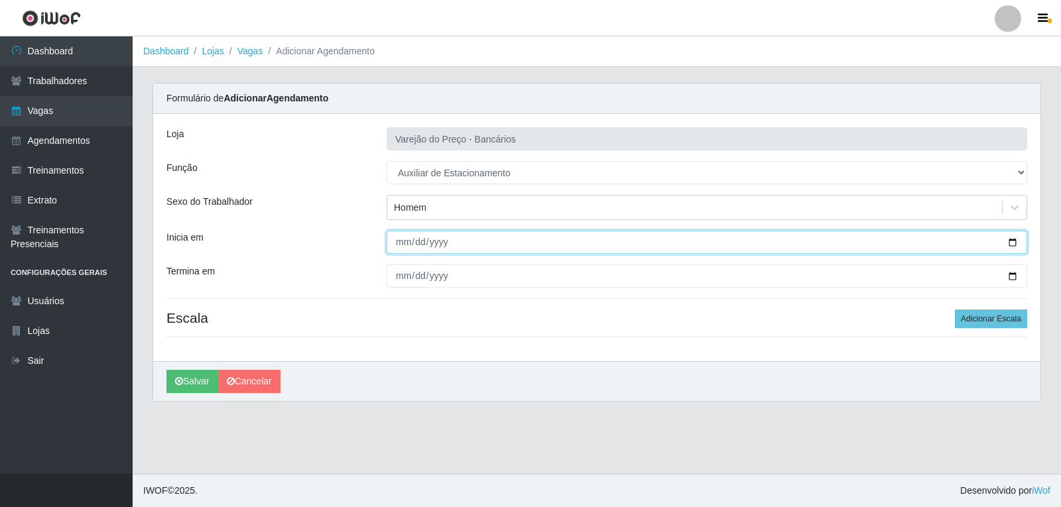
click at [402, 253] on input "Inicia em" at bounding box center [707, 242] width 641 height 23
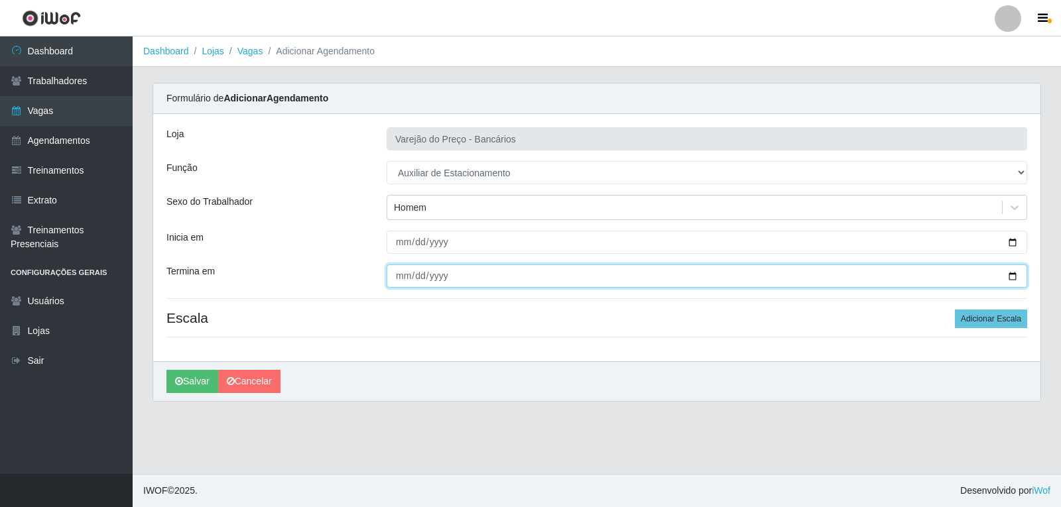
click at [403, 276] on input "Termina em" at bounding box center [707, 276] width 641 height 23
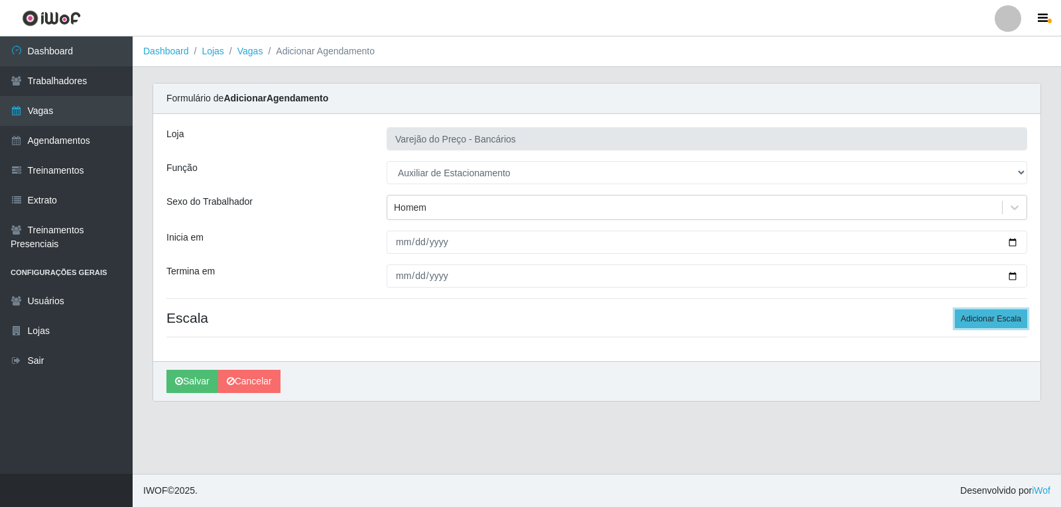
click at [985, 321] on button "Adicionar Escala" at bounding box center [991, 319] width 72 height 19
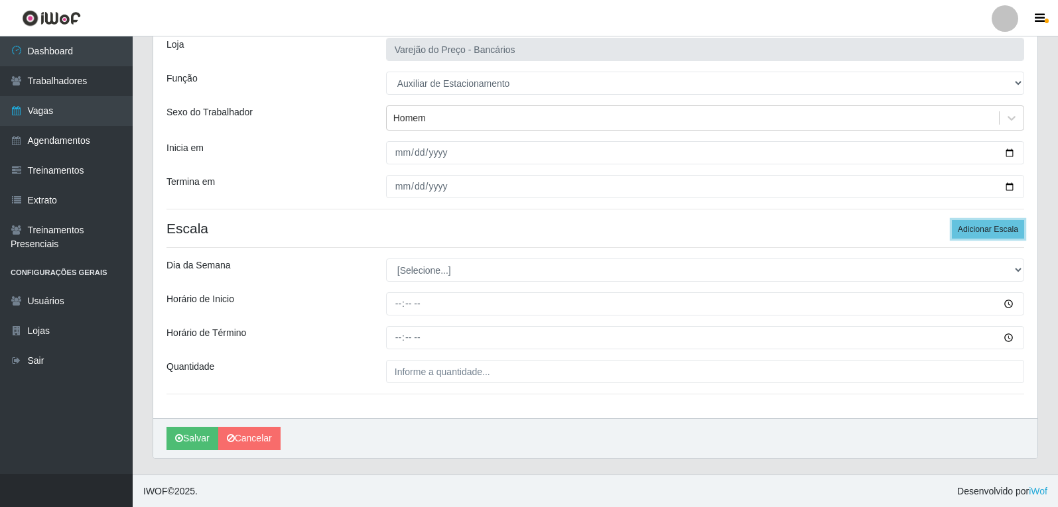
scroll to position [90, 0]
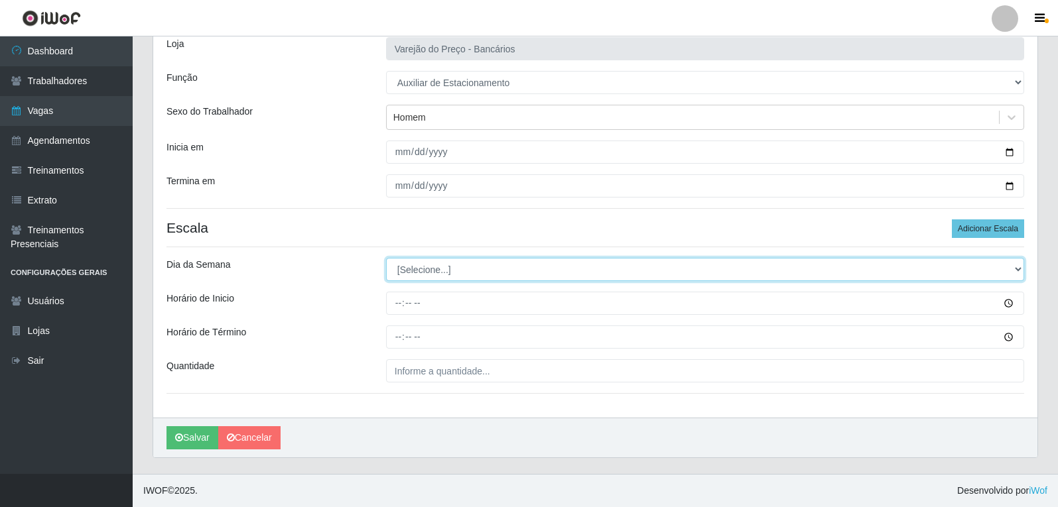
click at [428, 272] on select "[Selecione...] Segunda Terça Quarta Quinta Sexta Sábado Domingo" at bounding box center [705, 269] width 638 height 23
click at [386, 258] on select "[Selecione...] Segunda Terça Quarta Quinta Sexta Sábado Domingo" at bounding box center [705, 269] width 638 height 23
click at [414, 267] on select "[Selecione...] Segunda Terça Quarta Quinta Sexta Sábado Domingo" at bounding box center [705, 269] width 638 height 23
click at [386, 258] on select "[Selecione...] Segunda Terça Quarta Quinta Sexta Sábado Domingo" at bounding box center [705, 269] width 638 height 23
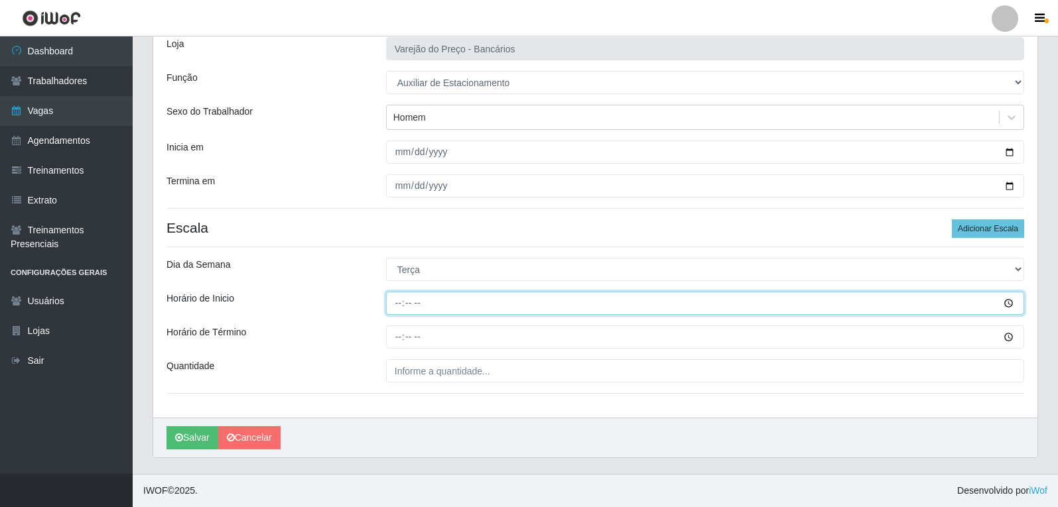
click at [399, 302] on input "Horário de Inicio" at bounding box center [705, 303] width 638 height 23
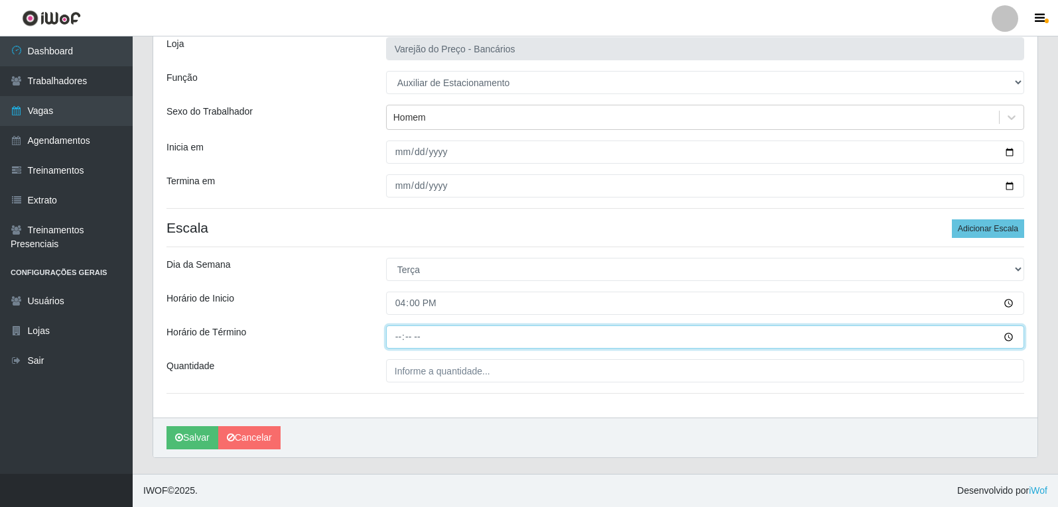
click at [397, 338] on input "Horário de Término" at bounding box center [705, 337] width 638 height 23
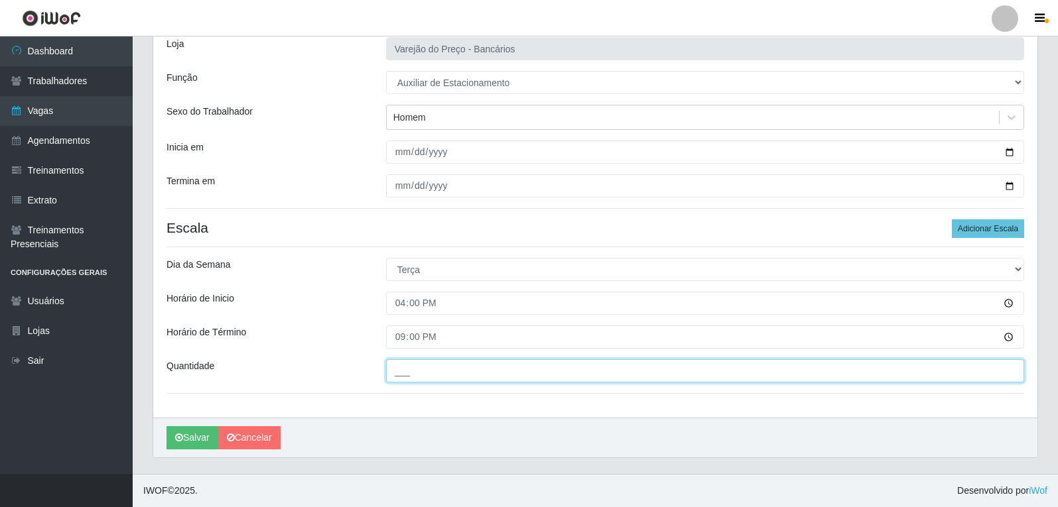
click at [423, 371] on input "___" at bounding box center [705, 370] width 638 height 23
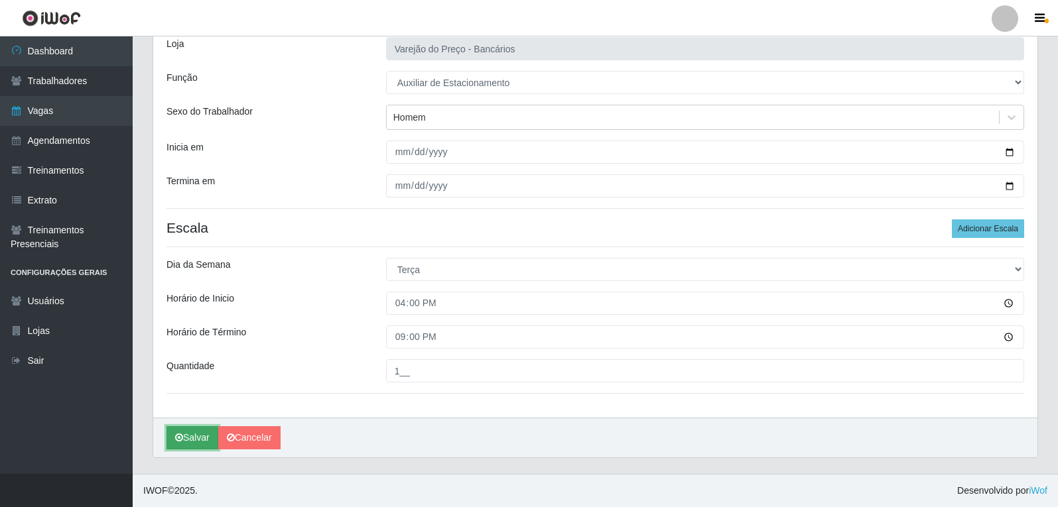
click at [177, 438] on icon "submit" at bounding box center [179, 437] width 8 height 9
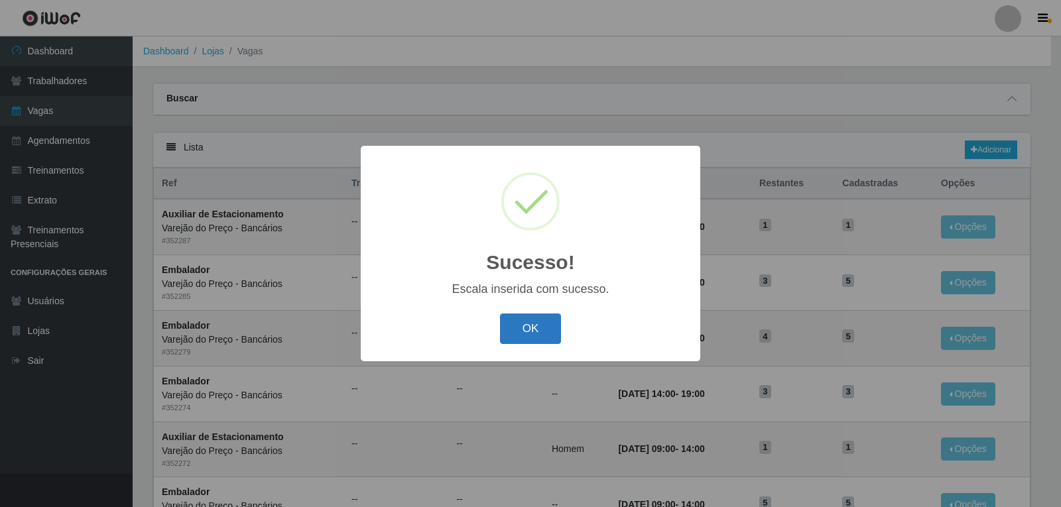
click at [554, 324] on button "OK" at bounding box center [531, 329] width 62 height 31
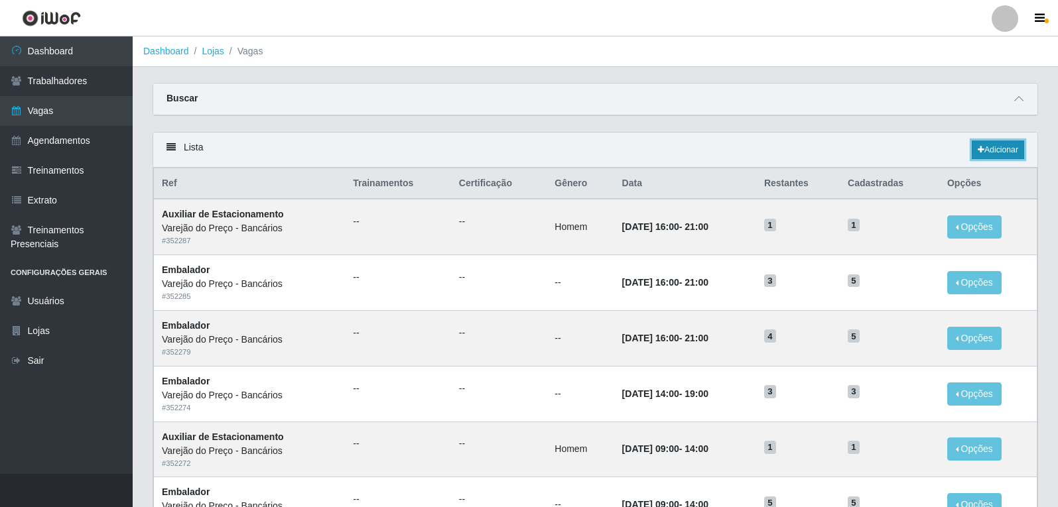
click at [996, 144] on link "Adicionar" at bounding box center [997, 150] width 52 height 19
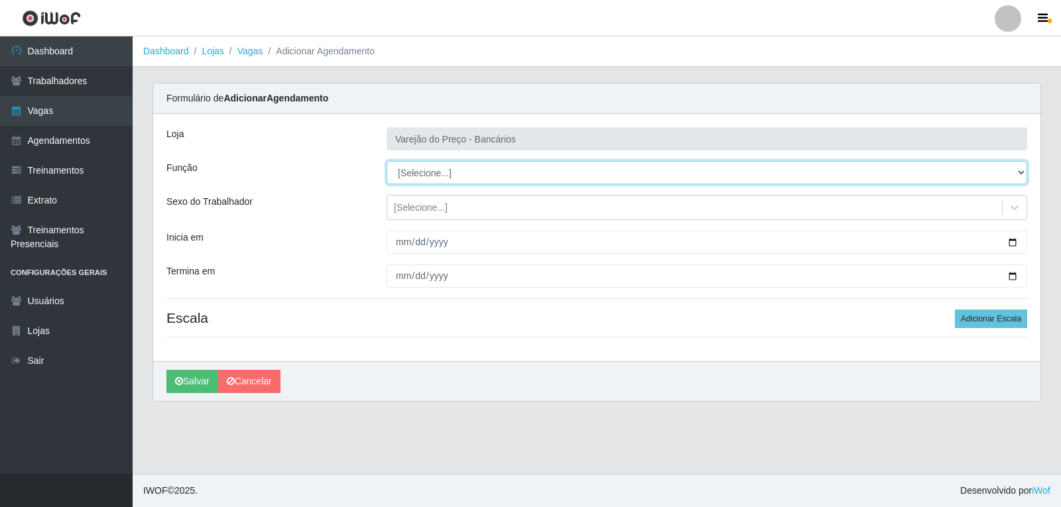
click at [410, 170] on select "[Selecione...] Auxiliar de Estacionamento Auxiliar de Estacionamento + Auxiliar…" at bounding box center [707, 172] width 641 height 23
click at [387, 161] on select "[Selecione...] Auxiliar de Estacionamento Auxiliar de Estacionamento + Auxiliar…" at bounding box center [707, 172] width 641 height 23
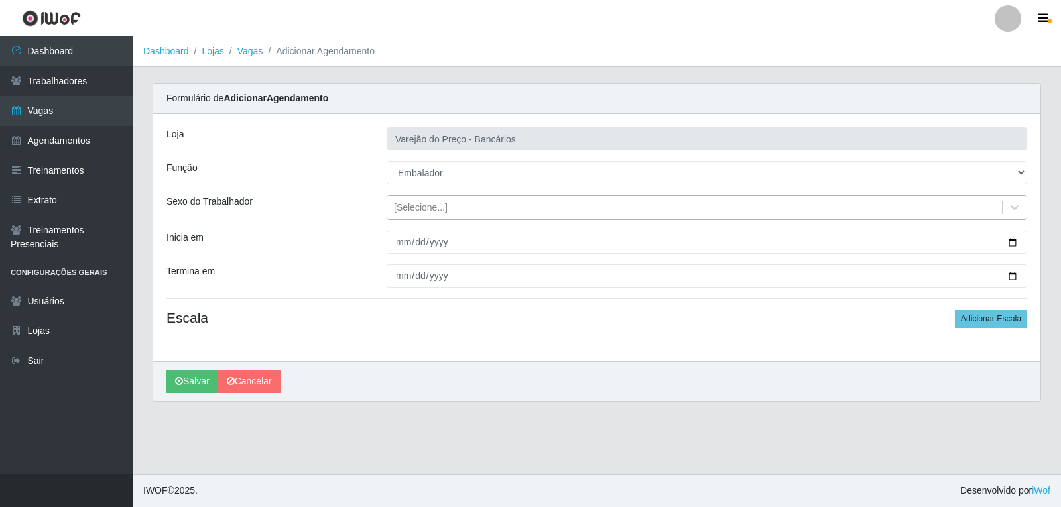
click at [413, 210] on div "[Selecione...]" at bounding box center [421, 208] width 54 height 14
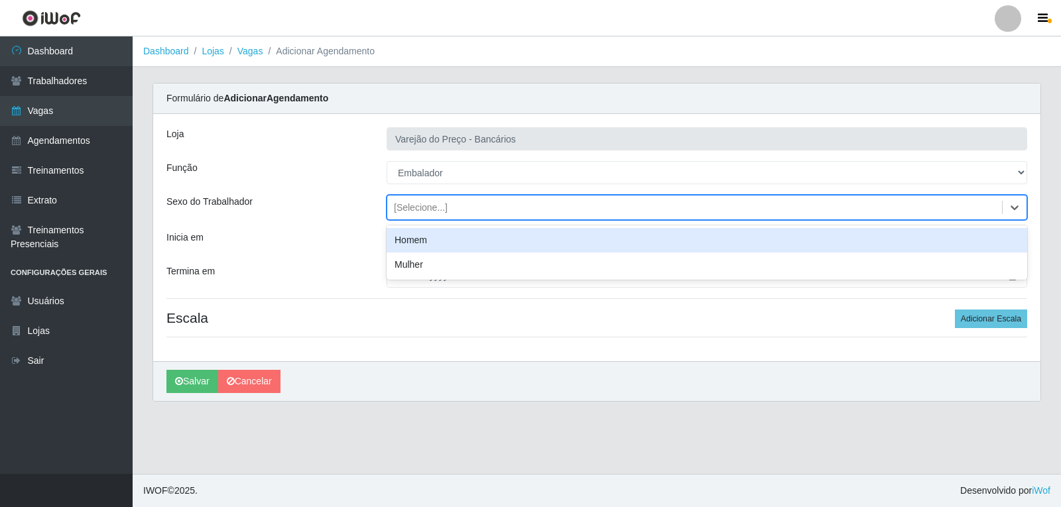
click at [413, 214] on div "[Selecione...]" at bounding box center [421, 208] width 54 height 14
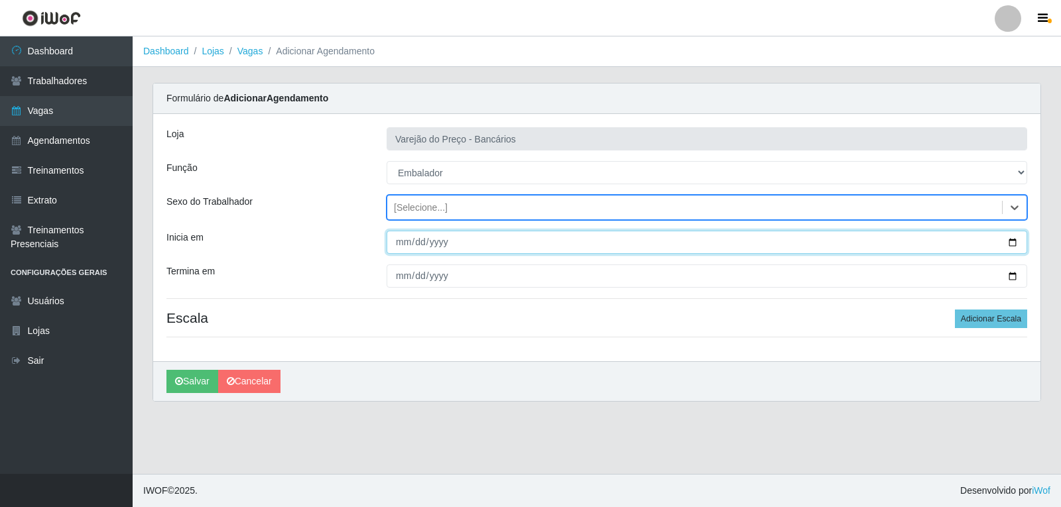
click at [408, 249] on input "Inicia em" at bounding box center [707, 242] width 641 height 23
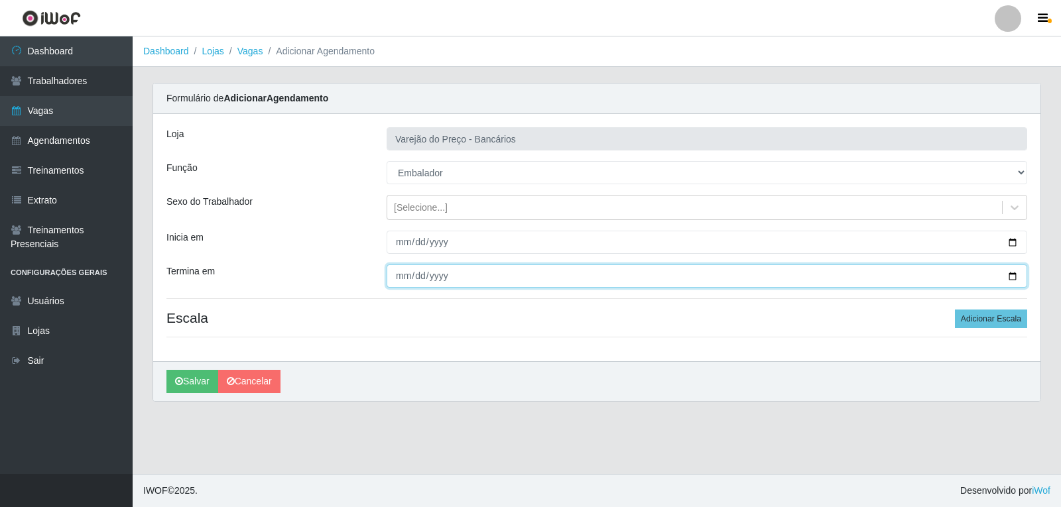
click at [387, 277] on input "Termina em" at bounding box center [707, 276] width 641 height 23
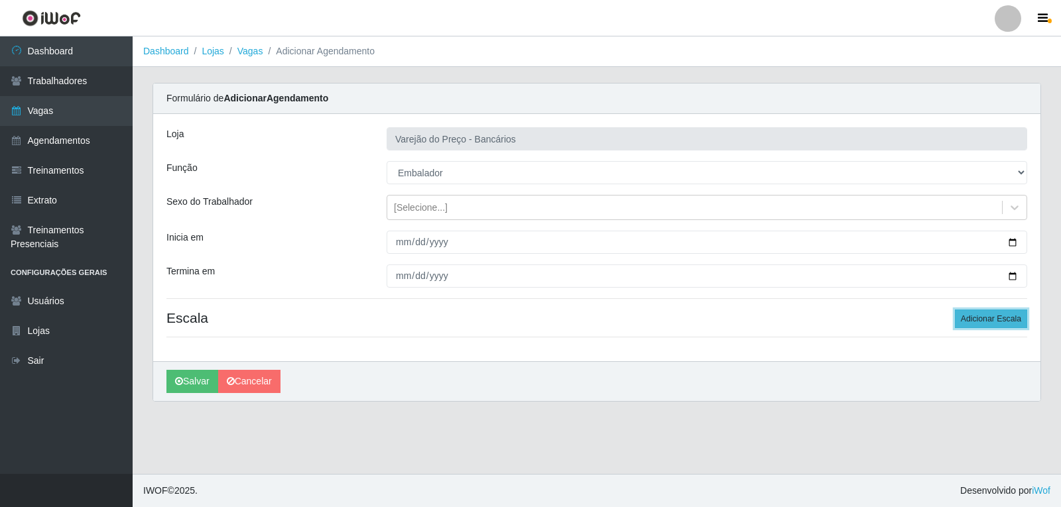
click at [987, 315] on button "Adicionar Escala" at bounding box center [991, 319] width 72 height 19
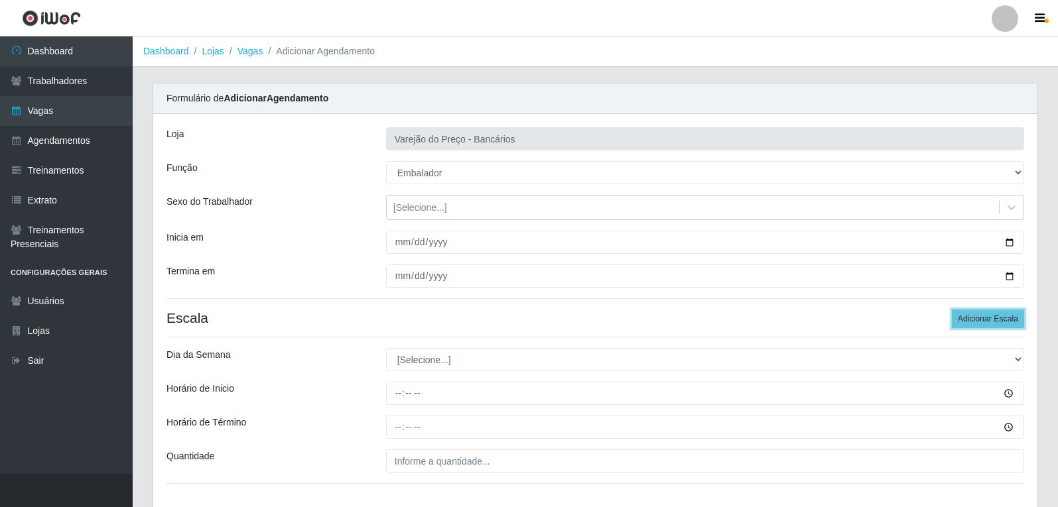
scroll to position [90, 0]
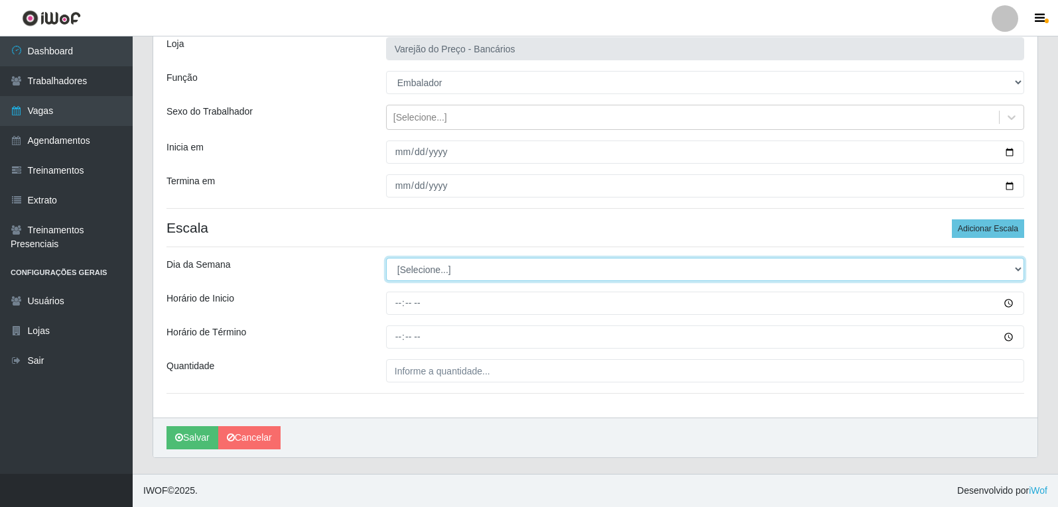
click at [399, 265] on select "[Selecione...] Segunda Terça Quarta Quinta Sexta Sábado Domingo" at bounding box center [705, 269] width 638 height 23
click at [386, 258] on select "[Selecione...] Segunda Terça Quarta Quinta Sexta Sábado Domingo" at bounding box center [705, 269] width 638 height 23
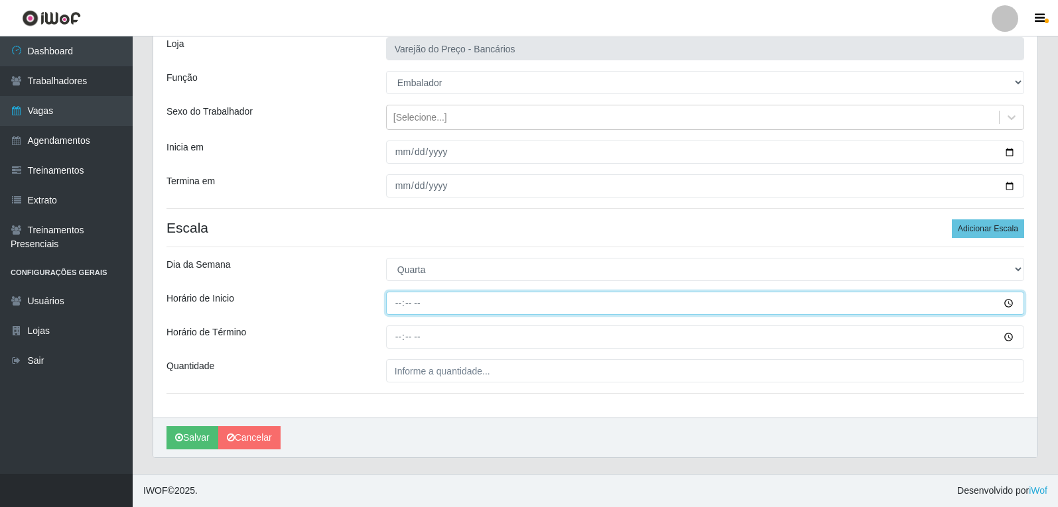
click at [393, 308] on input "Horário de Inicio" at bounding box center [705, 303] width 638 height 23
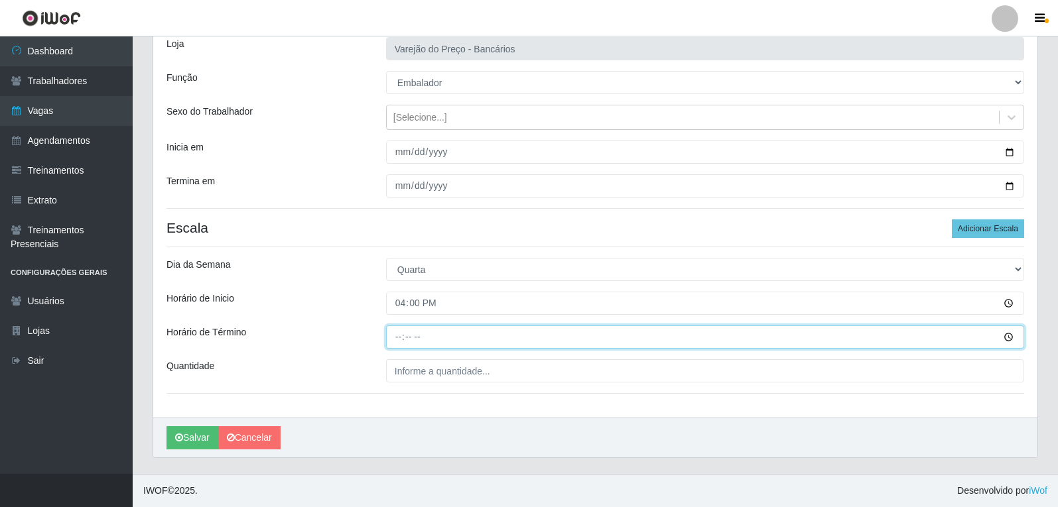
click at [398, 336] on input "Horário de Término" at bounding box center [705, 337] width 638 height 23
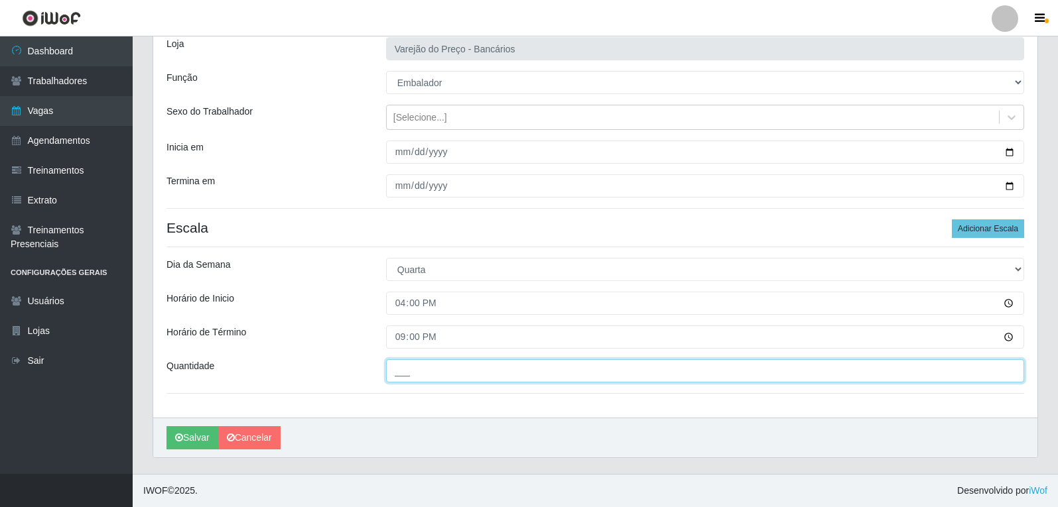
click at [411, 373] on input "___" at bounding box center [705, 370] width 638 height 23
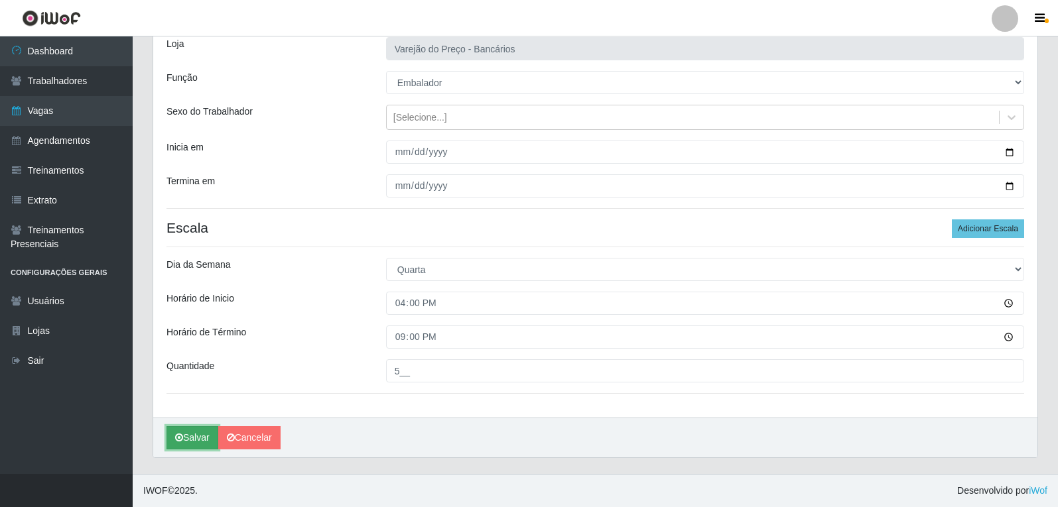
click at [192, 434] on button "Salvar" at bounding box center [192, 437] width 52 height 23
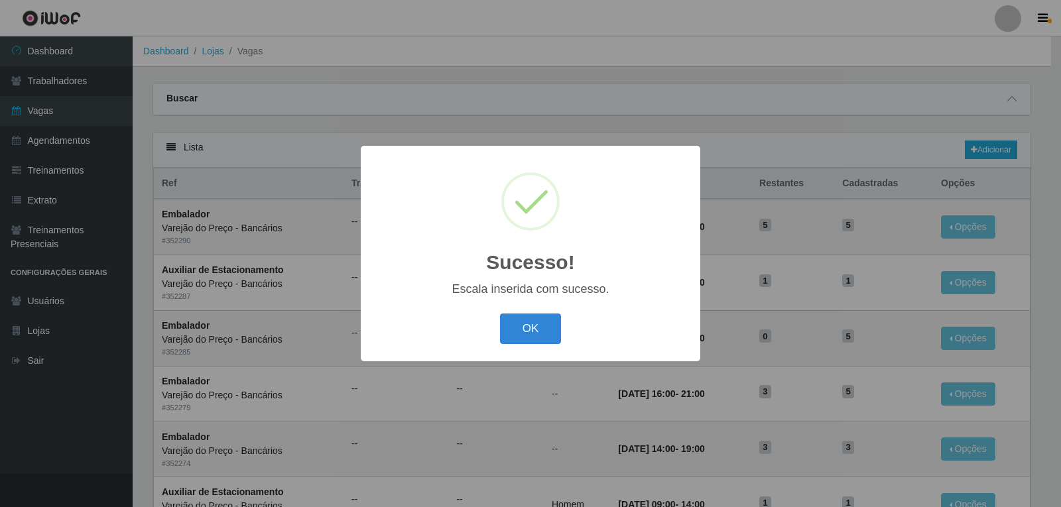
click at [500, 314] on button "OK" at bounding box center [531, 329] width 62 height 31
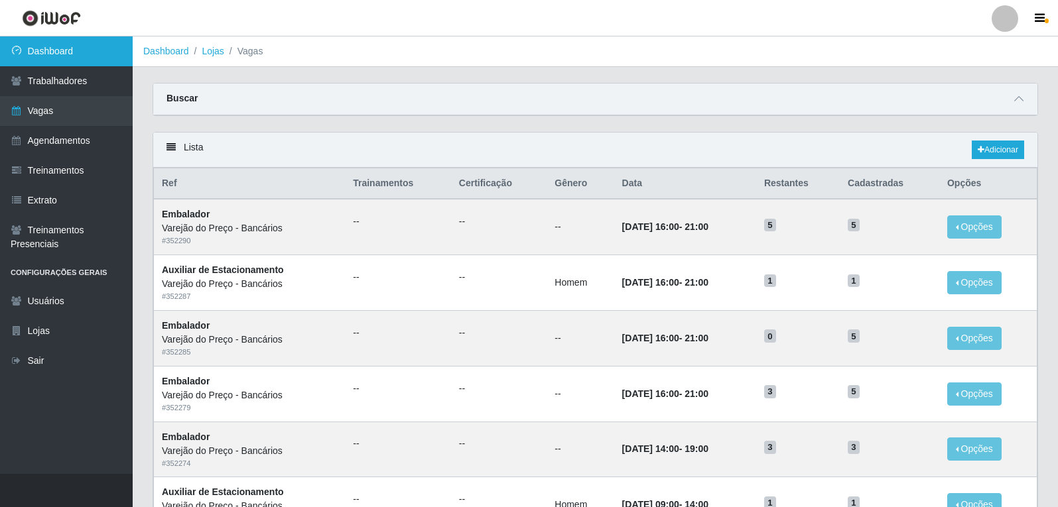
click at [72, 62] on link "Dashboard" at bounding box center [66, 51] width 133 height 30
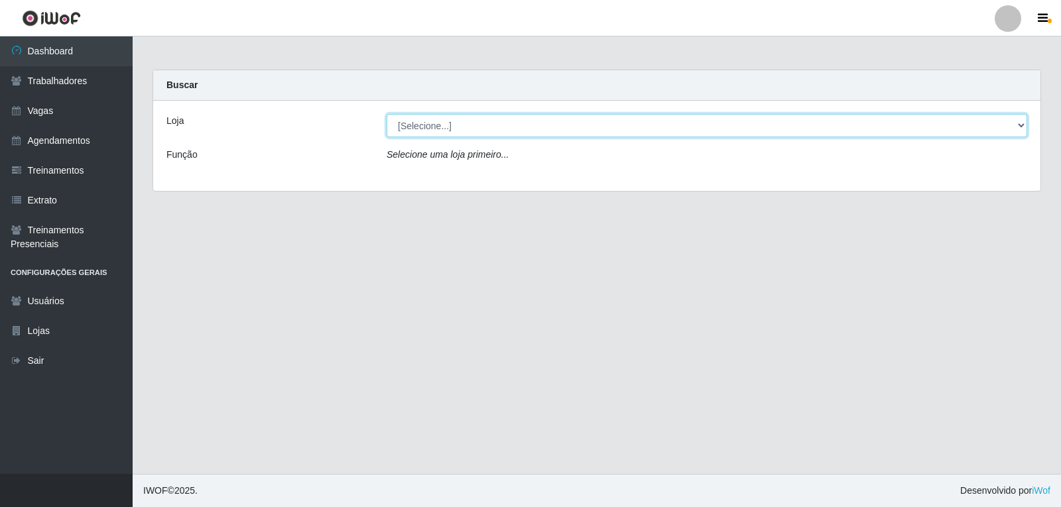
click at [414, 129] on select "[Selecione...] Varejão do Preço - Bancários" at bounding box center [707, 125] width 641 height 23
click at [387, 114] on select "[Selecione...] Varejão do Preço - Bancários" at bounding box center [707, 125] width 641 height 23
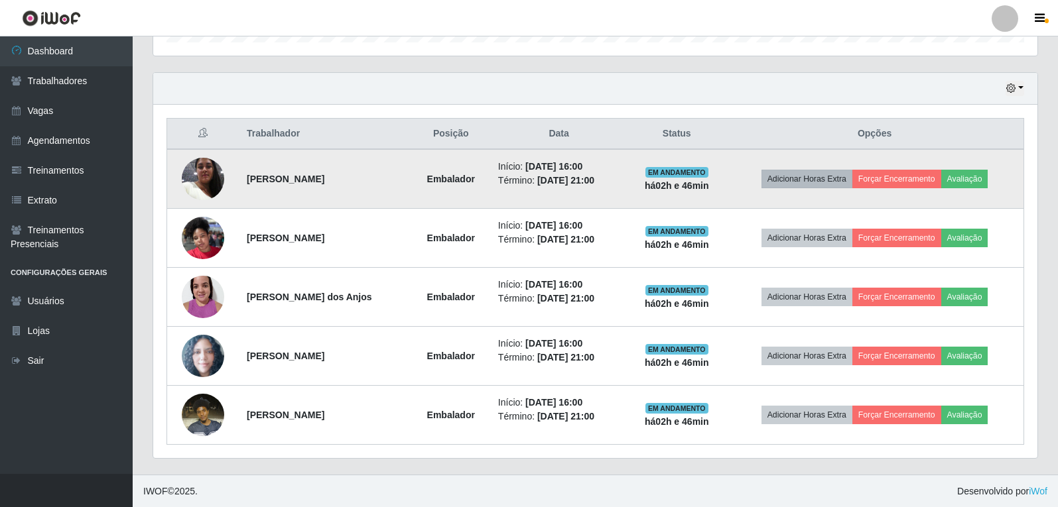
scroll to position [432, 0]
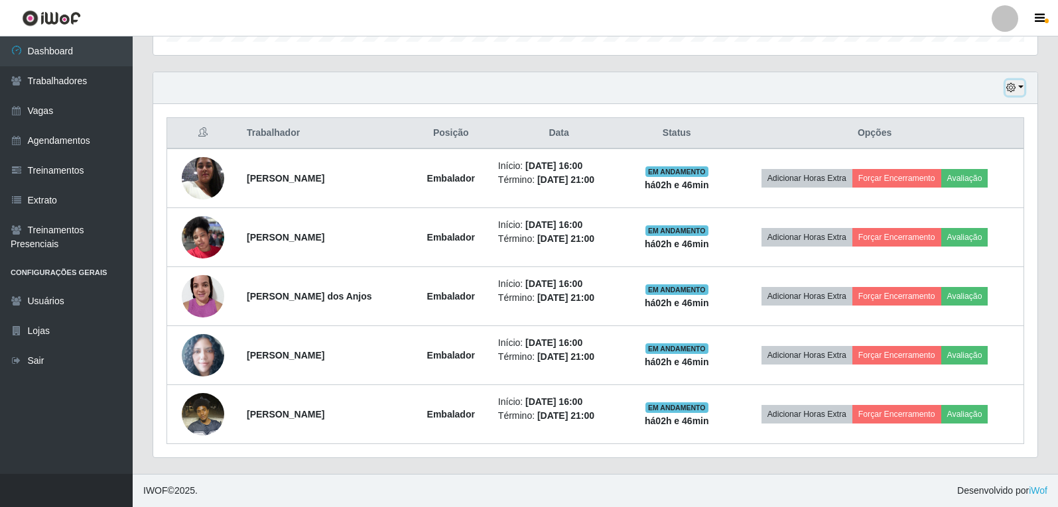
click at [1009, 85] on icon "button" at bounding box center [1010, 87] width 9 height 9
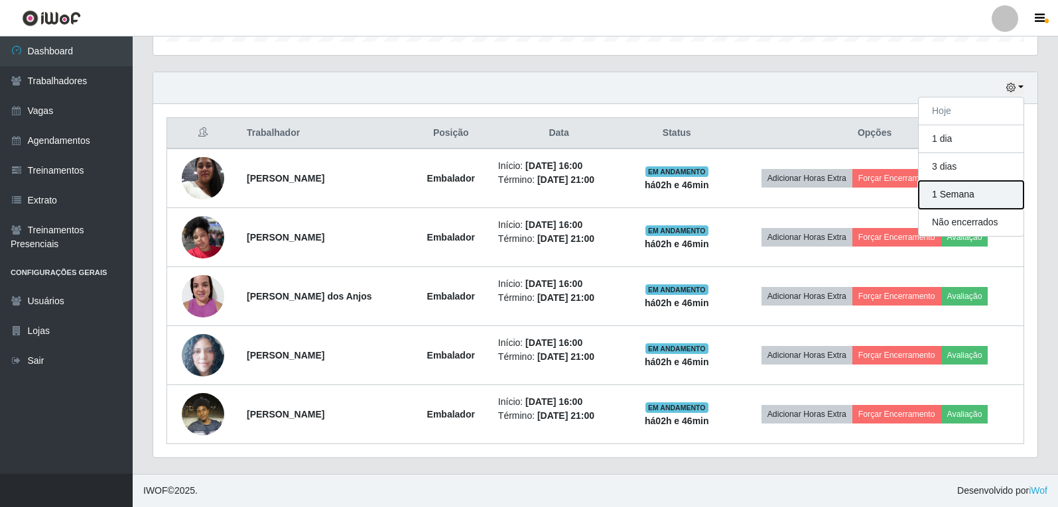
click at [954, 200] on button "1 Semana" at bounding box center [970, 195] width 105 height 28
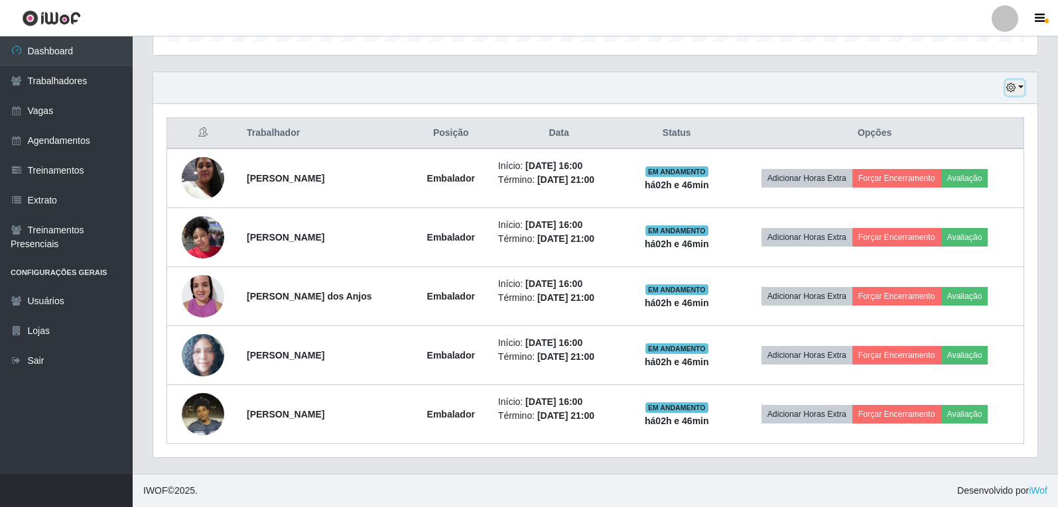
click at [1018, 88] on button "button" at bounding box center [1014, 87] width 19 height 15
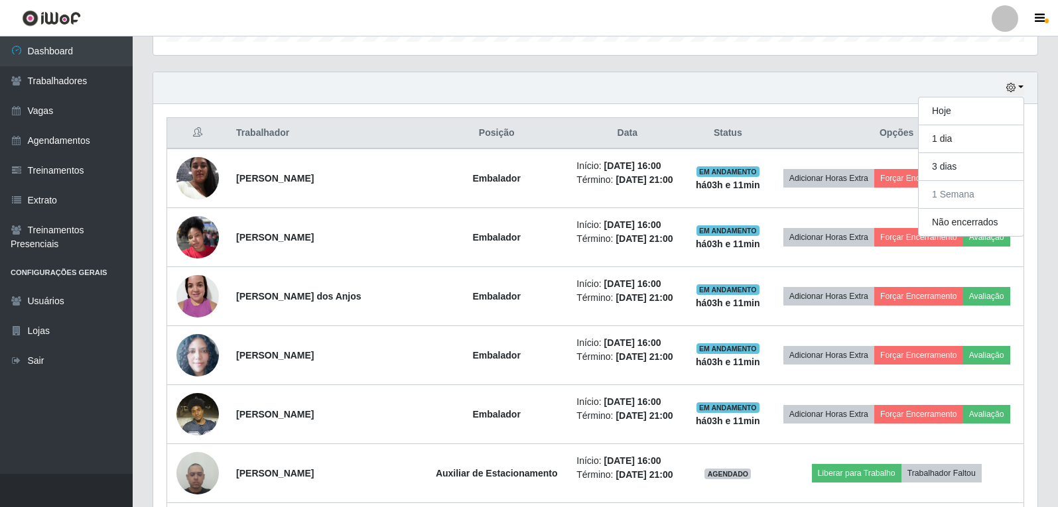
scroll to position [3604, 0]
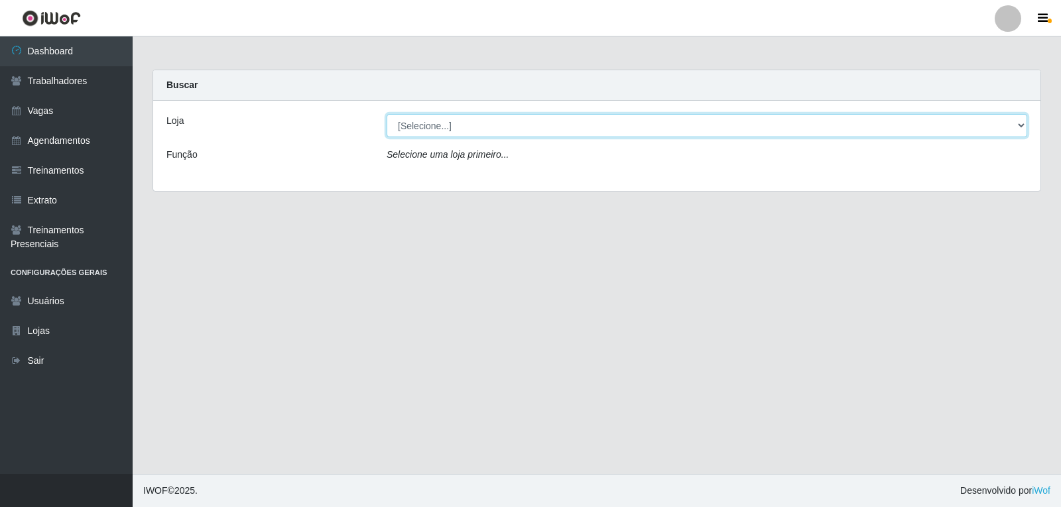
click at [441, 125] on select "[Selecione...] Varejão do Preço - Bancários" at bounding box center [707, 125] width 641 height 23
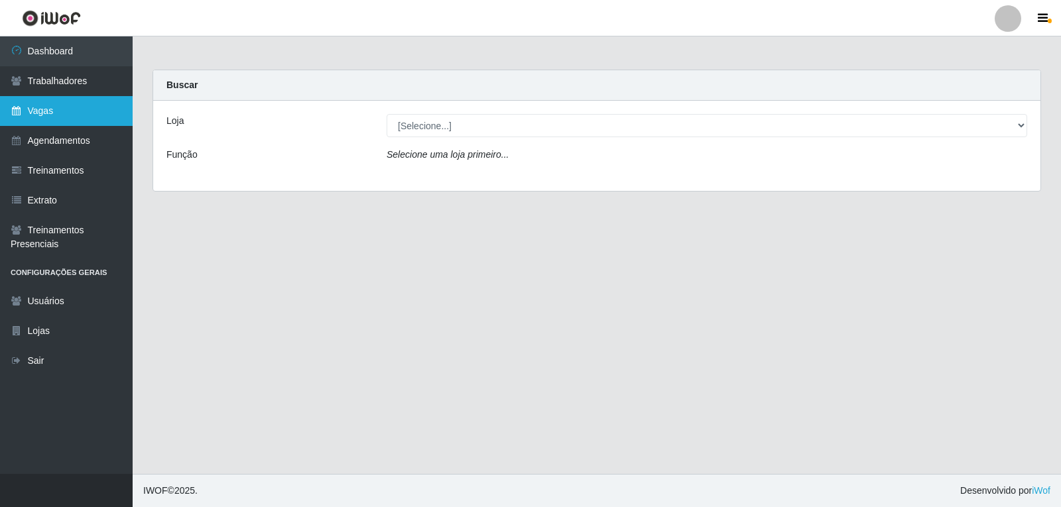
click at [43, 113] on link "Vagas" at bounding box center [66, 111] width 133 height 30
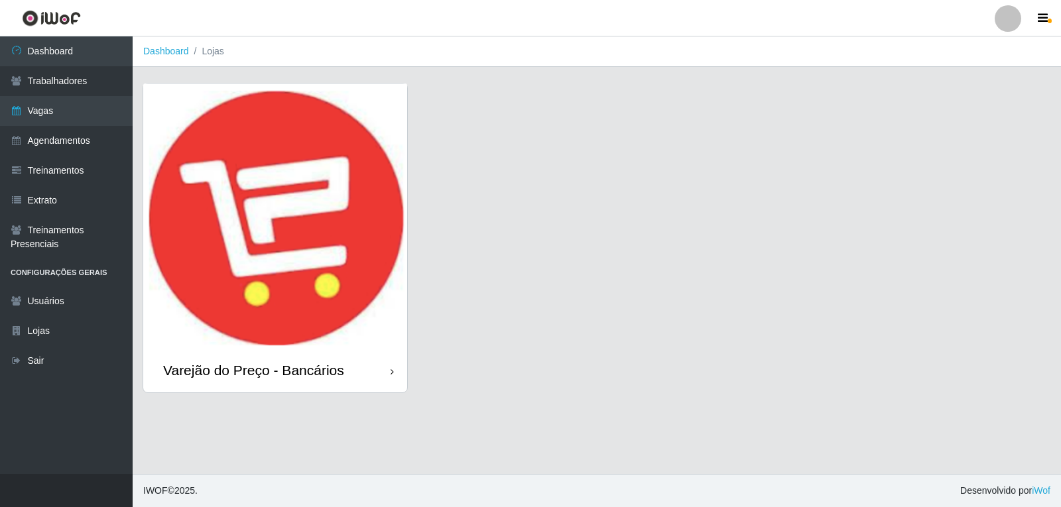
click at [245, 118] on img at bounding box center [275, 216] width 264 height 265
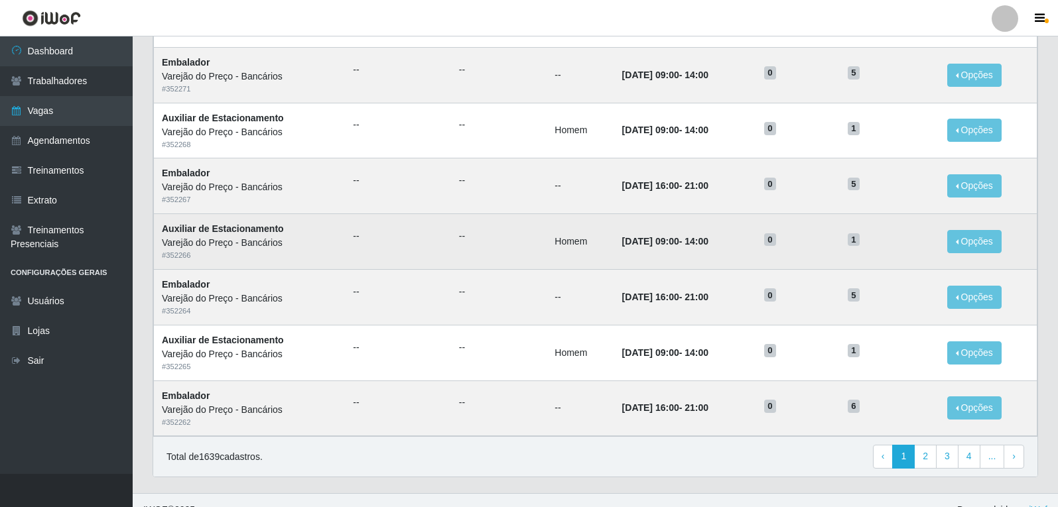
scroll to position [617, 0]
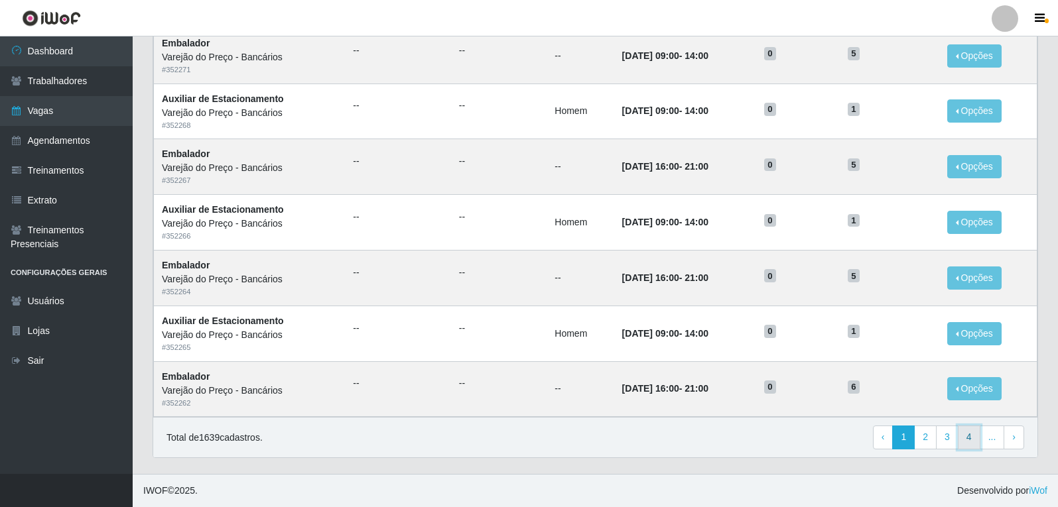
click at [975, 436] on link "4" at bounding box center [968, 438] width 23 height 24
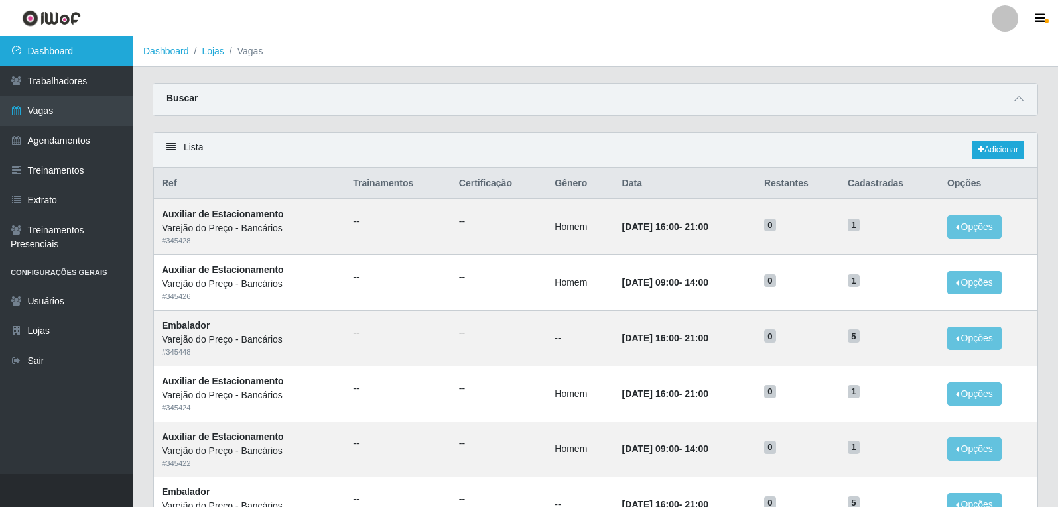
click at [86, 60] on link "Dashboard" at bounding box center [66, 51] width 133 height 30
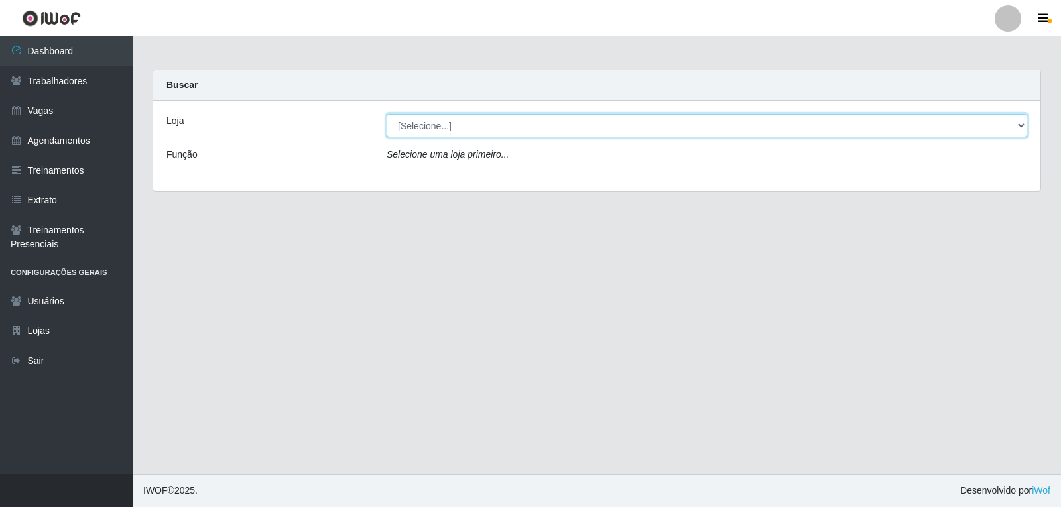
click at [447, 129] on select "[Selecione...] Varejão do Preço - Bancários" at bounding box center [707, 125] width 641 height 23
select select "157"
click at [387, 114] on select "[Selecione...] Varejão do Preço - Bancários" at bounding box center [707, 125] width 641 height 23
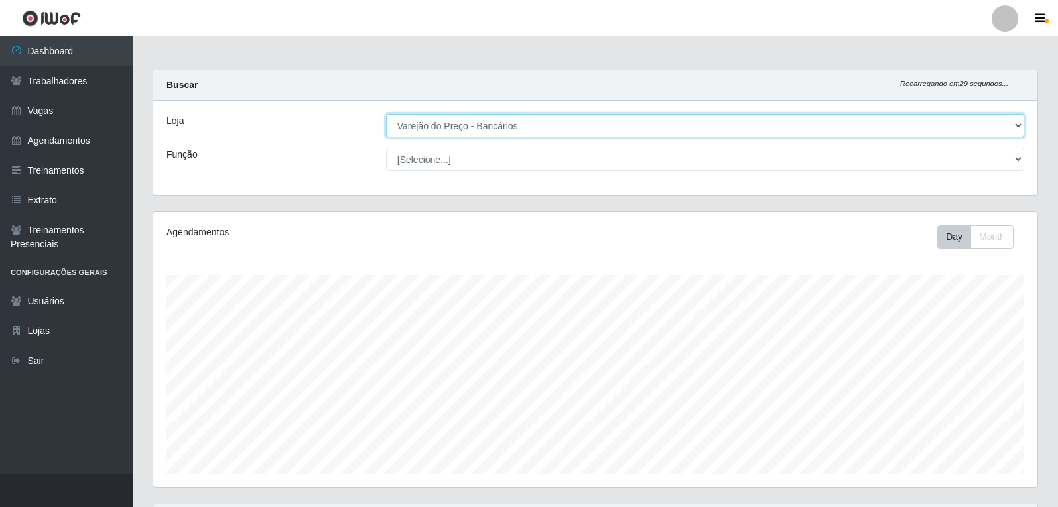
scroll to position [275, 884]
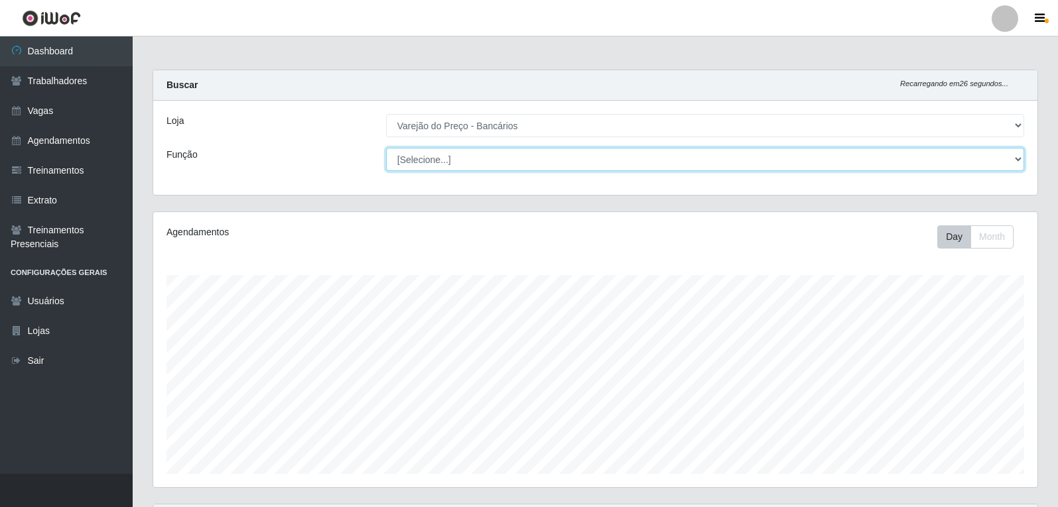
click at [442, 166] on select "[Selecione...] Auxiliar de Estacionamento Auxiliar de Estacionamento + Auxiliar…" at bounding box center [705, 159] width 638 height 23
click at [457, 168] on select "[Selecione...] Auxiliar de Estacionamento Auxiliar de Estacionamento + Auxiliar…" at bounding box center [705, 159] width 638 height 23
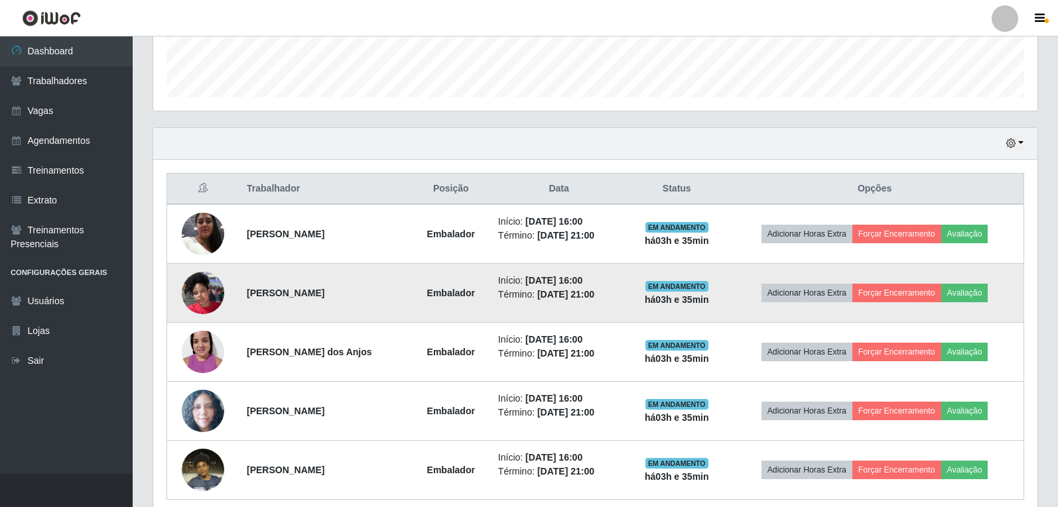
scroll to position [398, 0]
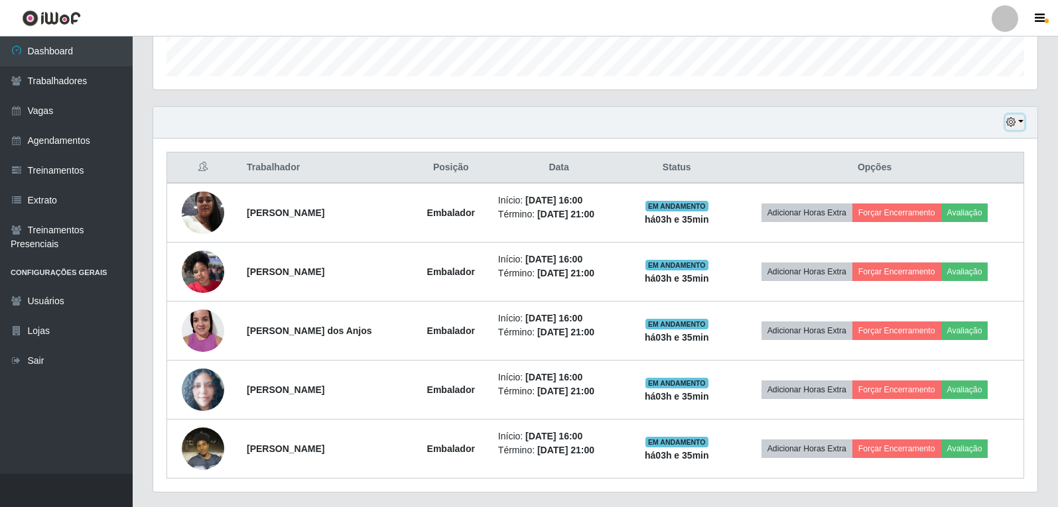
click at [1015, 129] on button "button" at bounding box center [1014, 122] width 19 height 15
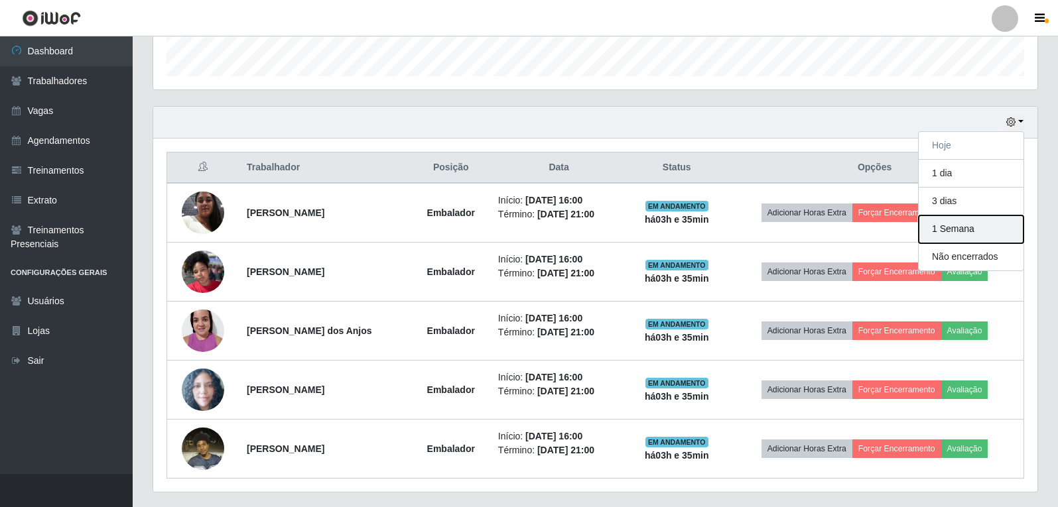
click at [953, 228] on button "1 Semana" at bounding box center [970, 230] width 105 height 28
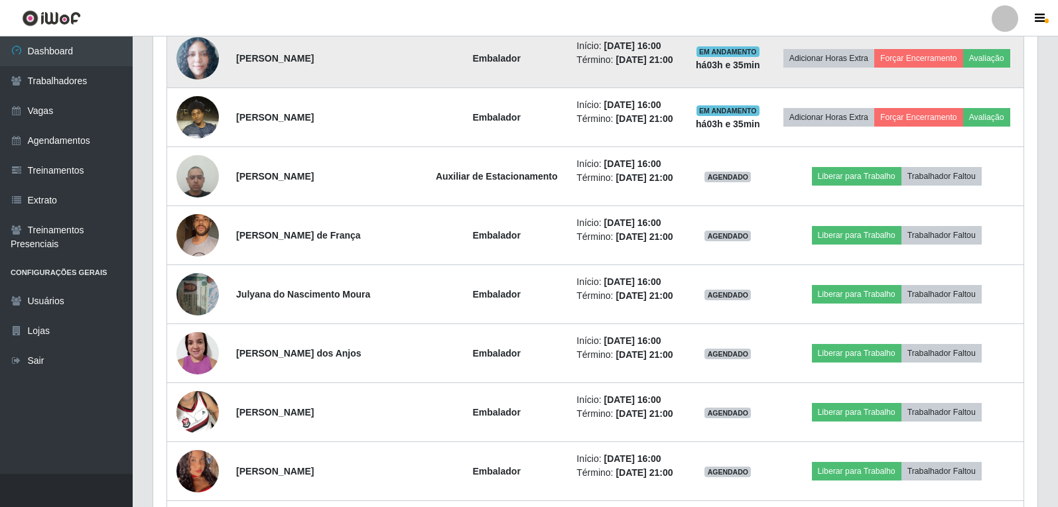
scroll to position [796, 0]
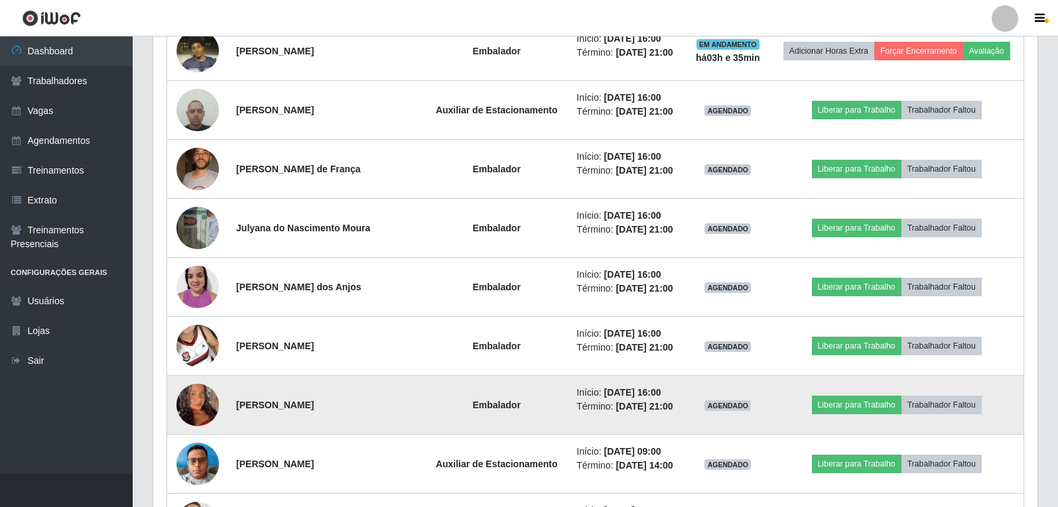
click at [204, 406] on img at bounding box center [197, 405] width 42 height 92
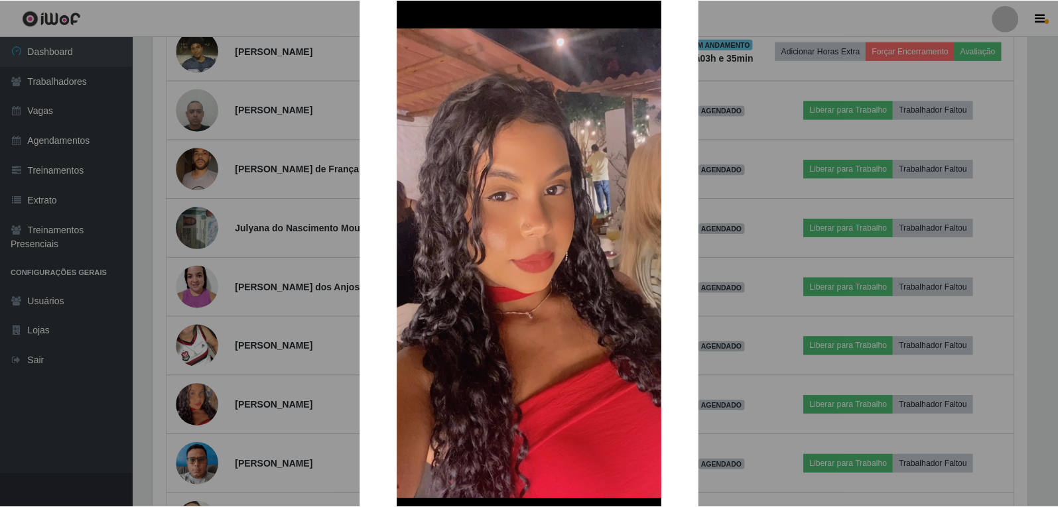
scroll to position [133, 0]
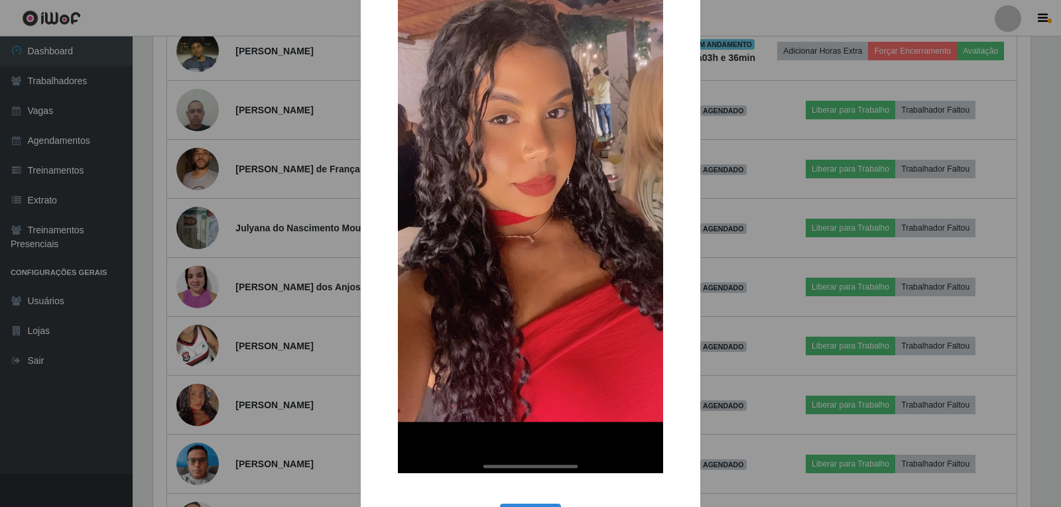
click at [781, 192] on div "× OK Cancel" at bounding box center [530, 253] width 1061 height 507
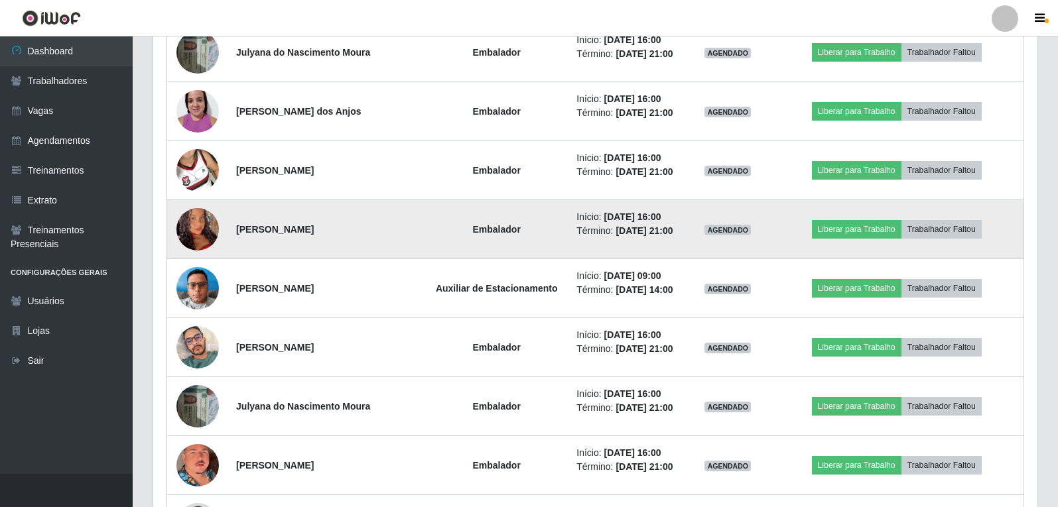
scroll to position [995, 0]
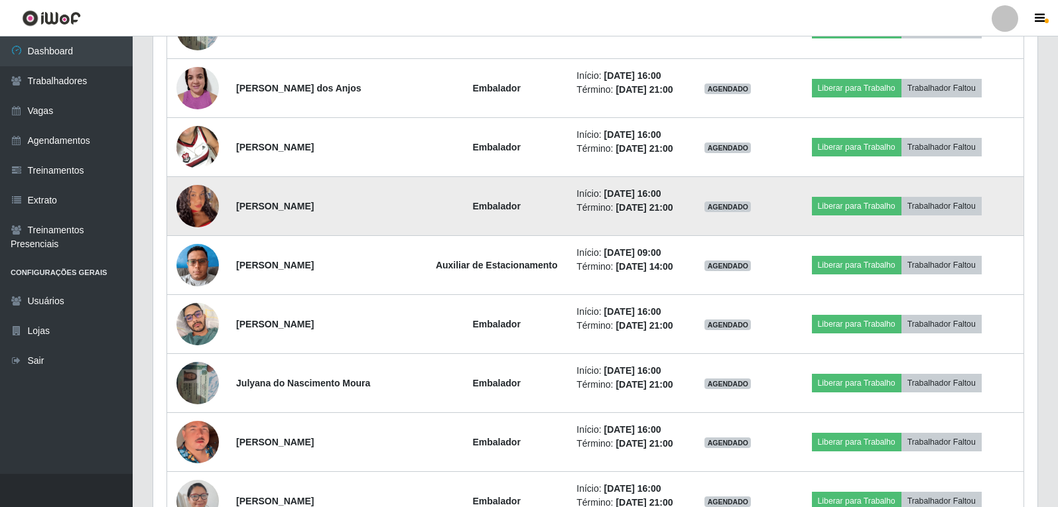
click at [191, 202] on img at bounding box center [197, 206] width 42 height 92
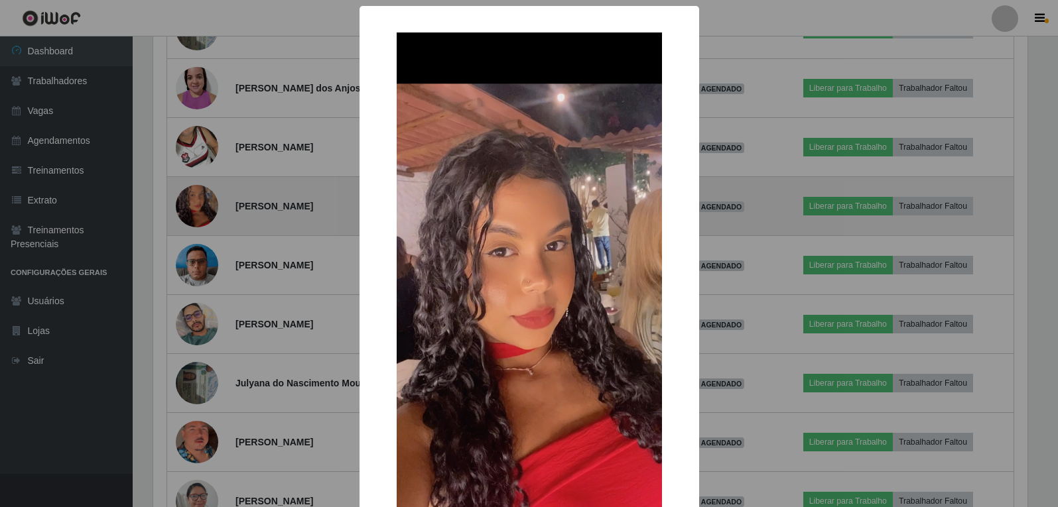
scroll to position [275, 877]
click at [191, 202] on div "× OK Cancel" at bounding box center [530, 253] width 1061 height 507
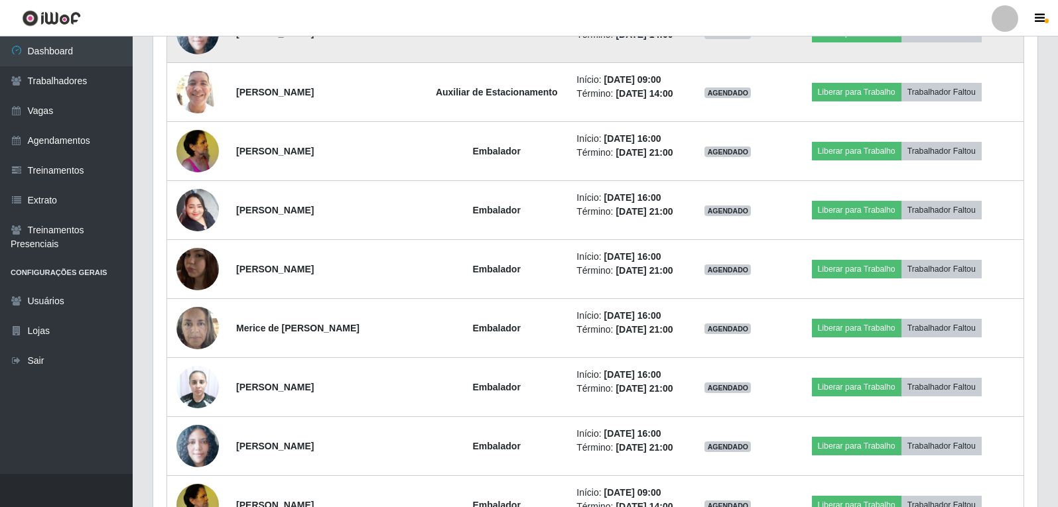
scroll to position [2321, 0]
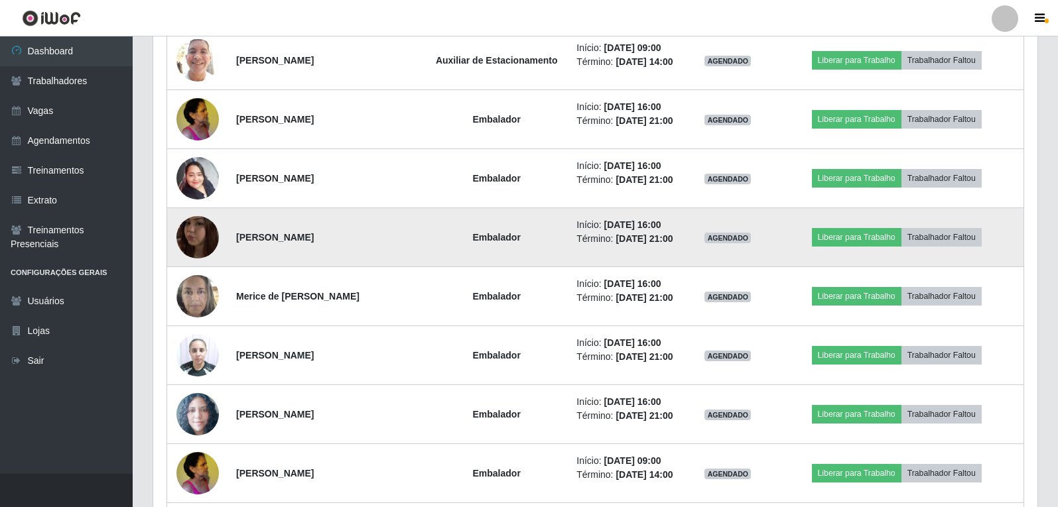
click at [198, 235] on img at bounding box center [197, 238] width 42 height 76
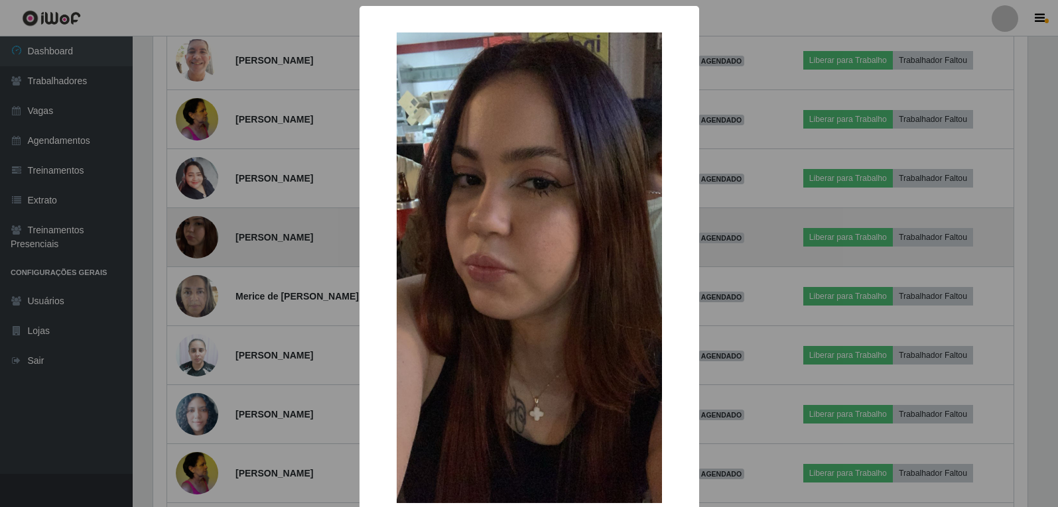
scroll to position [275, 877]
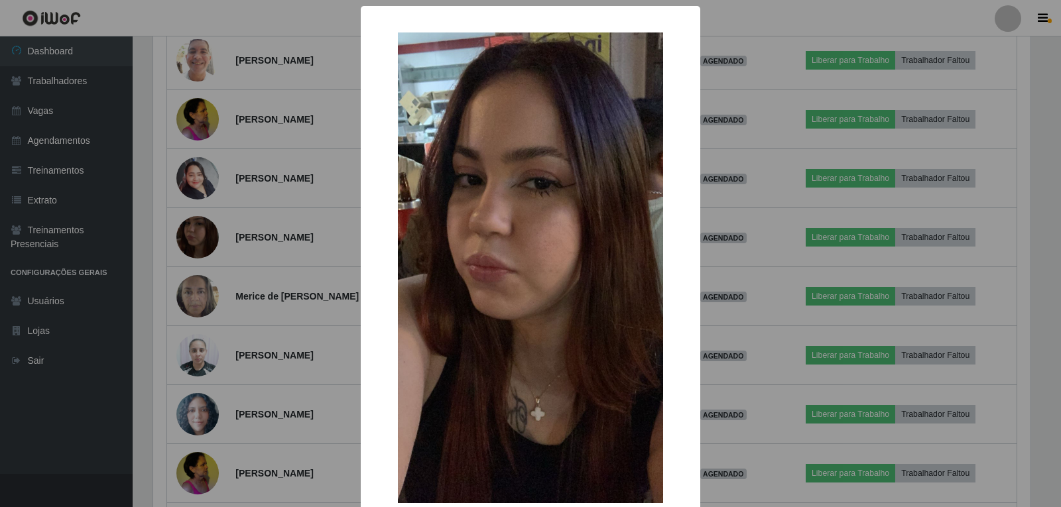
click at [200, 235] on div "× OK Cancel" at bounding box center [530, 253] width 1061 height 507
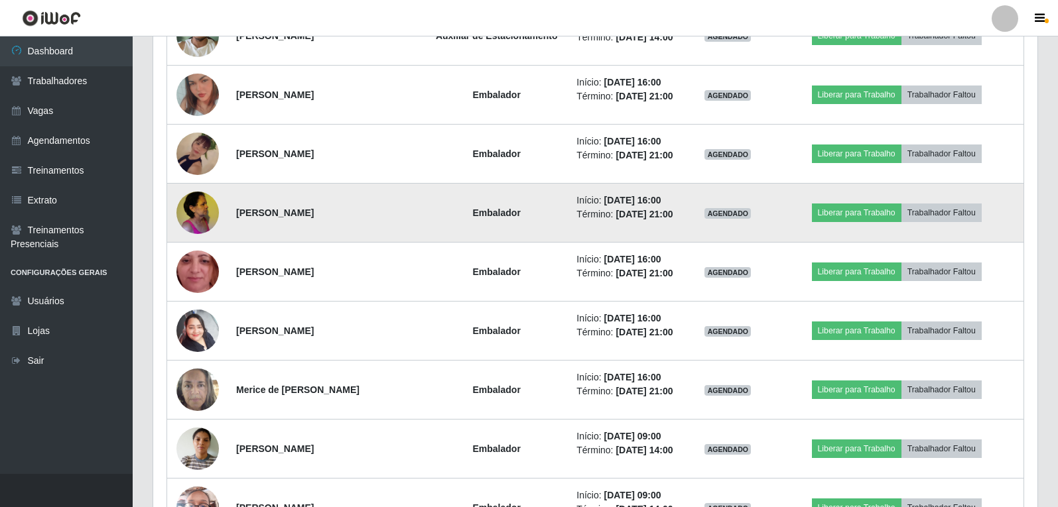
scroll to position [3050, 0]
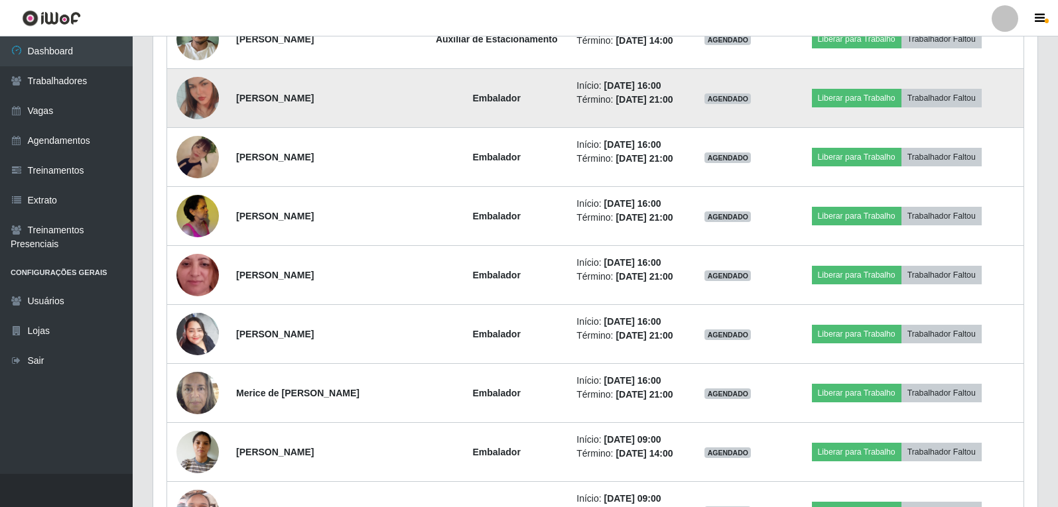
click at [189, 109] on img at bounding box center [197, 98] width 42 height 76
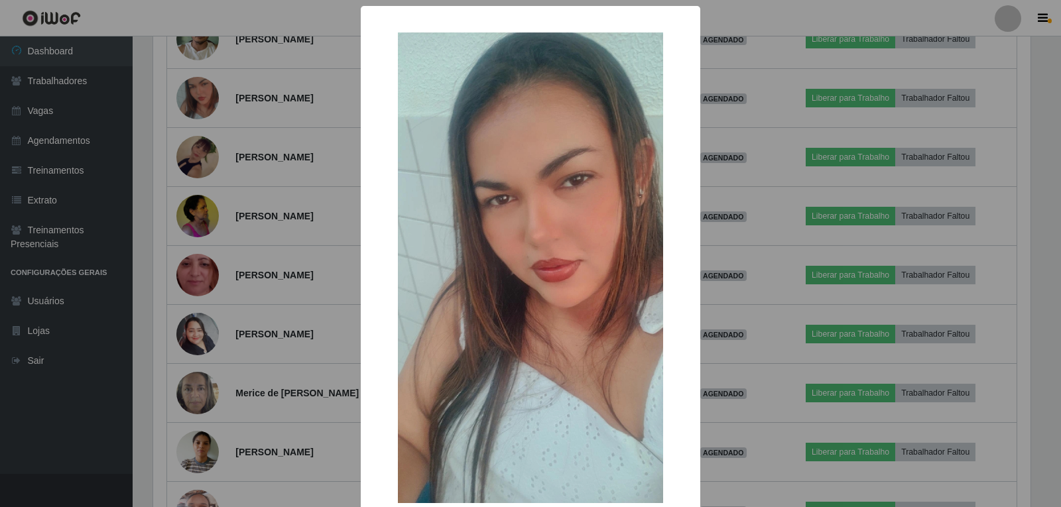
click at [195, 109] on div "× OK Cancel" at bounding box center [530, 253] width 1061 height 507
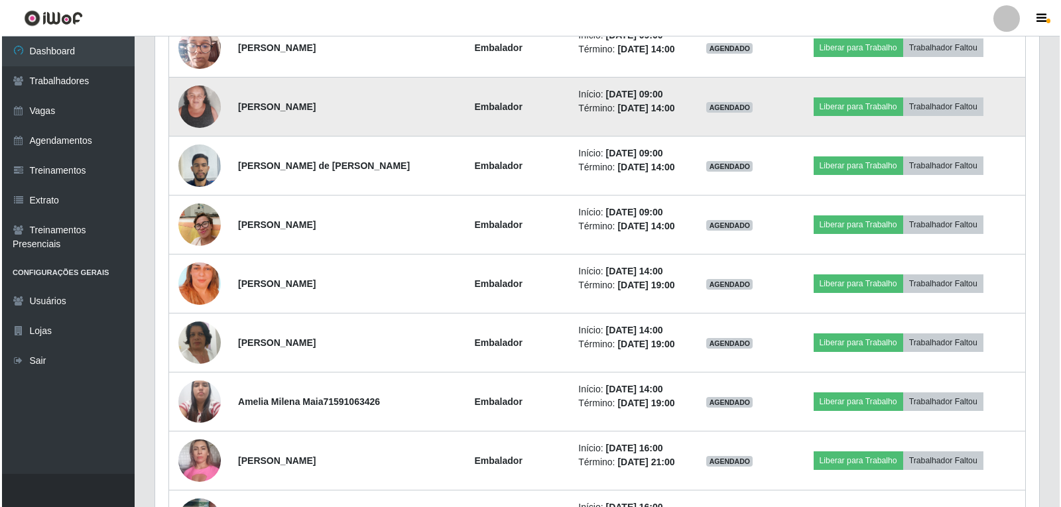
scroll to position [3514, 0]
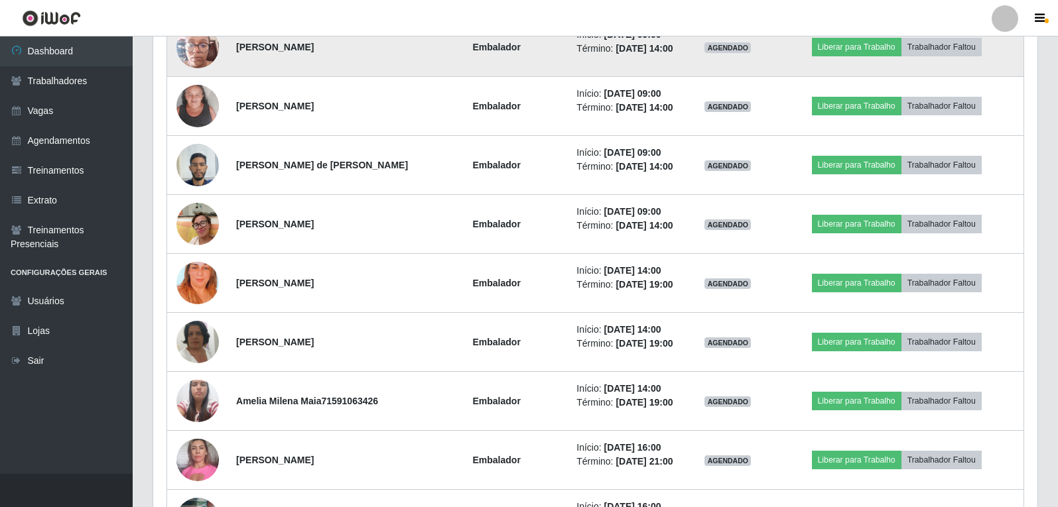
click at [201, 44] on img at bounding box center [197, 47] width 42 height 56
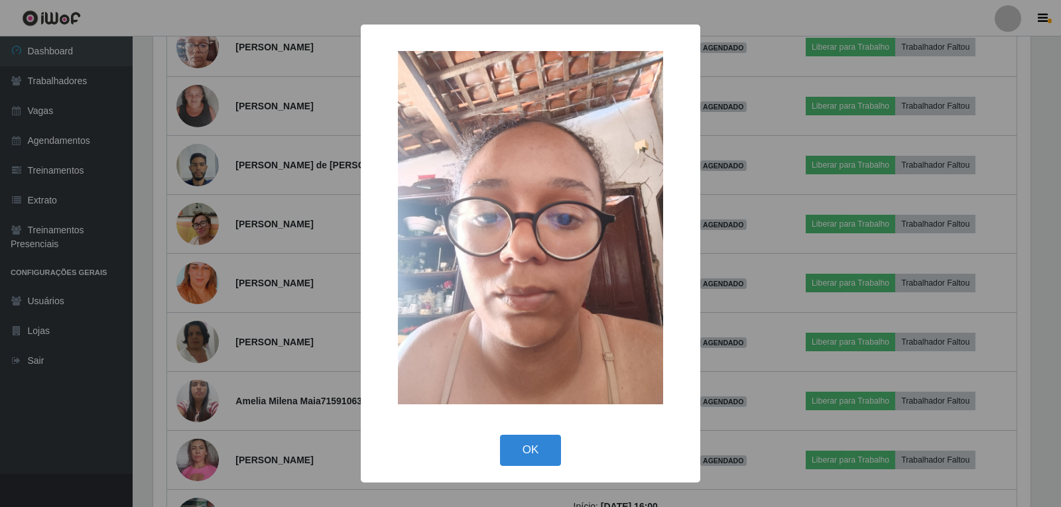
click at [205, 47] on div "× OK Cancel" at bounding box center [530, 253] width 1061 height 507
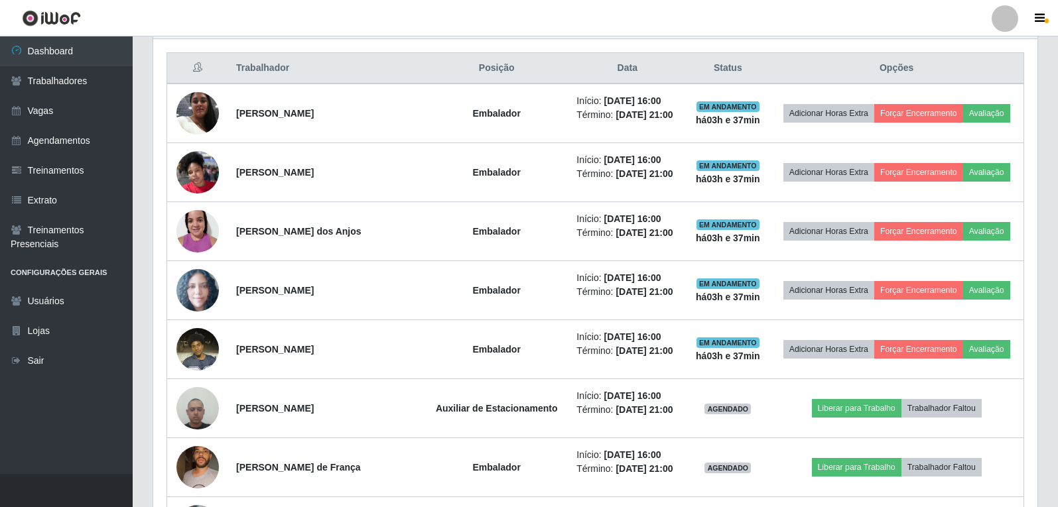
scroll to position [407, 0]
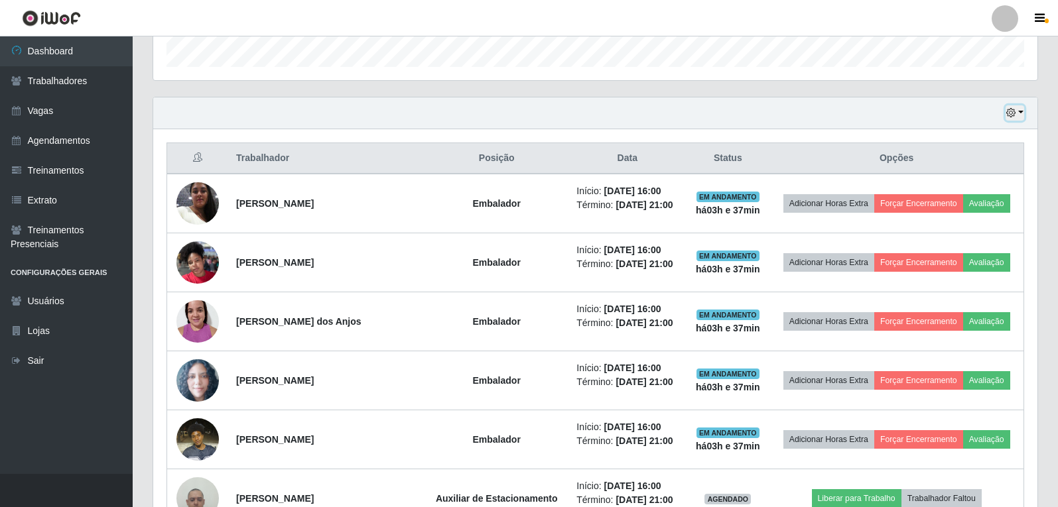
click at [1010, 105] on button "button" at bounding box center [1014, 112] width 19 height 15
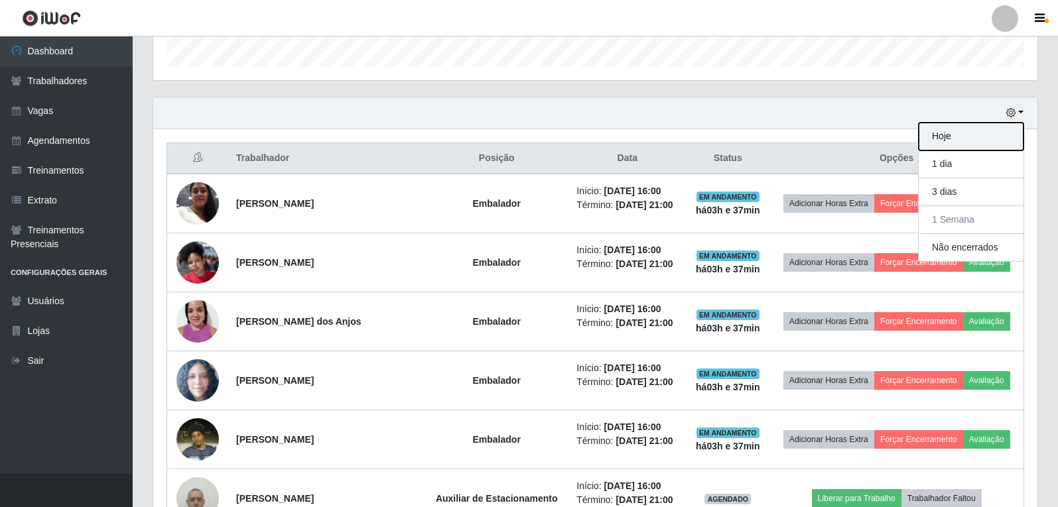
click at [977, 140] on button "Hoje" at bounding box center [970, 137] width 105 height 28
